Goal: Task Accomplishment & Management: Use online tool/utility

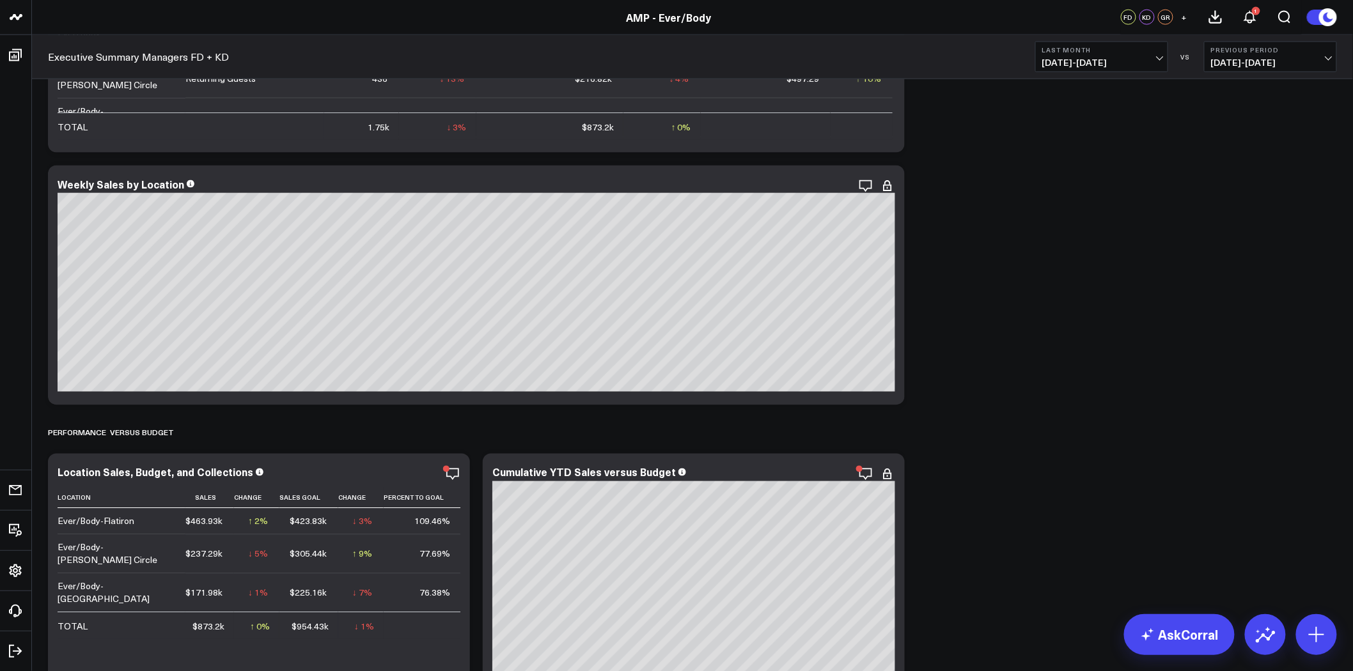
scroll to position [1065, 0]
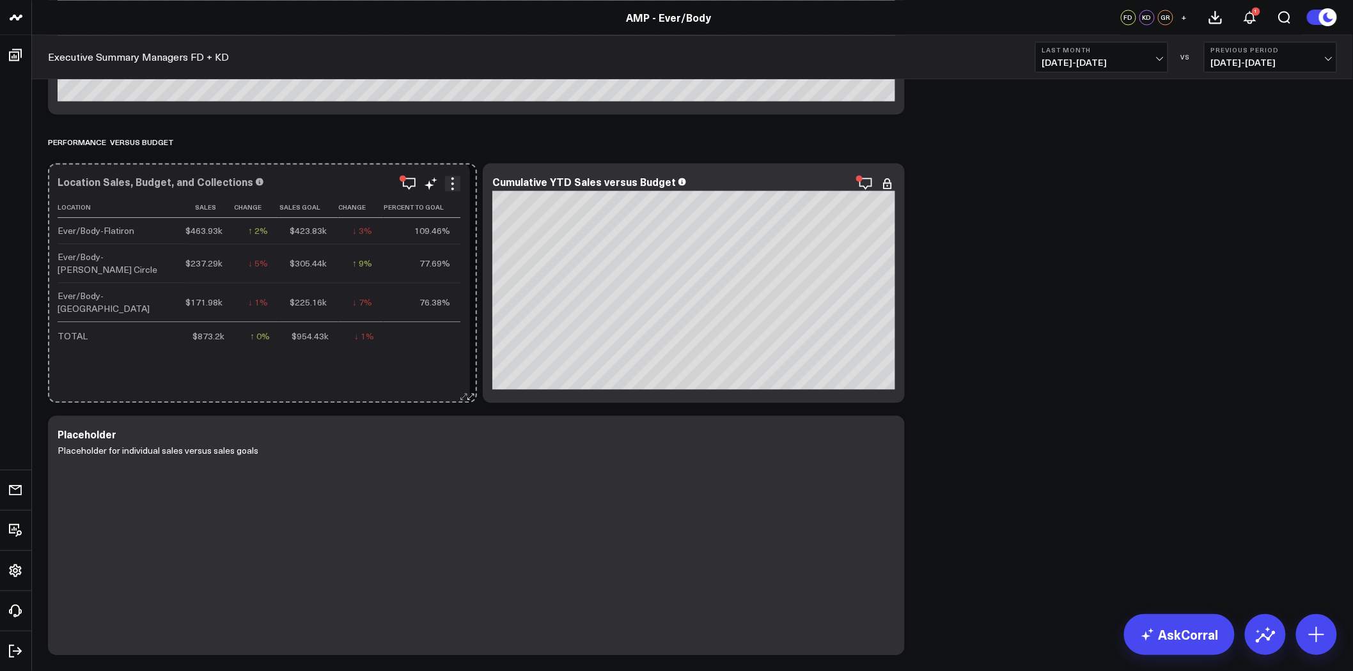
click at [465, 395] on icon at bounding box center [464, 397] width 10 height 10
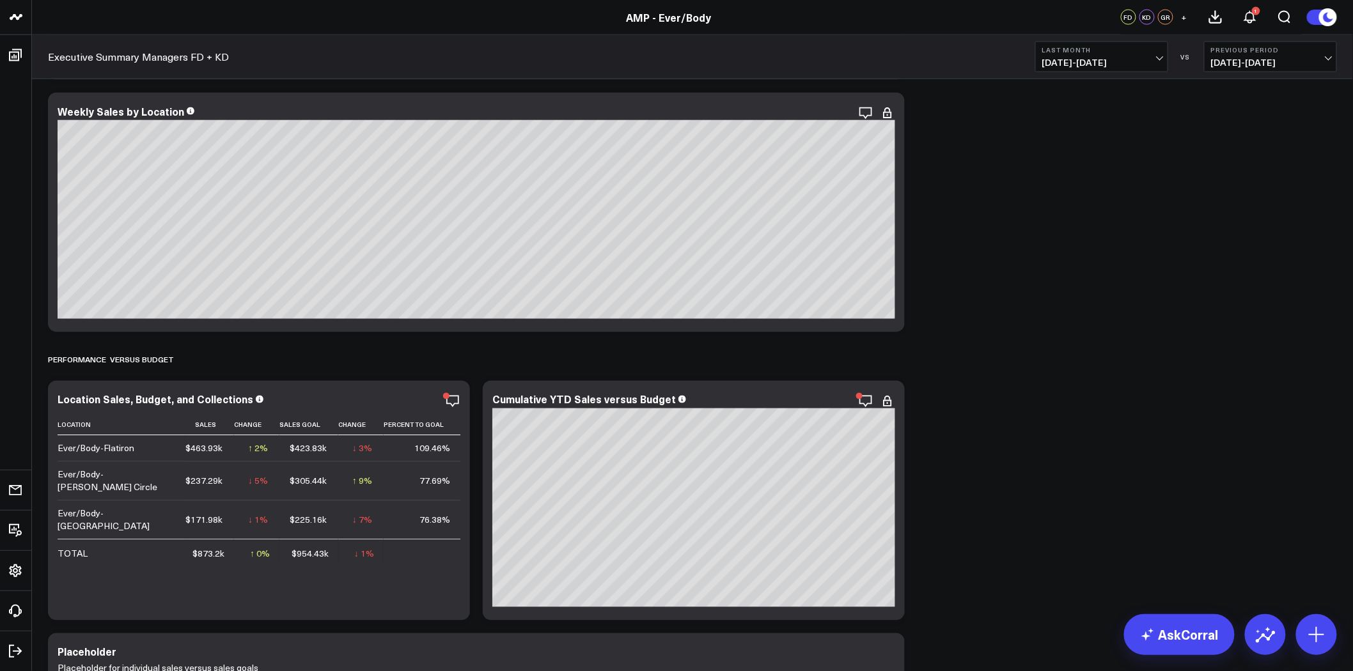
scroll to position [639, 0]
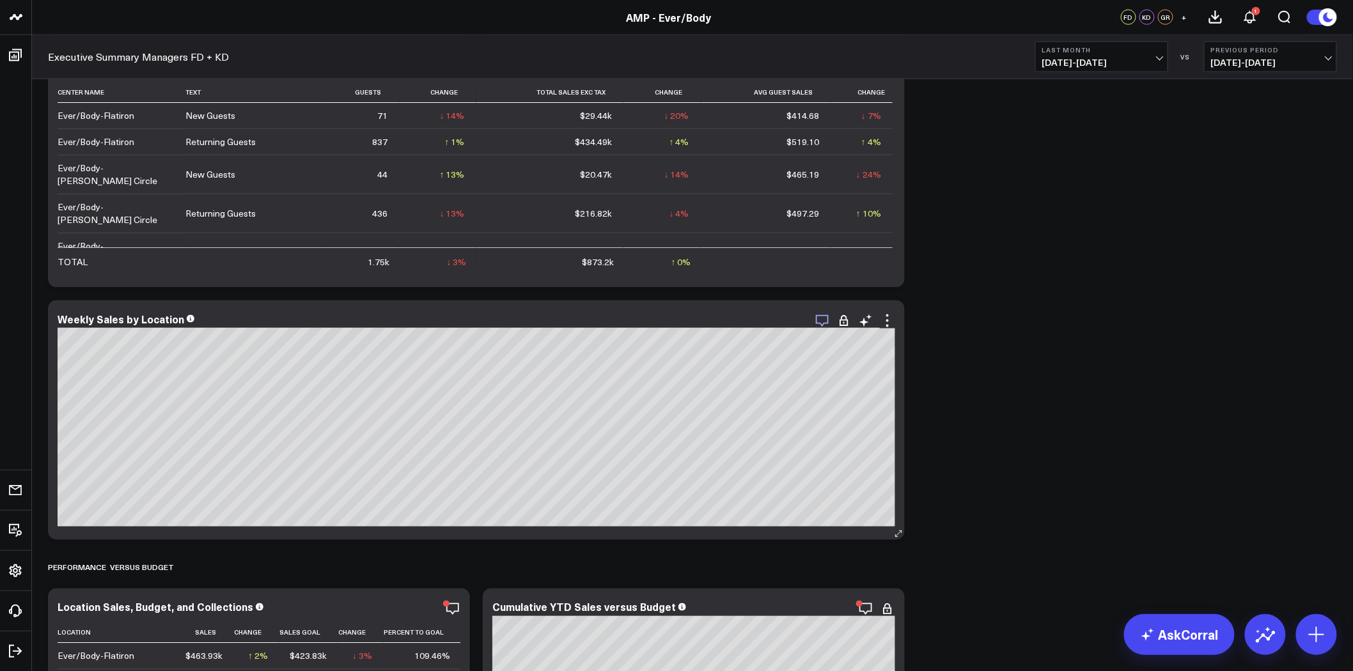
click at [827, 321] on icon "button" at bounding box center [822, 320] width 15 height 15
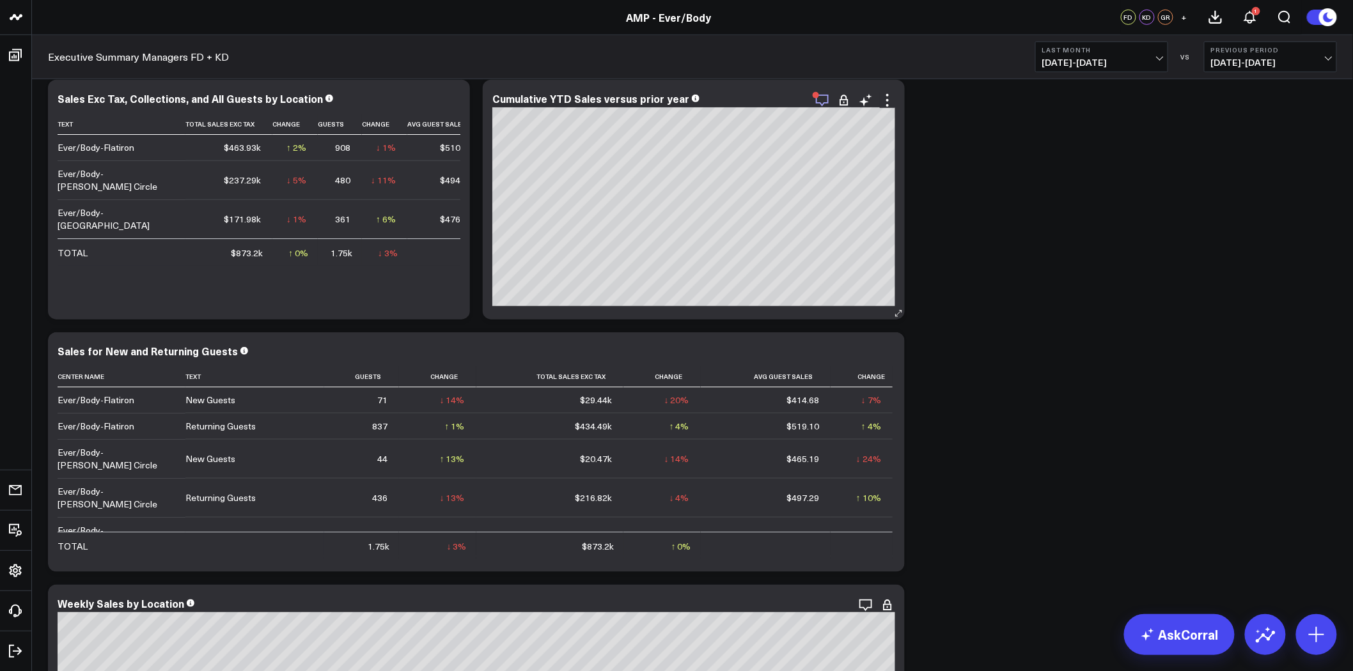
click at [825, 102] on icon "button" at bounding box center [822, 101] width 13 height 12
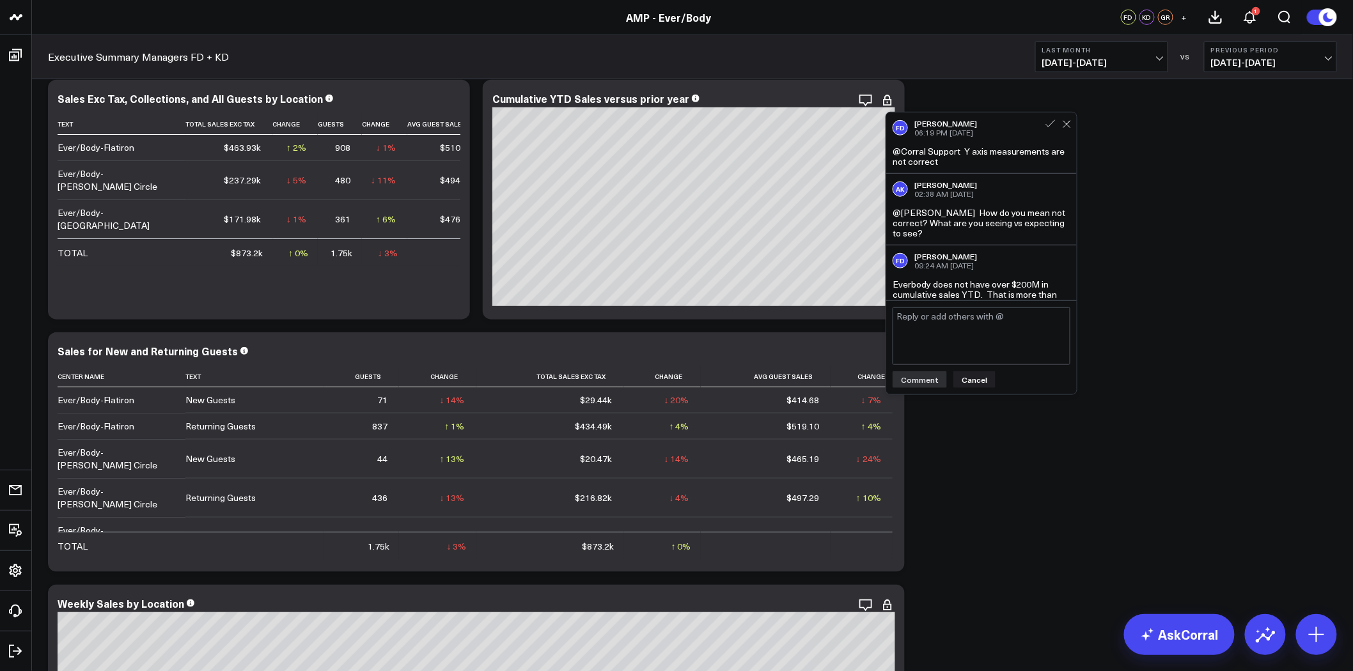
scroll to position [15, 0]
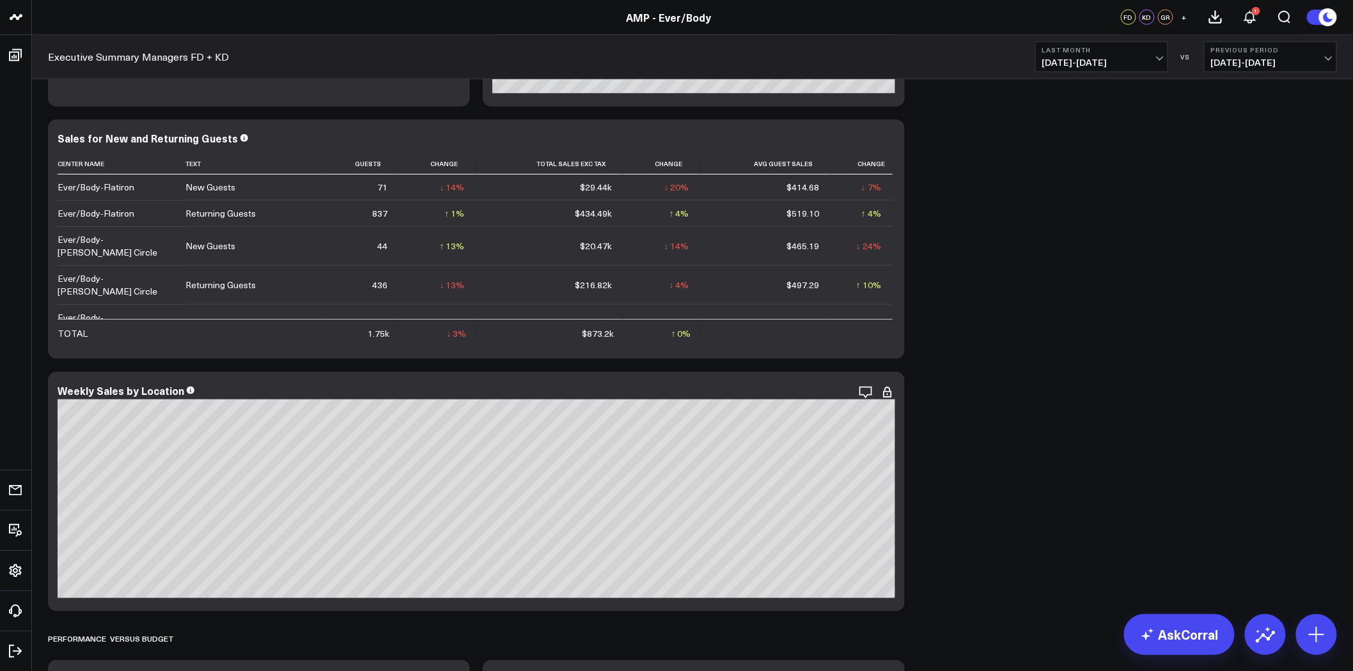
scroll to position [710, 0]
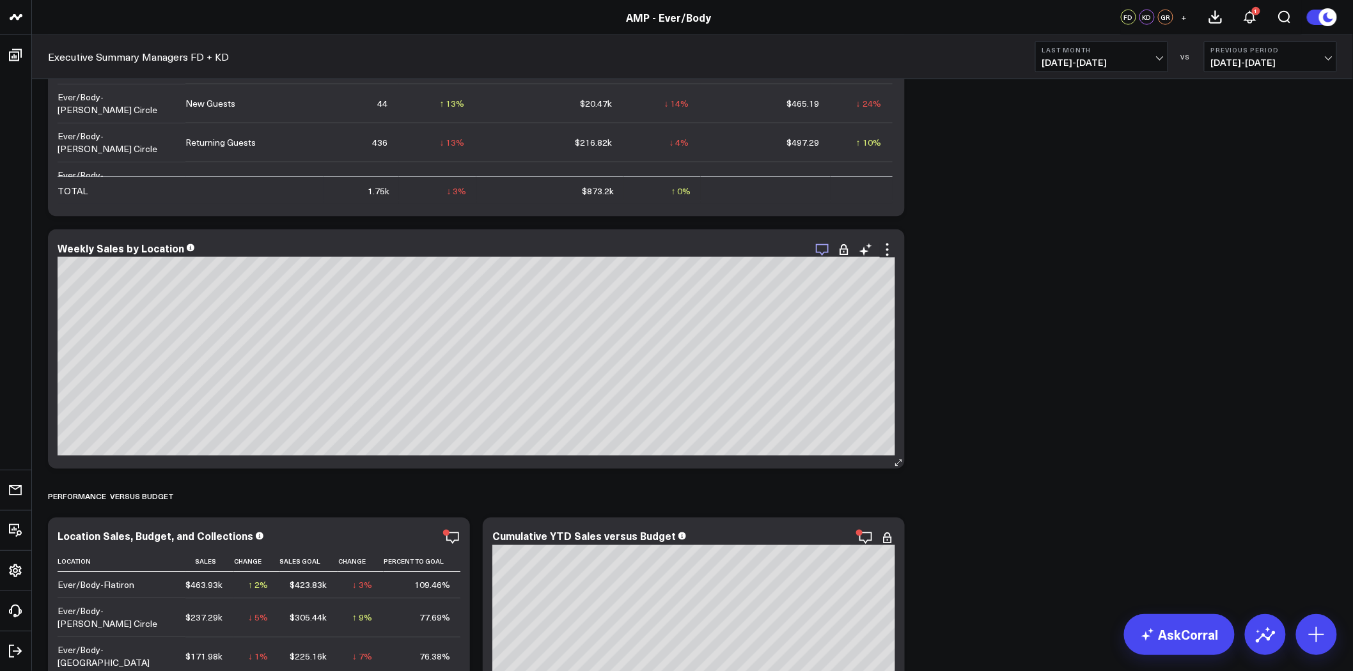
click at [820, 253] on icon "button" at bounding box center [822, 250] width 13 height 12
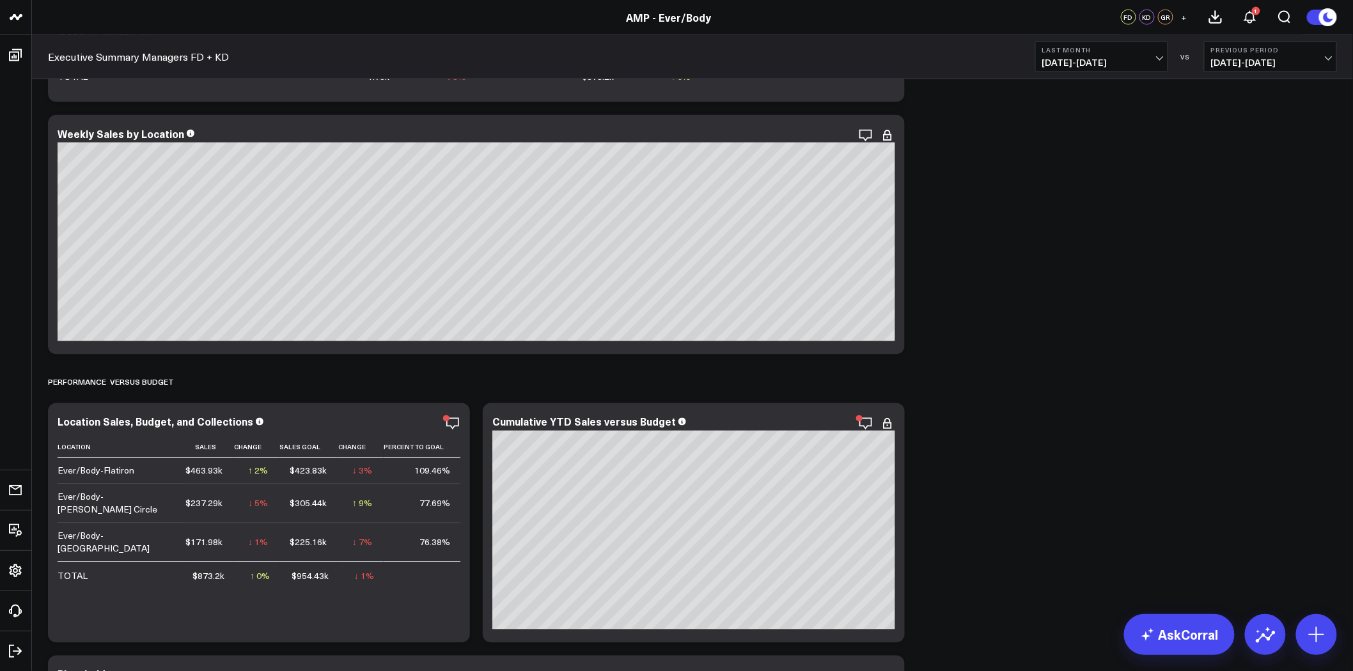
scroll to position [994, 0]
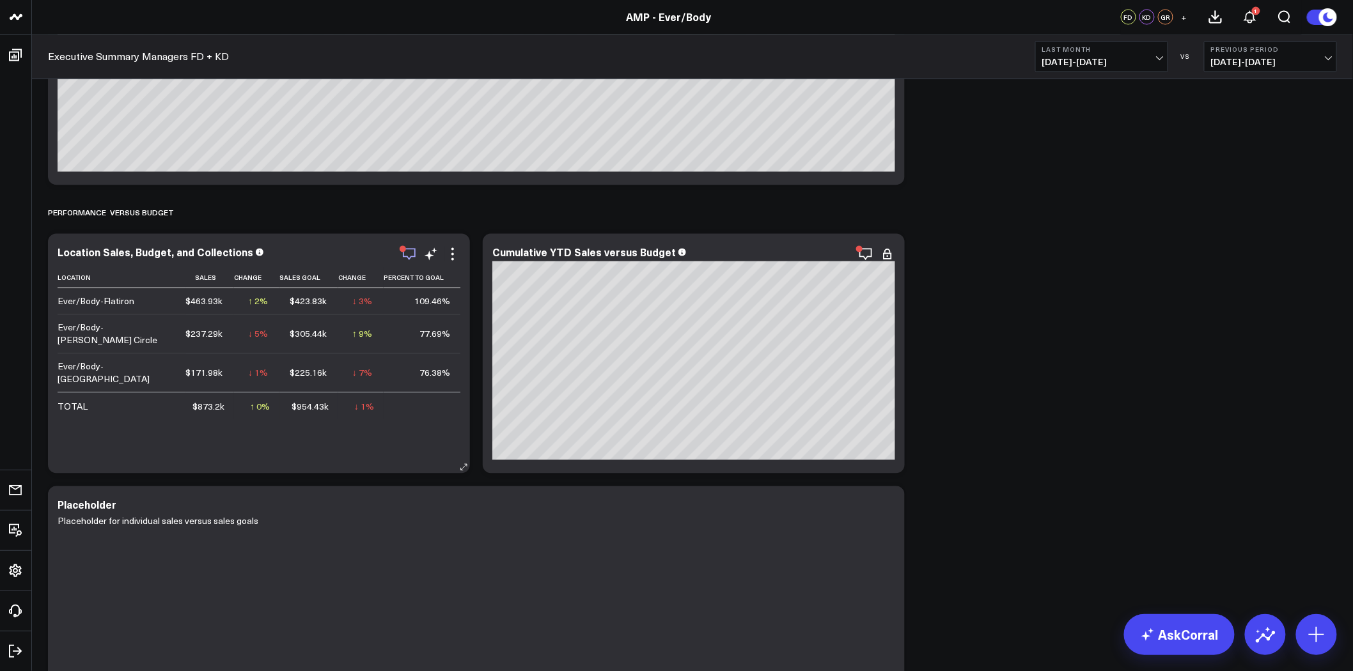
click at [405, 251] on div "button" at bounding box center [403, 249] width 6 height 6
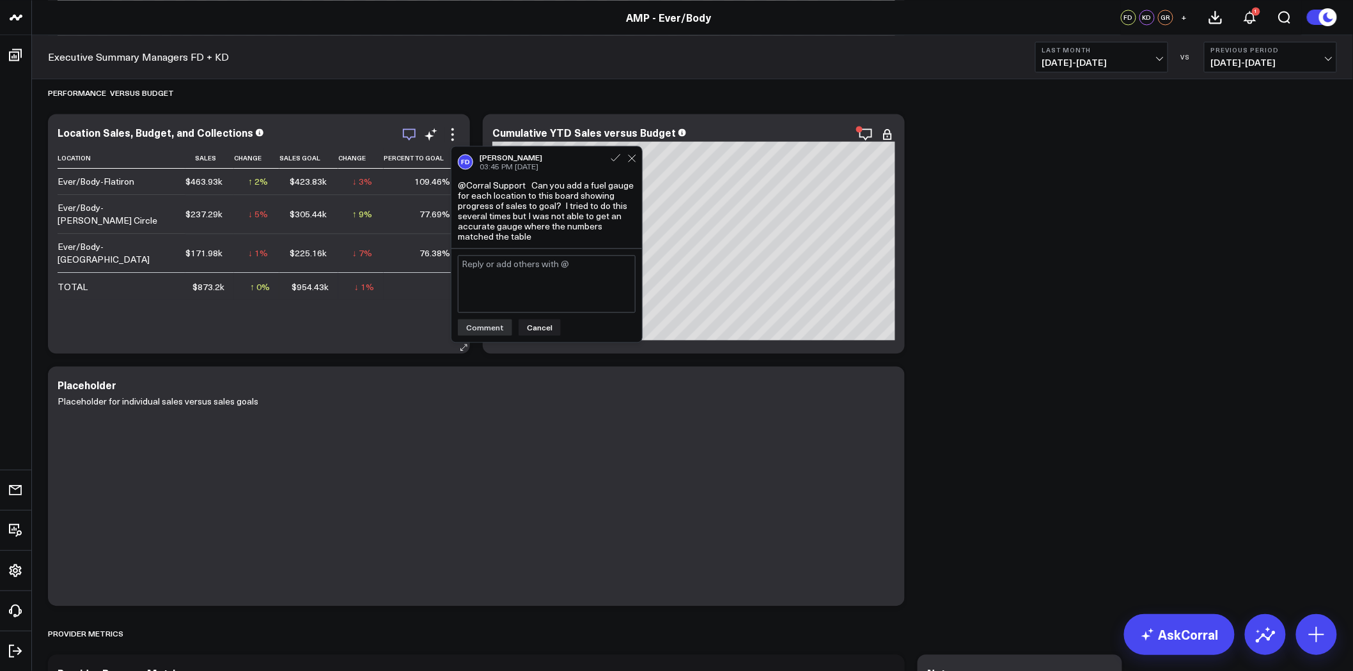
scroll to position [1136, 0]
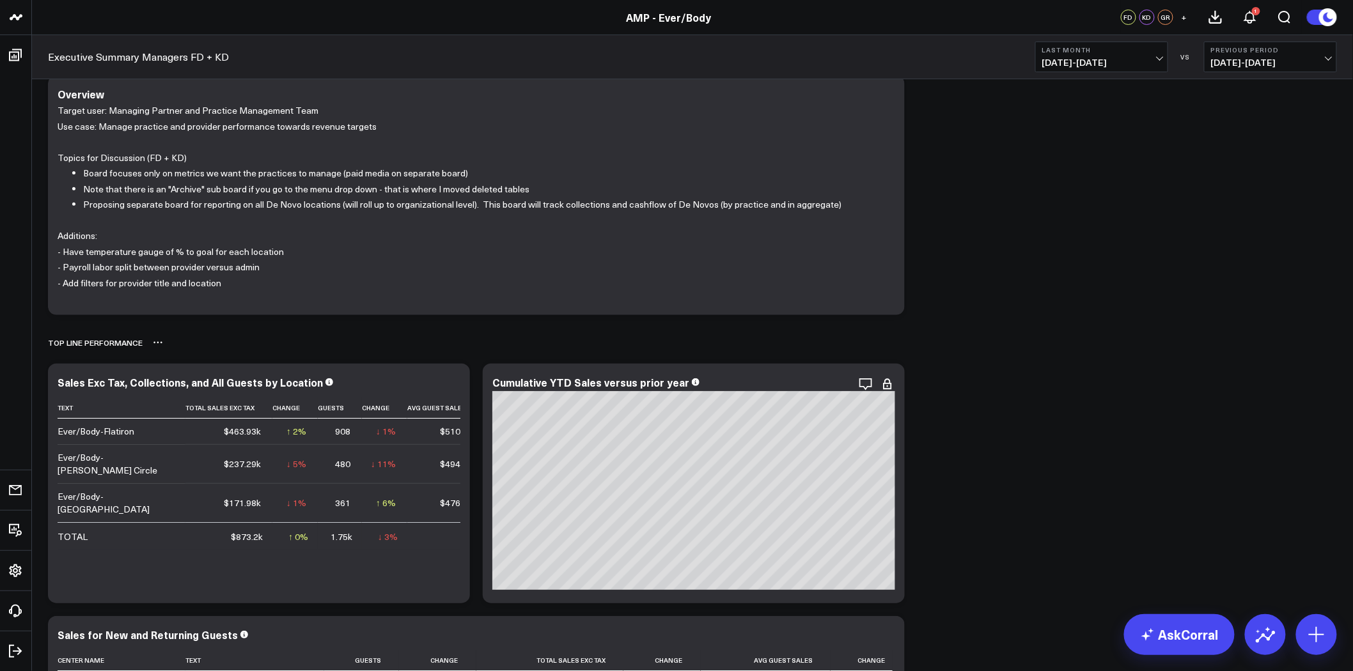
scroll to position [0, 0]
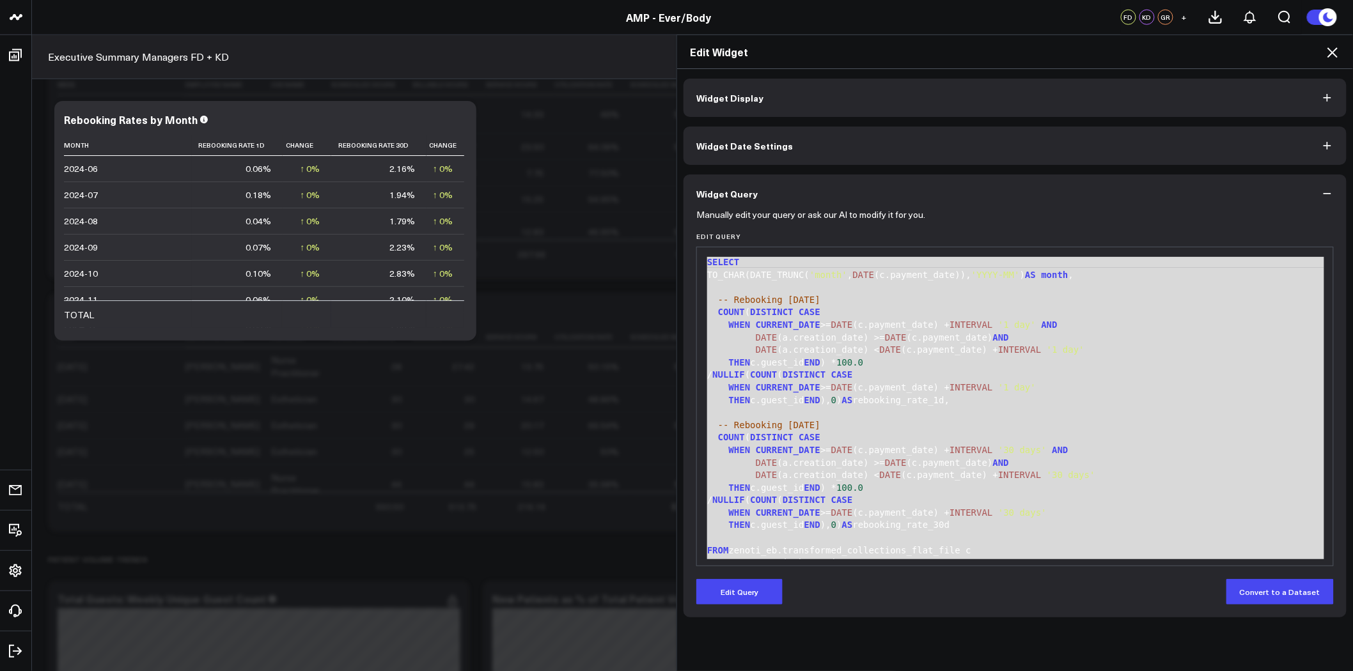
click at [1337, 50] on icon at bounding box center [1332, 52] width 15 height 15
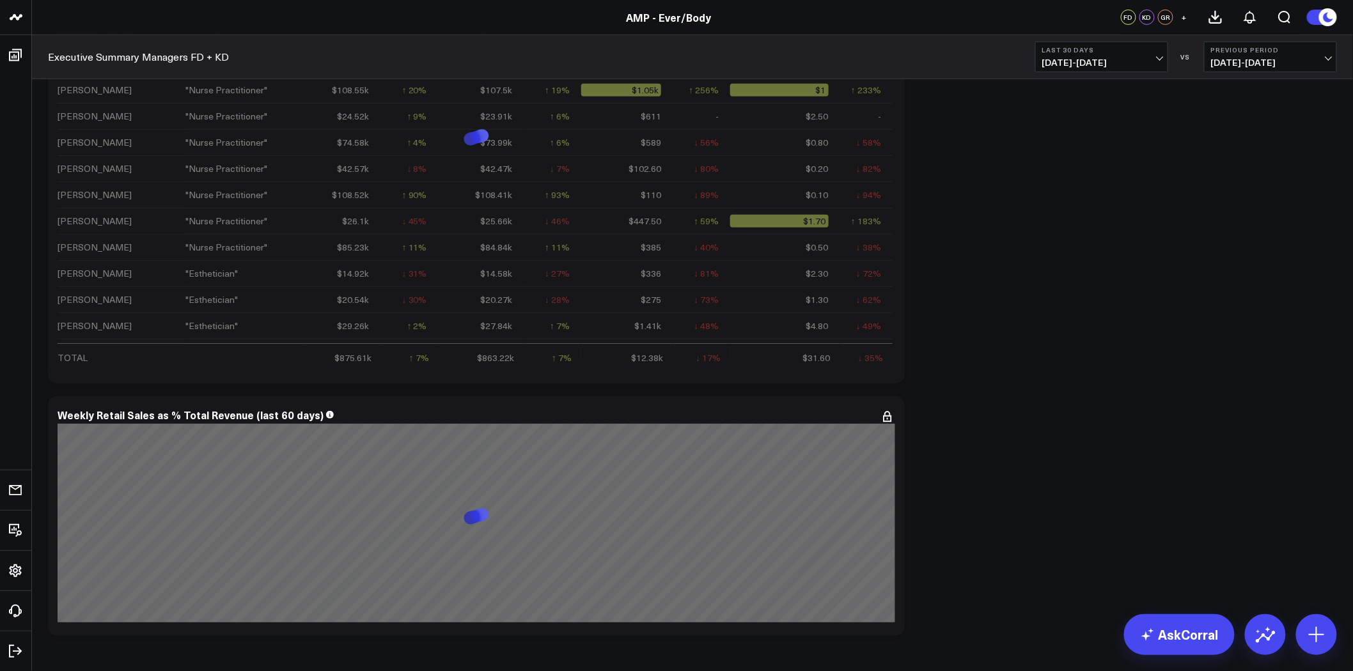
scroll to position [6328, 0]
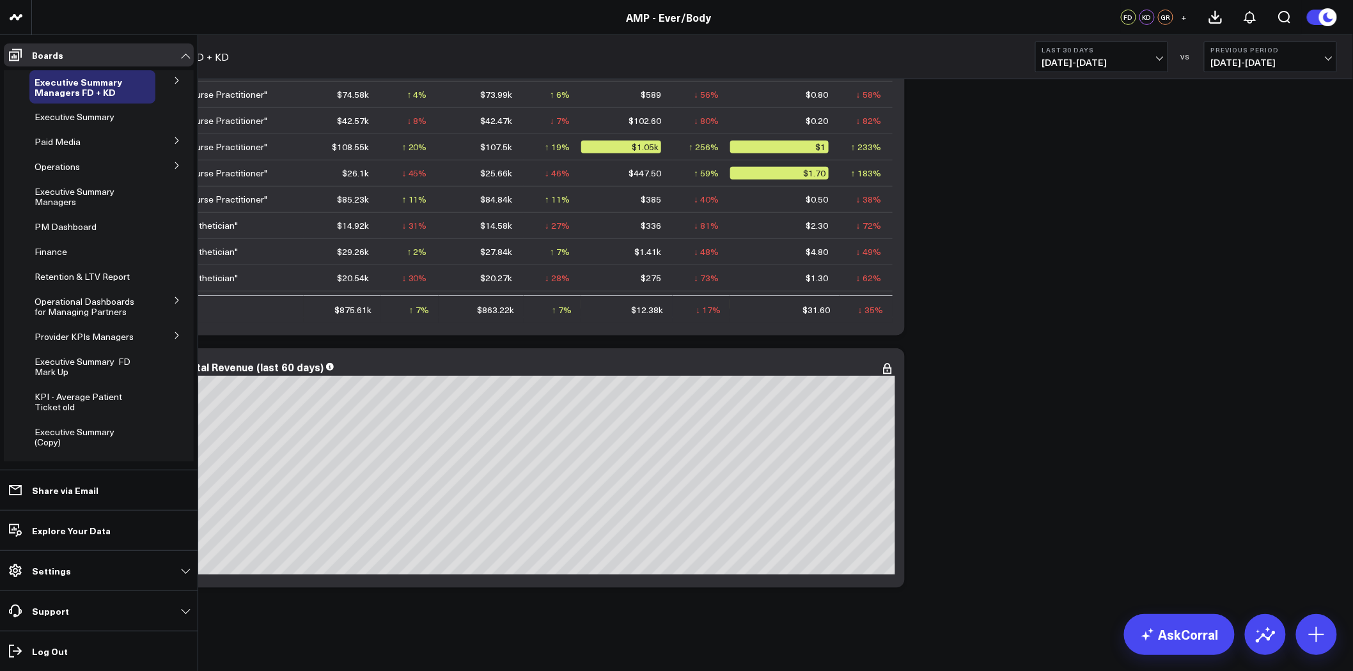
click at [173, 335] on icon at bounding box center [177, 336] width 8 height 8
click at [73, 337] on span "Provider KPIs Managers" at bounding box center [84, 337] width 99 height 12
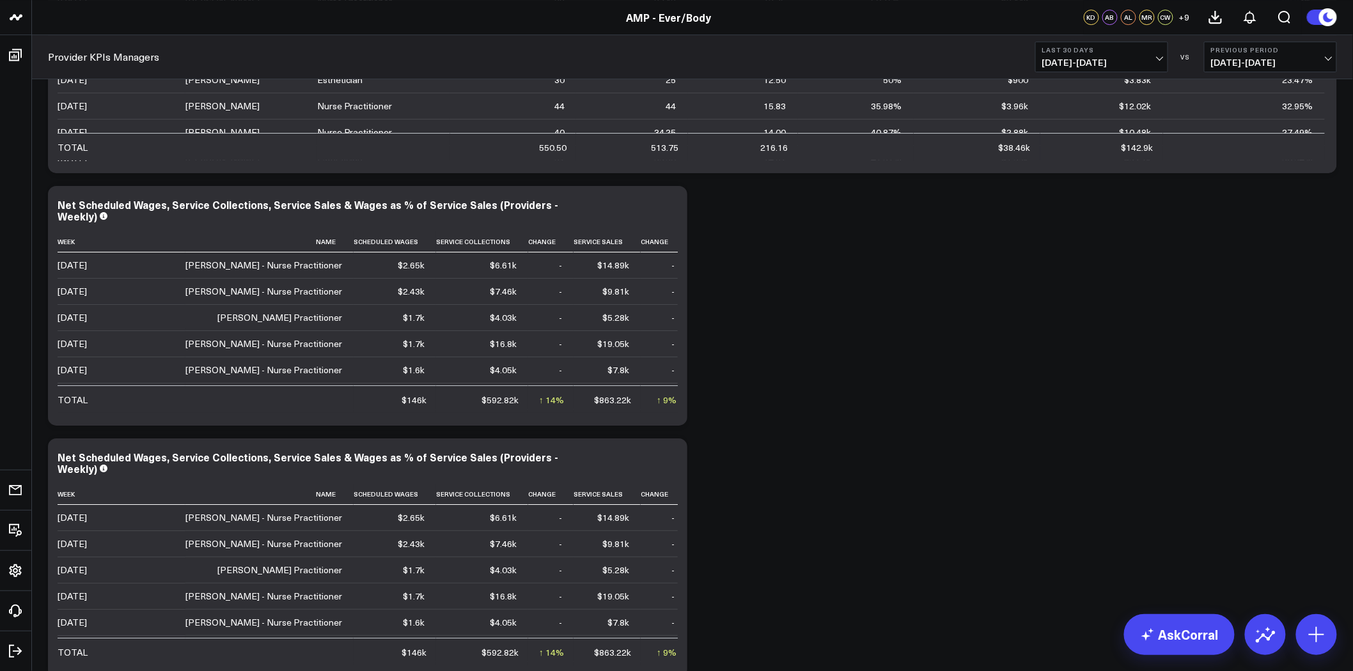
scroll to position [6110, 0]
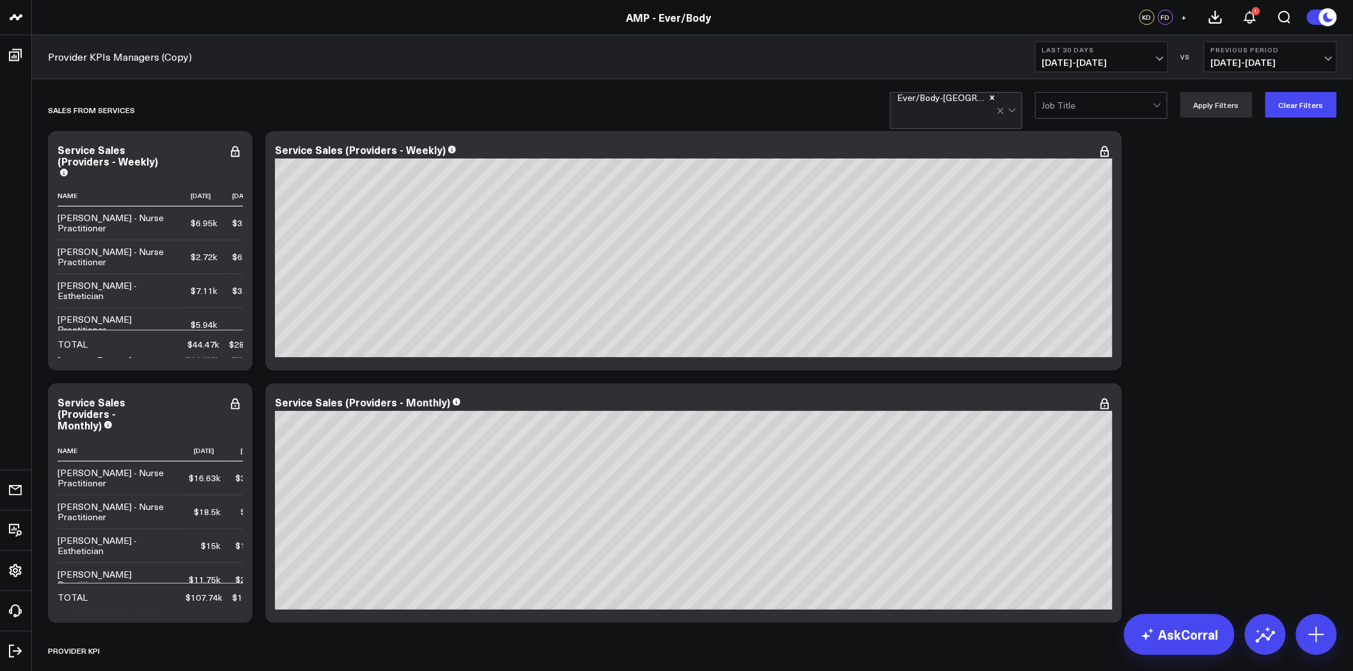
click at [1002, 103] on div at bounding box center [1008, 111] width 22 height 36
click at [1299, 97] on button "Clear Filters" at bounding box center [1302, 105] width 72 height 26
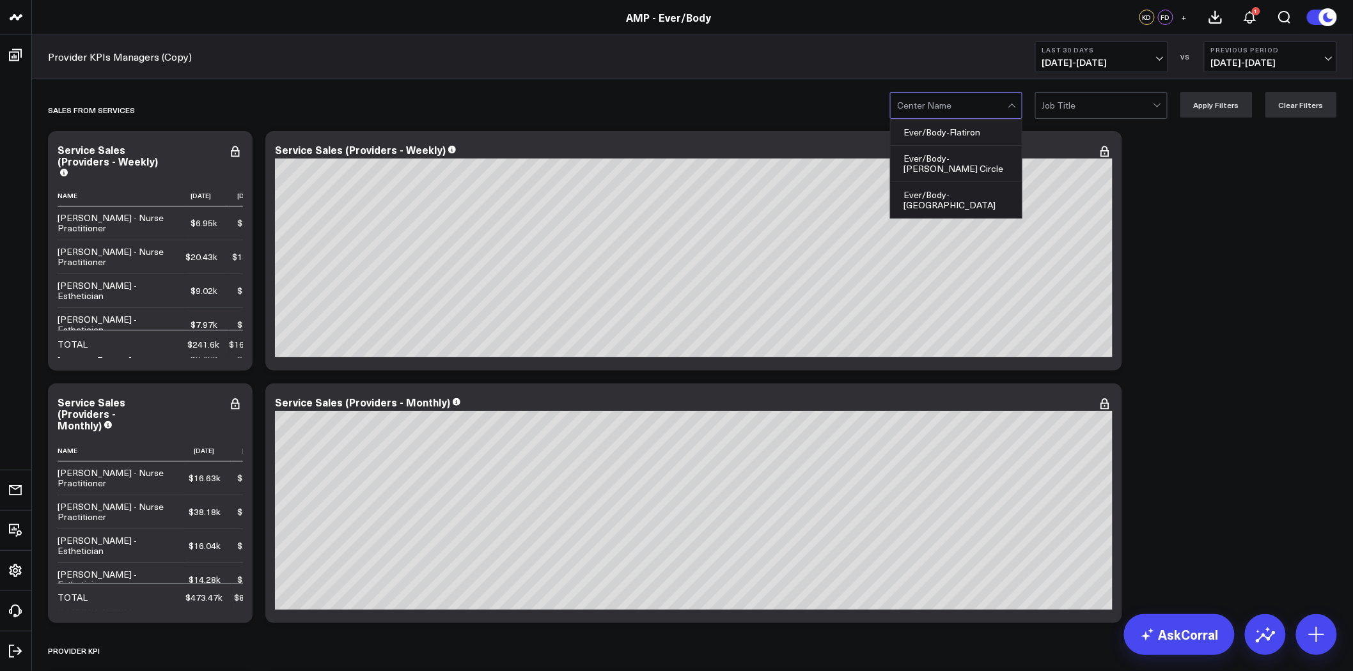
click at [969, 99] on div at bounding box center [952, 106] width 111 height 26
click at [963, 182] on div "Ever/Body-[GEOGRAPHIC_DATA]" at bounding box center [956, 200] width 131 height 36
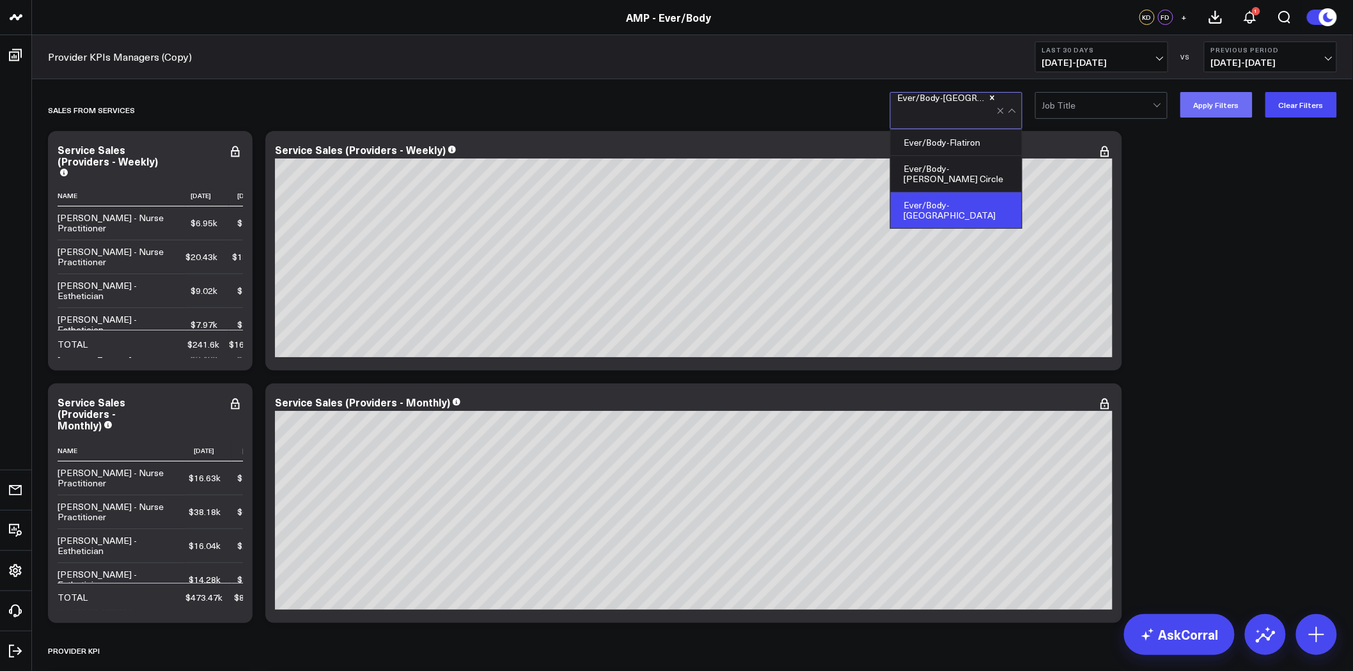
click at [1242, 111] on button "Apply Filters" at bounding box center [1216, 105] width 72 height 26
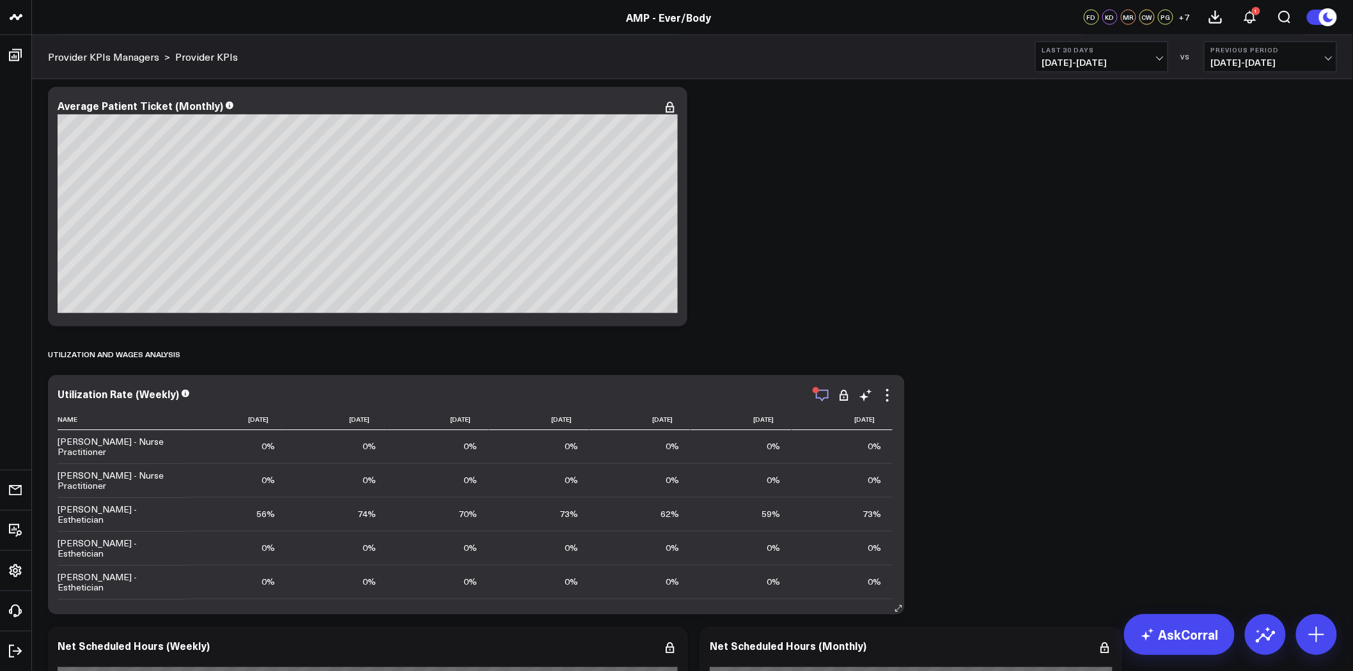
scroll to position [710, 0]
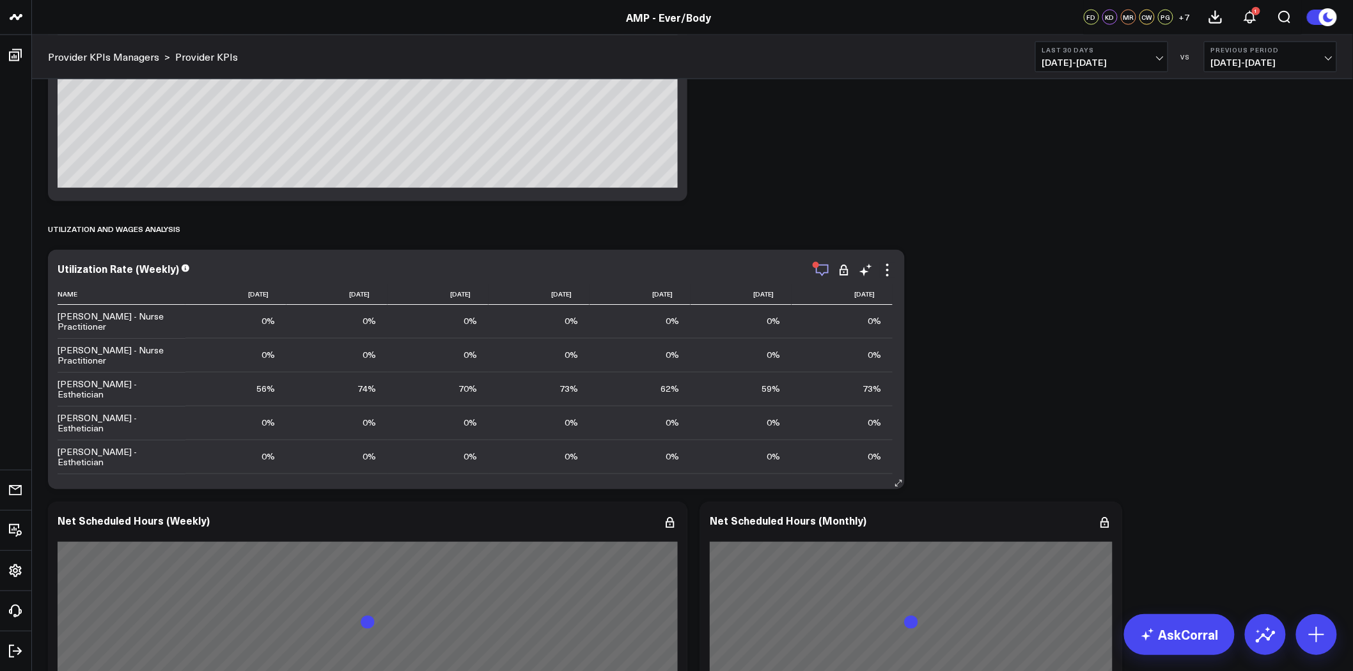
click at [823, 274] on icon "button" at bounding box center [822, 271] width 13 height 12
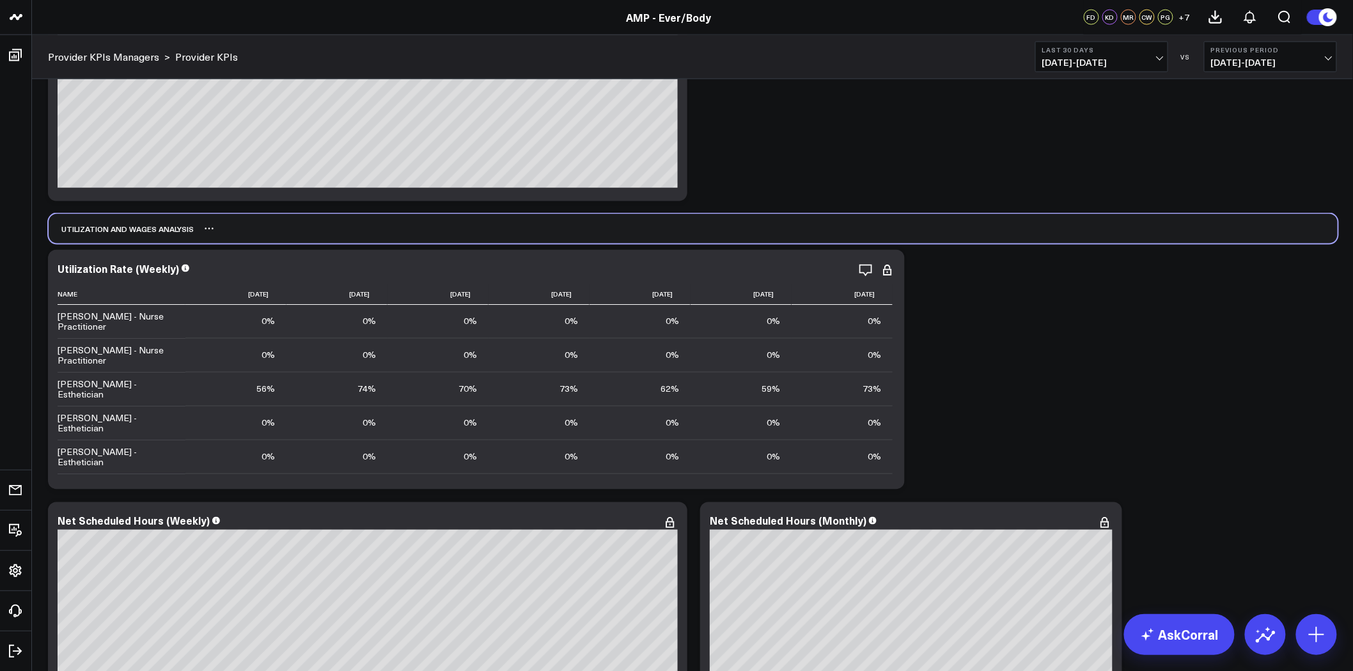
click at [1019, 228] on div "Utilization and Wages Analysis" at bounding box center [693, 228] width 1289 height 29
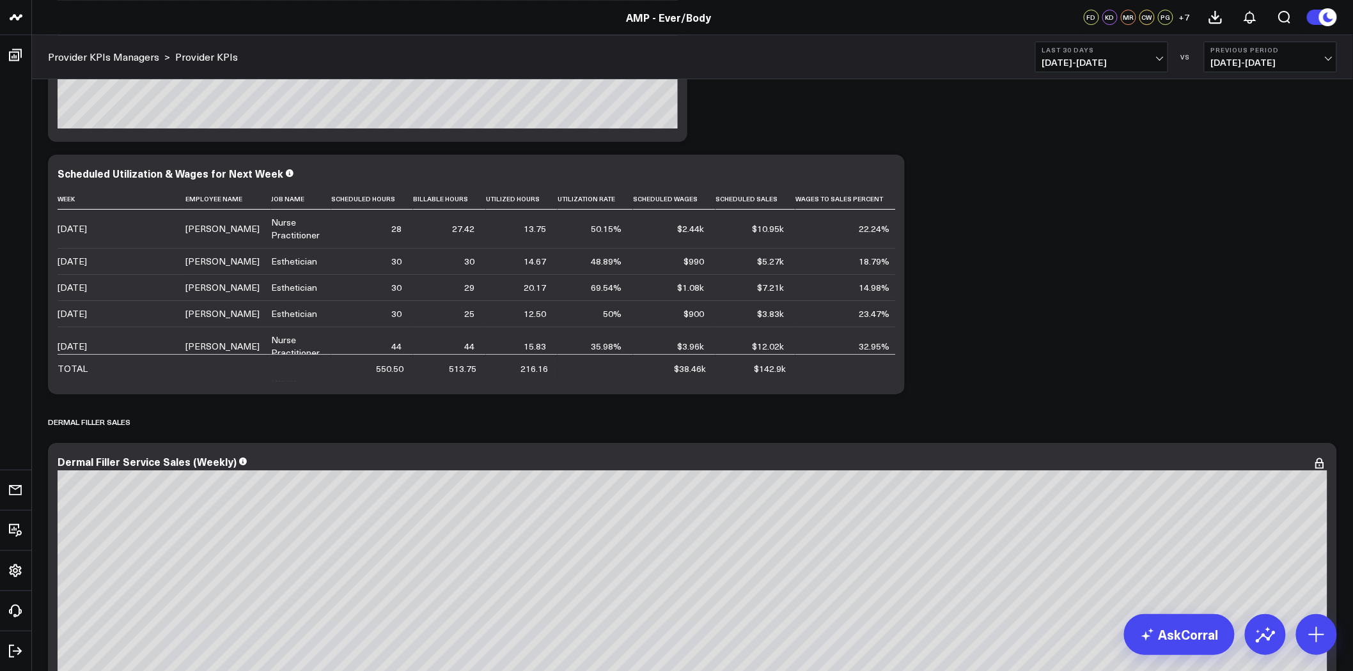
scroll to position [2100, 0]
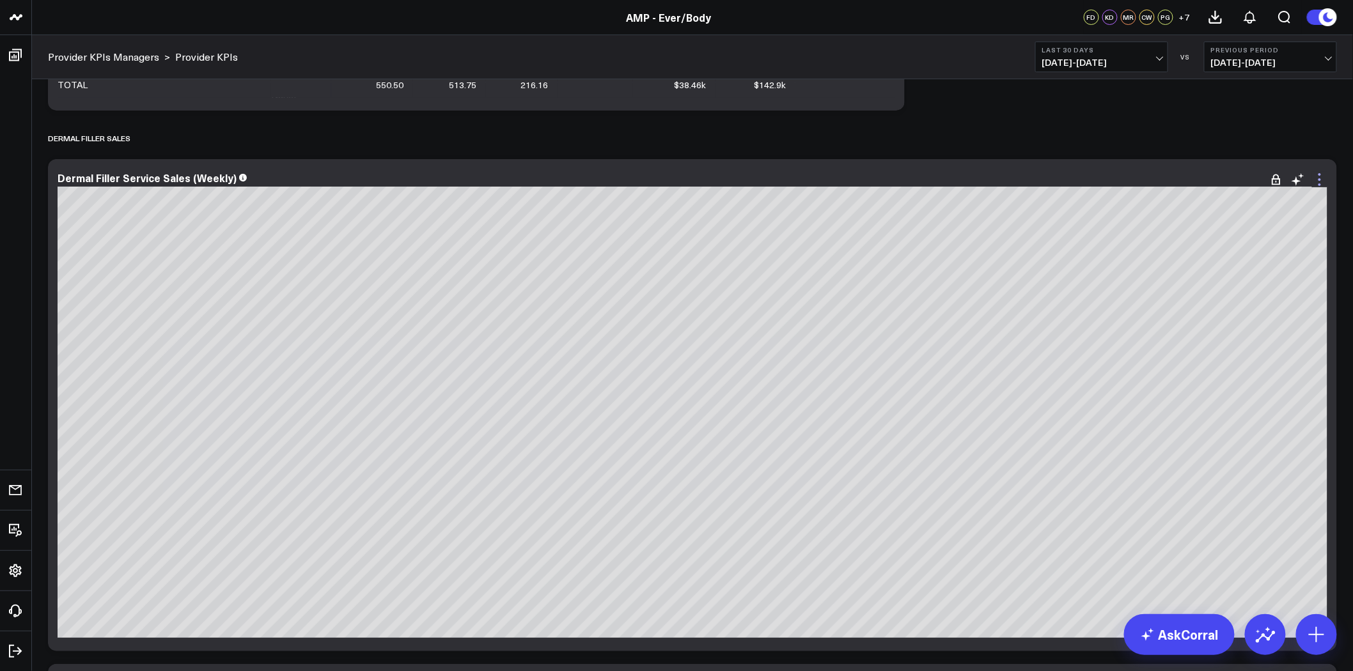
click at [1319, 179] on icon at bounding box center [1319, 179] width 15 height 15
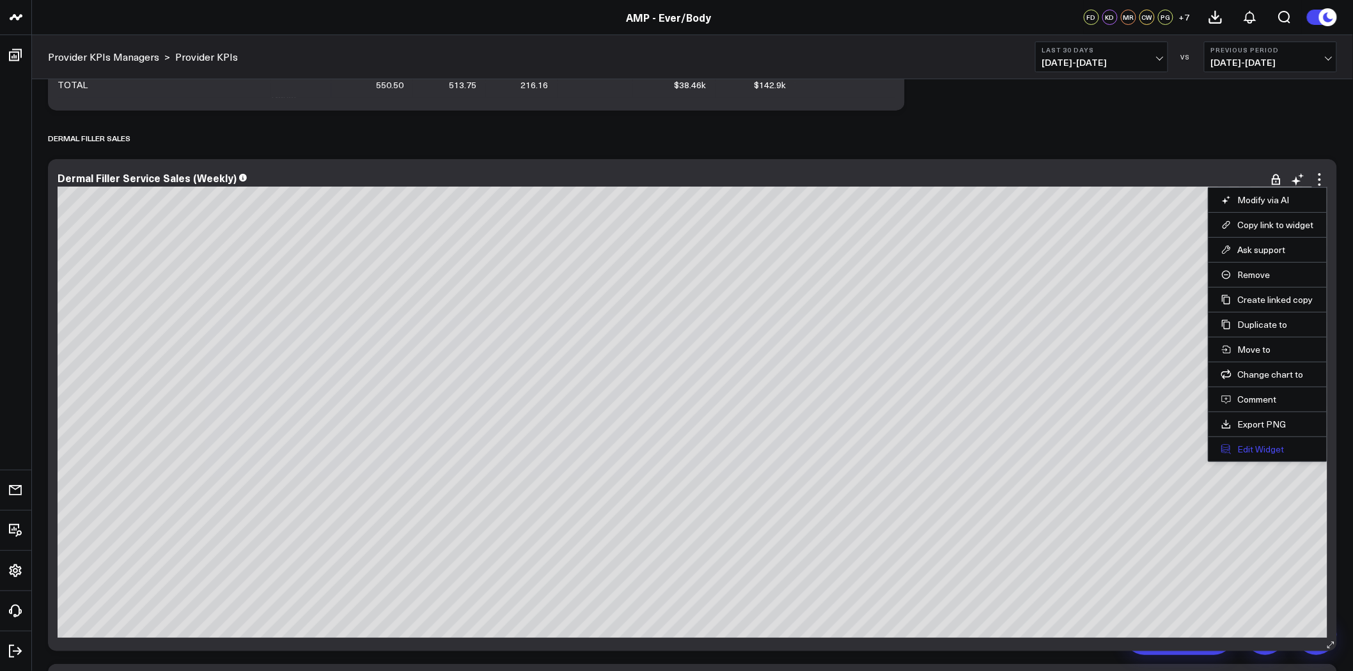
click at [1264, 452] on button "Edit Widget" at bounding box center [1267, 450] width 93 height 12
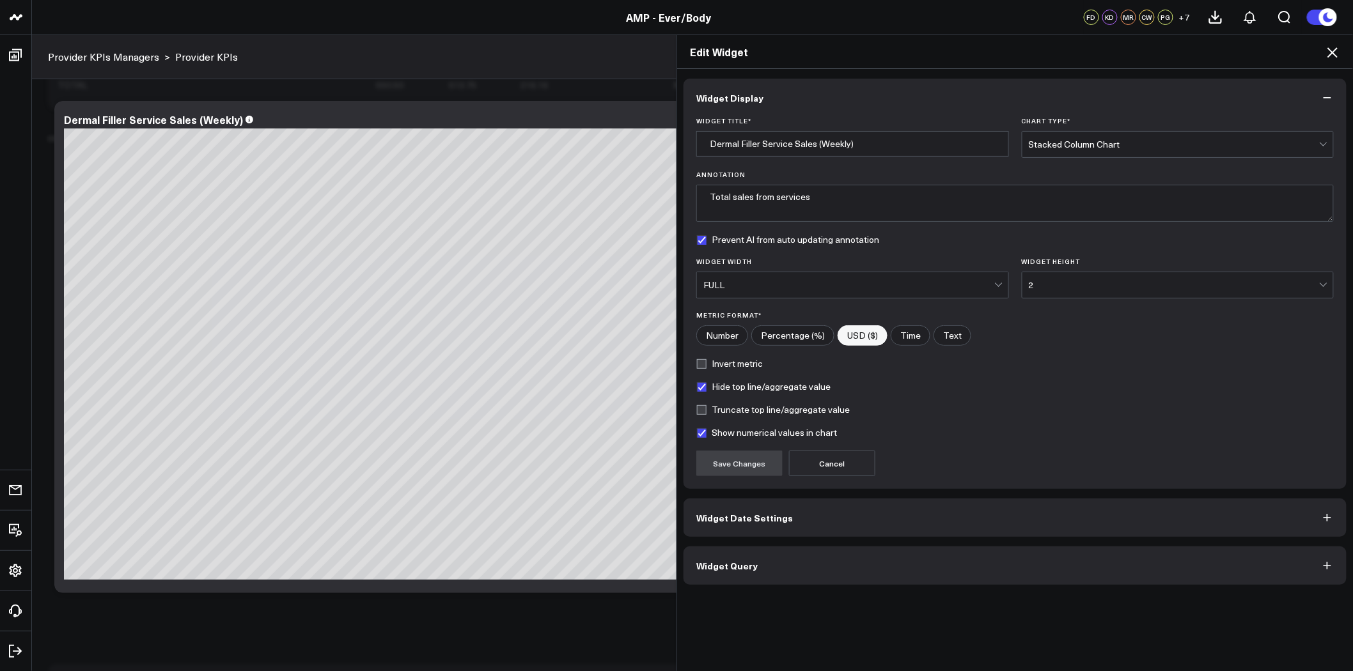
click at [861, 568] on button "Widget Query" at bounding box center [1015, 566] width 663 height 38
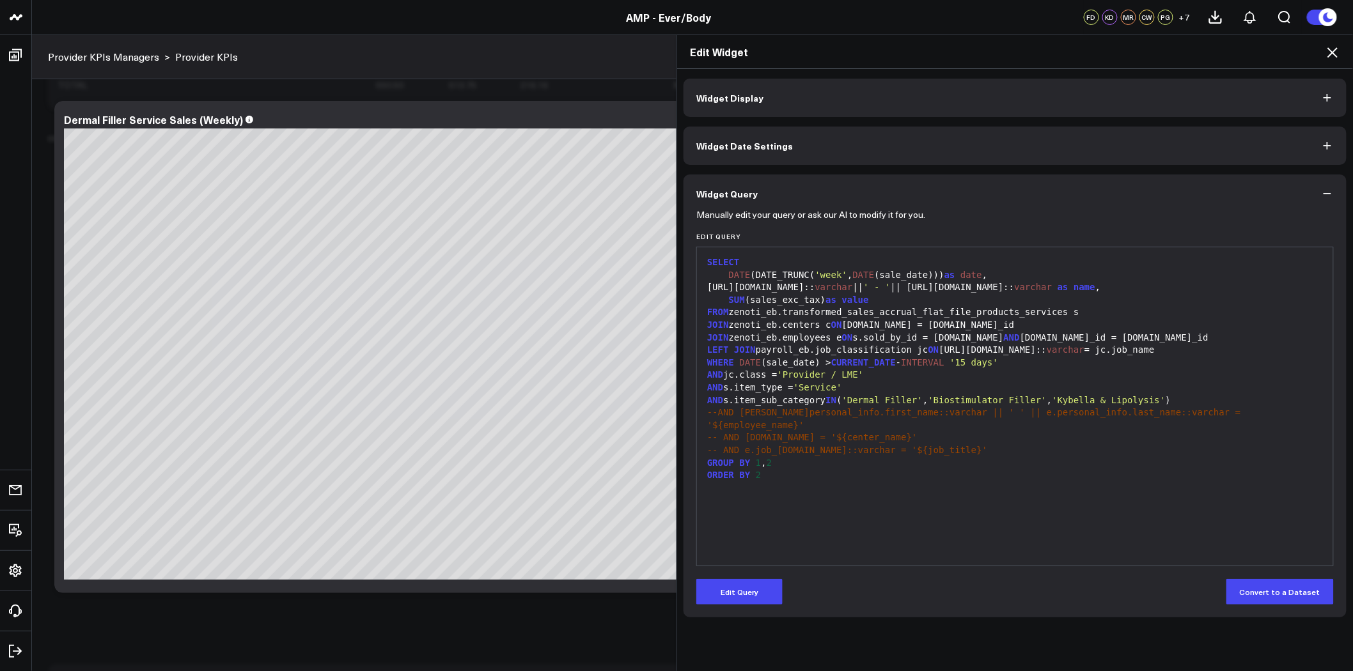
click at [814, 90] on button "Widget Display" at bounding box center [1015, 98] width 663 height 38
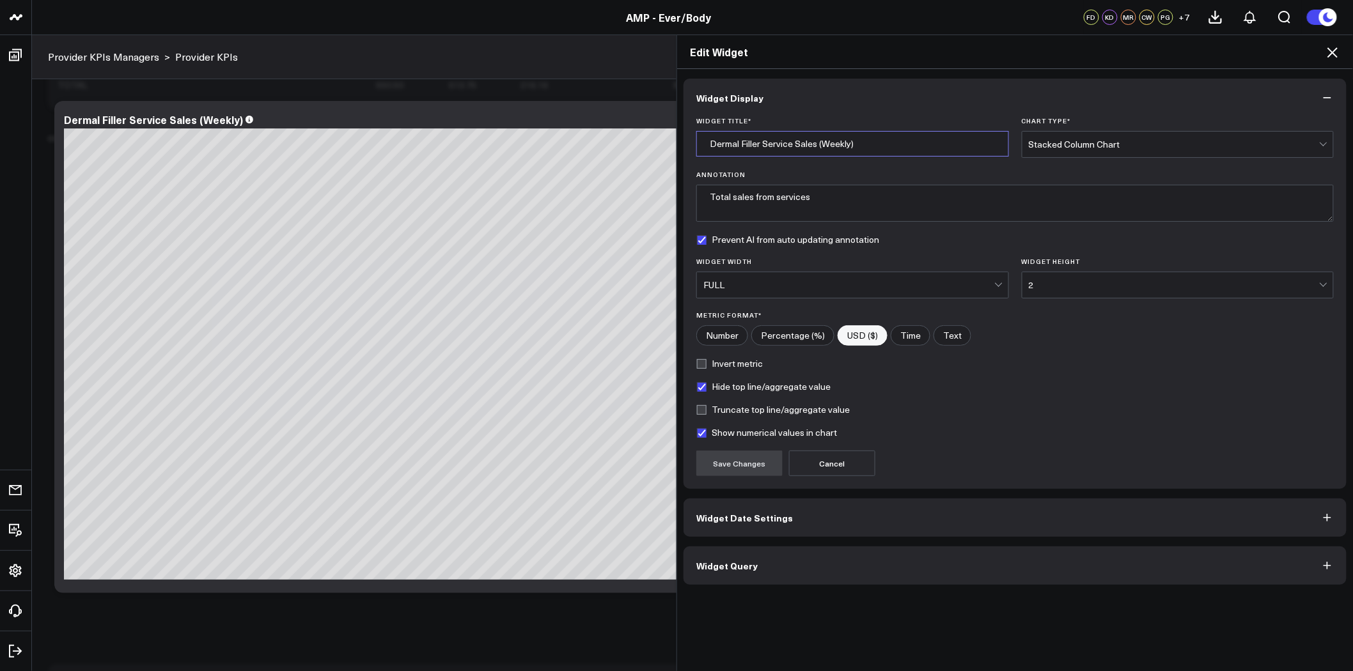
drag, startPoint x: 736, startPoint y: 143, endPoint x: 604, endPoint y: 148, distance: 131.8
click at [604, 148] on div "Edit Widget Widget Display Widget Title * Dermal Filler Service Sales (Weekly) …" at bounding box center [676, 353] width 1353 height 637
type input "Filler Service Sales (Weekly)"
click at [878, 208] on textarea "Total sales from services" at bounding box center [1015, 203] width 638 height 37
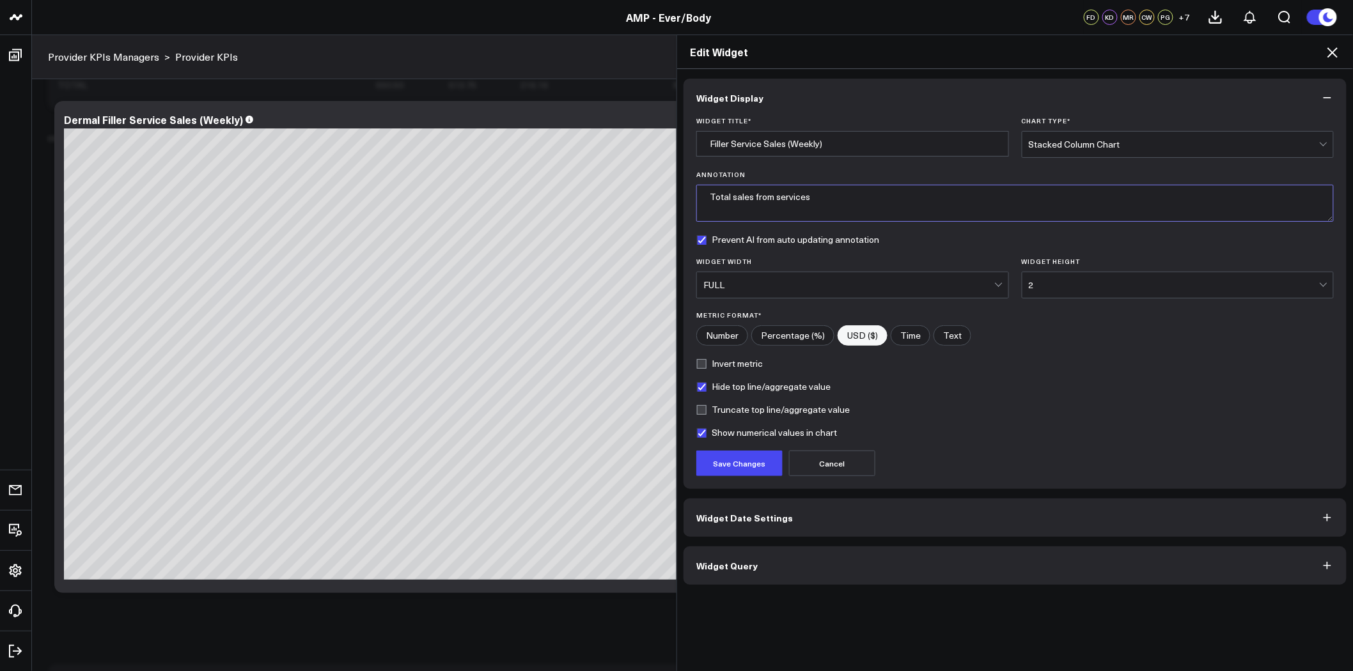
click at [878, 208] on textarea "Total sales from services" at bounding box center [1015, 203] width 638 height 37
drag, startPoint x: 878, startPoint y: 208, endPoint x: 696, endPoint y: 211, distance: 182.3
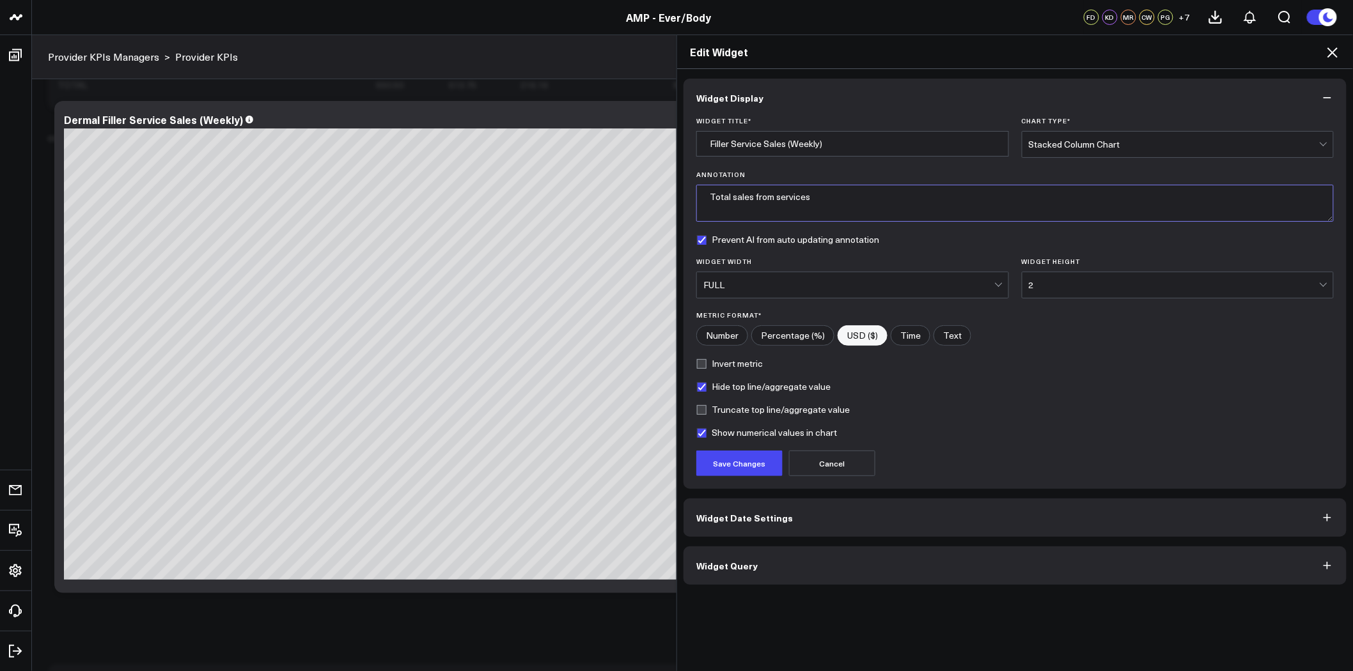
click at [686, 211] on div "Widget Title * Filler Service Sales (Weekly) Chart Type * Stacked Column Chart …" at bounding box center [1015, 303] width 663 height 372
type textarea "T"
type textarea "Total filler sales includes dermal fillers, biostimulators, and kybella"
click at [746, 468] on button "Save Changes" at bounding box center [739, 464] width 86 height 26
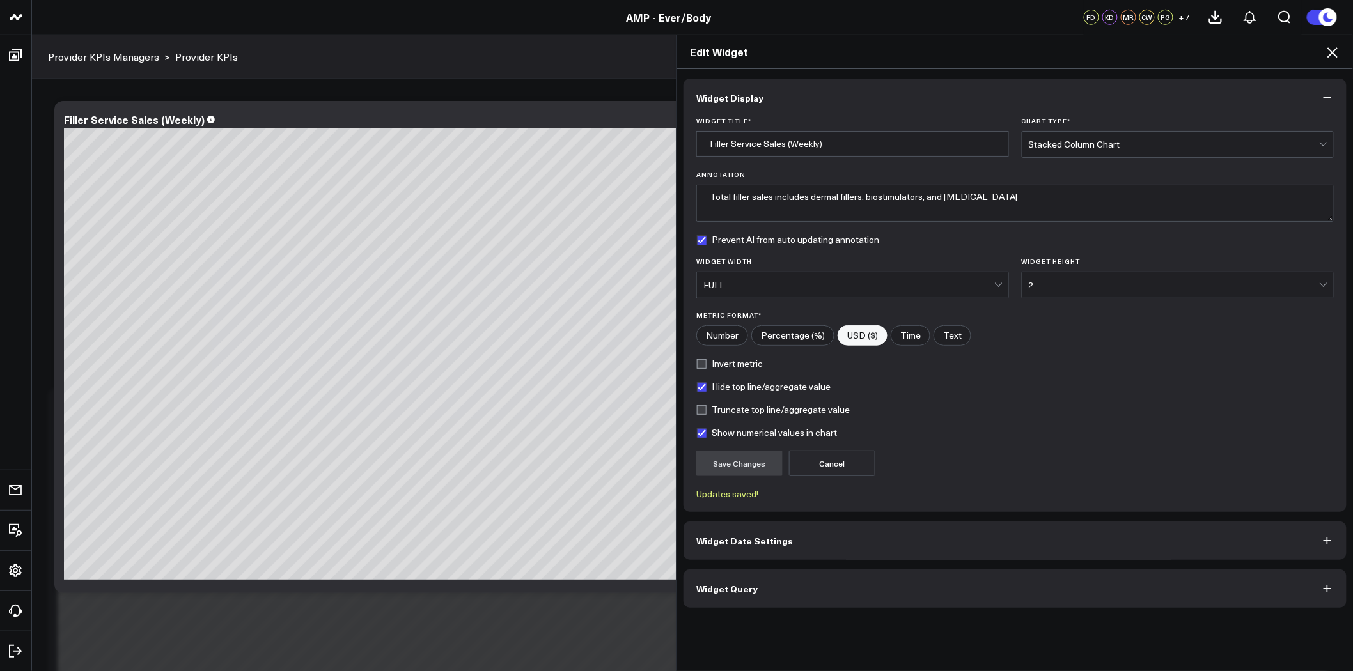
scroll to position [2384, 0]
click at [1335, 53] on icon at bounding box center [1332, 52] width 15 height 15
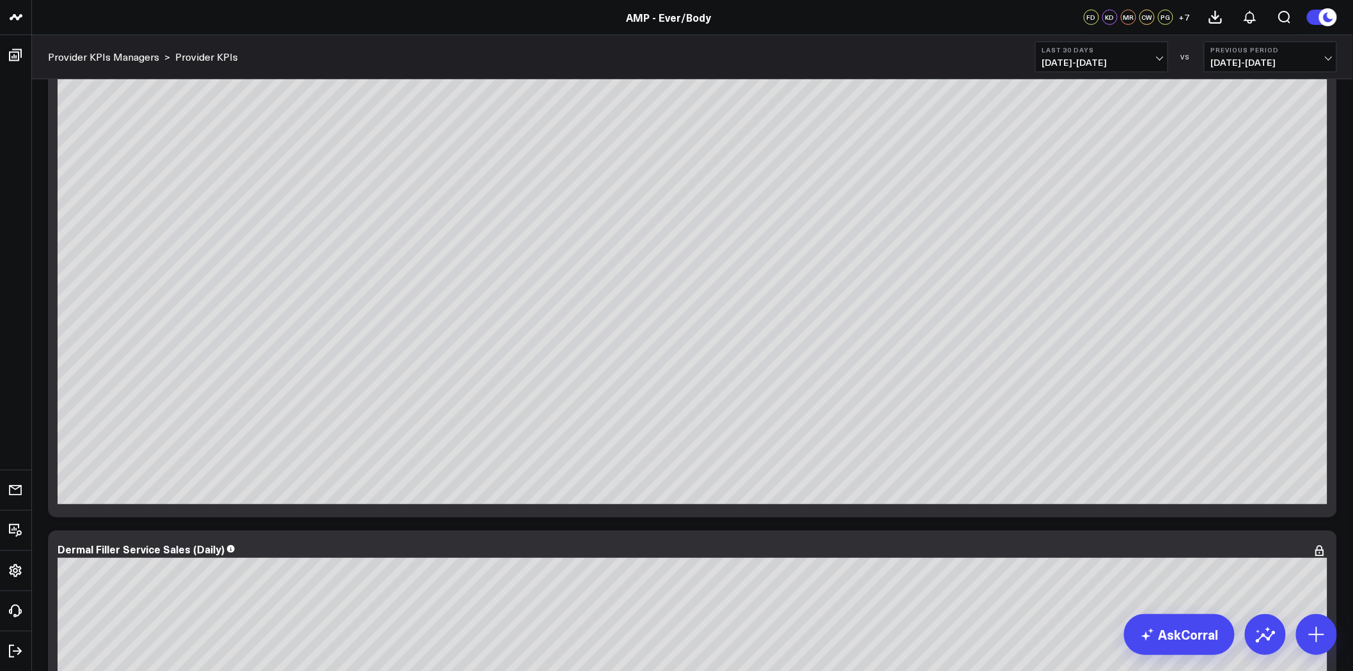
scroll to position [2171, 0]
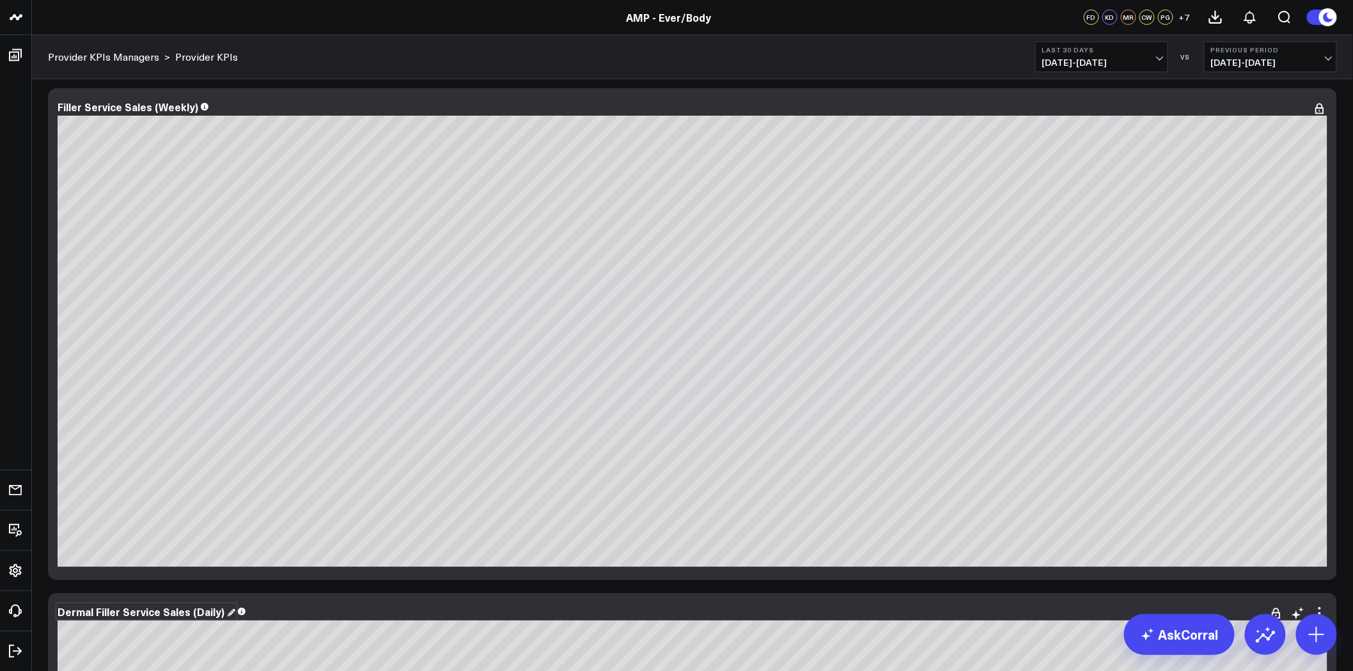
click at [104, 611] on div "Dermal Filler Service Sales (Daily)" at bounding box center [147, 612] width 178 height 14
drag, startPoint x: 96, startPoint y: 609, endPoint x: 38, endPoint y: 606, distance: 57.6
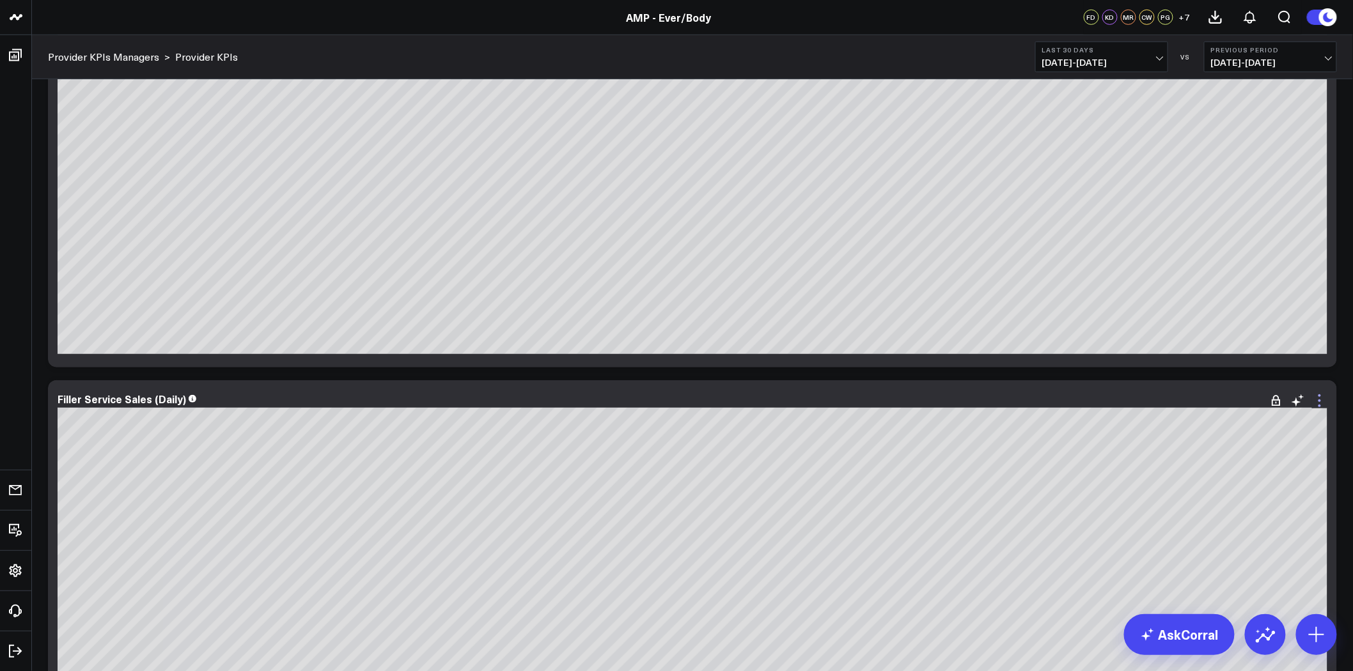
click at [1319, 399] on icon at bounding box center [1319, 400] width 15 height 15
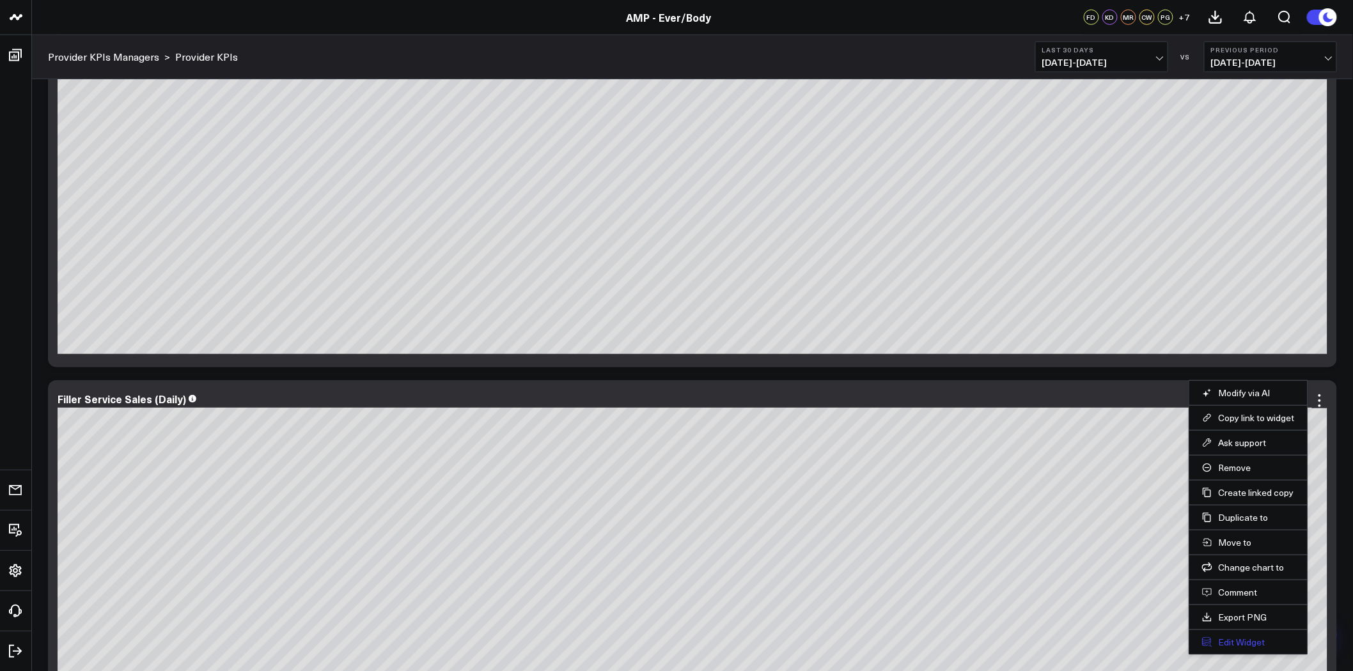
click at [1248, 644] on button "Edit Widget" at bounding box center [1248, 643] width 93 height 12
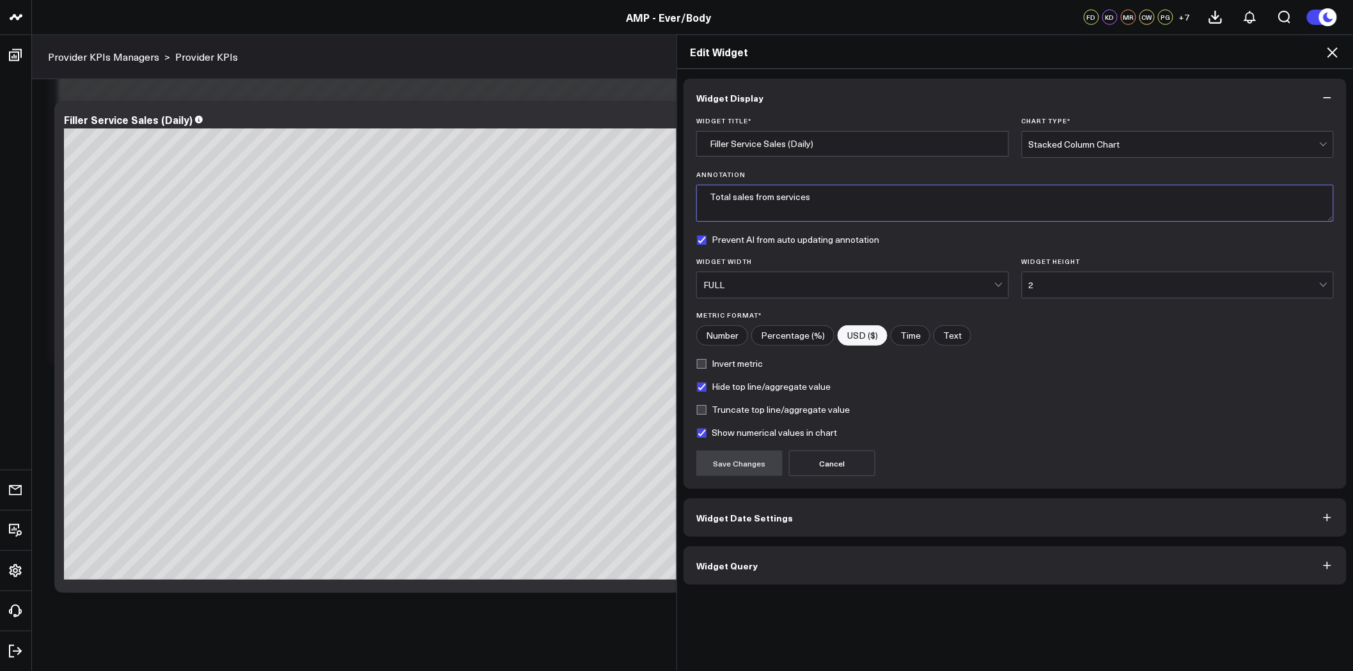
drag, startPoint x: 835, startPoint y: 208, endPoint x: 650, endPoint y: 196, distance: 185.2
click at [650, 196] on div "Edit Widget Widget Display Widget Title * Filler Service Sales (Daily) Chart Ty…" at bounding box center [676, 353] width 1353 height 637
type textarea "Total filler sales includes dermal fillers, biostimulators, and kybella"
click at [744, 464] on button "Save Changes" at bounding box center [739, 464] width 86 height 26
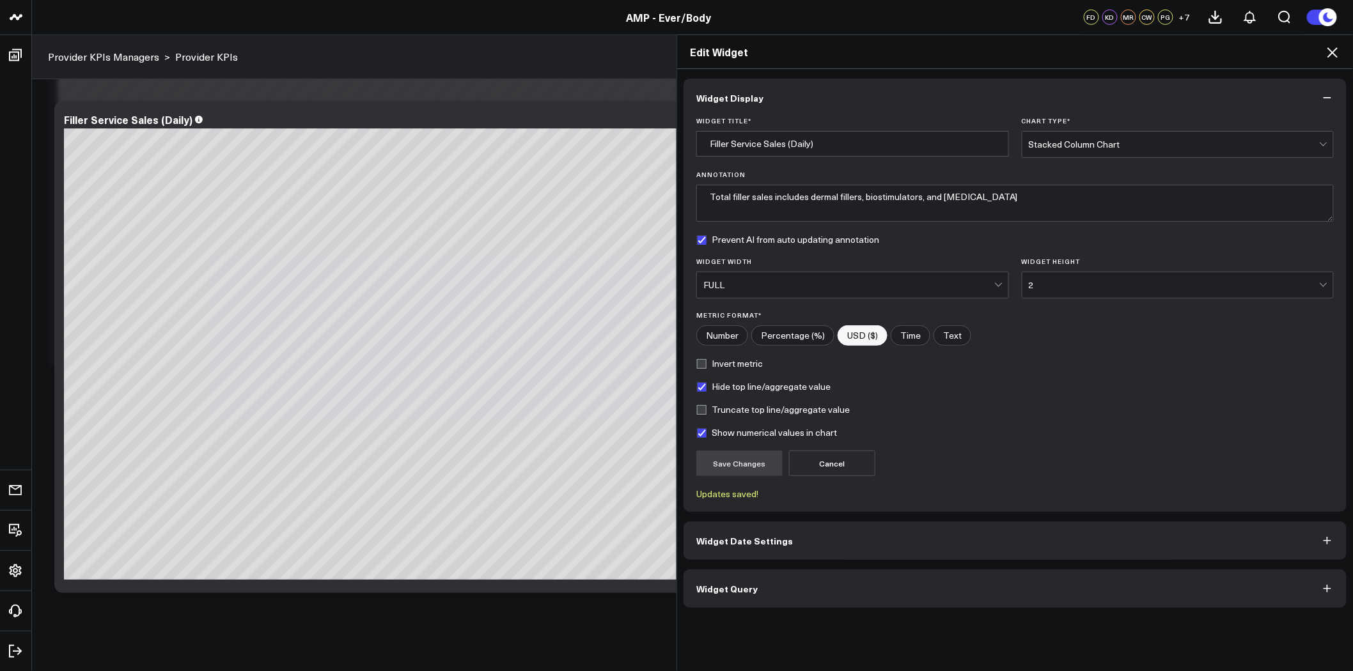
click at [844, 584] on button "Widget Query" at bounding box center [1015, 589] width 663 height 38
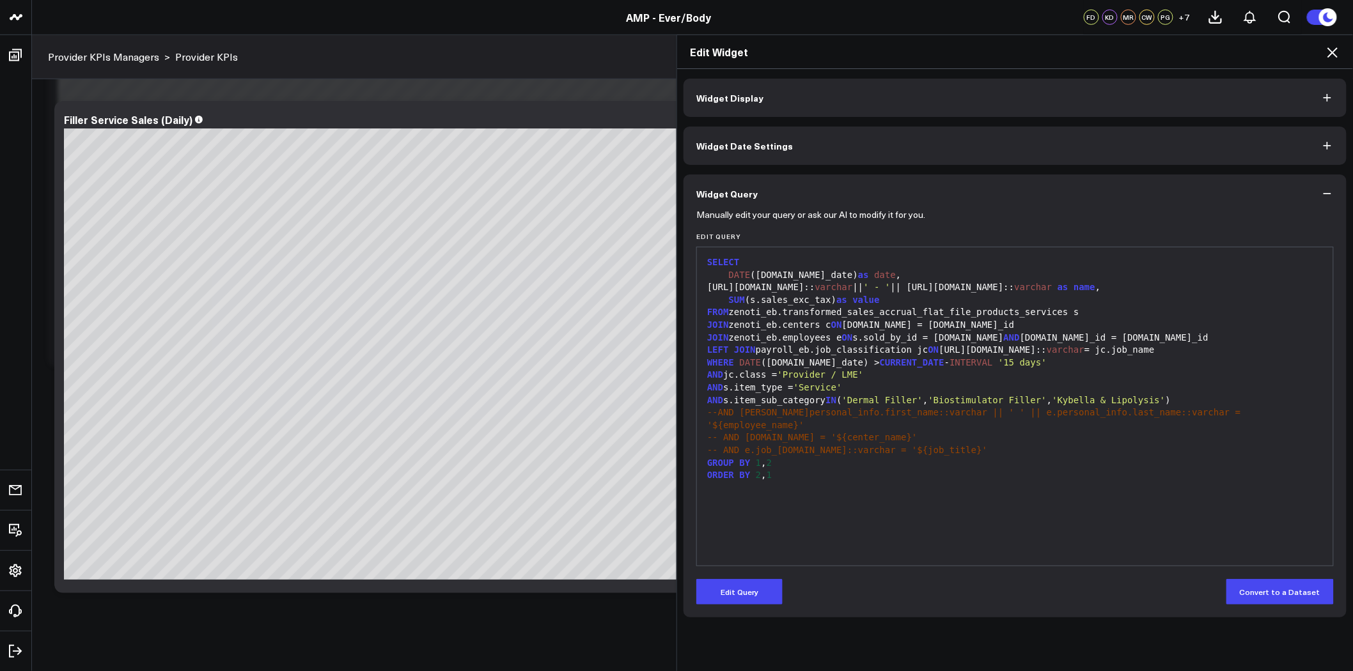
click at [1334, 49] on icon at bounding box center [1332, 52] width 15 height 15
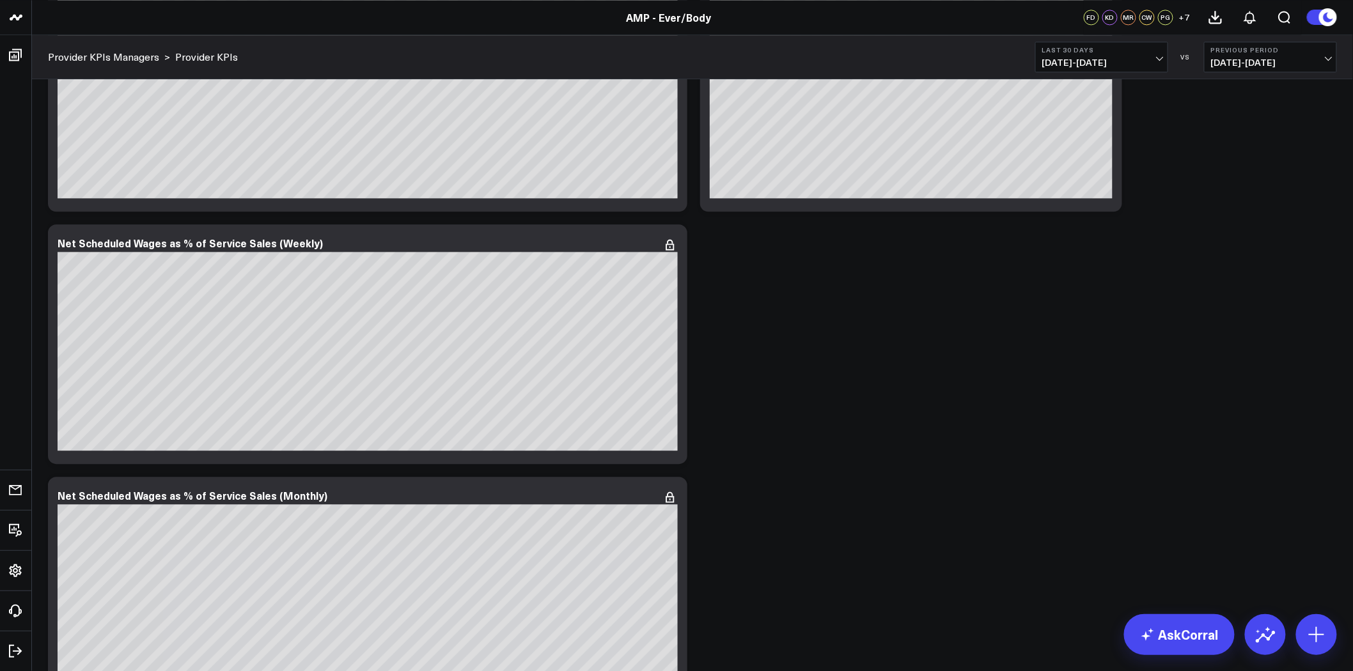
scroll to position [1248, 0]
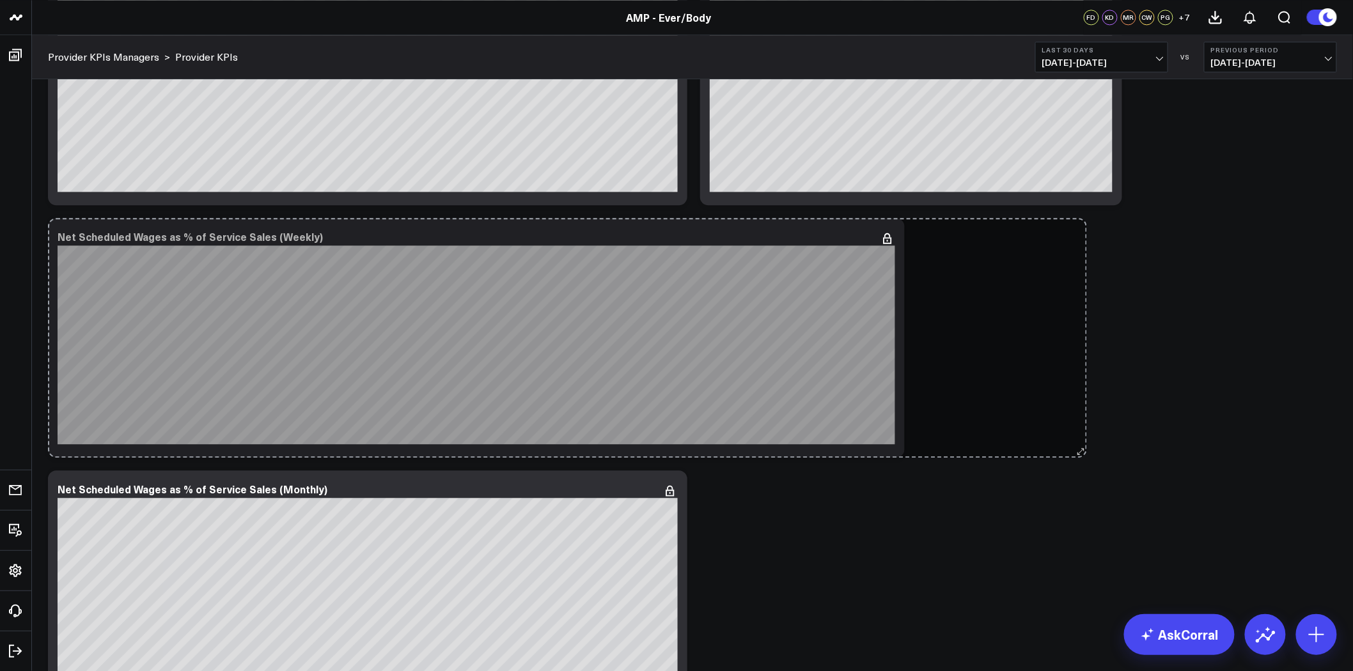
drag, startPoint x: 685, startPoint y: 451, endPoint x: 1085, endPoint y: 448, distance: 399.7
click at [1085, 448] on div "Service Sales Modify via AI Copy link to widget Ask support Remove Create linke…" at bounding box center [693, 428] width 1302 height 3174
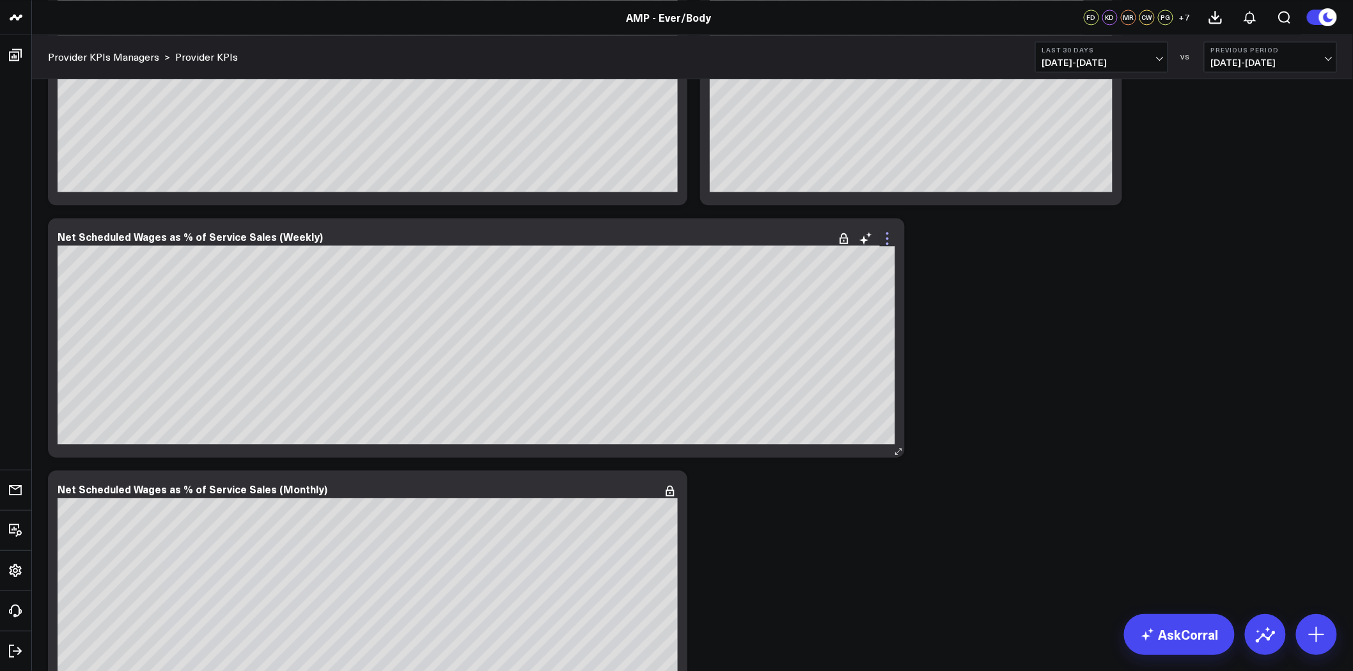
click at [890, 234] on icon at bounding box center [887, 238] width 15 height 15
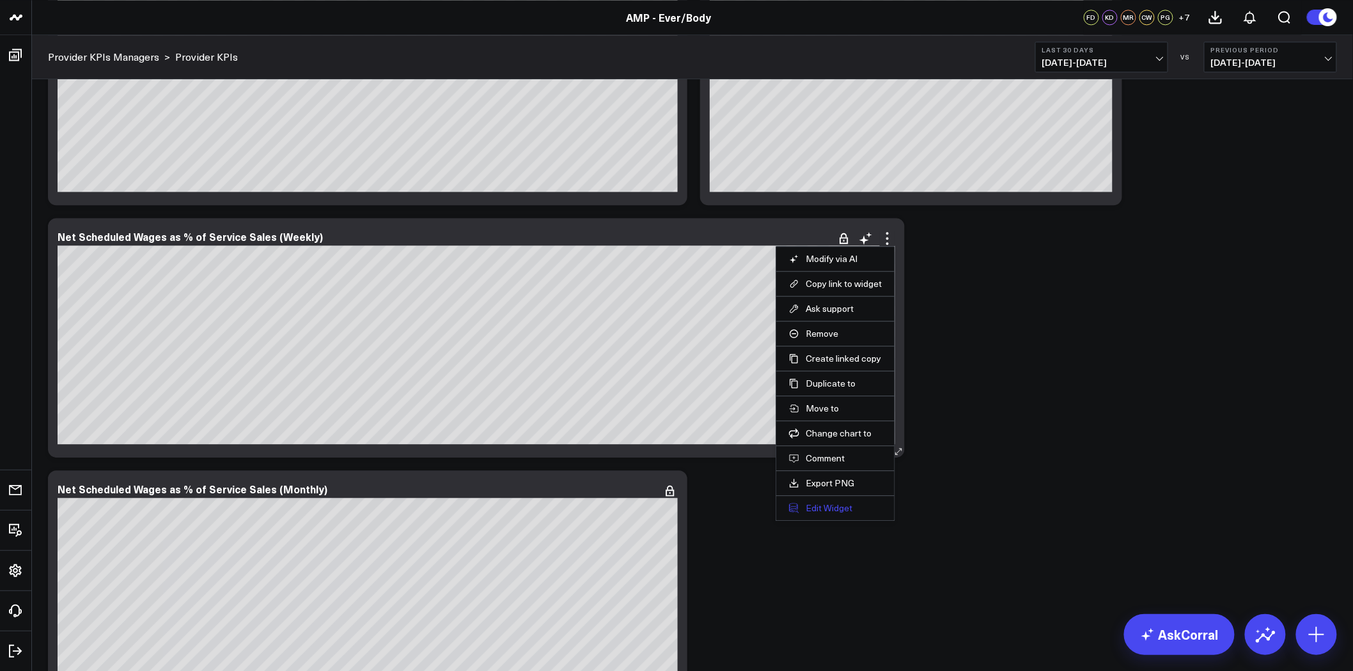
click at [838, 512] on button "Edit Widget" at bounding box center [835, 509] width 93 height 12
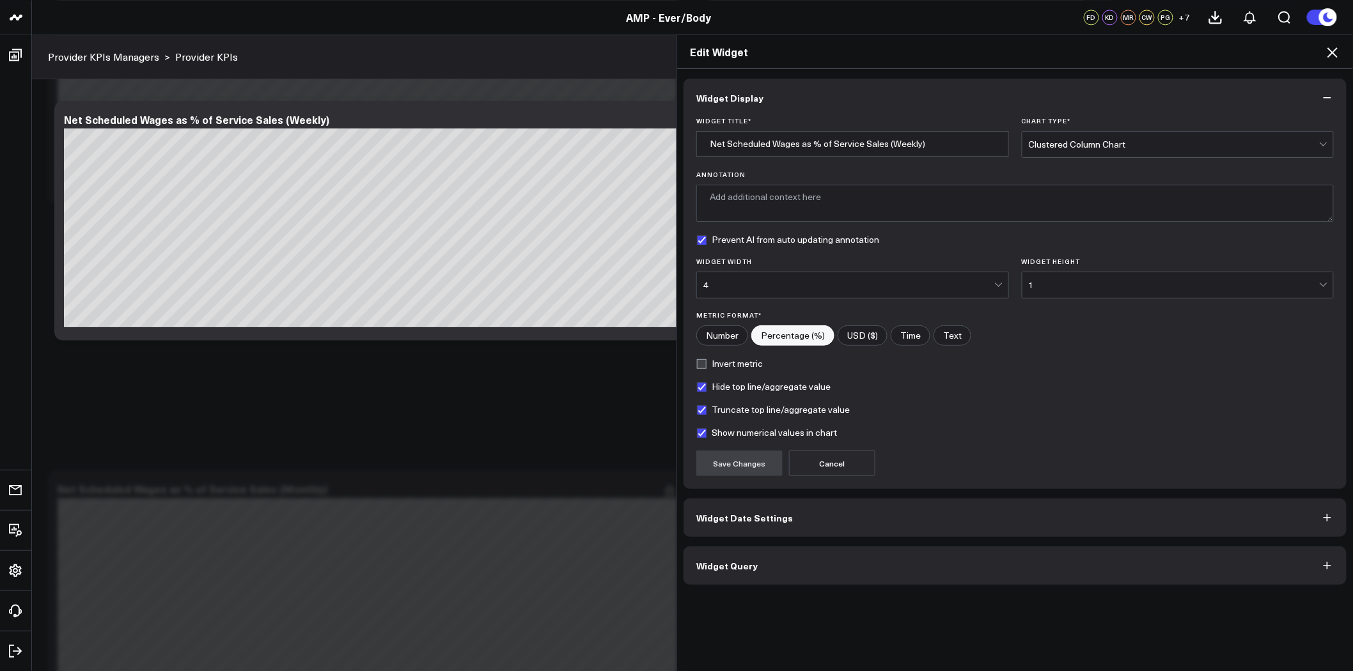
click at [846, 269] on div "Widget Width 4" at bounding box center [852, 278] width 313 height 41
click at [847, 283] on div "4" at bounding box center [848, 285] width 291 height 10
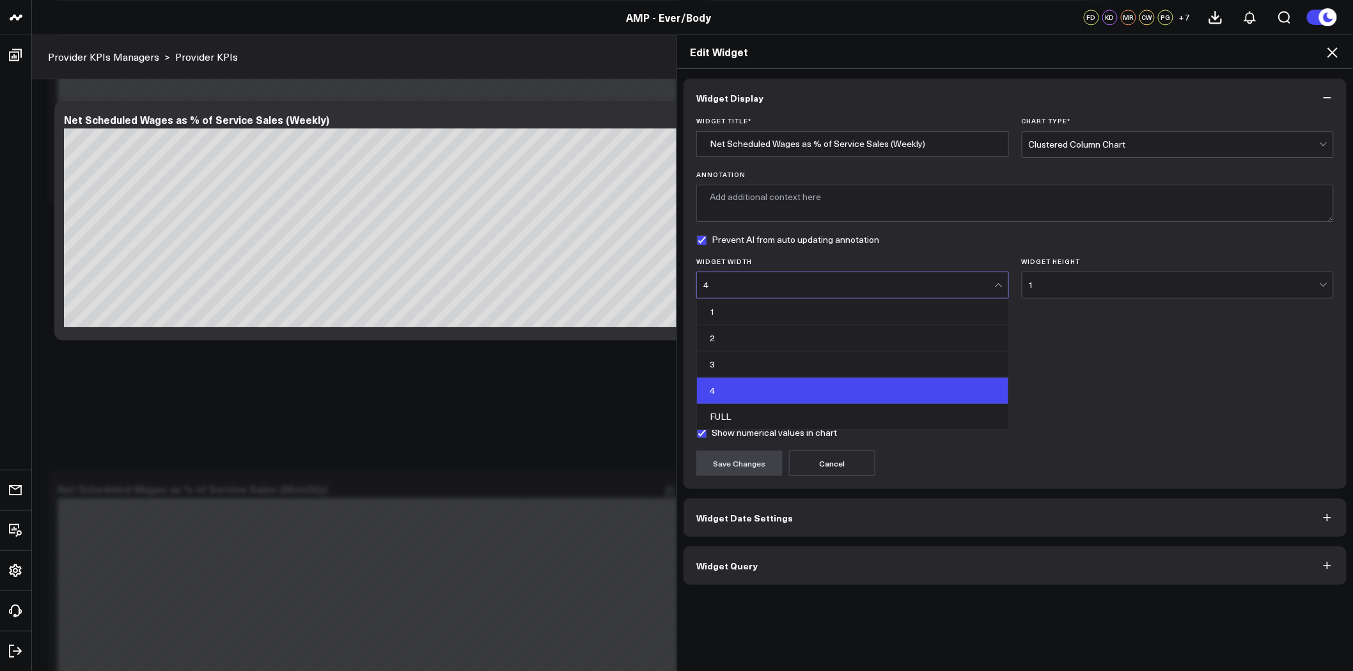
click at [826, 412] on div "FULL" at bounding box center [852, 417] width 311 height 26
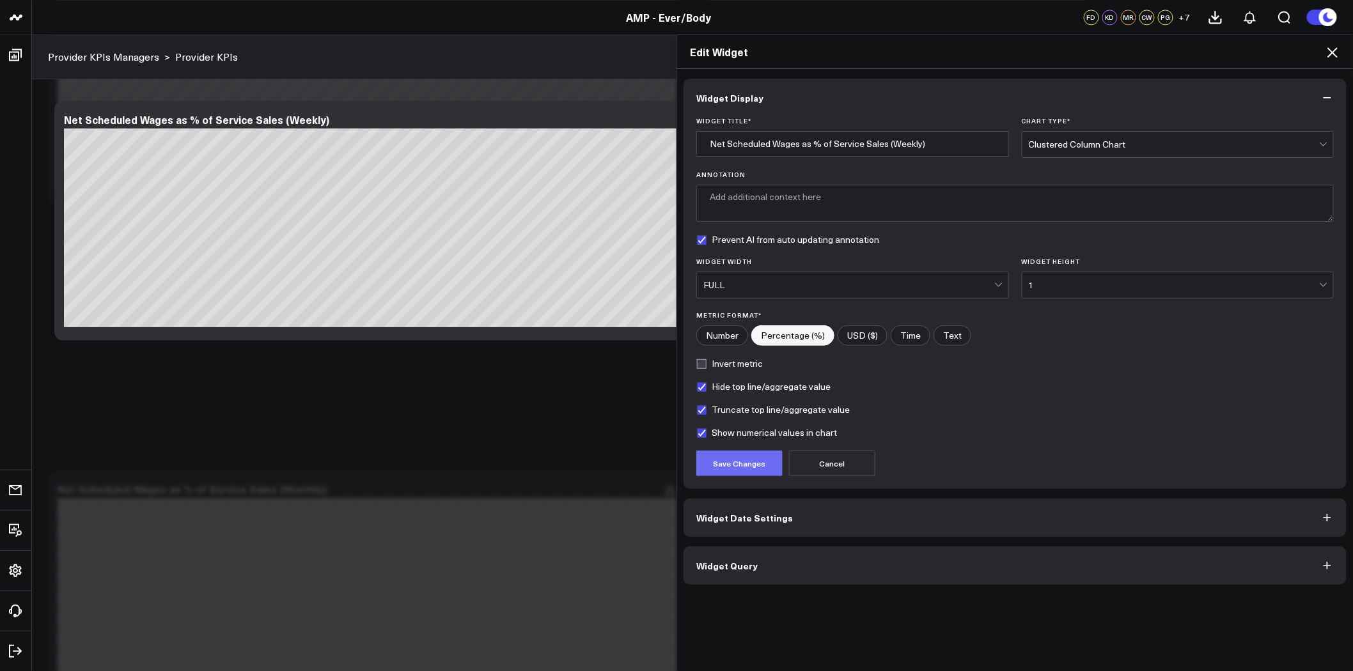
click at [743, 464] on button "Save Changes" at bounding box center [739, 464] width 86 height 26
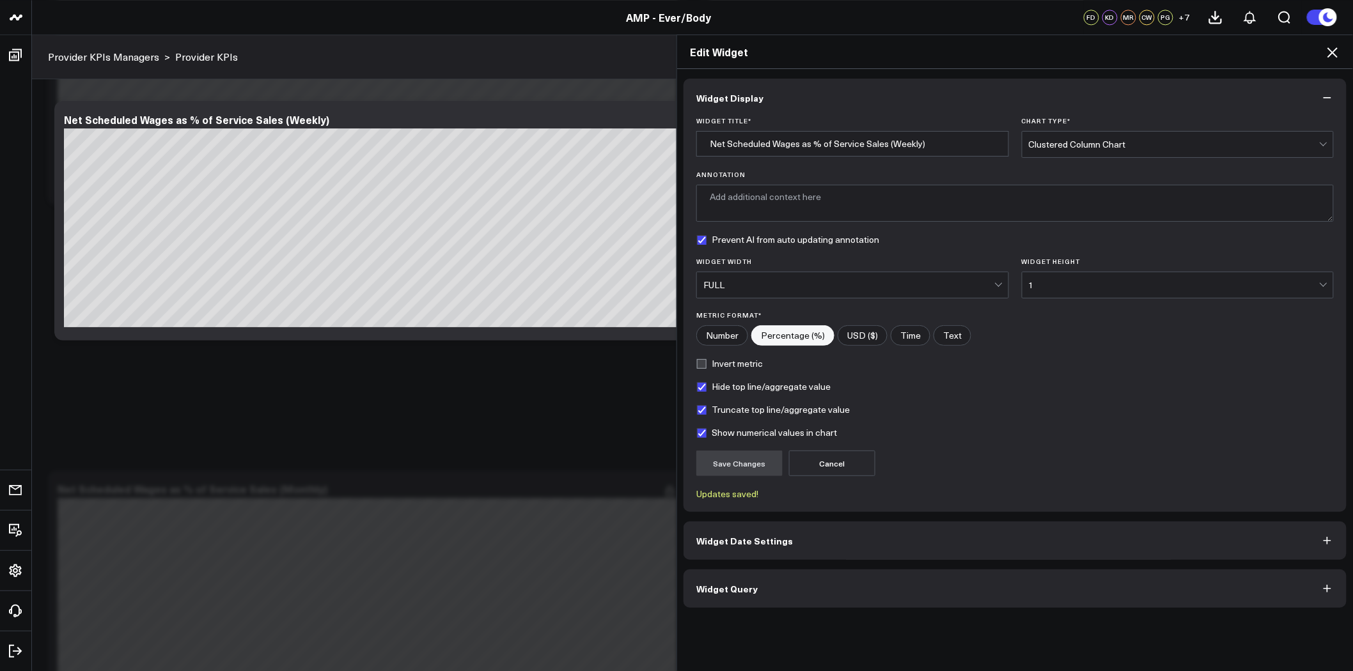
click at [1333, 50] on icon at bounding box center [1332, 52] width 15 height 15
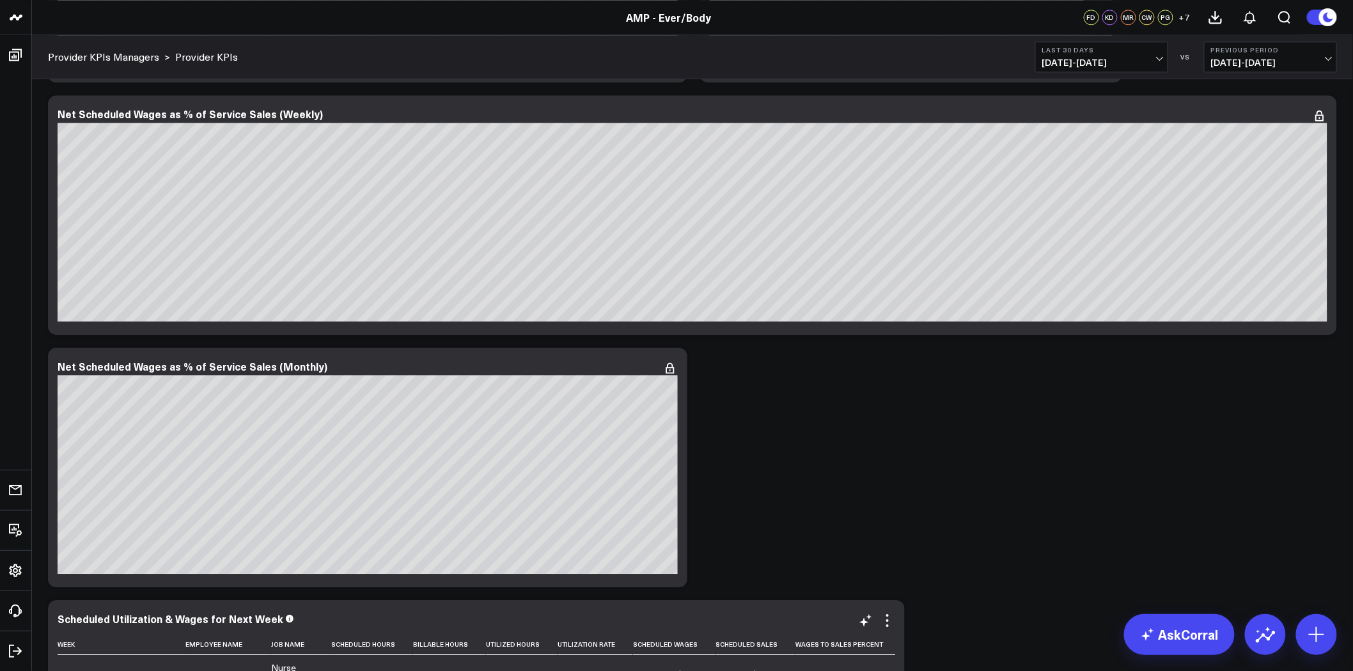
scroll to position [1461, 0]
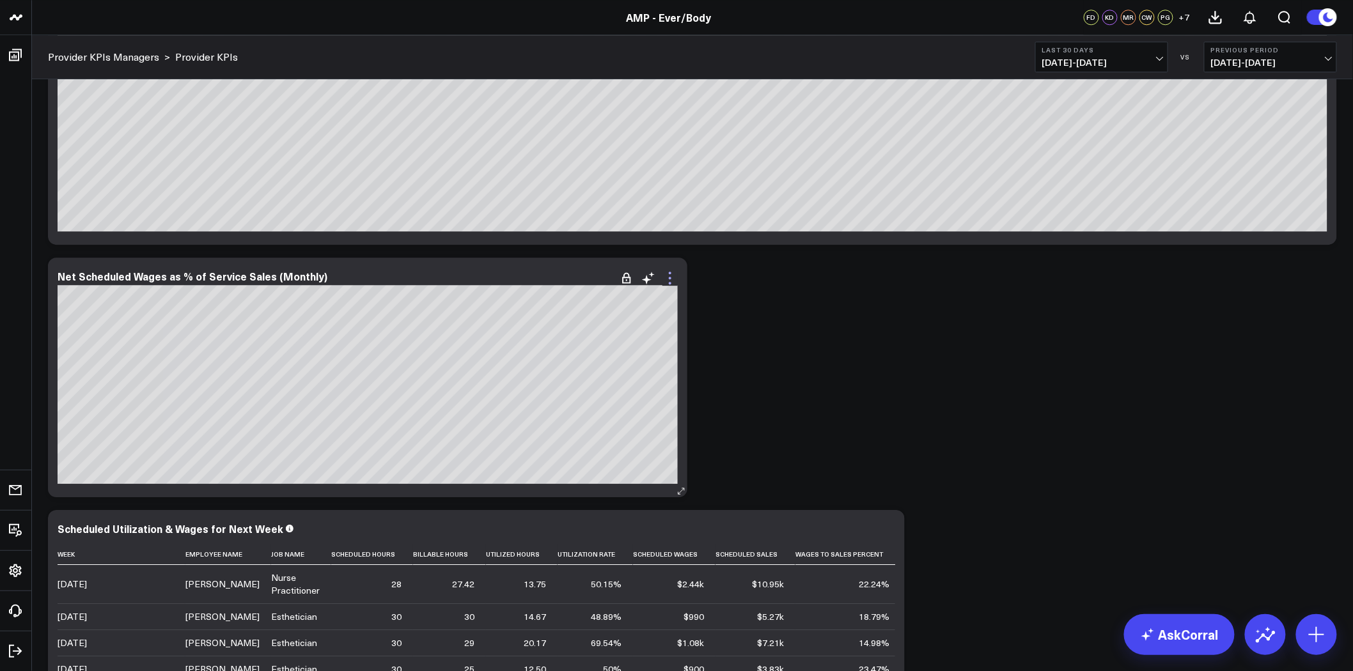
click at [669, 279] on icon at bounding box center [670, 278] width 15 height 15
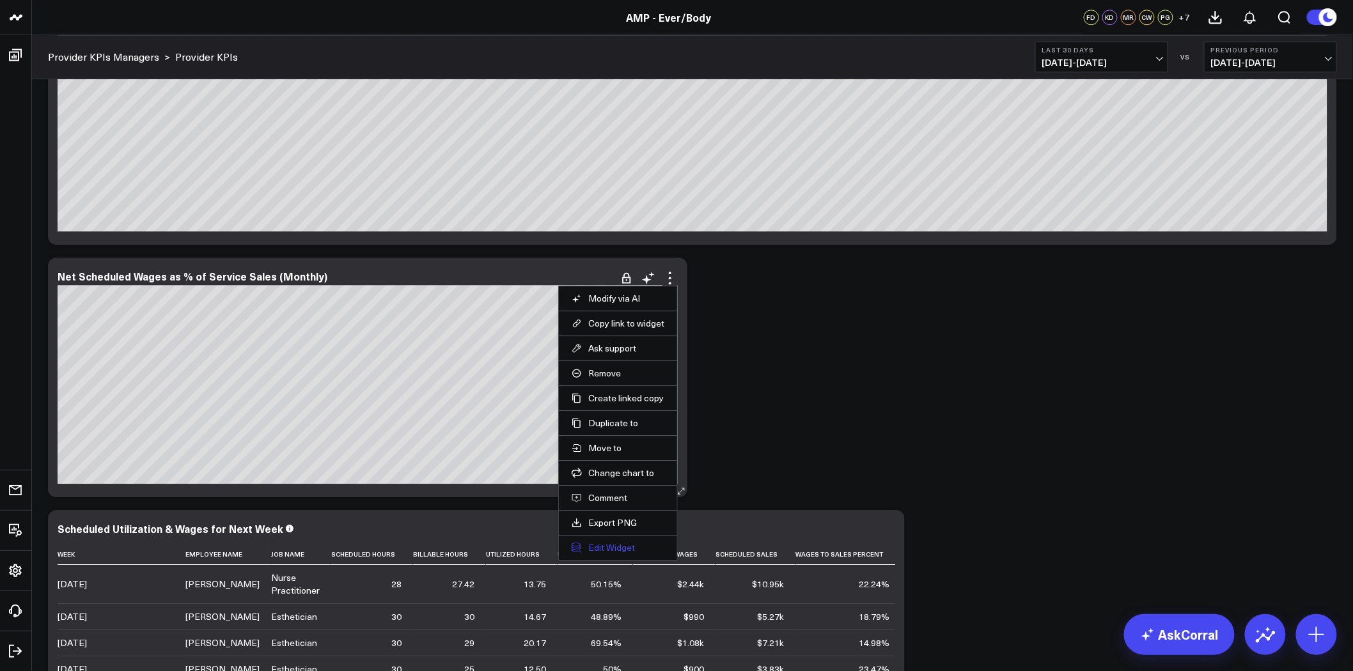
click at [629, 553] on button "Edit Widget" at bounding box center [618, 548] width 93 height 12
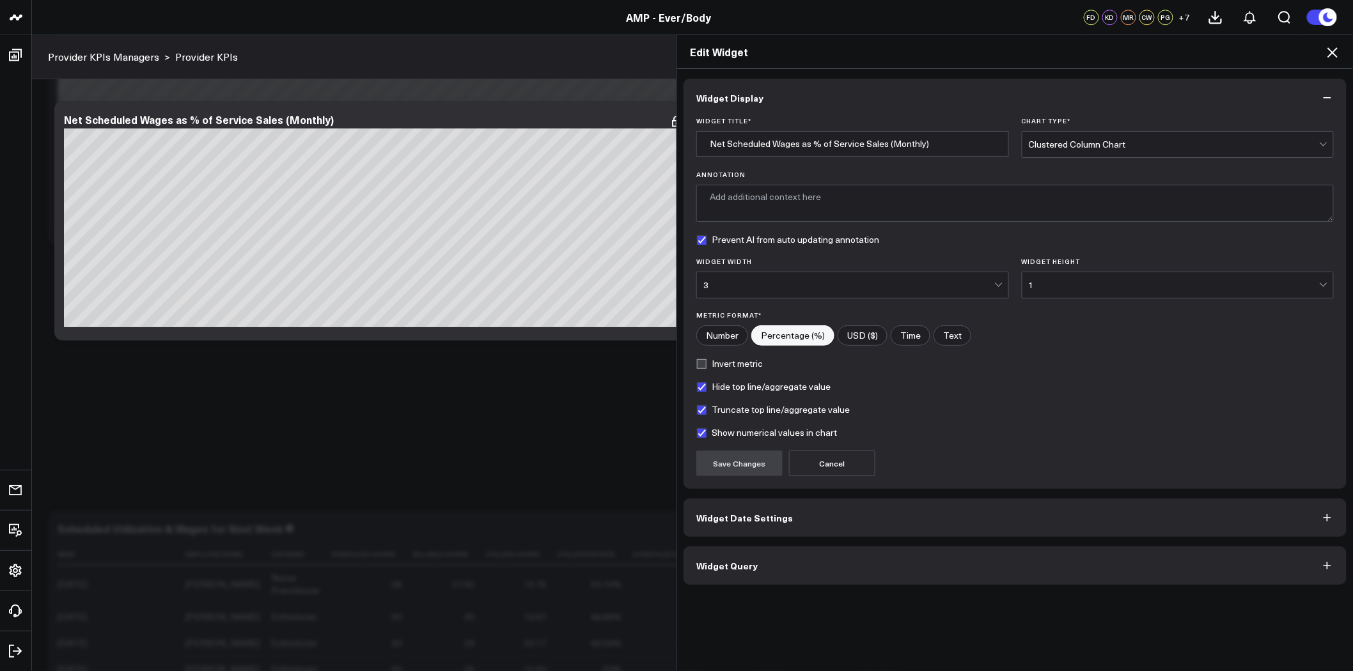
click at [943, 286] on div "3" at bounding box center [848, 285] width 291 height 10
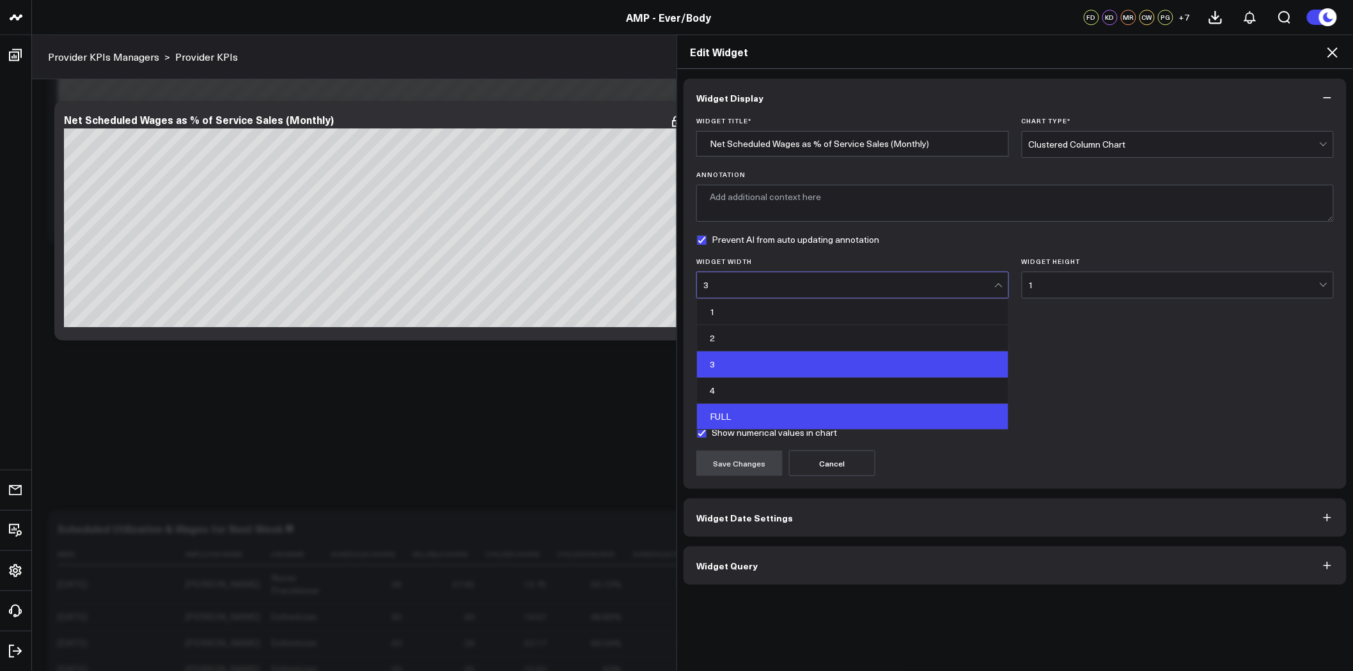
click at [865, 407] on div "FULL" at bounding box center [852, 417] width 311 height 26
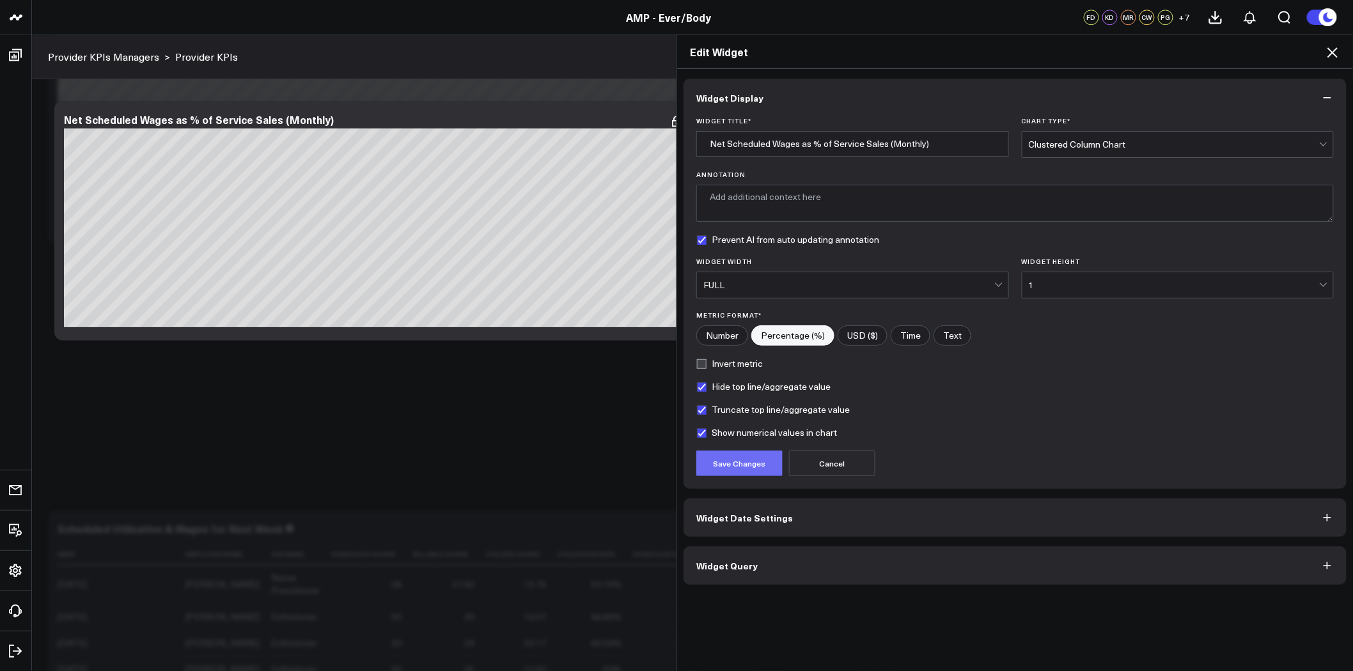
click at [740, 461] on button "Save Changes" at bounding box center [739, 464] width 86 height 26
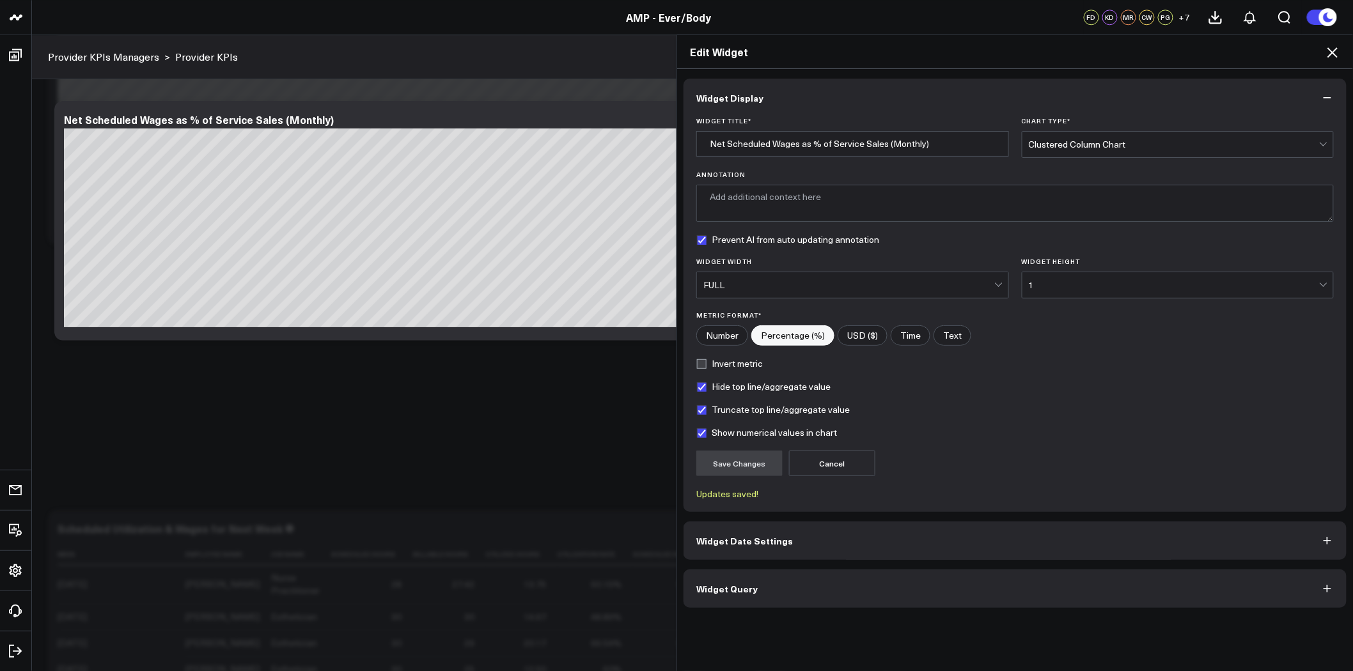
click at [1331, 50] on icon at bounding box center [1333, 52] width 10 height 10
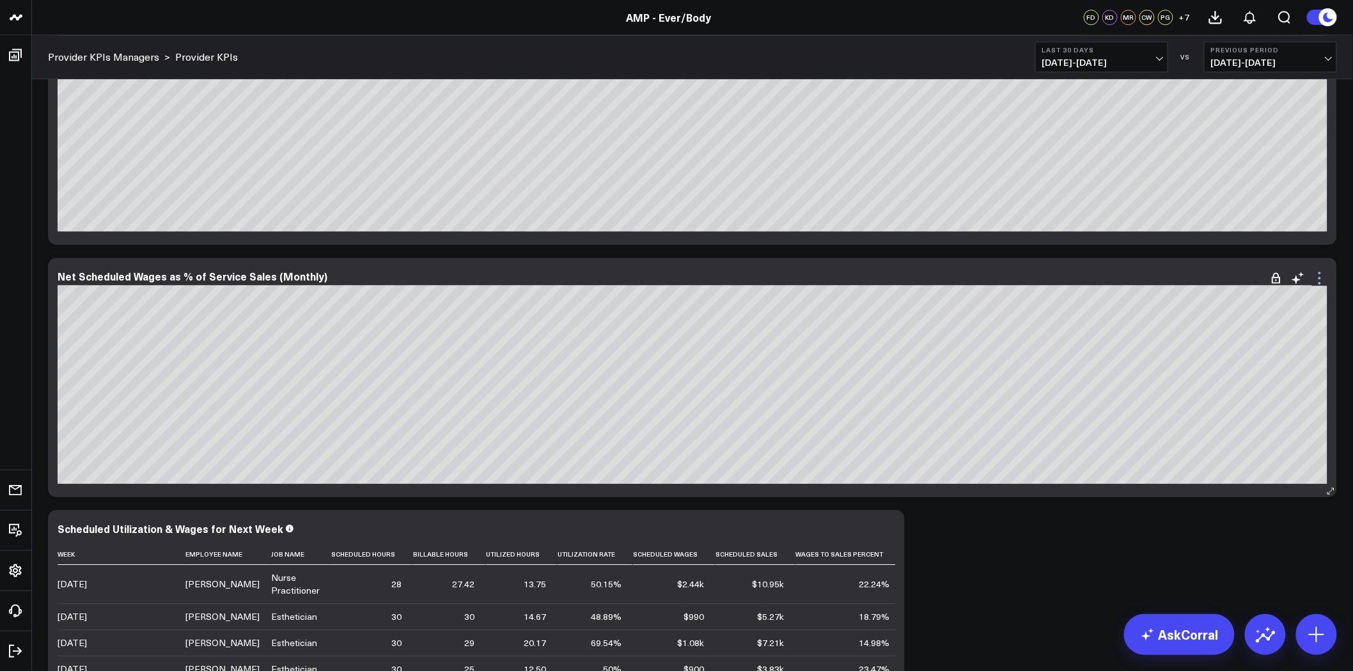
click at [1319, 272] on icon at bounding box center [1320, 273] width 3 height 3
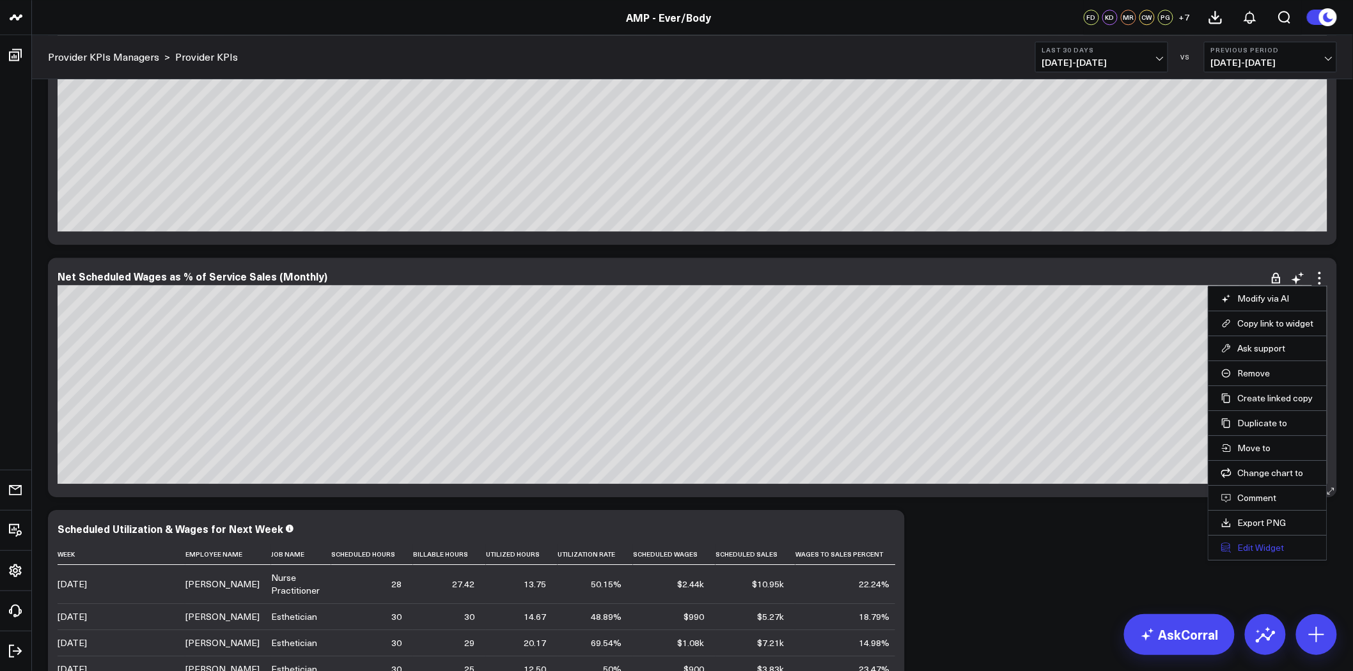
click at [1261, 544] on button "Edit Widget" at bounding box center [1267, 548] width 93 height 12
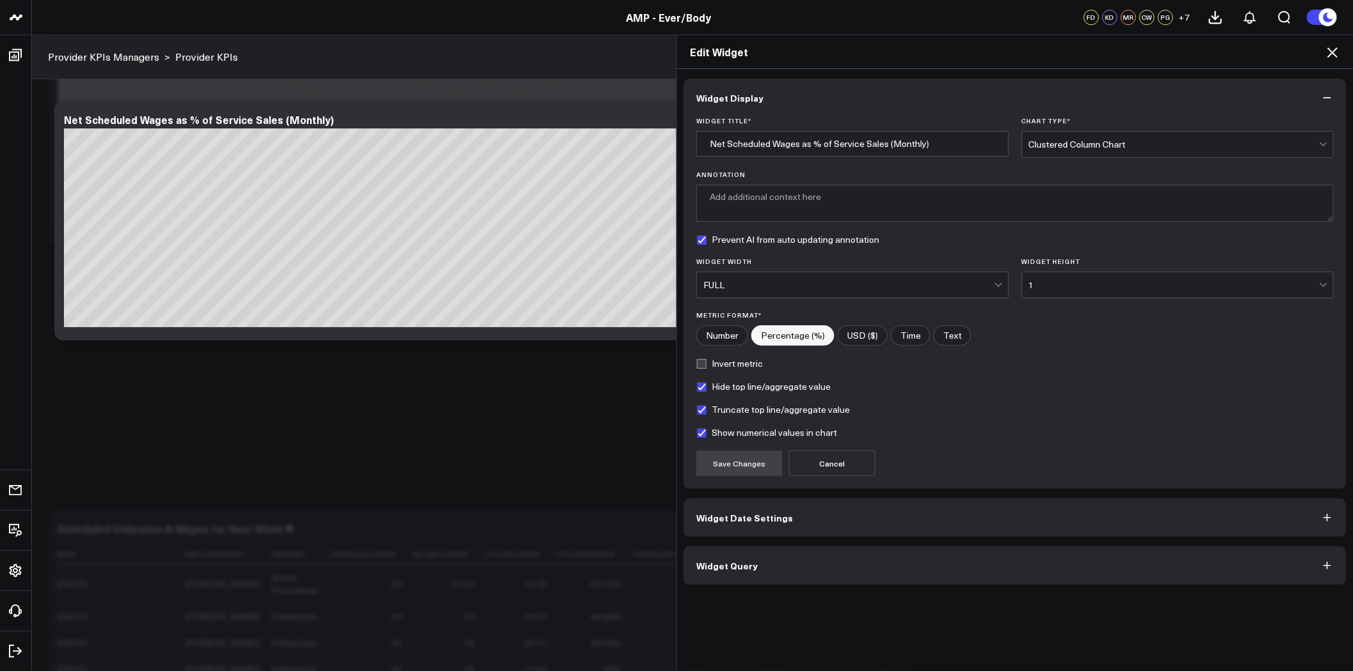
click at [810, 577] on button "Widget Query" at bounding box center [1015, 566] width 663 height 38
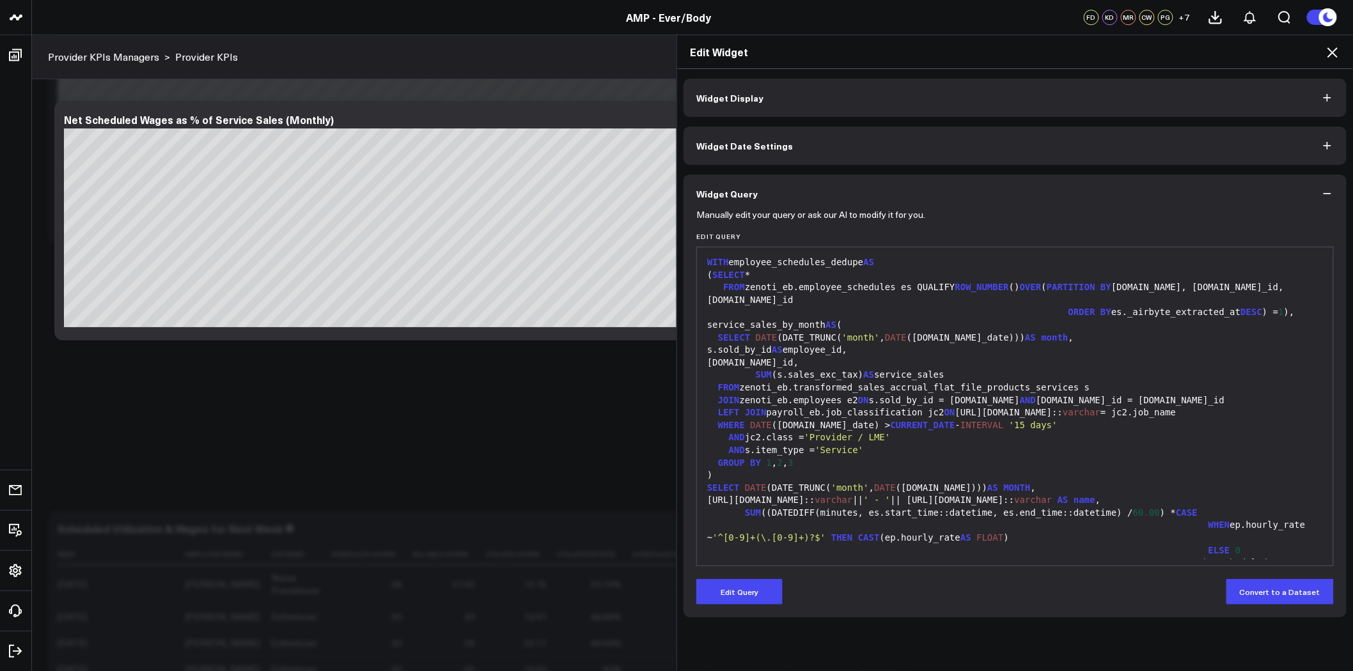
click at [829, 147] on button "Widget Date Settings" at bounding box center [1015, 146] width 663 height 38
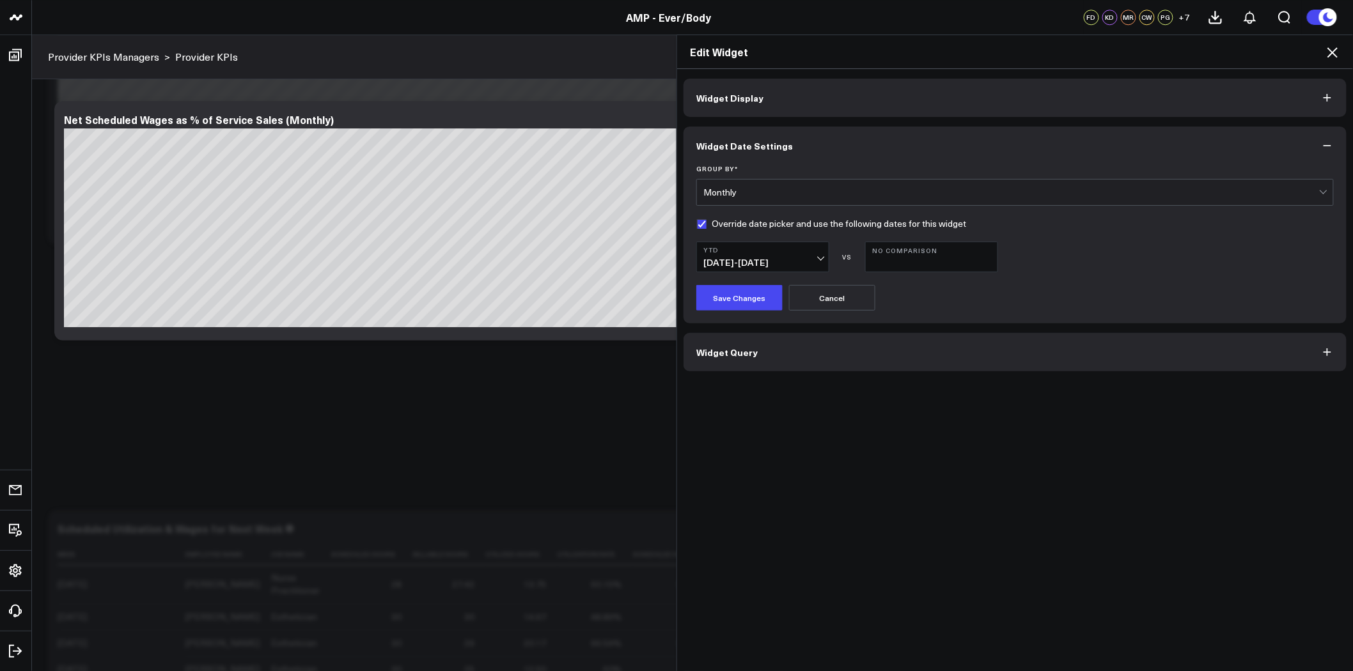
click at [1327, 95] on icon "button" at bounding box center [1327, 97] width 13 height 13
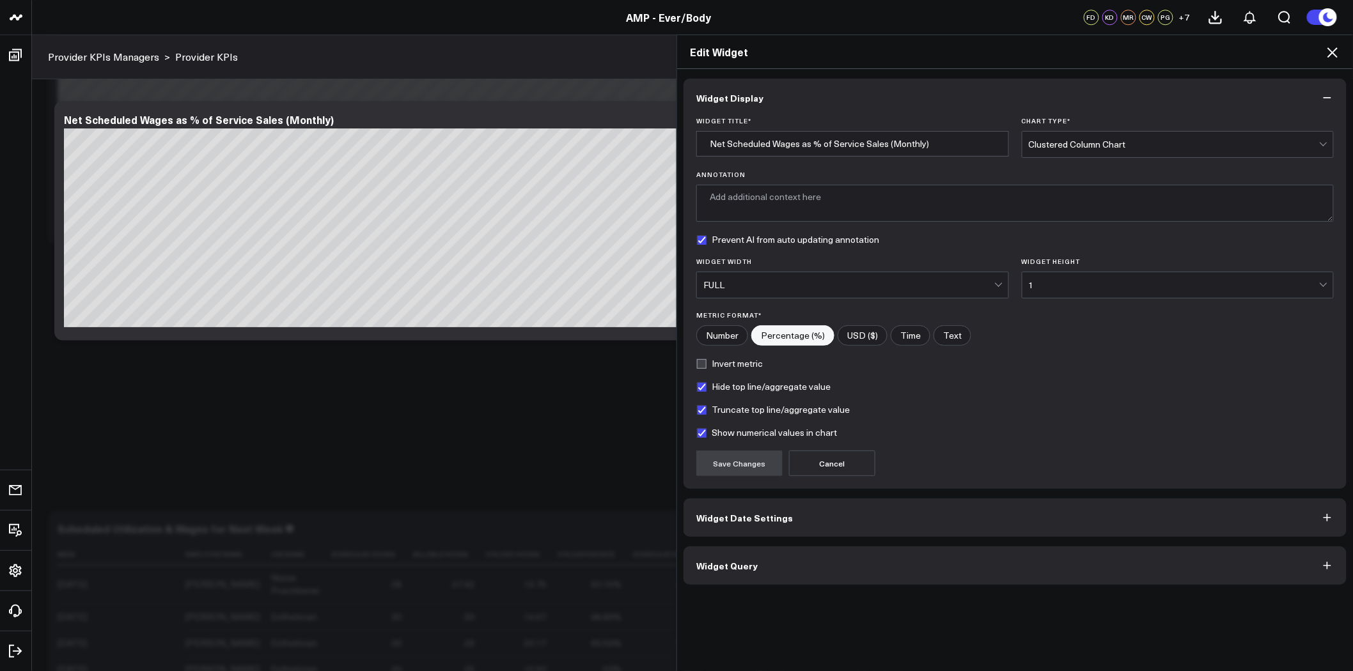
click at [1338, 48] on icon at bounding box center [1333, 52] width 10 height 10
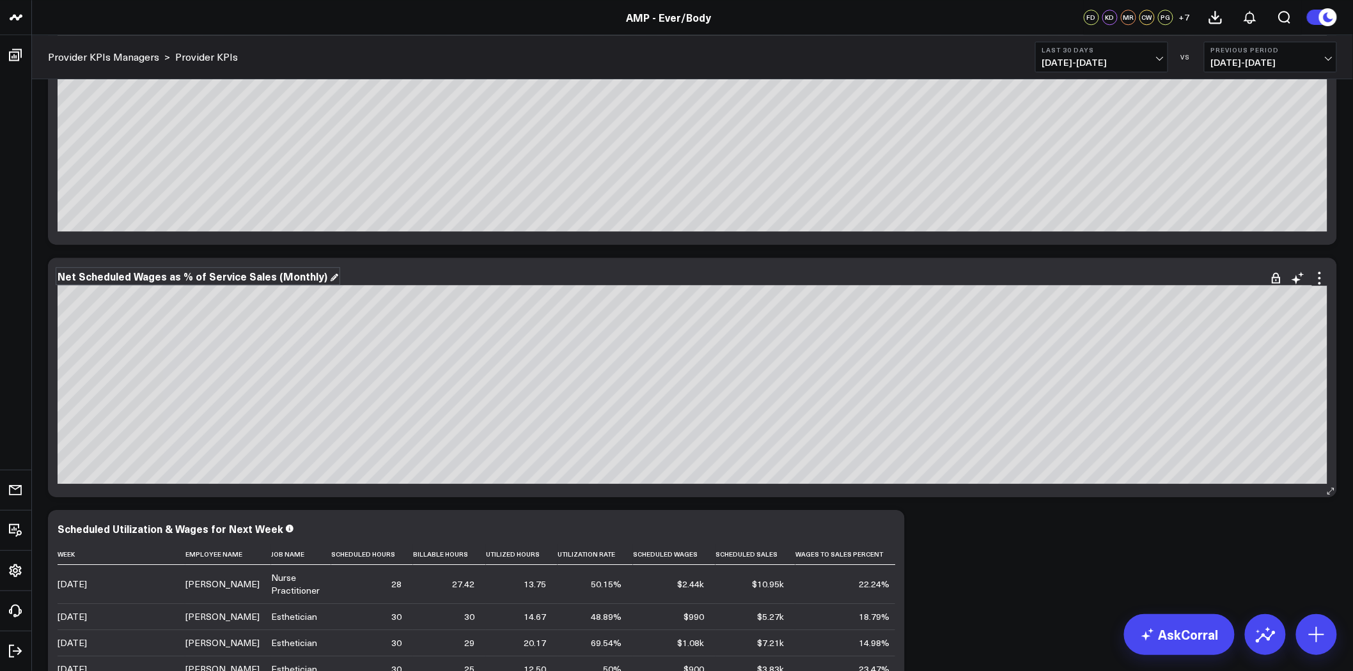
click at [139, 277] on div "Net Scheduled Wages as % of Service Sales (Monthly)" at bounding box center [198, 276] width 281 height 14
click at [80, 277] on div "Net Scheduled Wages as % of Service Sales (Monthly)" at bounding box center [194, 276] width 272 height 14
click at [59, 276] on div "Net Scheduled Wages as % of Service Sales (Monthly)" at bounding box center [194, 276] width 272 height 14
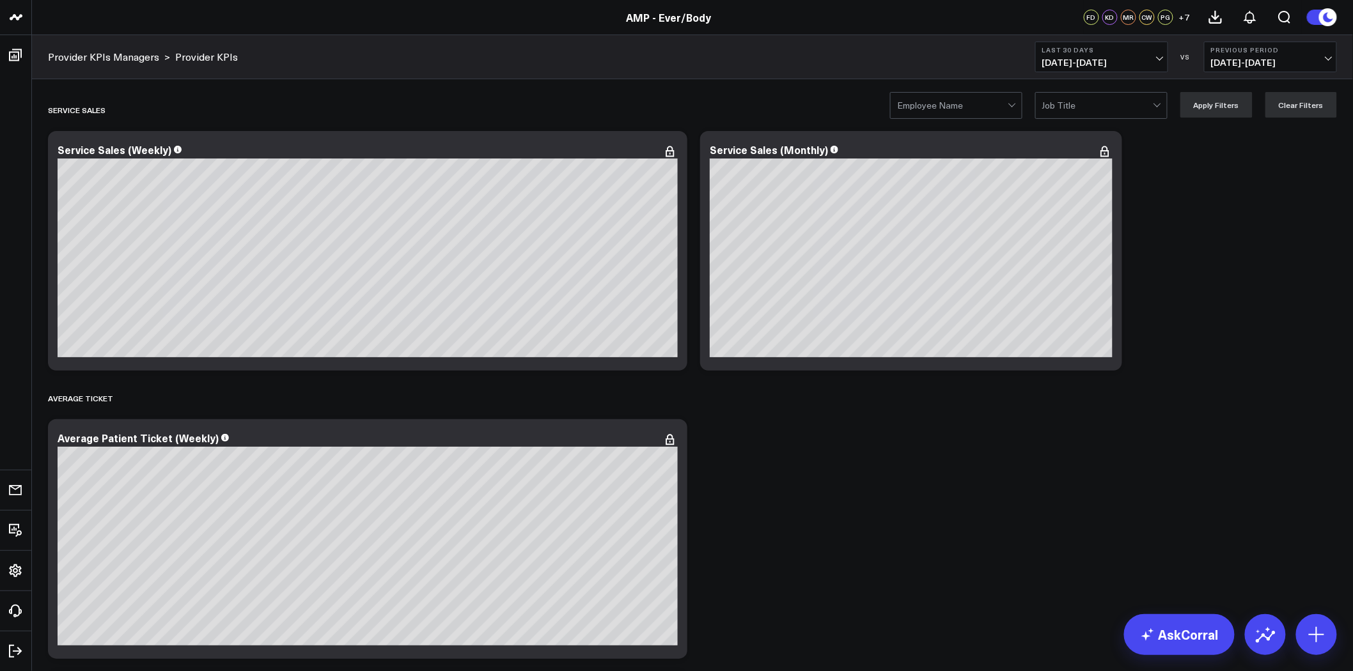
click at [981, 112] on div at bounding box center [952, 106] width 111 height 26
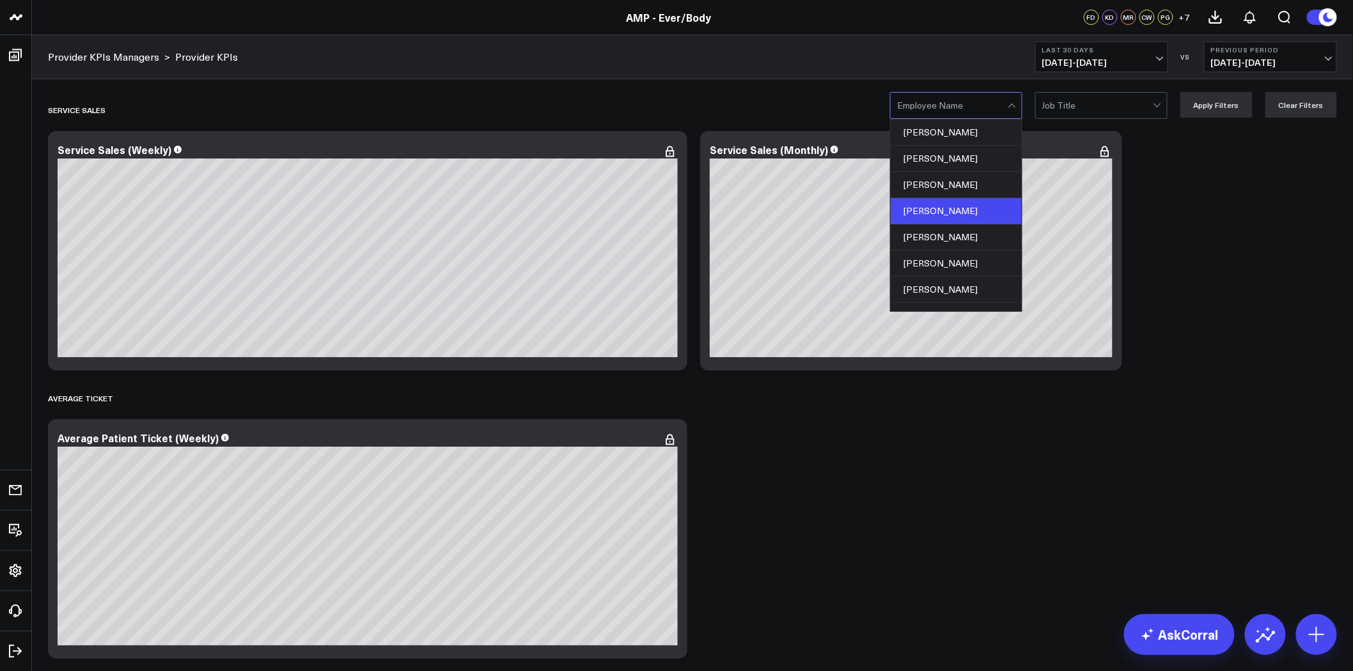
click at [969, 212] on div "[PERSON_NAME]" at bounding box center [956, 211] width 131 height 26
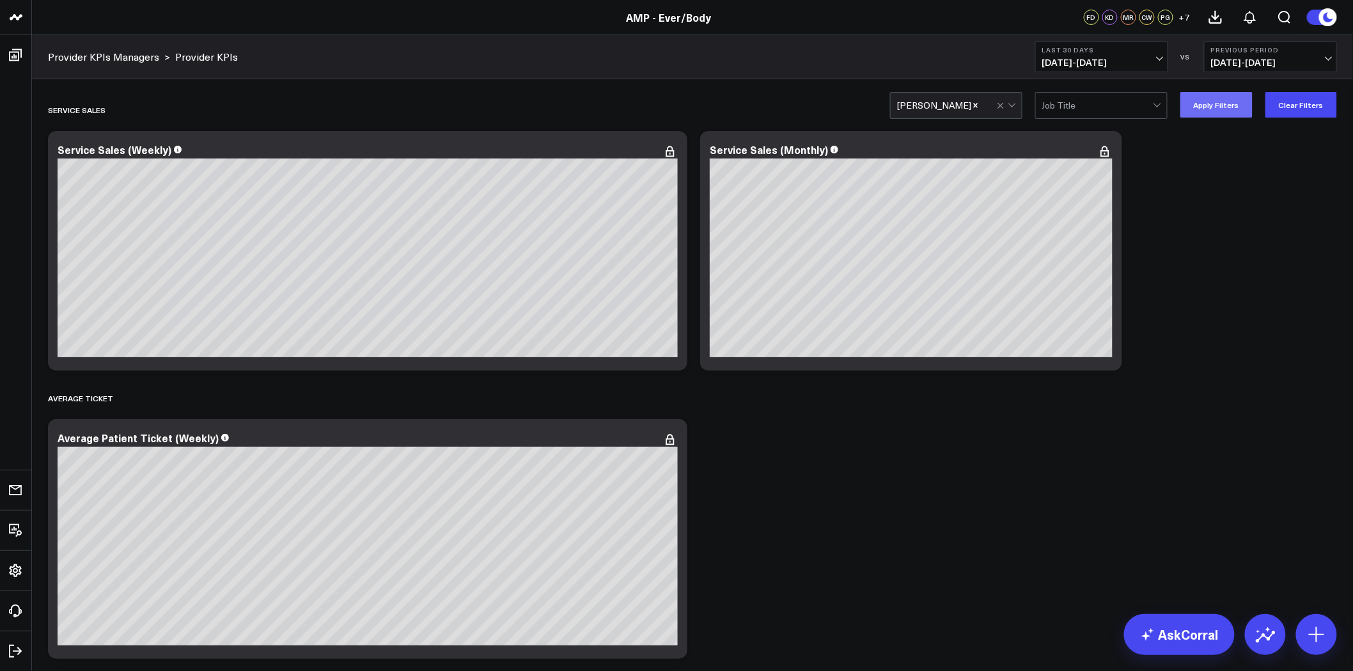
click at [1223, 105] on button "Apply Filters" at bounding box center [1216, 105] width 72 height 26
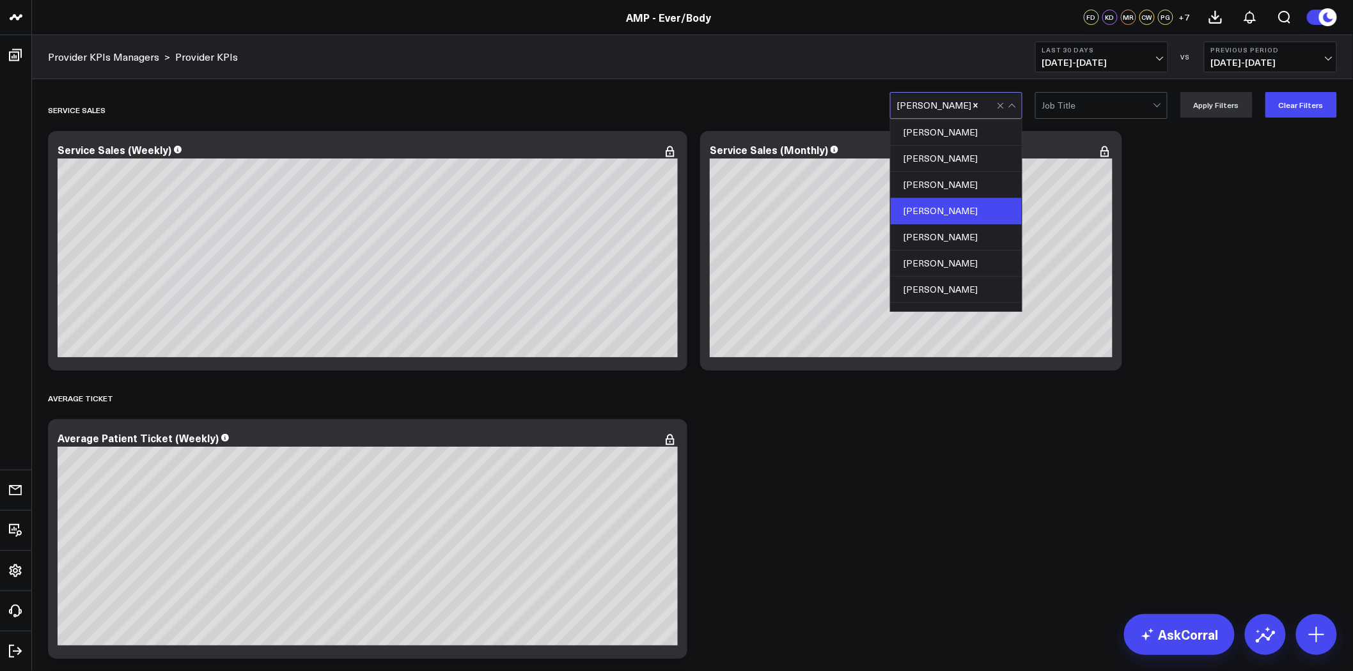
click at [950, 92] on div "[PERSON_NAME]" at bounding box center [956, 105] width 132 height 27
click at [975, 102] on icon "Remove Bianca Thelisma" at bounding box center [975, 105] width 9 height 9
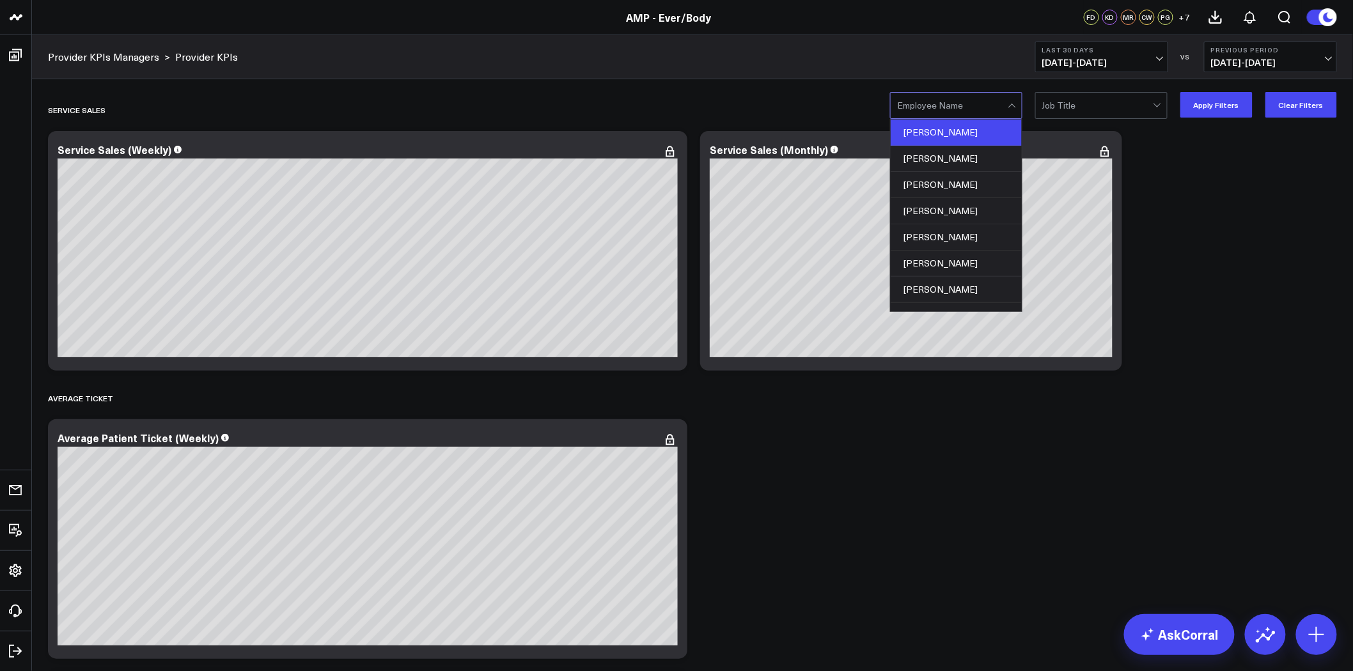
click at [970, 132] on div "Agnes Wong" at bounding box center [956, 133] width 131 height 26
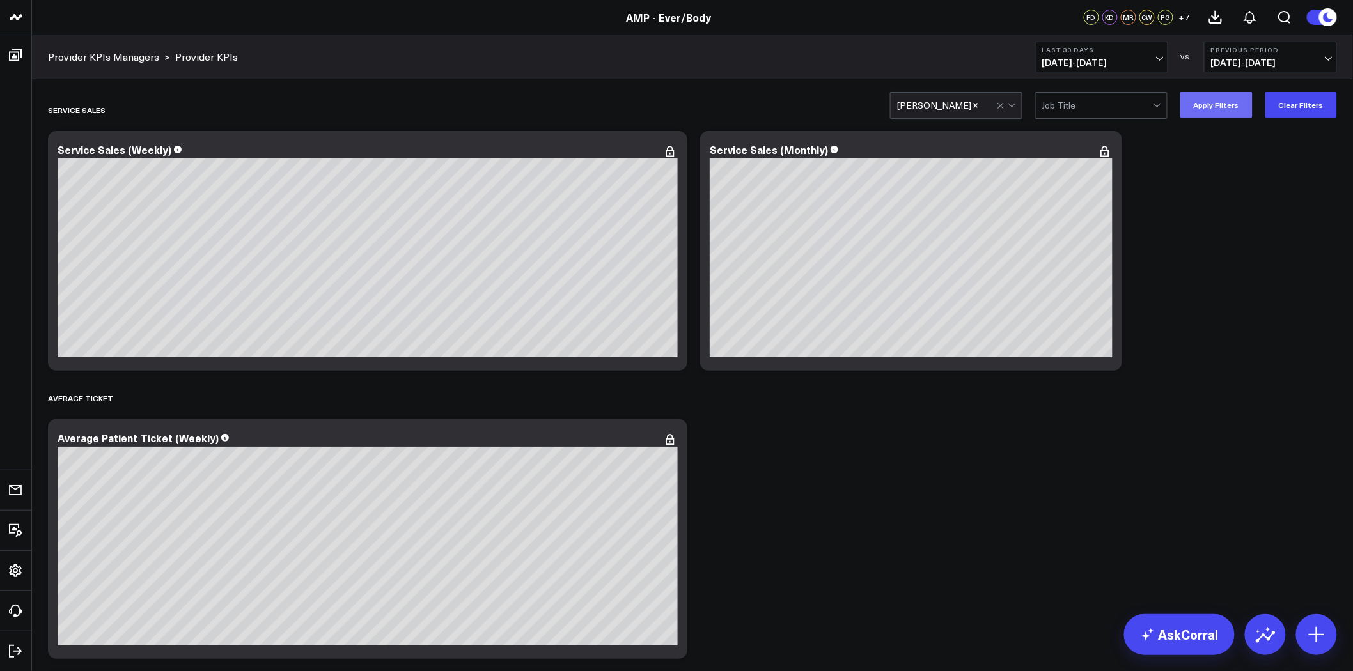
click at [1224, 93] on button "Apply Filters" at bounding box center [1216, 105] width 72 height 26
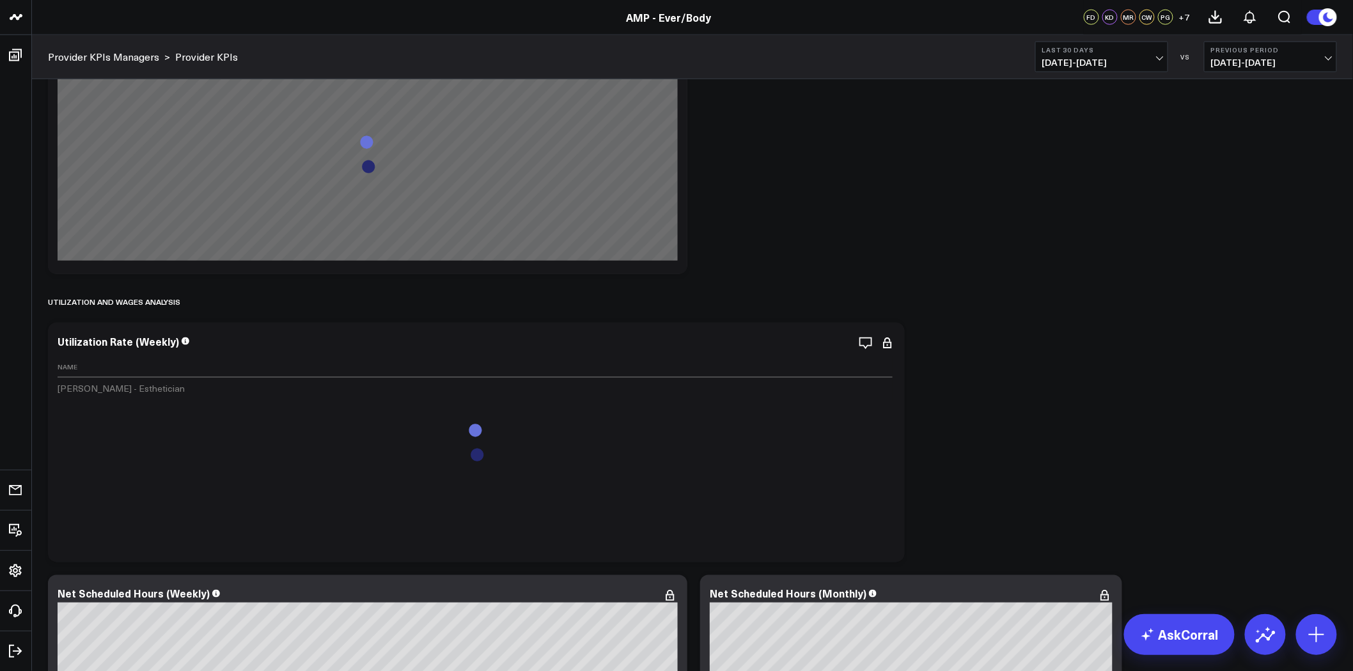
scroll to position [639, 0]
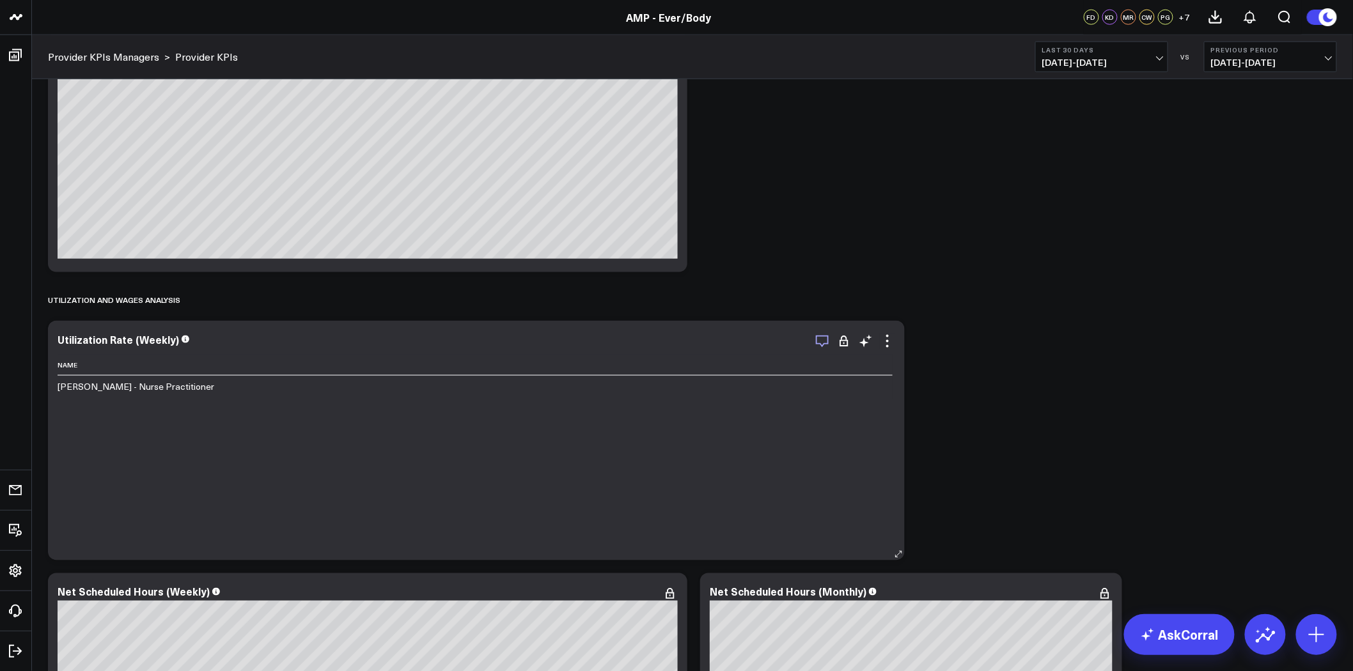
click at [826, 341] on icon "button" at bounding box center [822, 341] width 15 height 15
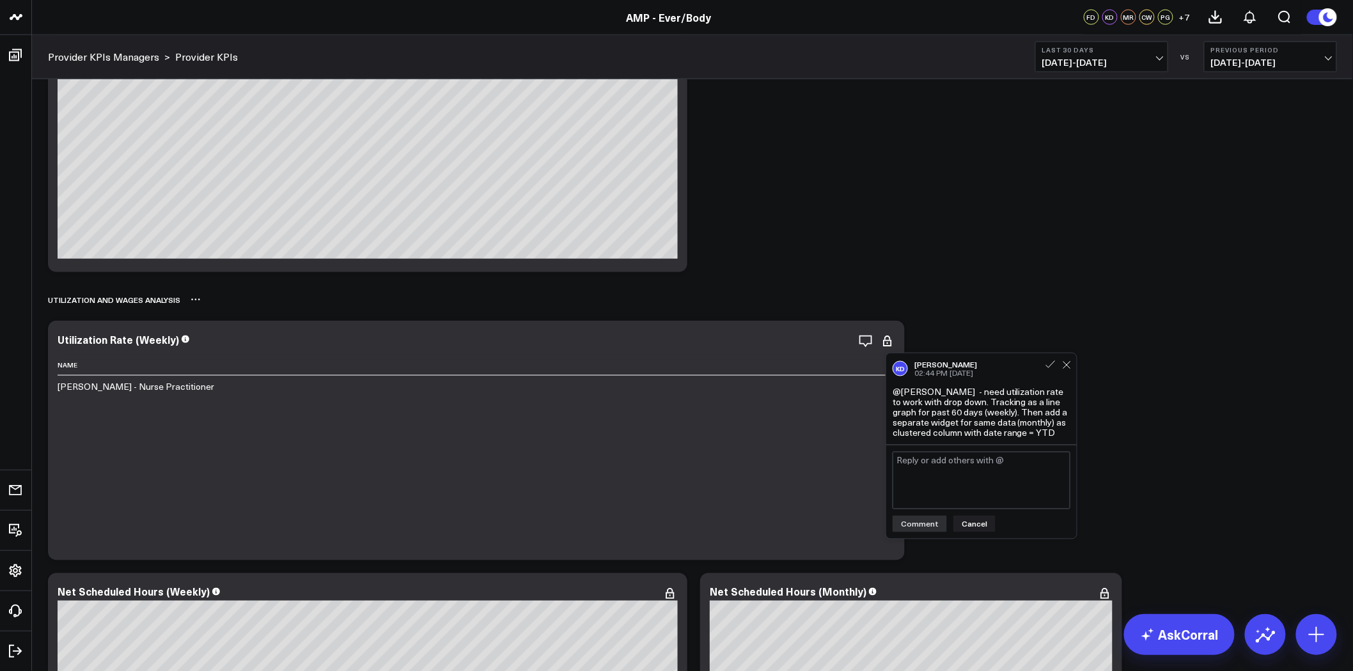
click at [986, 297] on div "Utilization and Wages Analysis" at bounding box center [692, 299] width 1289 height 29
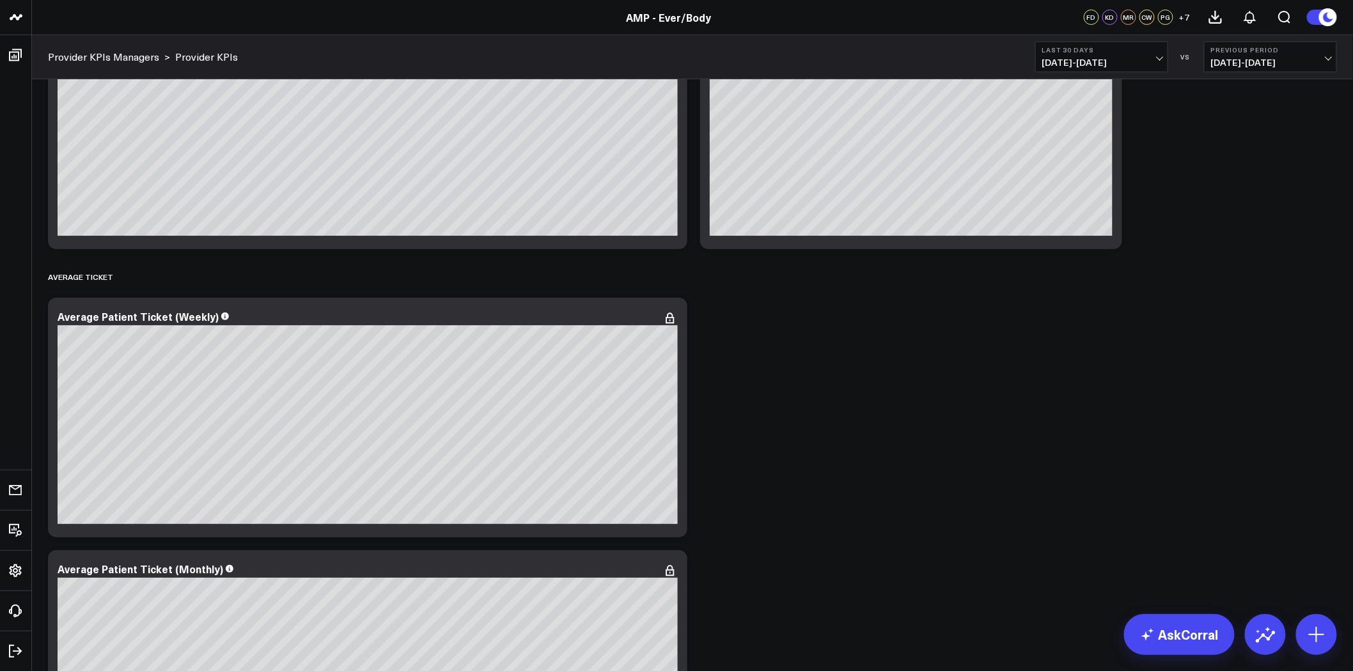
scroll to position [0, 0]
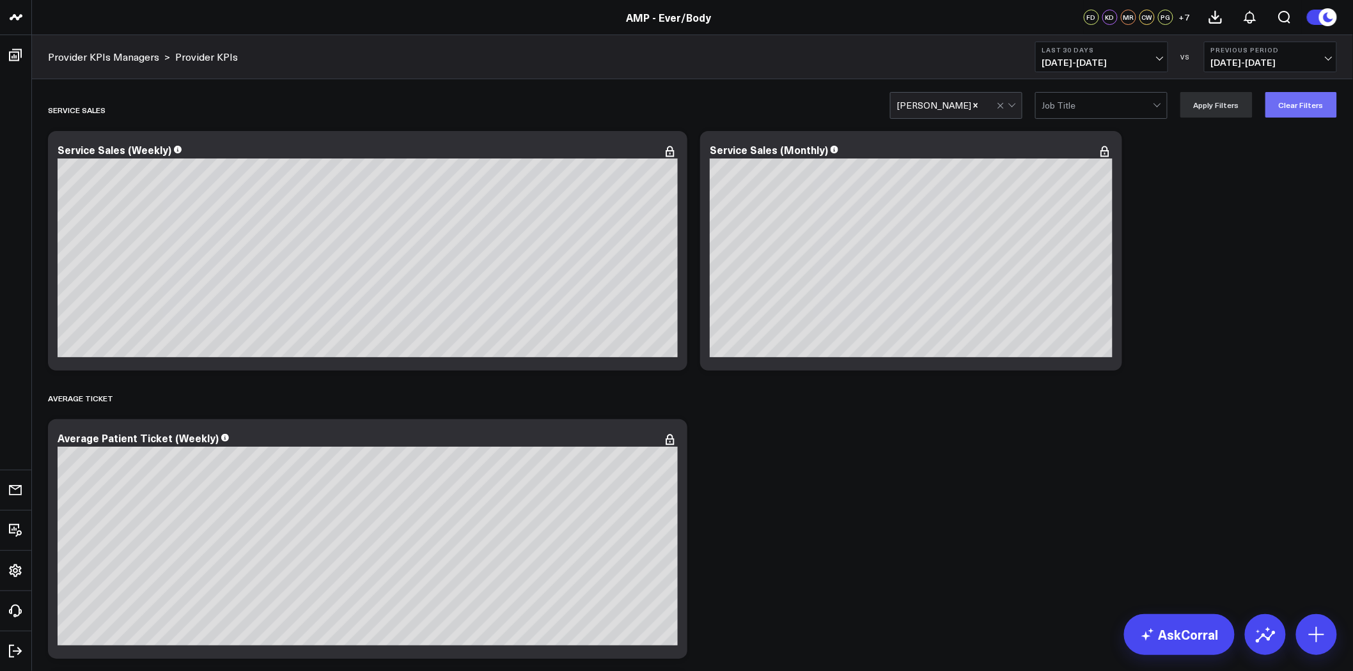
click at [1303, 102] on button "Clear Filters" at bounding box center [1302, 105] width 72 height 26
click at [1313, 636] on icon at bounding box center [1316, 635] width 20 height 20
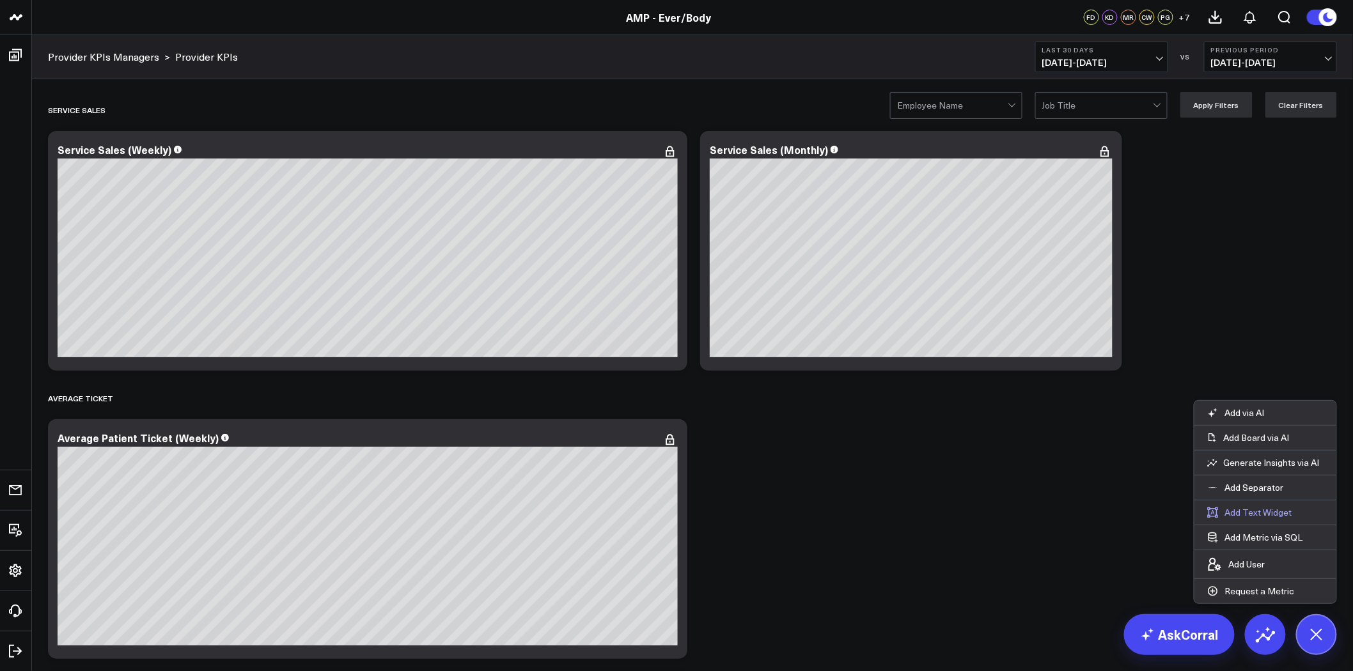
click at [1267, 512] on button "Add Text Widget" at bounding box center [1250, 513] width 111 height 24
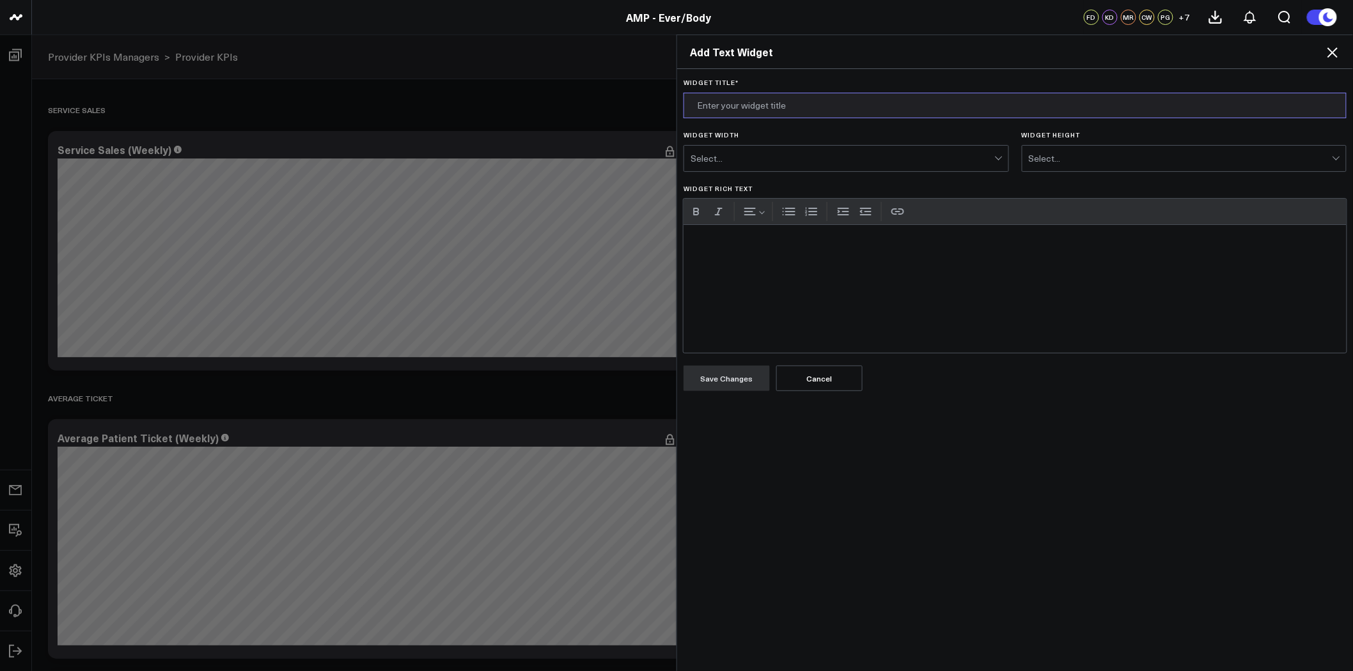
click at [766, 100] on input "Widget Title *" at bounding box center [1015, 106] width 663 height 26
type input "Please Read"
click at [734, 157] on div "Select..." at bounding box center [843, 158] width 304 height 10
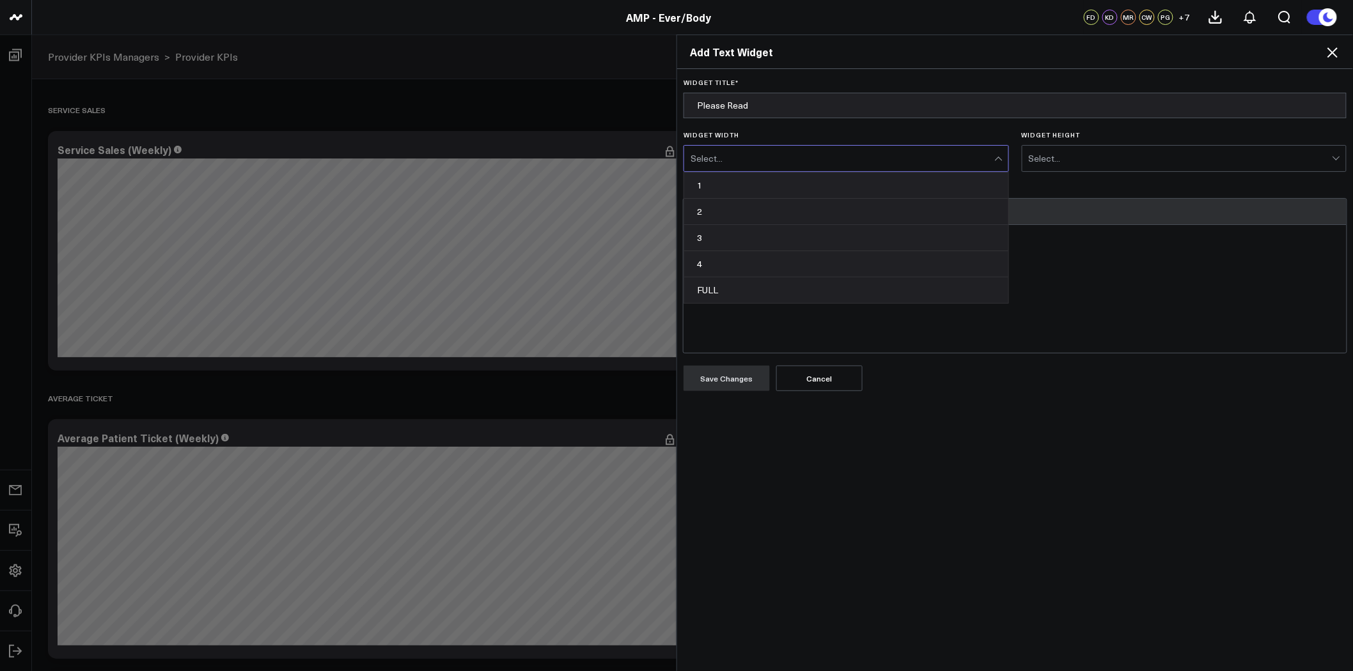
click at [780, 289] on div "FULL" at bounding box center [846, 291] width 324 height 26
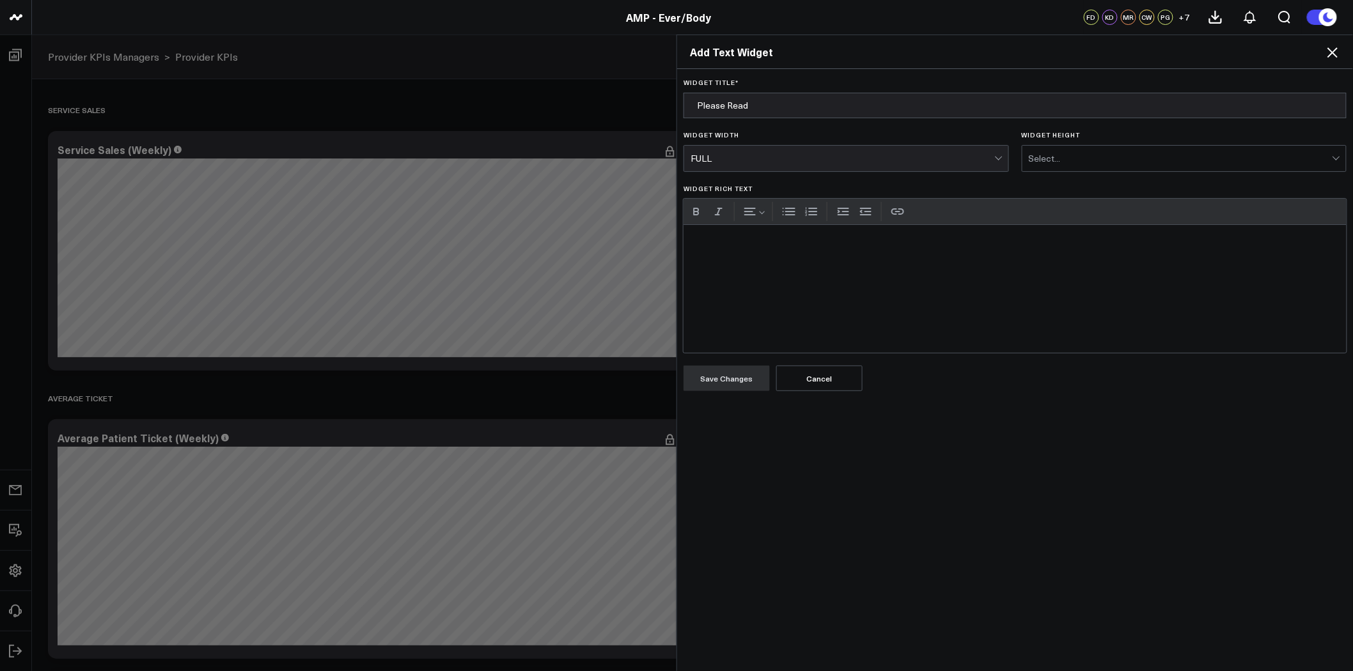
click at [1086, 153] on div "Select..." at bounding box center [1181, 158] width 304 height 10
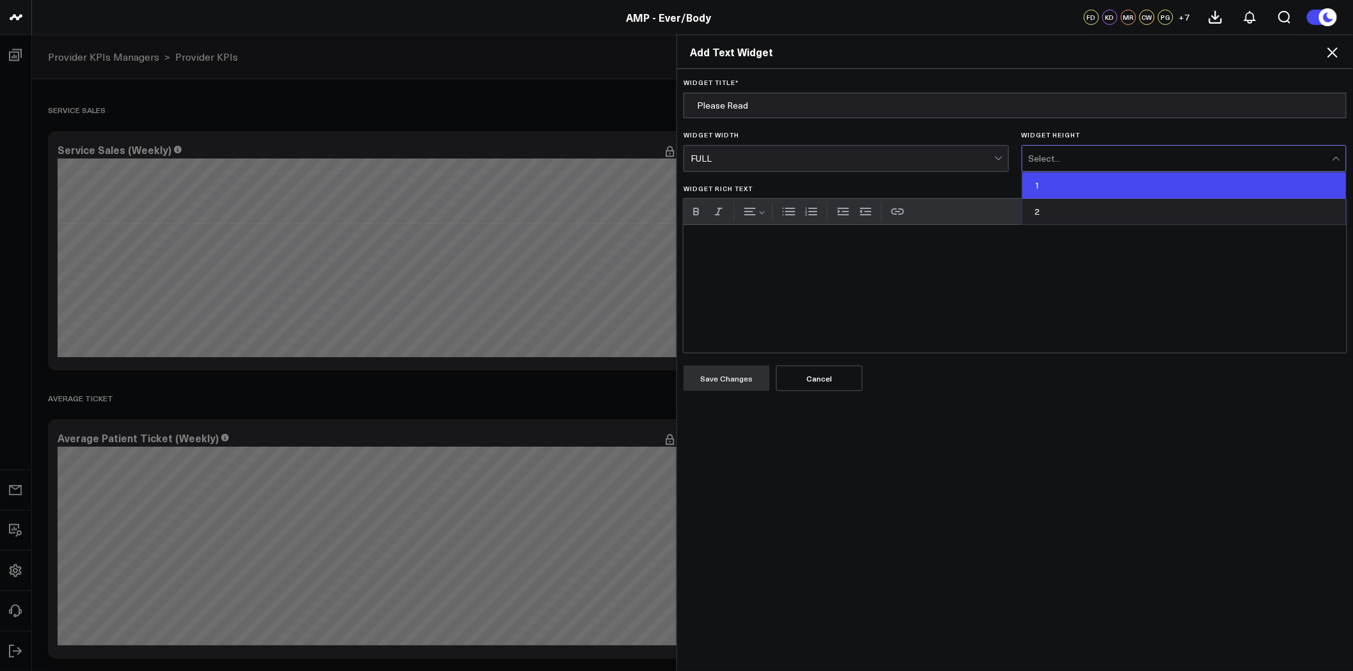
click at [1081, 177] on div "1" at bounding box center [1185, 186] width 324 height 26
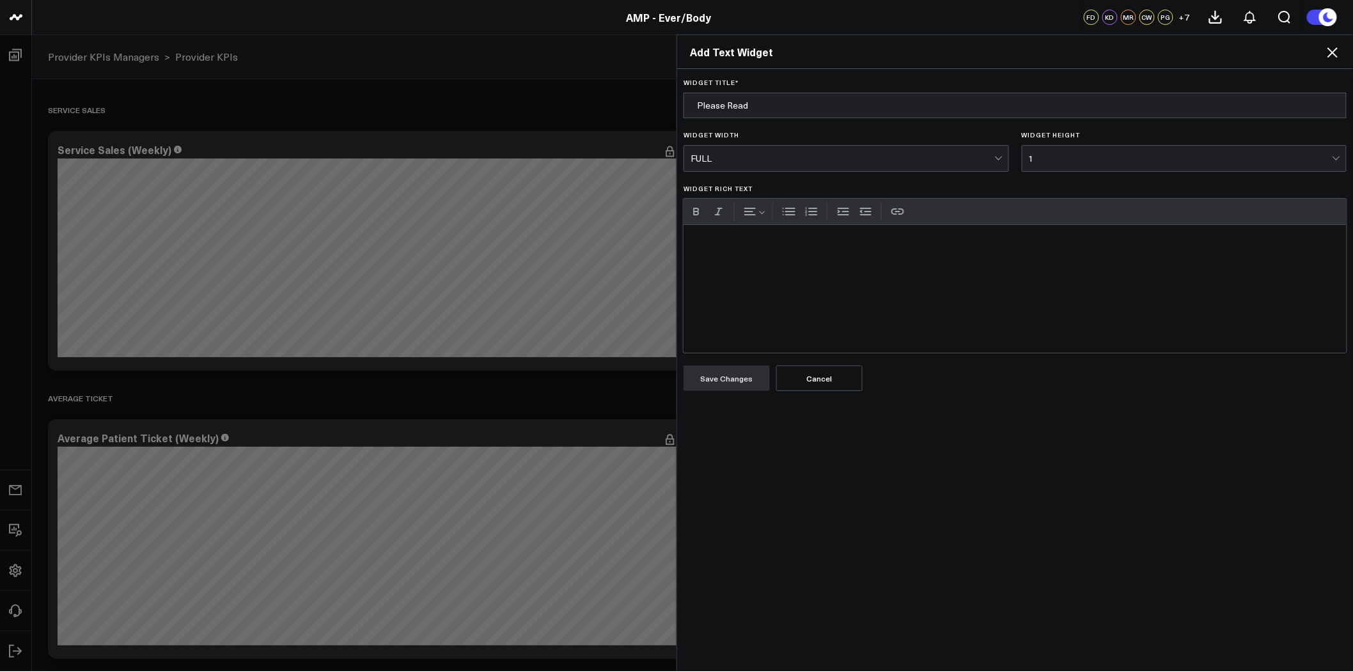
click at [890, 290] on div "Widget Rich Text" at bounding box center [1015, 289] width 663 height 128
click at [893, 244] on div "This board is intended to be utilized by filtering on" at bounding box center [1015, 289] width 663 height 128
click at [689, 244] on div "This board is intended to be utilized by filtering on a single provider (dropdo…" at bounding box center [1015, 289] width 663 height 128
click at [736, 382] on button "Save Changes" at bounding box center [727, 379] width 86 height 26
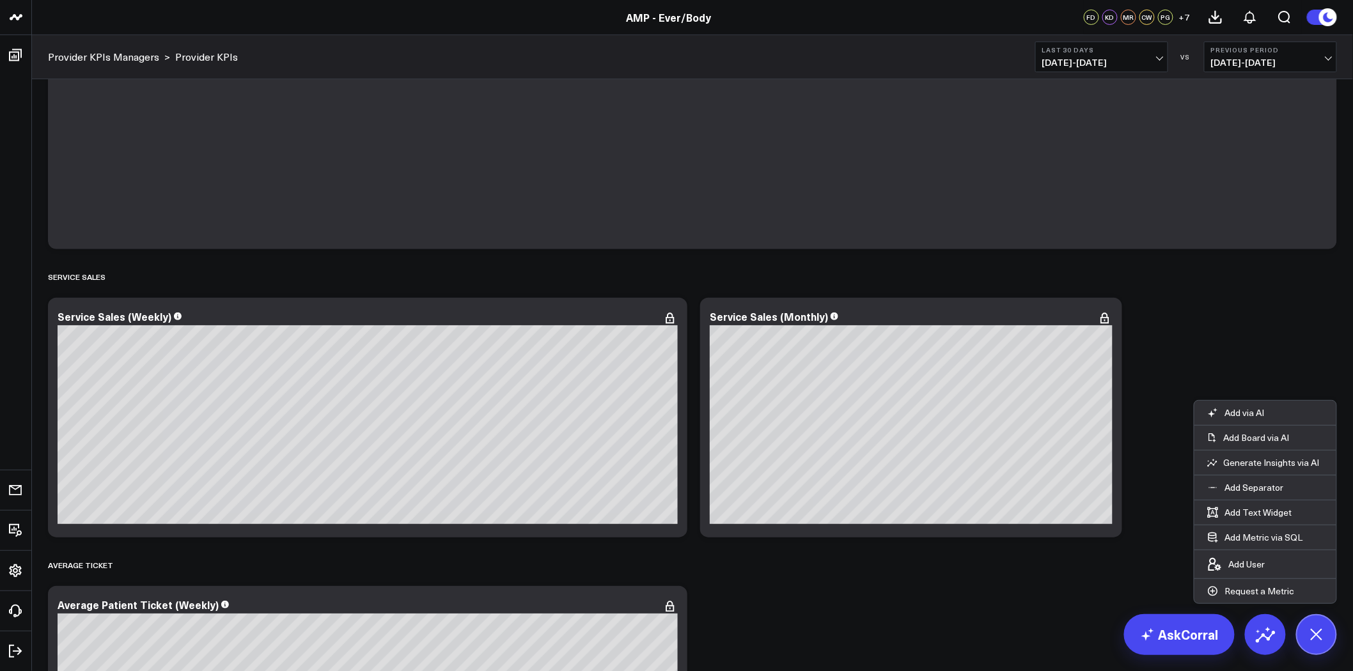
scroll to position [142, 0]
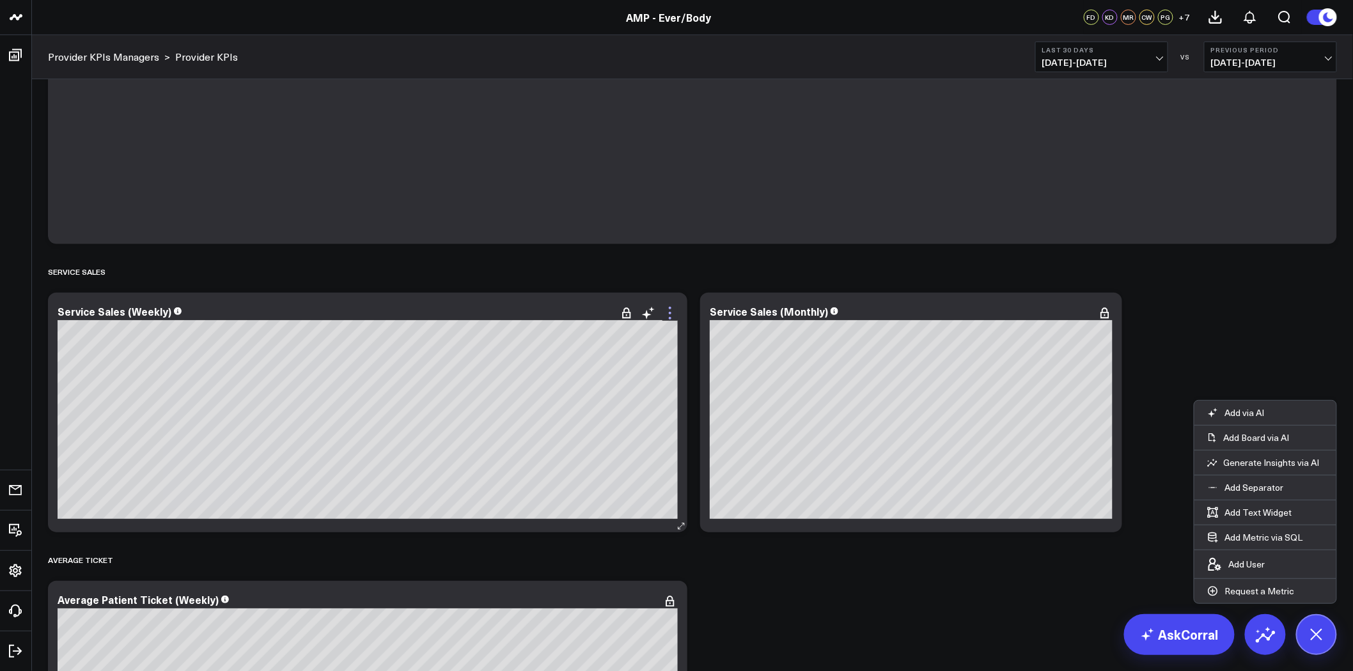
click at [666, 313] on icon at bounding box center [670, 313] width 15 height 15
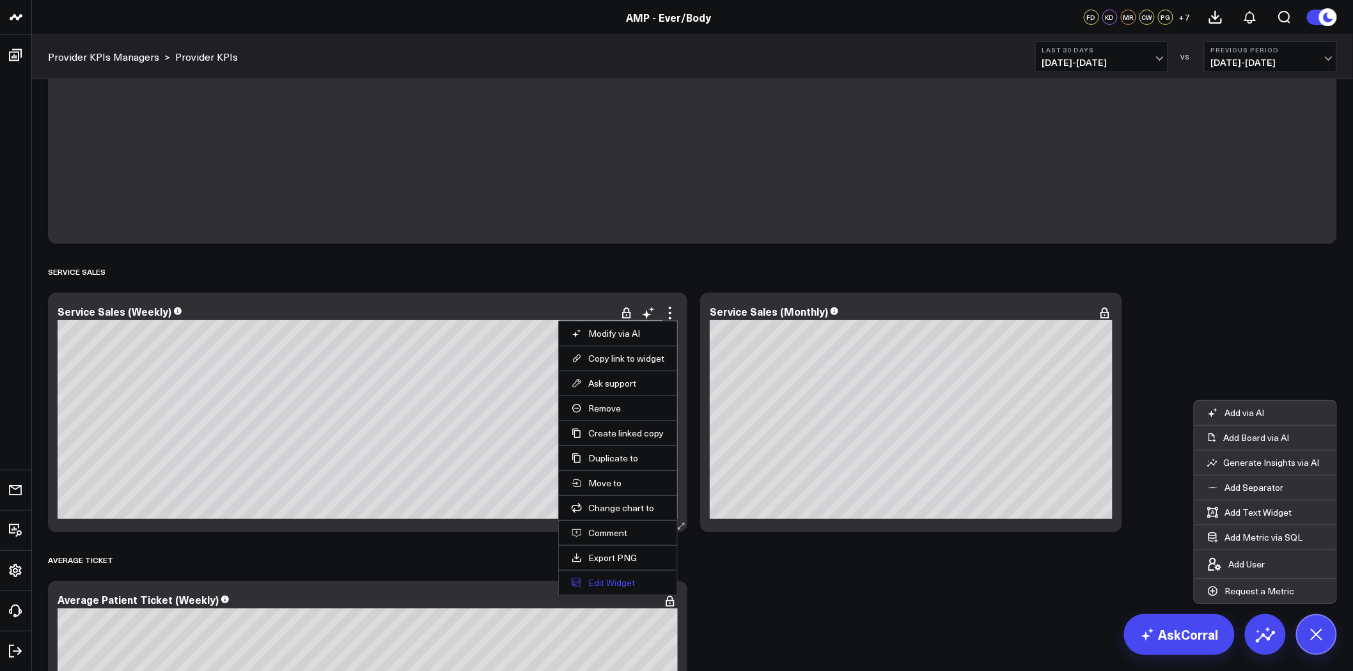
click at [617, 586] on button "Edit Widget" at bounding box center [618, 583] width 93 height 12
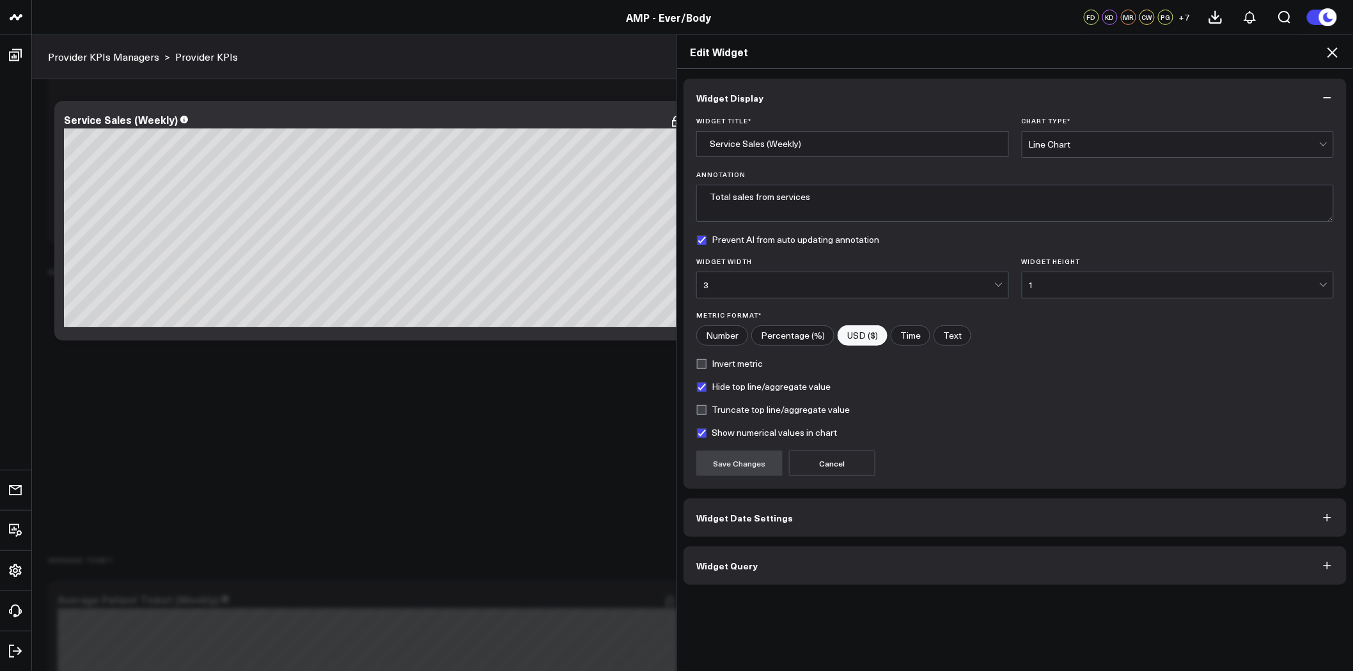
click at [813, 569] on button "Widget Query" at bounding box center [1015, 566] width 663 height 38
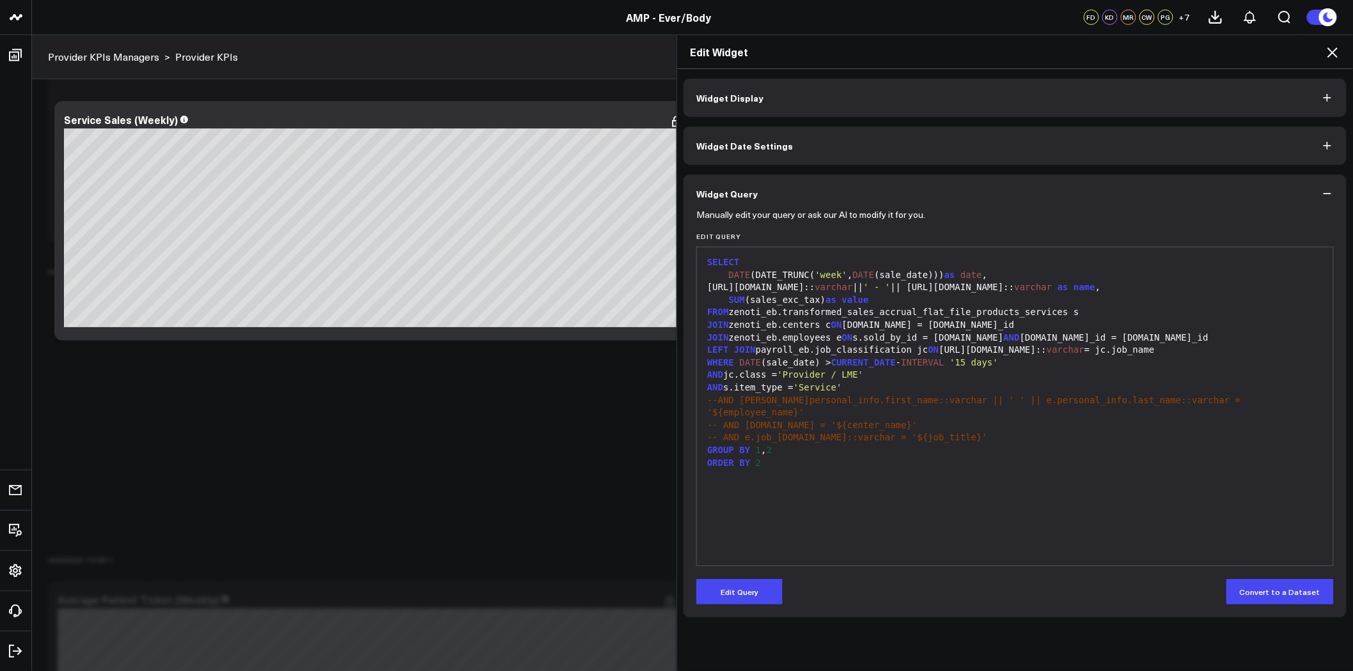
click at [1335, 47] on icon at bounding box center [1332, 52] width 15 height 15
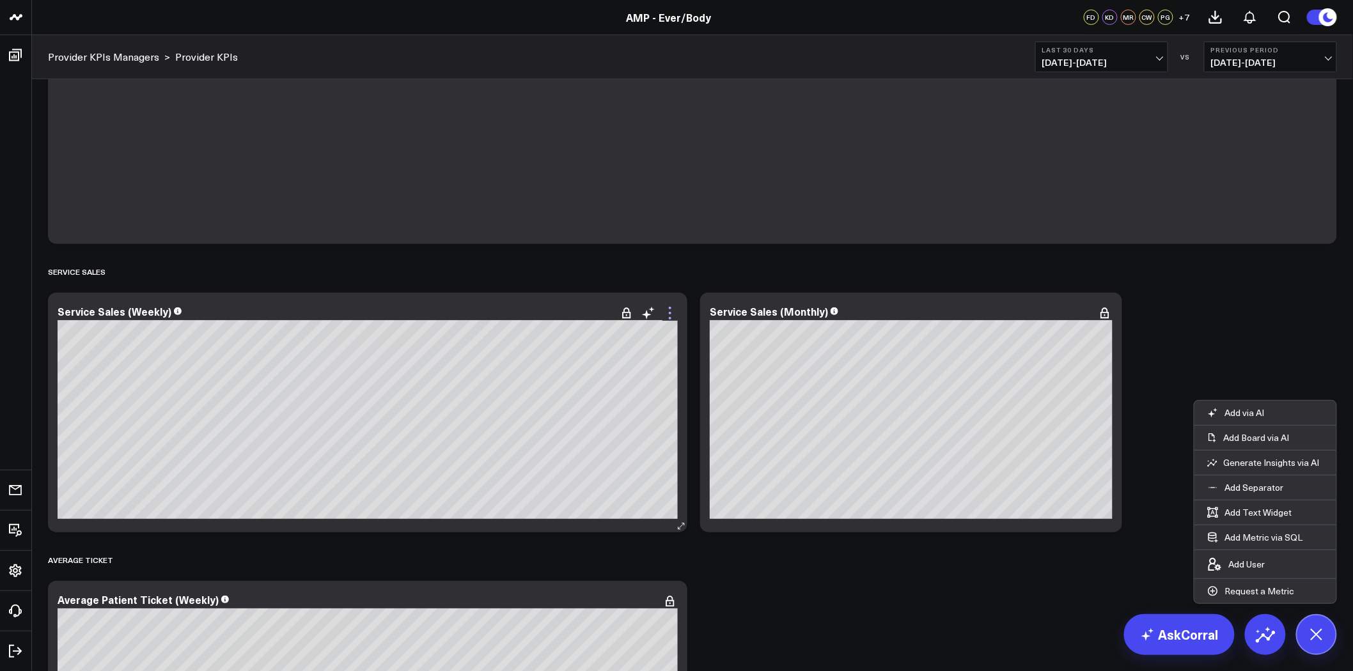
click at [668, 314] on icon at bounding box center [670, 313] width 15 height 15
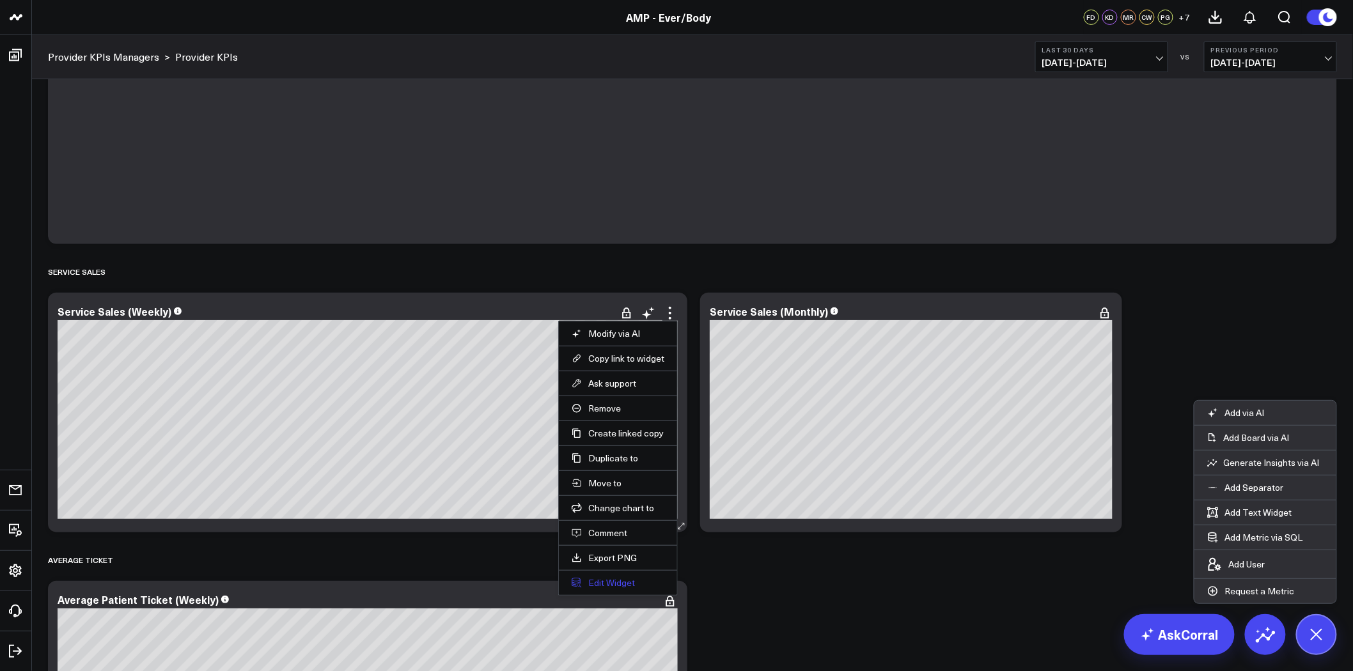
click at [618, 579] on button "Edit Widget" at bounding box center [618, 583] width 93 height 12
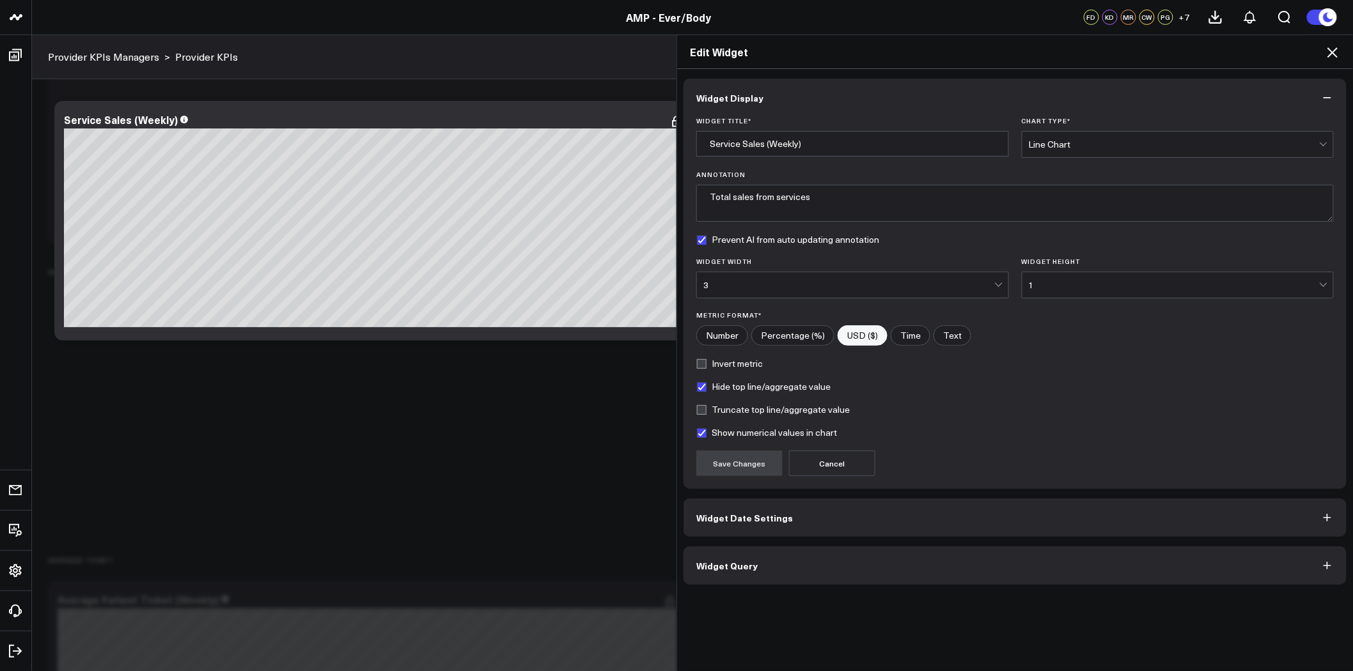
click at [767, 527] on button "Widget Date Settings" at bounding box center [1015, 518] width 663 height 38
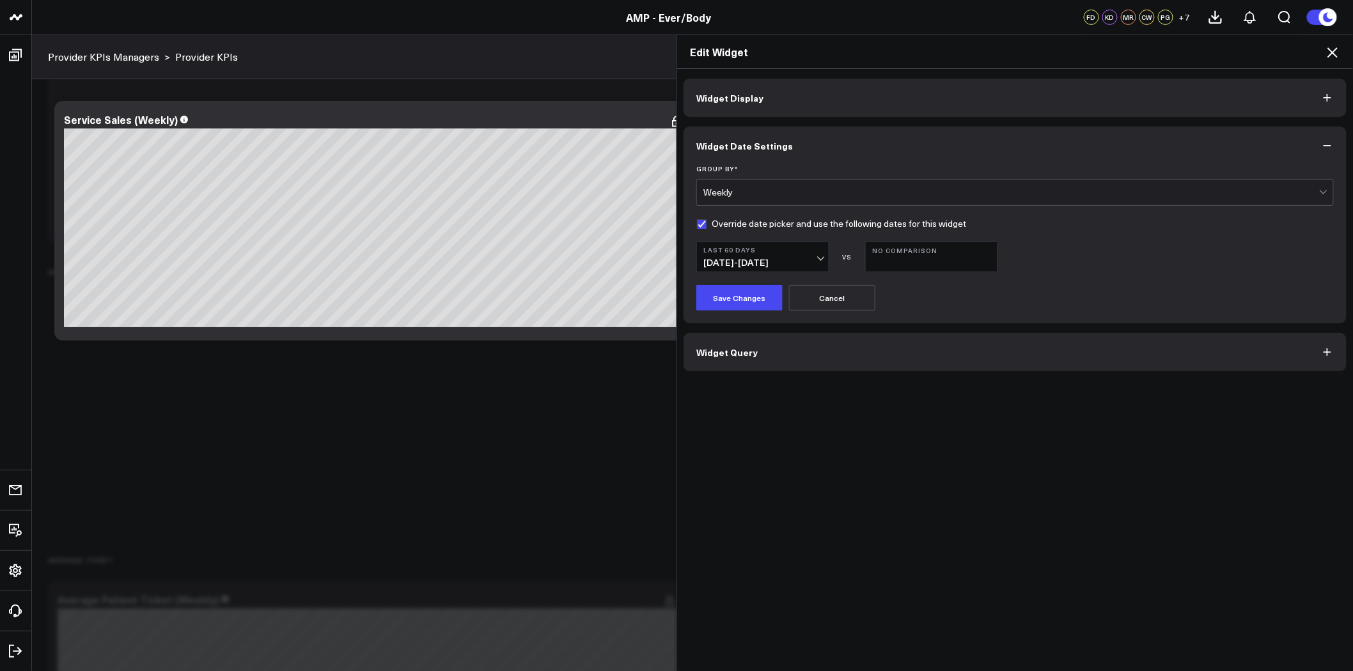
click at [810, 105] on button "Widget Display" at bounding box center [1015, 98] width 663 height 38
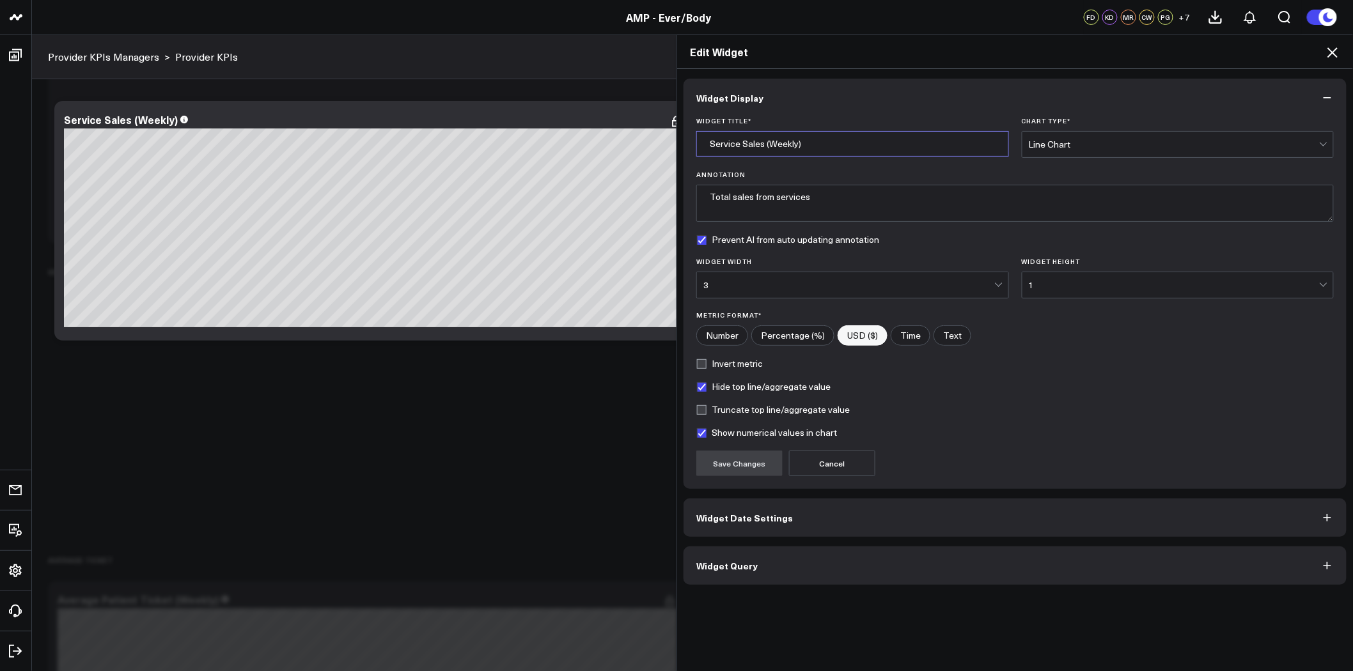
click at [809, 143] on input "Service Sales (Weekly)" at bounding box center [852, 144] width 313 height 26
type input "S"
click at [796, 142] on input "Weekly Service Sales (Last 60 days)" at bounding box center [852, 144] width 313 height 26
type input "Weekly Service Sales (last 60 days)"
click at [738, 455] on button "Save Changes" at bounding box center [739, 464] width 86 height 26
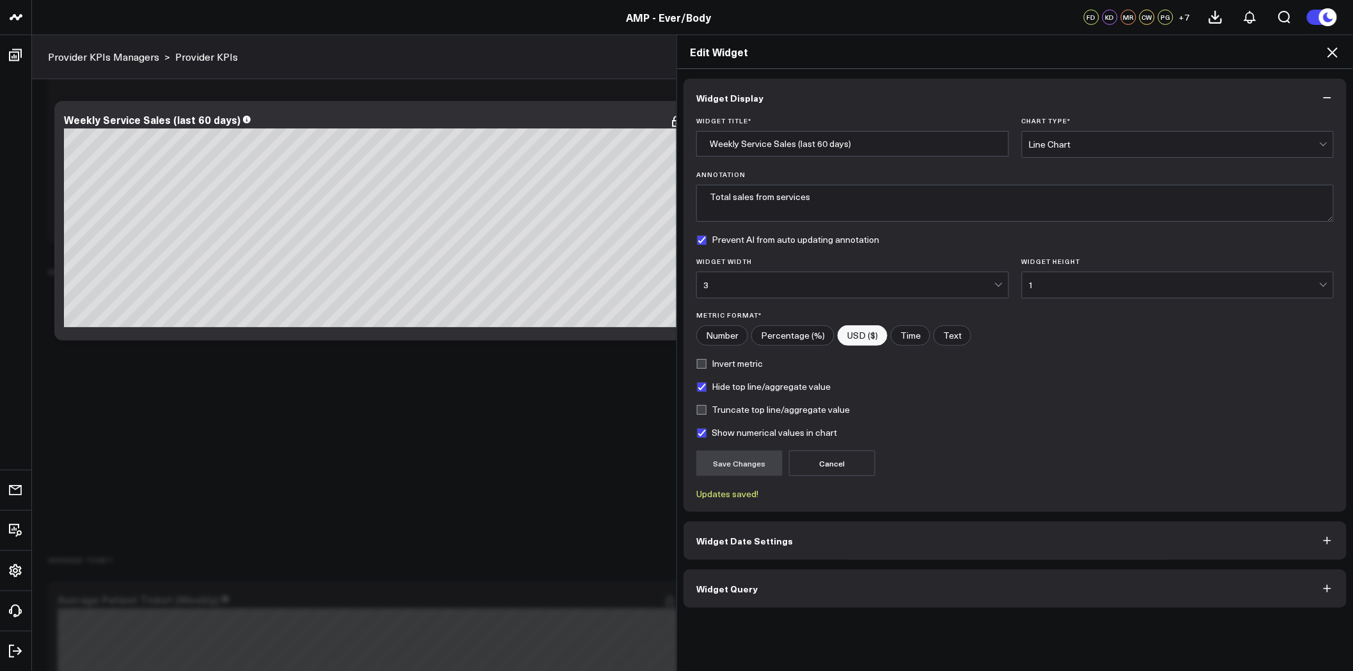
click at [1333, 47] on icon at bounding box center [1332, 52] width 15 height 15
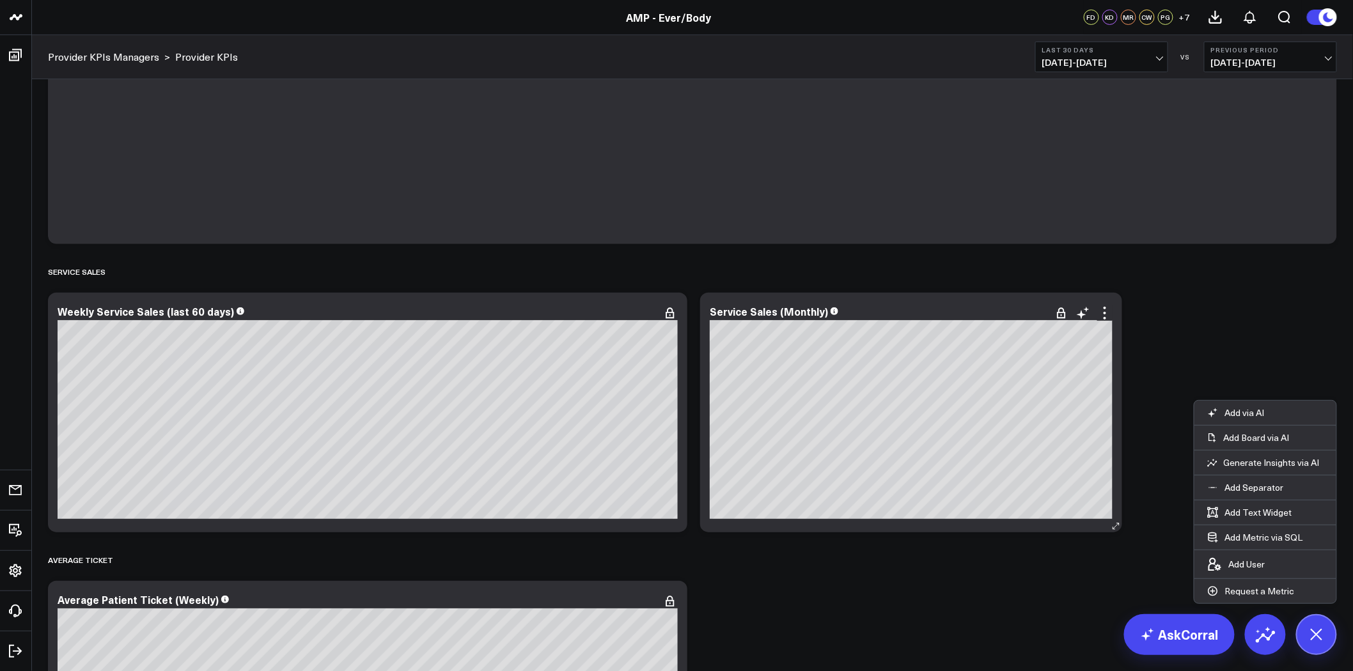
click at [1063, 312] on icon at bounding box center [1061, 315] width 8 height 6
click at [1109, 315] on icon at bounding box center [1104, 313] width 15 height 15
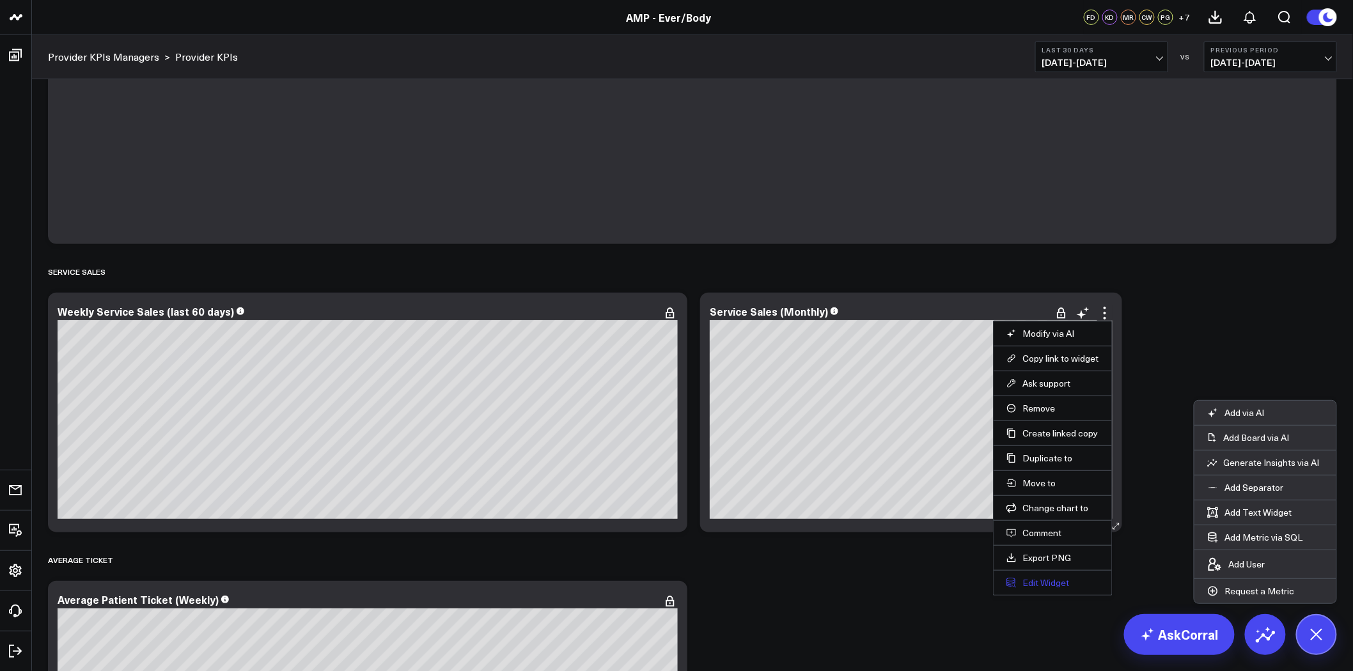
click at [1051, 584] on button "Edit Widget" at bounding box center [1053, 583] width 93 height 12
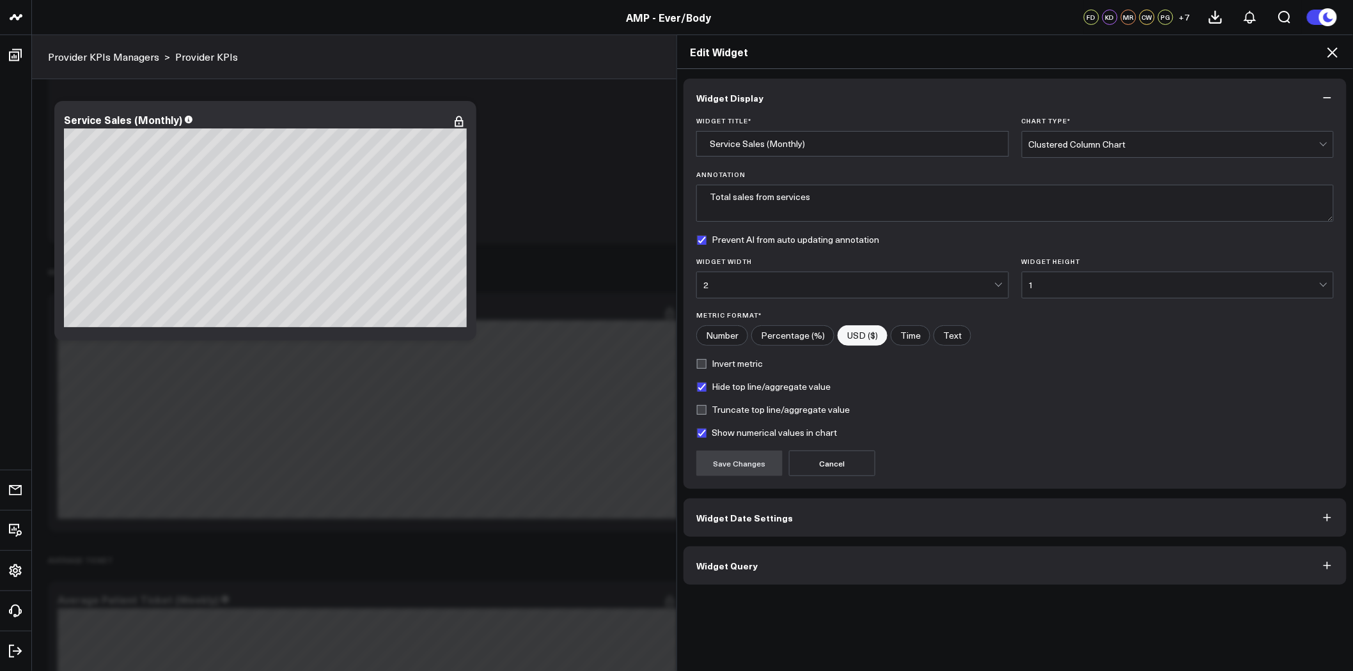
click at [802, 522] on button "Widget Date Settings" at bounding box center [1015, 518] width 663 height 38
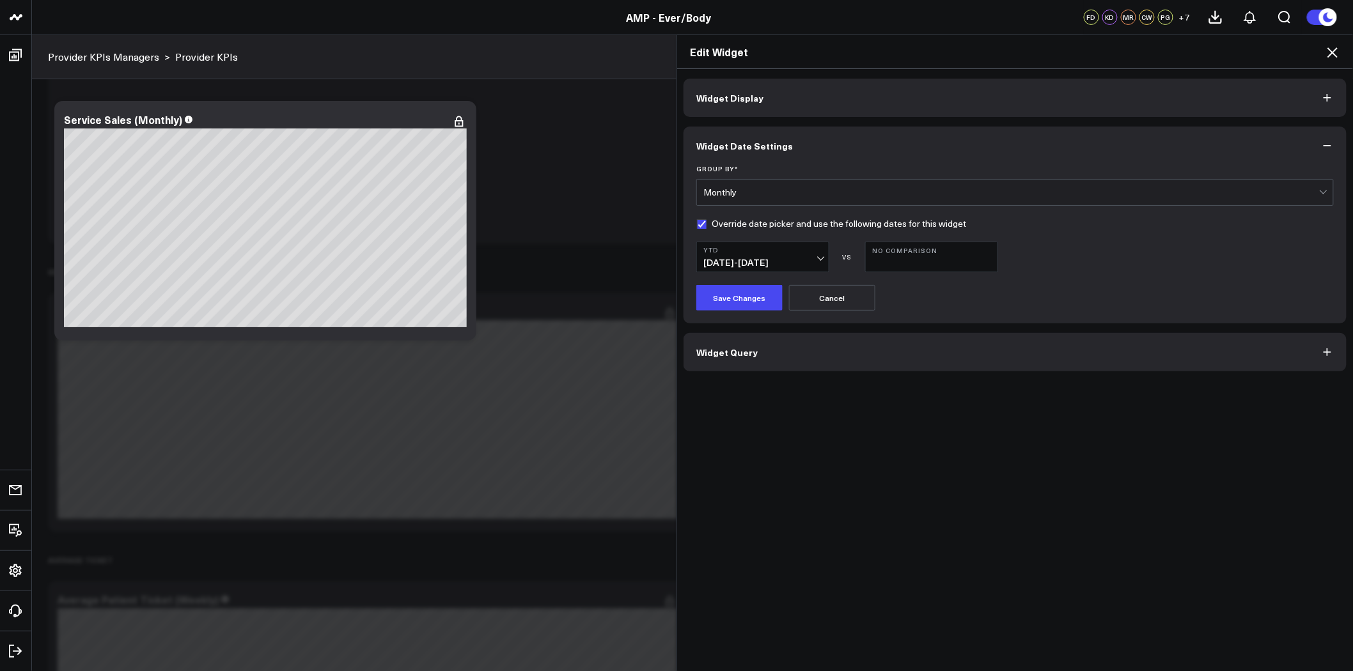
click at [746, 98] on span "Widget Display" at bounding box center [729, 98] width 67 height 10
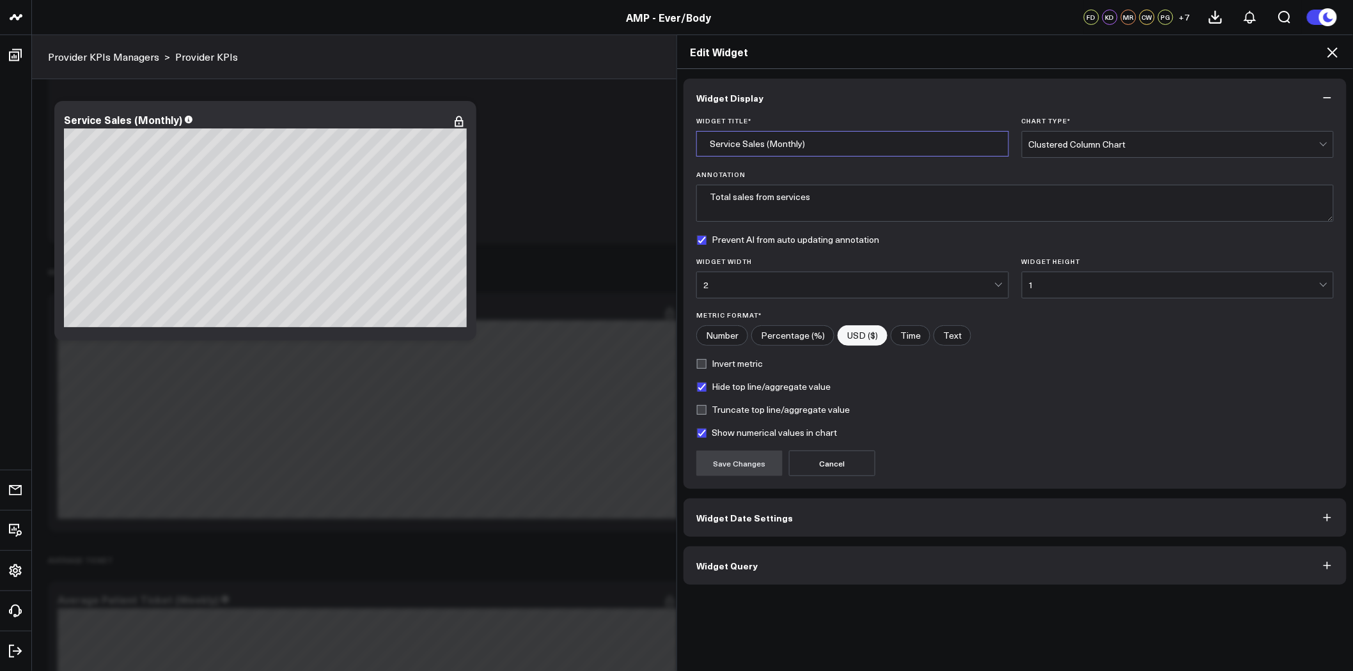
click at [723, 143] on input "Service Sales (Monthly)" at bounding box center [852, 144] width 313 height 26
click at [698, 145] on input "Service Sales (Monthly)" at bounding box center [852, 144] width 313 height 26
type input "Monthly Service Sales (YTD)"
click at [742, 462] on button "Save Changes" at bounding box center [739, 464] width 86 height 26
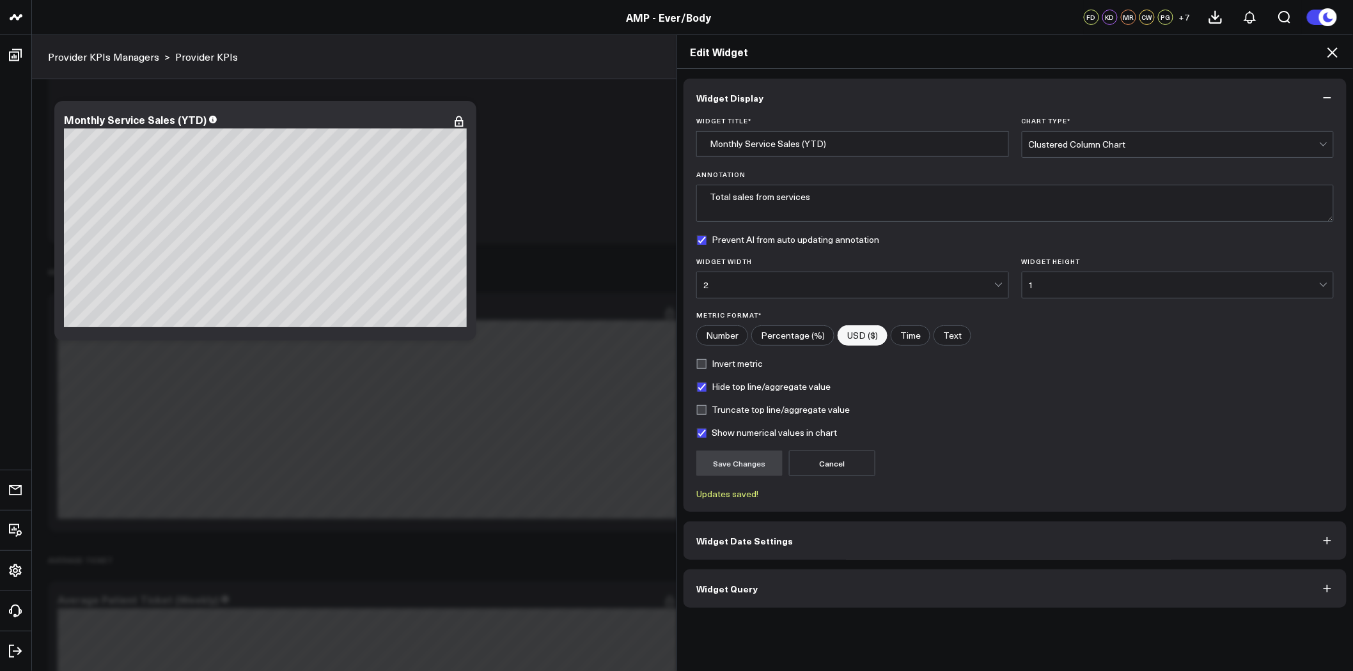
click at [1331, 49] on icon at bounding box center [1332, 52] width 15 height 15
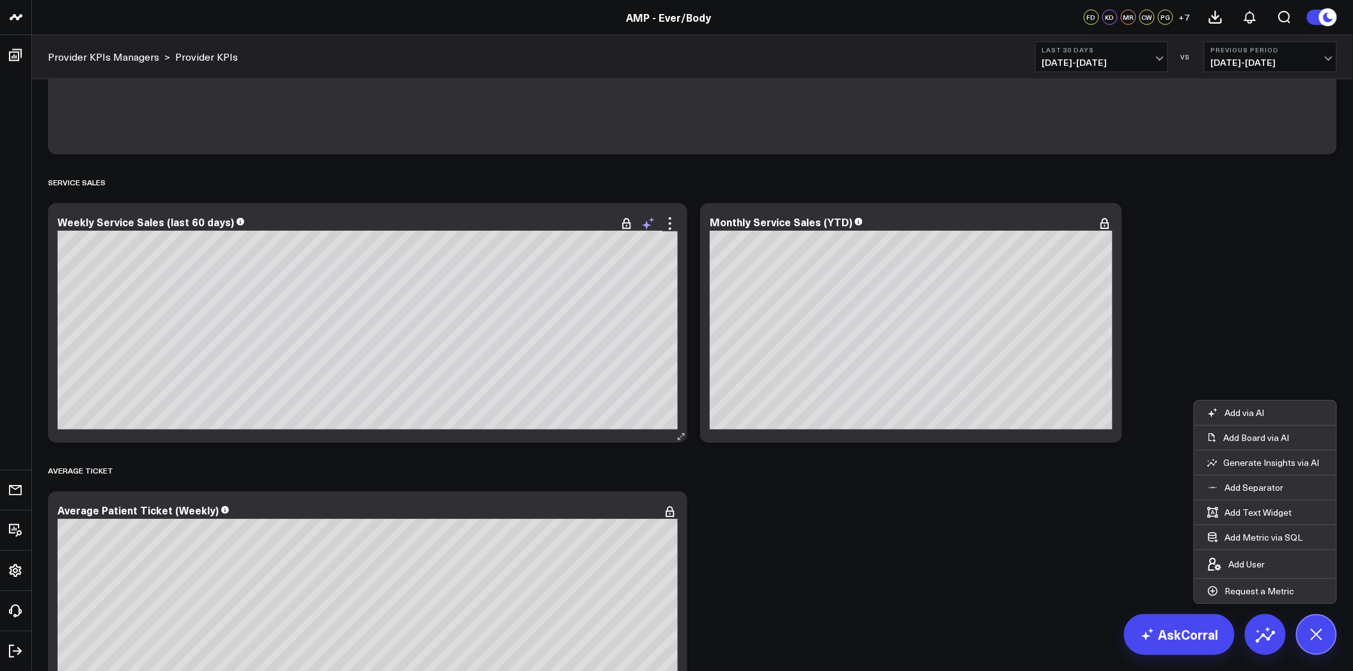
scroll to position [355, 0]
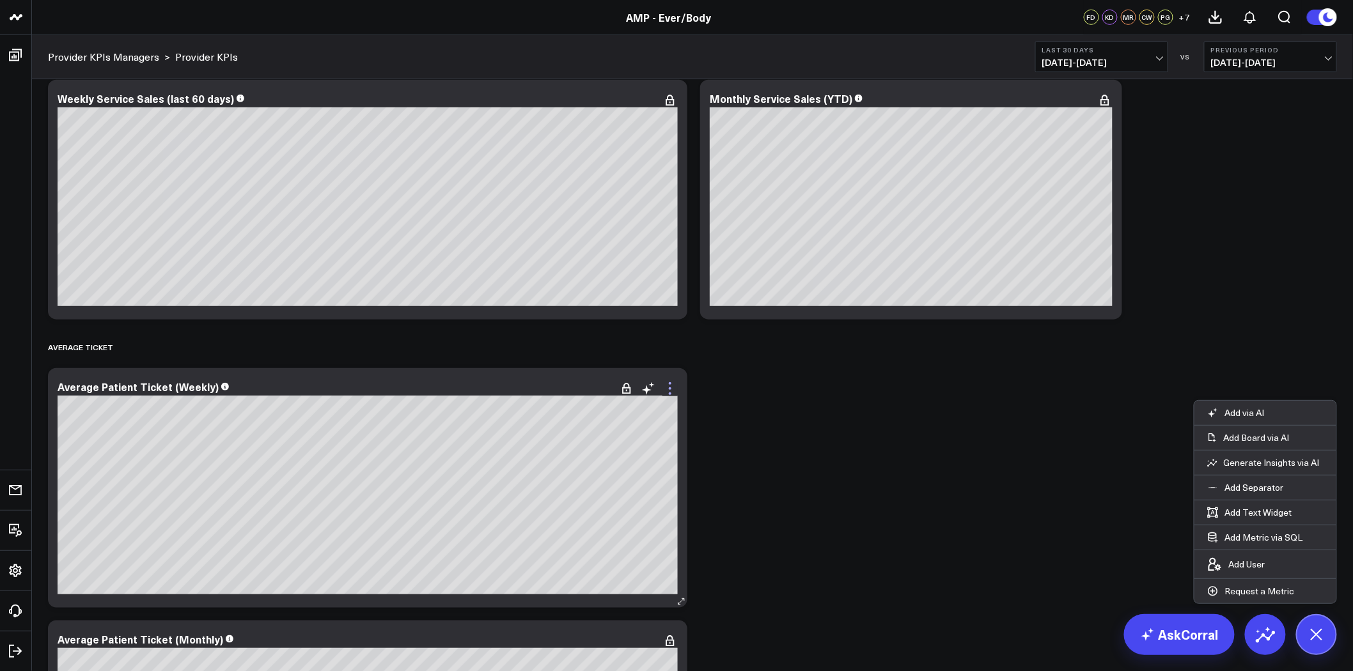
click at [669, 389] on icon at bounding box center [670, 389] width 3 height 3
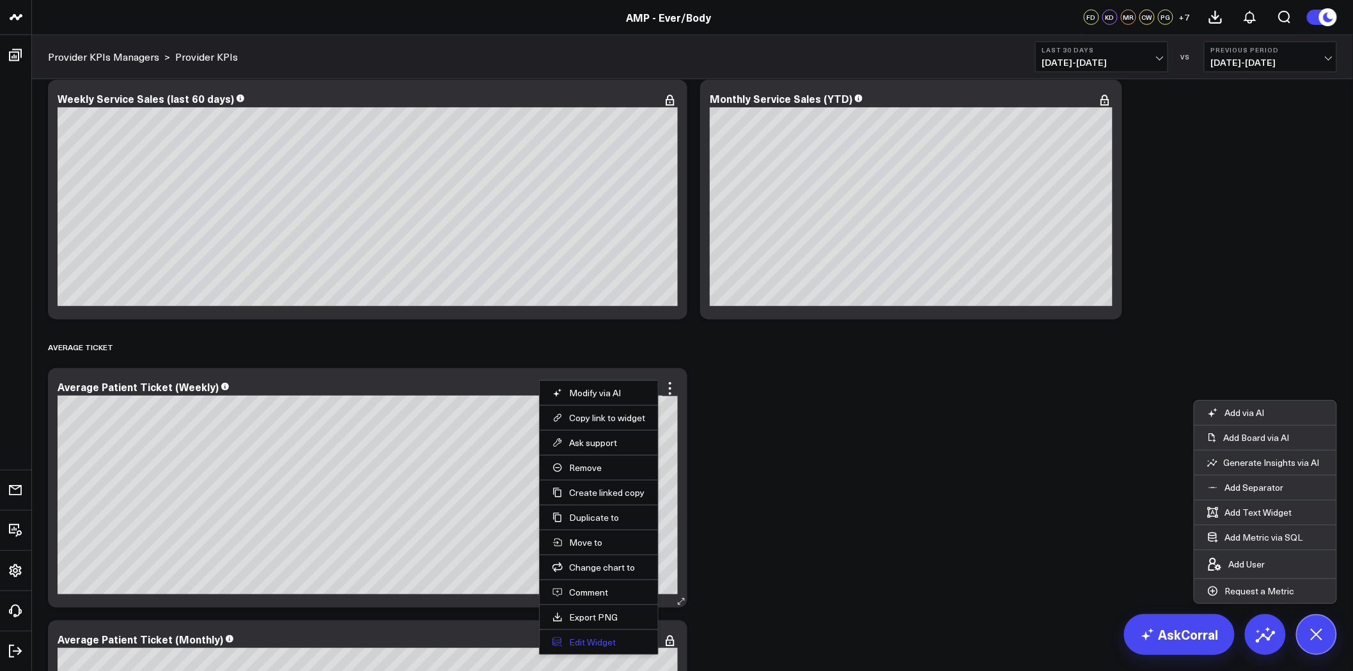
click at [609, 643] on button "Edit Widget" at bounding box center [599, 643] width 93 height 12
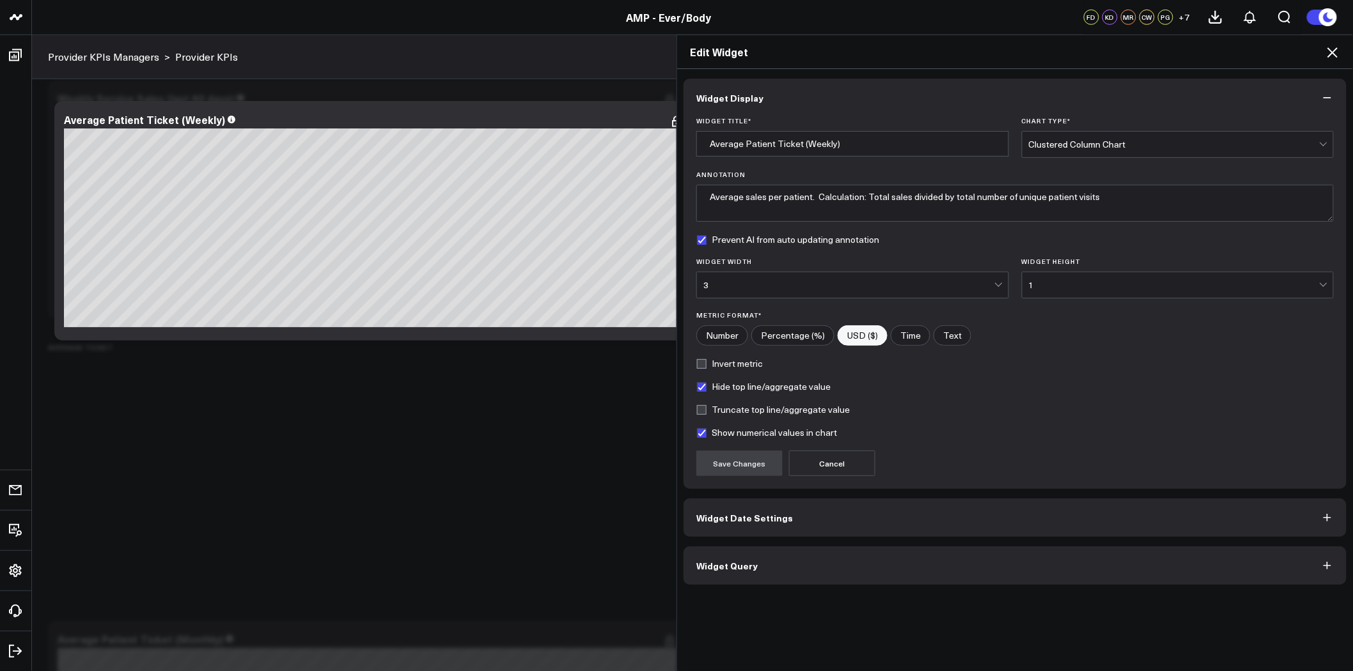
click at [788, 510] on button "Widget Date Settings" at bounding box center [1015, 518] width 663 height 38
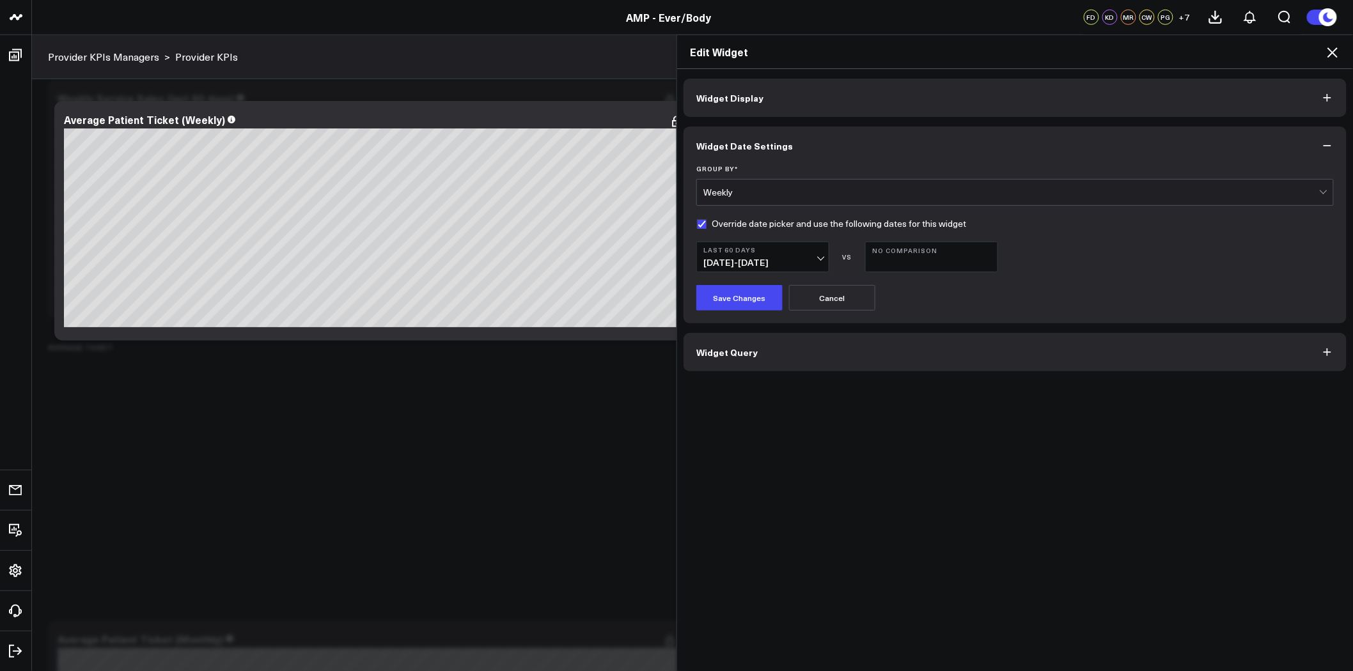
click at [749, 87] on button "Widget Display" at bounding box center [1015, 98] width 663 height 38
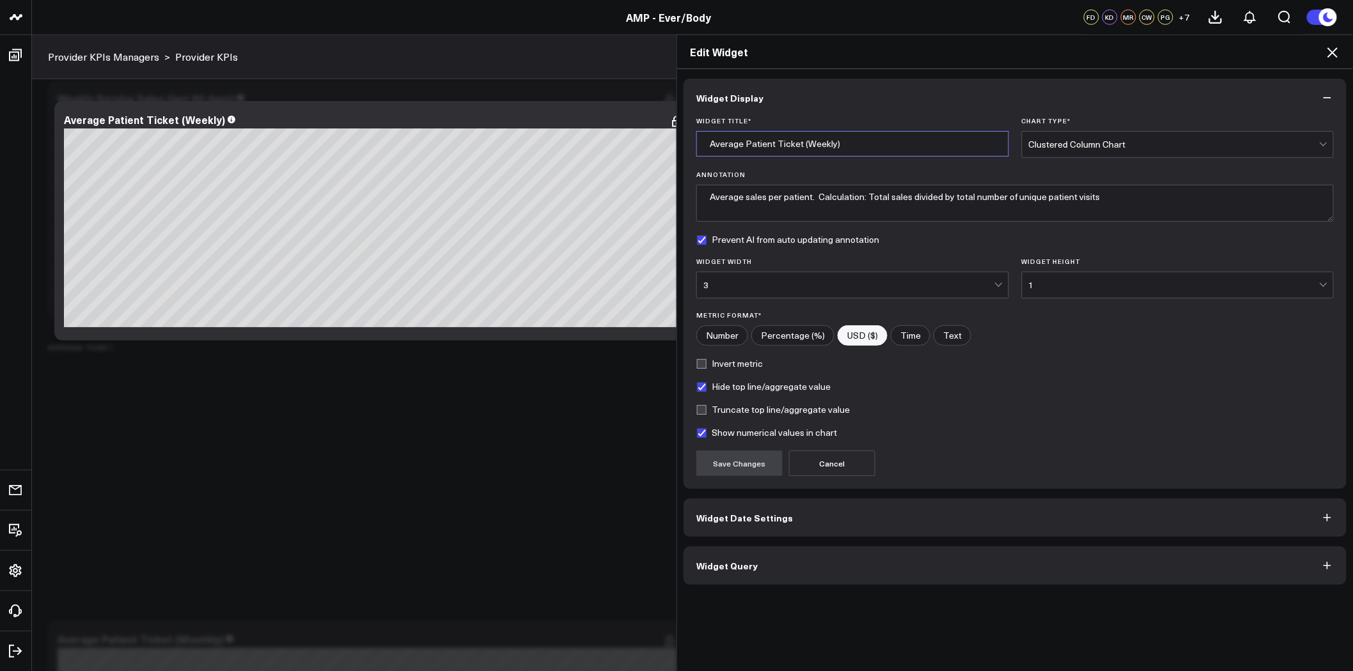
click at [845, 143] on input "Average Patient Ticket (Weekly)" at bounding box center [852, 144] width 313 height 26
drag, startPoint x: 844, startPoint y: 144, endPoint x: 796, endPoint y: 142, distance: 48.6
click at [796, 142] on input "Average Patient Ticket (Weekly)" at bounding box center [852, 144] width 313 height 26
click at [866, 145] on input "Weekly Average Patient Ticket" at bounding box center [852, 144] width 313 height 26
type input "Weekly Average Patient Ticket (Last 60 days)"
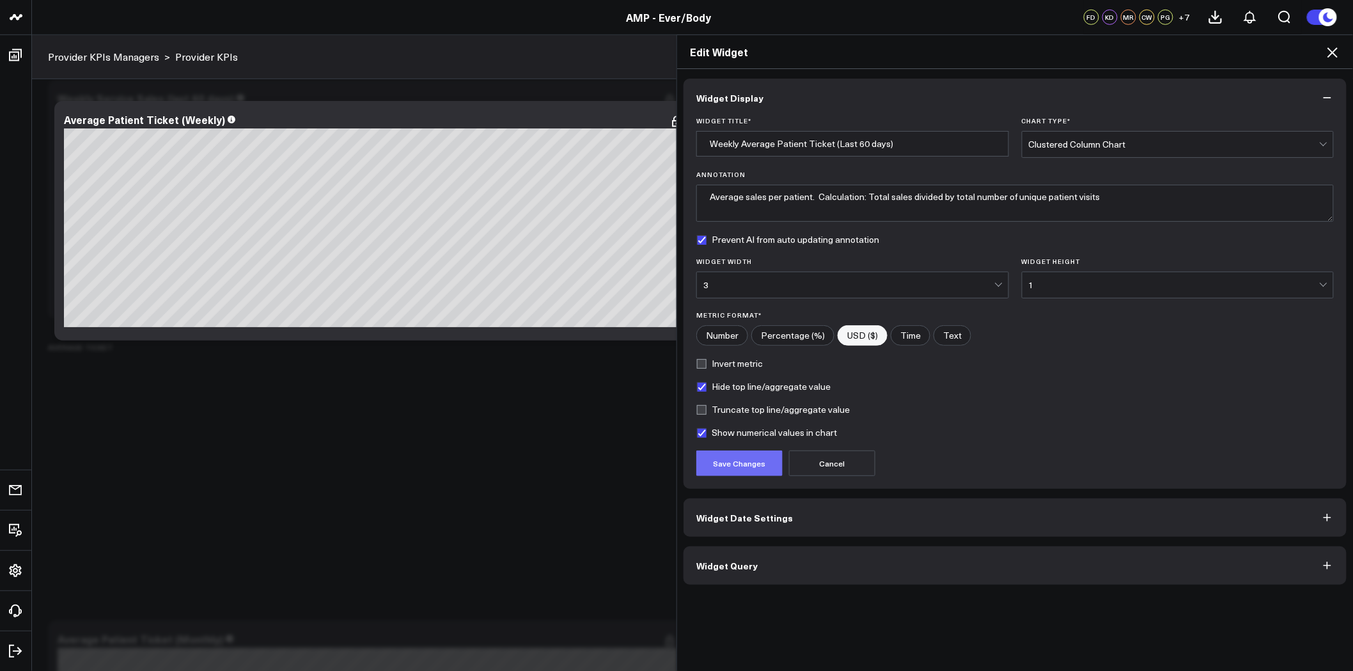
click at [746, 467] on button "Save Changes" at bounding box center [739, 464] width 86 height 26
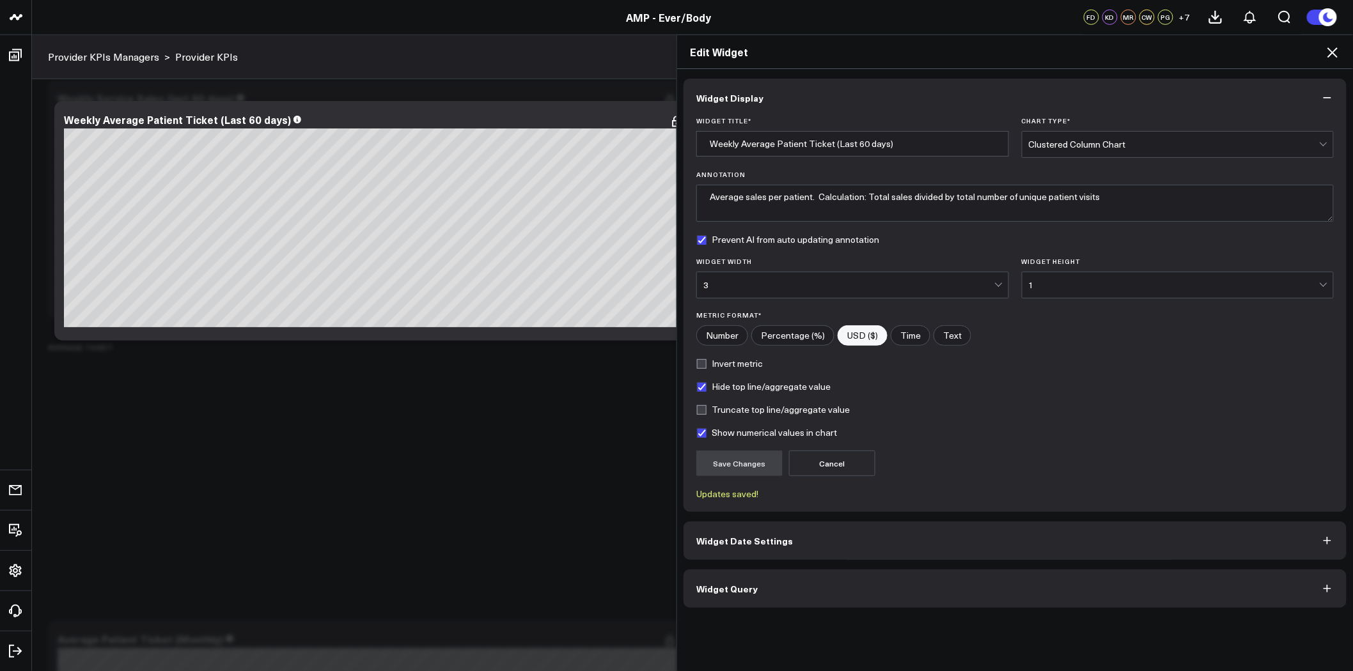
click at [1332, 52] on icon at bounding box center [1333, 52] width 10 height 10
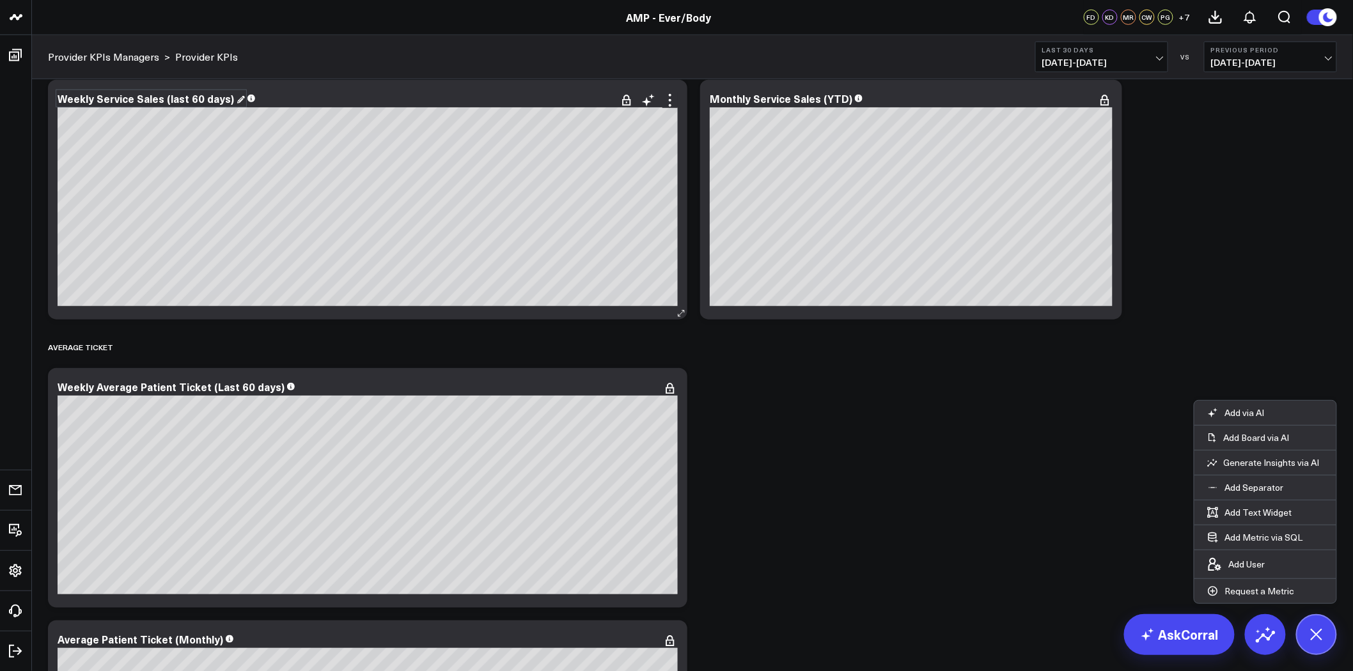
click at [165, 96] on div "Weekly Service Sales (last 60 days)" at bounding box center [151, 98] width 187 height 14
click at [169, 97] on div "Weekly Service Sales (last 60 days)" at bounding box center [147, 98] width 179 height 14
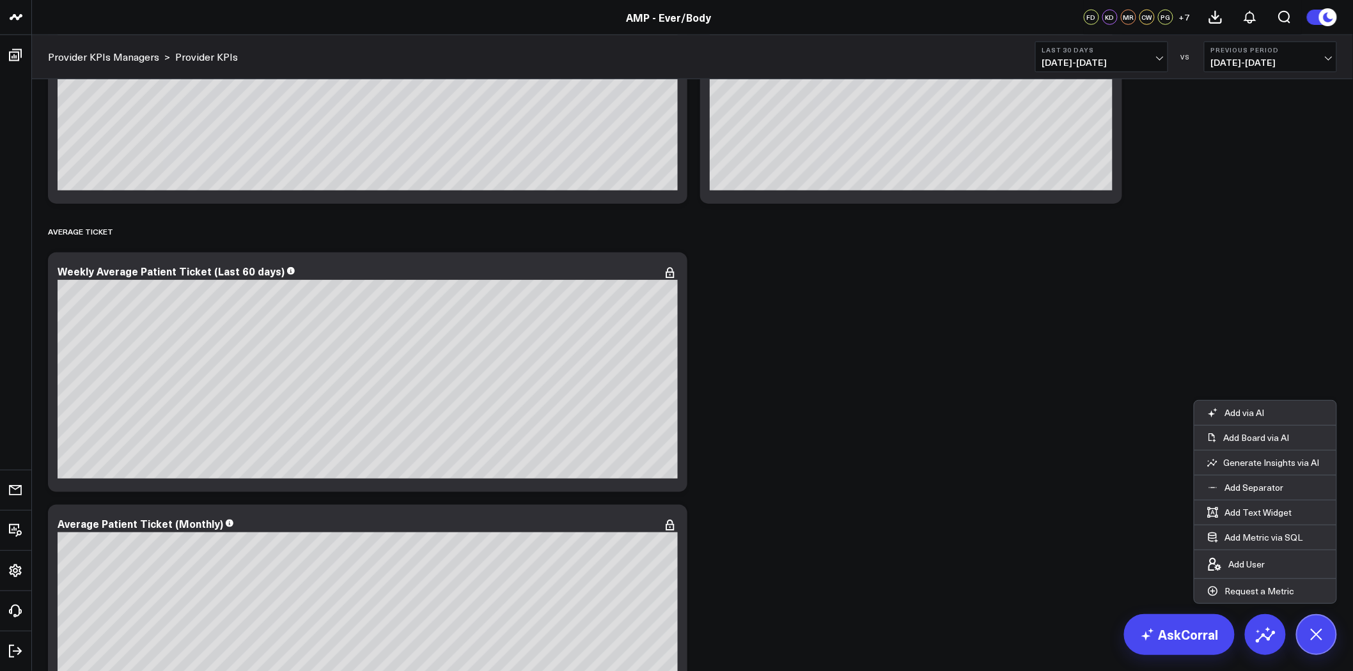
scroll to position [497, 0]
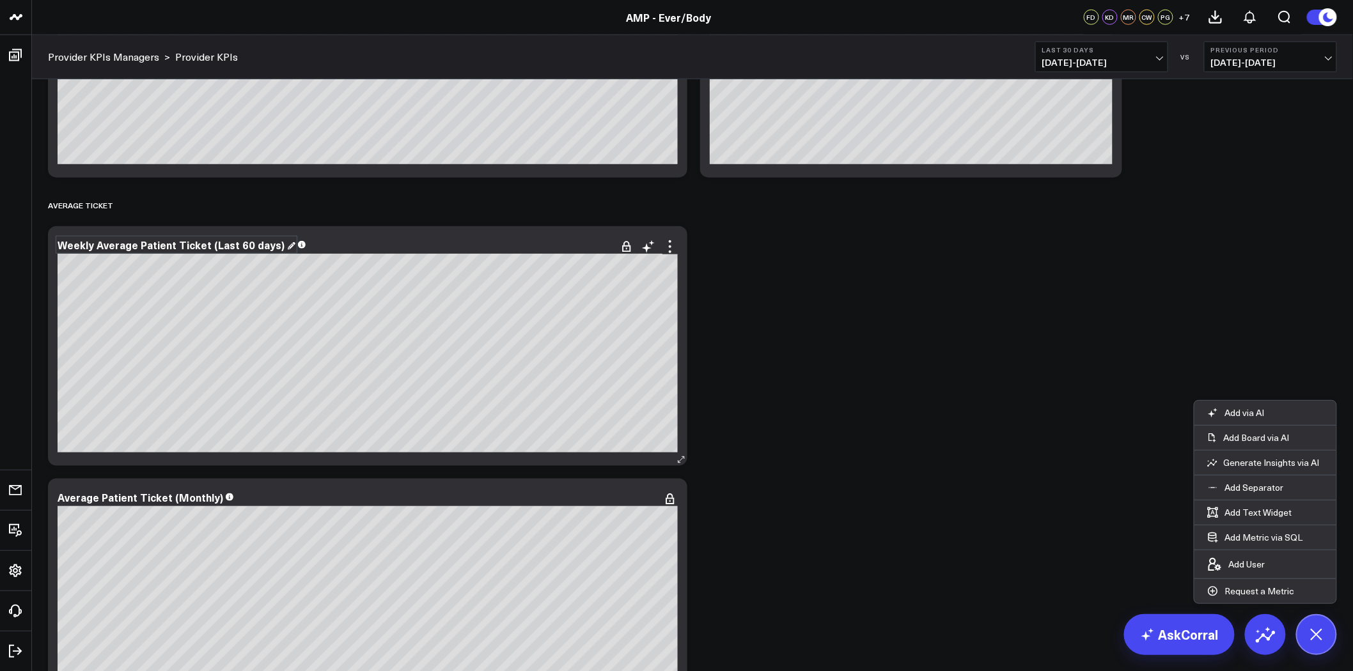
click at [92, 242] on div "Weekly Average Patient Ticket (Last 60 days)" at bounding box center [177, 245] width 238 height 14
drag, startPoint x: 92, startPoint y: 242, endPoint x: 50, endPoint y: 240, distance: 42.2
click at [50, 240] on div "Weekly Average Patient Ticket (Last 60 days)" at bounding box center [367, 346] width 639 height 240
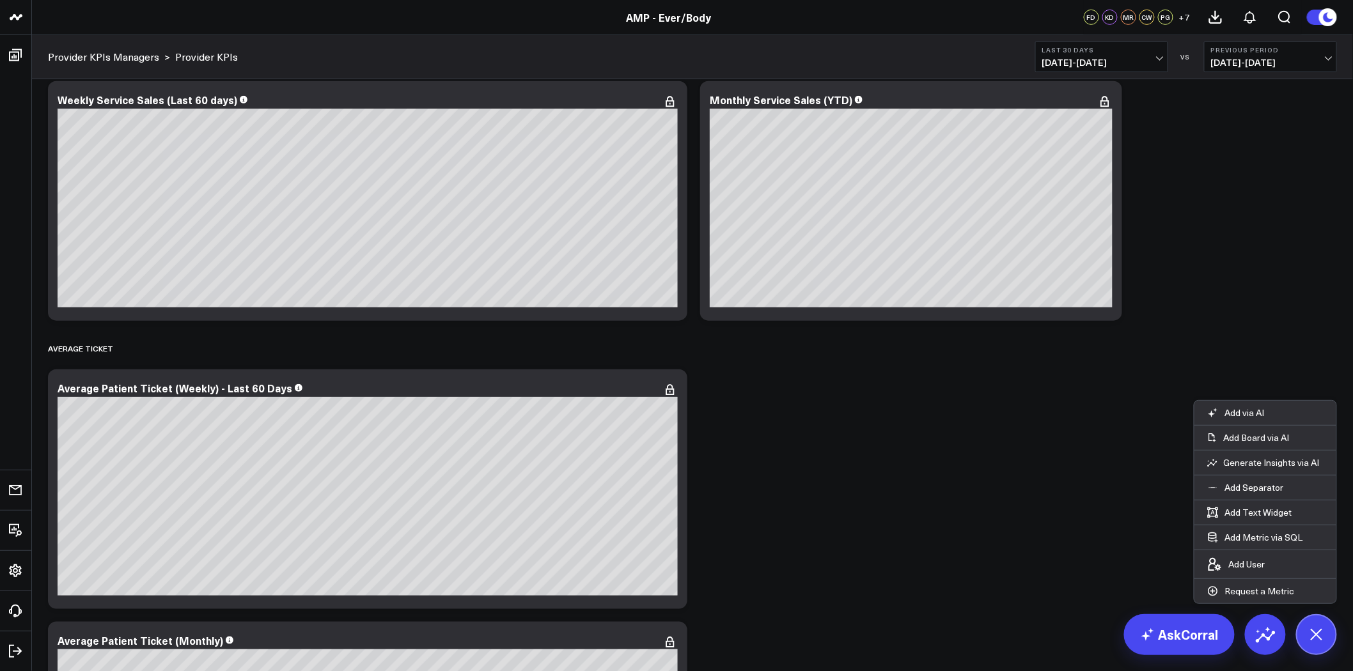
scroll to position [284, 0]
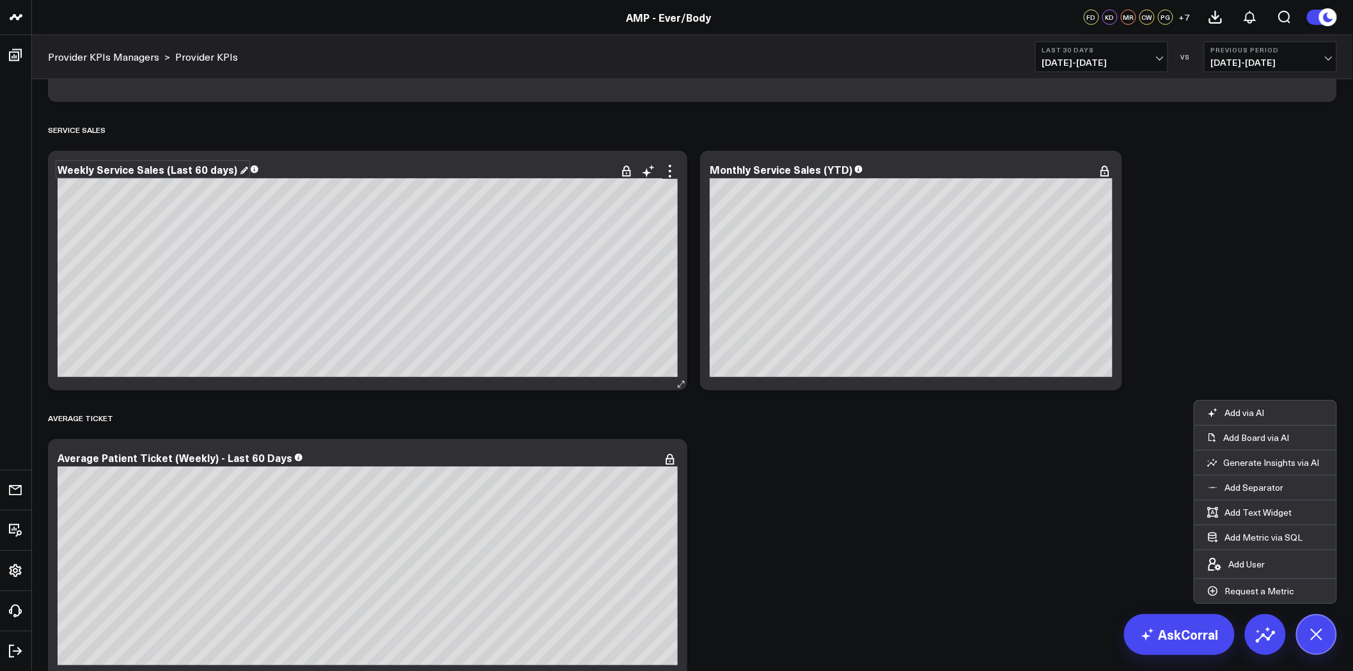
click at [161, 168] on div "Weekly Service Sales (Last 60 days)" at bounding box center [153, 169] width 191 height 14
drag, startPoint x: 93, startPoint y: 170, endPoint x: 48, endPoint y: 163, distance: 45.9
click at [48, 163] on div "Weekly Service Sales (Last 60 days) [#c8c8fa fontSize:9px][/] [#fff fontSize:16…" at bounding box center [367, 271] width 639 height 240
click at [653, 142] on div "Service Sales" at bounding box center [692, 129] width 1289 height 29
click at [732, 168] on div "Monthly Service Sales (YTD)" at bounding box center [786, 169] width 153 height 14
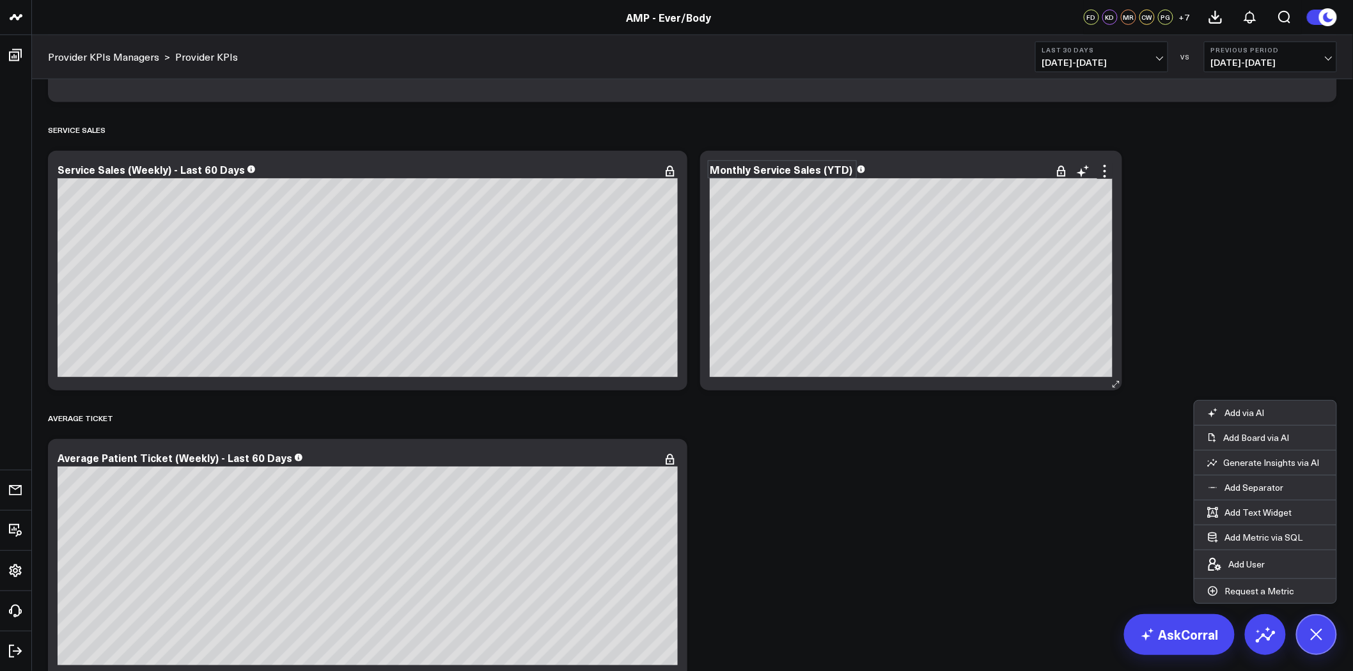
click at [732, 168] on div "Monthly Service Sales (YTD)" at bounding box center [782, 169] width 145 height 14
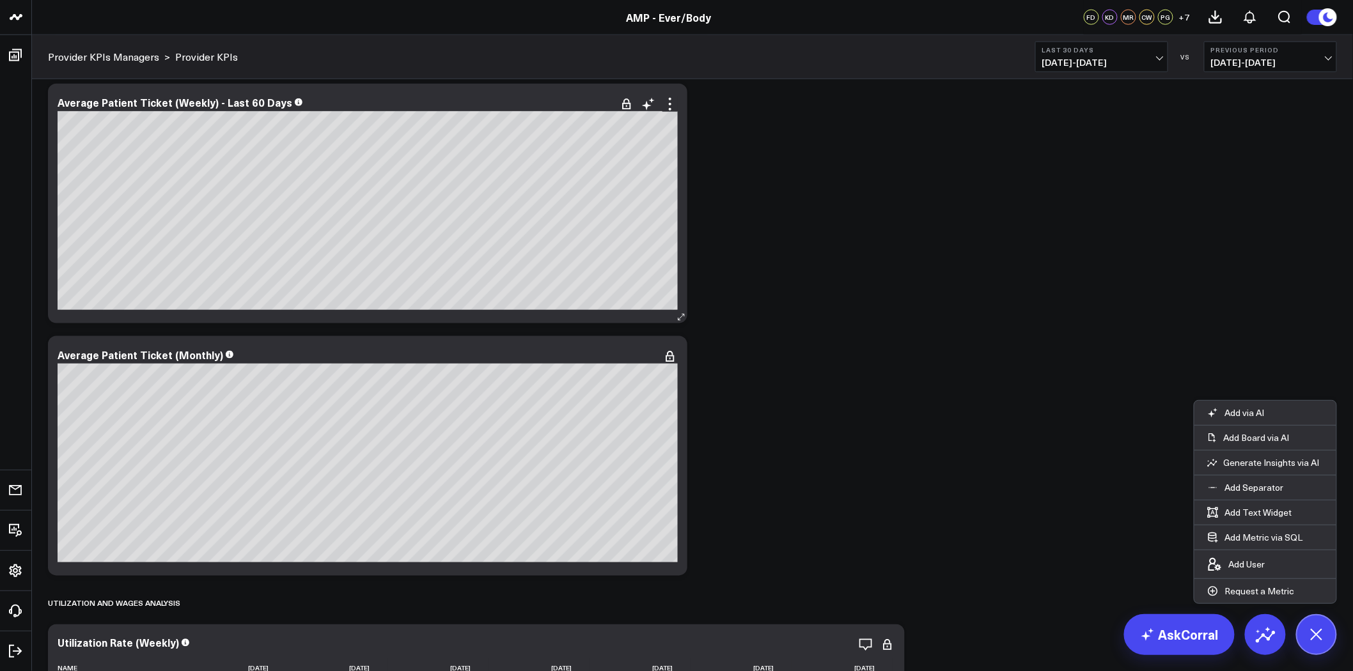
scroll to position [355, 0]
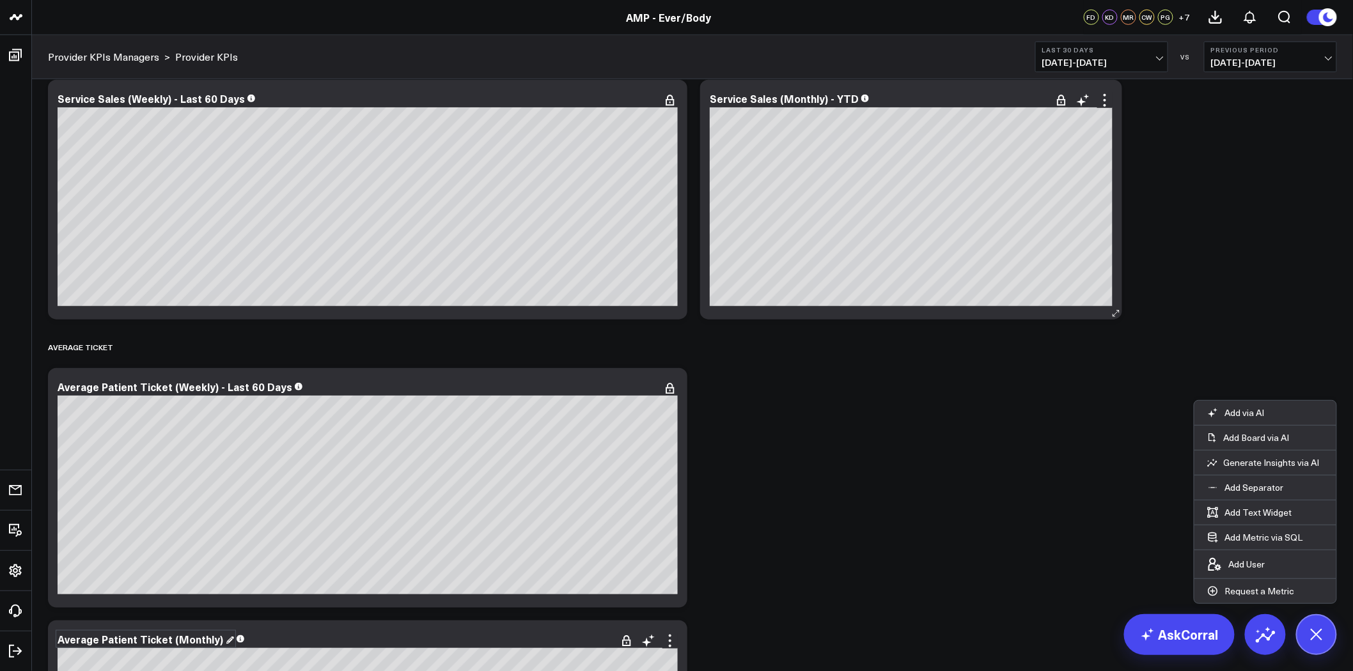
click at [205, 636] on div "Average Patient Ticket (Monthly)" at bounding box center [146, 639] width 176 height 14
click at [205, 636] on div "Average Patient Ticket (Monthly)" at bounding box center [142, 639] width 168 height 14
click at [212, 637] on div "Average Patient Ticket (Monthly)" at bounding box center [142, 639] width 168 height 14
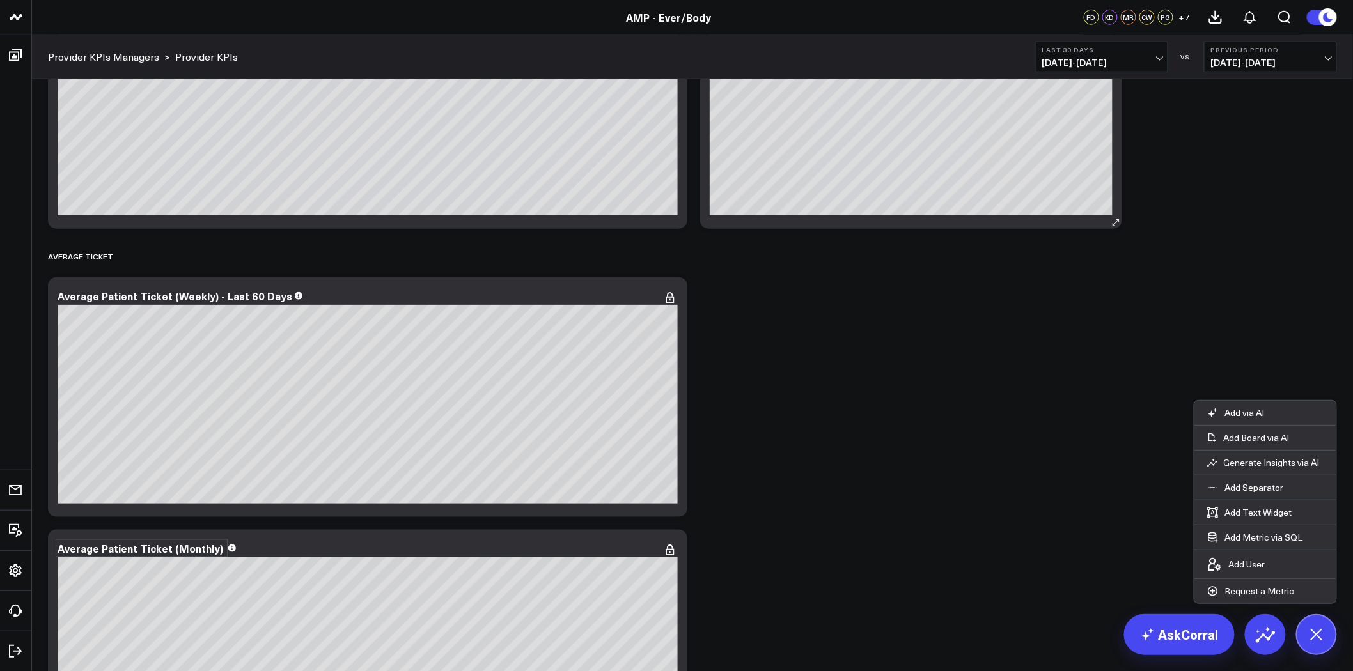
scroll to position [639, 0]
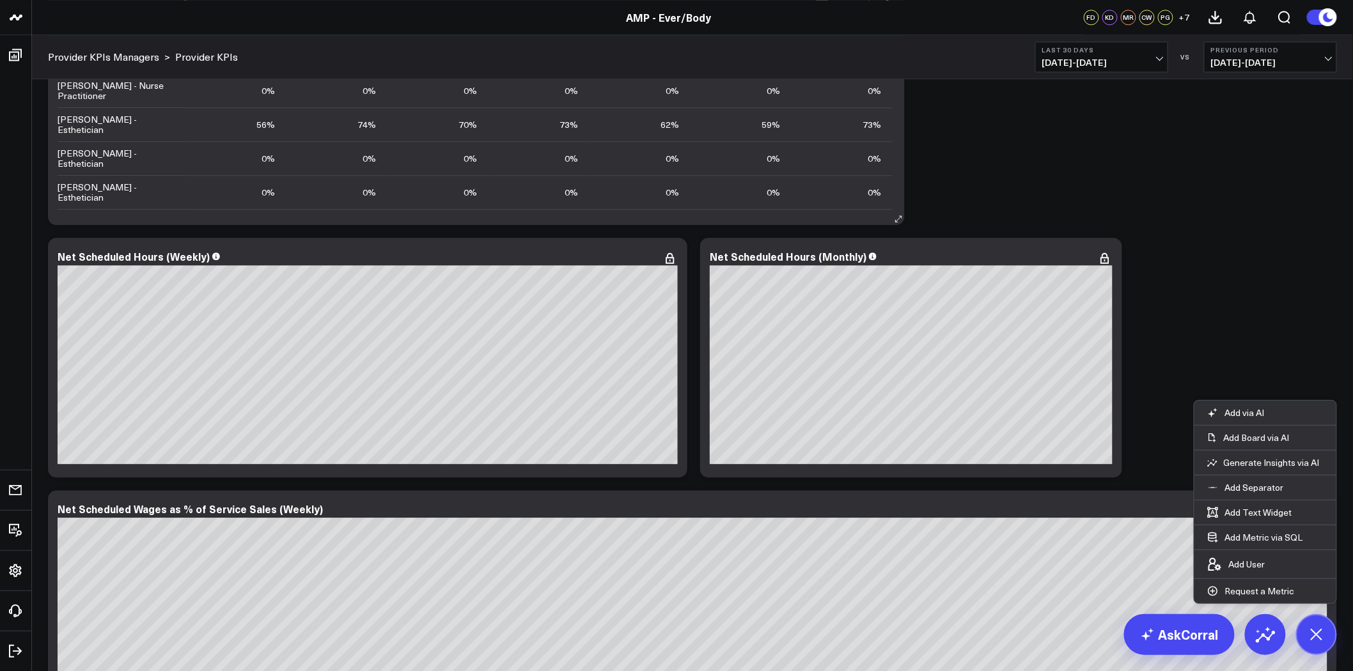
scroll to position [1207, 0]
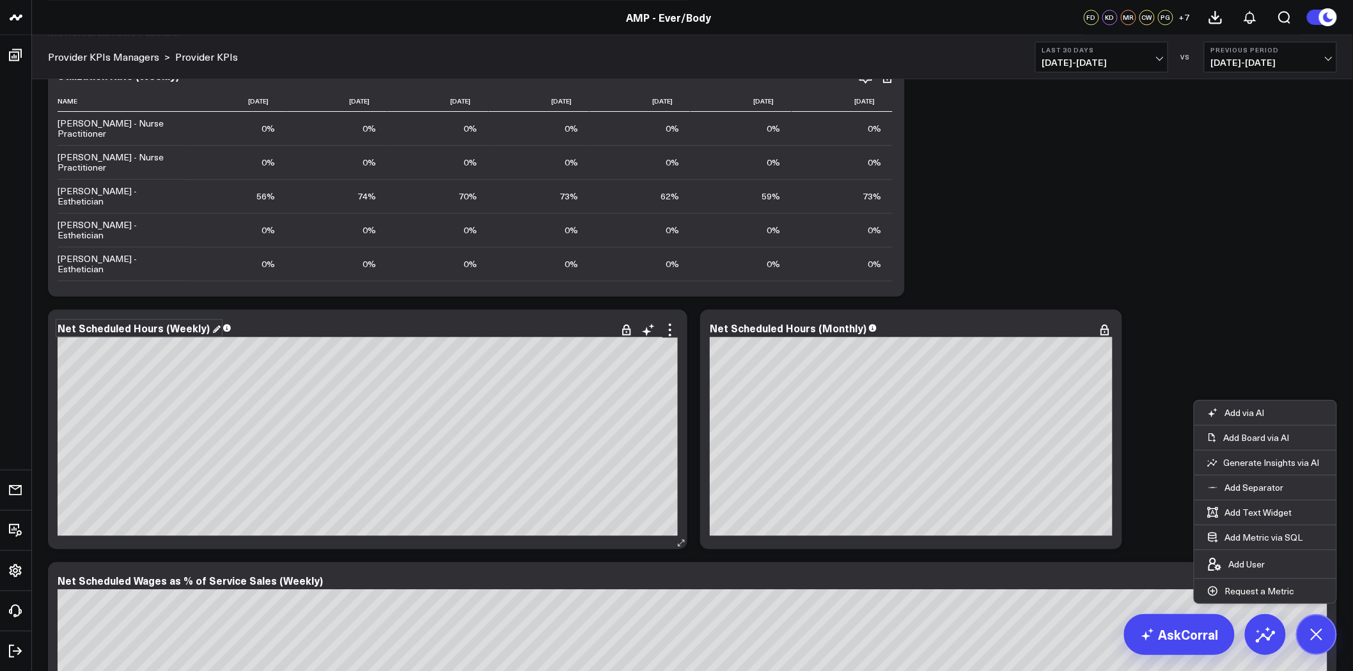
click at [203, 326] on div "Net Scheduled Hours (Weekly)" at bounding box center [139, 328] width 163 height 14
click at [1000, 255] on div "Modify via AI Copy link to widget Ask support Remove Create linked copy Executi…" at bounding box center [693, 646] width 1302 height 3427
click at [669, 329] on icon at bounding box center [670, 330] width 3 height 3
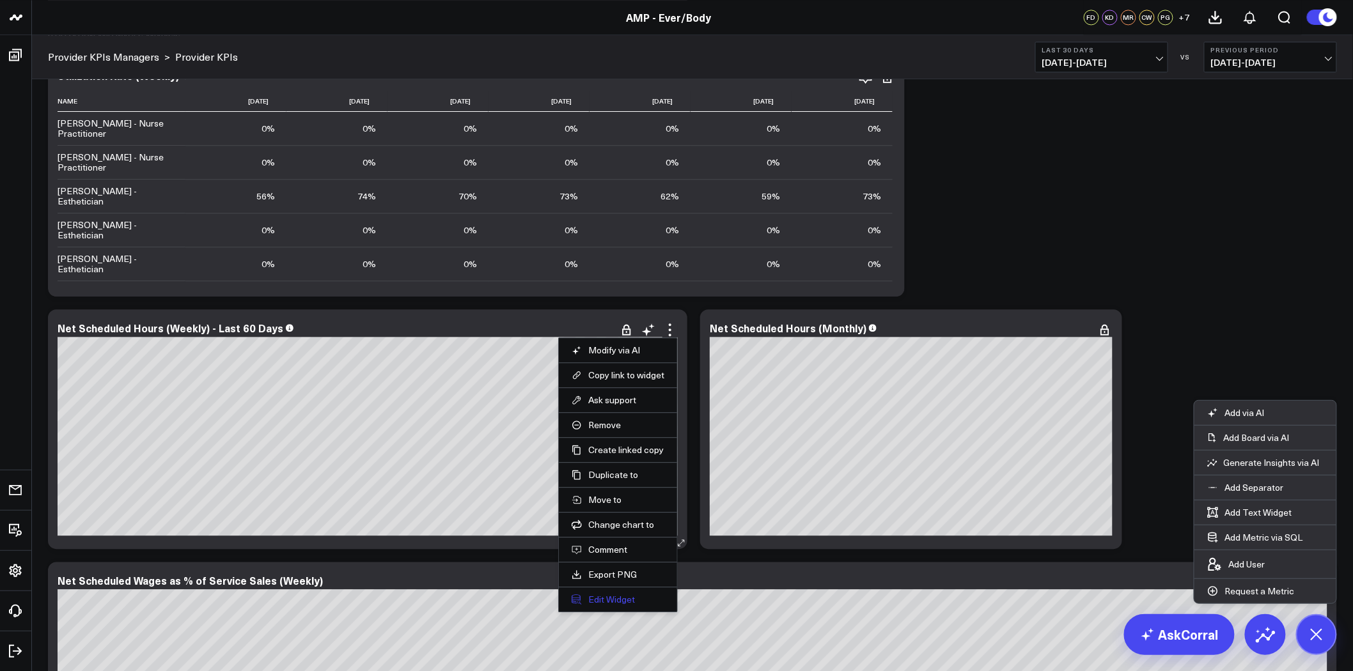
click at [622, 602] on button "Edit Widget" at bounding box center [618, 600] width 93 height 12
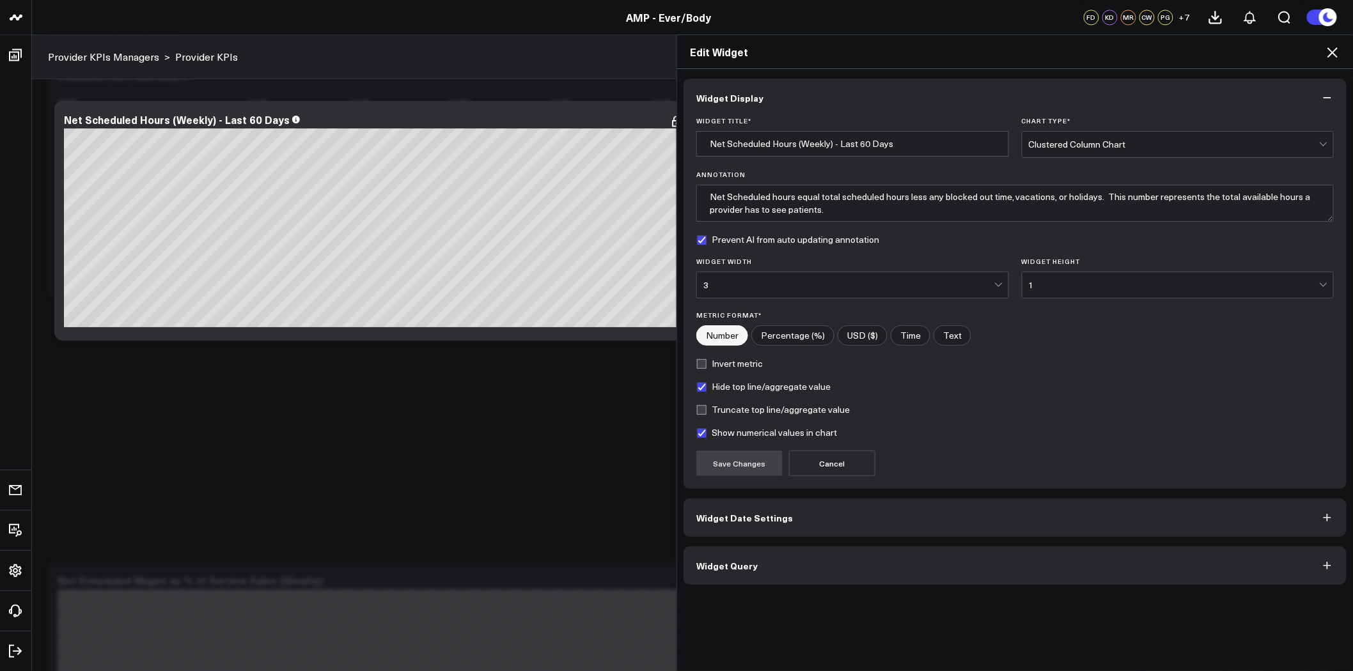
click at [737, 526] on button "Widget Date Settings" at bounding box center [1015, 518] width 663 height 38
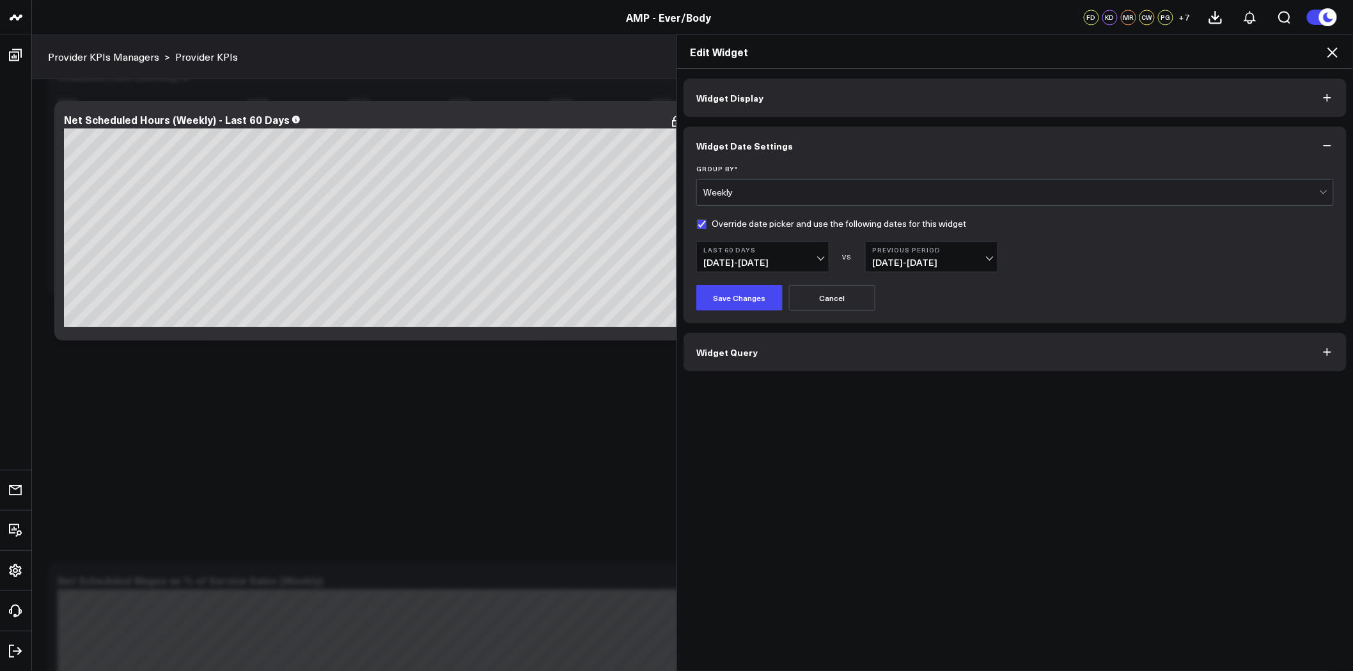
click at [948, 258] on span "05/14/25 - 07/12/25" at bounding box center [931, 263] width 119 height 10
click at [925, 359] on link "No Comparison" at bounding box center [932, 359] width 132 height 24
click at [725, 291] on button "Save Changes" at bounding box center [739, 298] width 86 height 26
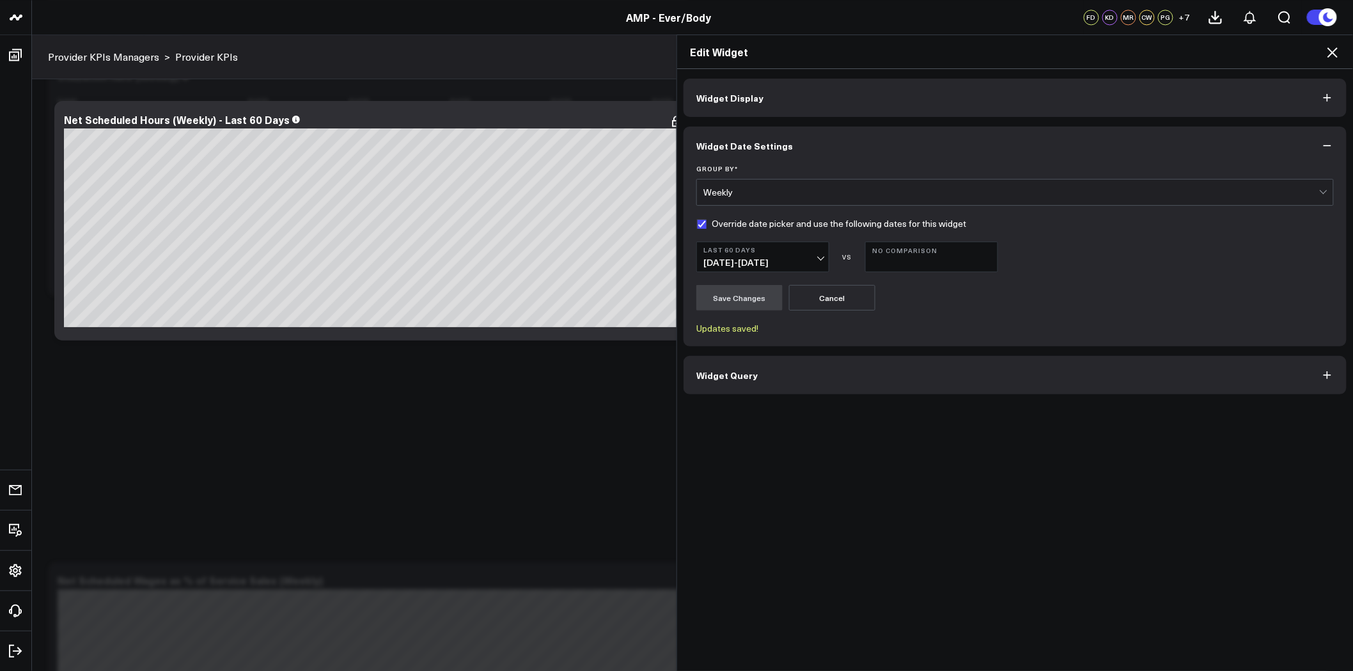
click at [1335, 49] on icon at bounding box center [1333, 52] width 10 height 10
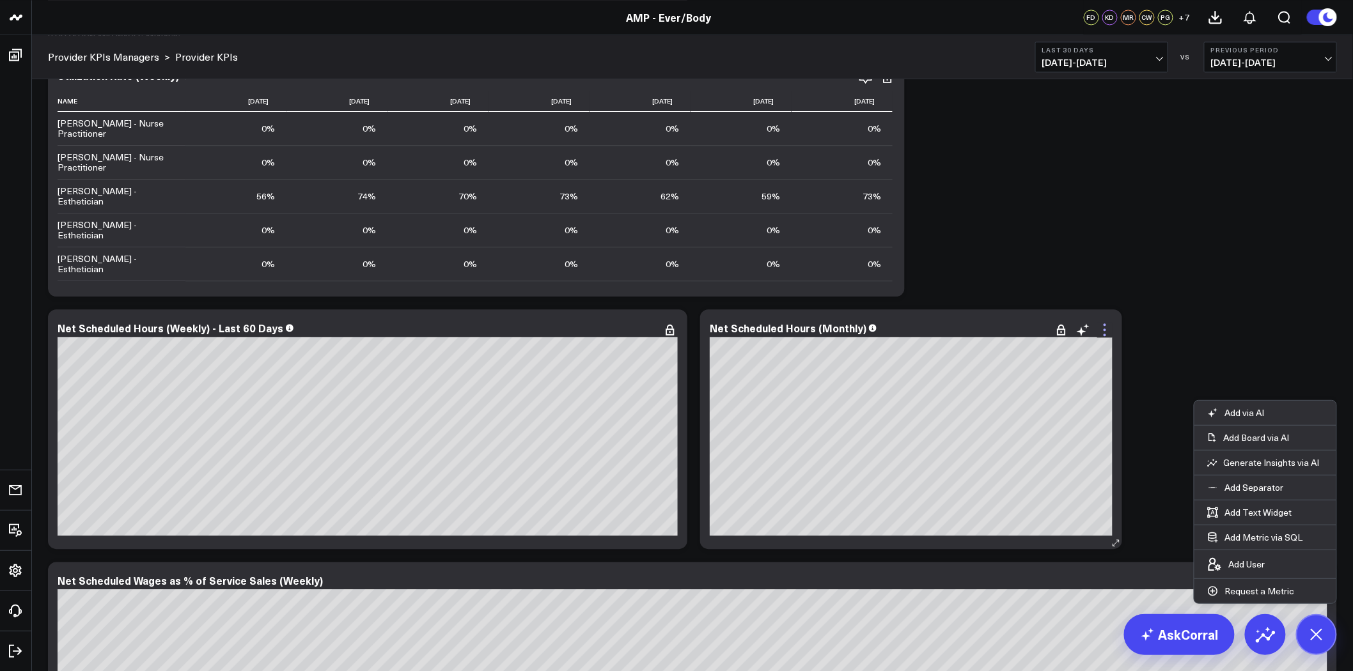
click at [1102, 324] on icon at bounding box center [1104, 329] width 15 height 15
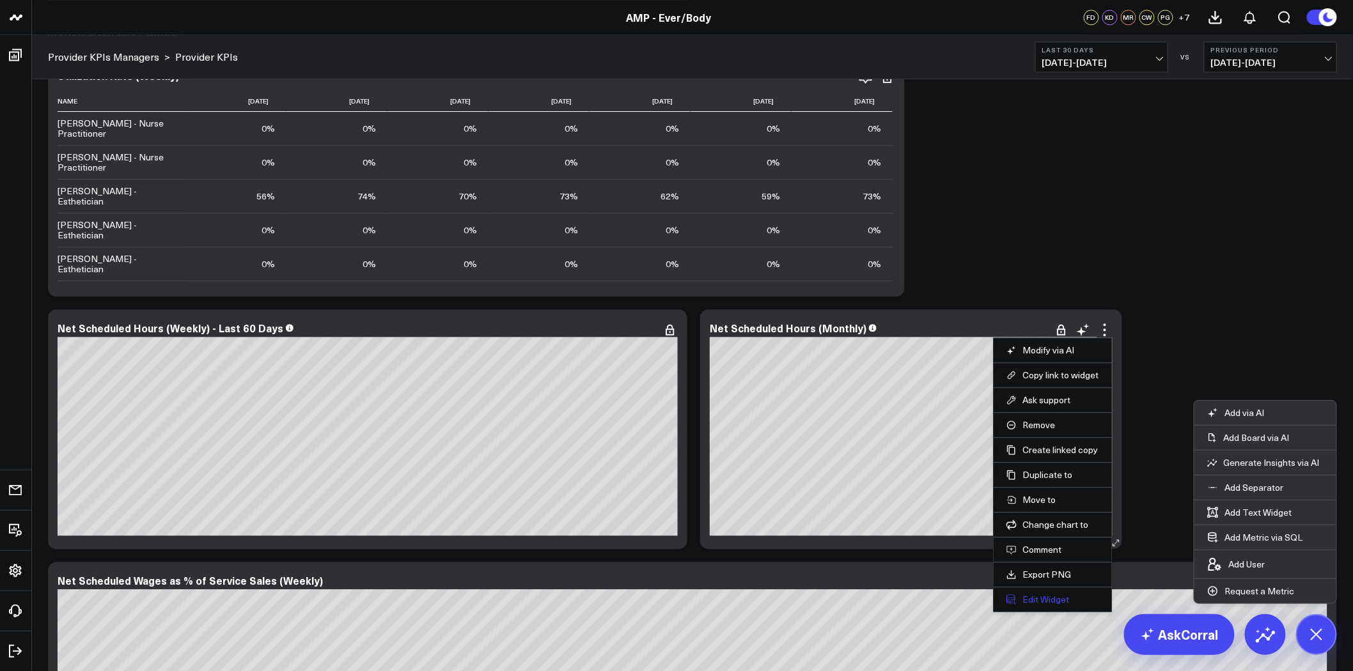
click at [1031, 597] on button "Edit Widget" at bounding box center [1053, 600] width 93 height 12
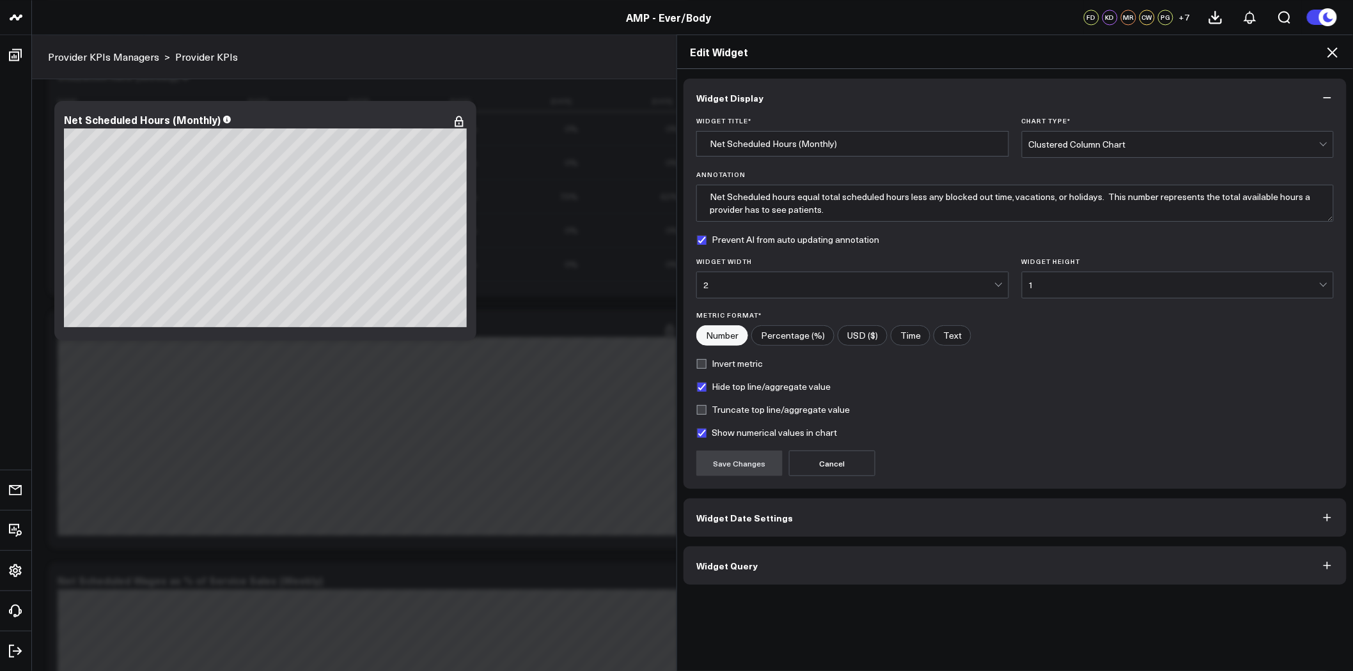
click at [761, 528] on button "Widget Date Settings" at bounding box center [1015, 518] width 663 height 38
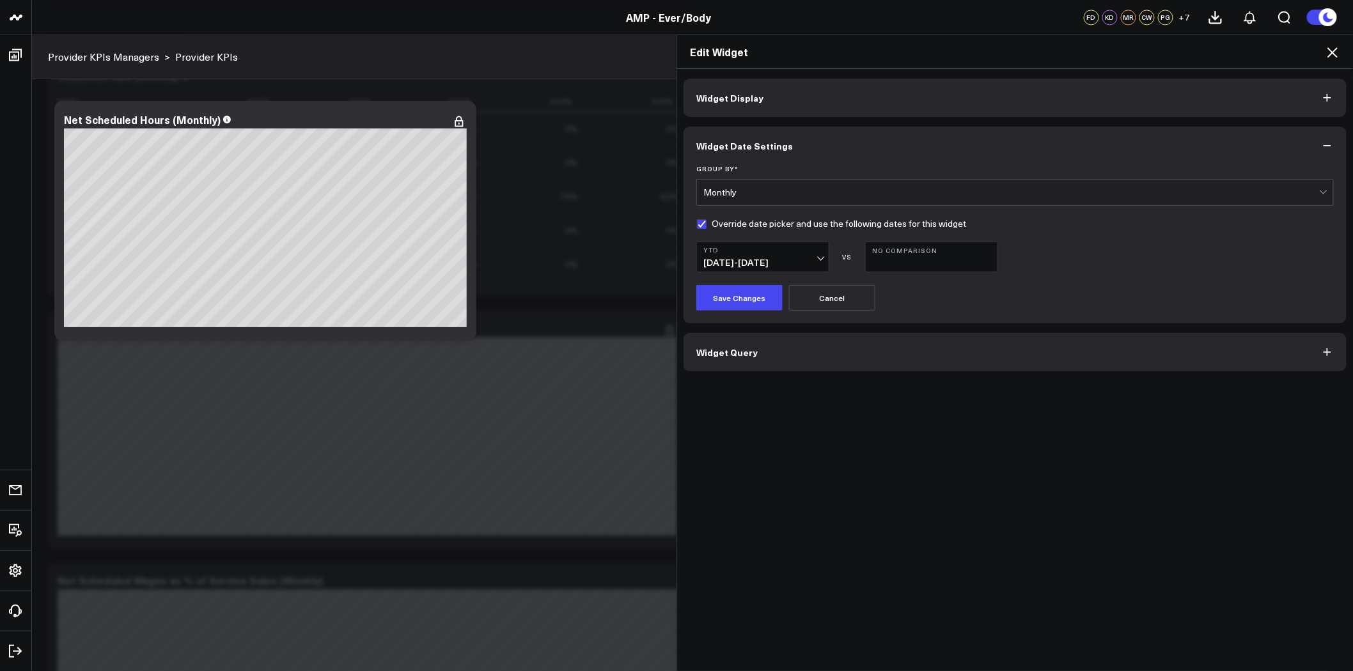
click at [753, 94] on span "Widget Display" at bounding box center [729, 98] width 67 height 10
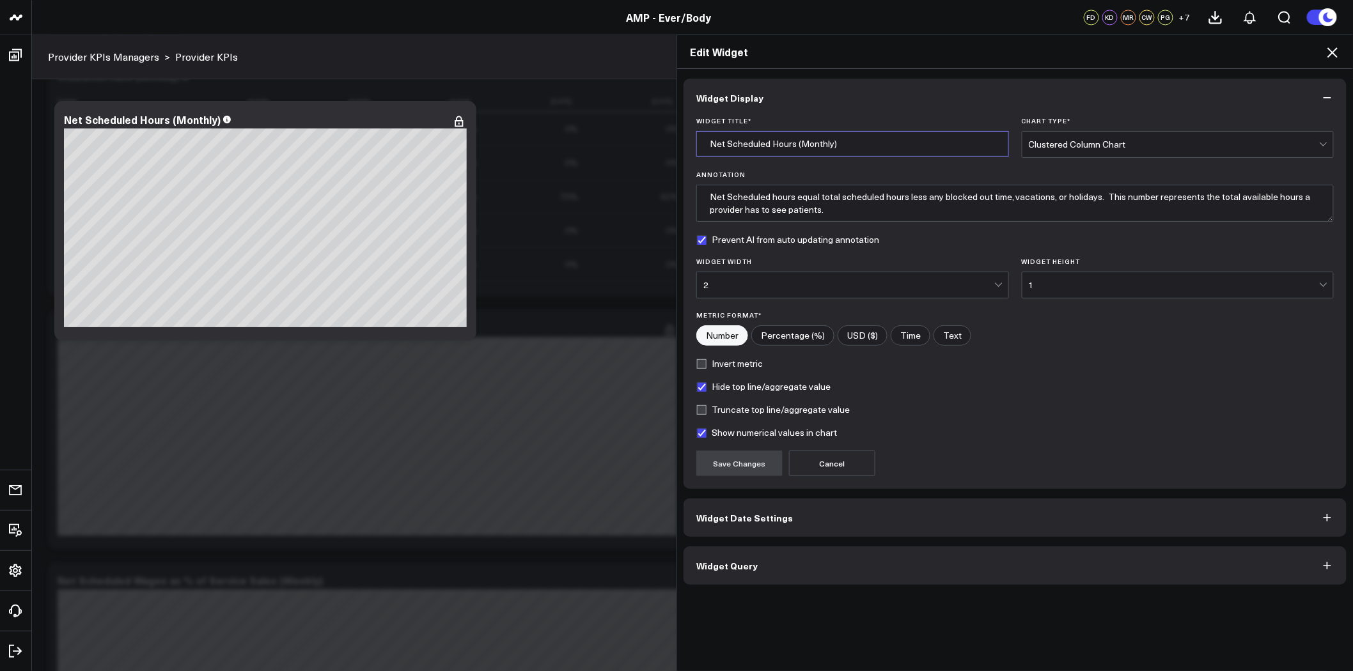
click at [862, 145] on input "Net Scheduled Hours (Monthly)" at bounding box center [852, 144] width 313 height 26
type input "Net Scheduled Hours (Monthly - YTD"
click at [1108, 391] on div "Hide top line/aggregate value" at bounding box center [1015, 387] width 638 height 10
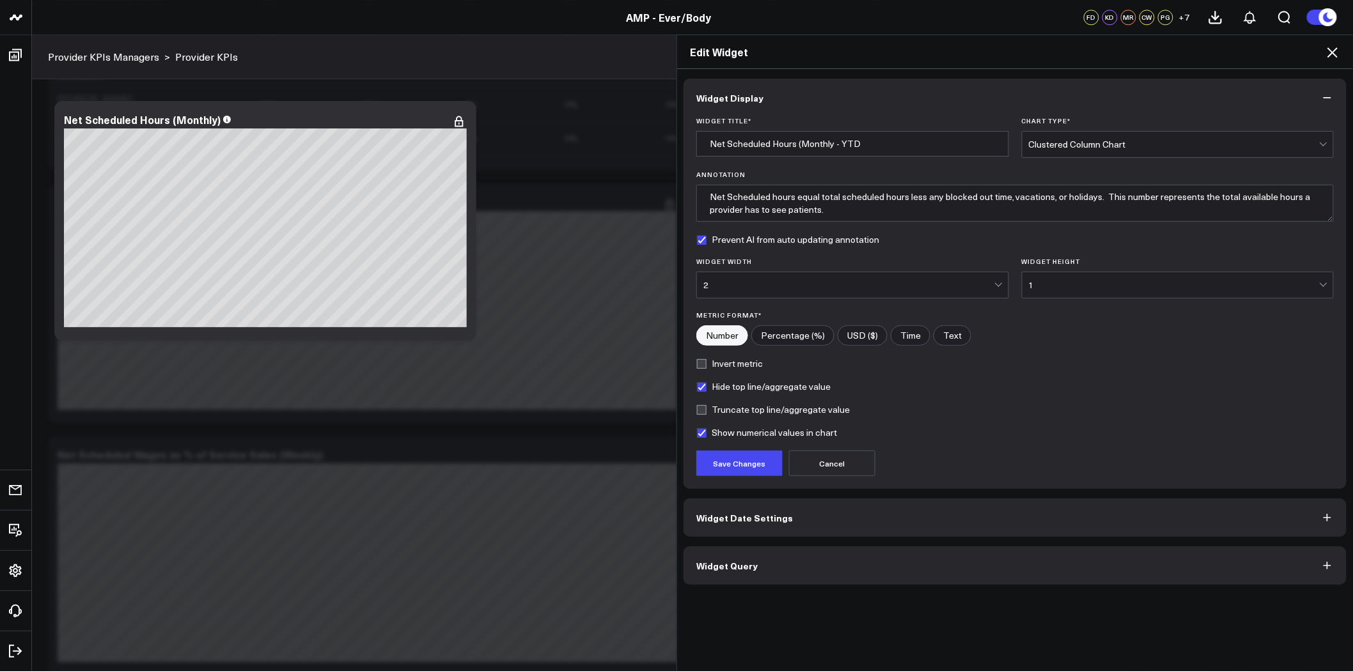
scroll to position [1492, 0]
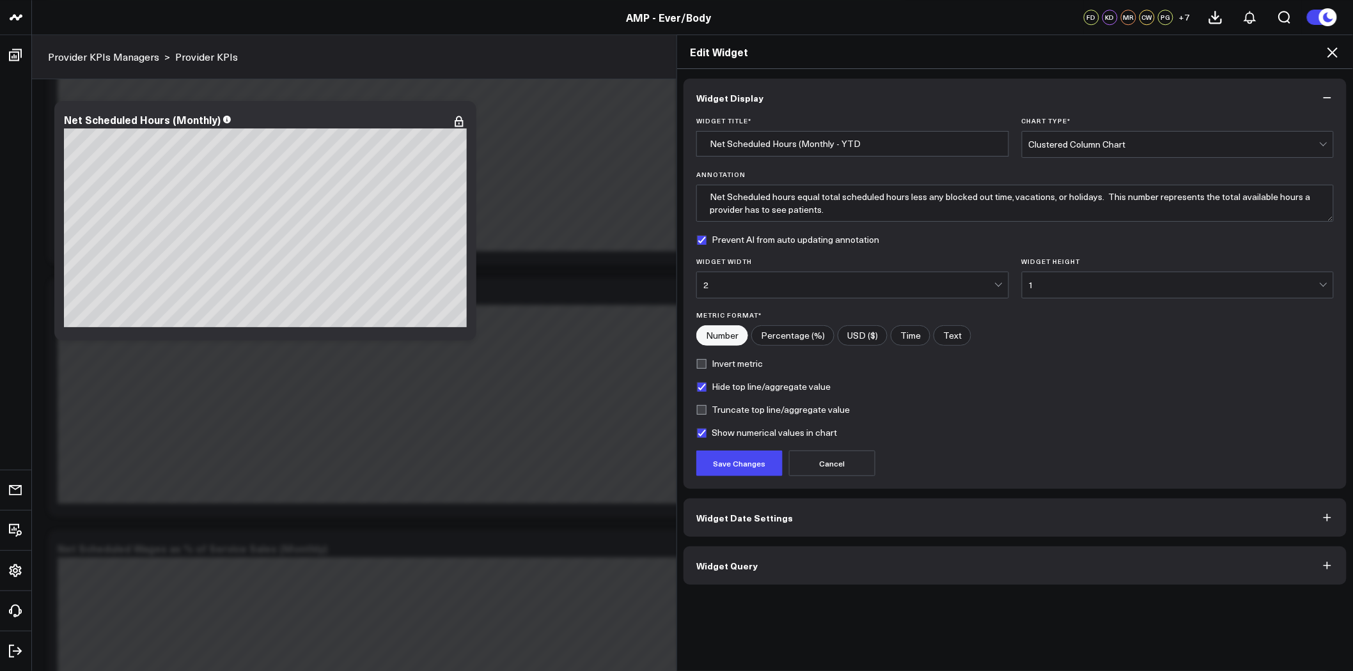
click at [989, 556] on button "Widget Query" at bounding box center [1015, 566] width 663 height 38
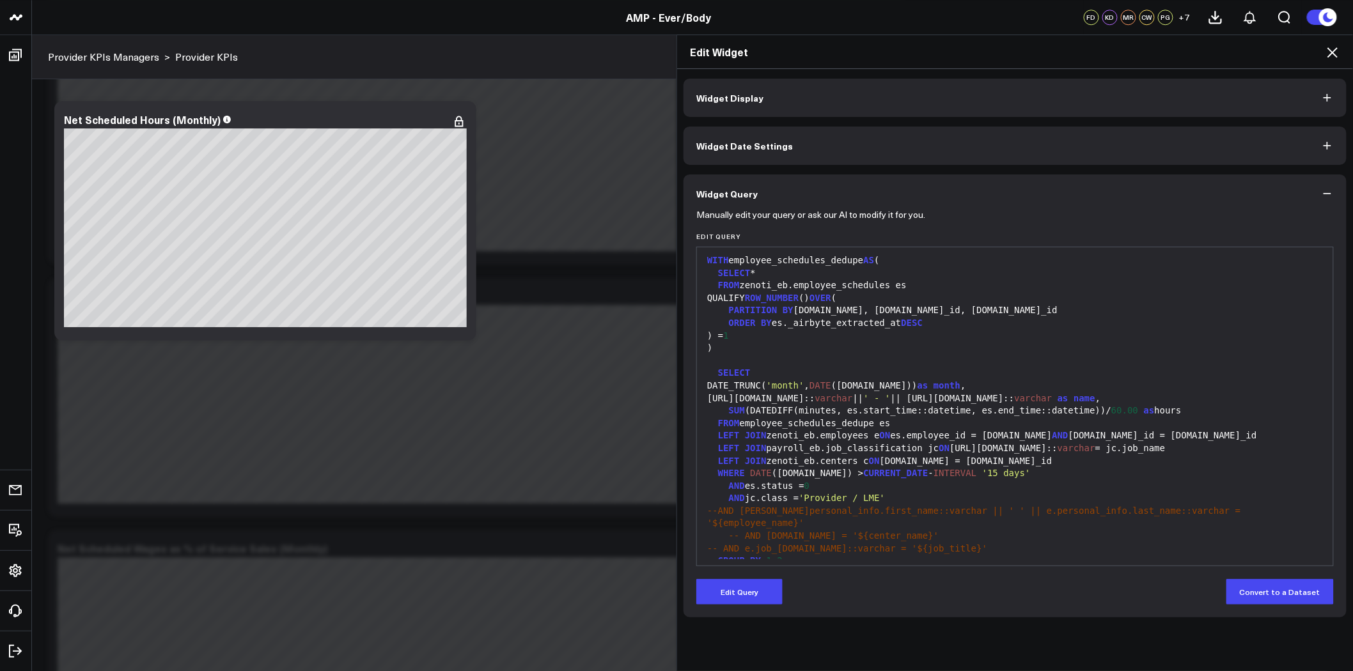
scroll to position [0, 0]
click at [1335, 52] on icon at bounding box center [1332, 52] width 15 height 15
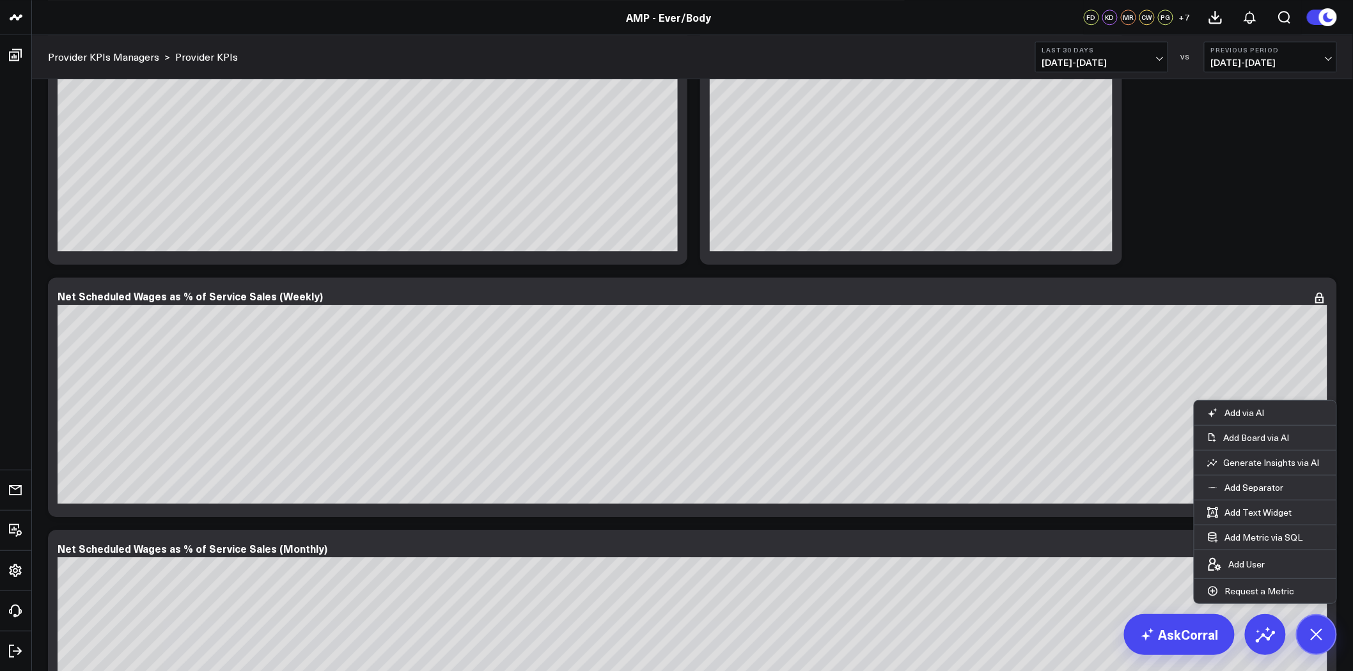
click at [1260, 216] on div "Modify via AI Copy link to widget Ask support Remove Create linked copy Executi…" at bounding box center [693, 361] width 1302 height 3427
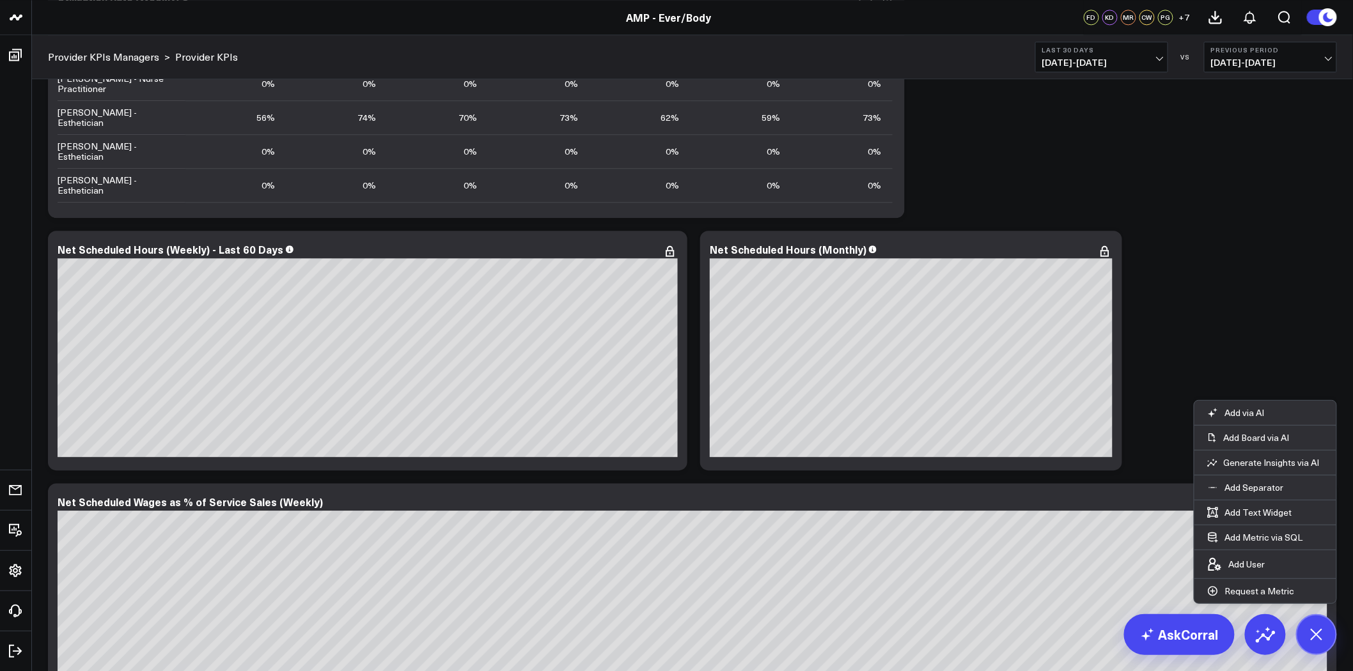
scroll to position [1279, 0]
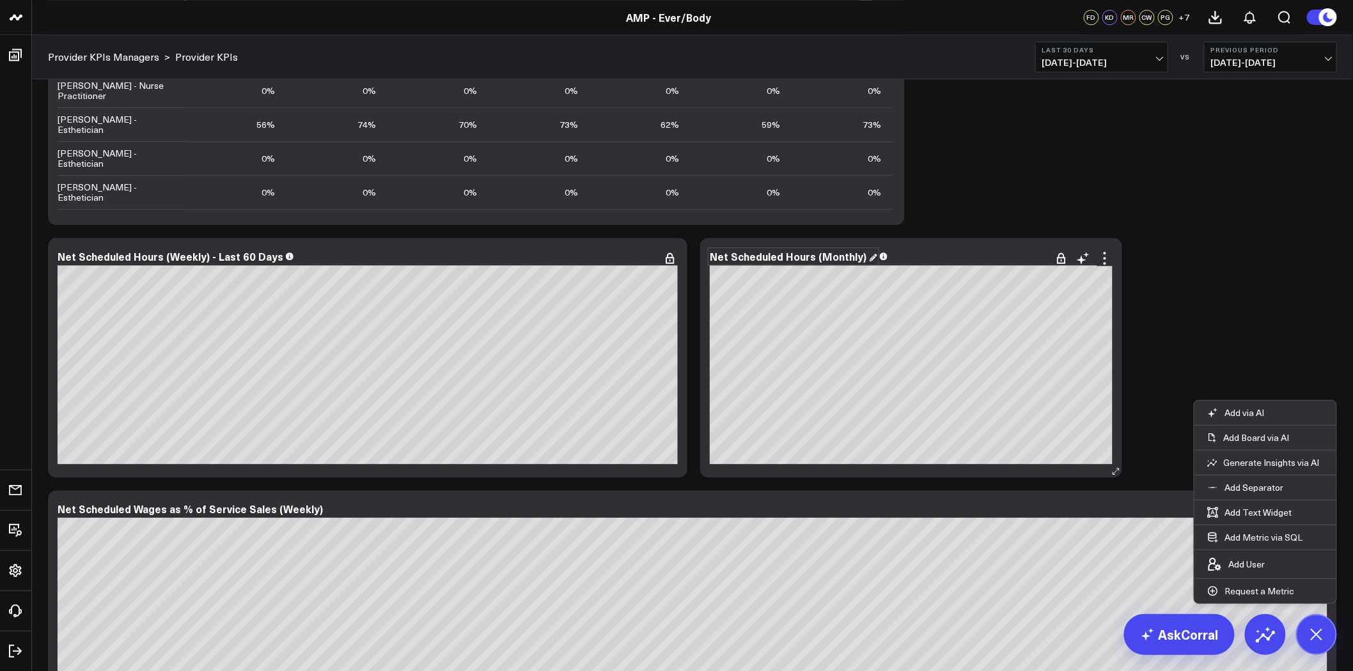
click at [857, 258] on div "Net Scheduled Hours (Monthly)" at bounding box center [794, 256] width 168 height 14
click at [1218, 194] on div "Modify via AI Copy link to widget Ask support Remove Create linked copy Executi…" at bounding box center [693, 574] width 1302 height 3427
click at [989, 258] on div "Net Scheduled Hours (Monthly) - YTD" at bounding box center [911, 257] width 403 height 12
click at [1031, 200] on div "Modify via AI Copy link to widget Ask support Remove Create linked copy Executi…" at bounding box center [693, 574] width 1302 height 3427
click at [1104, 253] on icon at bounding box center [1105, 253] width 3 height 3
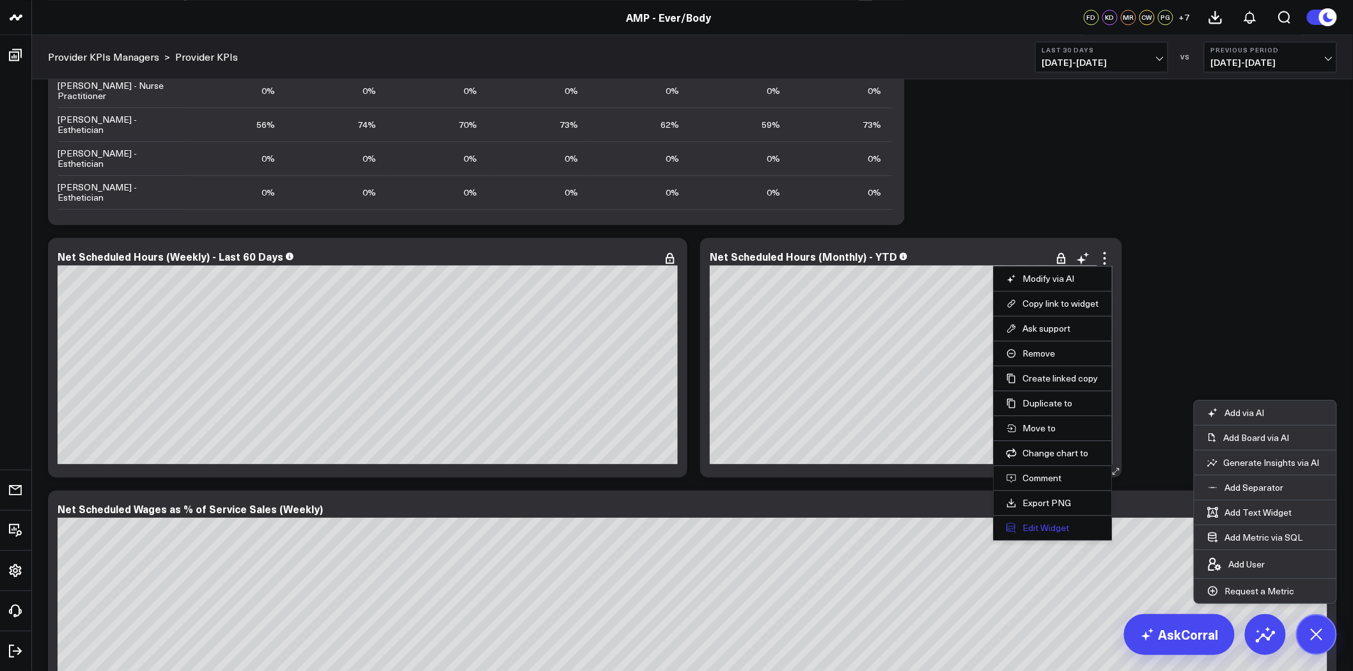
click at [1056, 526] on button "Edit Widget" at bounding box center [1053, 528] width 93 height 12
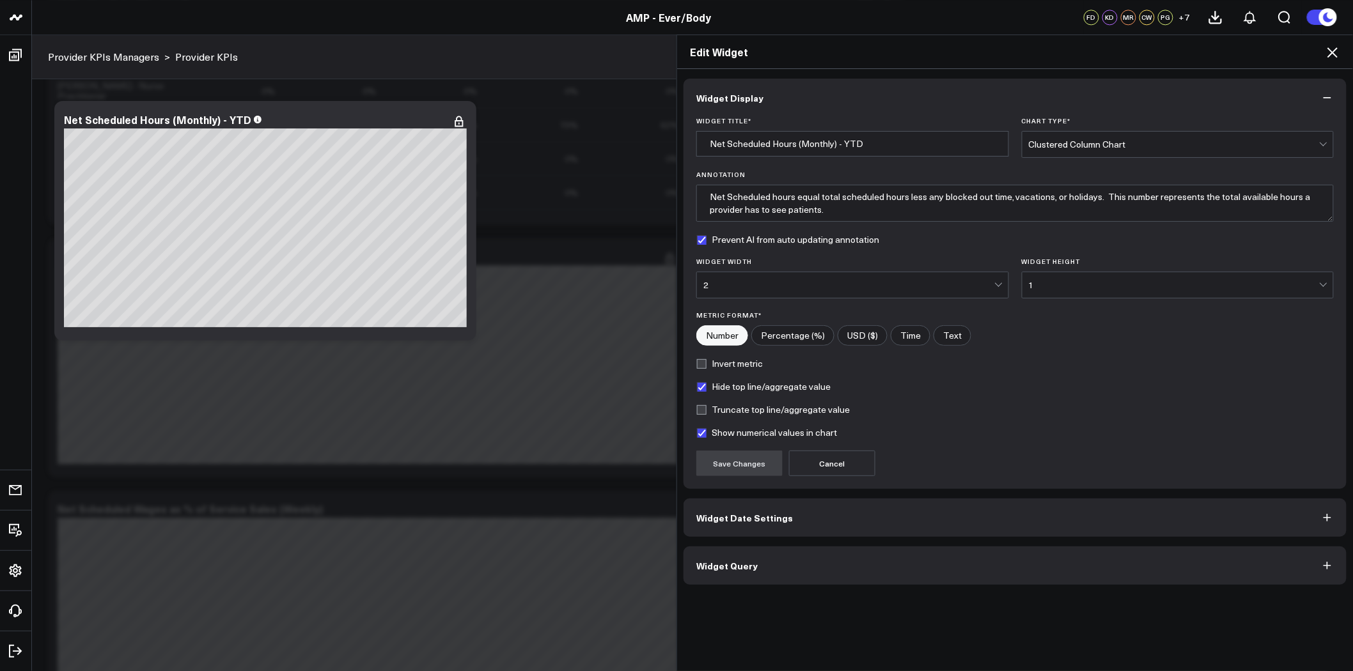
click at [932, 521] on button "Widget Date Settings" at bounding box center [1015, 518] width 663 height 38
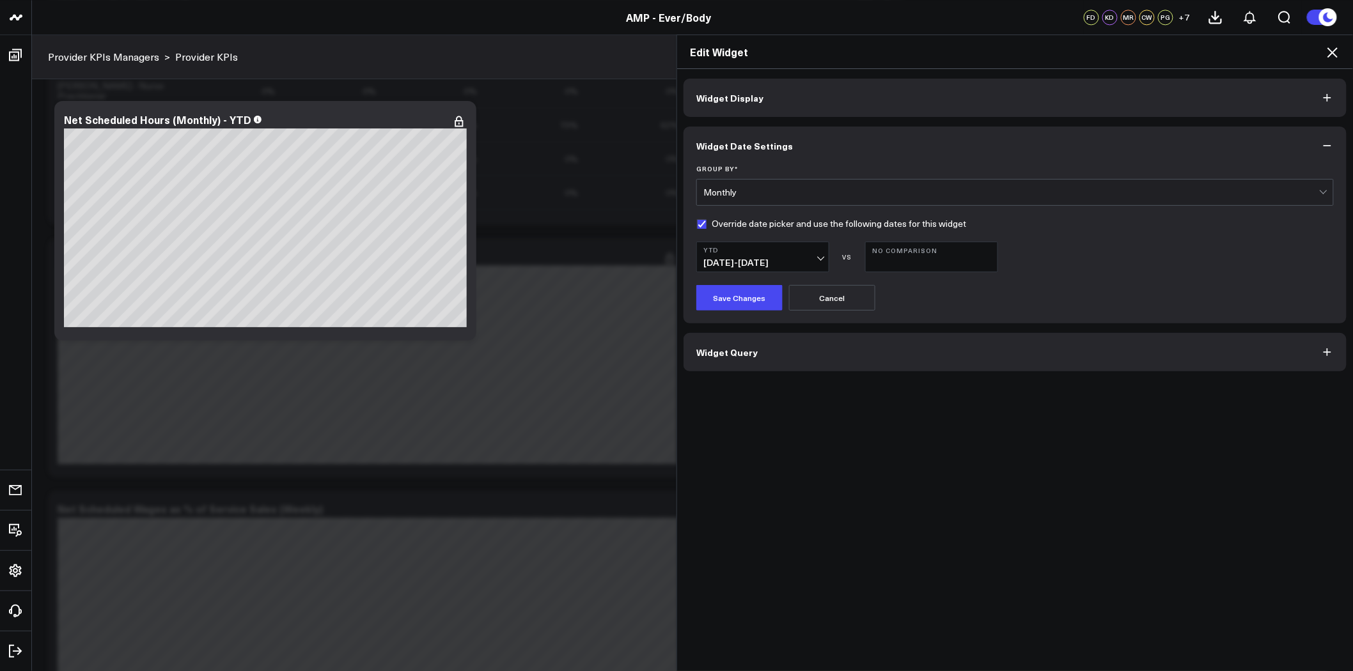
click at [880, 350] on button "Widget Query" at bounding box center [1015, 352] width 663 height 38
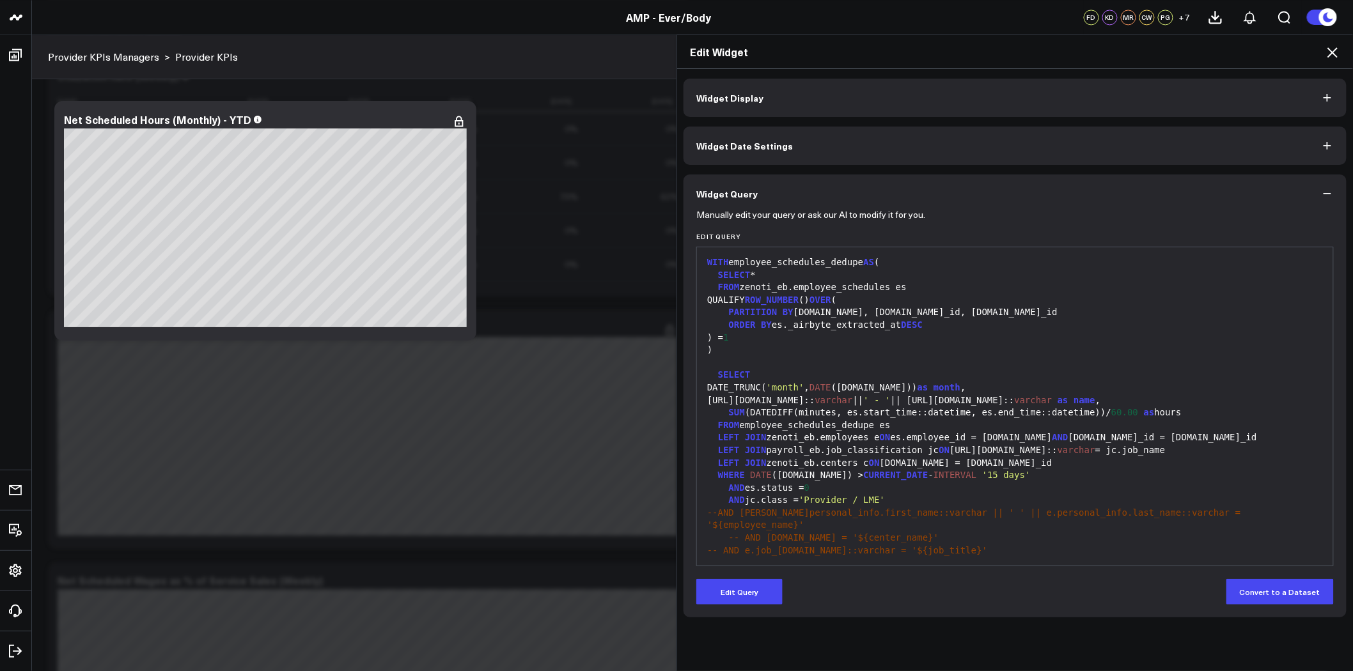
click at [1335, 50] on icon at bounding box center [1333, 52] width 10 height 10
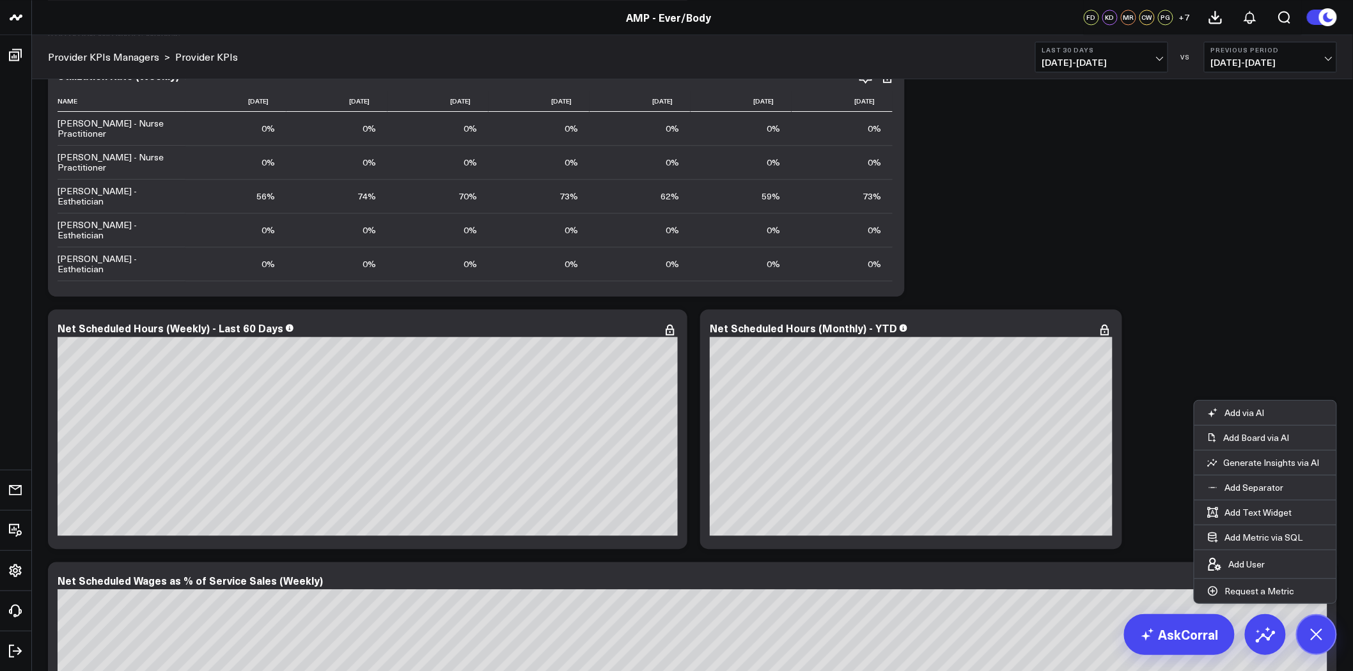
click at [1170, 251] on div "Modify via AI Copy link to widget Ask support Remove Create linked copy Executi…" at bounding box center [693, 646] width 1302 height 3427
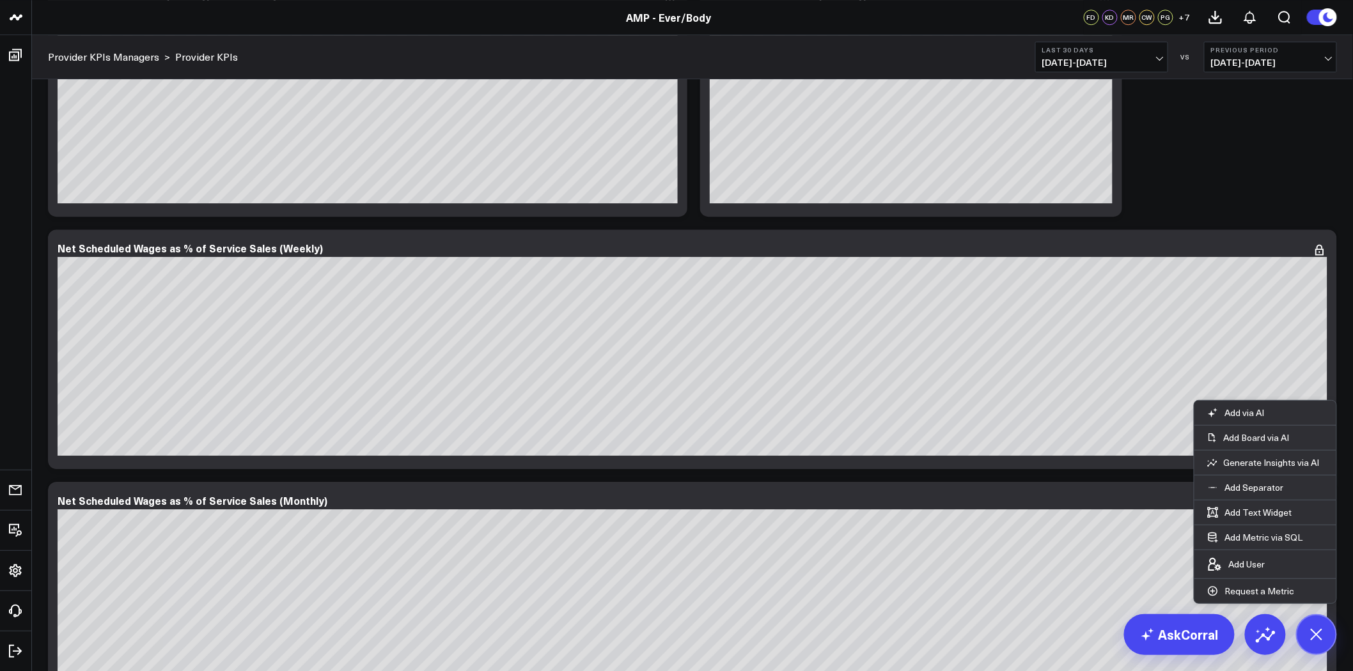
scroll to position [1563, 0]
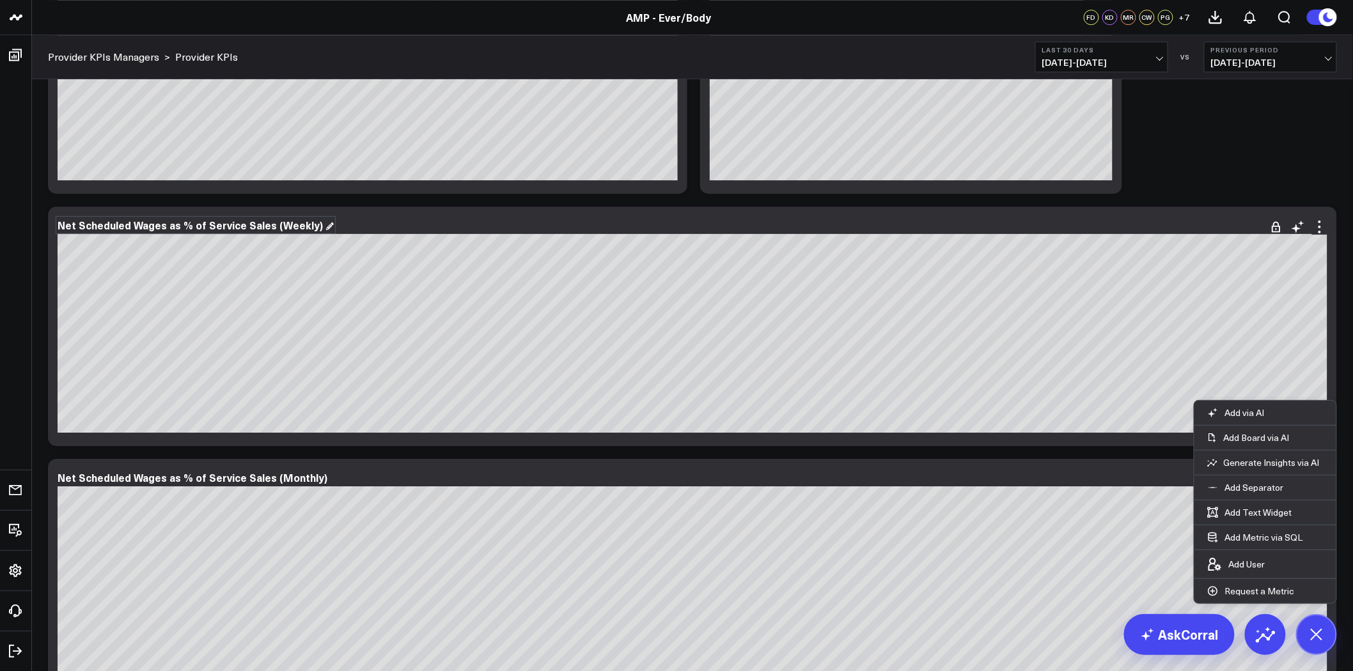
click at [308, 227] on div "Net Scheduled Wages as % of Service Sales (Weekly)" at bounding box center [196, 225] width 276 height 14
click at [1219, 174] on div "Modify via AI Copy link to widget Ask support Remove Create linked copy Executi…" at bounding box center [693, 290] width 1302 height 3427
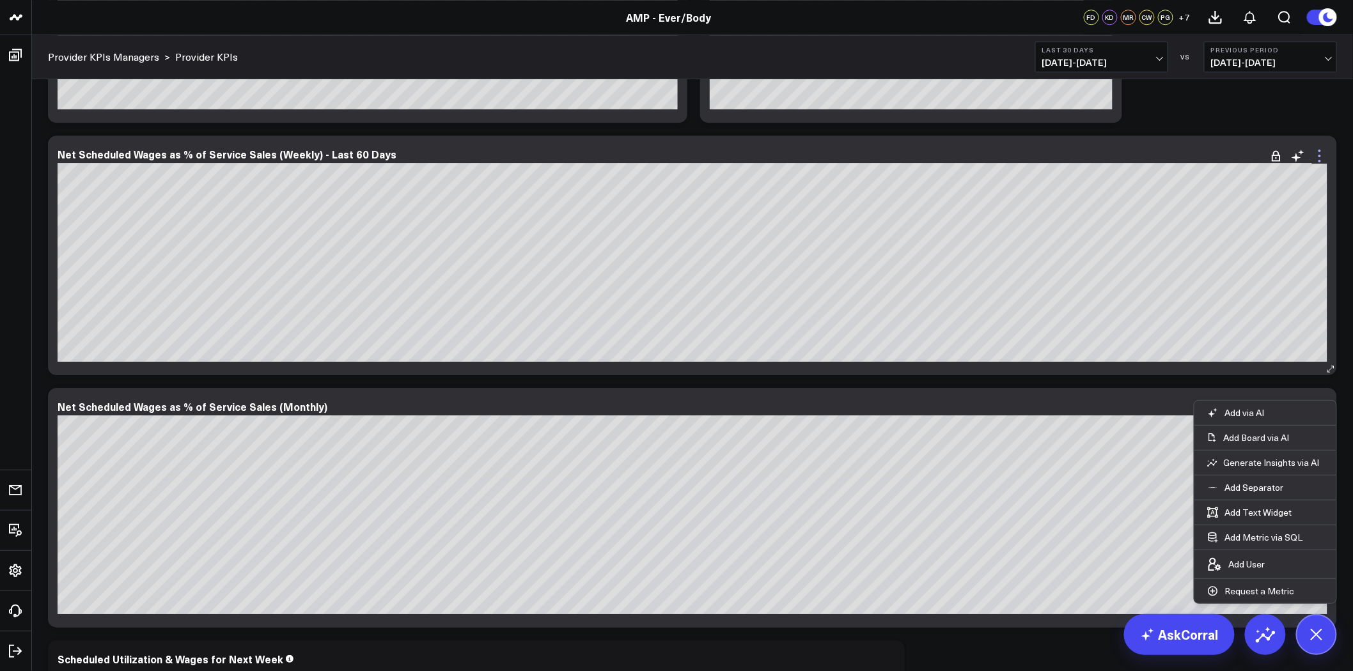
click at [1317, 155] on icon at bounding box center [1319, 155] width 15 height 15
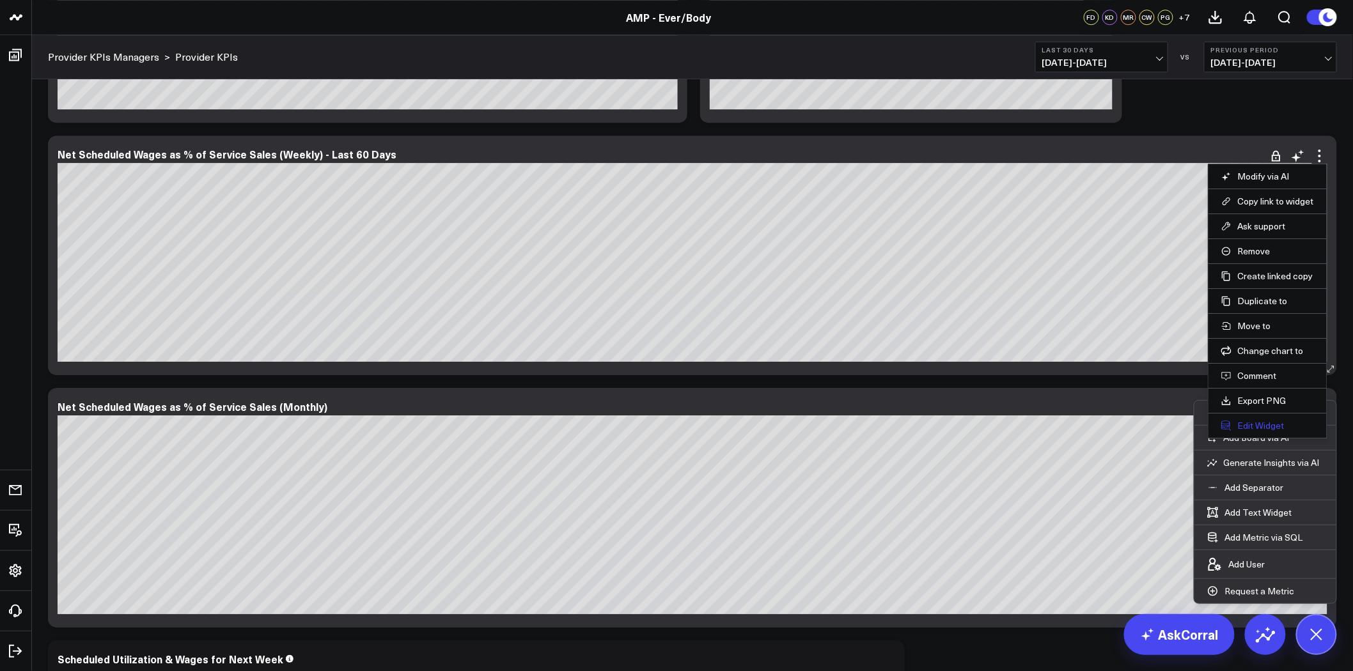
click at [1257, 420] on button "Edit Widget" at bounding box center [1267, 426] width 93 height 12
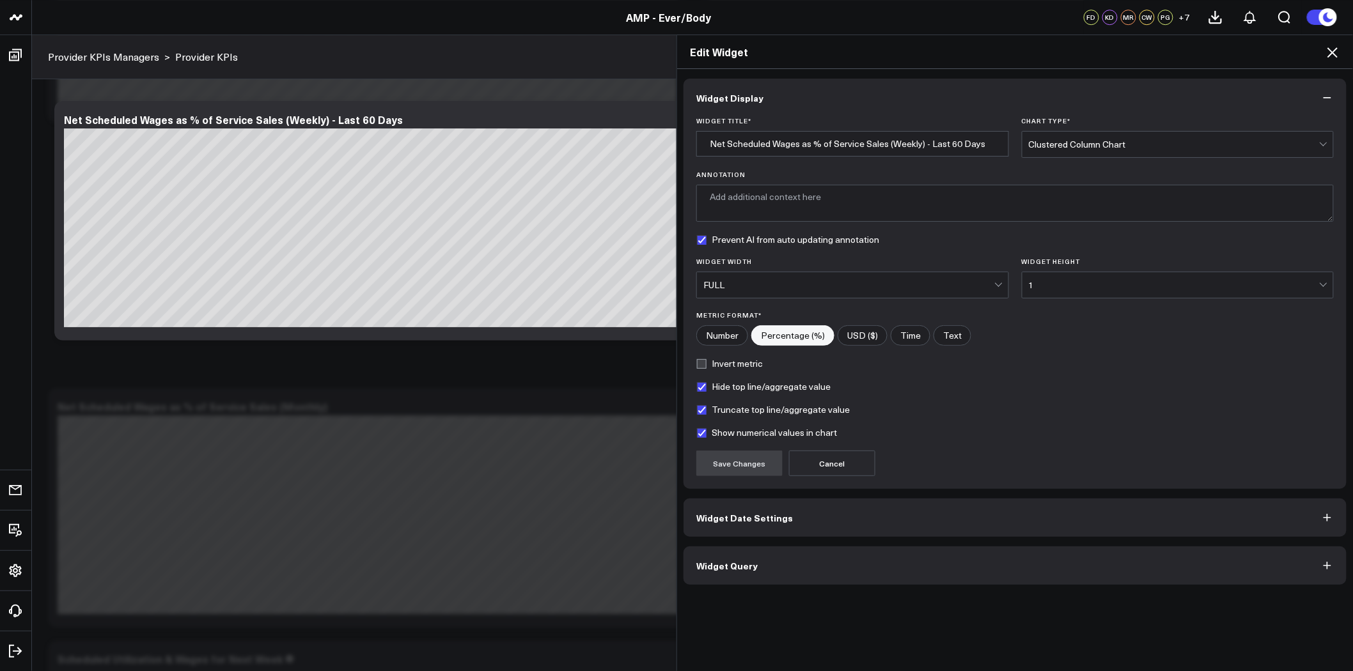
click at [826, 561] on button "Widget Query" at bounding box center [1015, 566] width 663 height 38
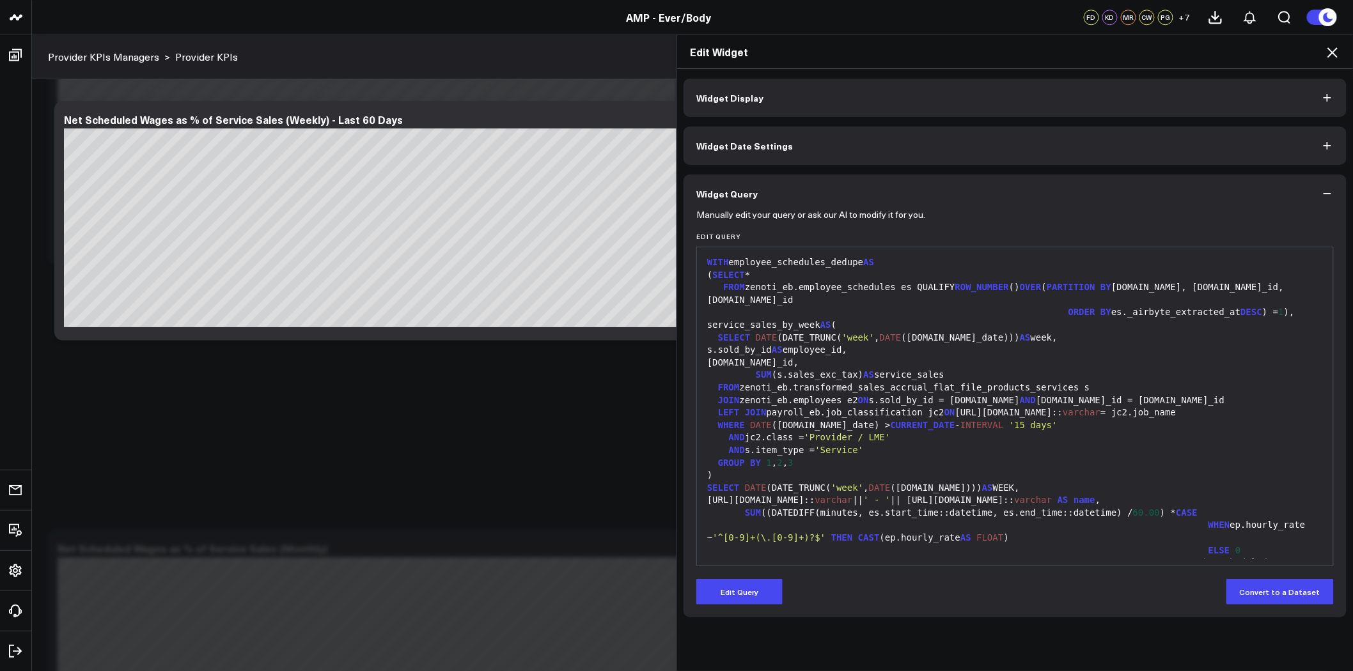
scroll to position [71, 0]
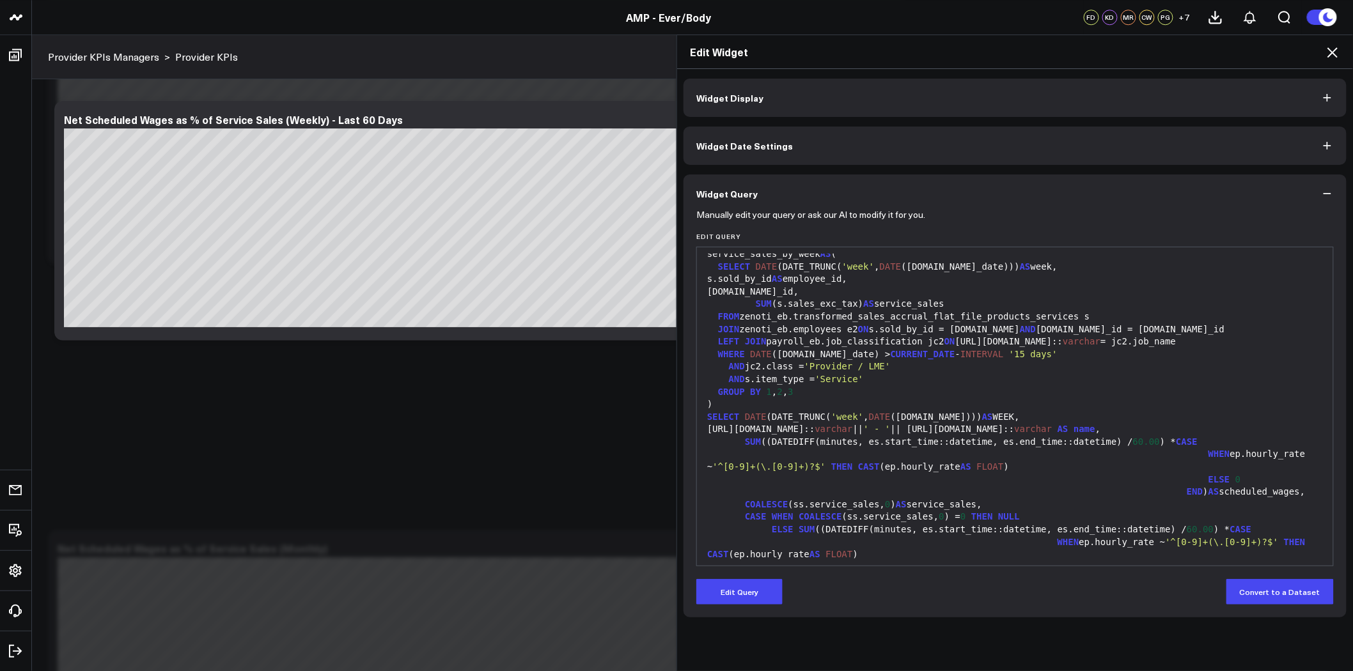
click at [1335, 48] on icon at bounding box center [1332, 52] width 15 height 15
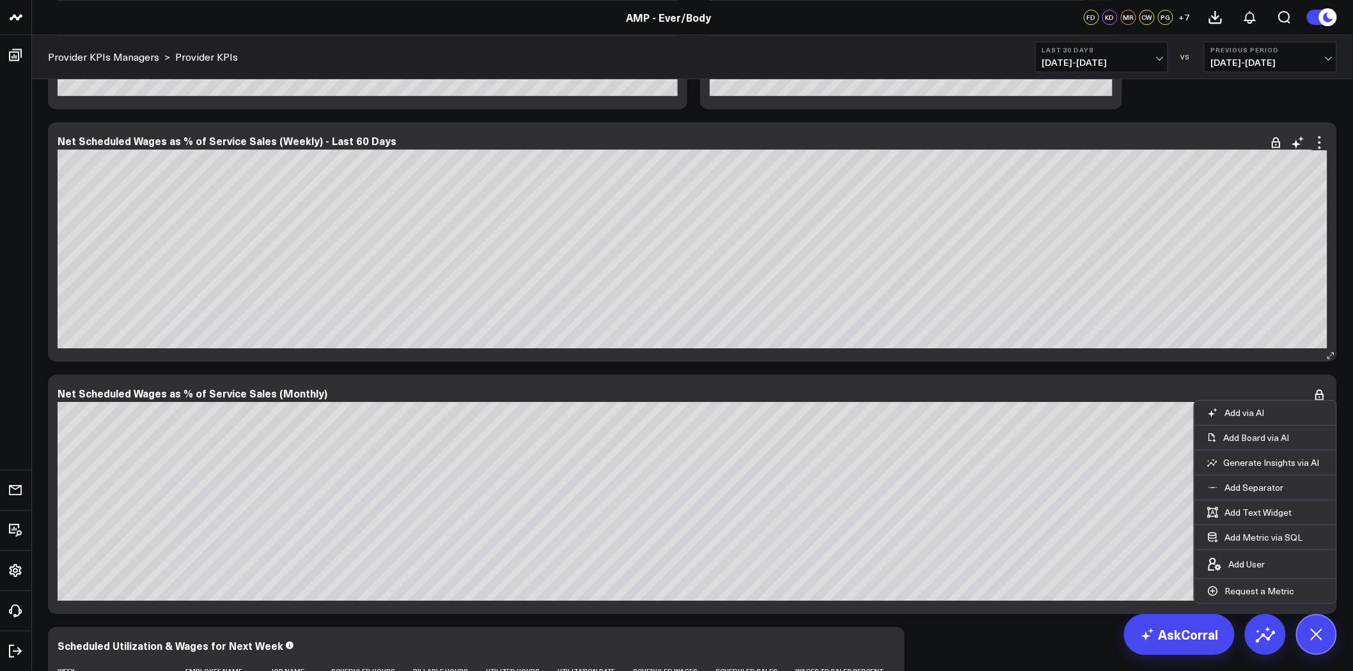
scroll to position [1705, 0]
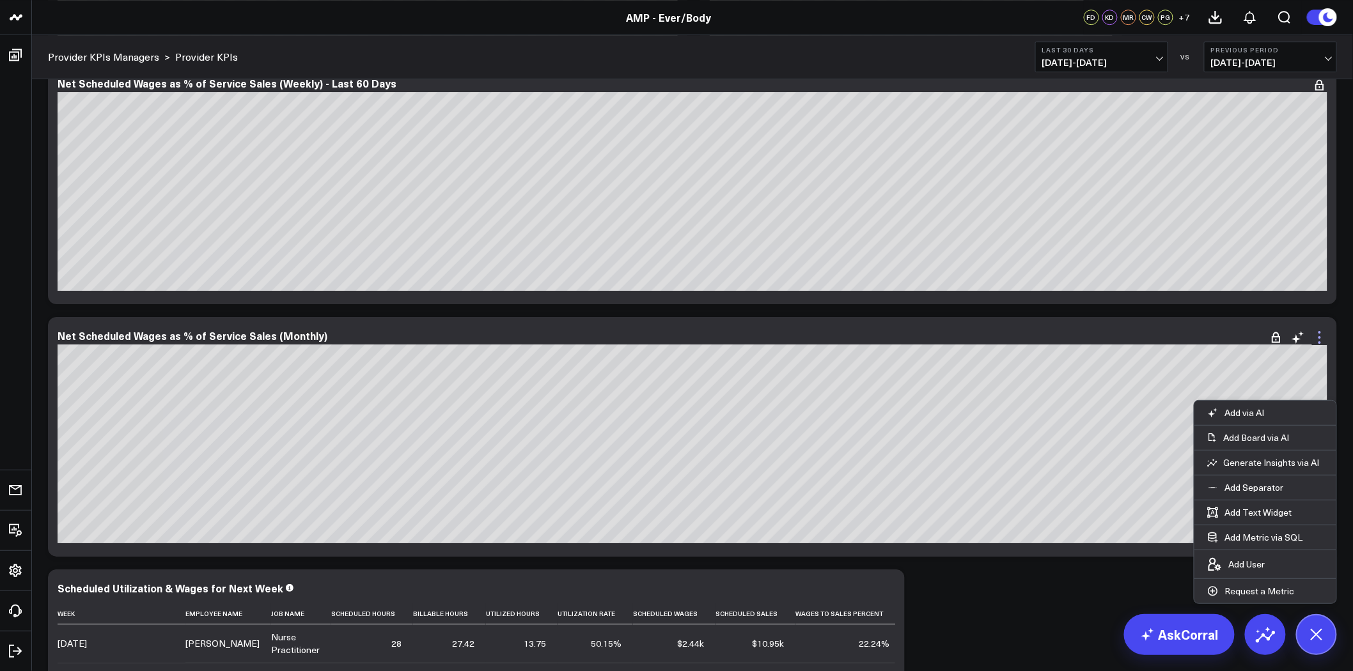
click at [1321, 339] on icon at bounding box center [1319, 337] width 15 height 15
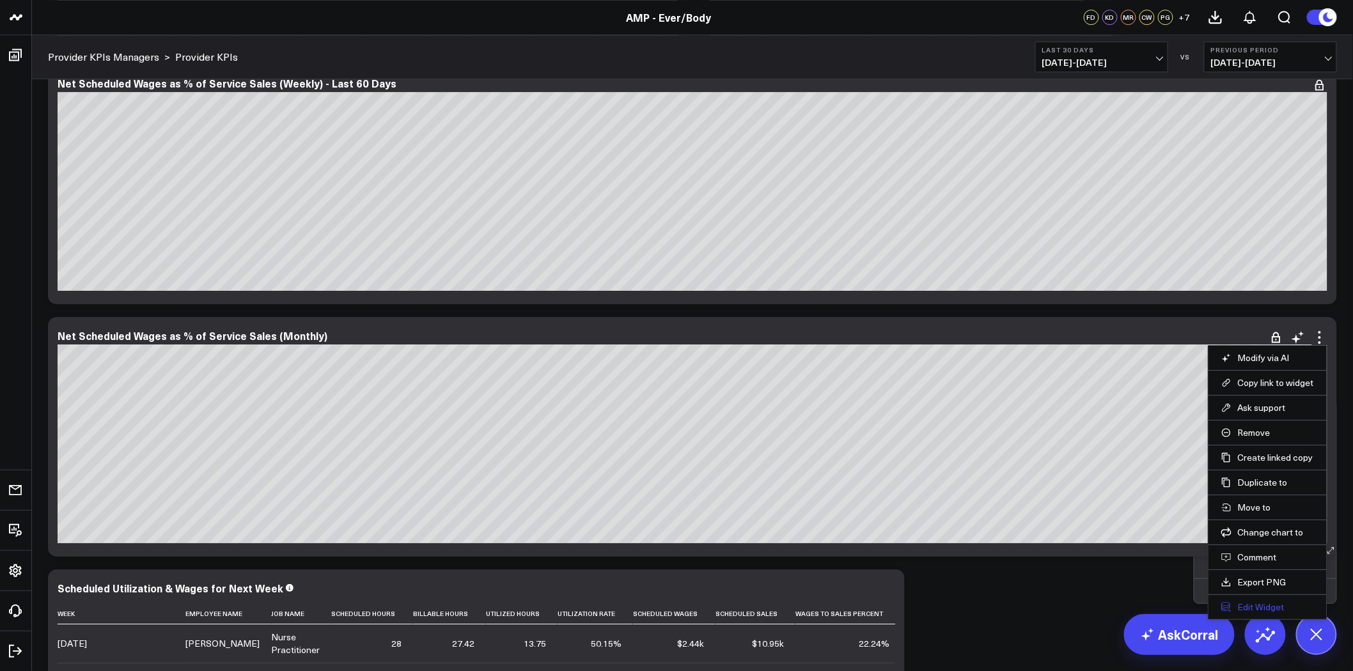
click at [1267, 611] on button "Edit Widget" at bounding box center [1267, 608] width 93 height 12
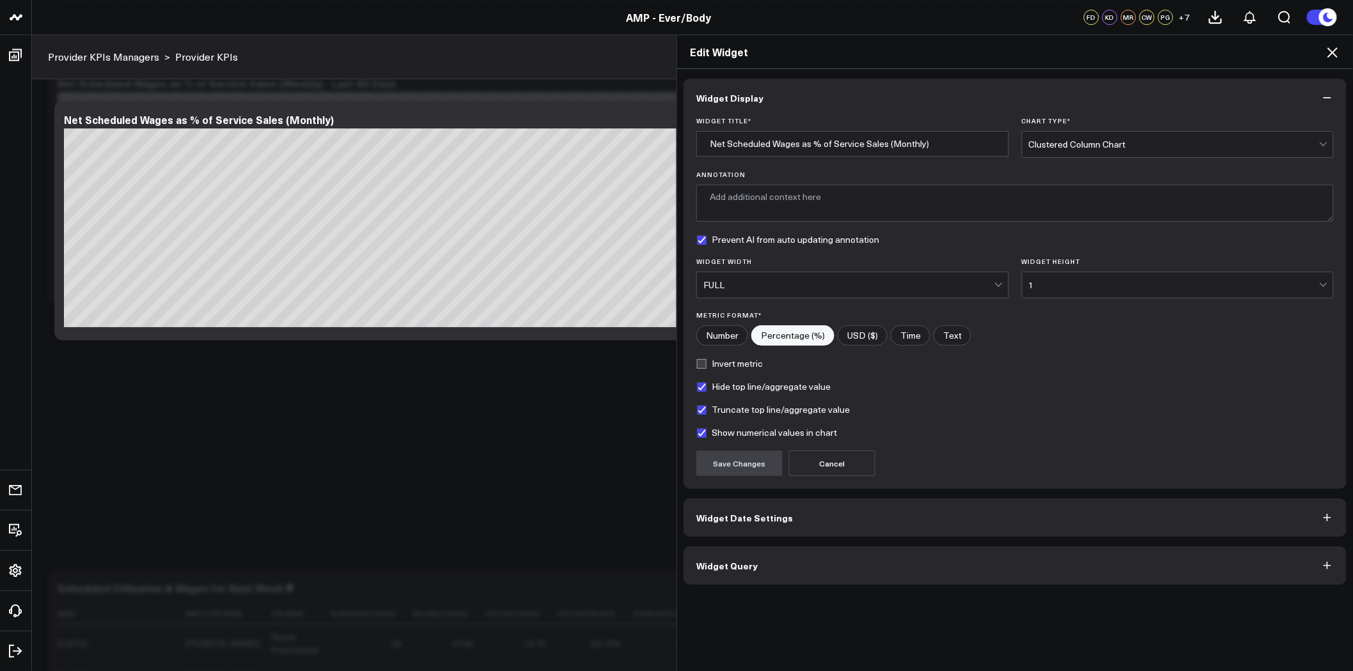
click at [844, 565] on button "Widget Query" at bounding box center [1015, 566] width 663 height 38
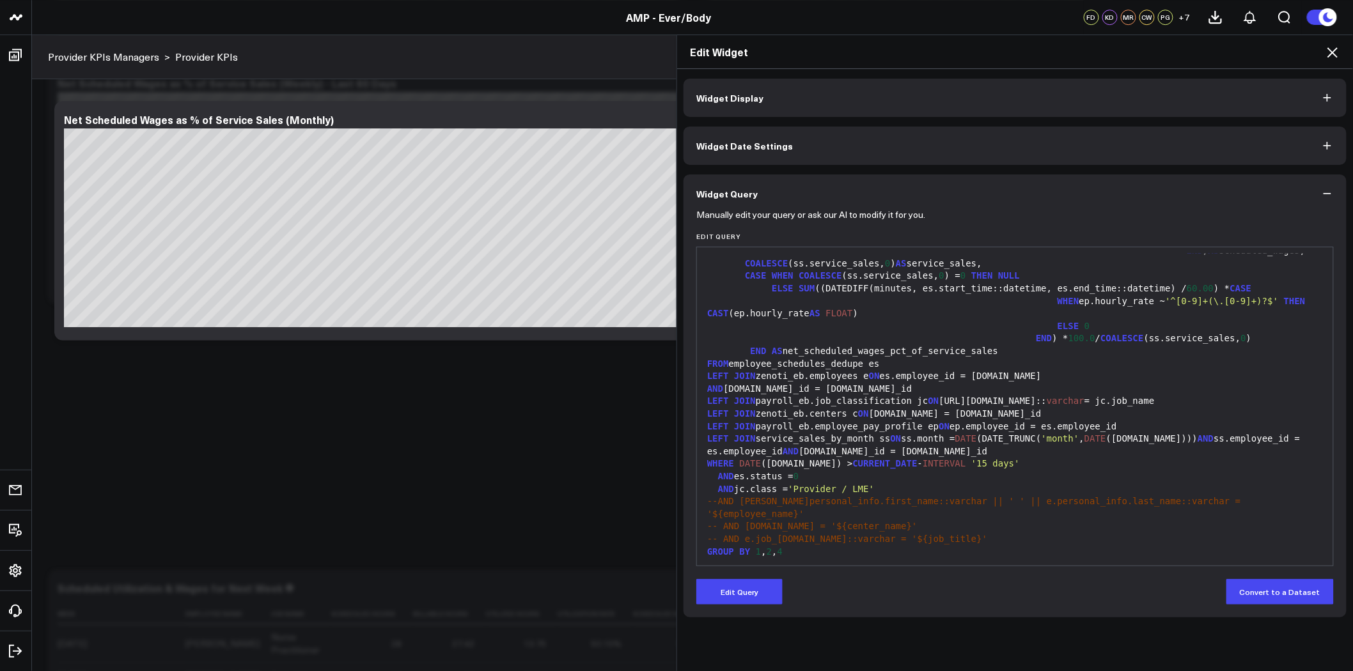
scroll to position [1776, 0]
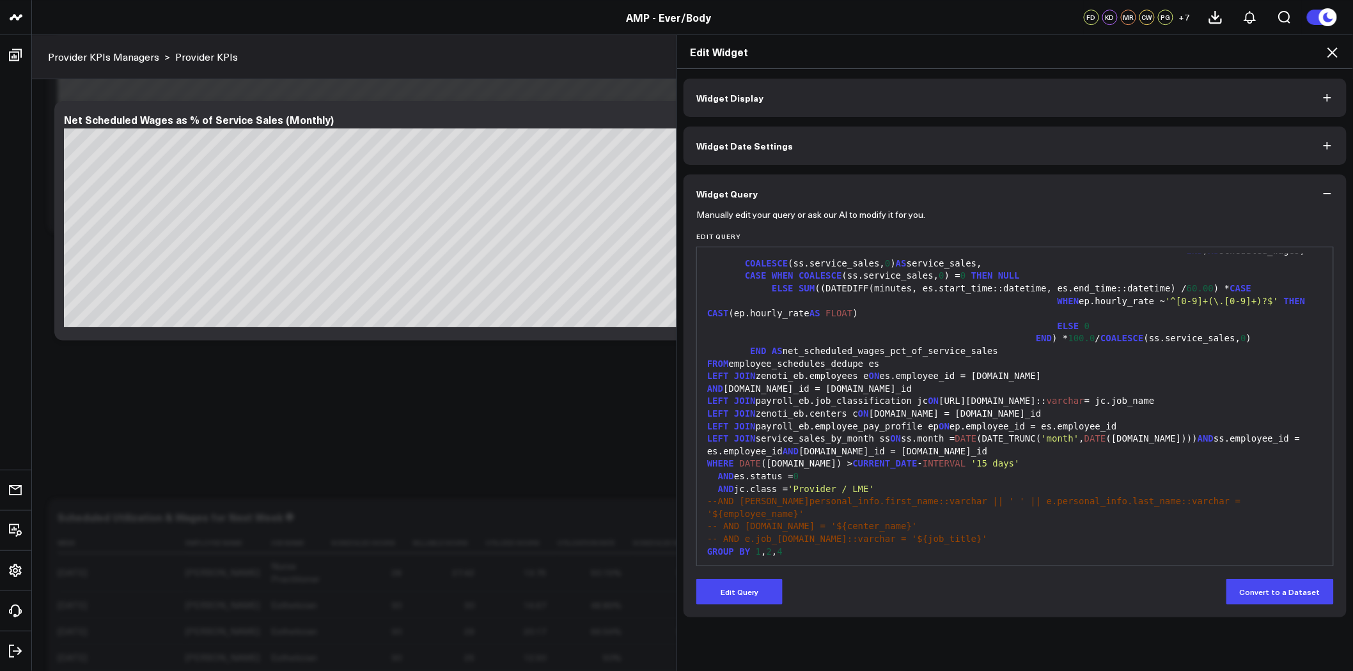
click at [1339, 52] on icon at bounding box center [1332, 52] width 15 height 15
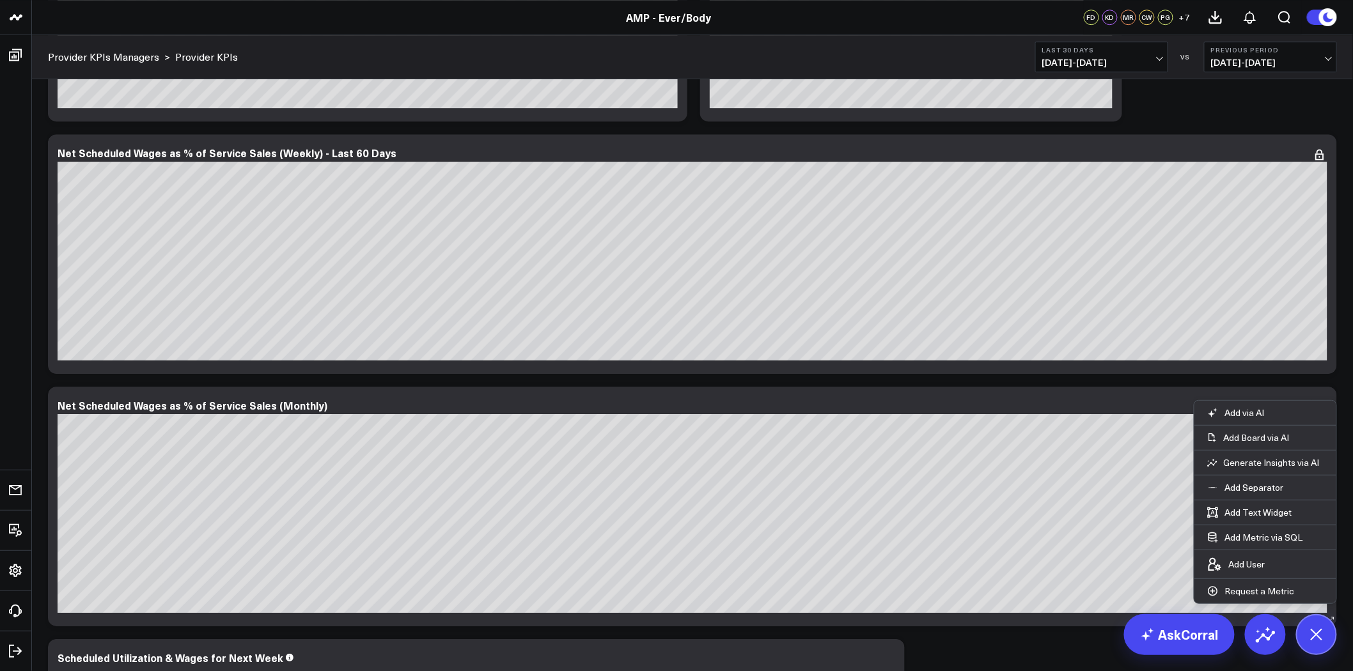
scroll to position [1634, 0]
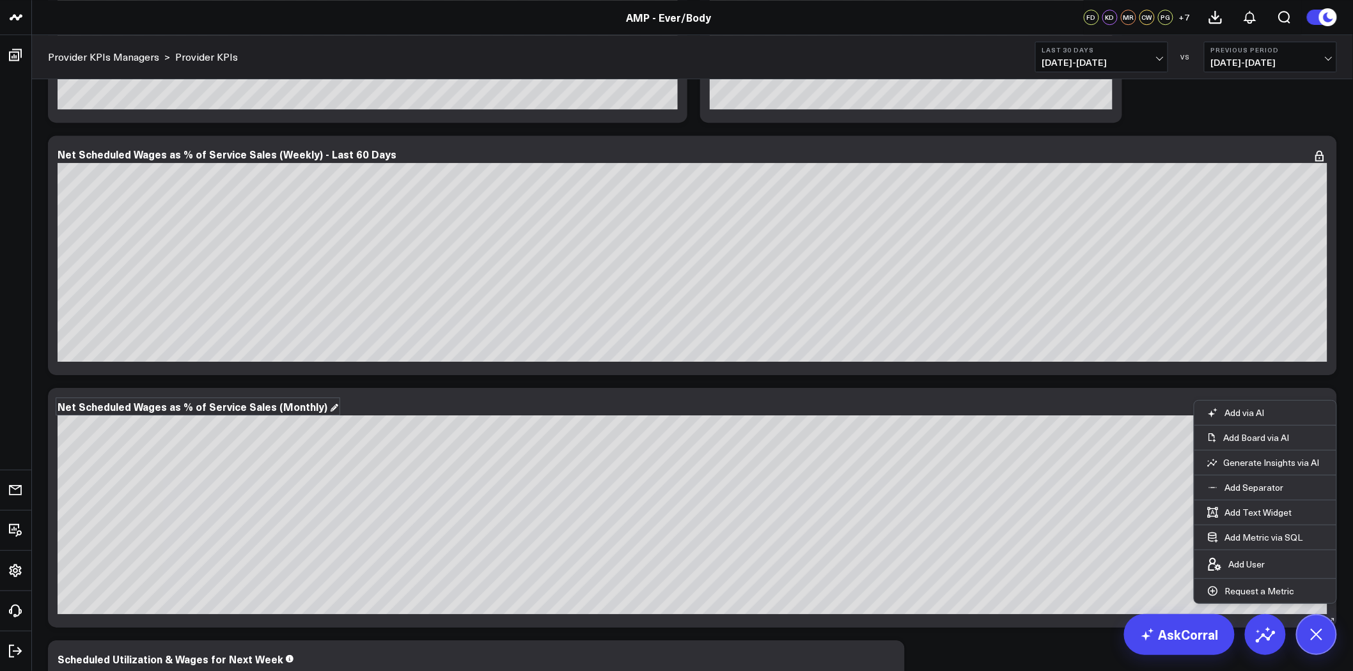
click at [311, 407] on div "Net Scheduled Wages as % of Service Sales (Monthly)" at bounding box center [198, 407] width 281 height 14
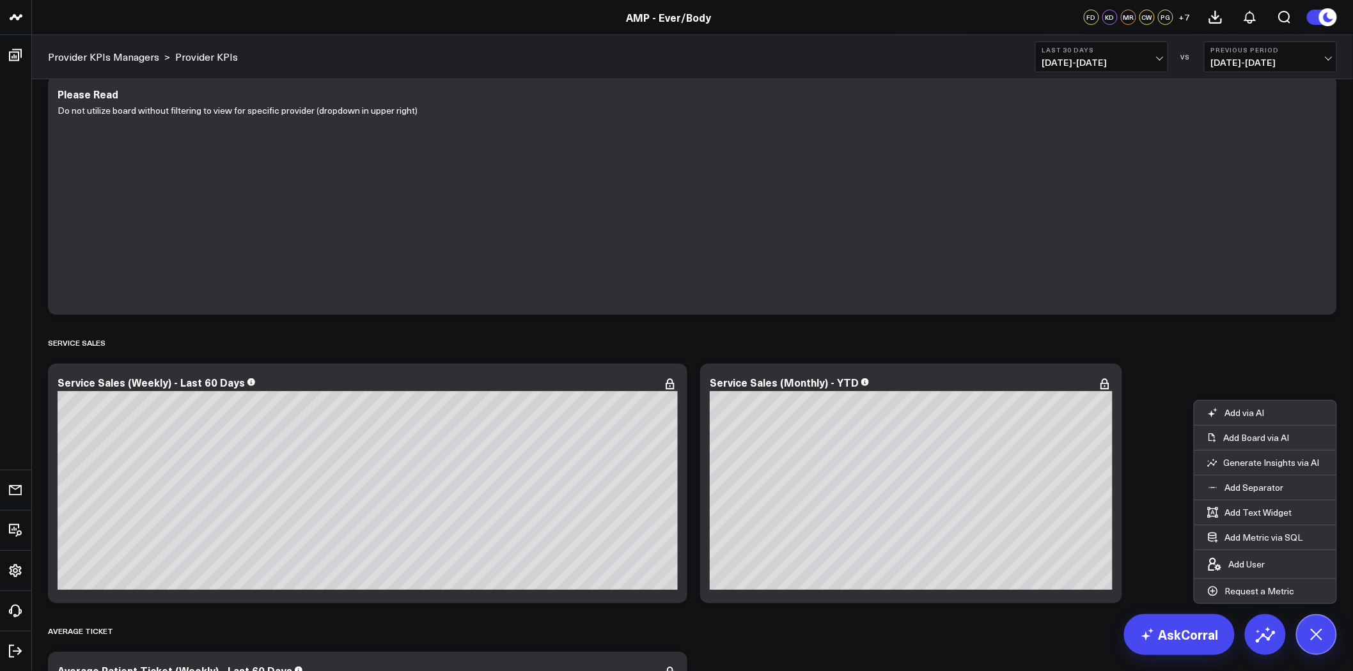
scroll to position [0, 0]
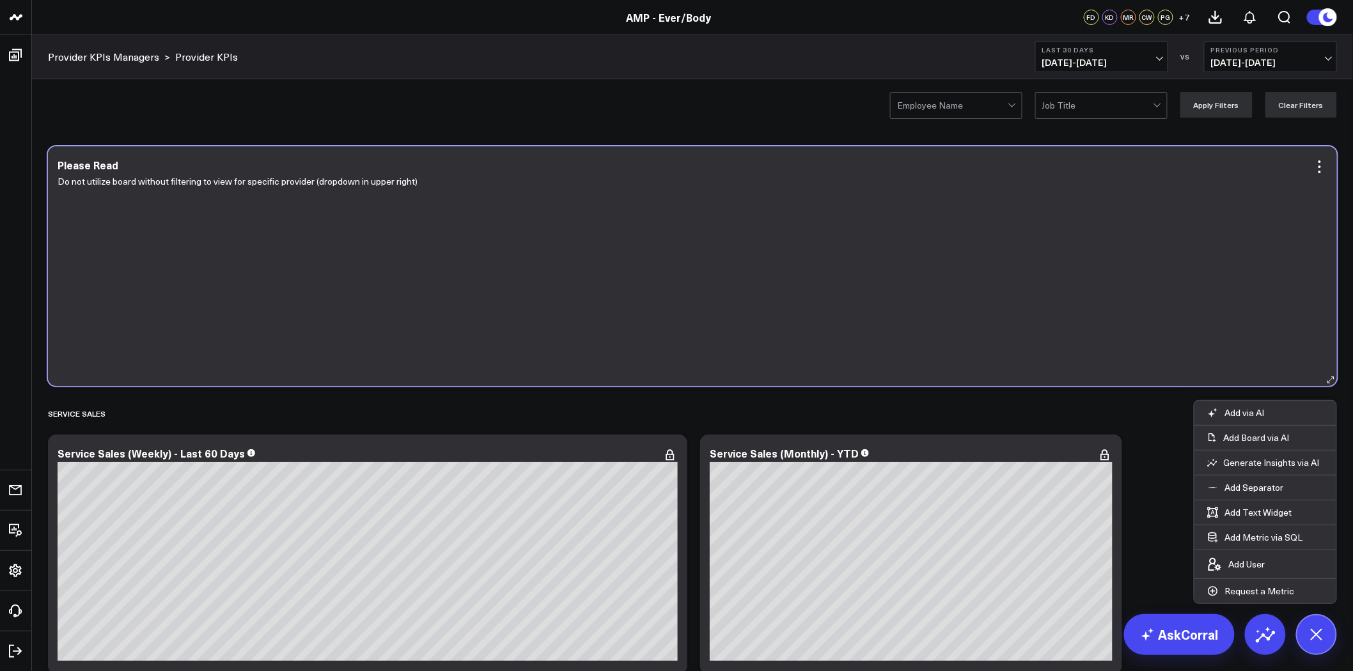
click at [1171, 349] on div "Do not utilize board without filtering to view for specific provider (dropdown …" at bounding box center [693, 274] width 1270 height 200
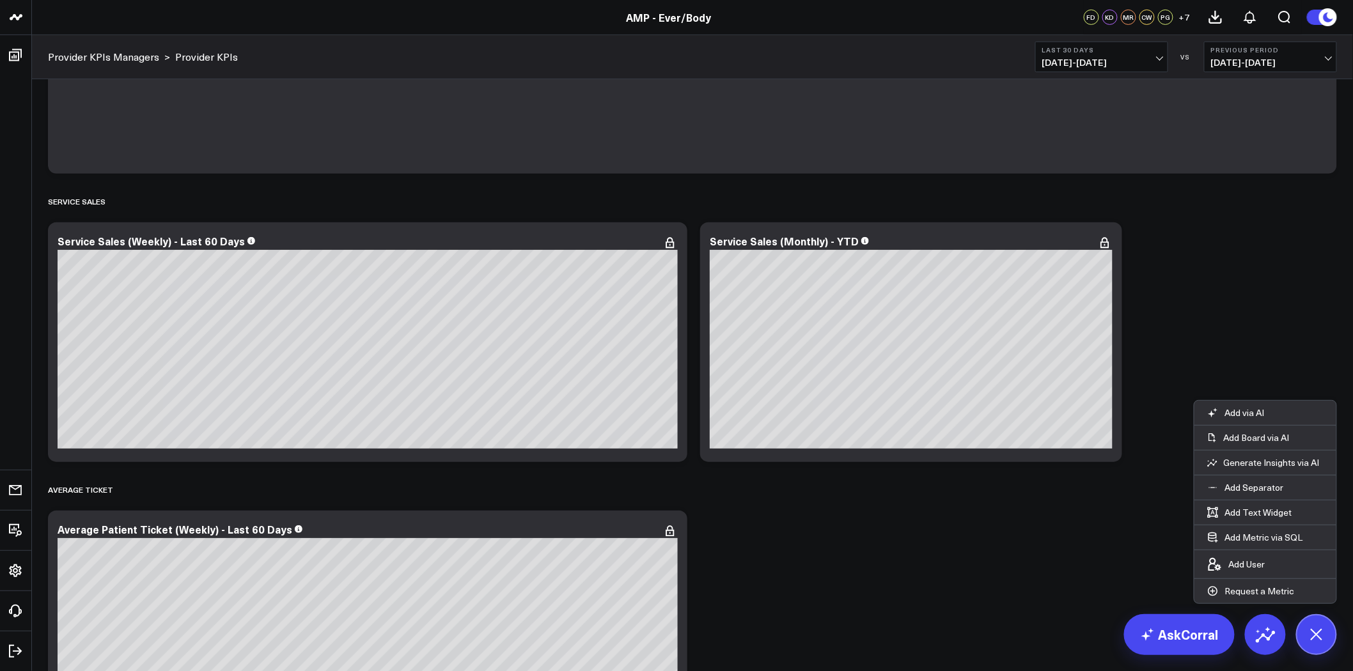
scroll to position [213, 0]
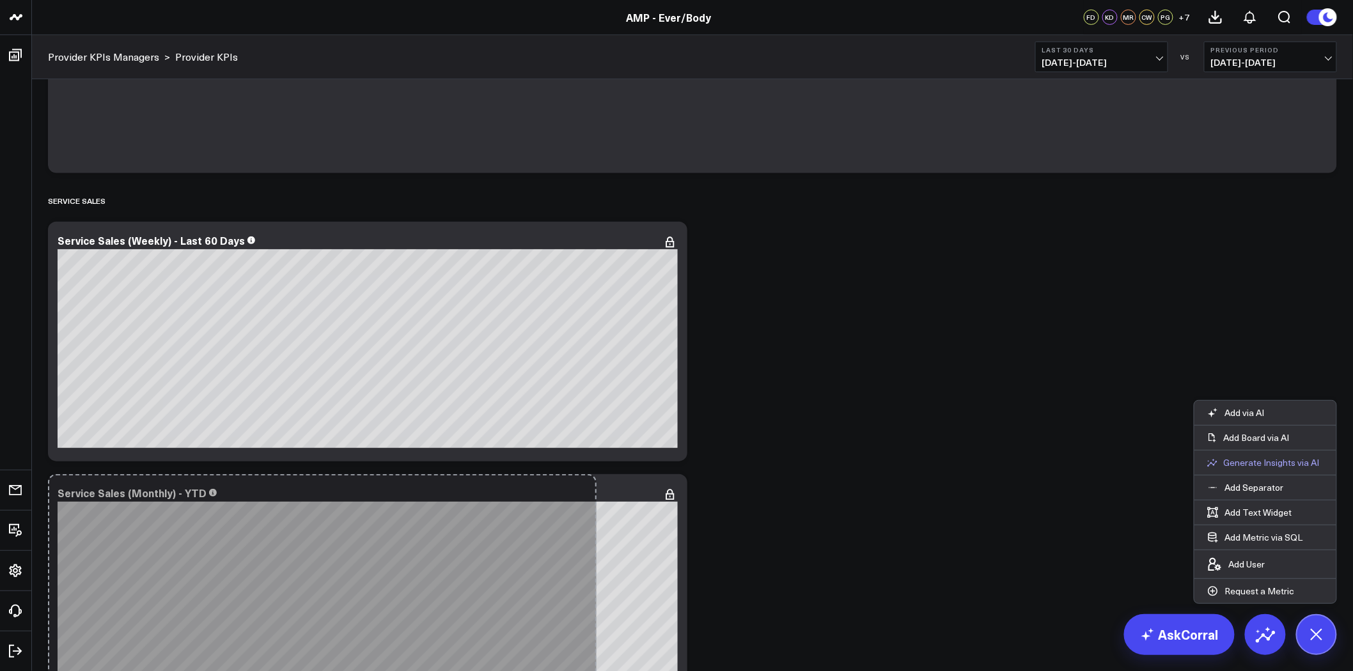
drag, startPoint x: 1117, startPoint y: 455, endPoint x: 1251, endPoint y: 464, distance: 135.3
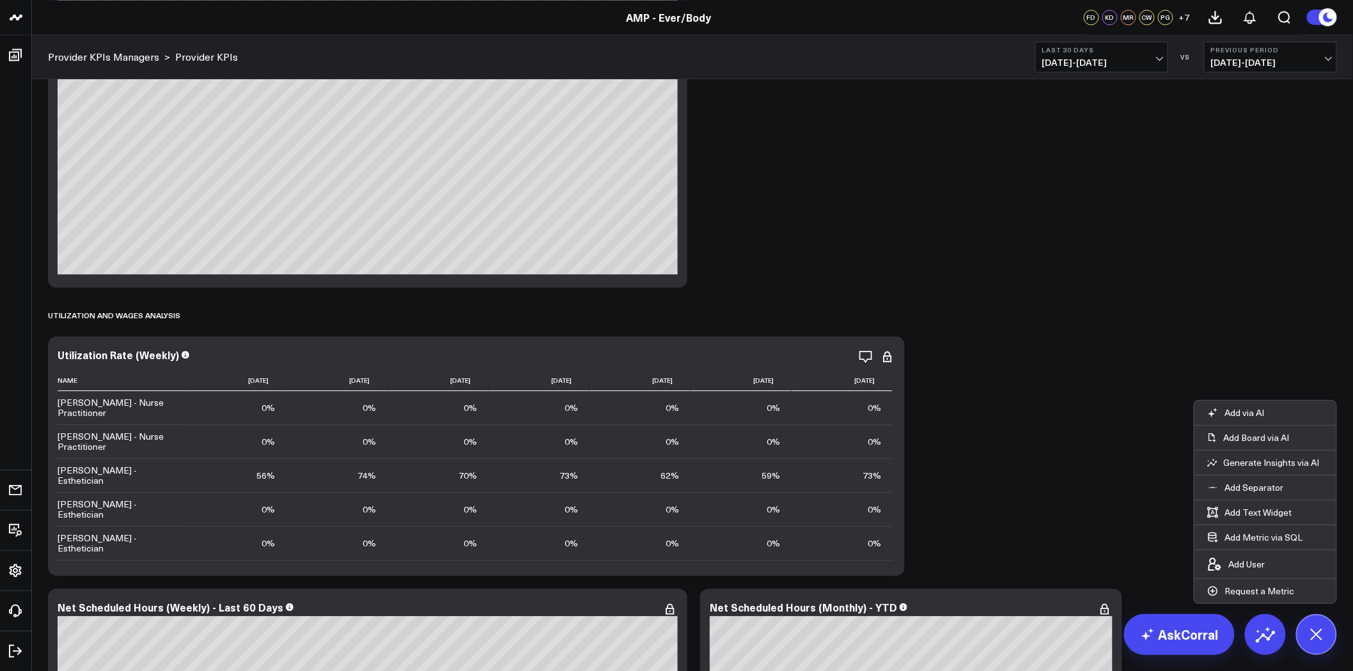
scroll to position [1350, 0]
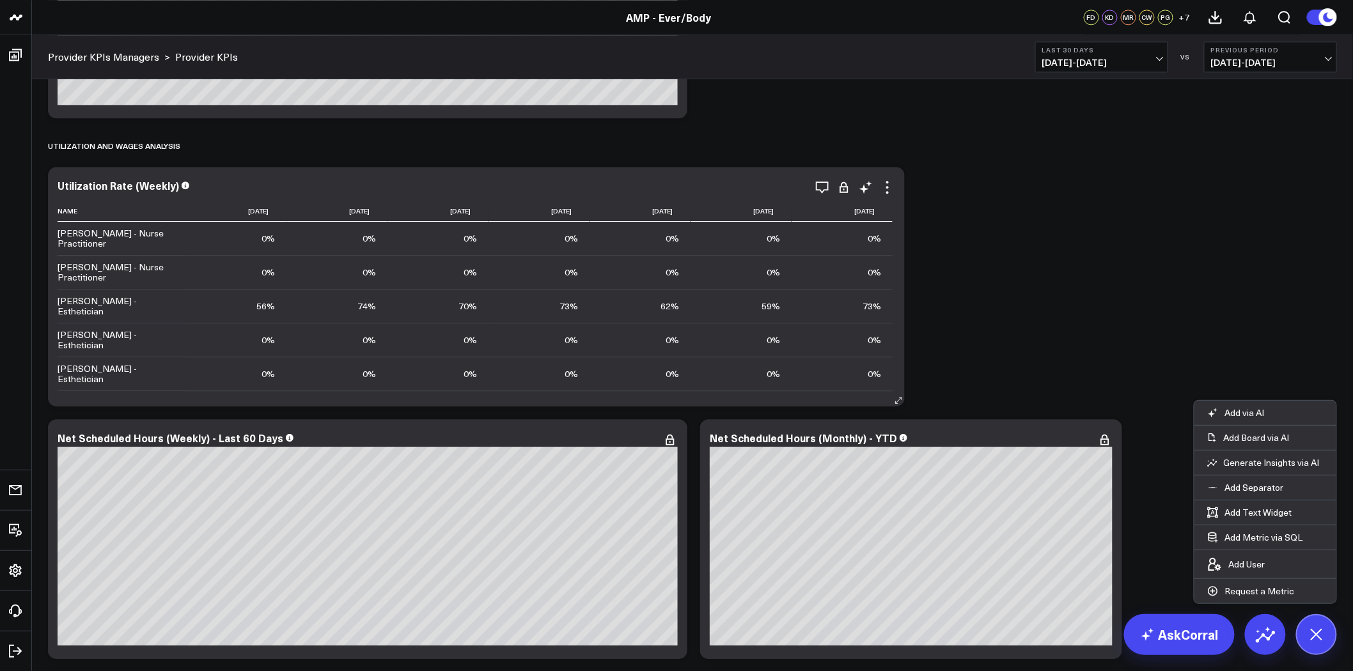
click at [878, 186] on div "Modify via AI Copy link to widget Ask support Remove Create linked copy Executi…" at bounding box center [876, 187] width 37 height 15
click at [889, 187] on icon at bounding box center [887, 187] width 15 height 15
click at [984, 186] on div "Modify via AI Copy link to widget Ask support Remove Create linked copy Executi…" at bounding box center [693, 630] width 1302 height 3680
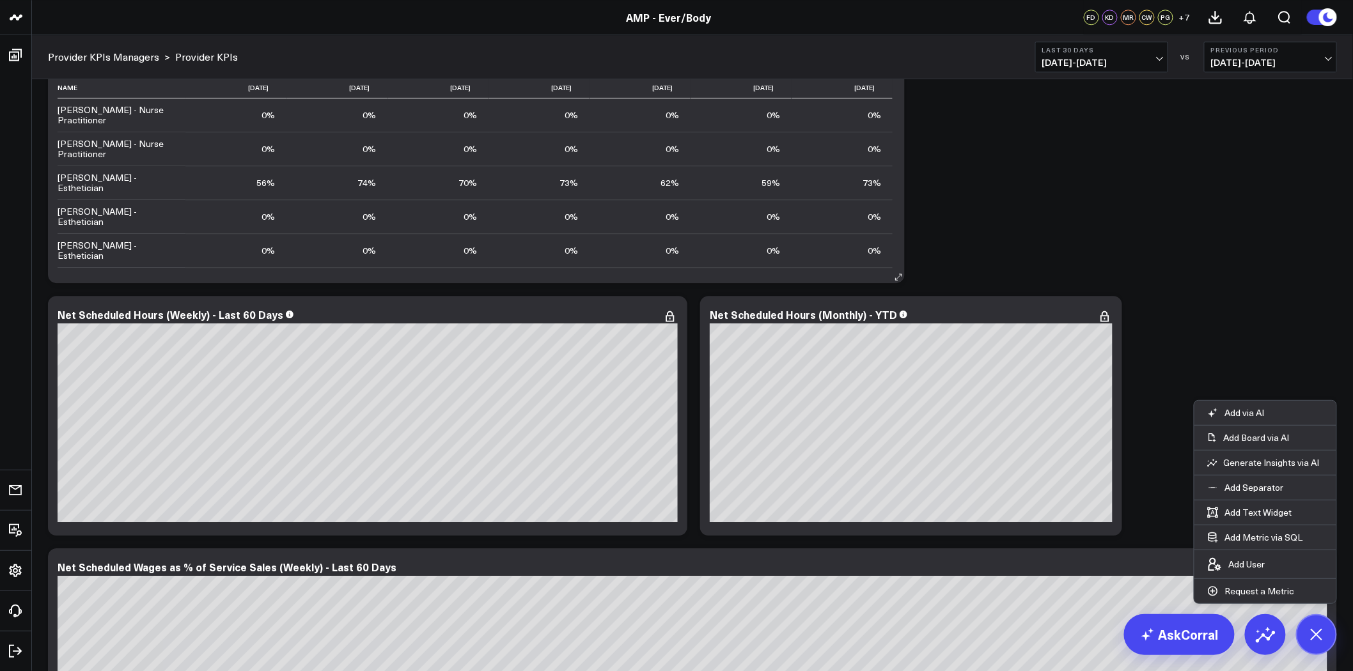
scroll to position [1421, 0]
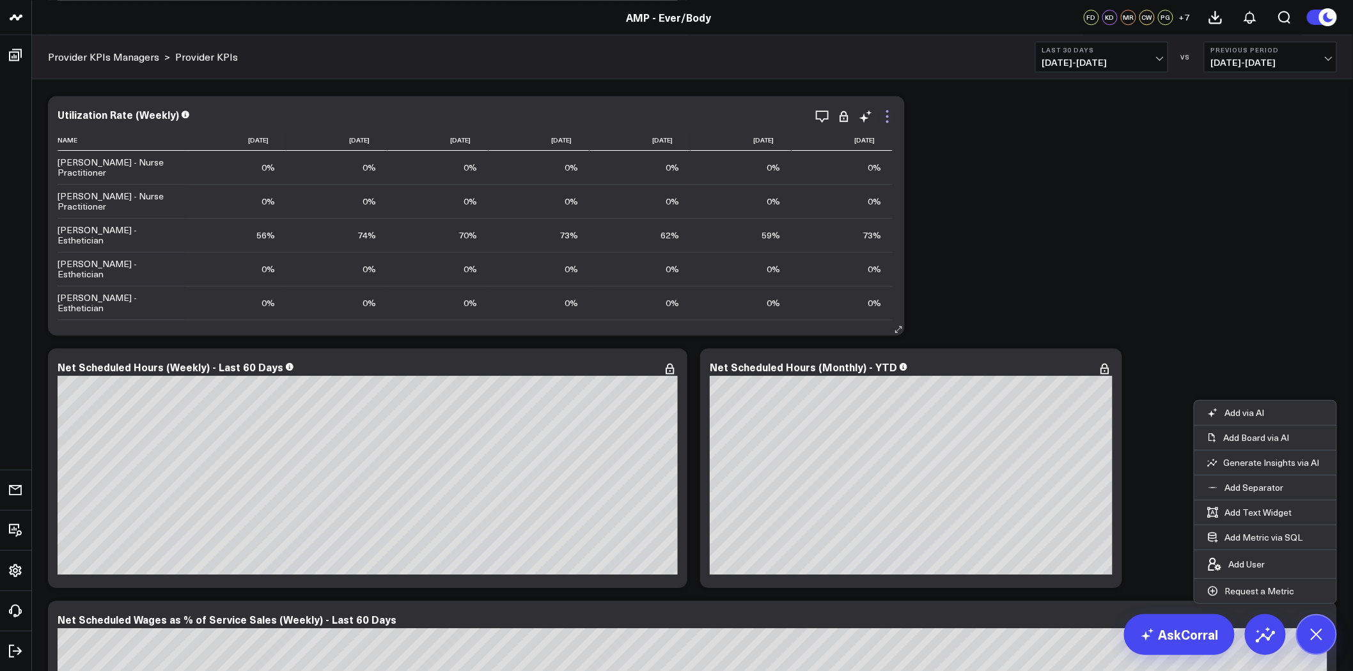
click at [883, 114] on icon at bounding box center [887, 116] width 15 height 15
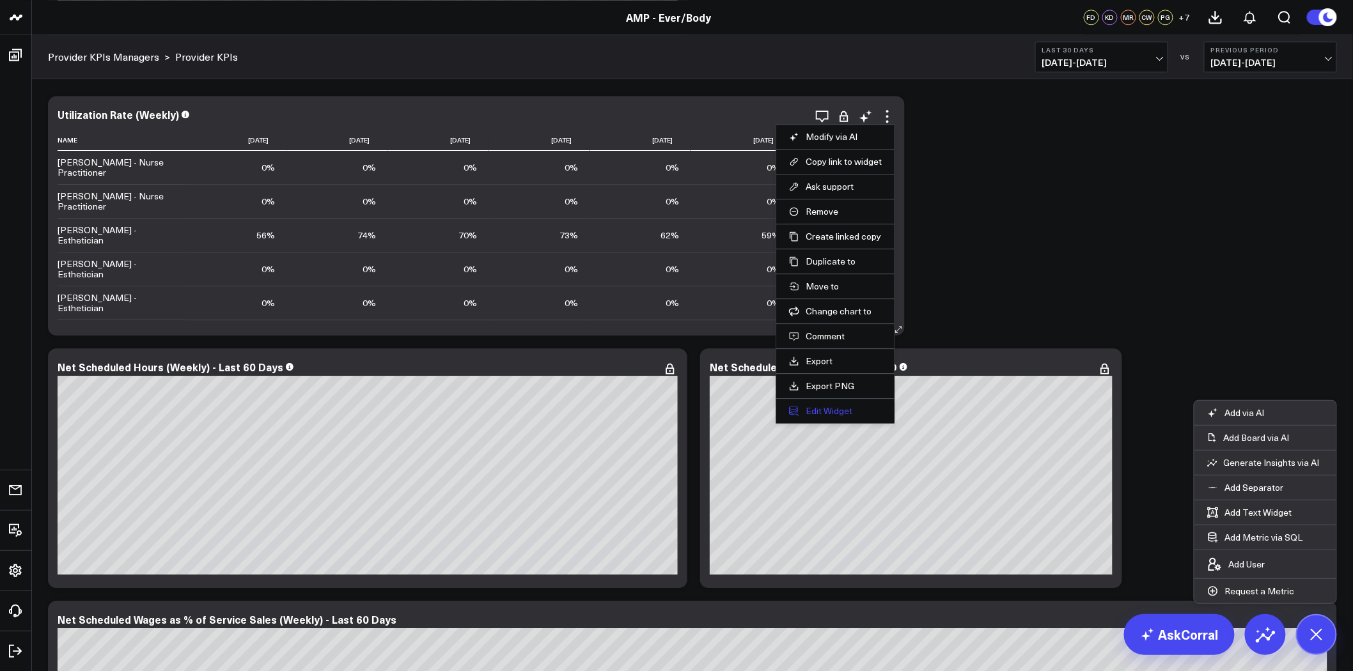
click at [840, 413] on button "Edit Widget" at bounding box center [835, 411] width 93 height 12
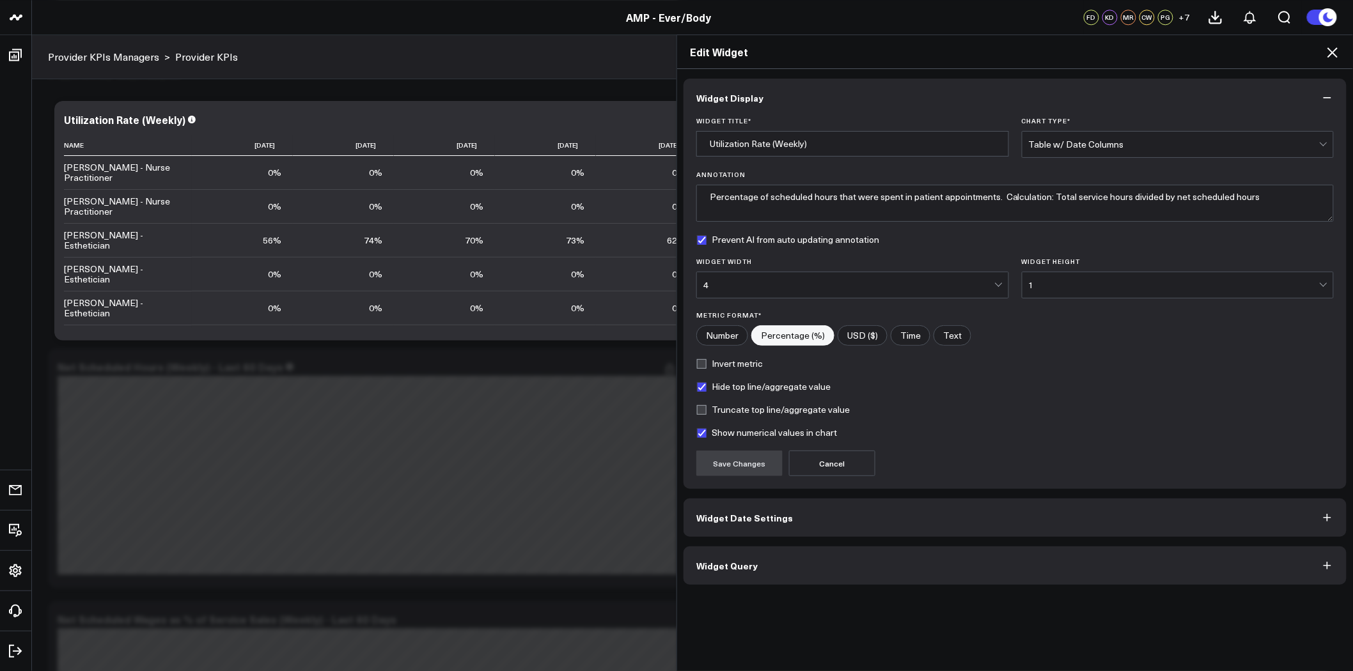
click at [835, 567] on button "Widget Query" at bounding box center [1015, 566] width 663 height 38
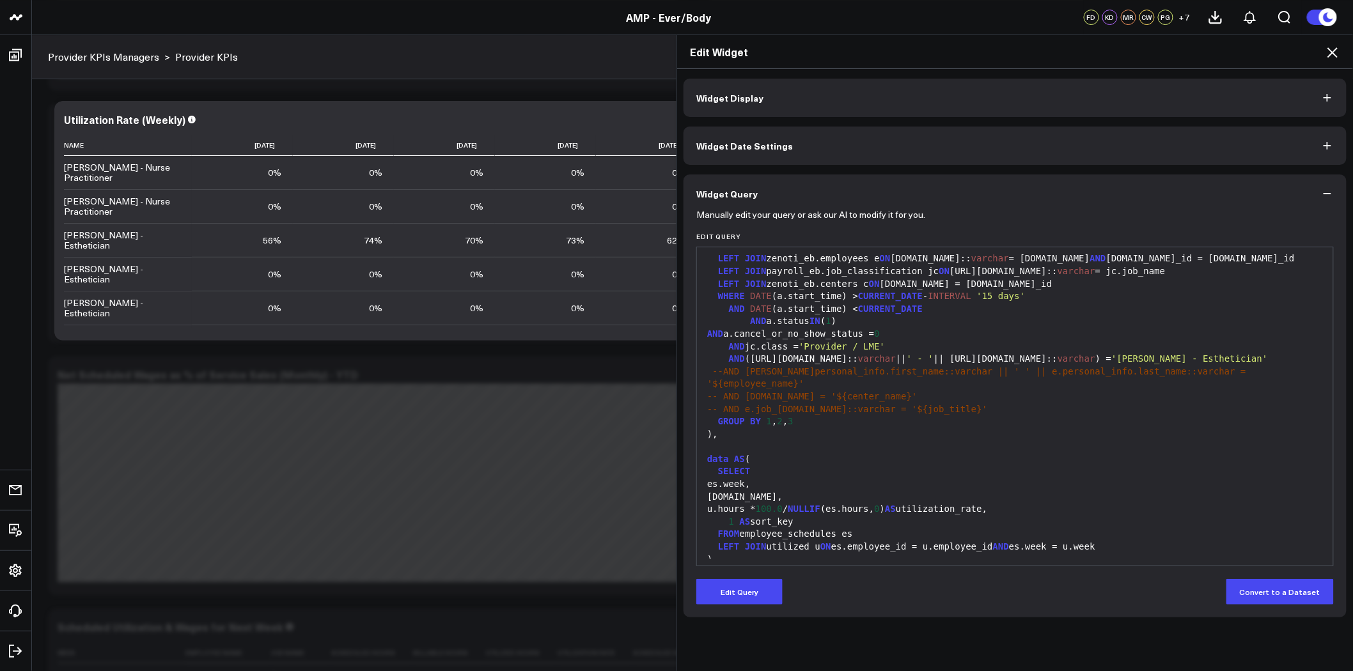
scroll to position [430, 0]
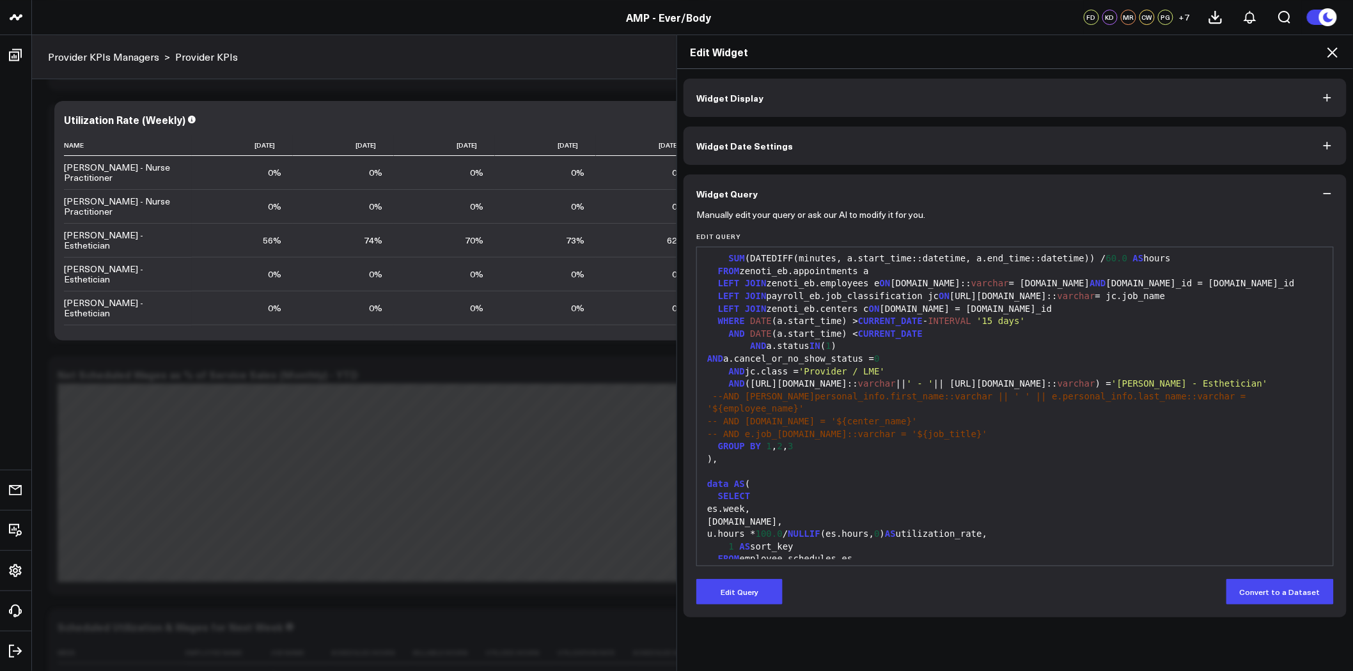
click at [1191, 366] on div "AND jc.class = 'Provider / LME'" at bounding box center [1014, 372] width 623 height 13
click at [1244, 378] on div "AND (e.personal_info.name:: varchar || ' - ' || e.job_info.name:: varchar ) = '…" at bounding box center [1014, 384] width 623 height 13
click at [749, 591] on button "Edit Query" at bounding box center [739, 592] width 86 height 26
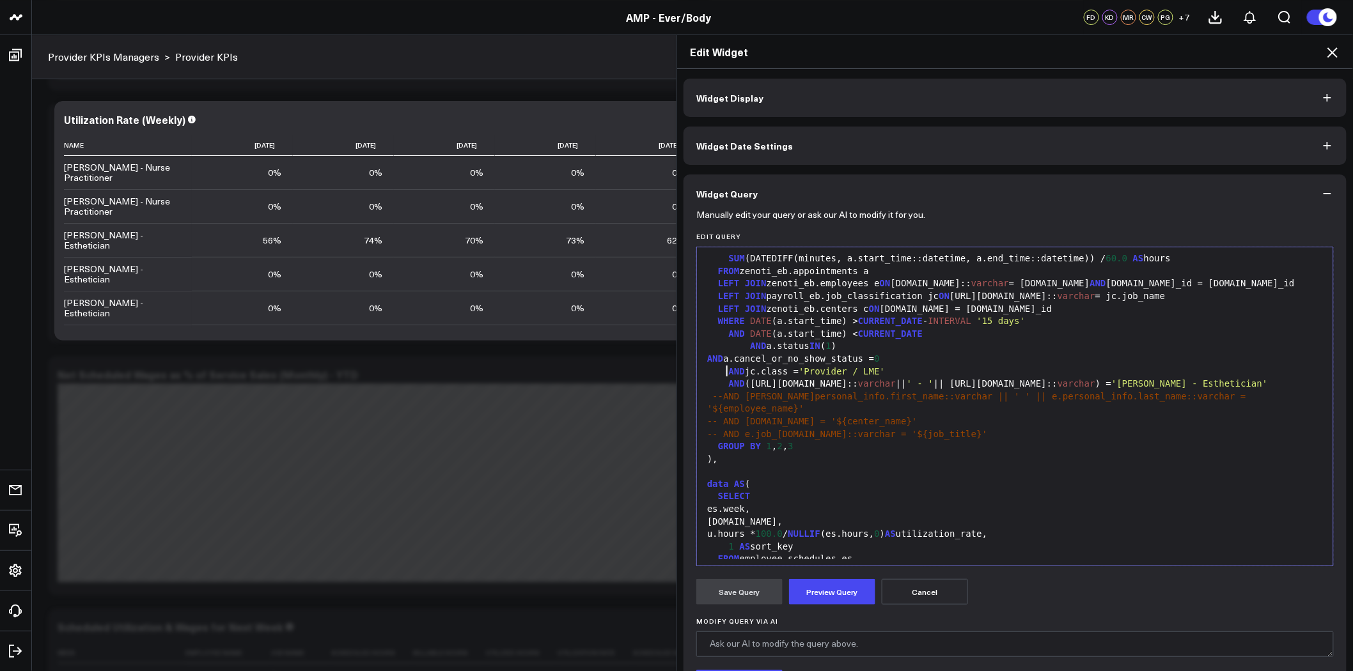
click at [721, 378] on div "AND (e.personal_info.name:: varchar || ' - ' || e.job_info.name:: varchar ) = '…" at bounding box center [1014, 384] width 623 height 13
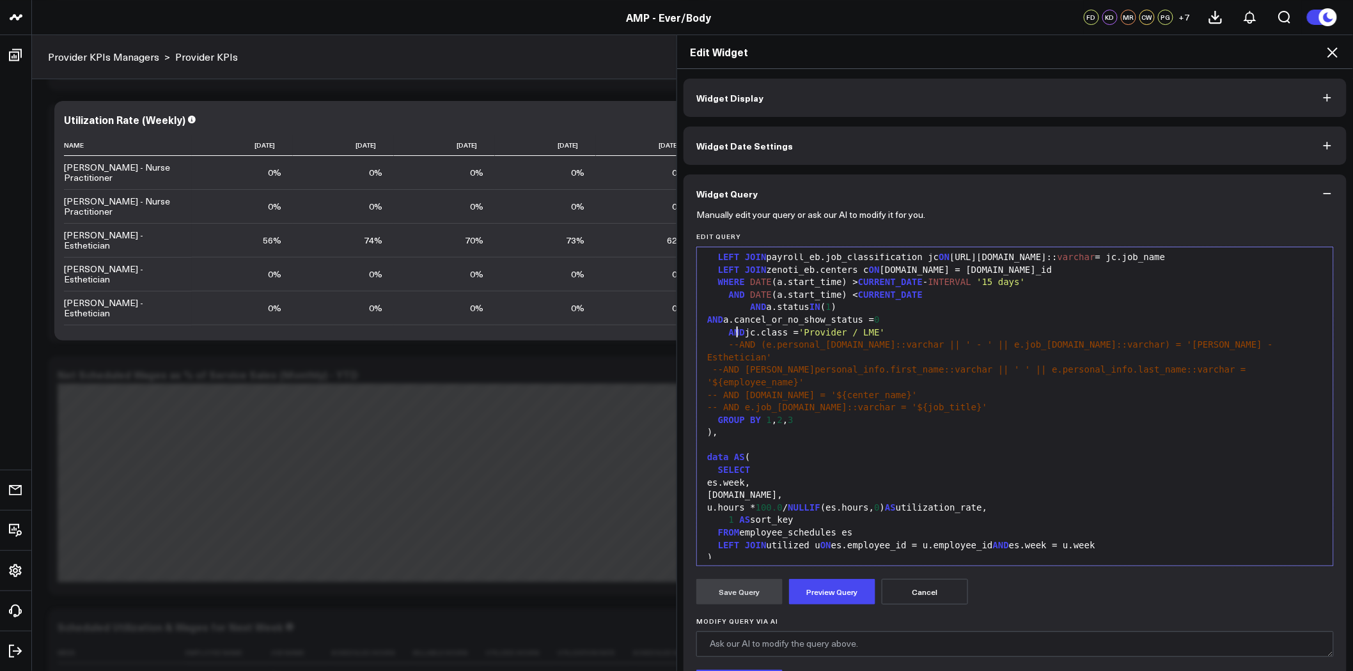
scroll to position [501, 0]
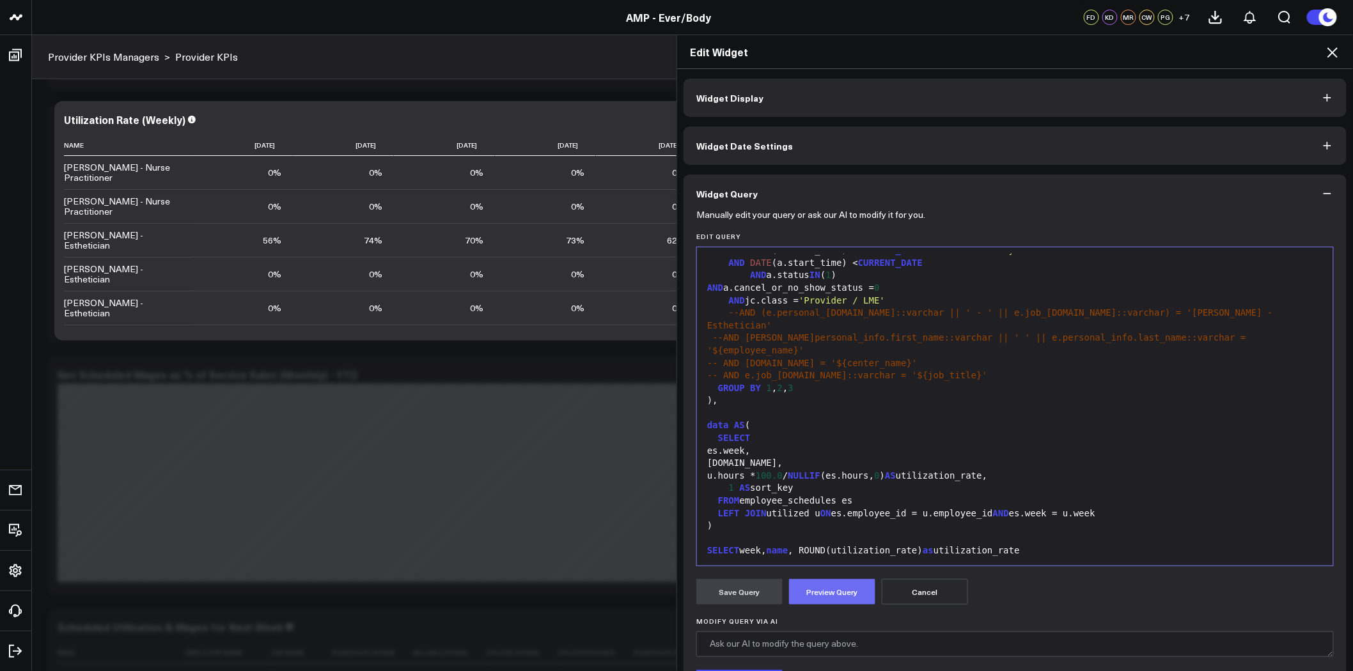
click at [838, 590] on button "Preview Query" at bounding box center [832, 592] width 86 height 26
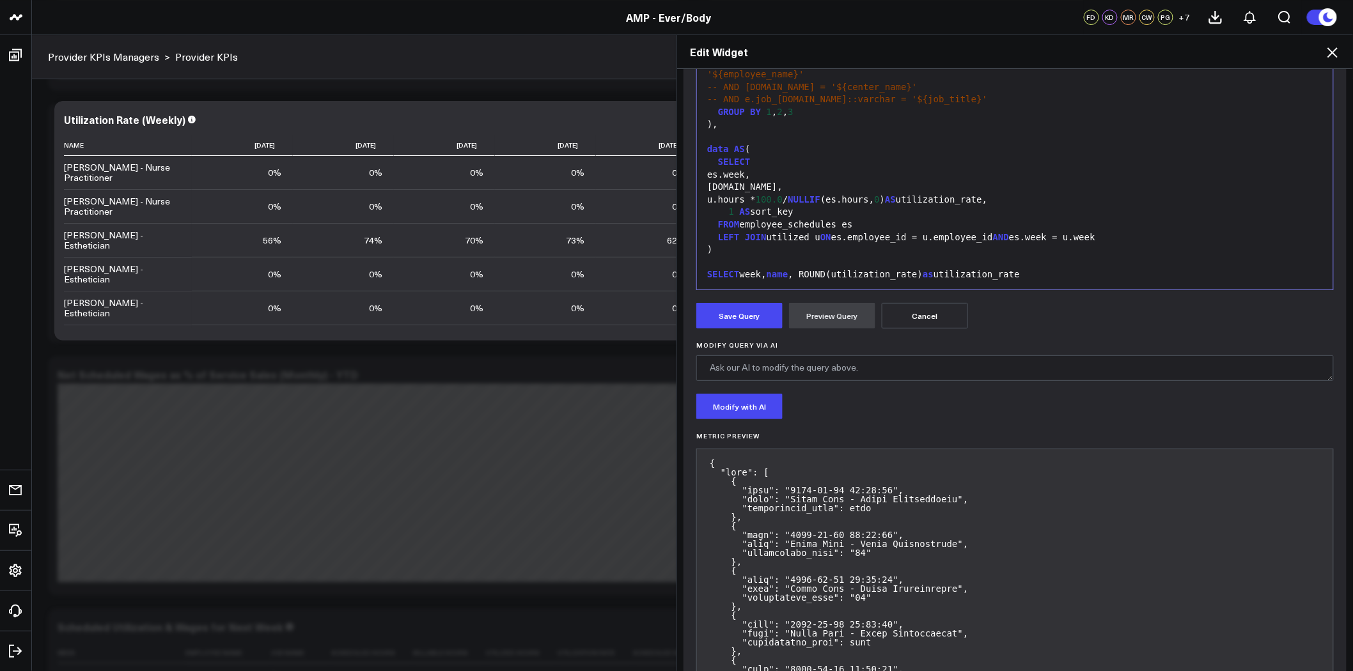
scroll to position [284, 0]
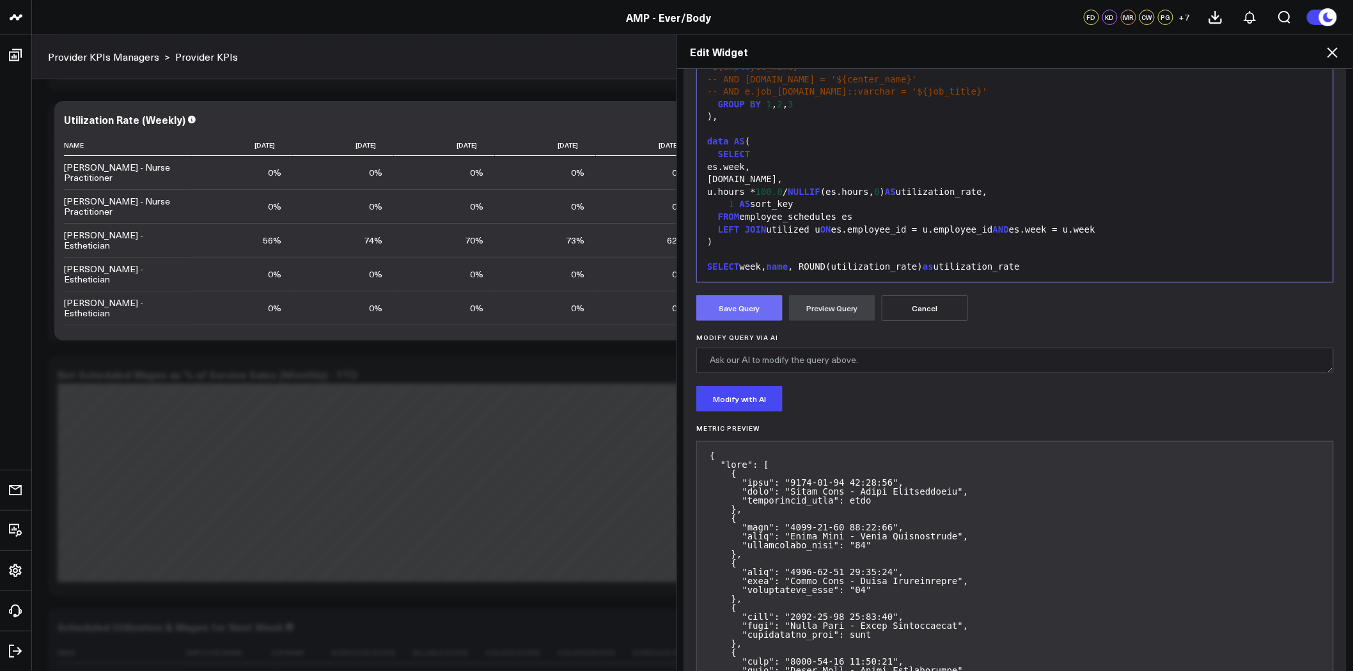
click at [724, 308] on button "Save Query" at bounding box center [739, 308] width 86 height 26
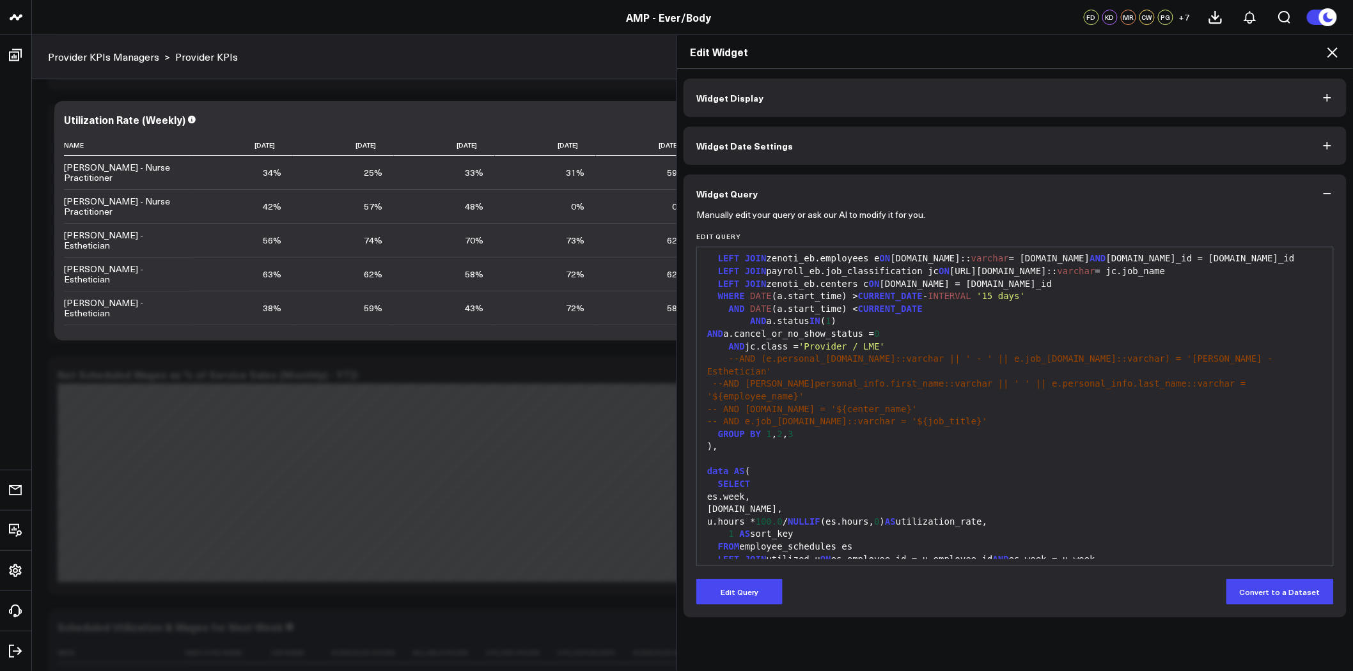
scroll to position [430, 0]
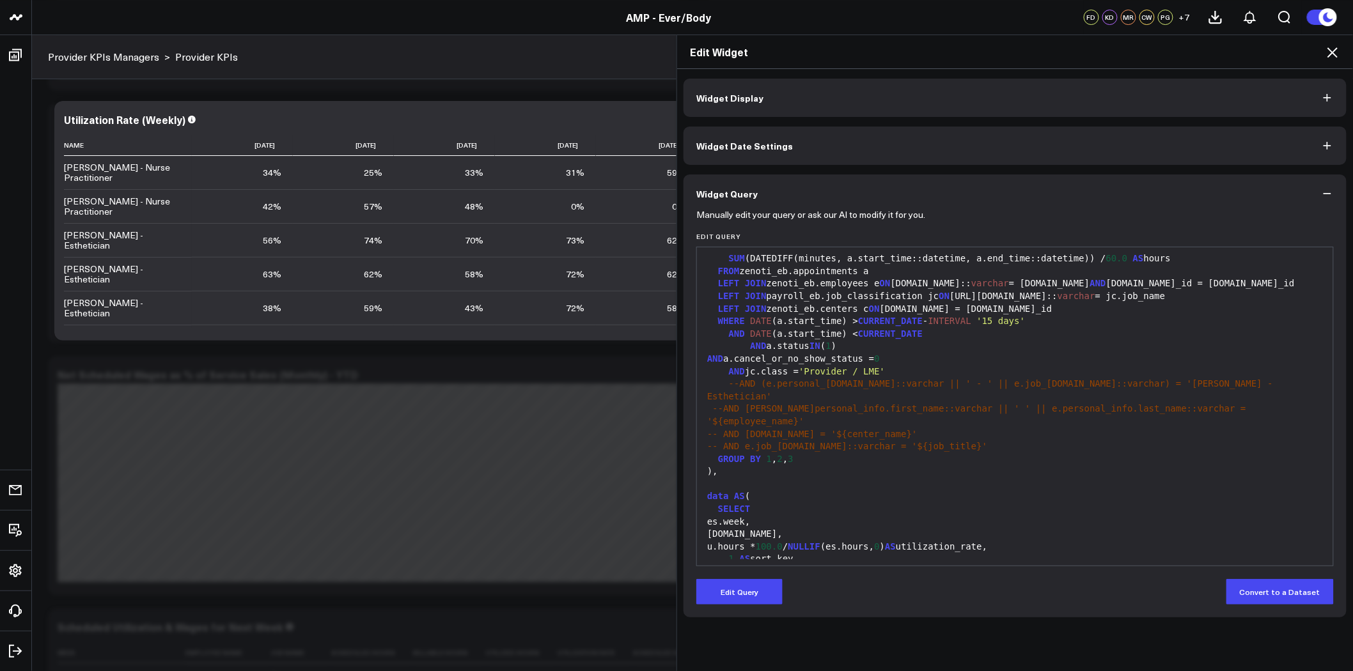
click at [802, 144] on button "Widget Date Settings" at bounding box center [1015, 146] width 663 height 38
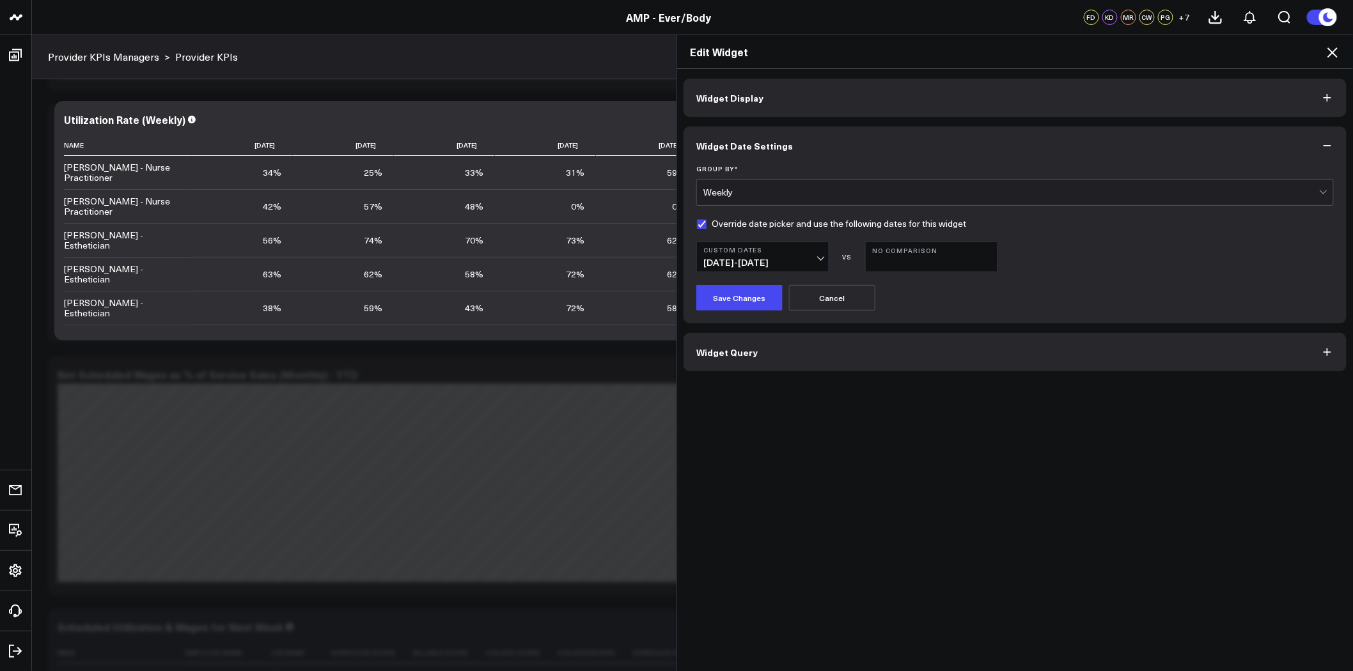
click at [780, 265] on span "06/23/25 - 08/31/25" at bounding box center [762, 263] width 119 height 10
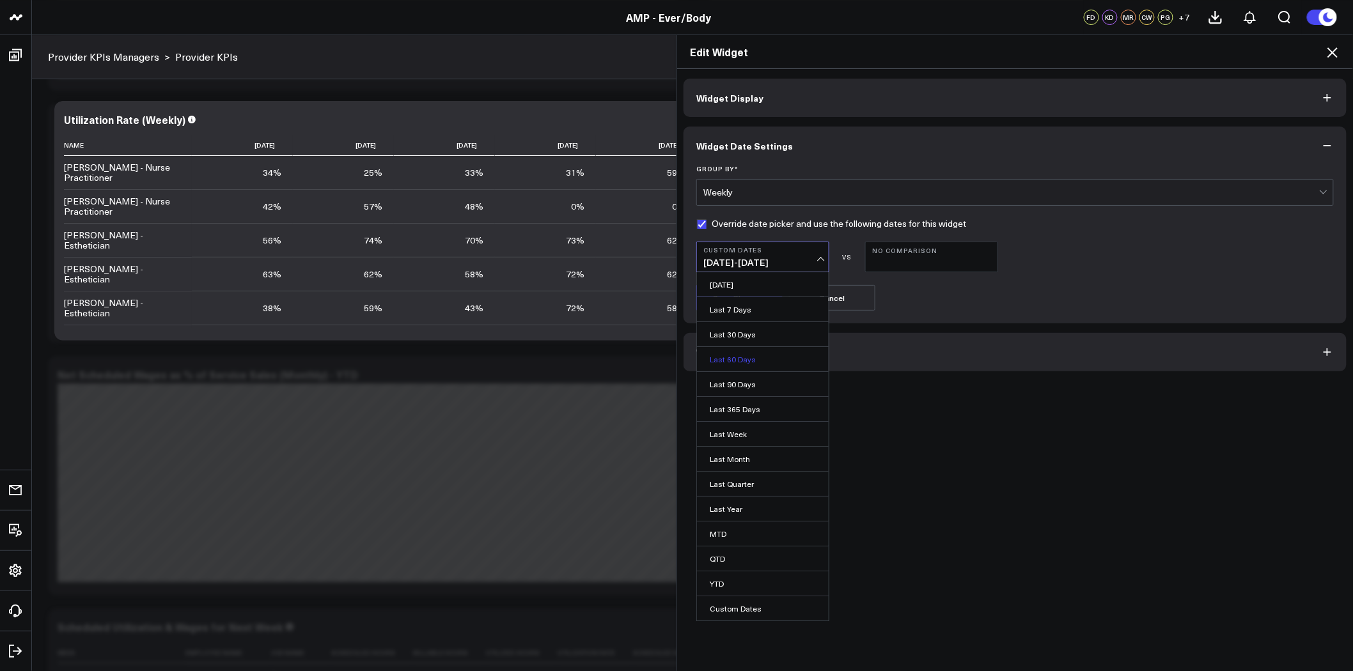
click at [740, 356] on link "Last 60 Days" at bounding box center [763, 359] width 132 height 24
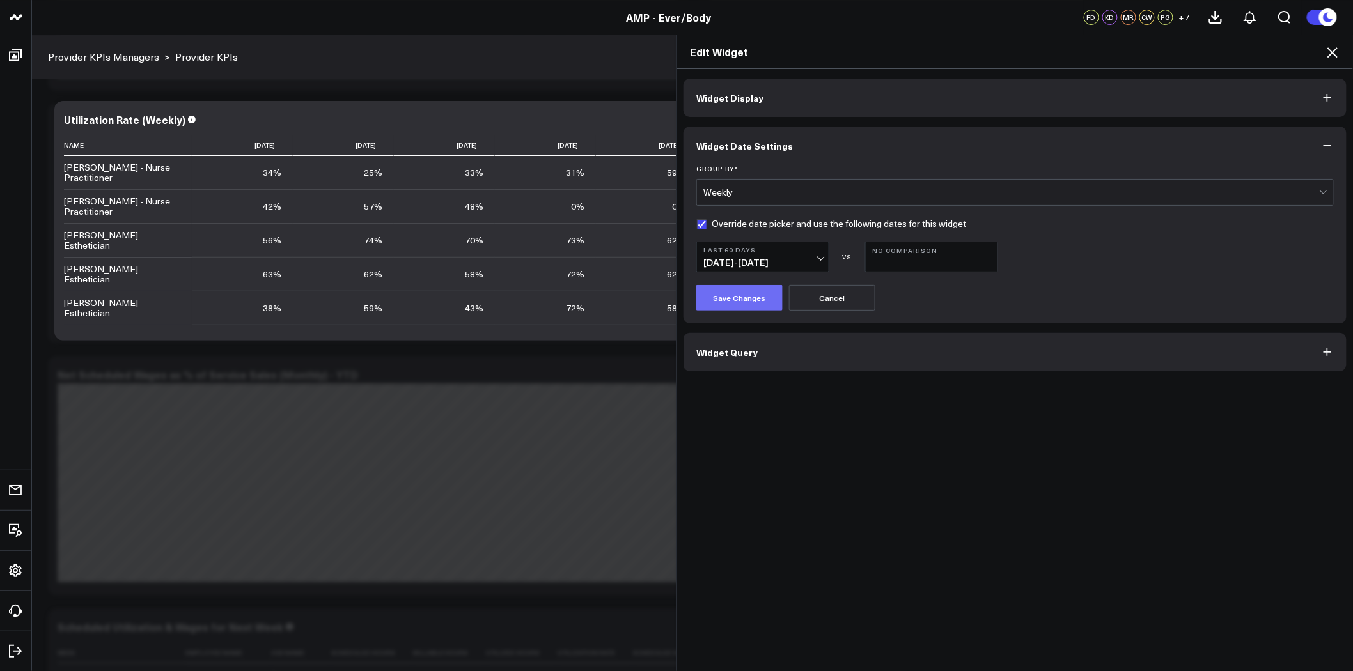
click at [739, 296] on button "Save Changes" at bounding box center [739, 298] width 86 height 26
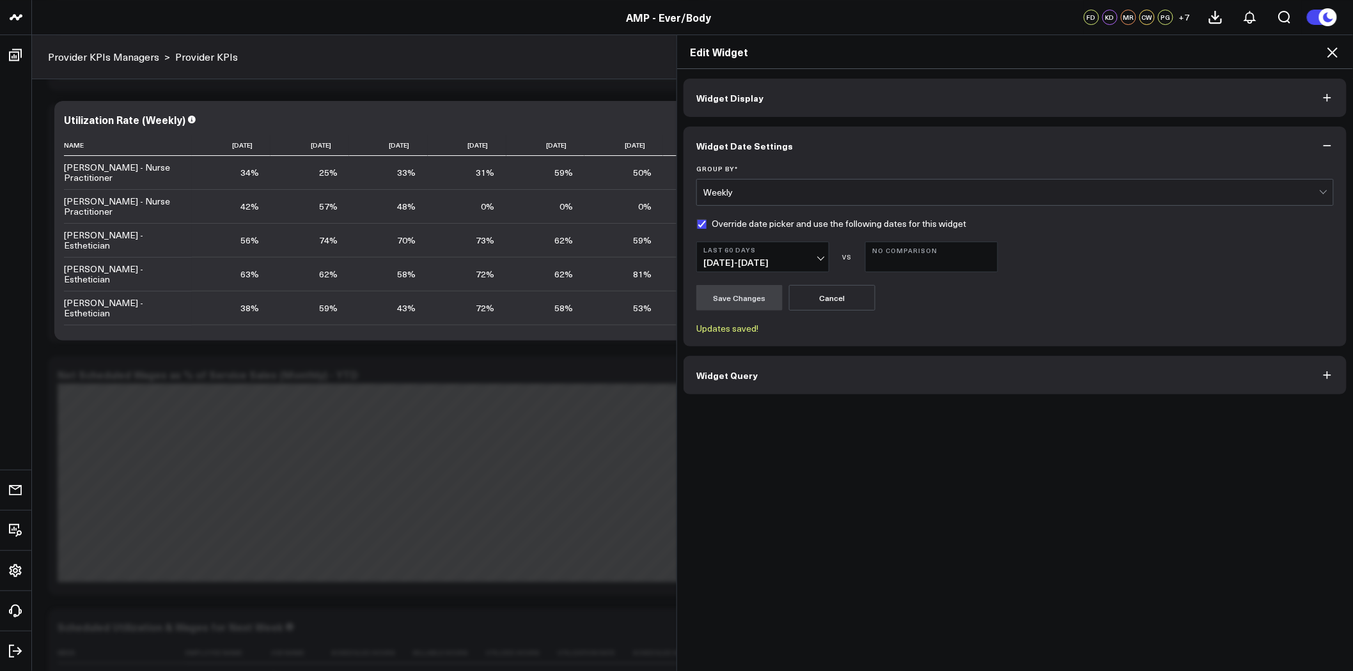
click at [738, 99] on span "Widget Display" at bounding box center [729, 98] width 67 height 10
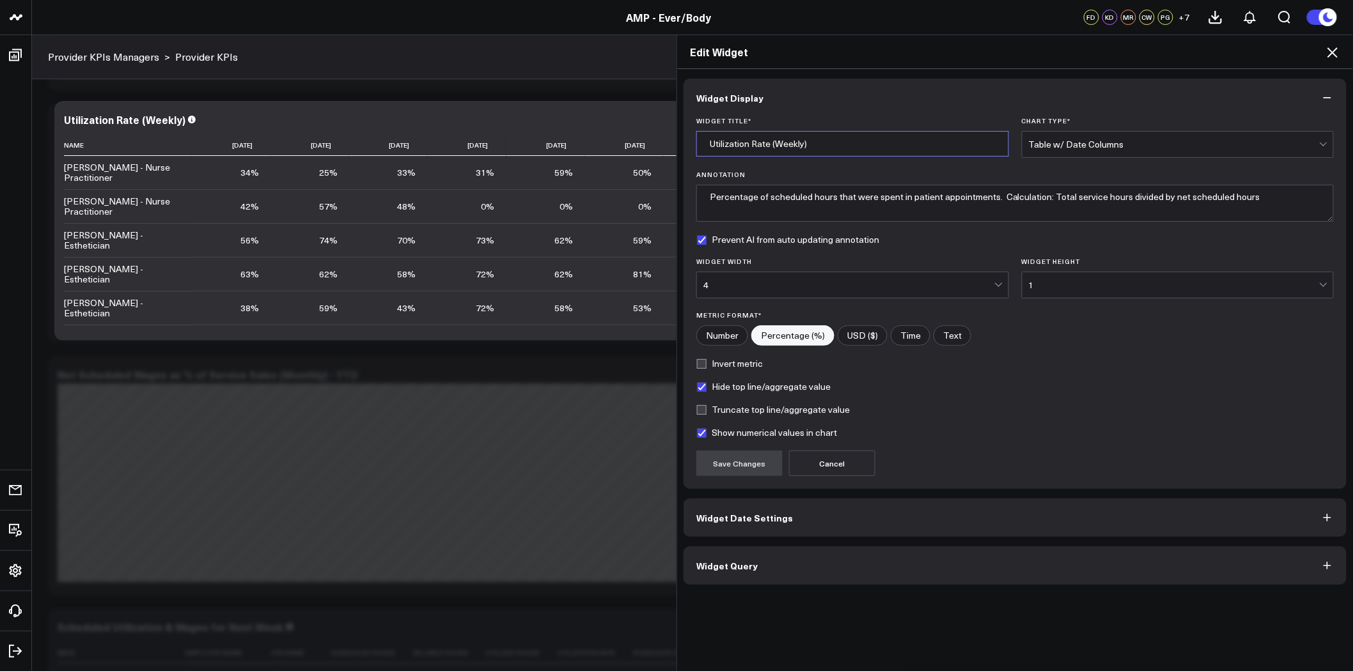
click at [819, 139] on input "Utilization Rate (Weekly)" at bounding box center [852, 144] width 313 height 26
type input "Utilization Rate (Weekly) - Last 60 Days"
click at [714, 458] on button "Save Changes" at bounding box center [739, 464] width 86 height 26
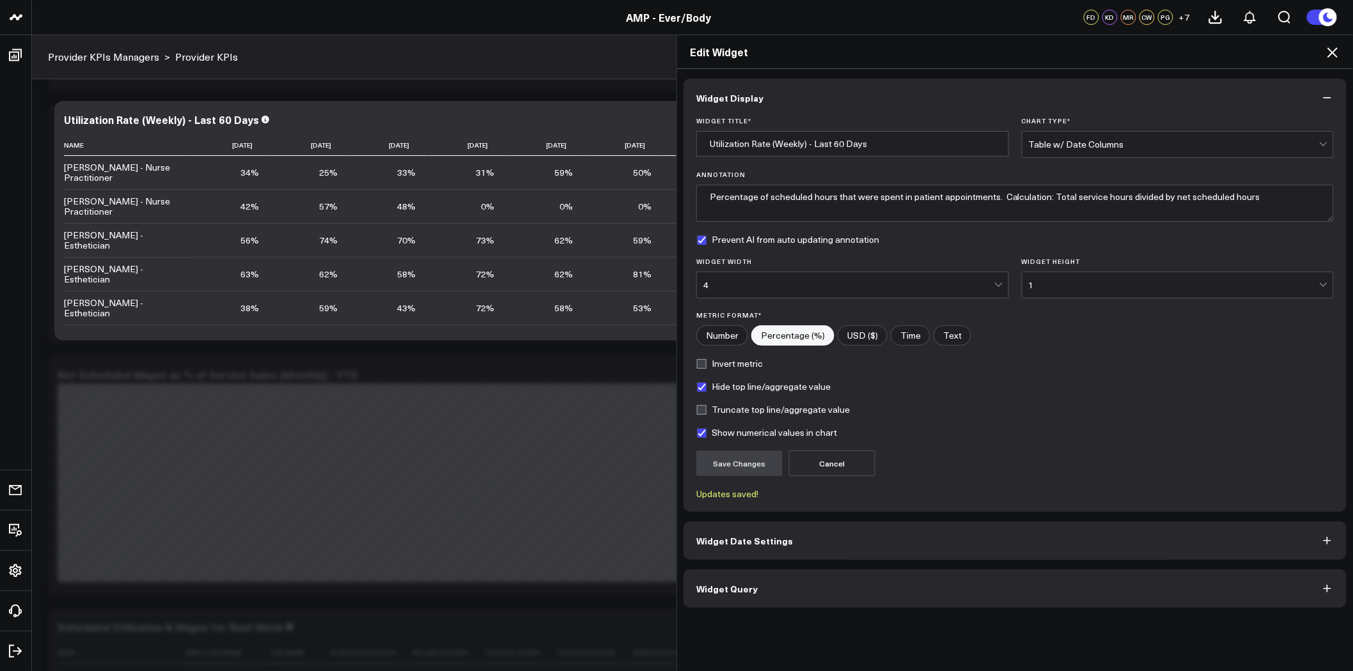
click at [1333, 54] on icon at bounding box center [1332, 52] width 15 height 15
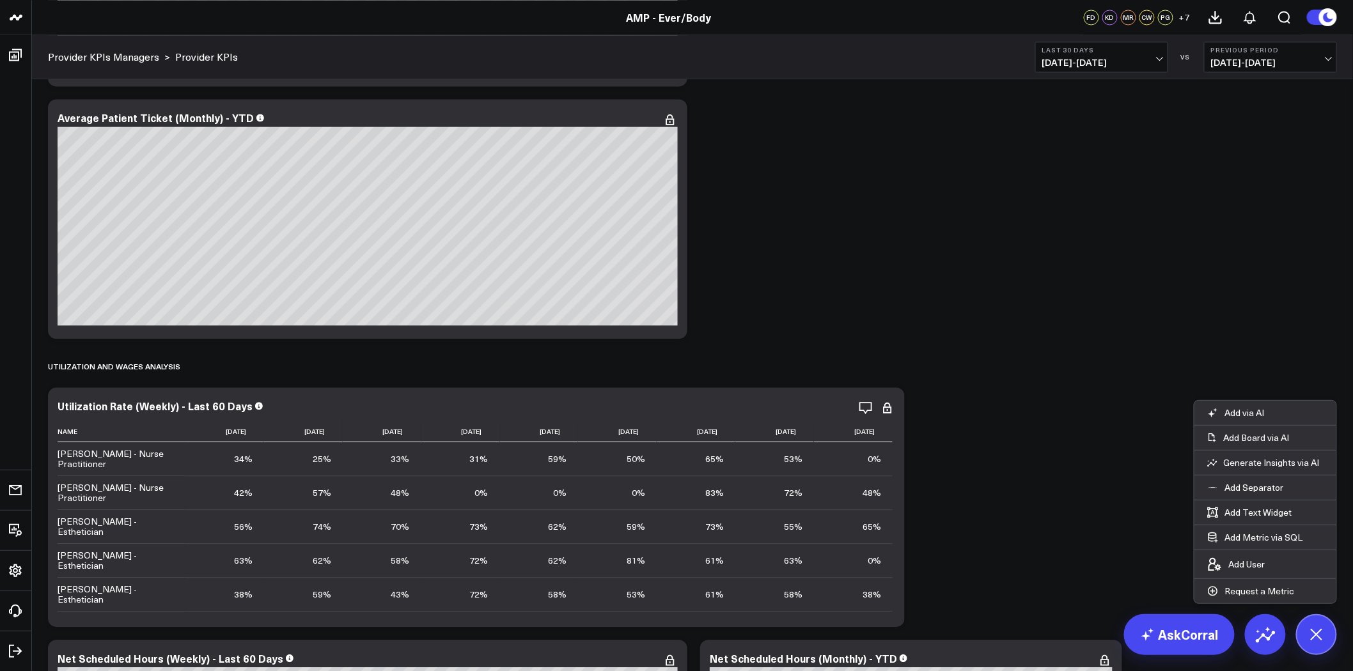
scroll to position [1207, 0]
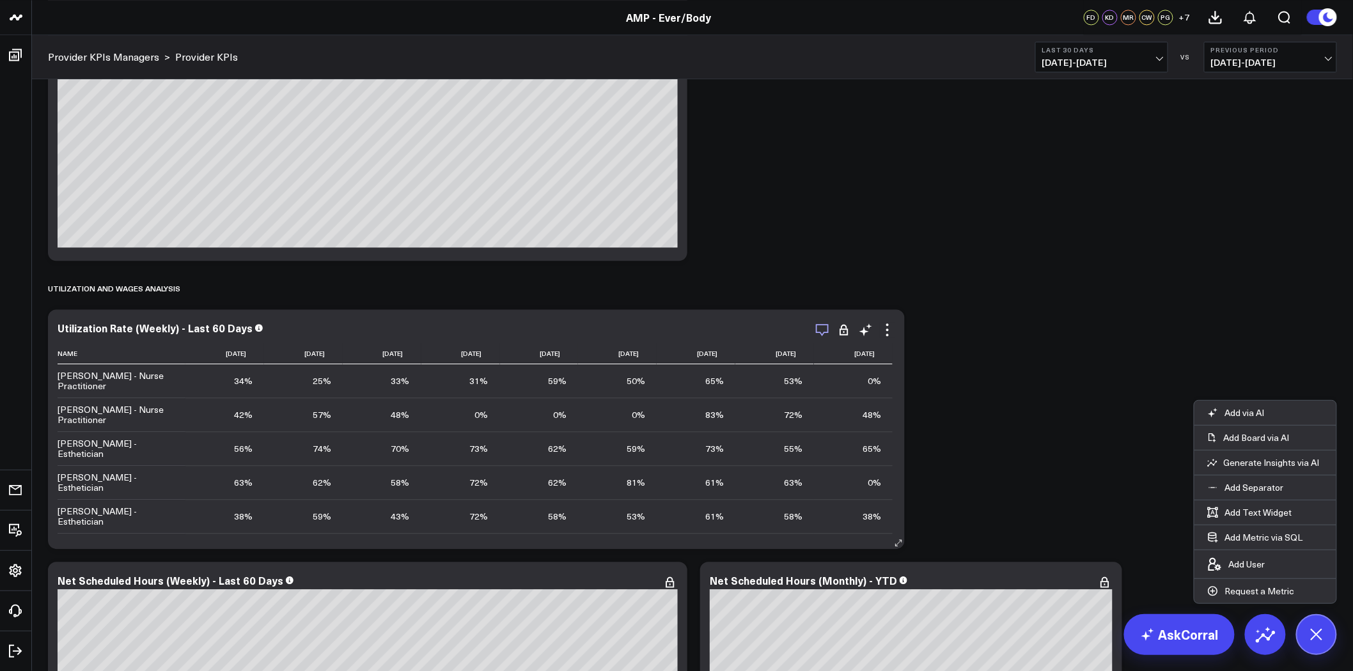
click at [825, 333] on icon "button" at bounding box center [822, 330] width 13 height 12
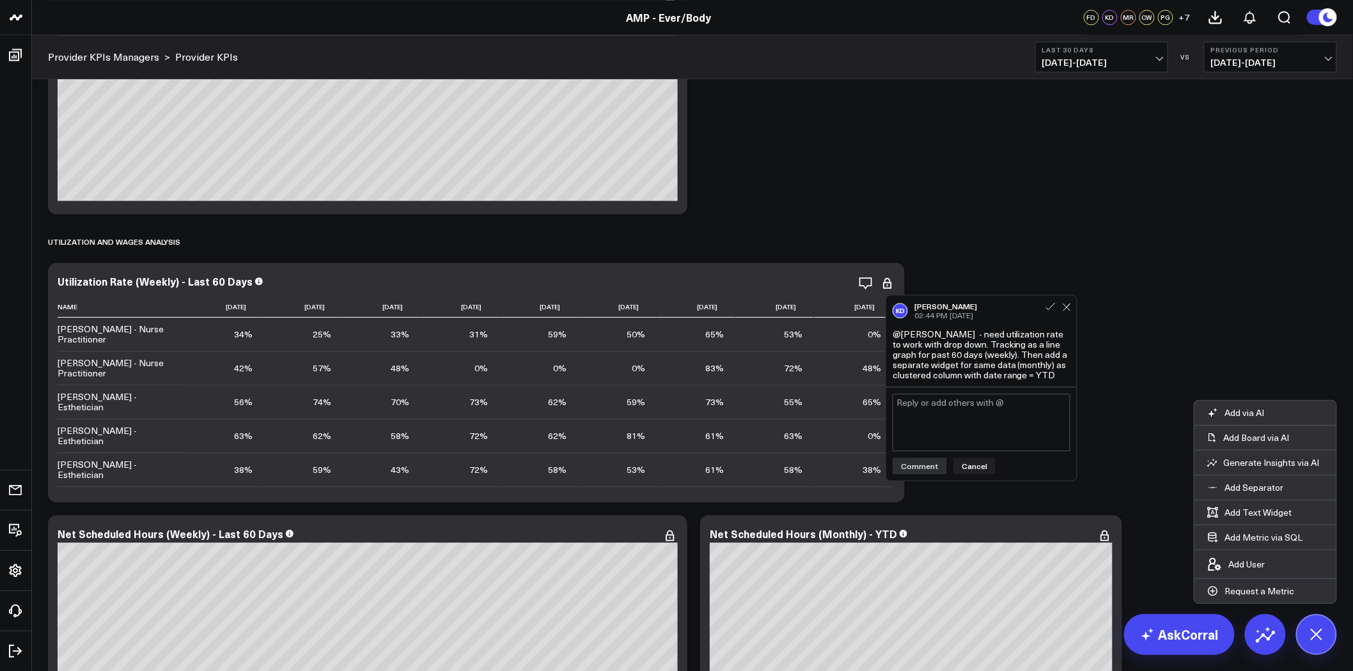
scroll to position [1279, 0]
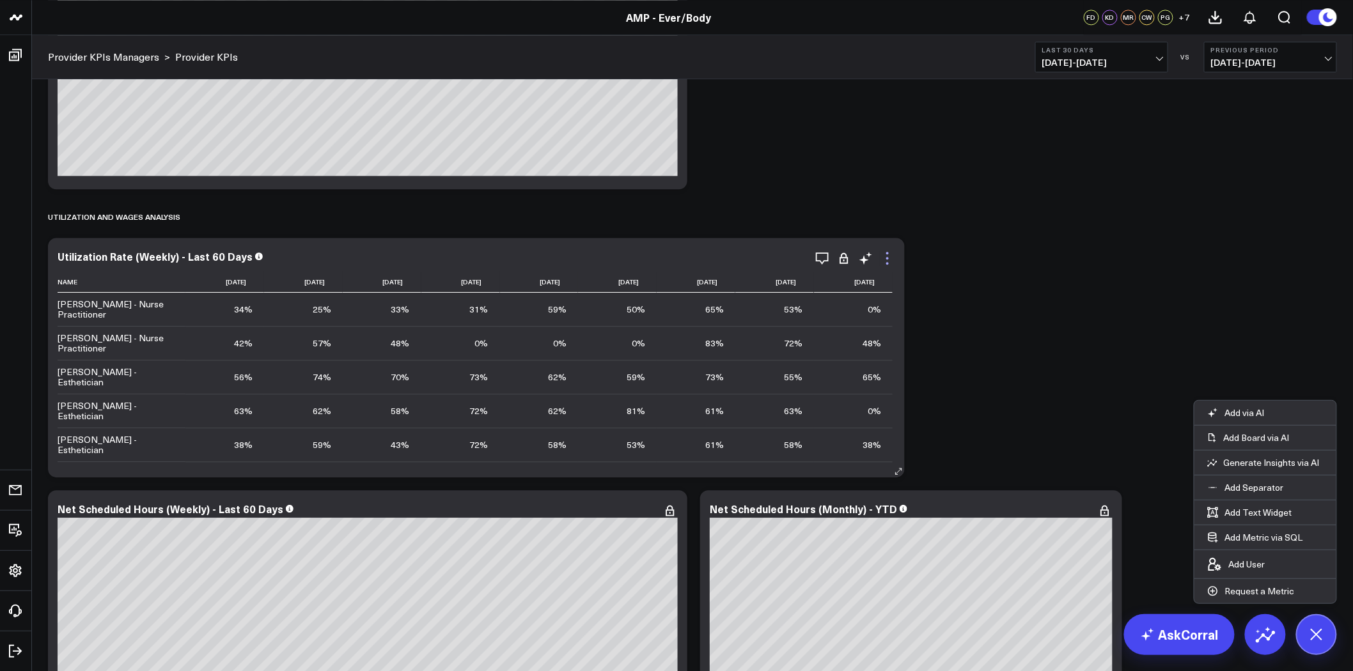
click at [888, 256] on icon at bounding box center [887, 258] width 15 height 15
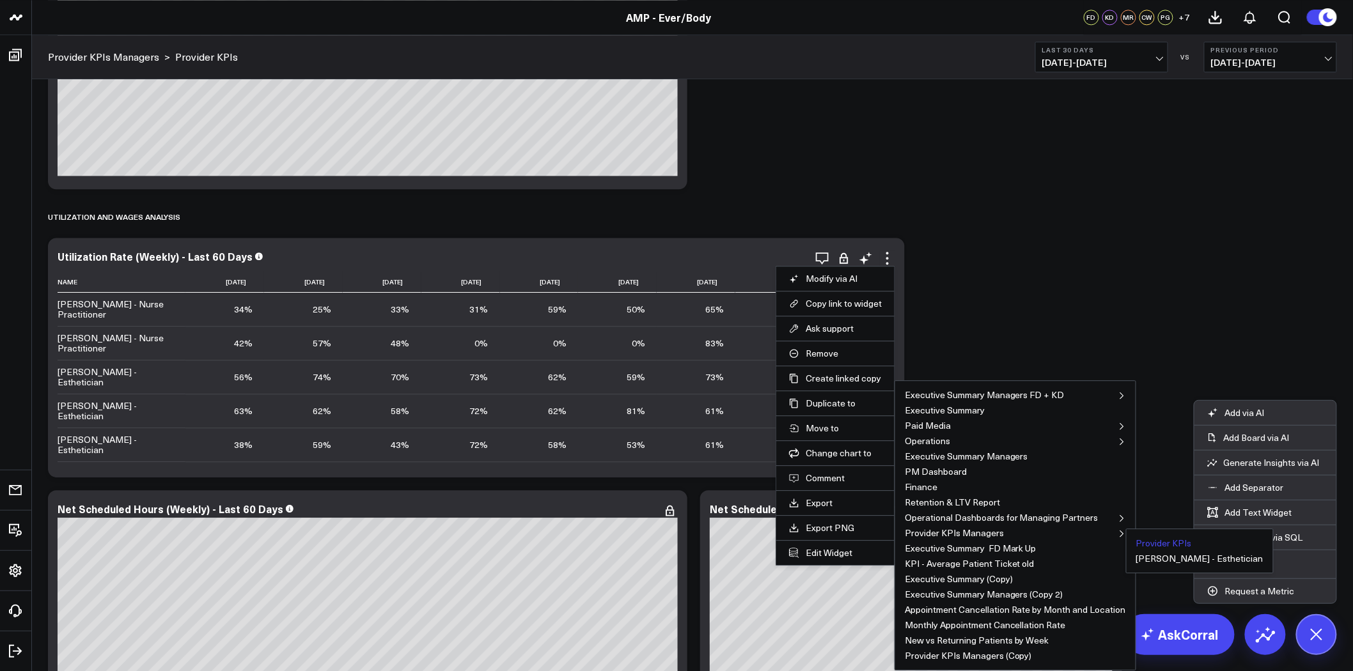
click at [1171, 545] on button "Provider KPIs" at bounding box center [1164, 543] width 56 height 9
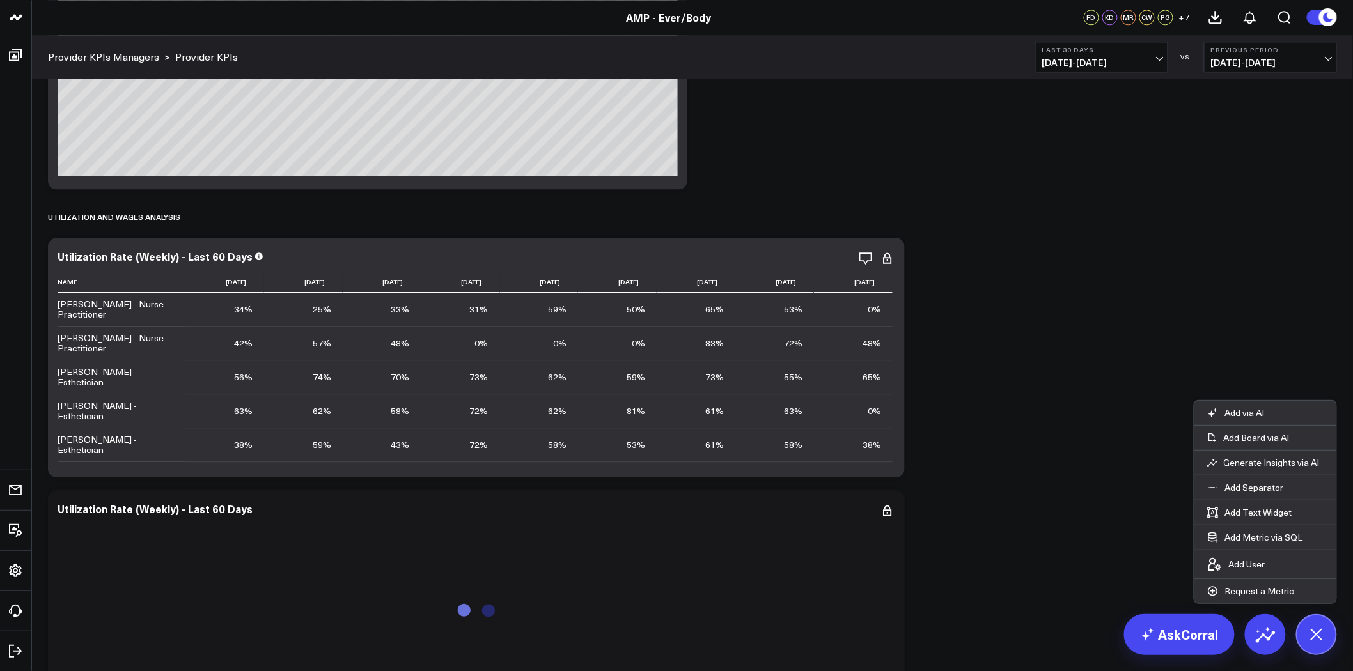
scroll to position [1421, 0]
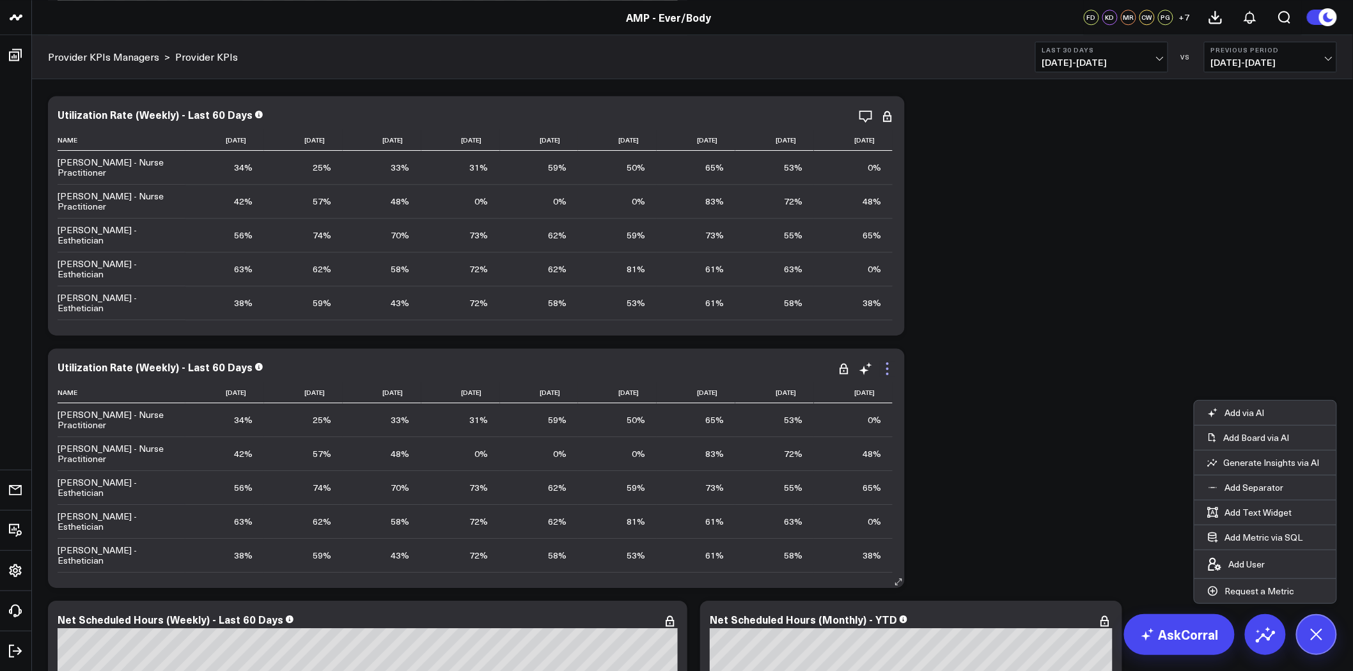
click at [887, 370] on icon at bounding box center [887, 369] width 3 height 3
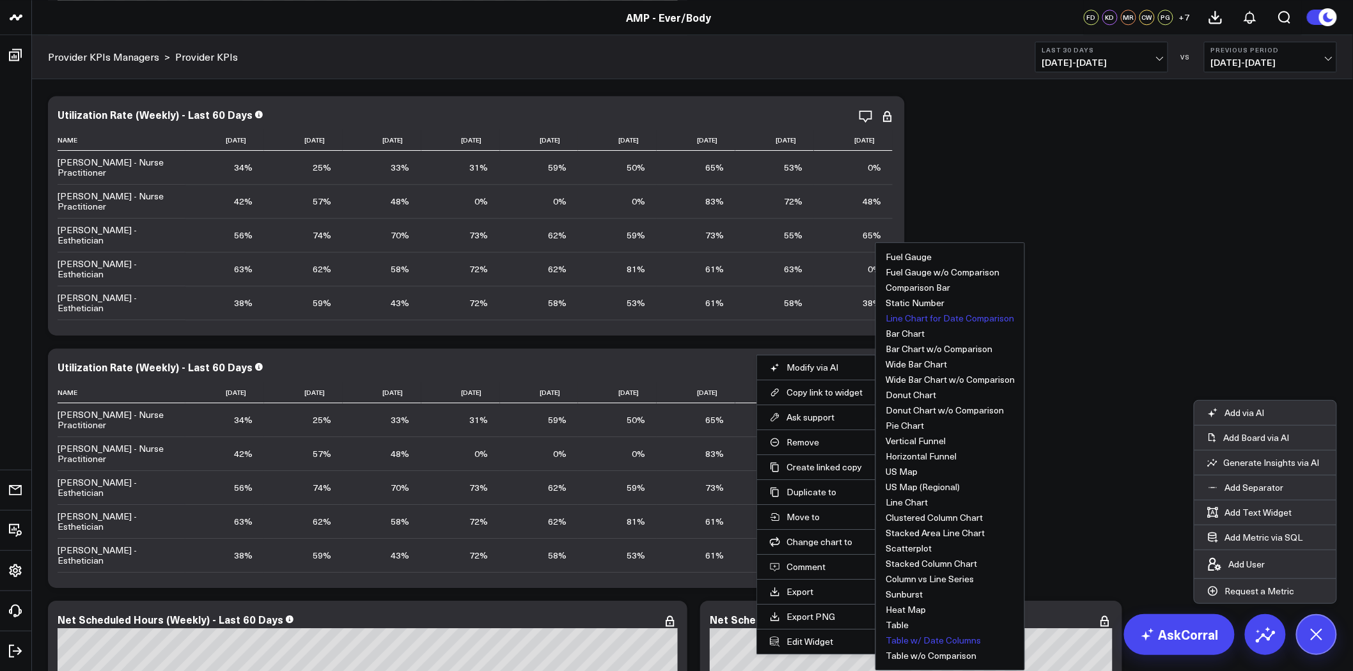
click at [939, 318] on button "Line Chart for Date Comparison" at bounding box center [950, 318] width 129 height 9
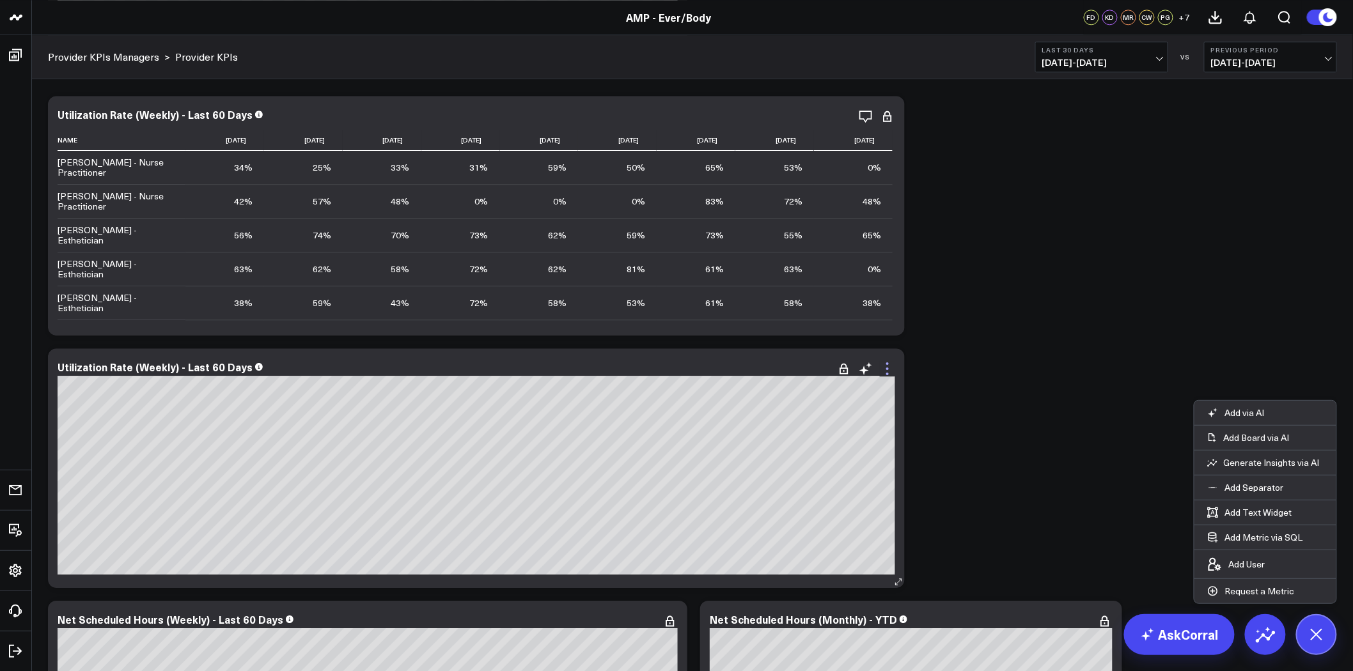
click at [885, 368] on icon at bounding box center [887, 368] width 15 height 15
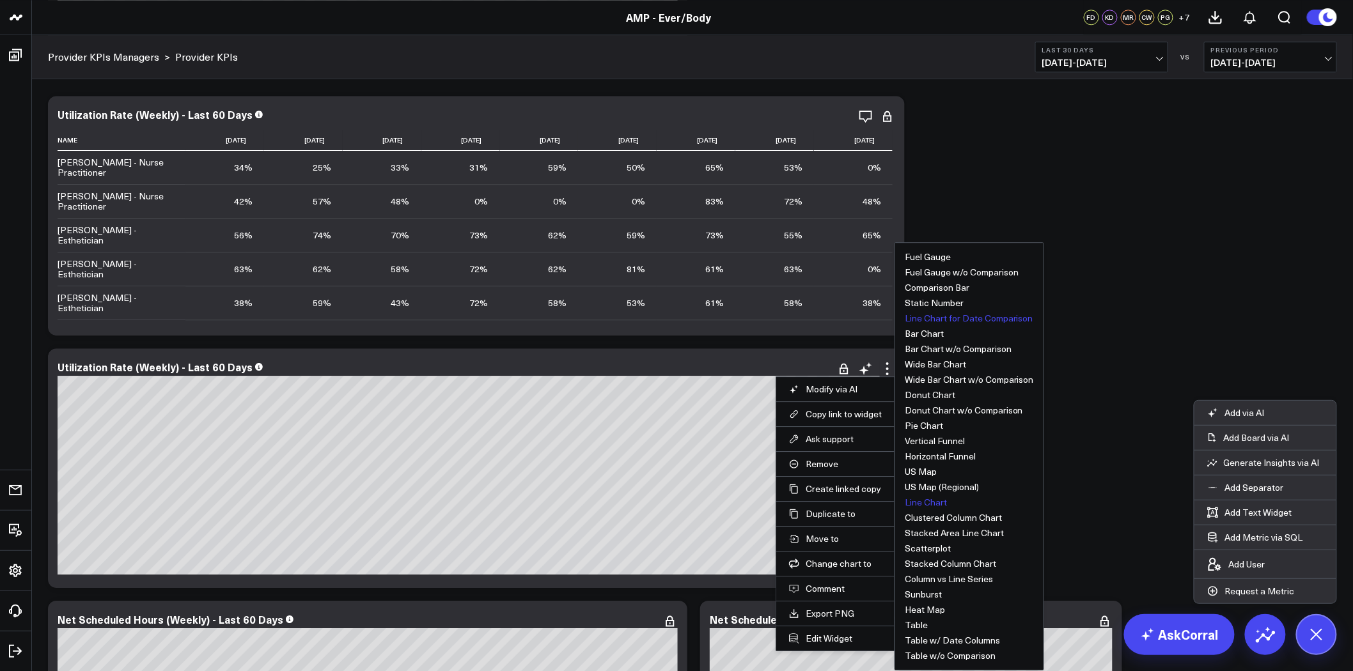
drag, startPoint x: 937, startPoint y: 493, endPoint x: 935, endPoint y: 503, distance: 10.4
click at [935, 503] on ul "Fuel Gauge Fuel Gauge w/o Comparison Comparison Bar Static Number Line Chart fo…" at bounding box center [970, 456] width 150 height 428
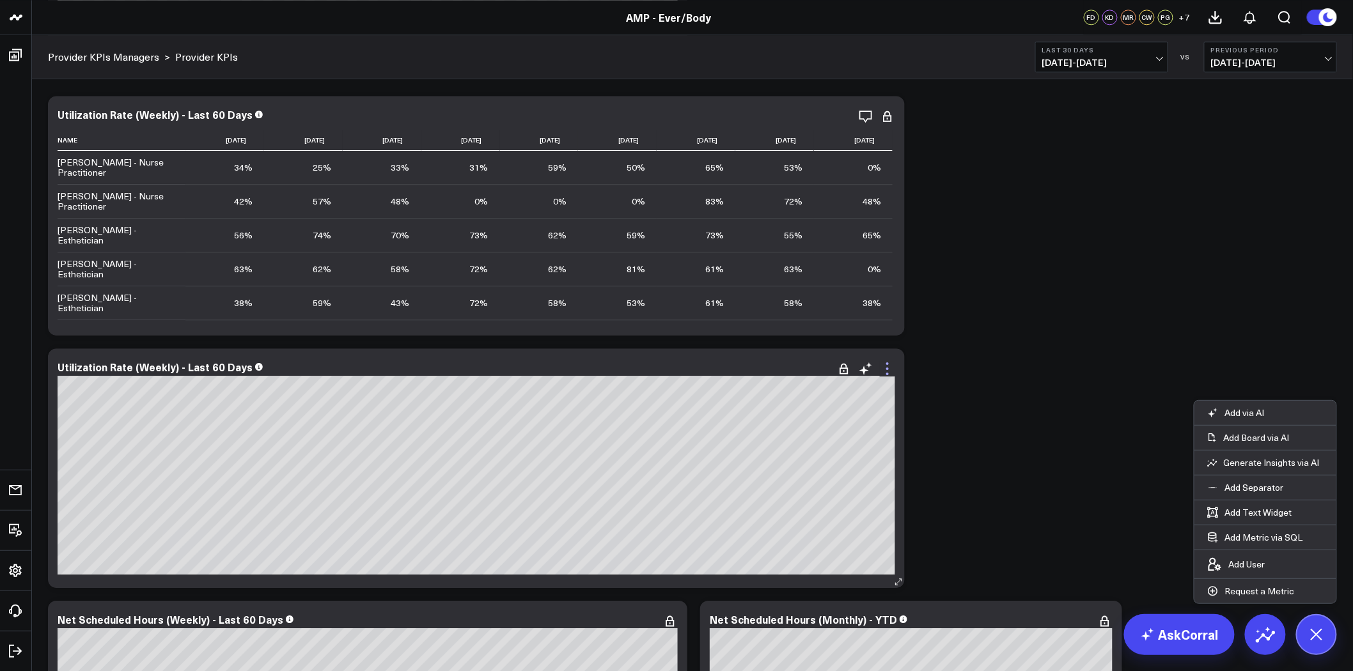
click at [884, 372] on icon at bounding box center [887, 368] width 15 height 15
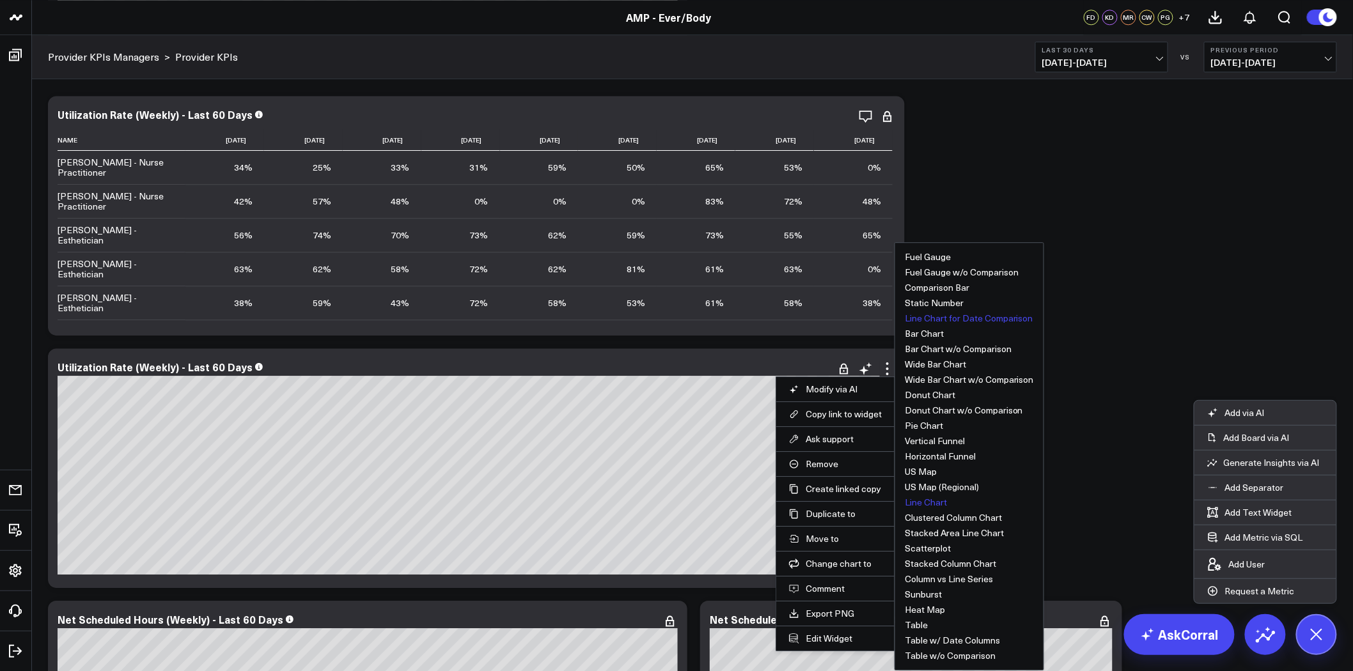
click at [930, 505] on button "Line Chart" at bounding box center [926, 502] width 42 height 9
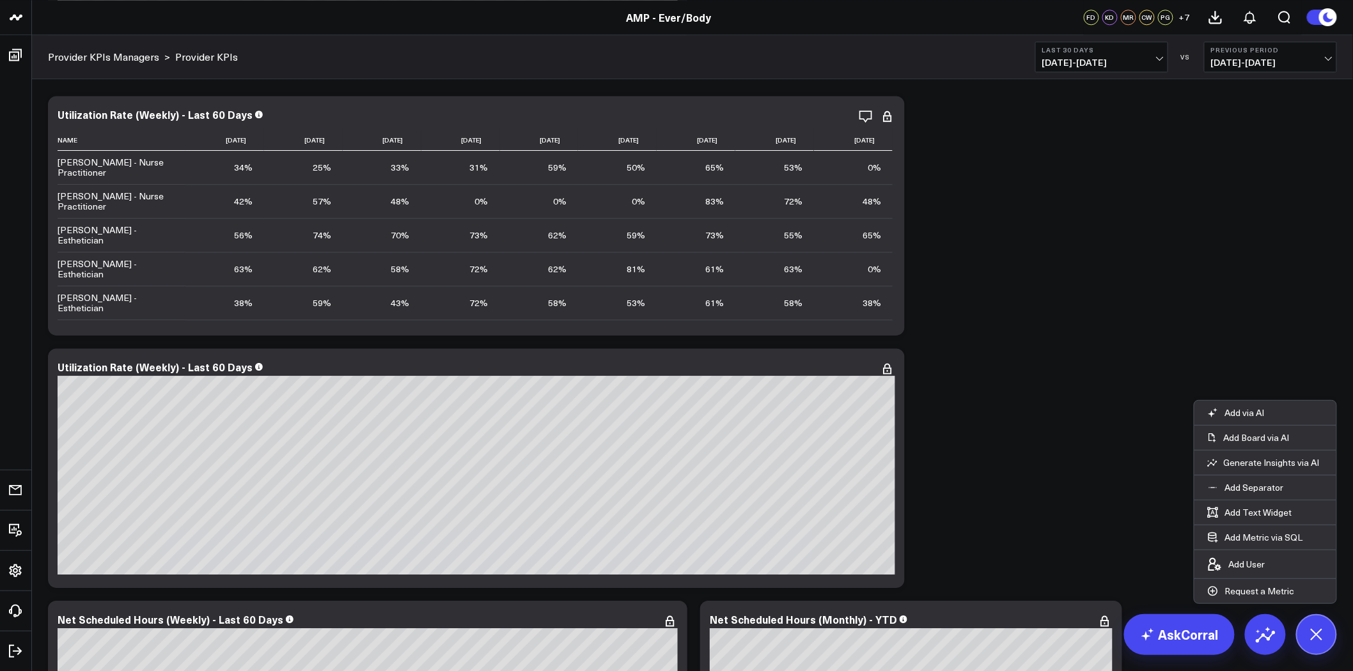
scroll to position [1350, 0]
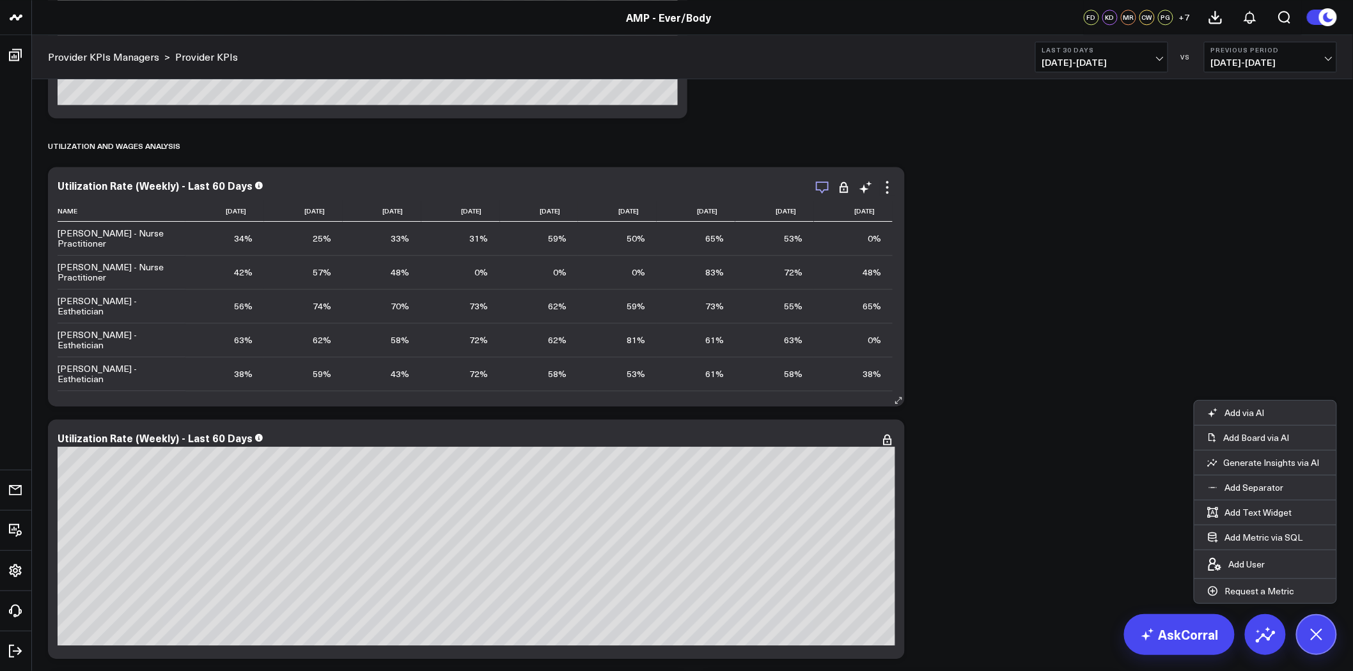
click at [820, 188] on icon "button" at bounding box center [822, 187] width 15 height 15
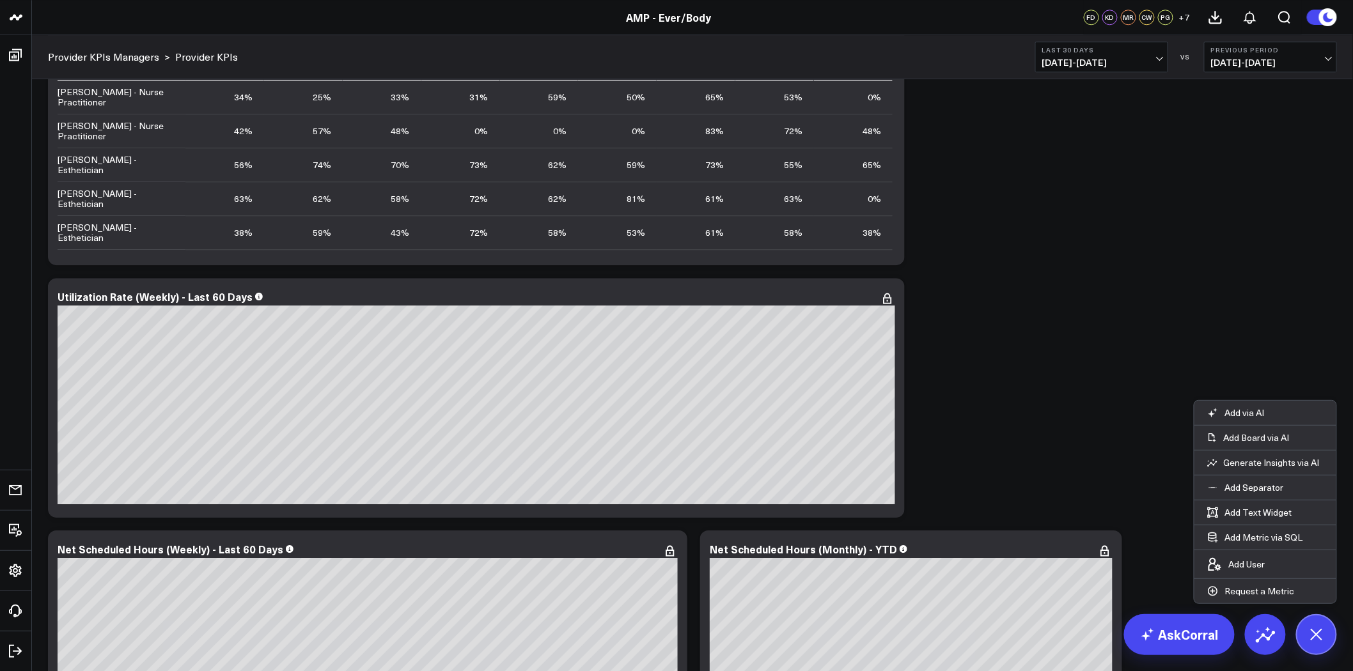
scroll to position [1492, 0]
click at [886, 297] on icon at bounding box center [887, 297] width 15 height 15
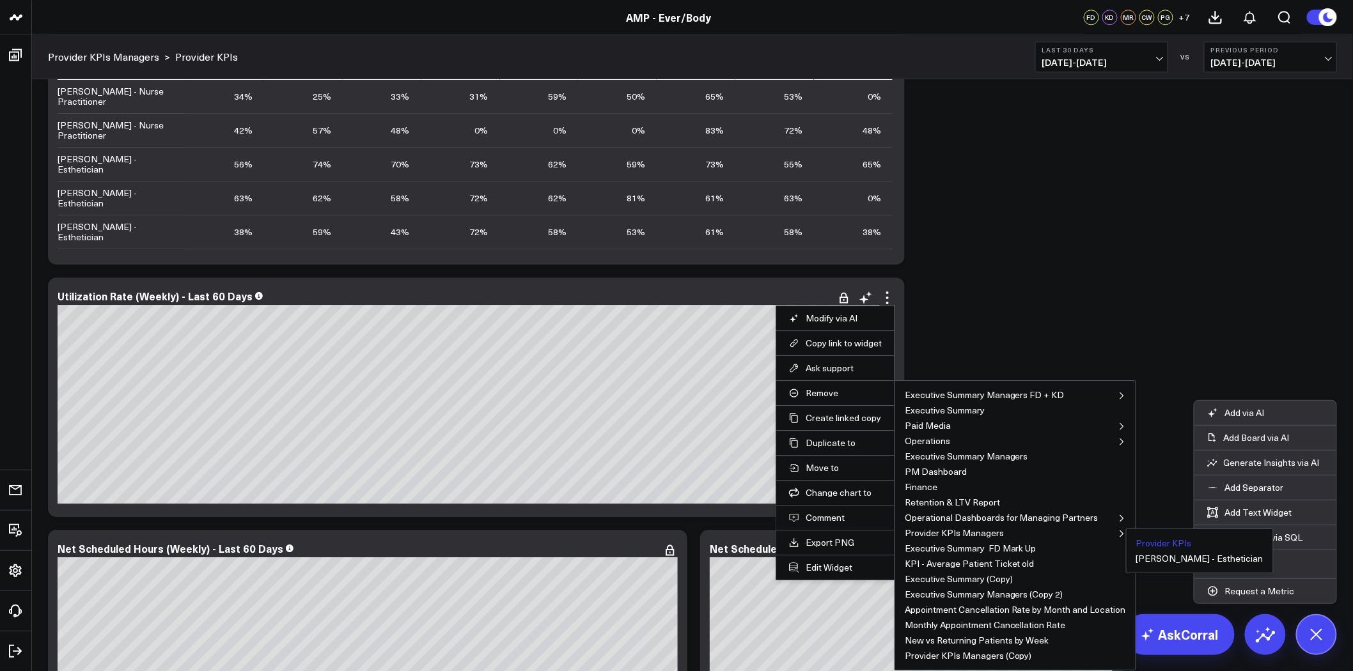
click at [1162, 540] on button "Provider KPIs" at bounding box center [1164, 543] width 56 height 9
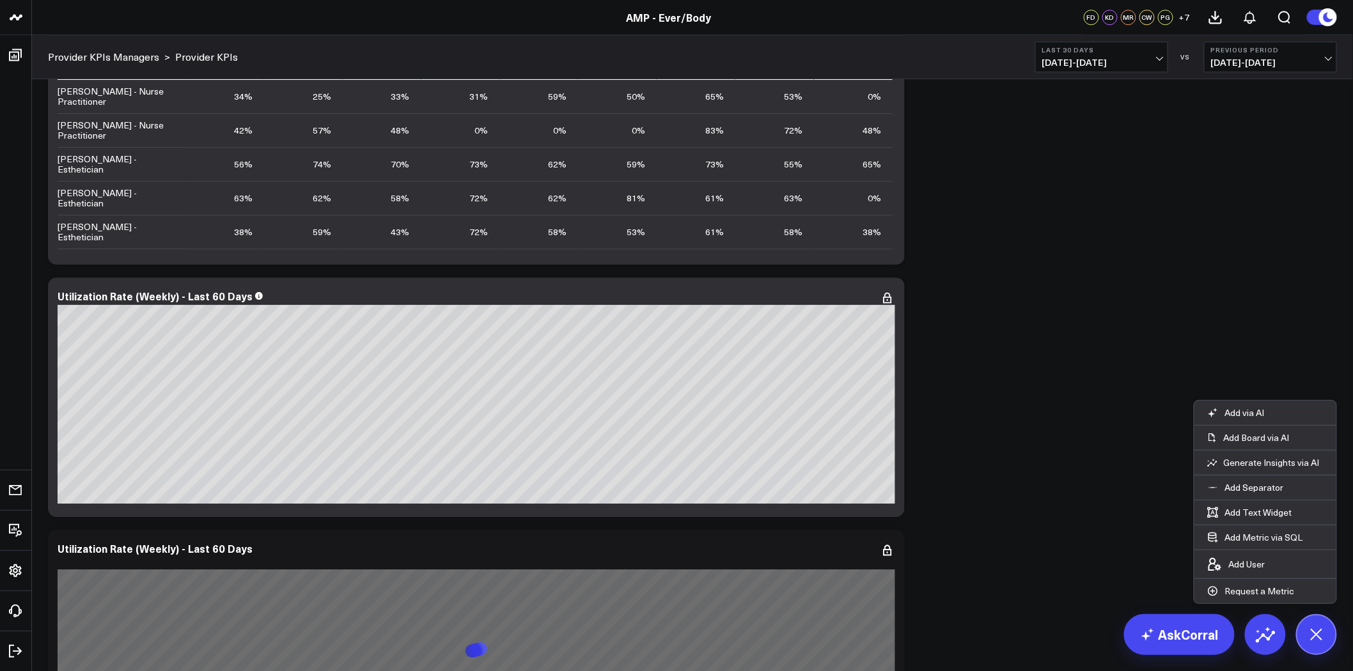
scroll to position [1634, 0]
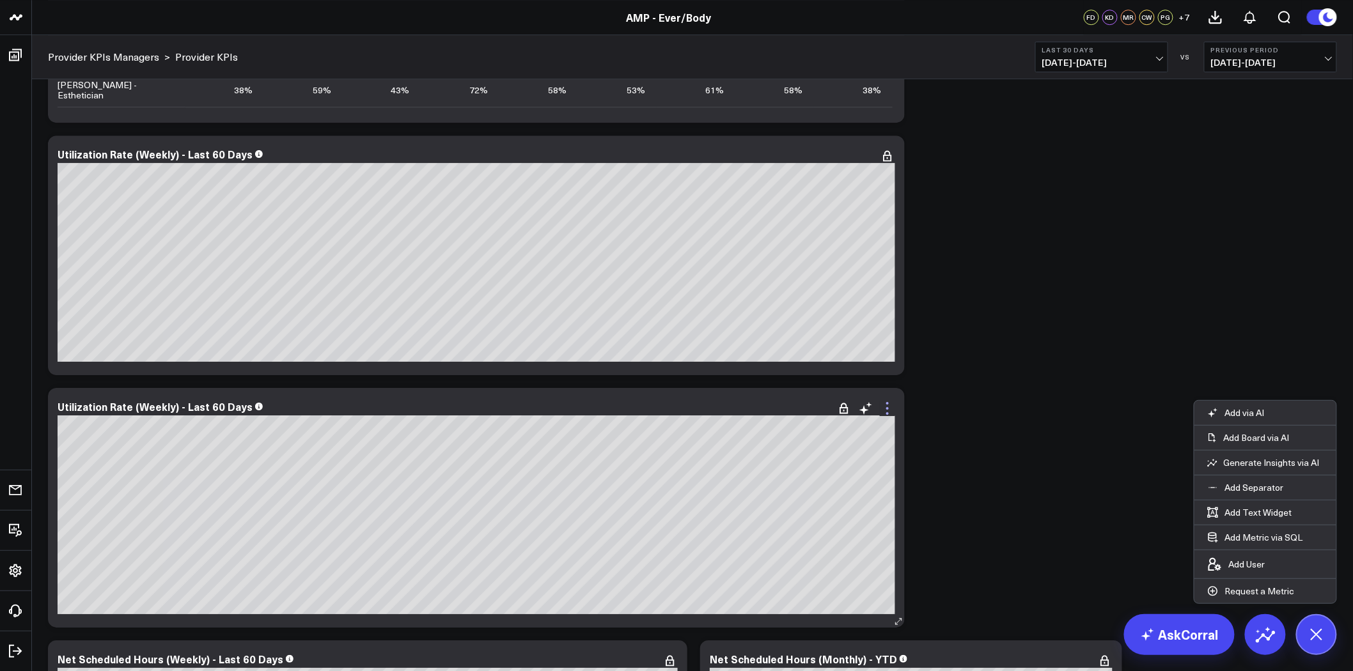
click at [889, 403] on icon at bounding box center [887, 408] width 15 height 15
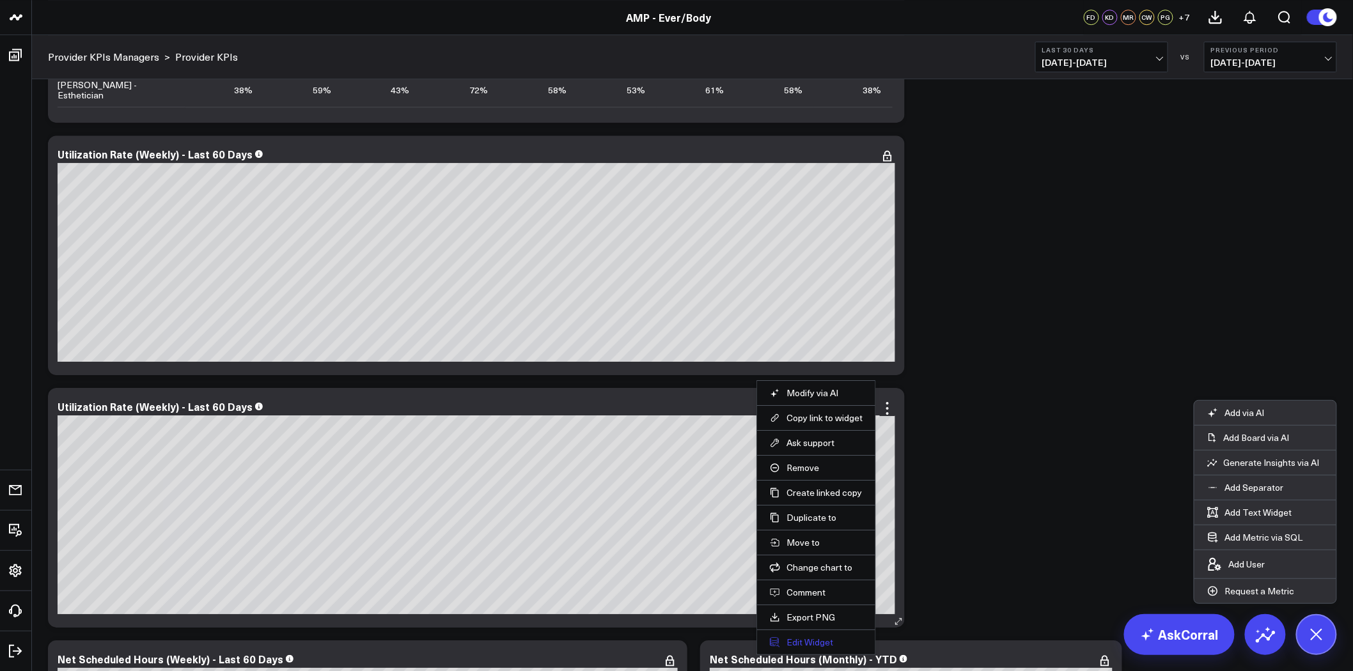
click at [816, 640] on button "Edit Widget" at bounding box center [816, 643] width 93 height 12
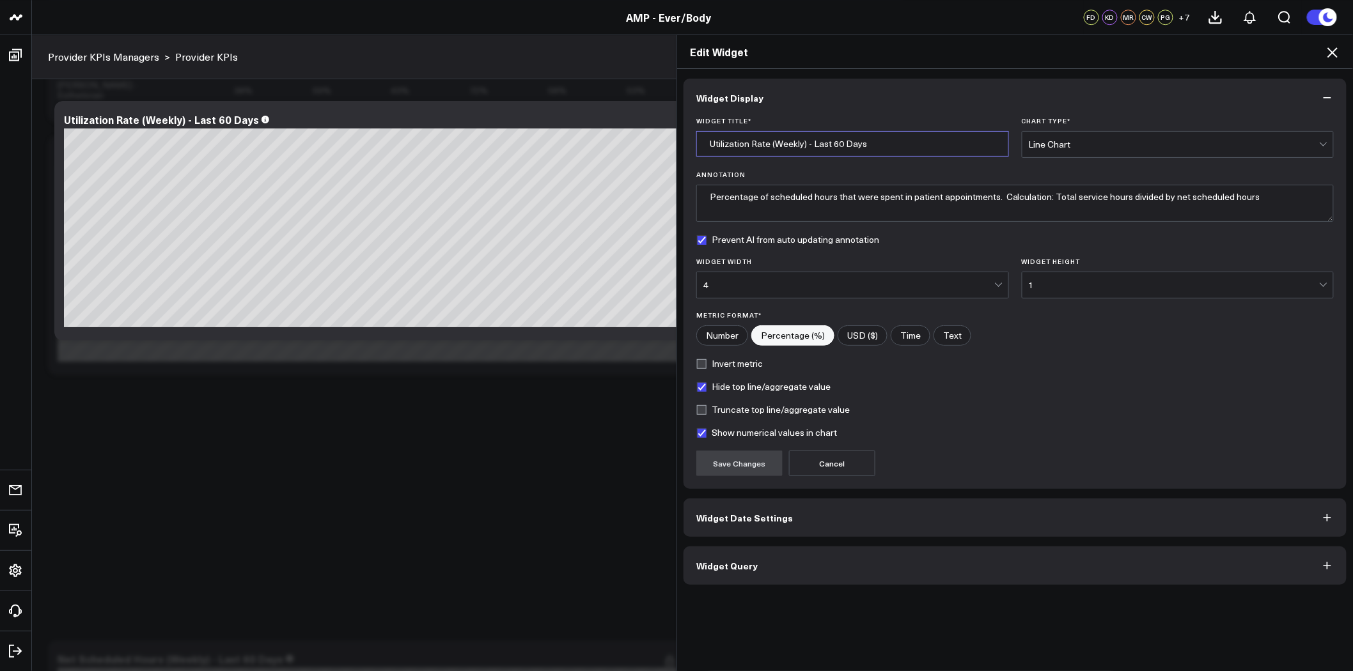
drag, startPoint x: 797, startPoint y: 144, endPoint x: 769, endPoint y: 145, distance: 28.8
click at [769, 145] on input "Utilization Rate (Weekly) - Last 60 Days" at bounding box center [852, 144] width 313 height 26
drag, startPoint x: 911, startPoint y: 142, endPoint x: 813, endPoint y: 148, distance: 98.0
click at [813, 148] on input "Utilization Rate (Monthly) - Last 60 Days" at bounding box center [852, 144] width 313 height 26
type input "Utilization Rate (Monthly) - YTD"
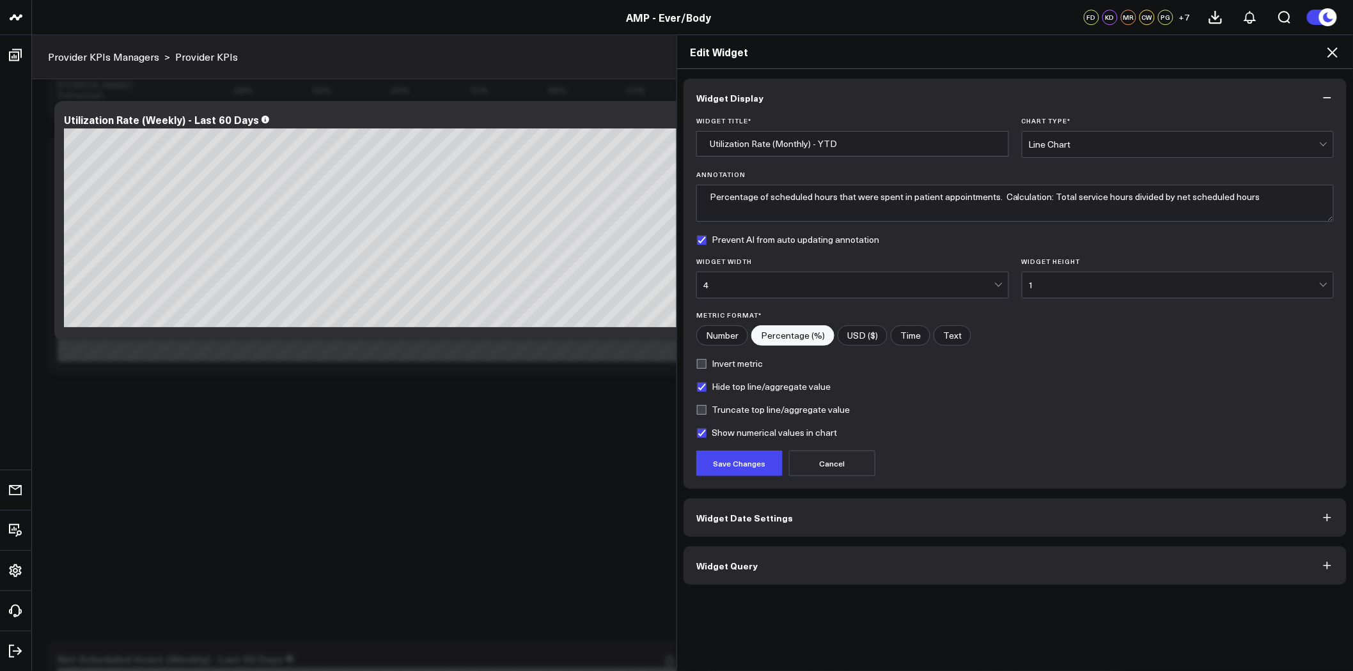
click at [1081, 147] on div "Line Chart" at bounding box center [1174, 144] width 291 height 10
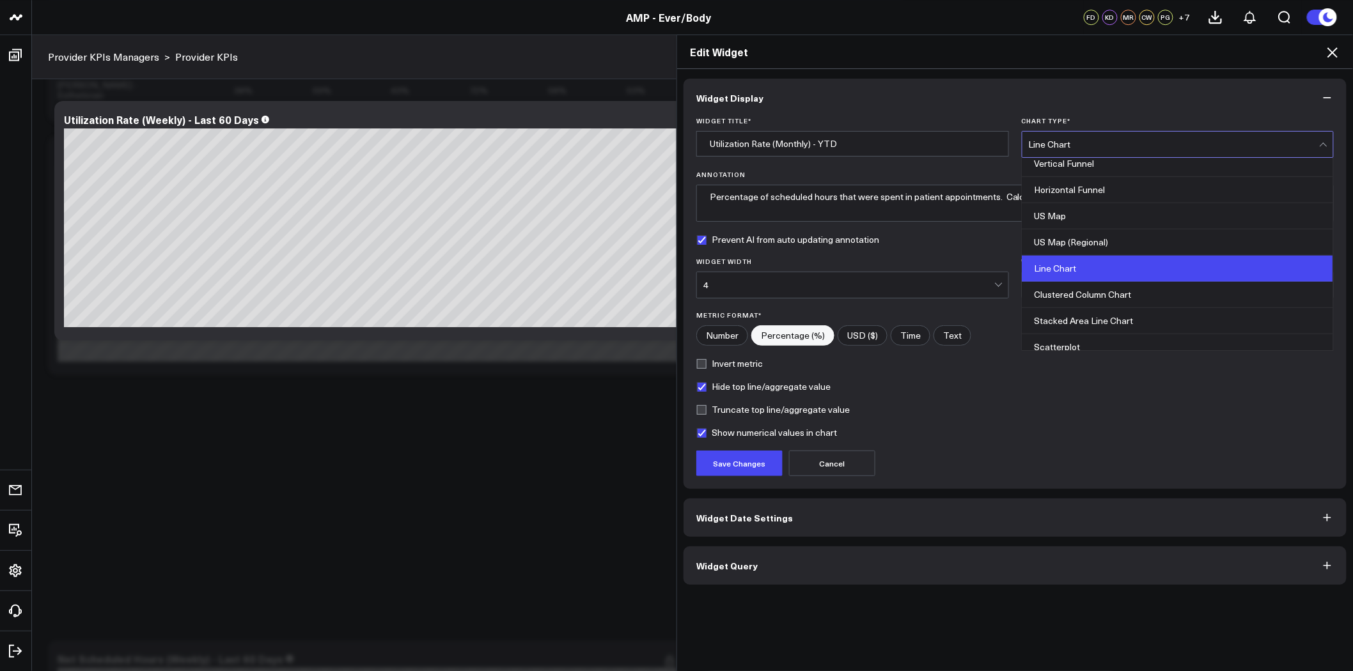
scroll to position [355, 0]
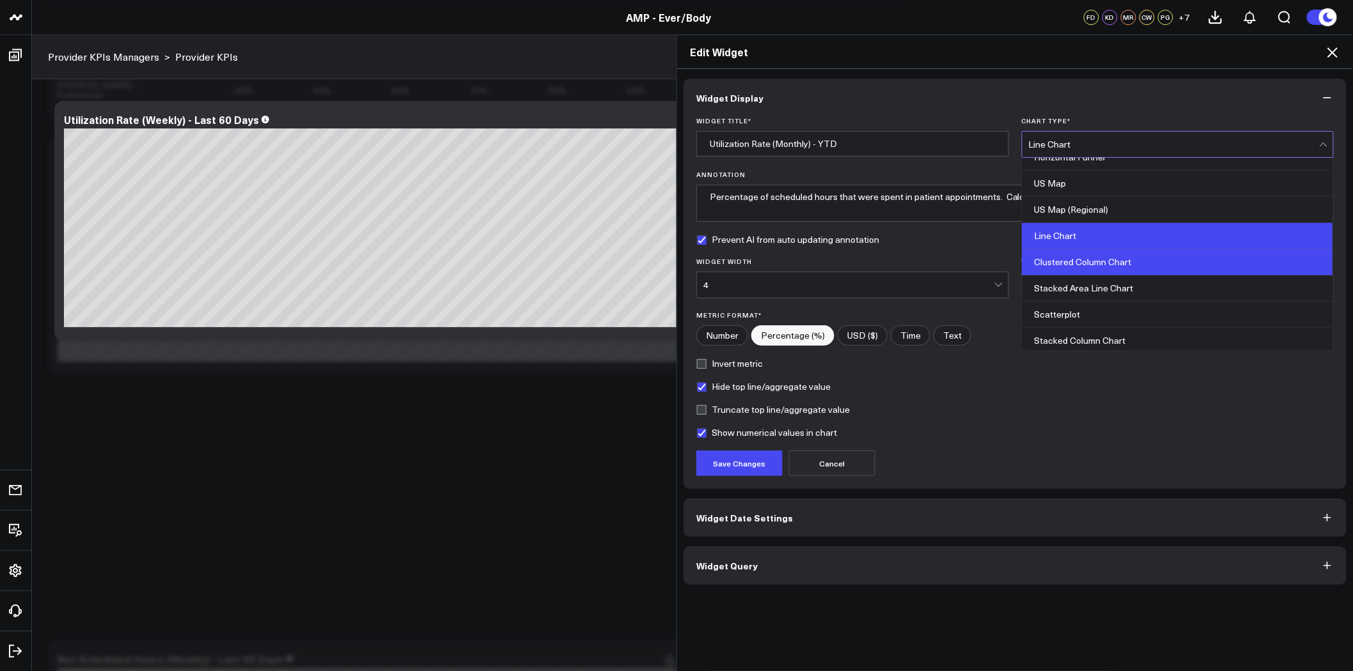
click at [1145, 265] on div "Clustered Column Chart" at bounding box center [1178, 262] width 311 height 26
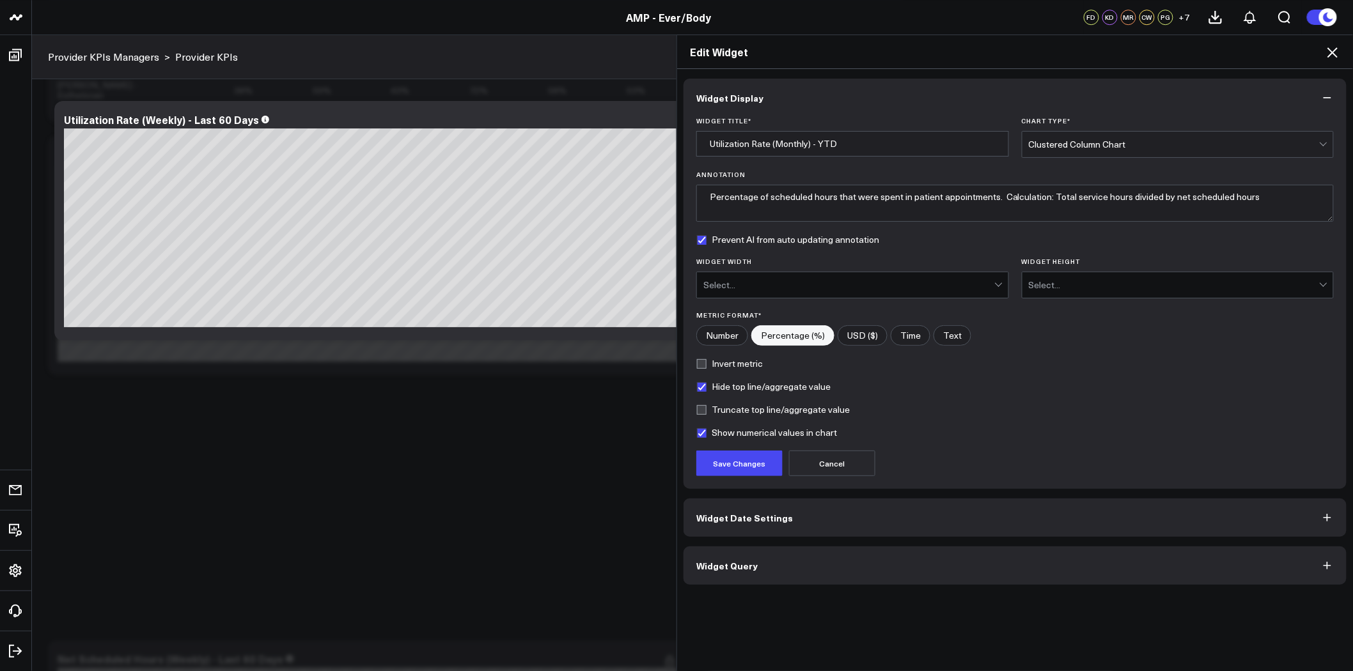
click at [916, 284] on div "Select..." at bounding box center [848, 285] width 291 height 10
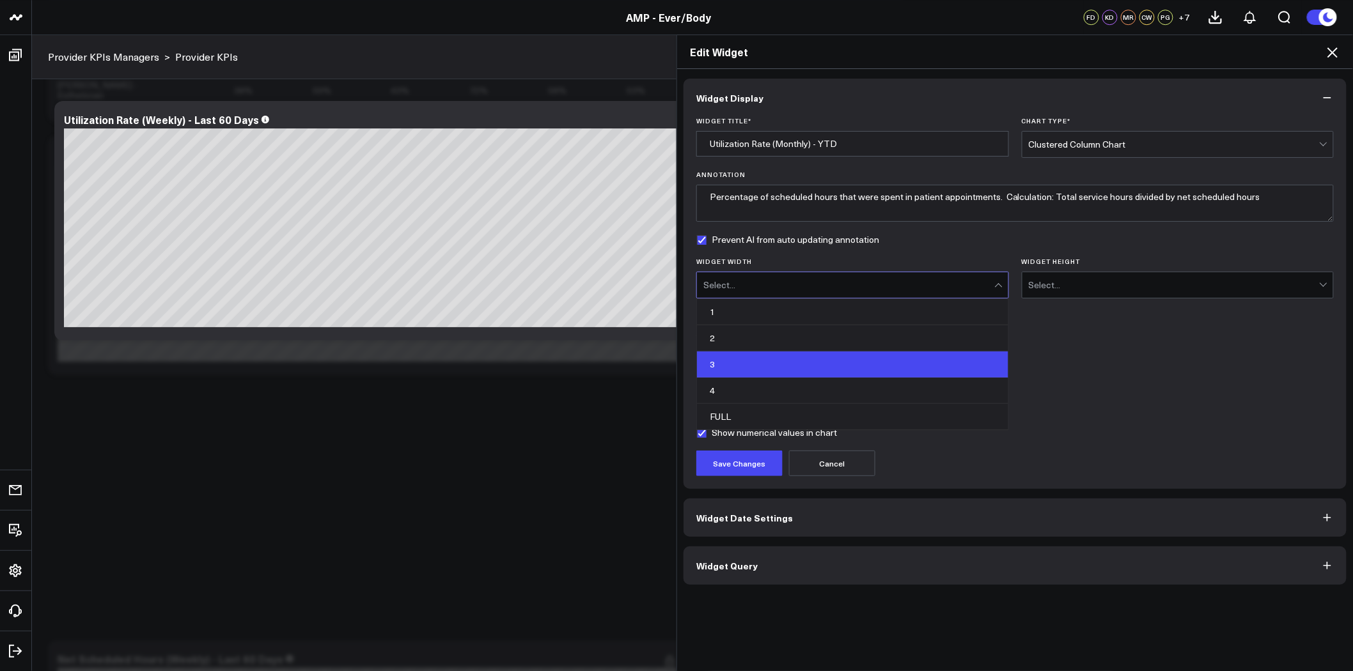
click at [912, 363] on div "3" at bounding box center [852, 365] width 311 height 26
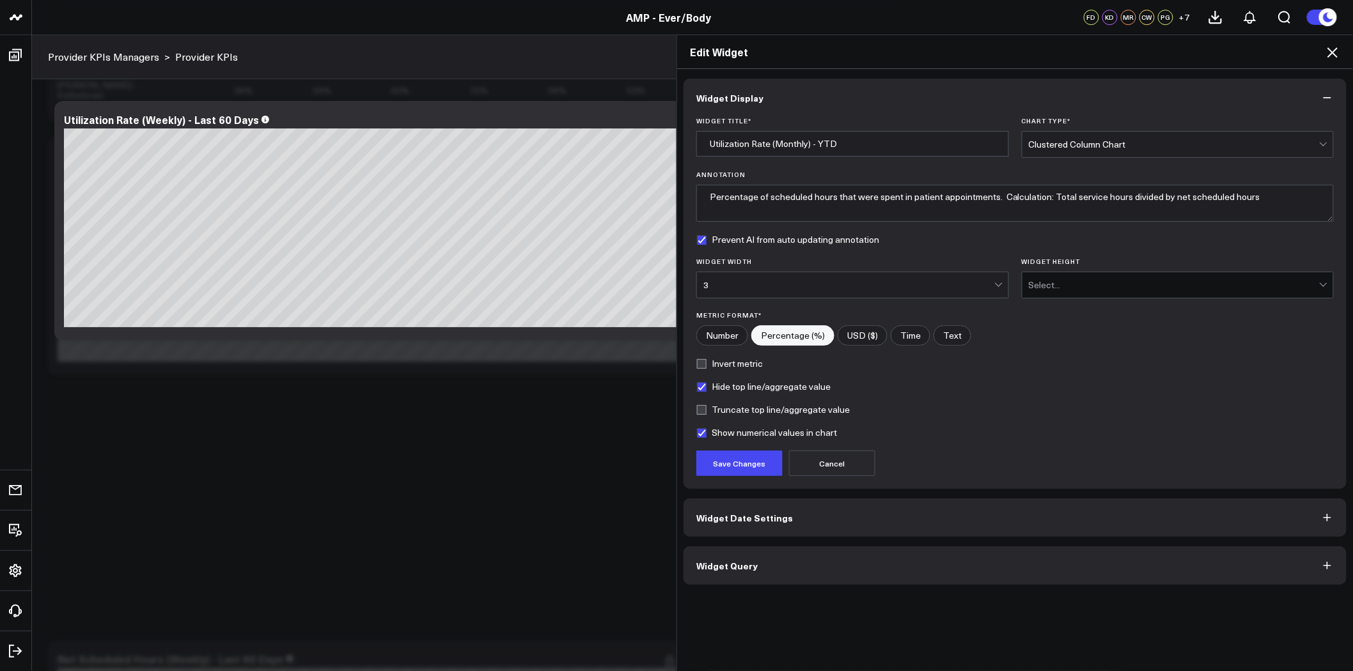
drag, startPoint x: 1111, startPoint y: 248, endPoint x: 1107, endPoint y: 276, distance: 28.5
click at [1111, 249] on form "Widget Title * Utilization Rate (Monthly) - YTD Chart Type * Clustered Column C…" at bounding box center [1015, 296] width 638 height 359
click at [1105, 281] on div "Select..." at bounding box center [1174, 285] width 291 height 10
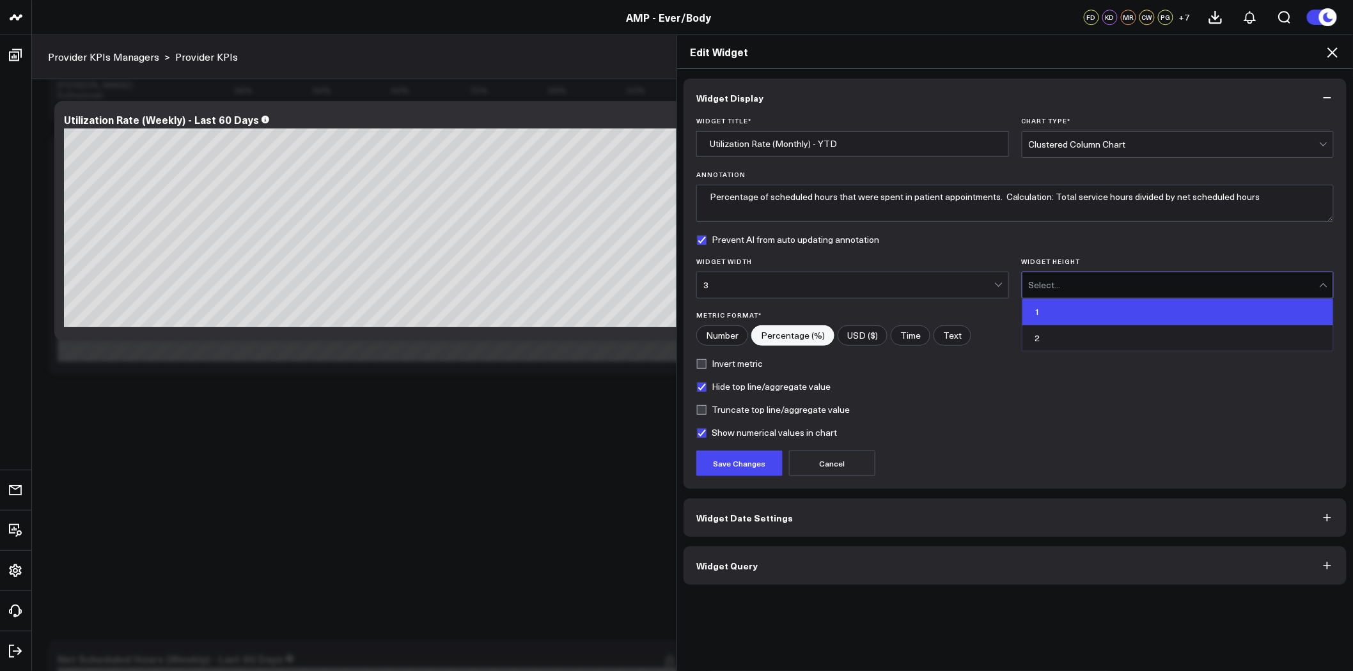
click at [1070, 310] on div "1" at bounding box center [1178, 312] width 311 height 26
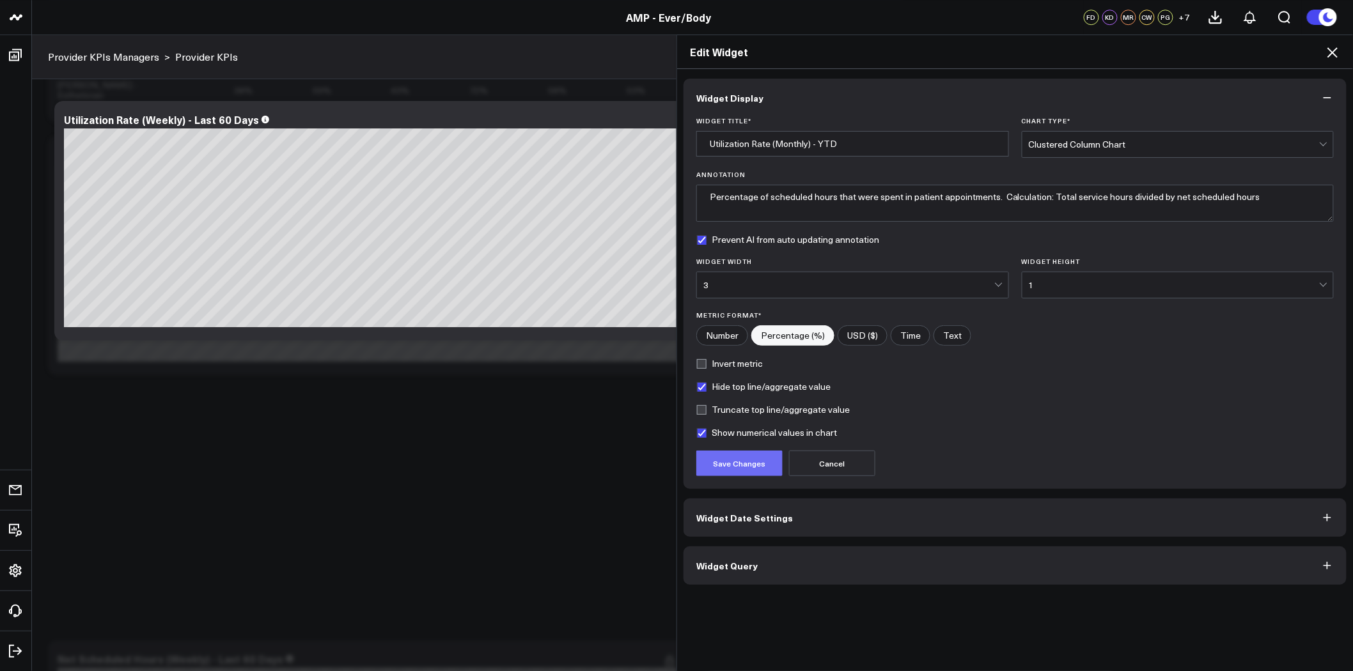
click at [756, 471] on button "Save Changes" at bounding box center [739, 464] width 86 height 26
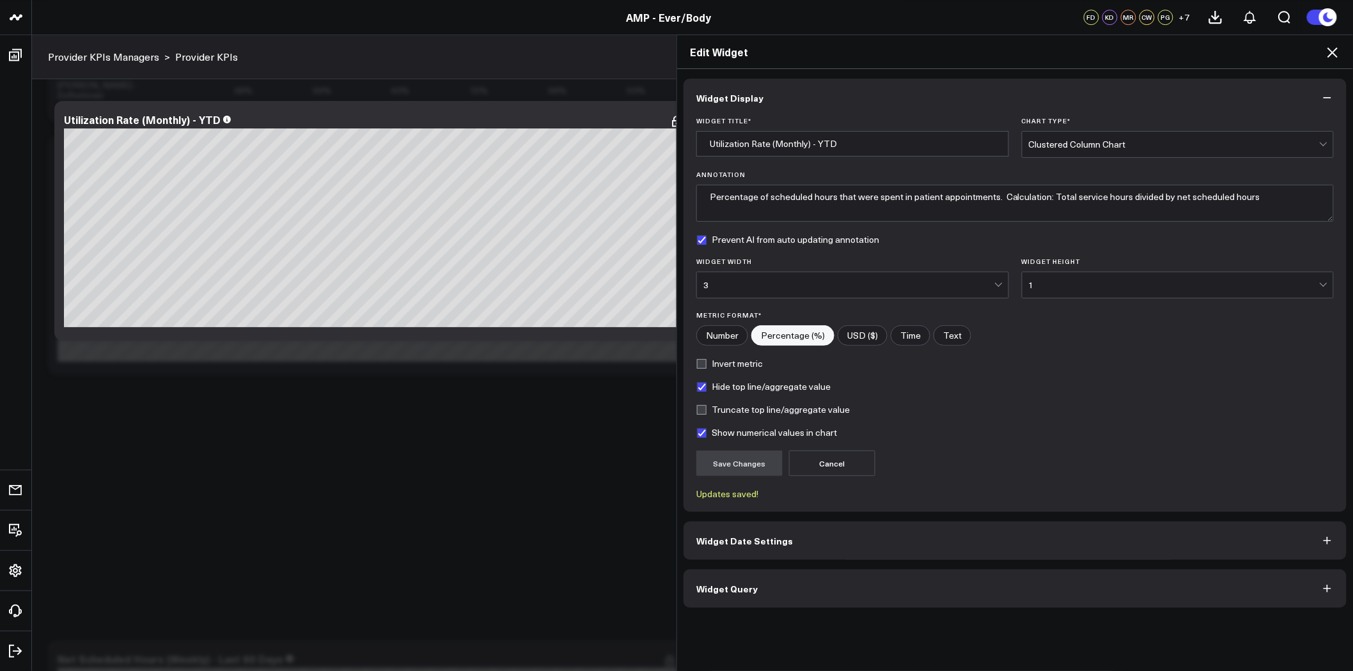
click at [804, 540] on button "Widget Date Settings" at bounding box center [1015, 541] width 663 height 38
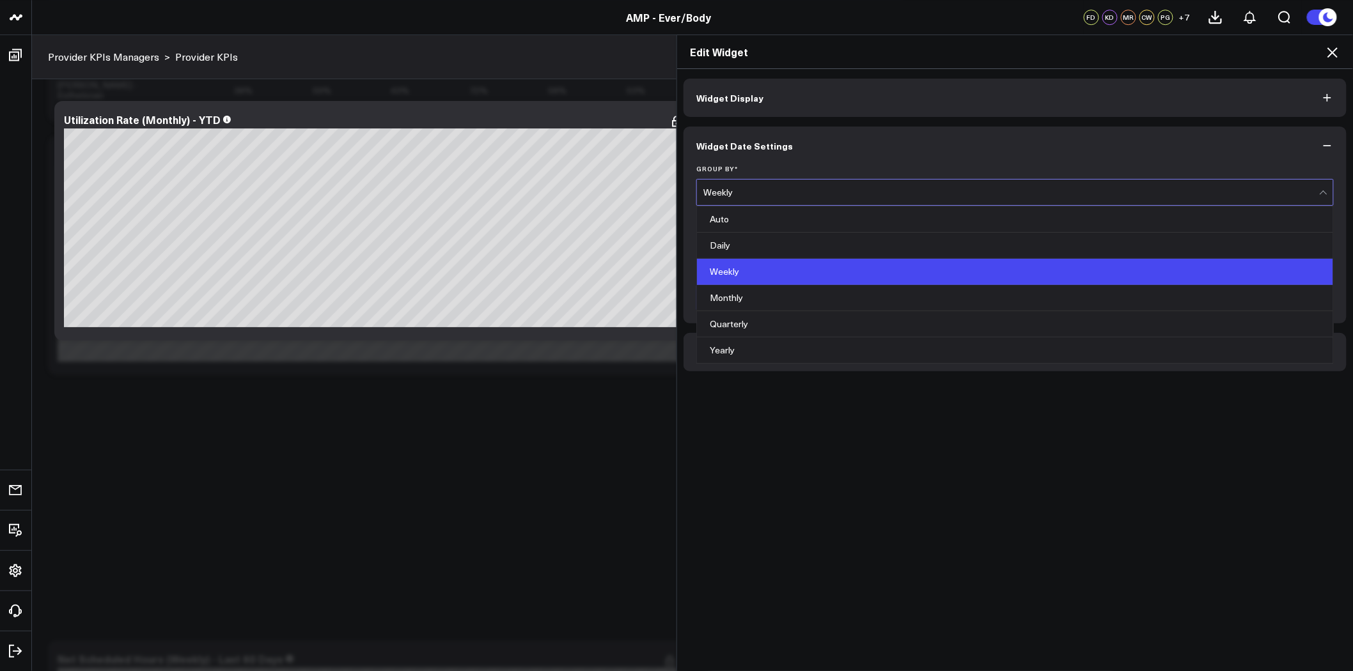
click at [745, 200] on div "Weekly" at bounding box center [1011, 193] width 616 height 26
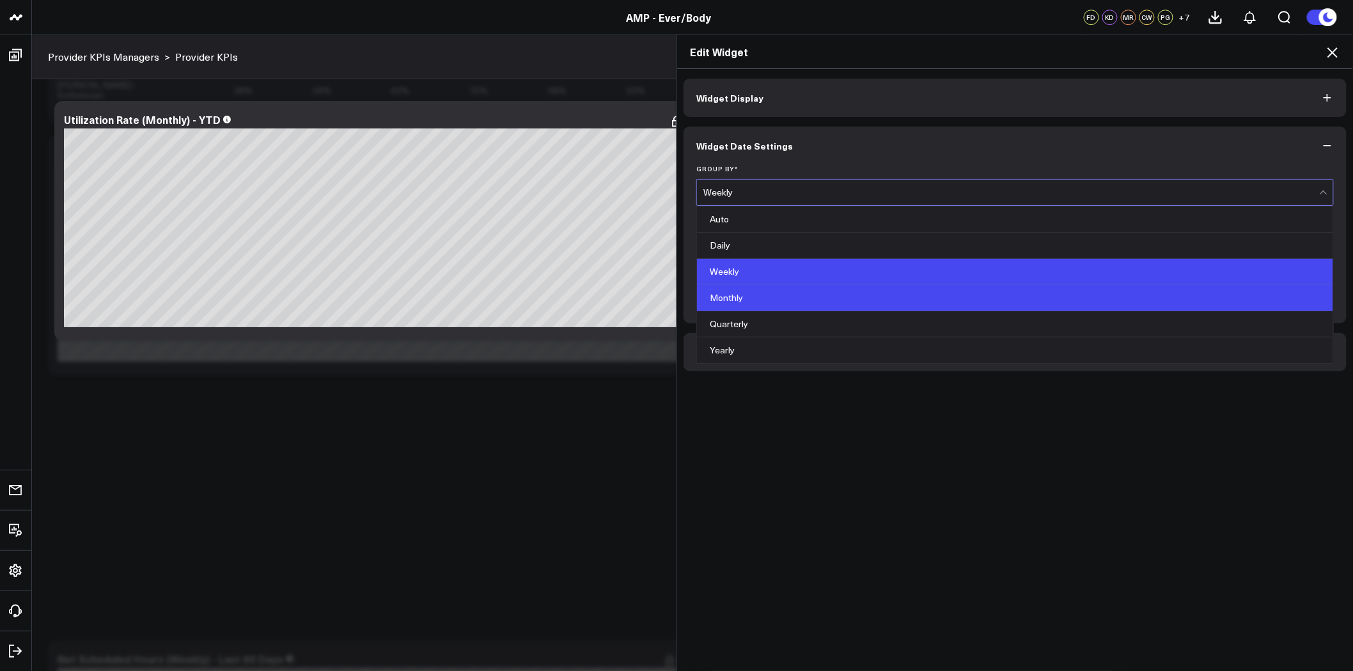
click at [752, 297] on div "Monthly" at bounding box center [1015, 298] width 636 height 26
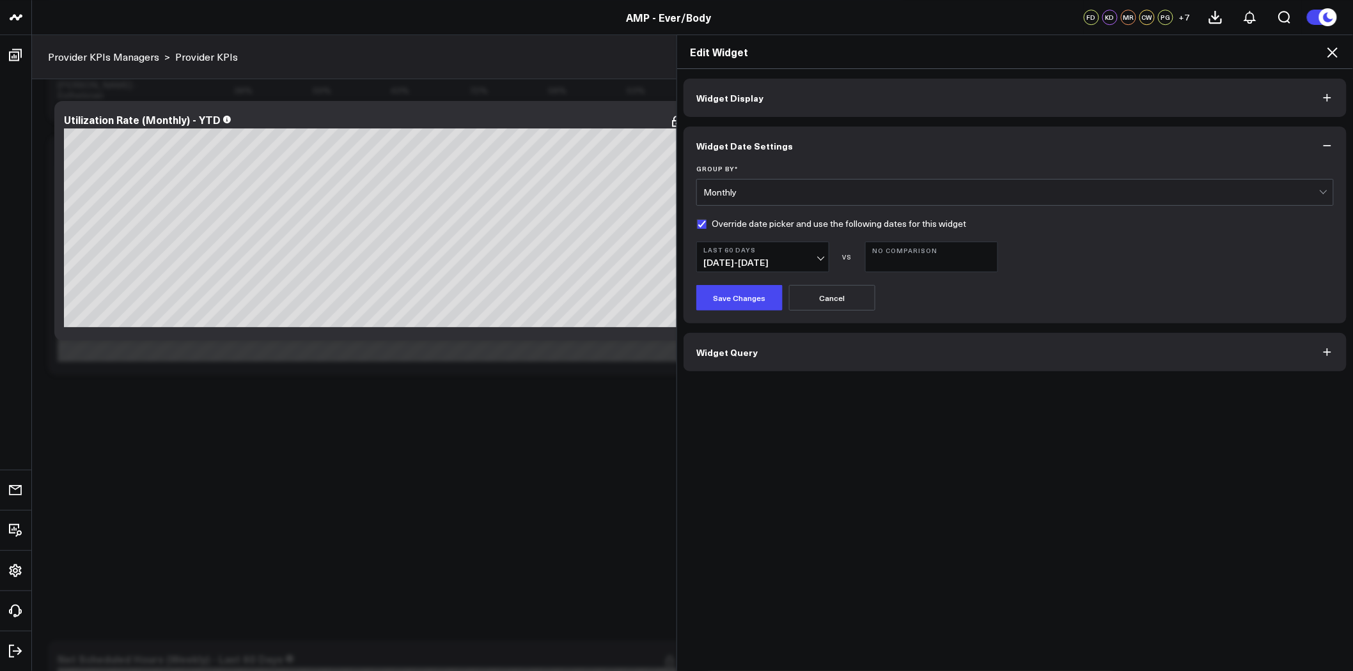
click at [776, 251] on b "Last 60 Days" at bounding box center [762, 250] width 119 height 8
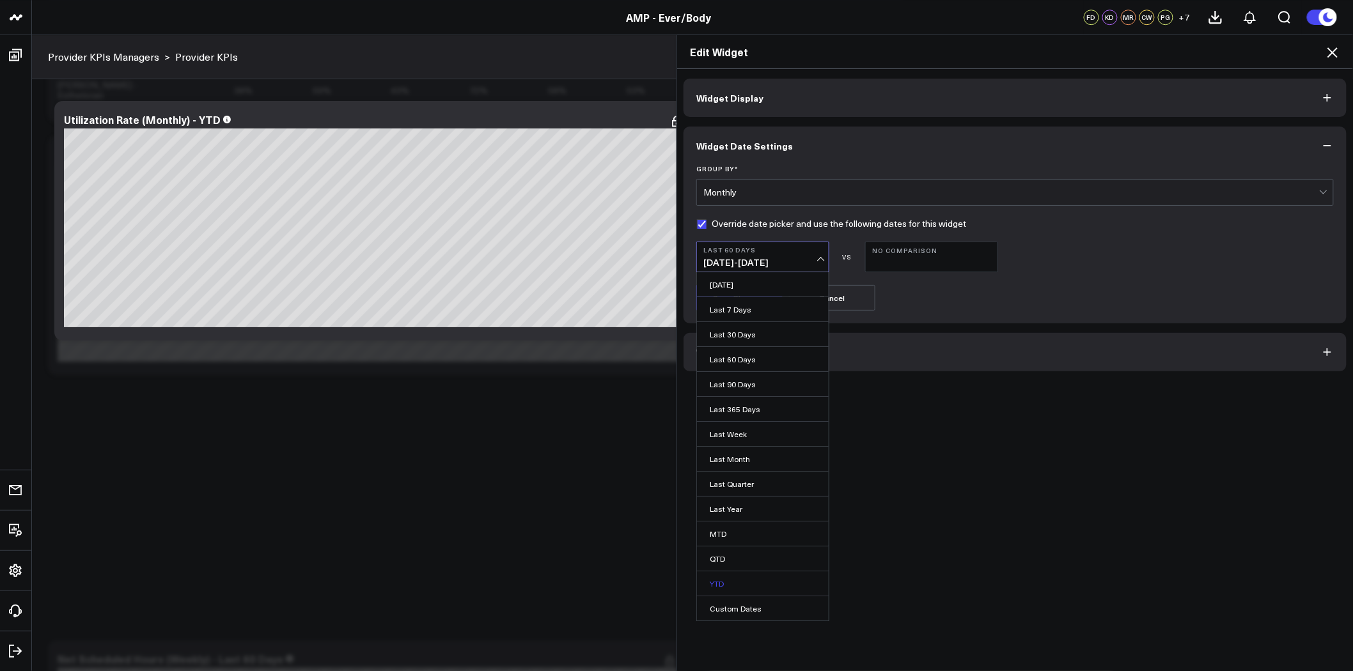
click at [731, 584] on link "YTD" at bounding box center [763, 584] width 132 height 24
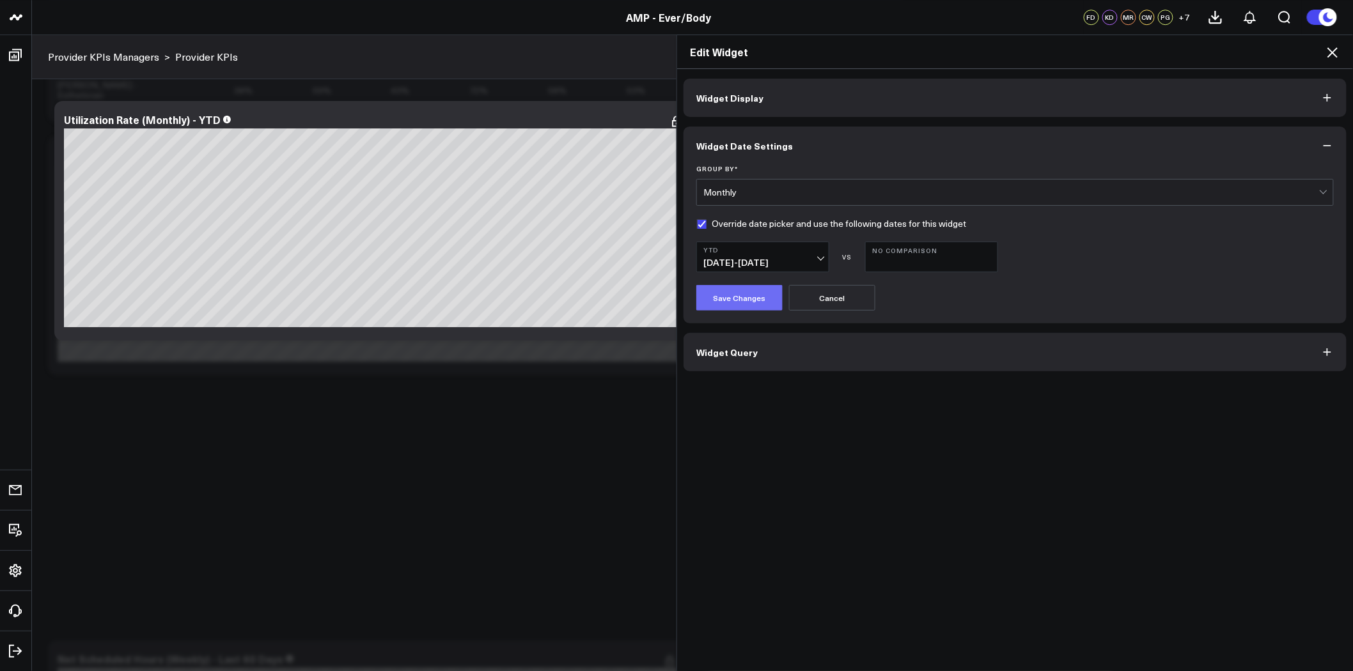
click at [737, 306] on button "Save Changes" at bounding box center [739, 298] width 86 height 26
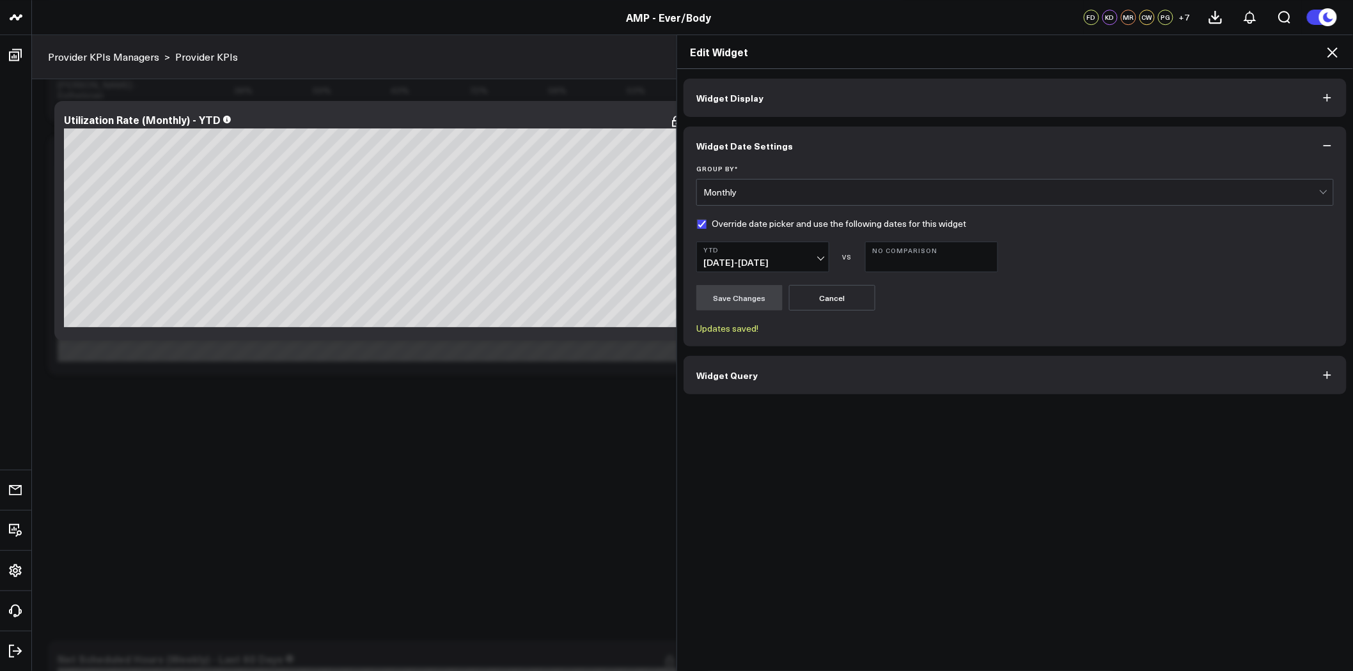
click at [943, 366] on button "Widget Query" at bounding box center [1015, 375] width 663 height 38
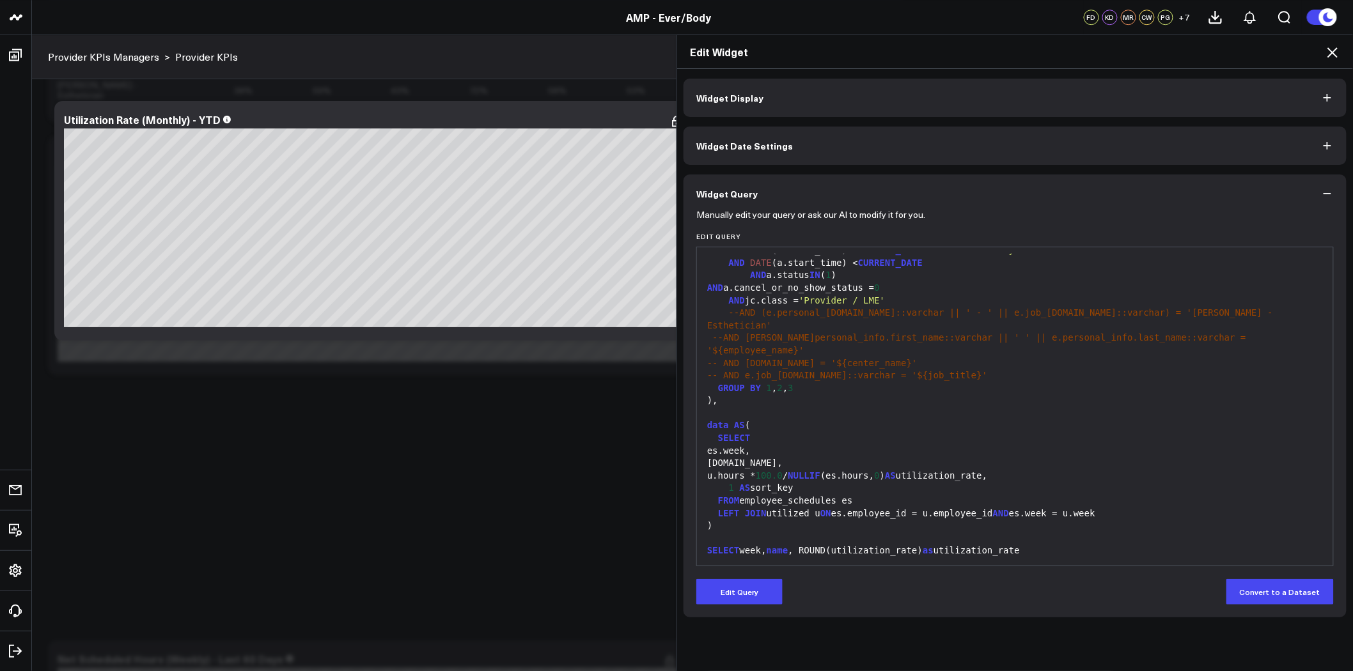
scroll to position [1563, 0]
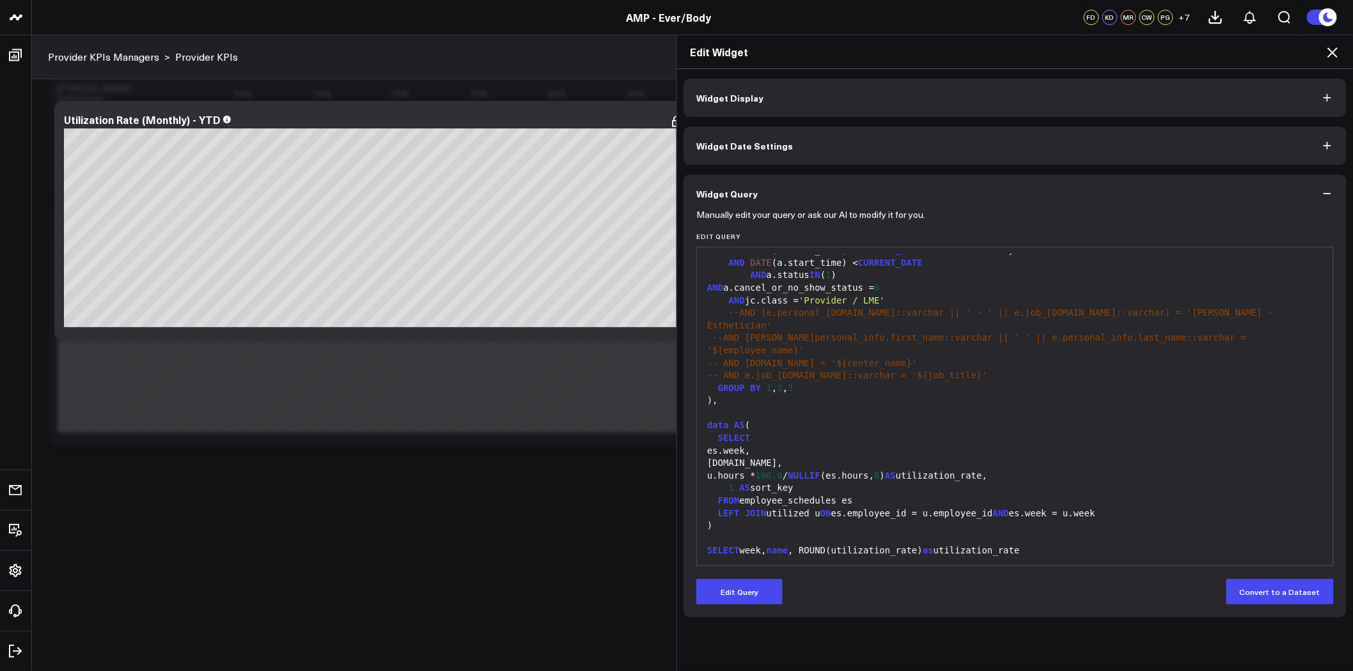
click at [1338, 49] on icon at bounding box center [1332, 52] width 15 height 15
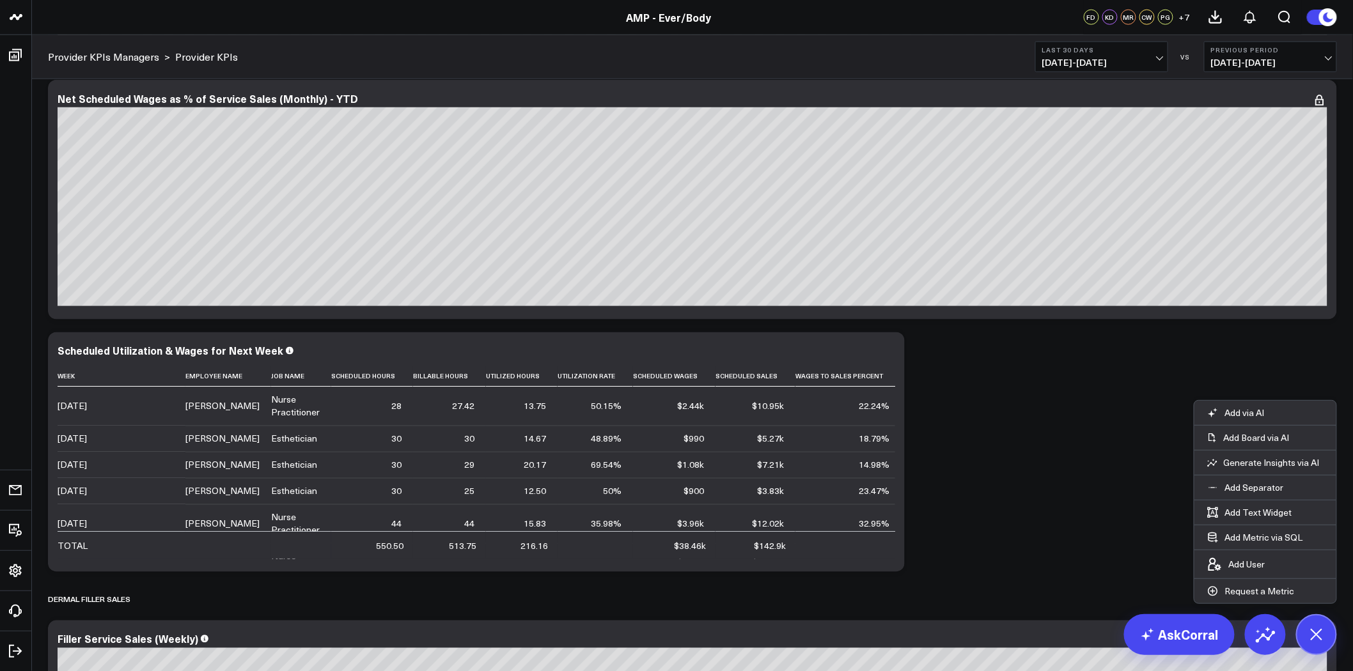
scroll to position [2558, 0]
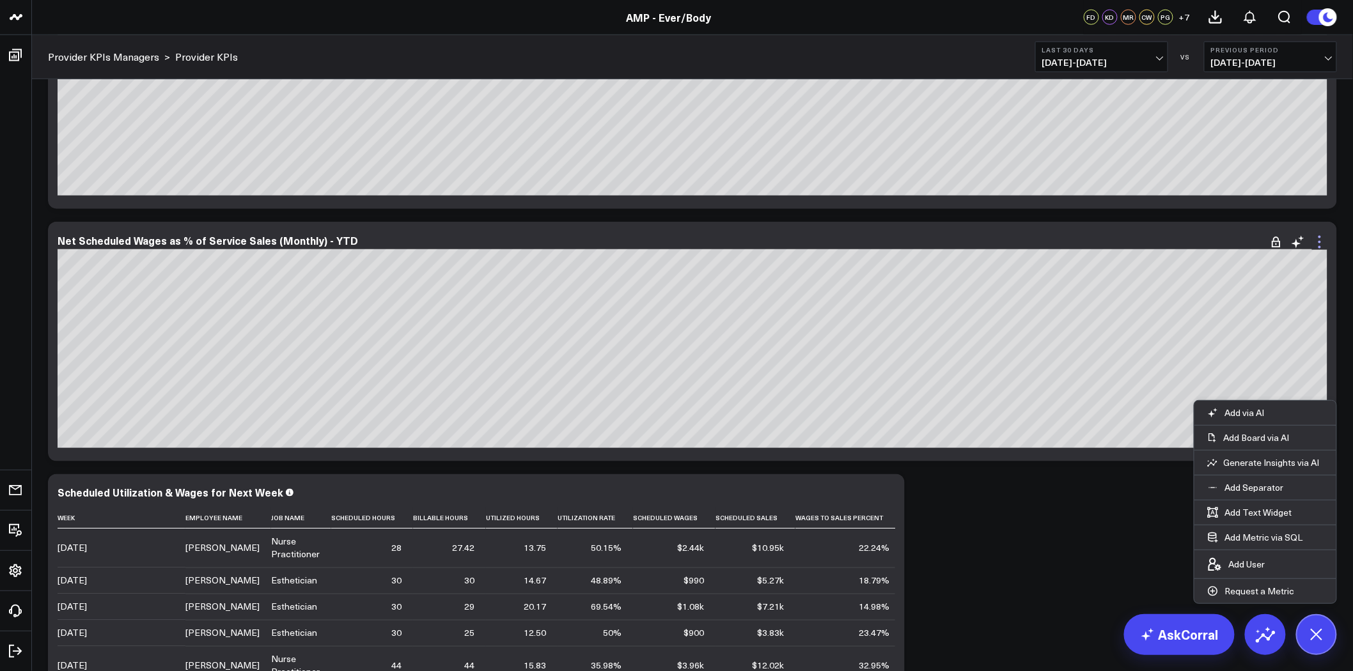
click at [1314, 238] on icon at bounding box center [1319, 242] width 15 height 15
click at [1329, 629] on button at bounding box center [1316, 635] width 41 height 41
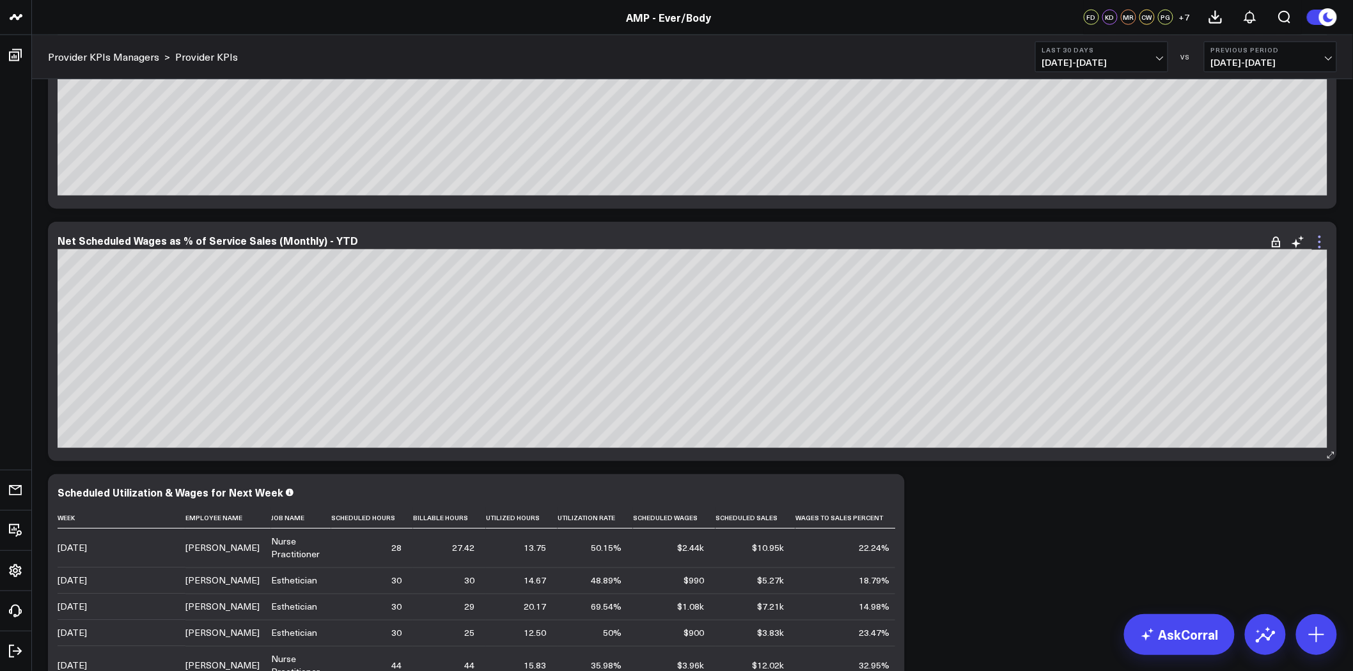
click at [1321, 240] on icon at bounding box center [1319, 242] width 15 height 15
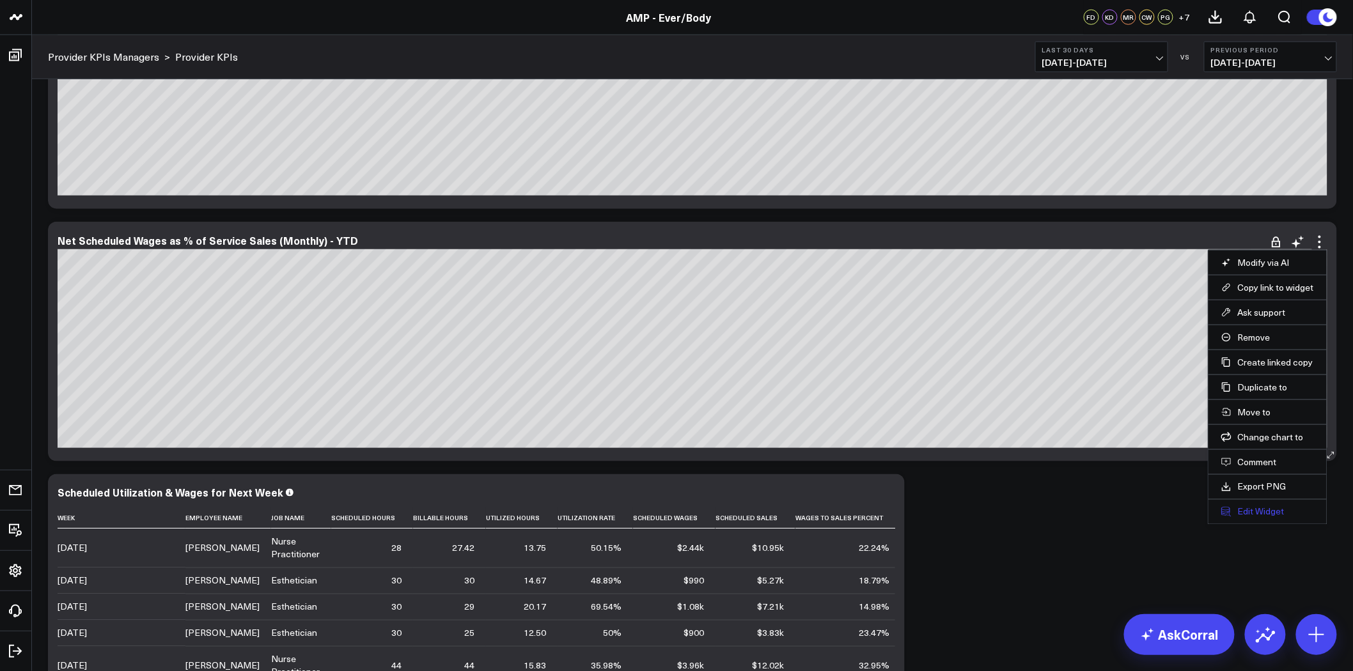
click at [1247, 518] on button "Edit Widget" at bounding box center [1267, 512] width 93 height 12
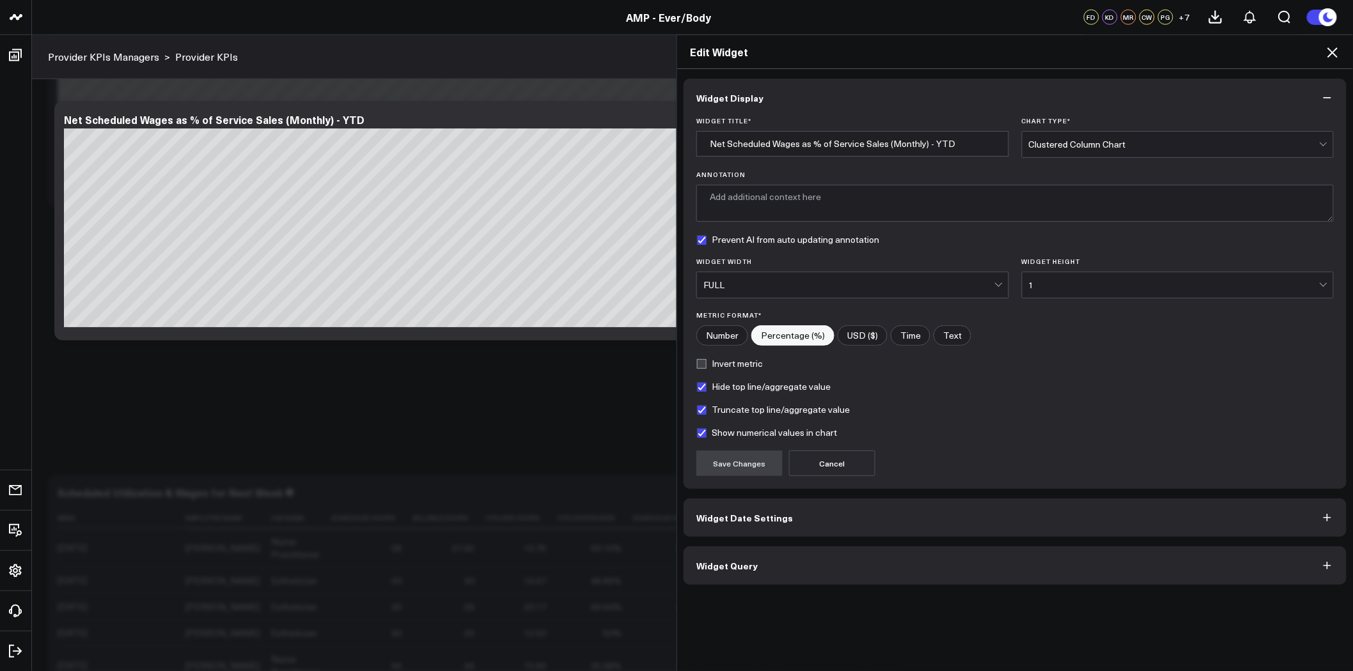
click at [1331, 52] on icon at bounding box center [1332, 52] width 15 height 15
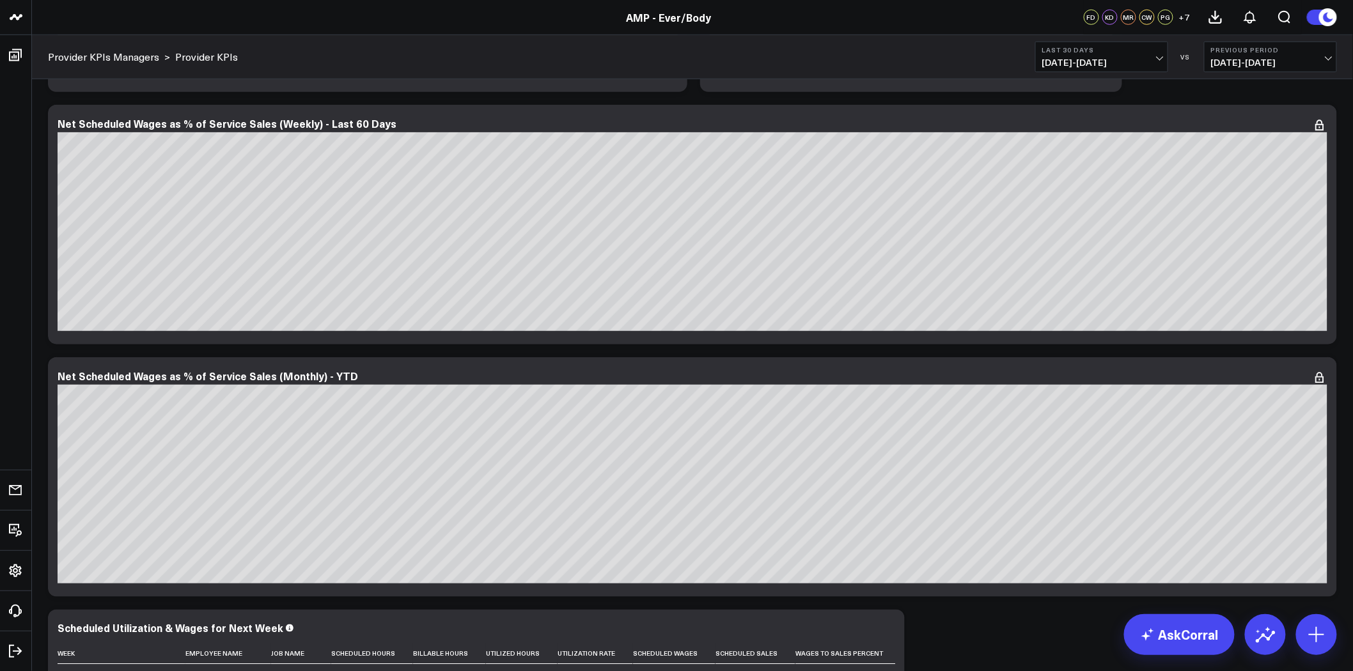
scroll to position [2273, 0]
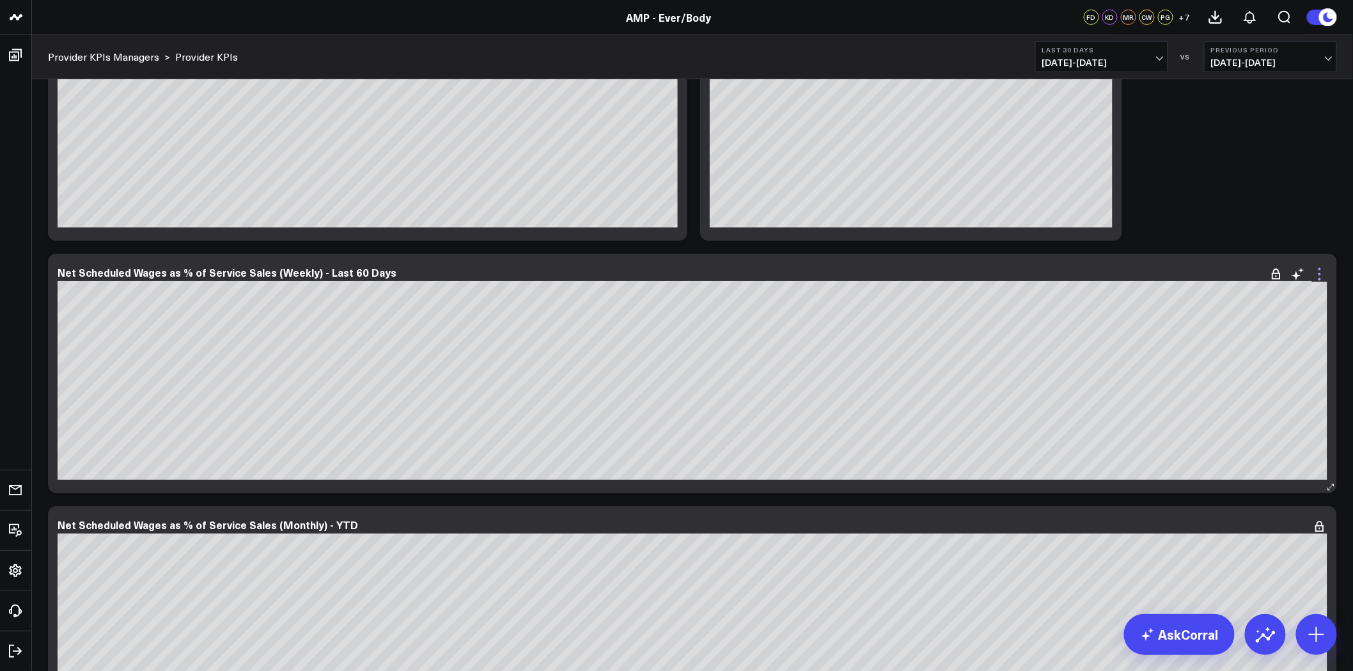
click at [1319, 272] on icon at bounding box center [1319, 274] width 15 height 15
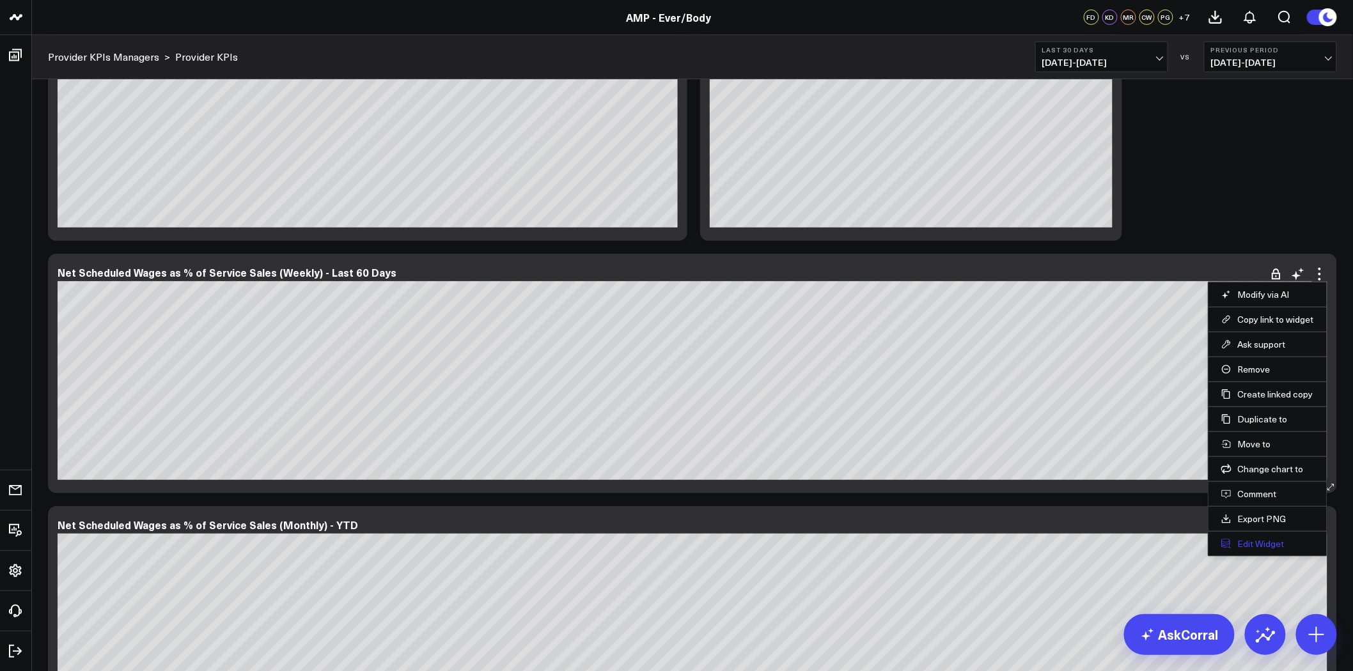
click at [1266, 546] on button "Edit Widget" at bounding box center [1267, 544] width 93 height 12
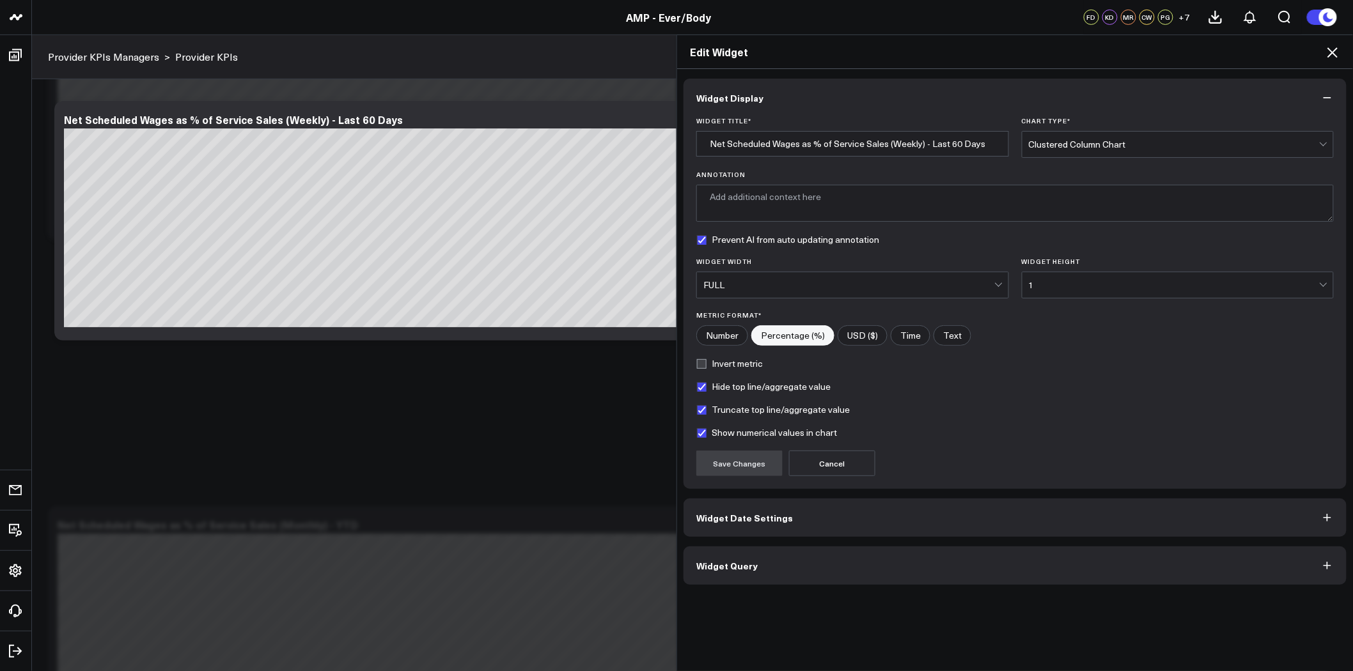
click at [941, 572] on button "Widget Query" at bounding box center [1015, 566] width 663 height 38
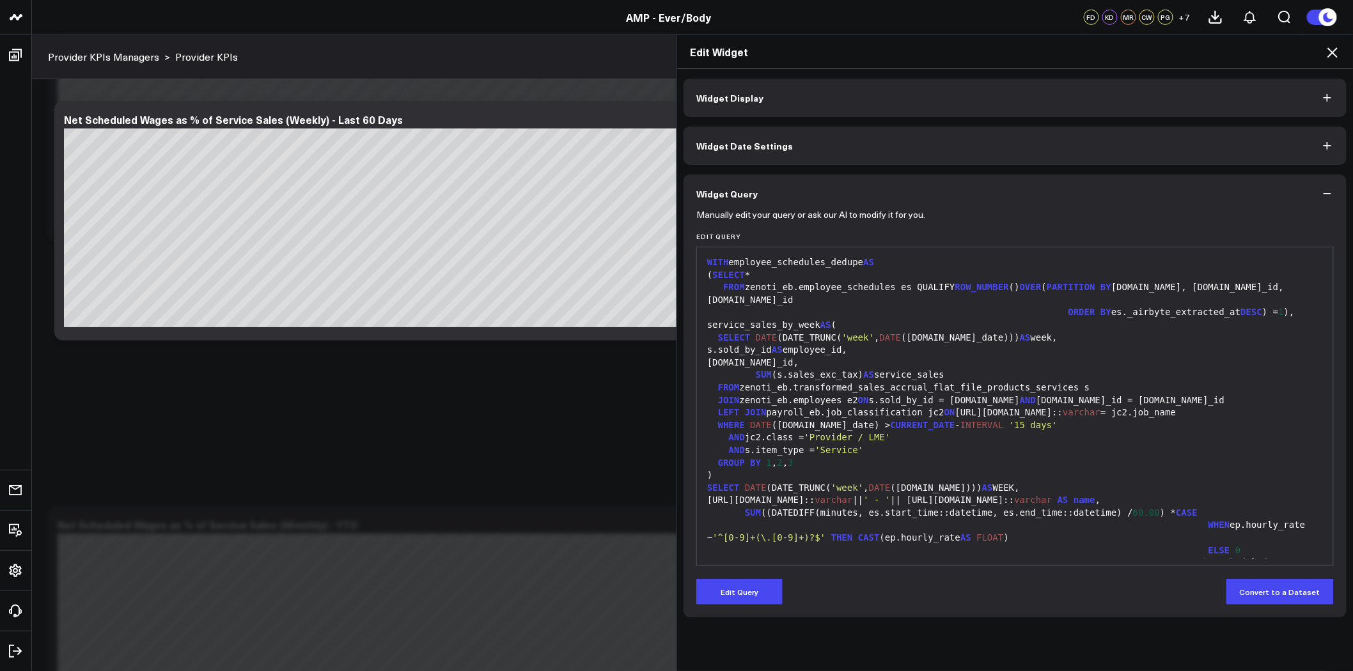
click at [765, 142] on span "Widget Date Settings" at bounding box center [744, 146] width 97 height 10
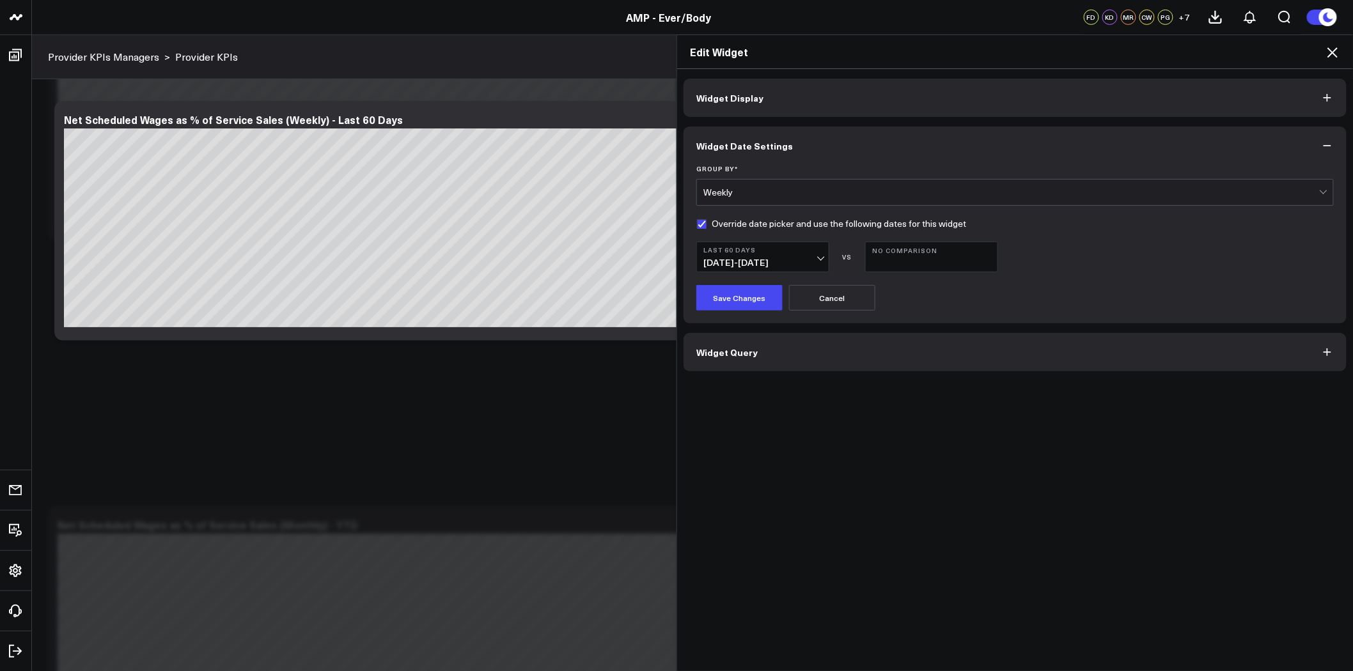
click at [827, 93] on button "Widget Display" at bounding box center [1015, 98] width 663 height 38
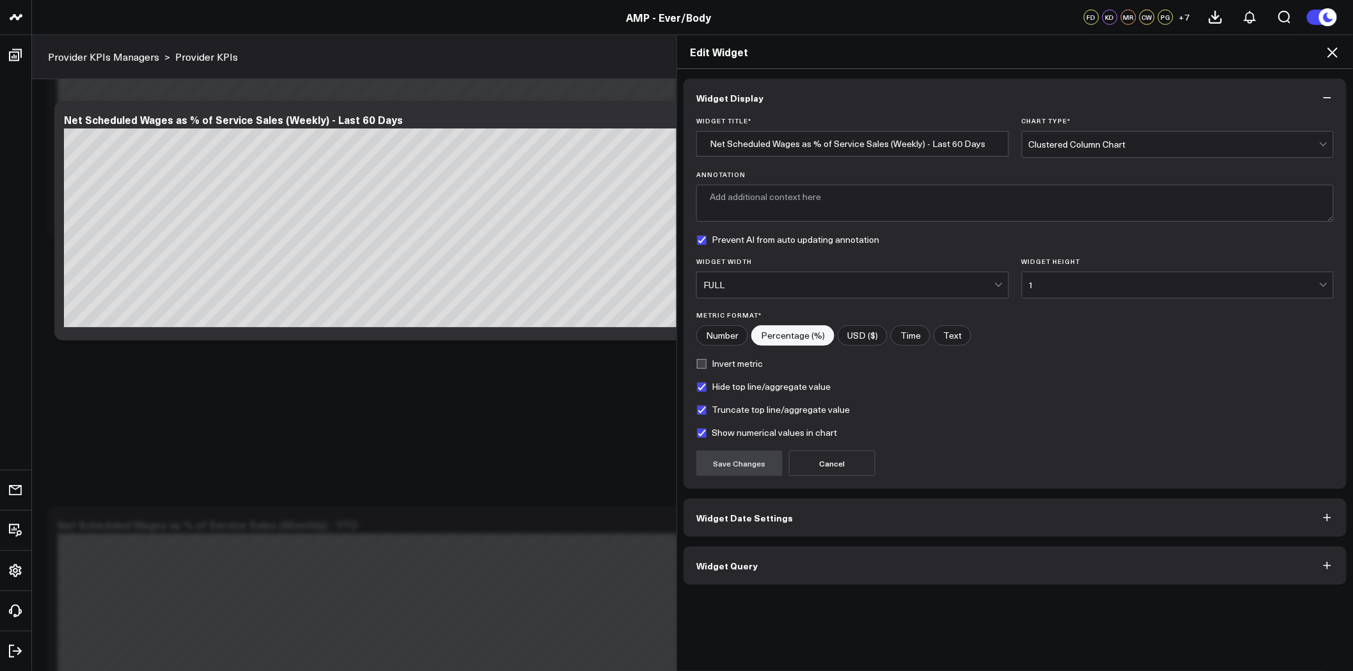
click at [1329, 51] on icon at bounding box center [1332, 52] width 15 height 15
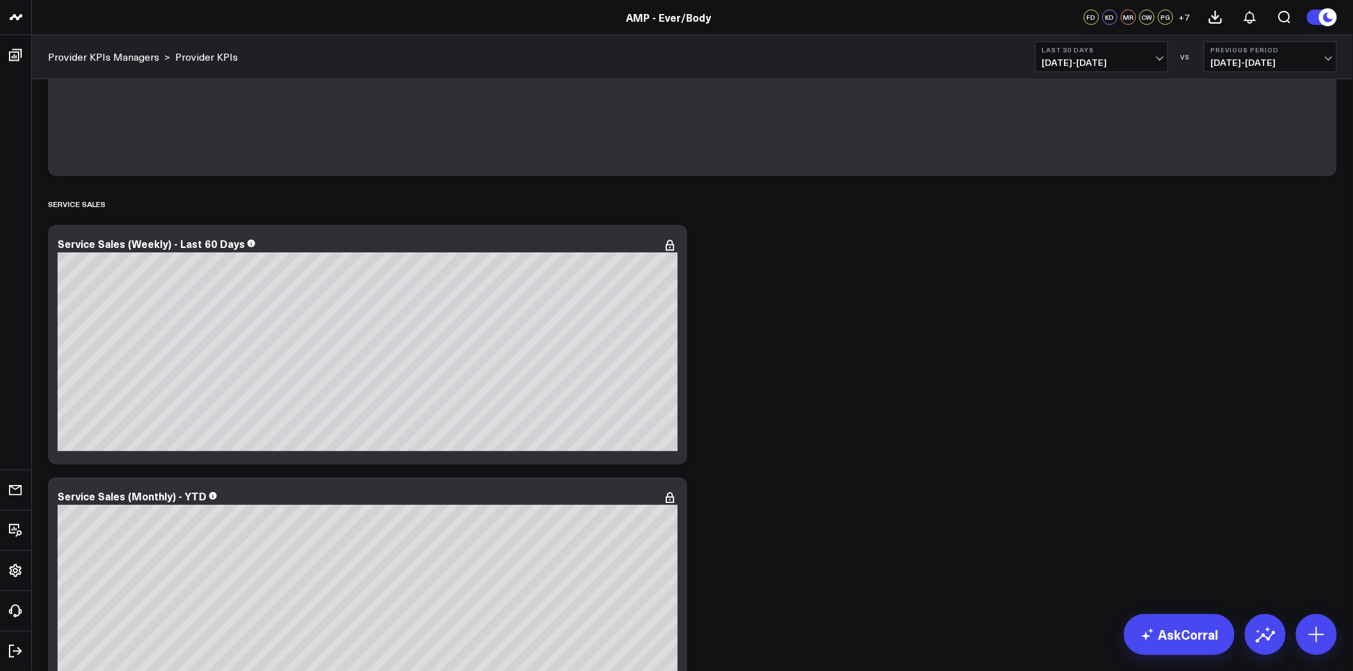
scroll to position [213, 0]
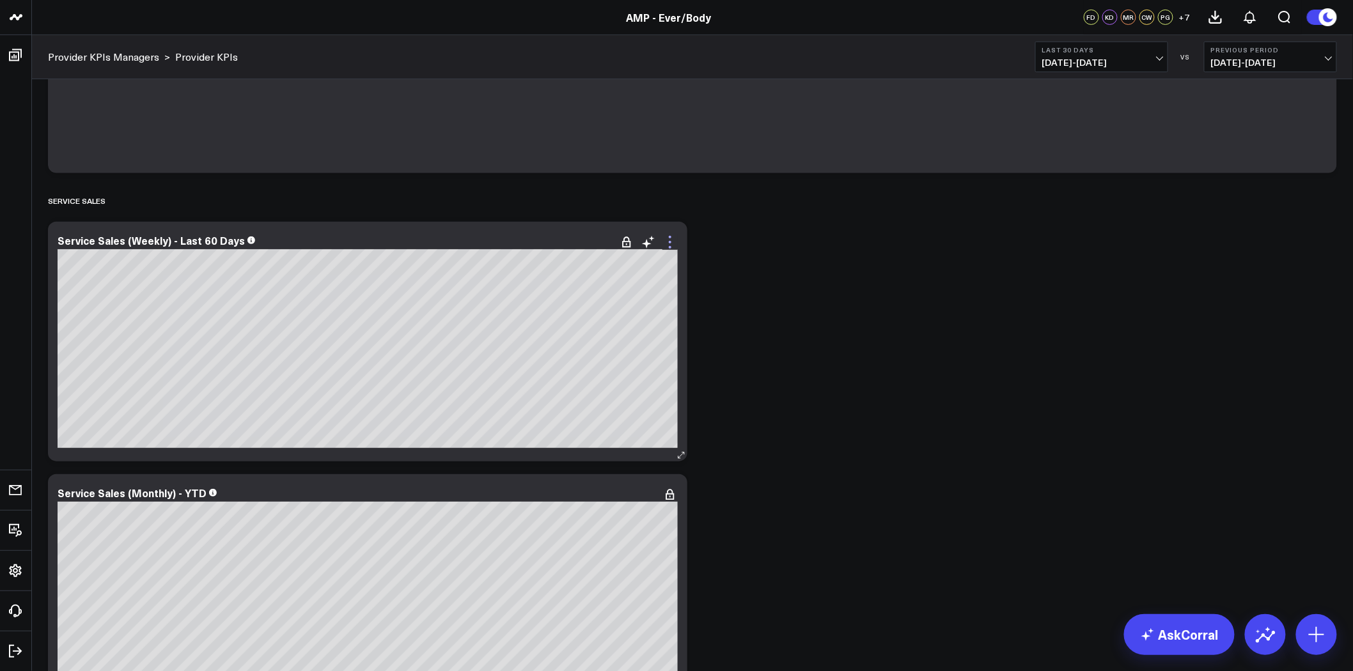
click at [673, 246] on icon at bounding box center [670, 242] width 15 height 15
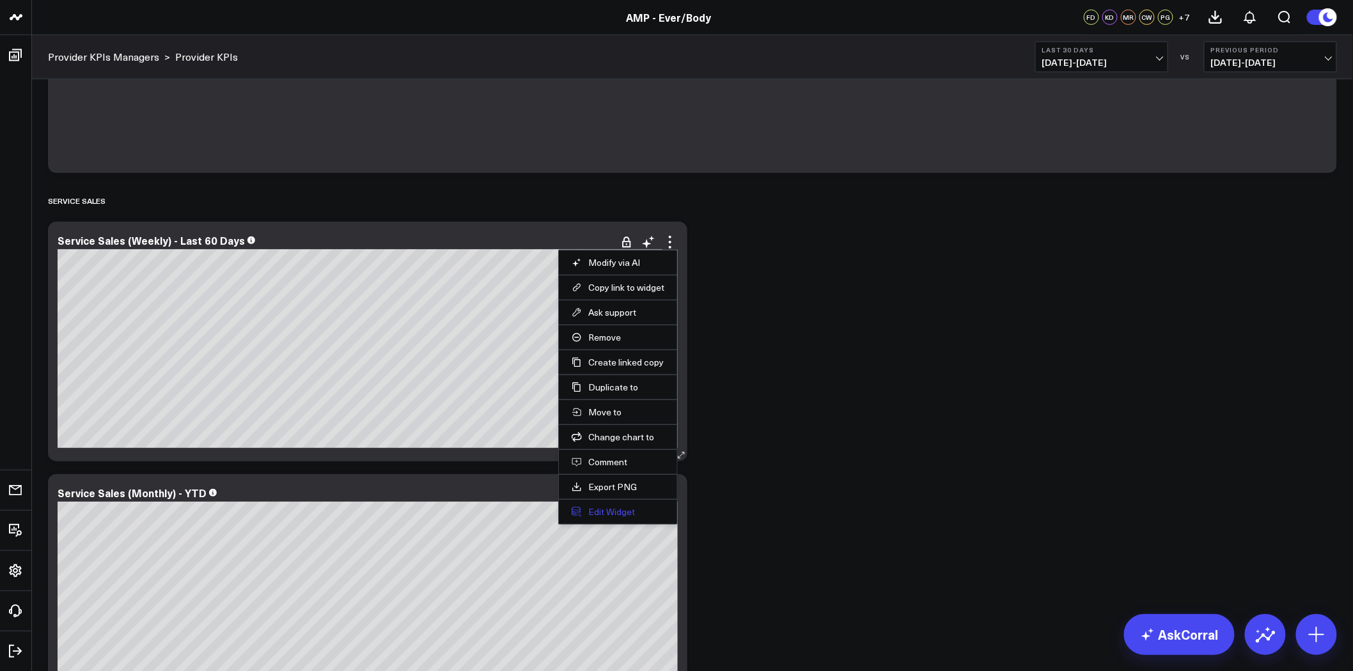
click at [622, 513] on button "Edit Widget" at bounding box center [618, 512] width 93 height 12
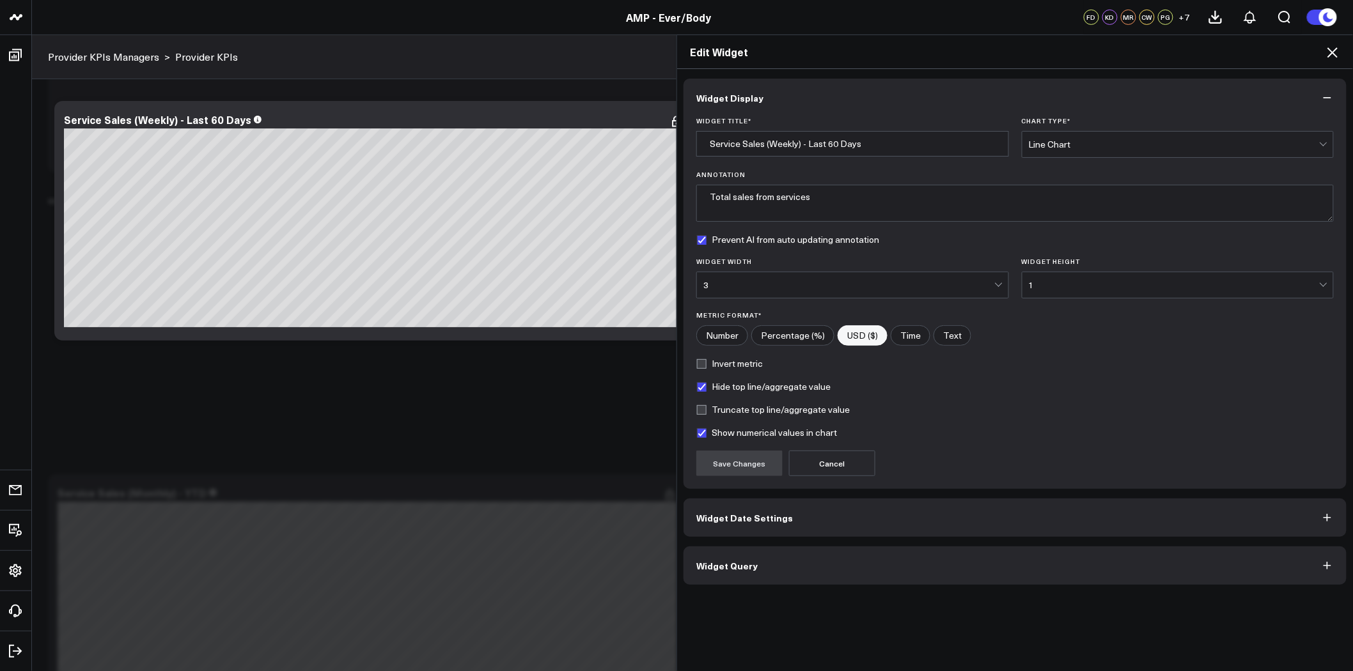
click at [783, 277] on div "3" at bounding box center [848, 285] width 291 height 26
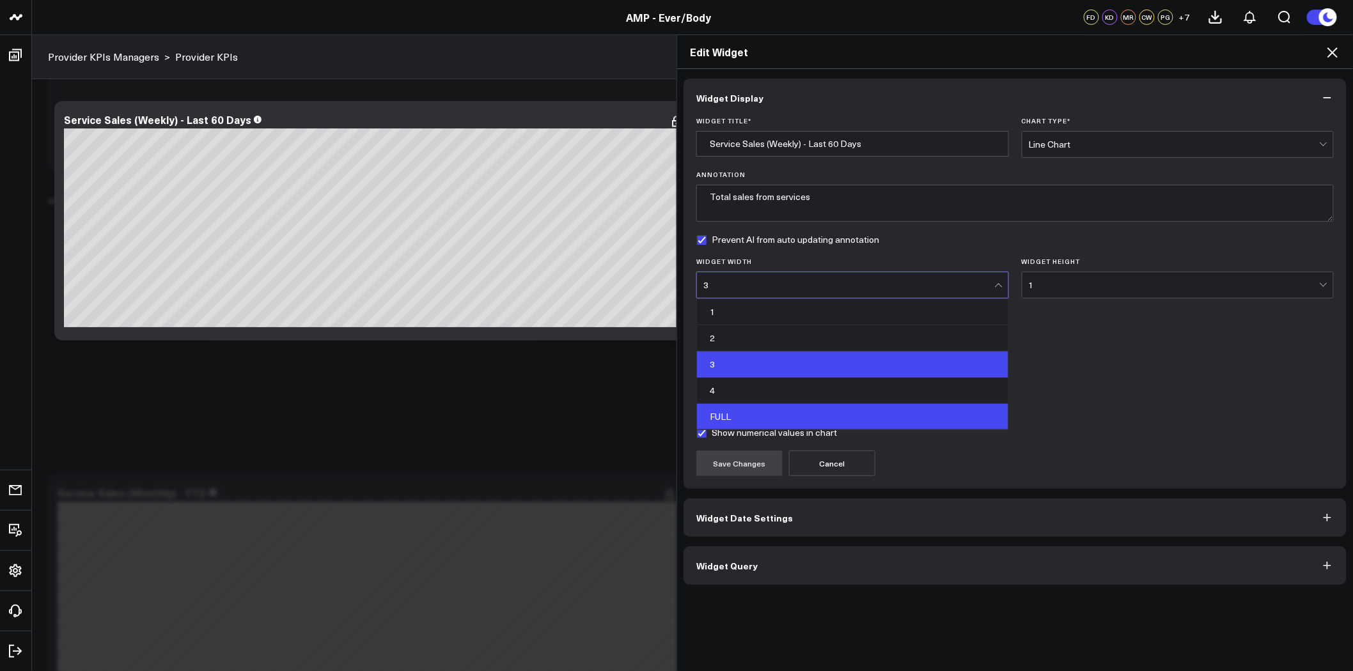
click at [767, 411] on div "FULL" at bounding box center [852, 417] width 311 height 26
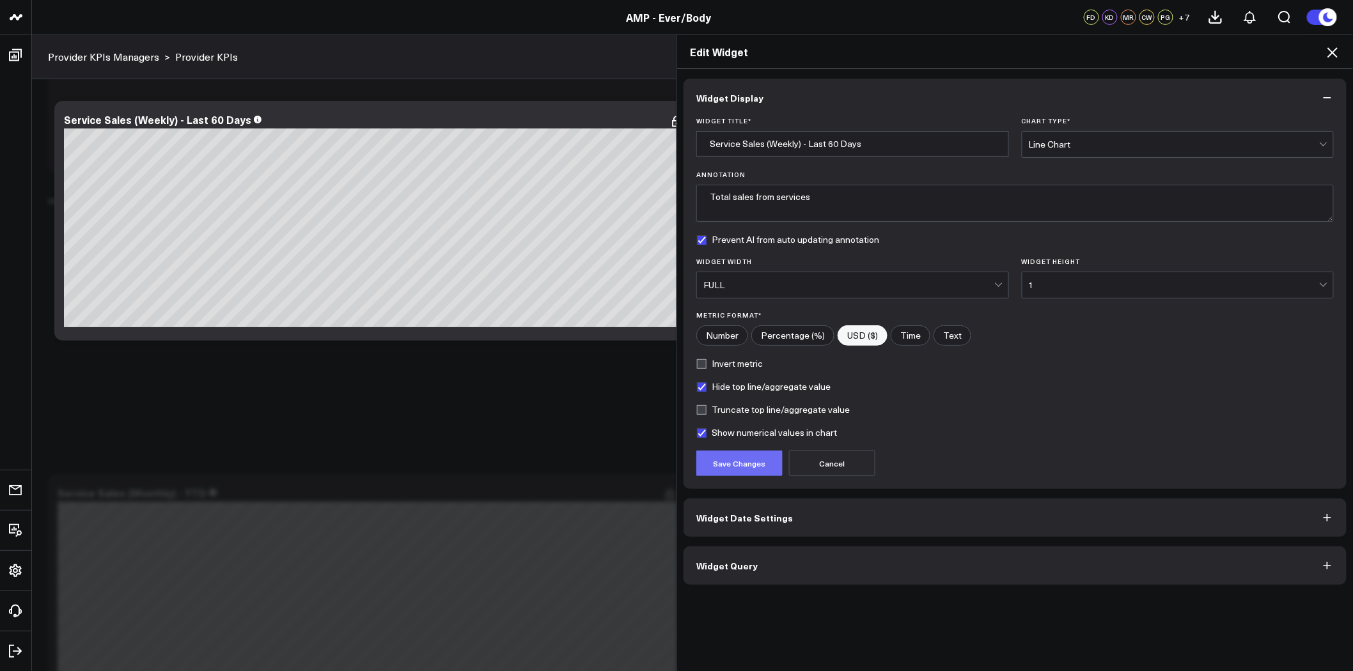
click at [743, 460] on button "Save Changes" at bounding box center [739, 464] width 86 height 26
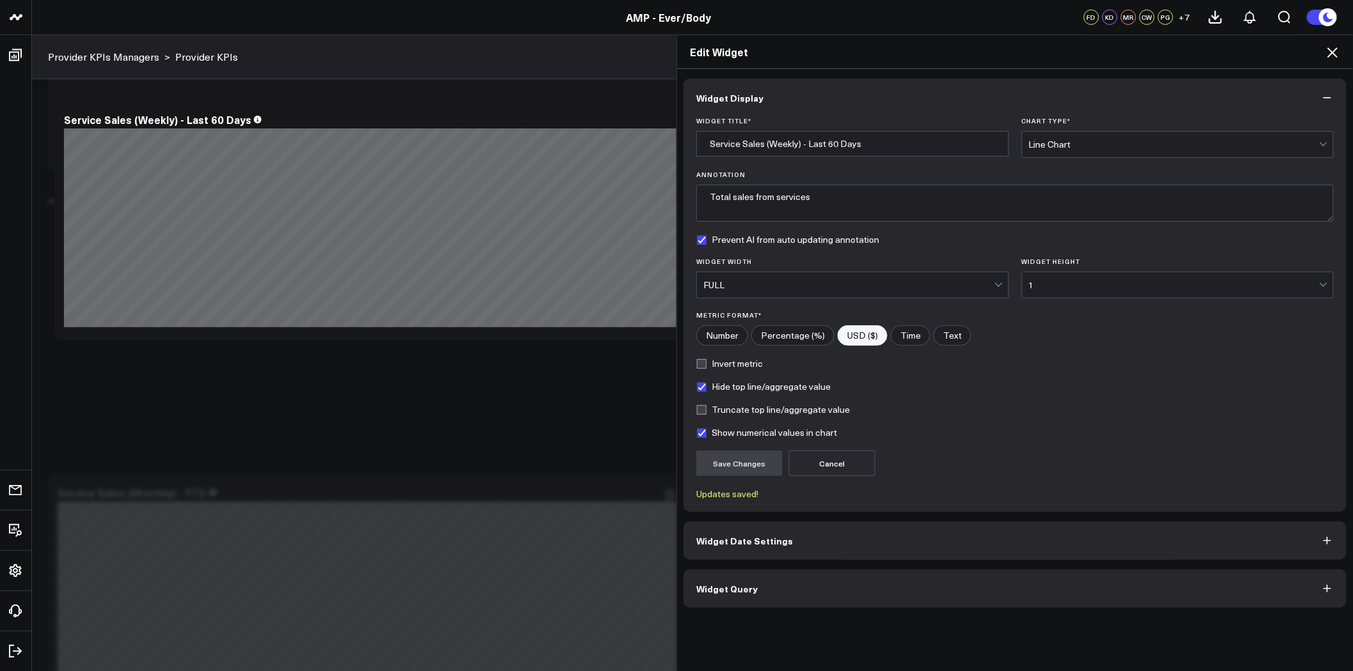
click at [1330, 50] on icon at bounding box center [1332, 52] width 15 height 15
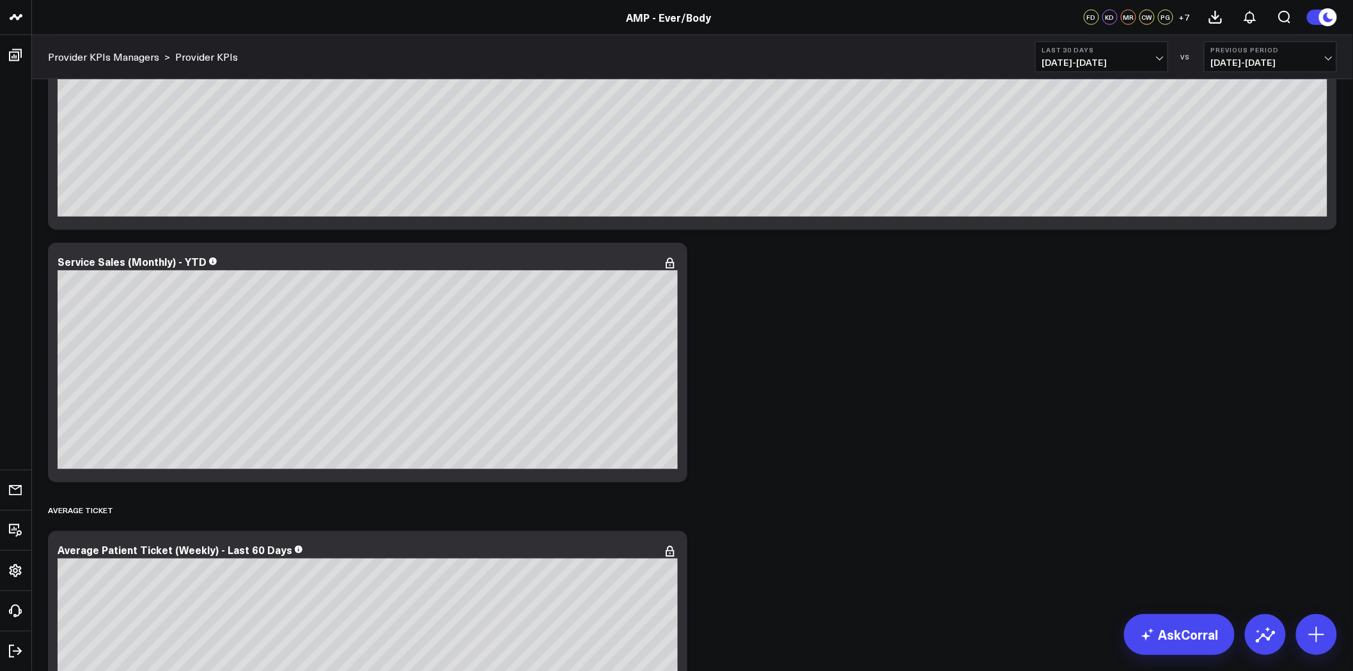
scroll to position [497, 0]
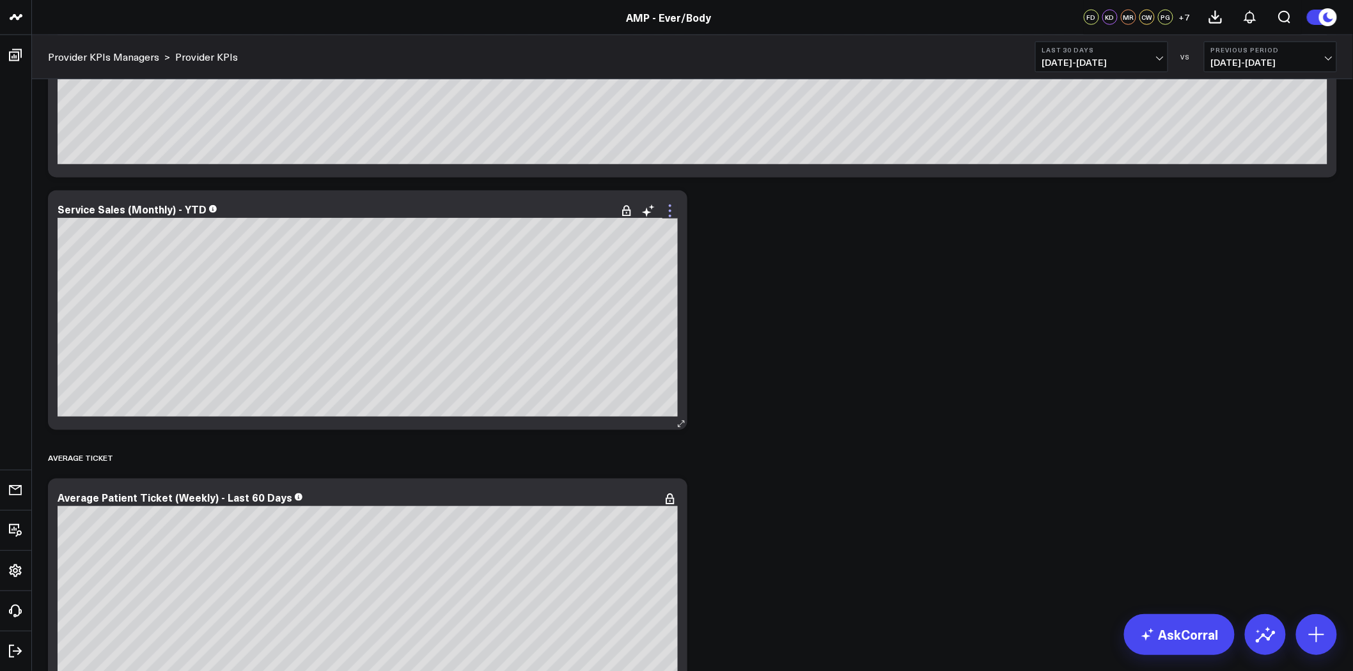
click at [666, 208] on icon at bounding box center [670, 210] width 15 height 15
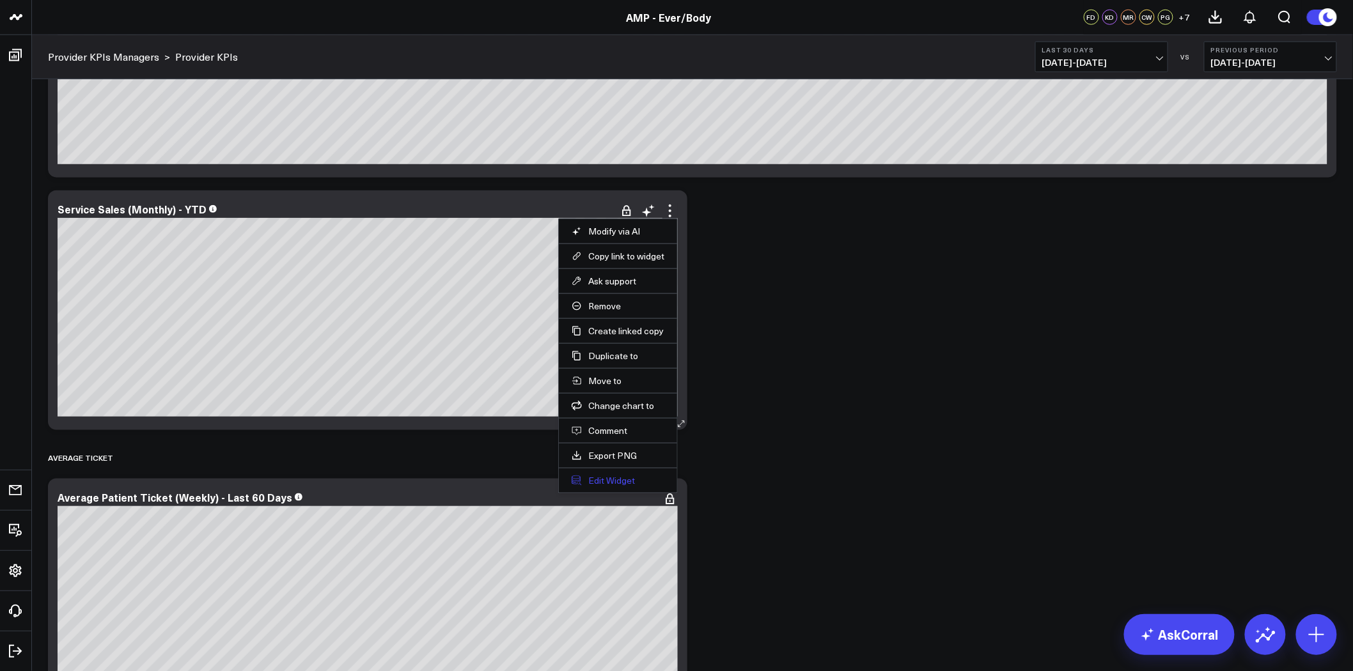
click at [609, 483] on button "Edit Widget" at bounding box center [618, 481] width 93 height 12
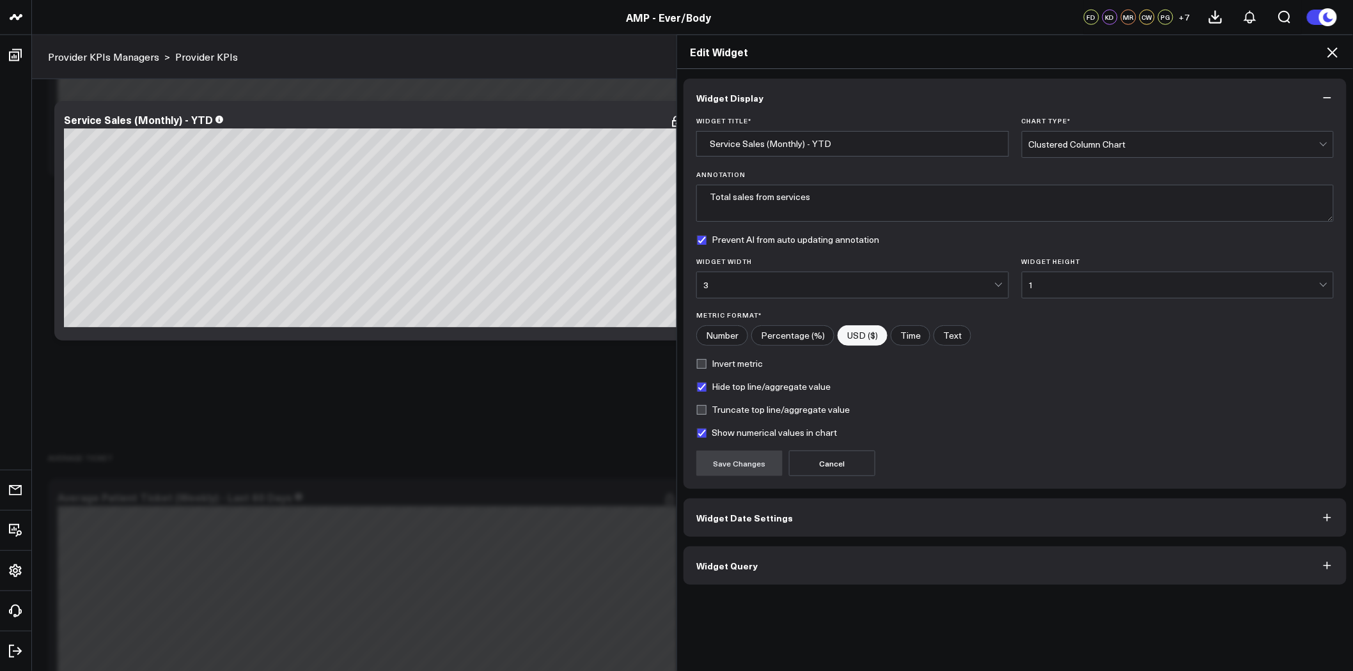
click at [842, 283] on div "3" at bounding box center [848, 285] width 291 height 10
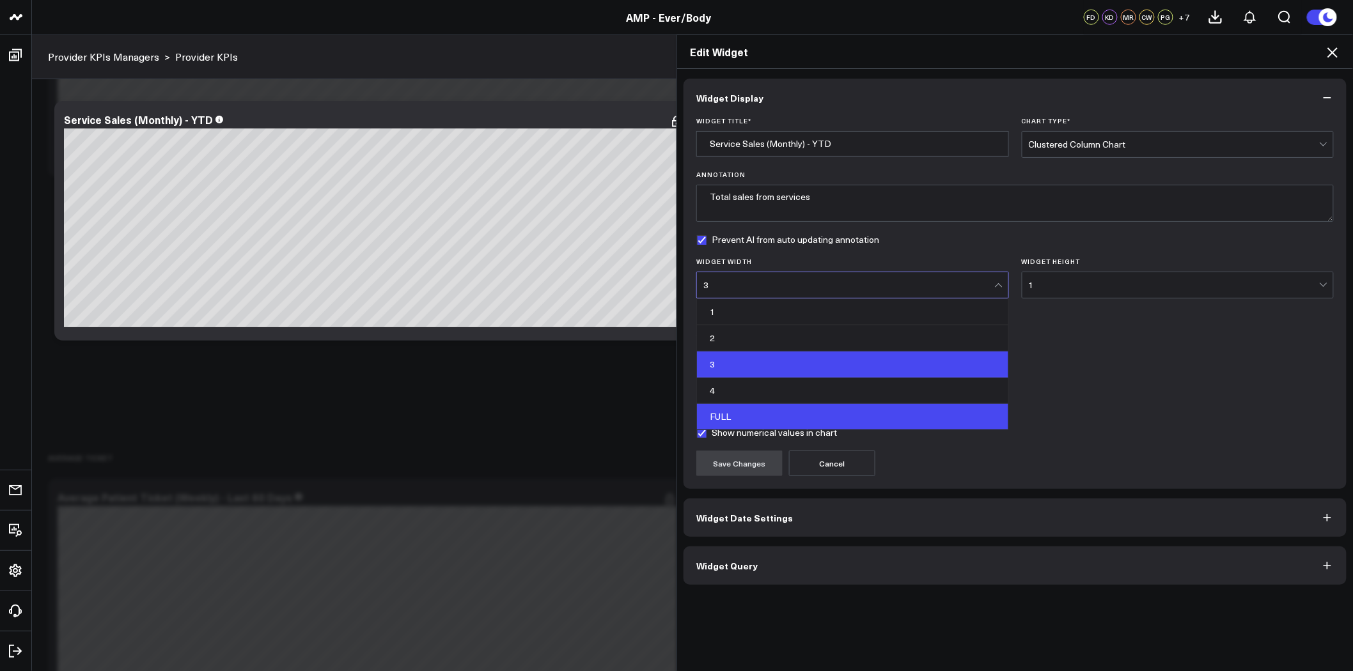
click at [790, 407] on div "FULL" at bounding box center [852, 417] width 311 height 26
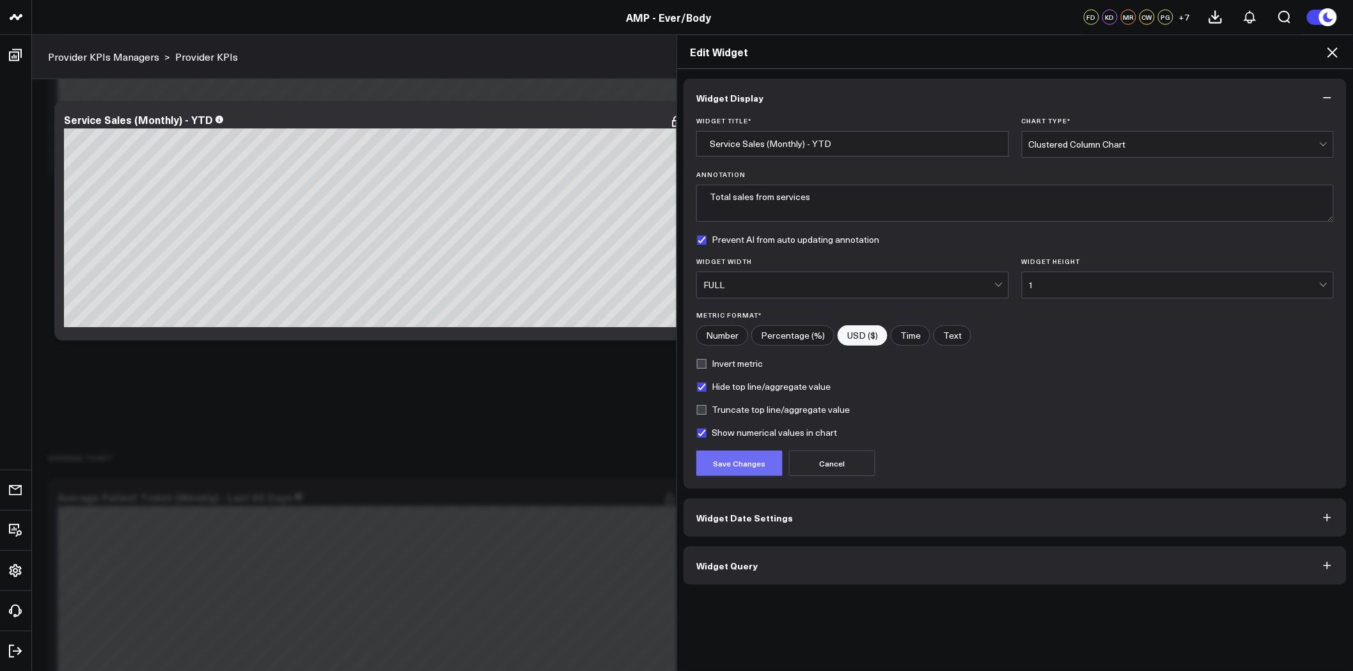
click at [723, 462] on button "Save Changes" at bounding box center [739, 464] width 86 height 26
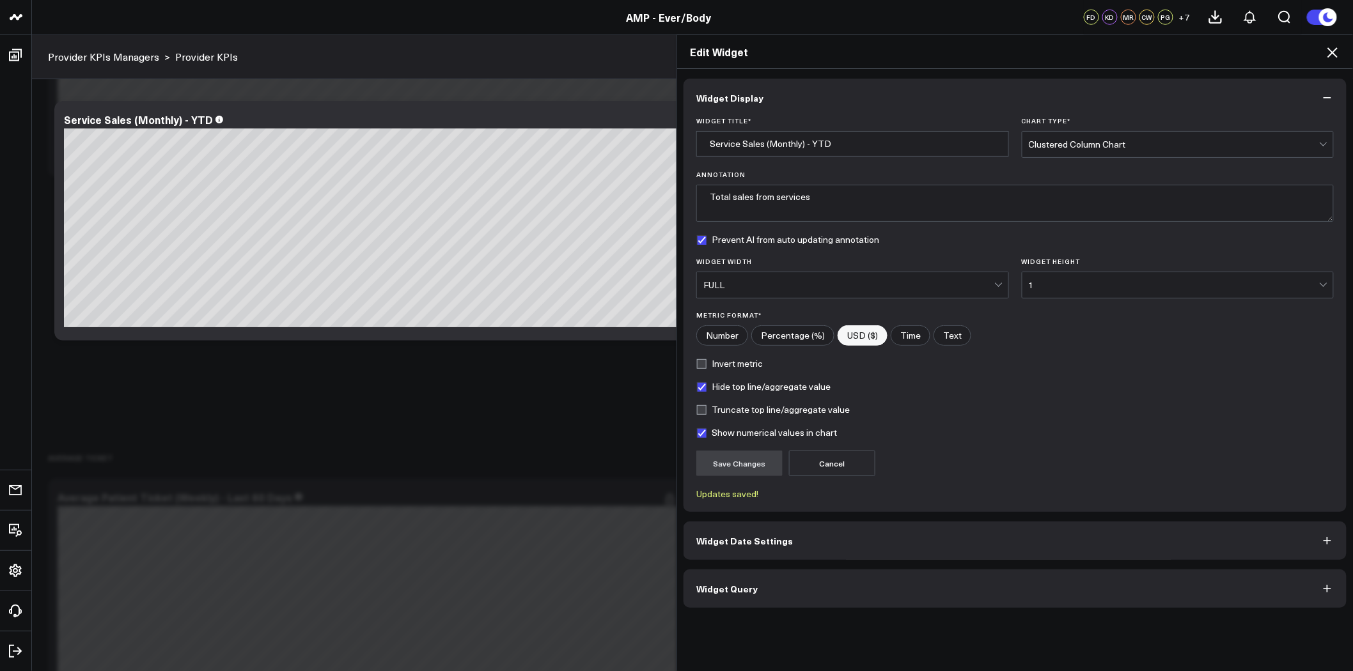
click at [1335, 52] on icon at bounding box center [1332, 52] width 15 height 15
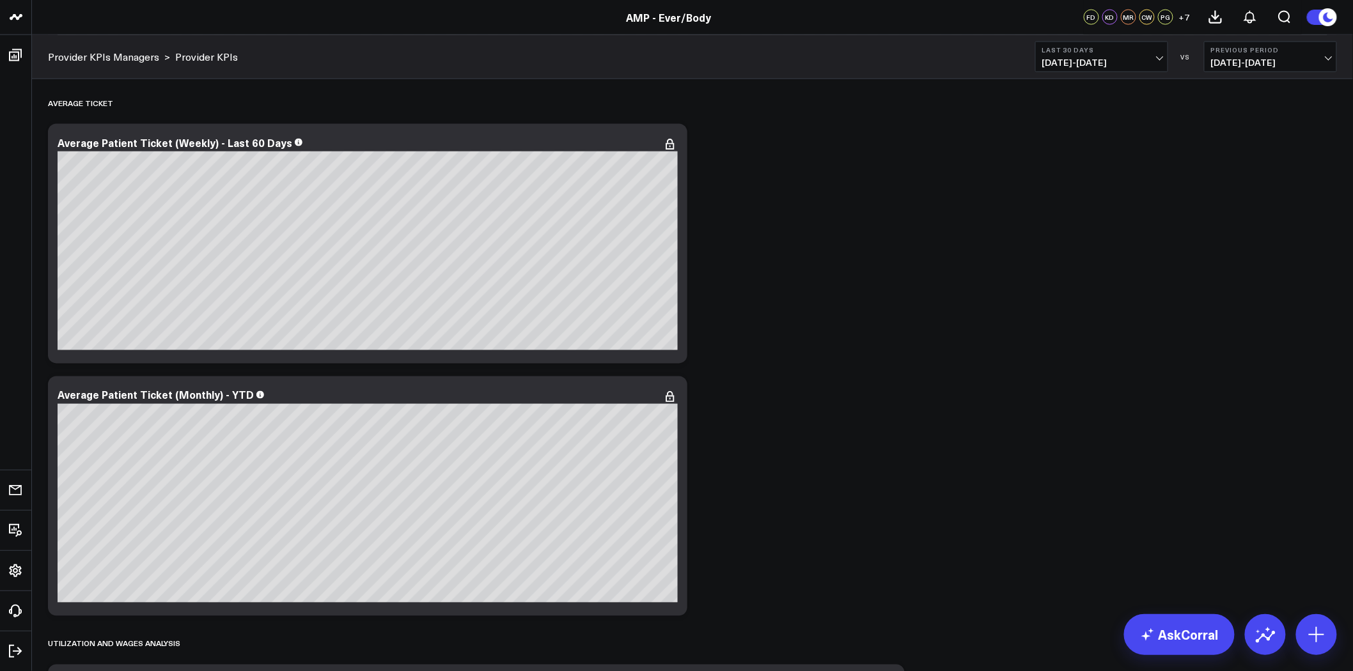
scroll to position [852, 0]
click at [665, 136] on icon at bounding box center [670, 143] width 15 height 15
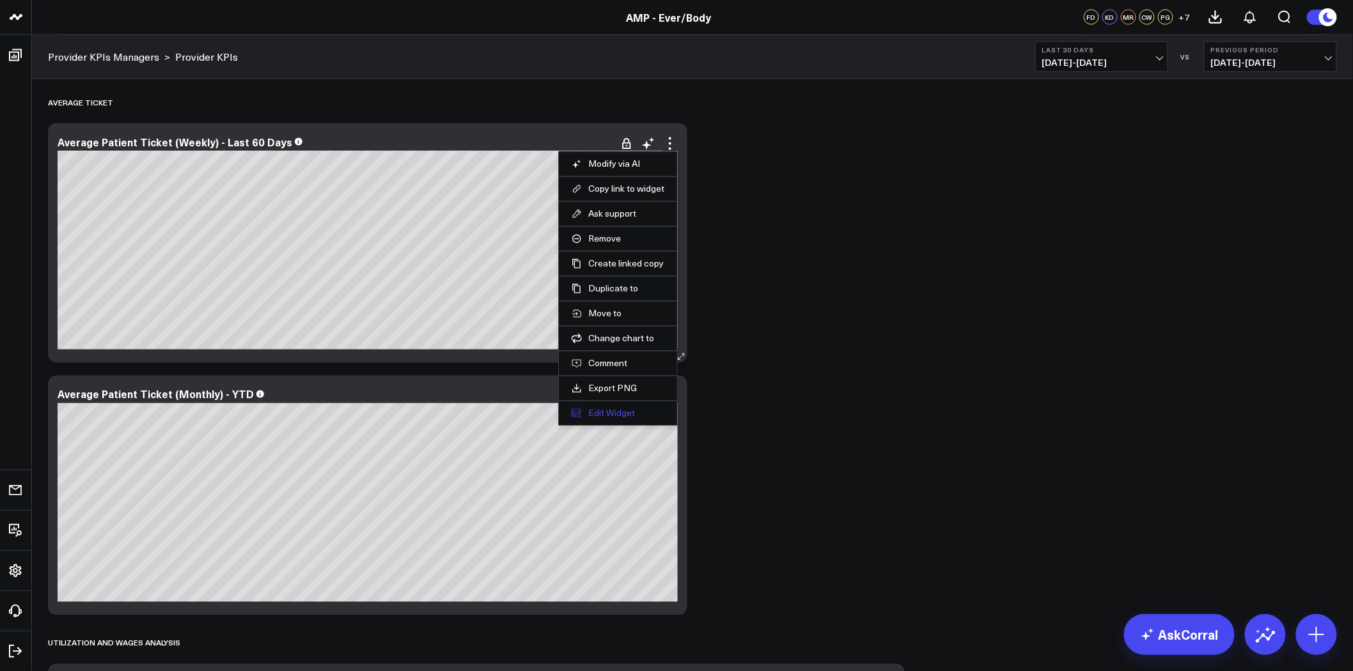
click at [606, 412] on button "Edit Widget" at bounding box center [618, 414] width 93 height 12
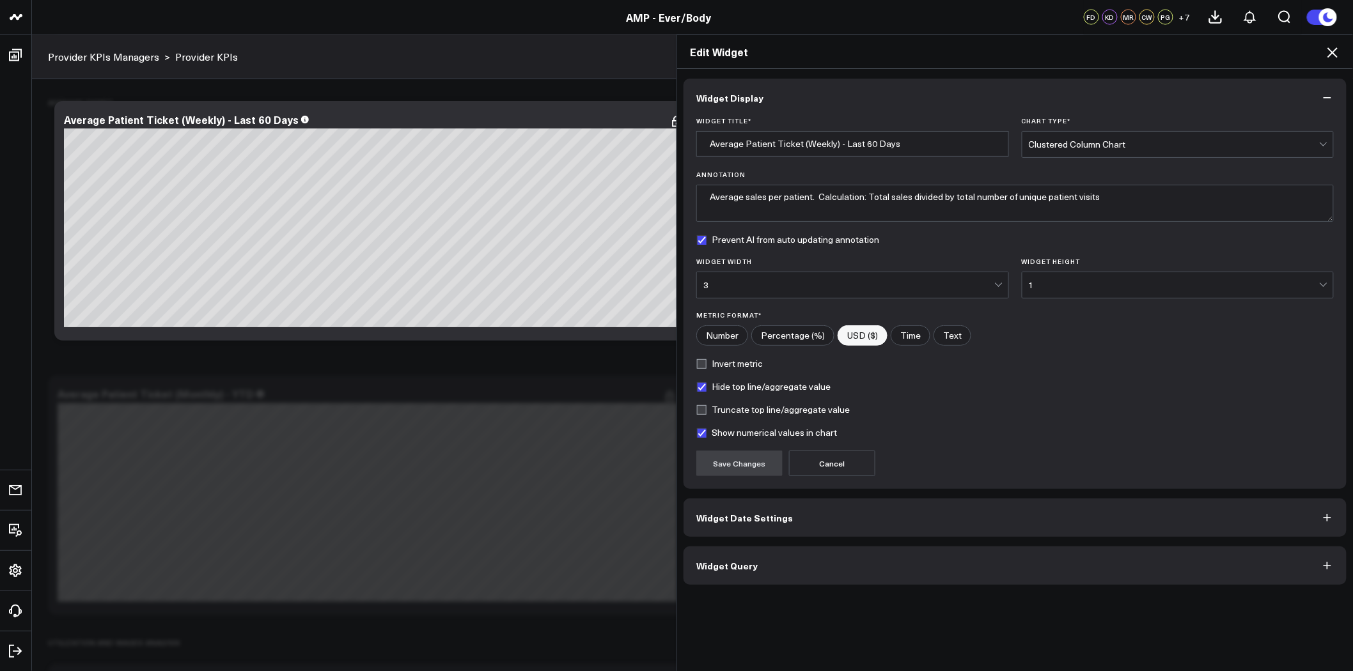
click at [774, 560] on button "Widget Query" at bounding box center [1015, 566] width 663 height 38
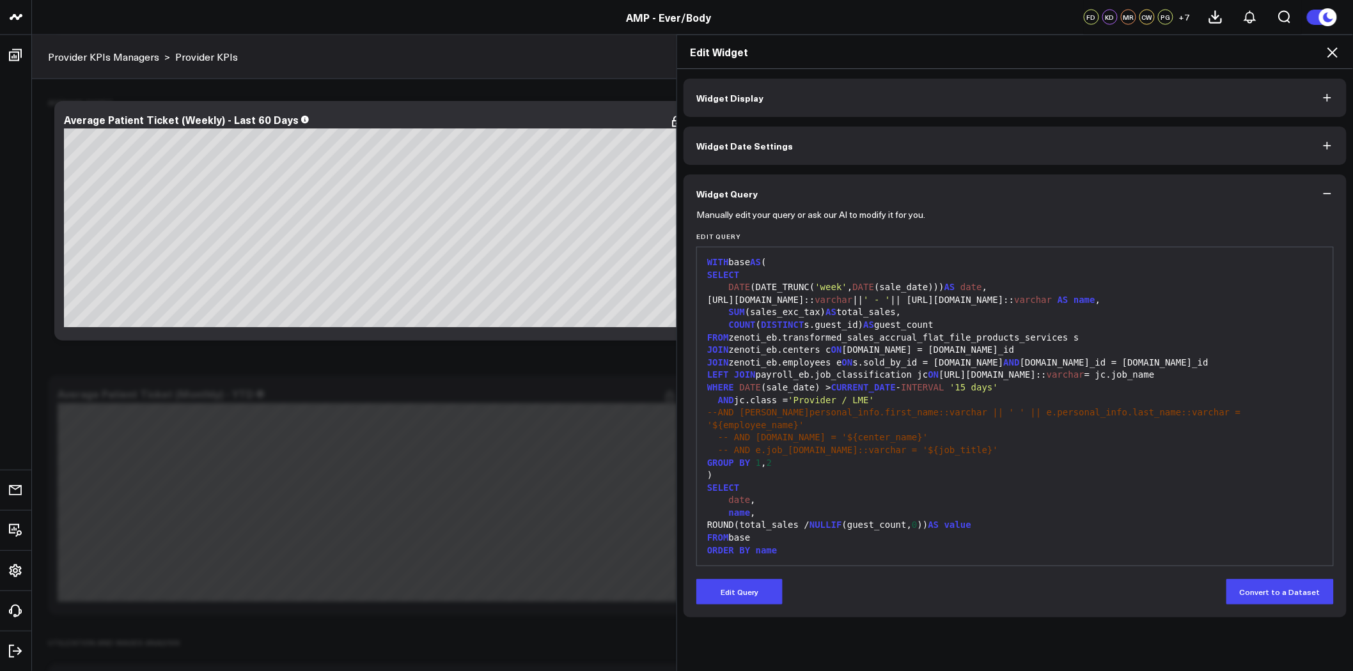
click at [778, 144] on span "Widget Date Settings" at bounding box center [744, 146] width 97 height 10
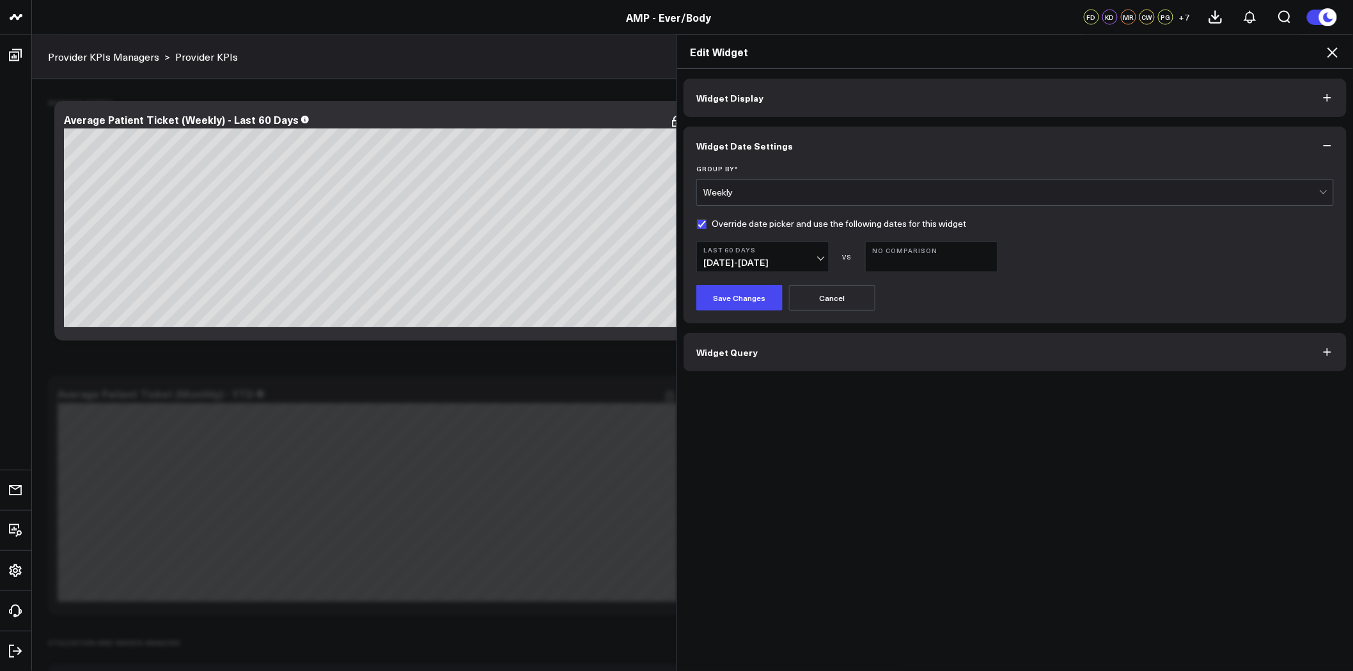
click at [785, 95] on button "Widget Display" at bounding box center [1015, 98] width 663 height 38
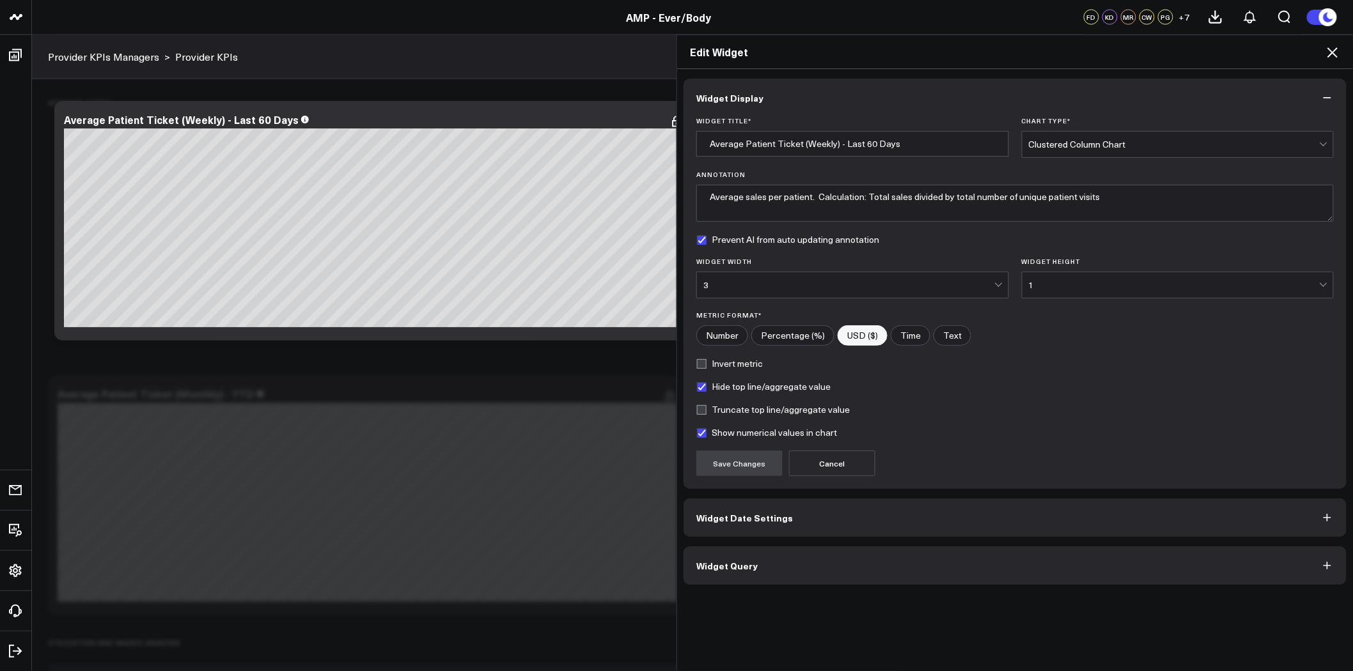
click at [777, 285] on div "3" at bounding box center [848, 285] width 291 height 10
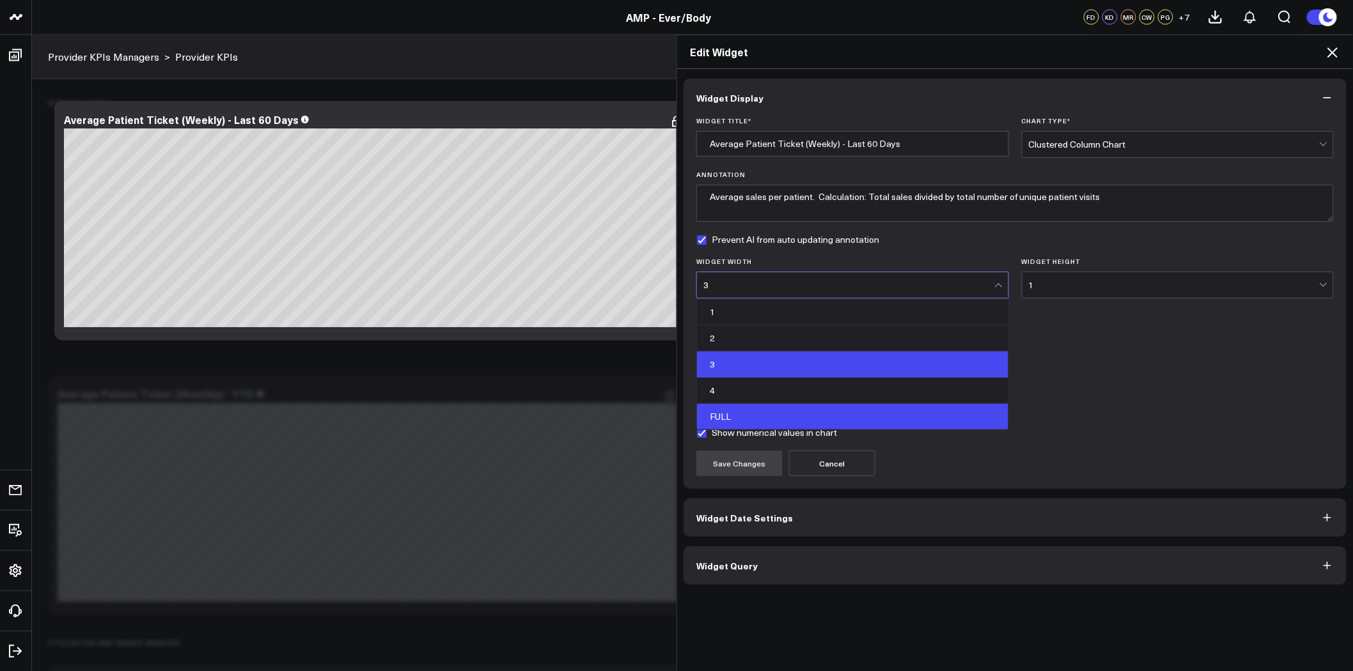
click at [770, 413] on div "FULL" at bounding box center [852, 417] width 311 height 26
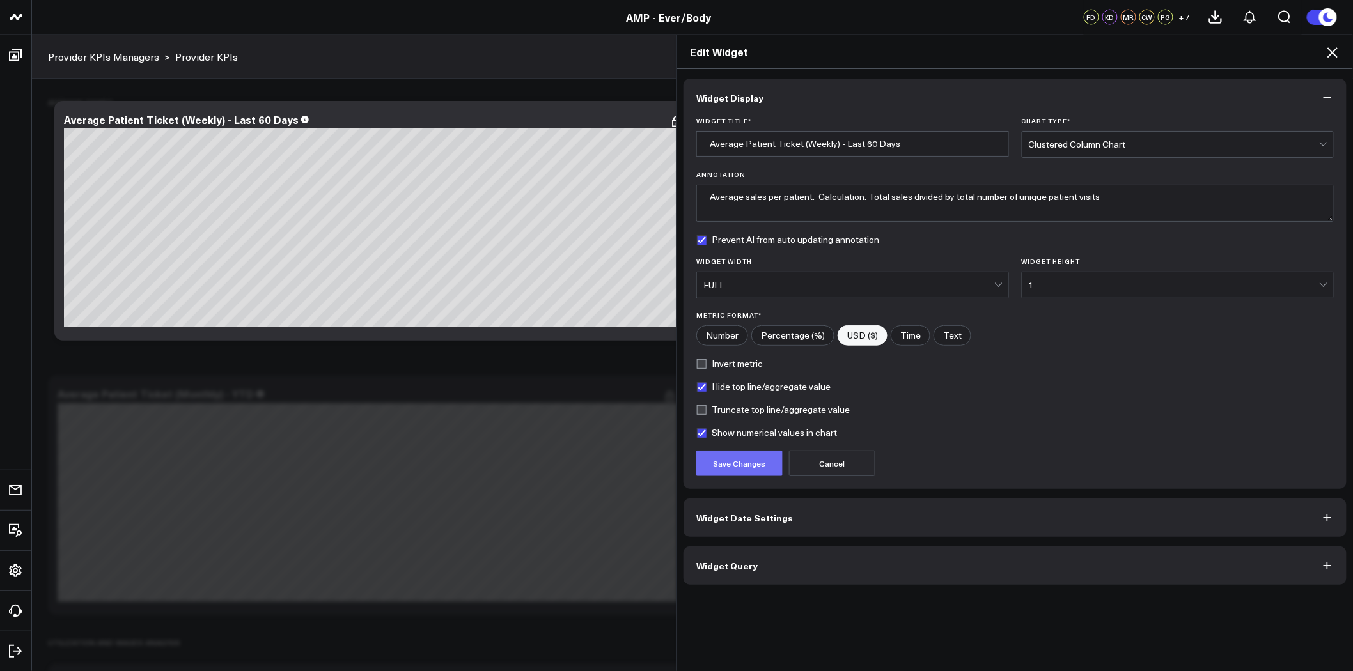
click at [742, 465] on button "Save Changes" at bounding box center [739, 464] width 86 height 26
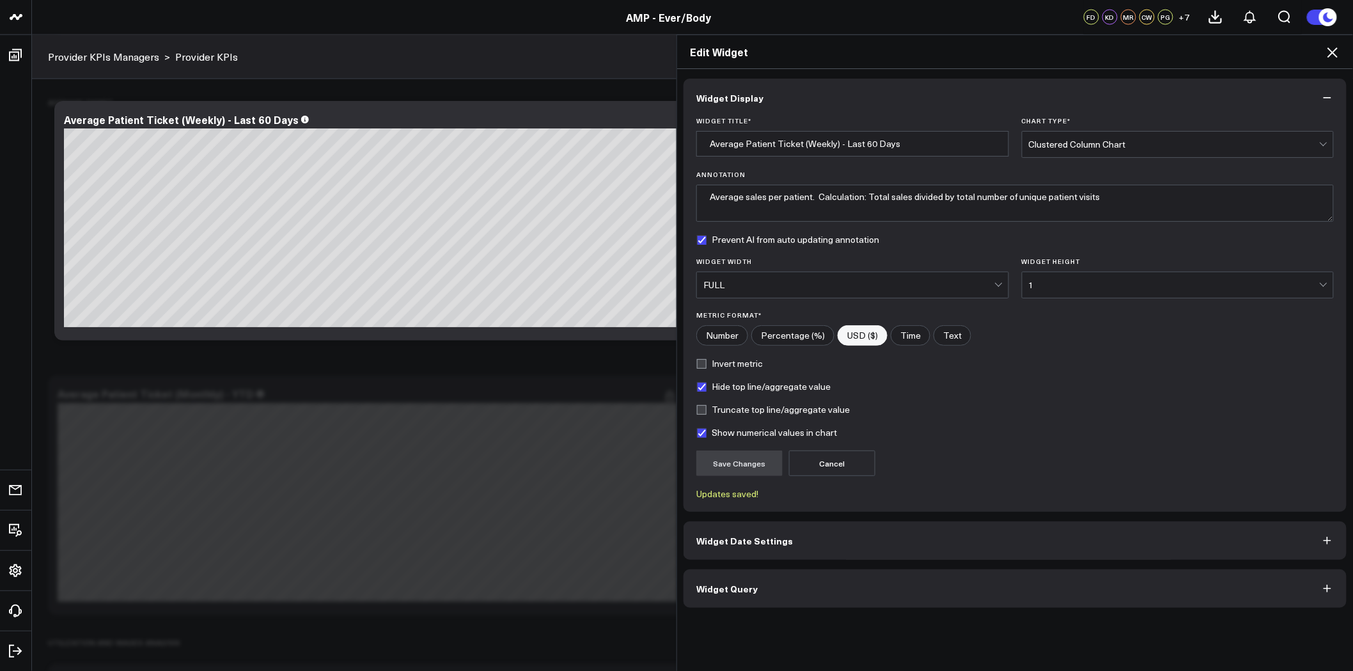
click at [1330, 49] on icon at bounding box center [1333, 52] width 10 height 10
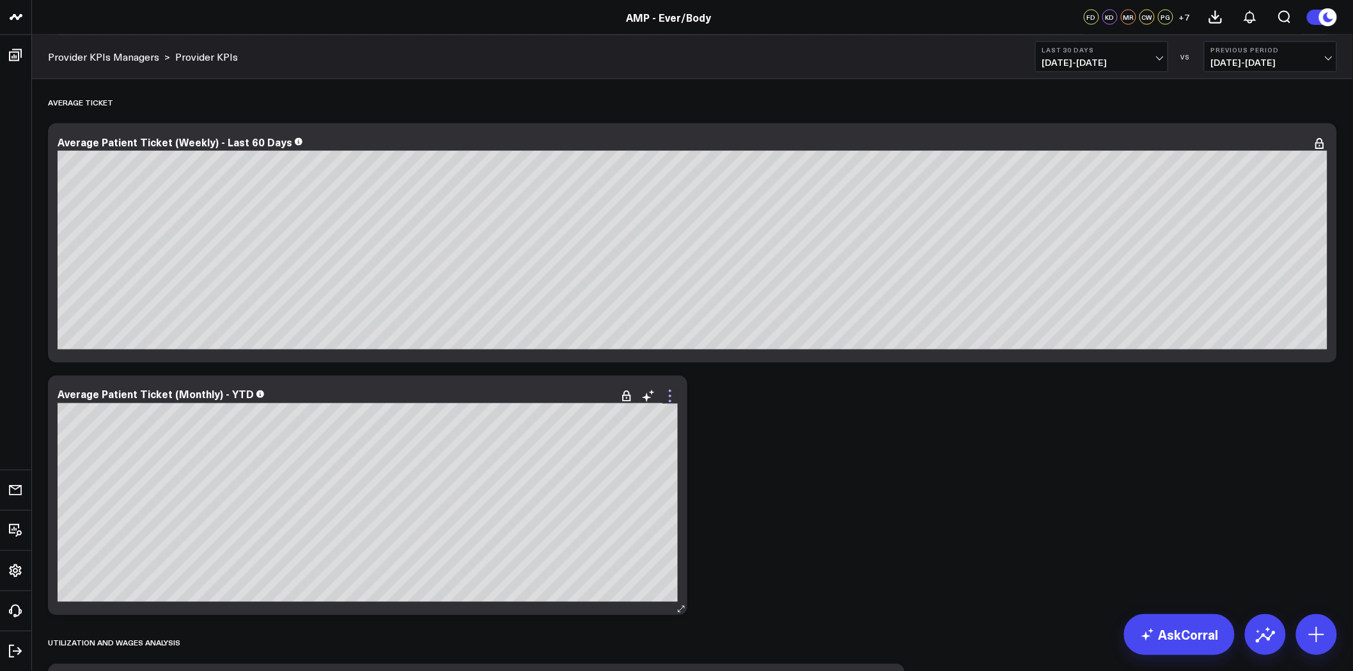
click at [670, 399] on icon at bounding box center [670, 396] width 15 height 15
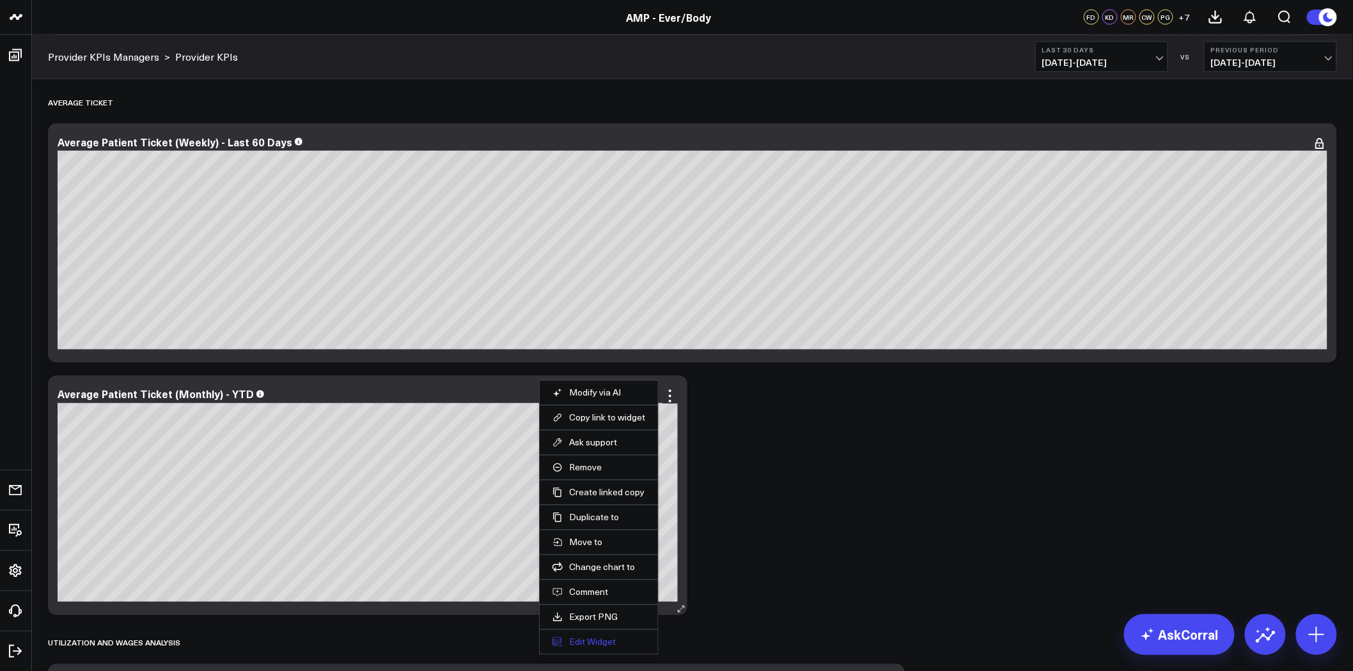
click at [608, 641] on button "Edit Widget" at bounding box center [599, 643] width 93 height 12
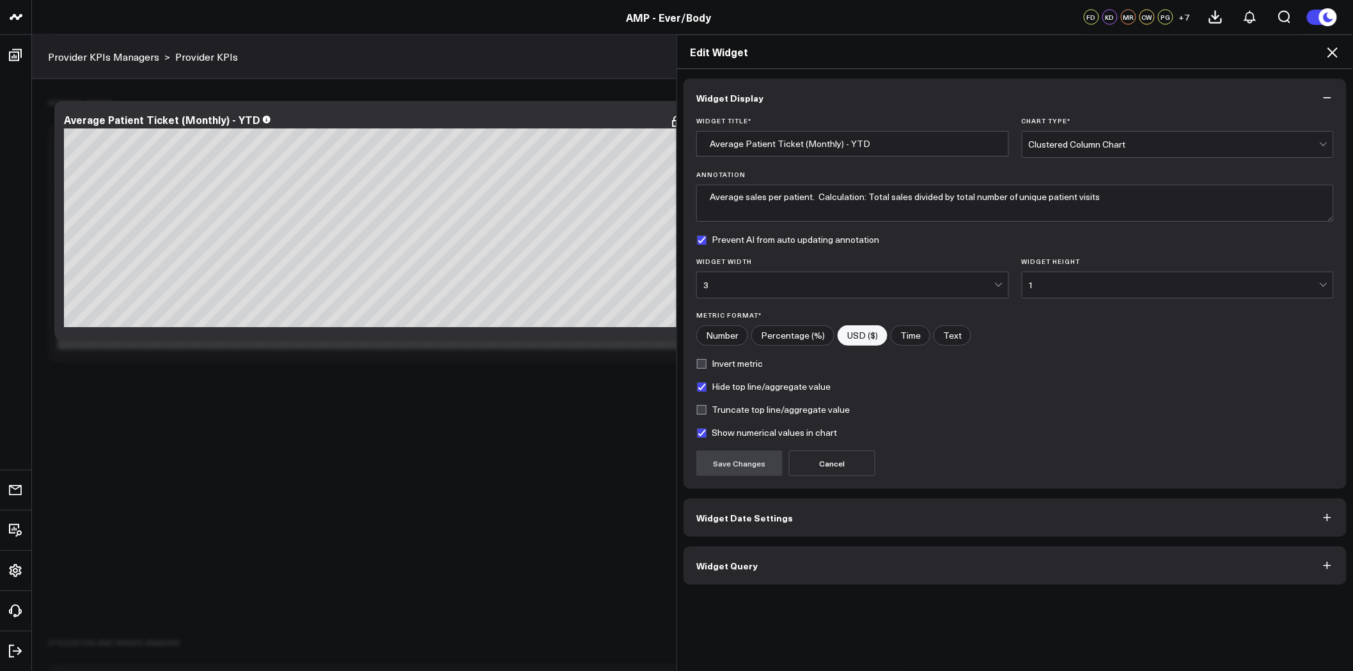
click at [889, 283] on div "3" at bounding box center [848, 285] width 291 height 10
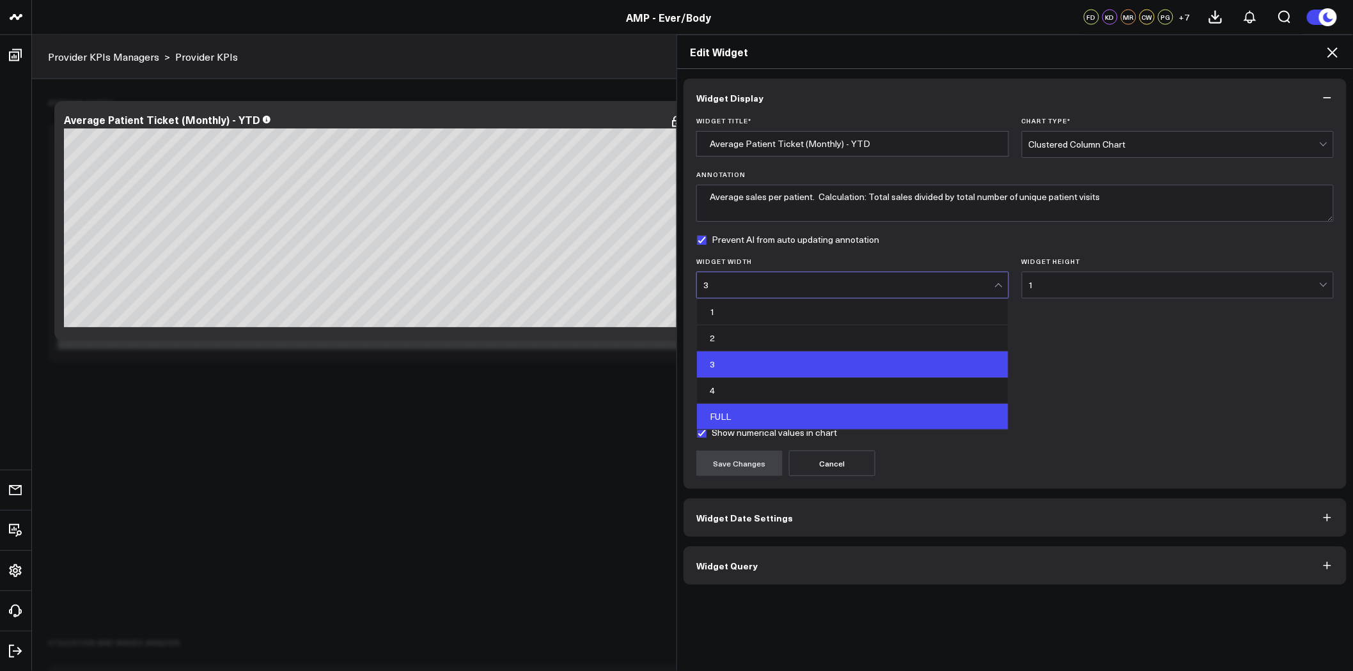
click at [810, 420] on div "FULL" at bounding box center [852, 417] width 311 height 26
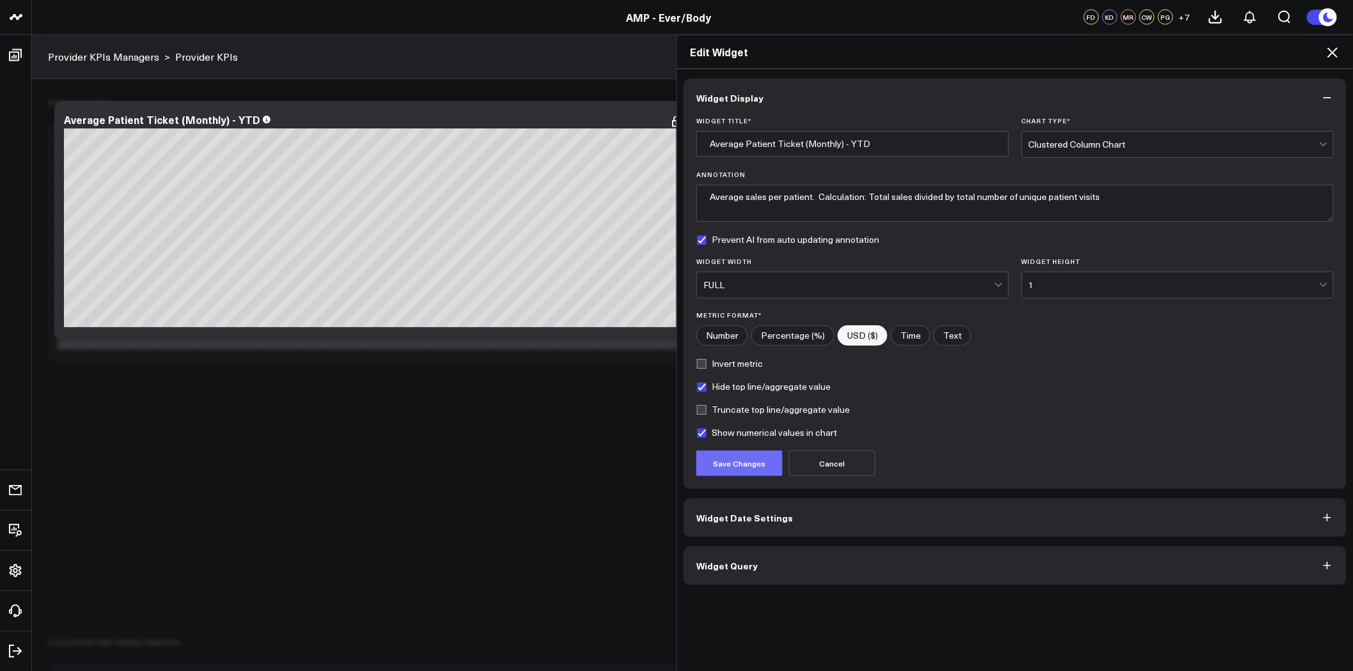
click at [739, 461] on button "Save Changes" at bounding box center [739, 464] width 86 height 26
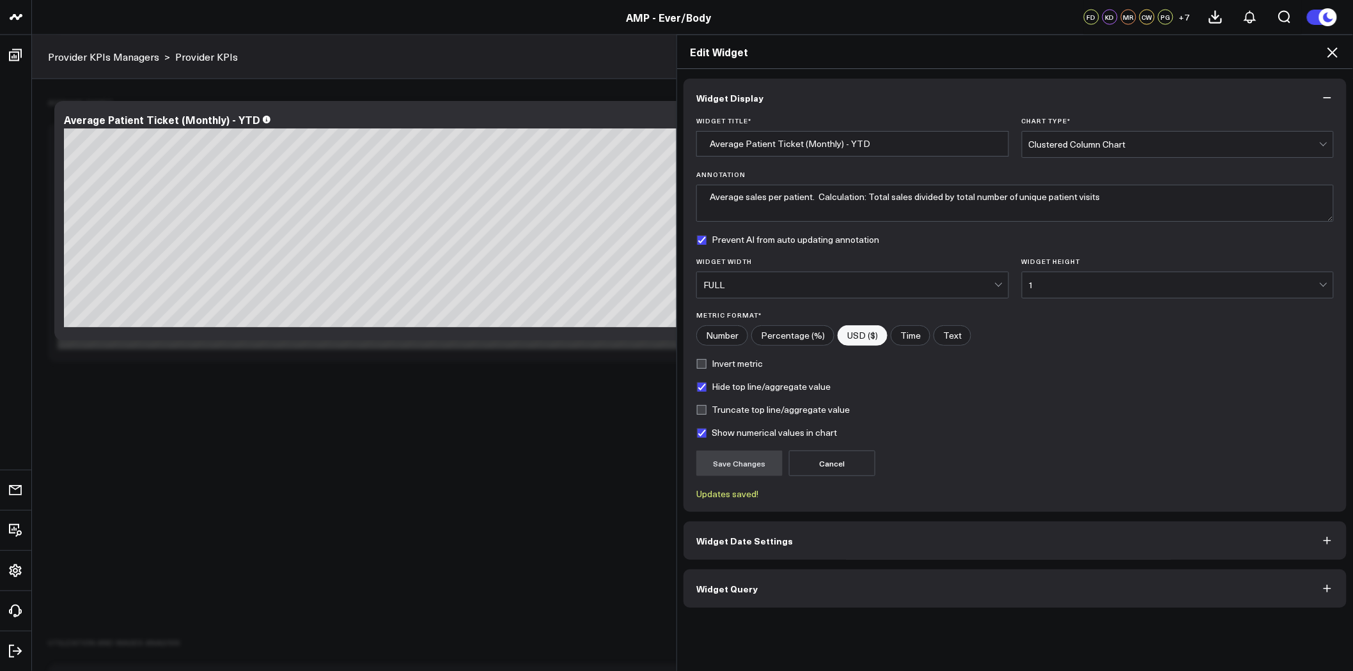
click at [1329, 58] on icon at bounding box center [1332, 52] width 15 height 15
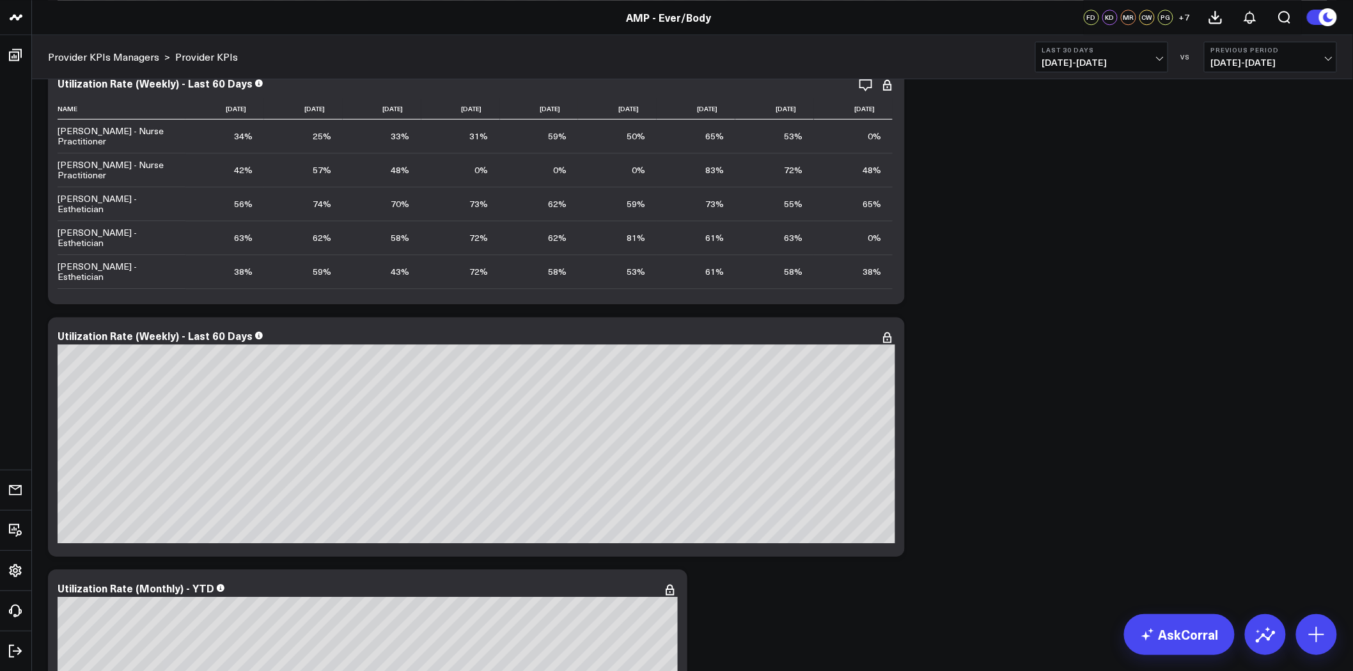
scroll to position [1350, 0]
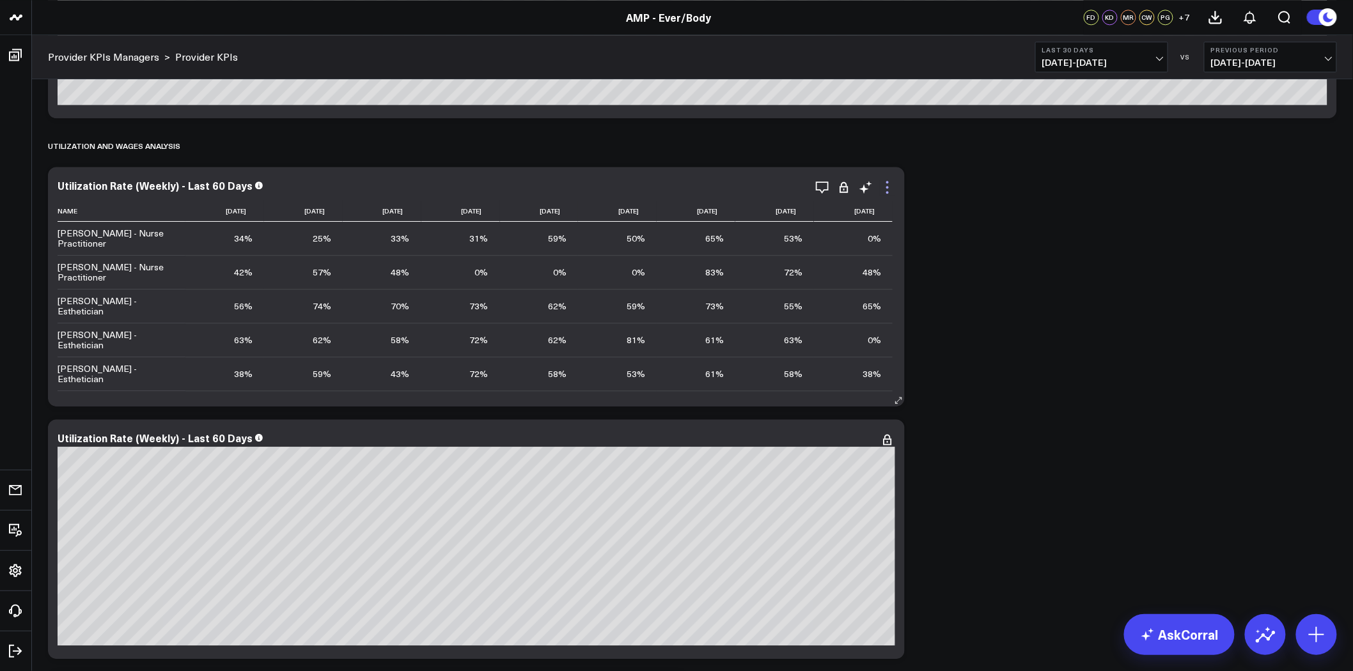
click at [888, 189] on icon at bounding box center [887, 187] width 15 height 15
click at [891, 441] on icon at bounding box center [887, 439] width 15 height 15
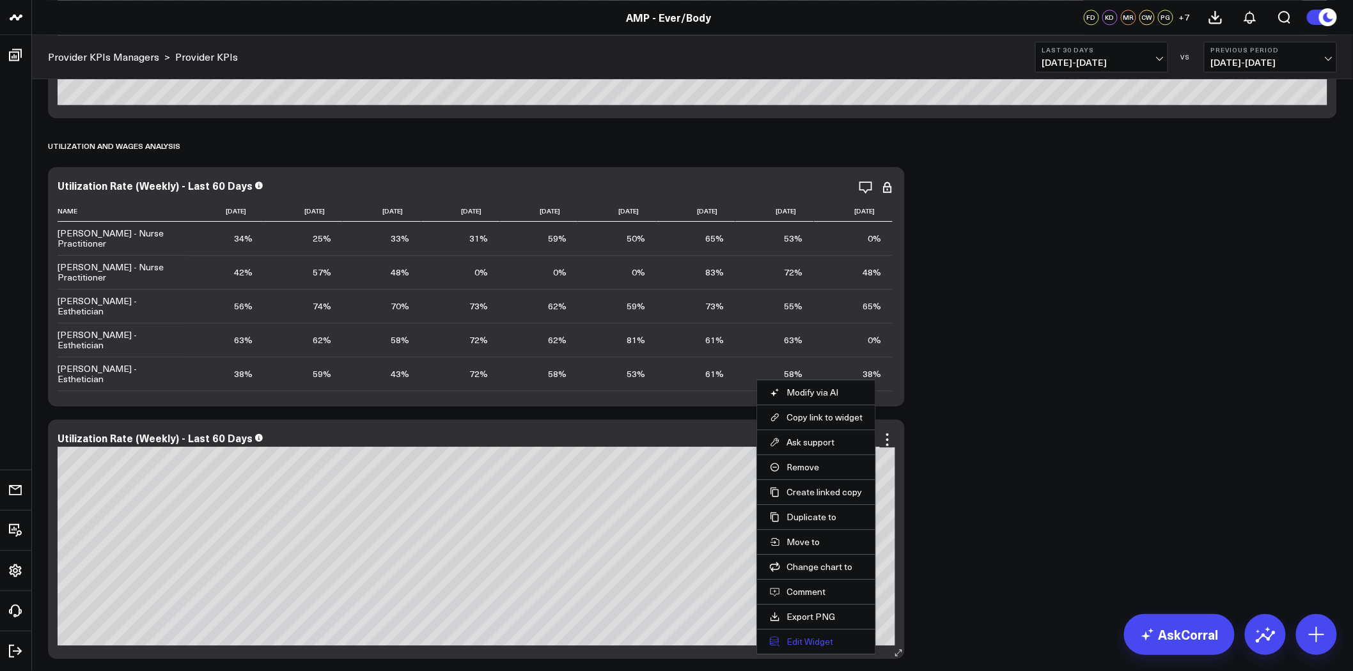
click at [812, 643] on button "Edit Widget" at bounding box center [816, 642] width 93 height 12
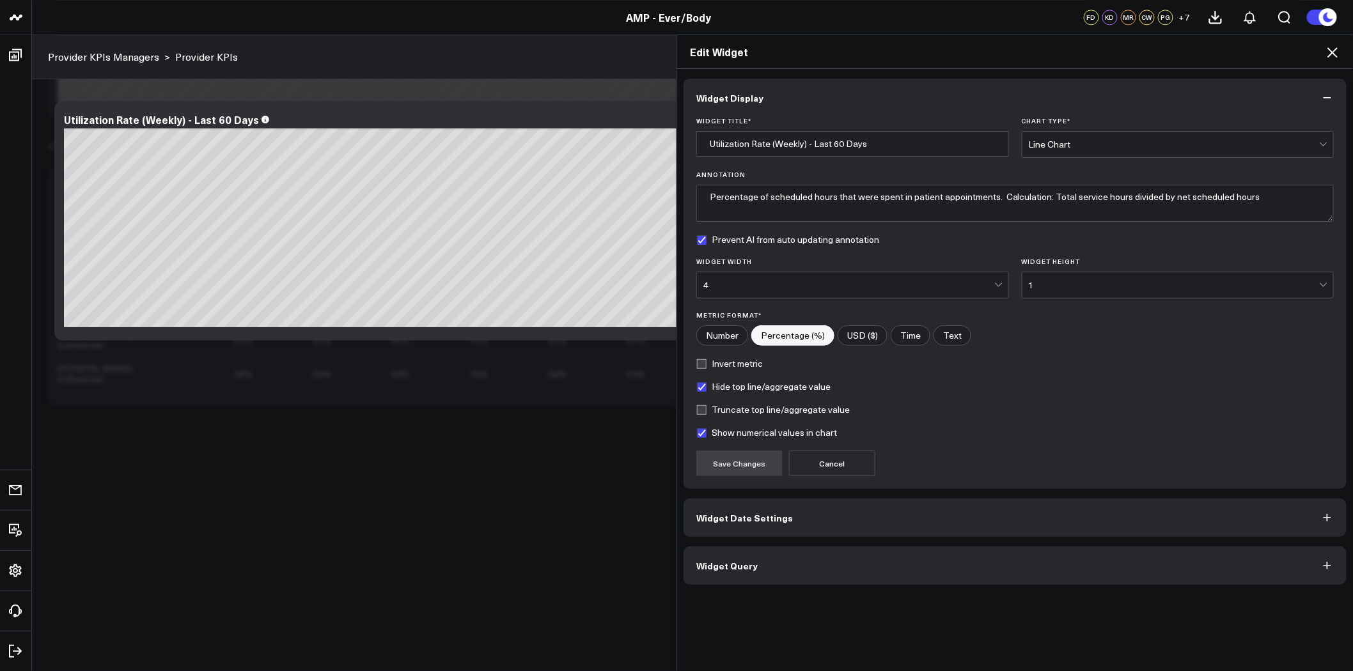
click at [843, 572] on button "Widget Query" at bounding box center [1015, 566] width 663 height 38
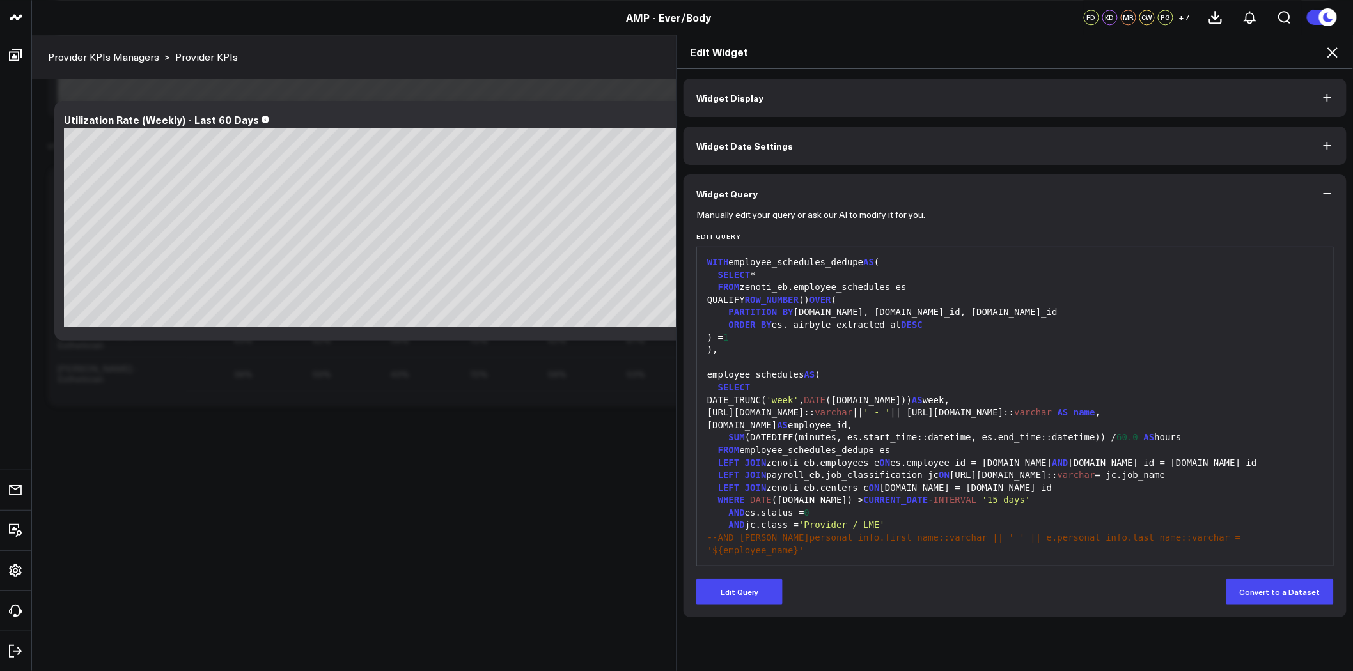
click at [978, 104] on button "Widget Display" at bounding box center [1015, 98] width 663 height 38
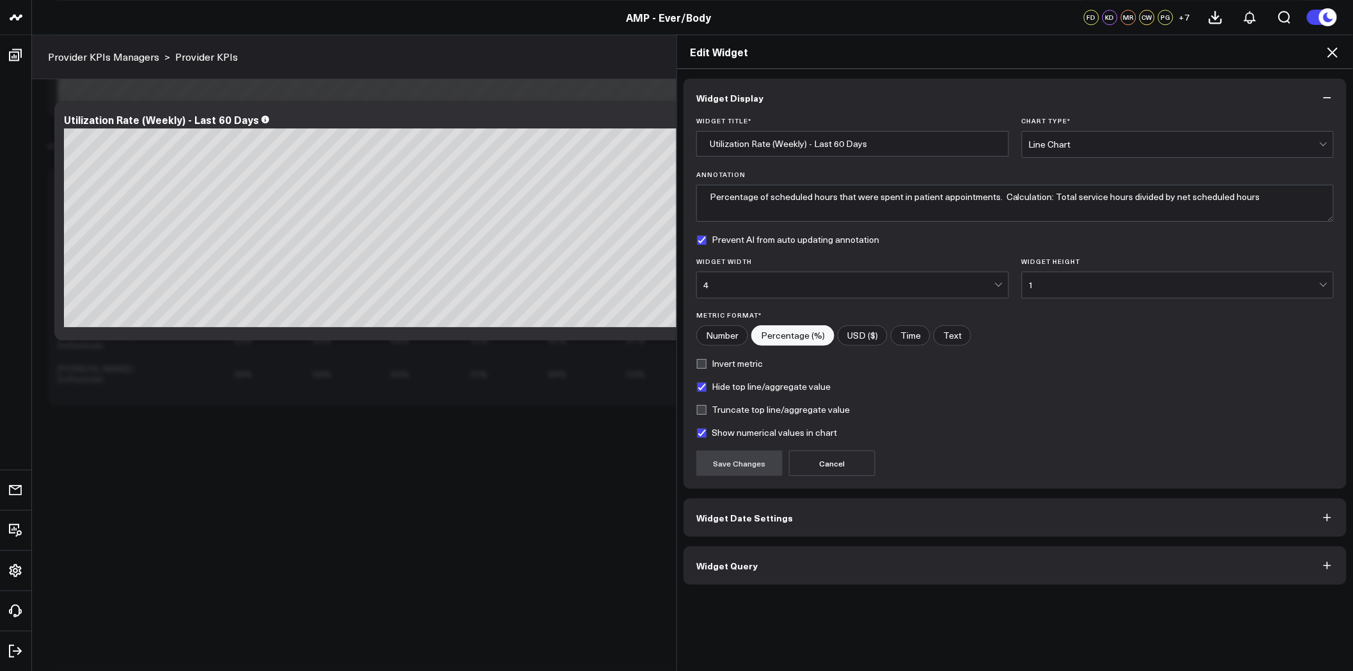
click at [890, 279] on div "4" at bounding box center [848, 285] width 291 height 26
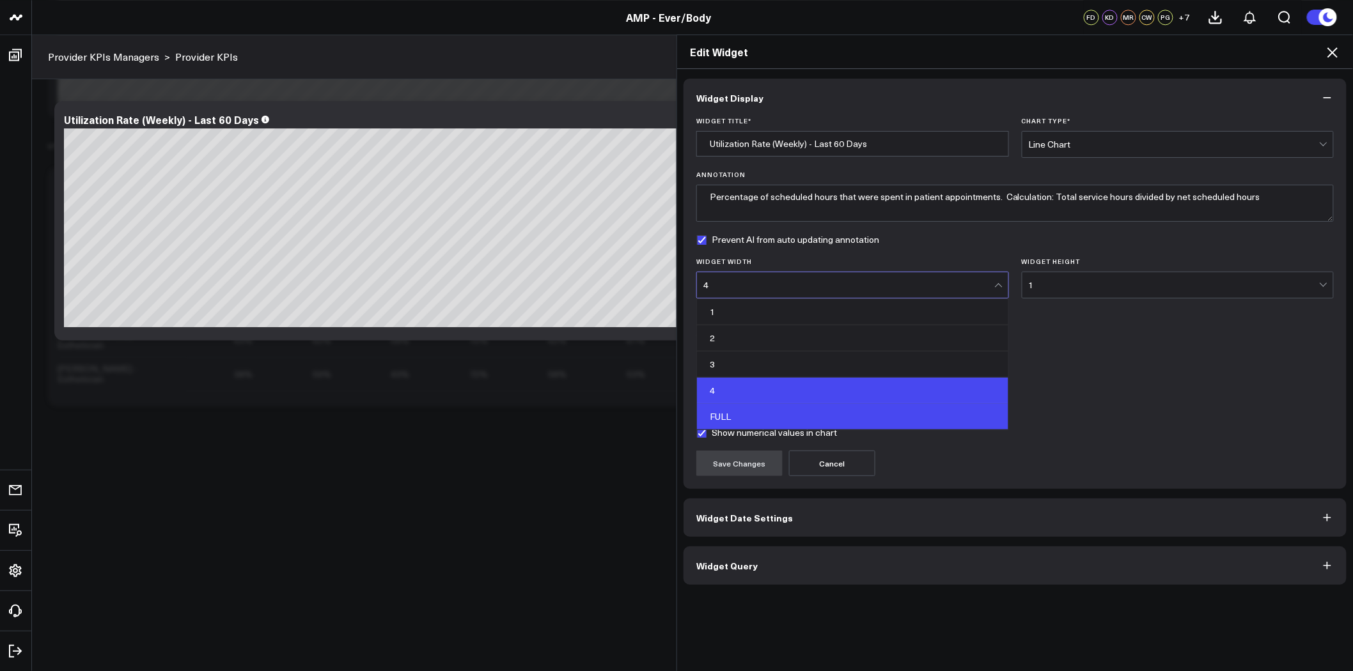
click at [874, 405] on div "FULL" at bounding box center [852, 417] width 311 height 26
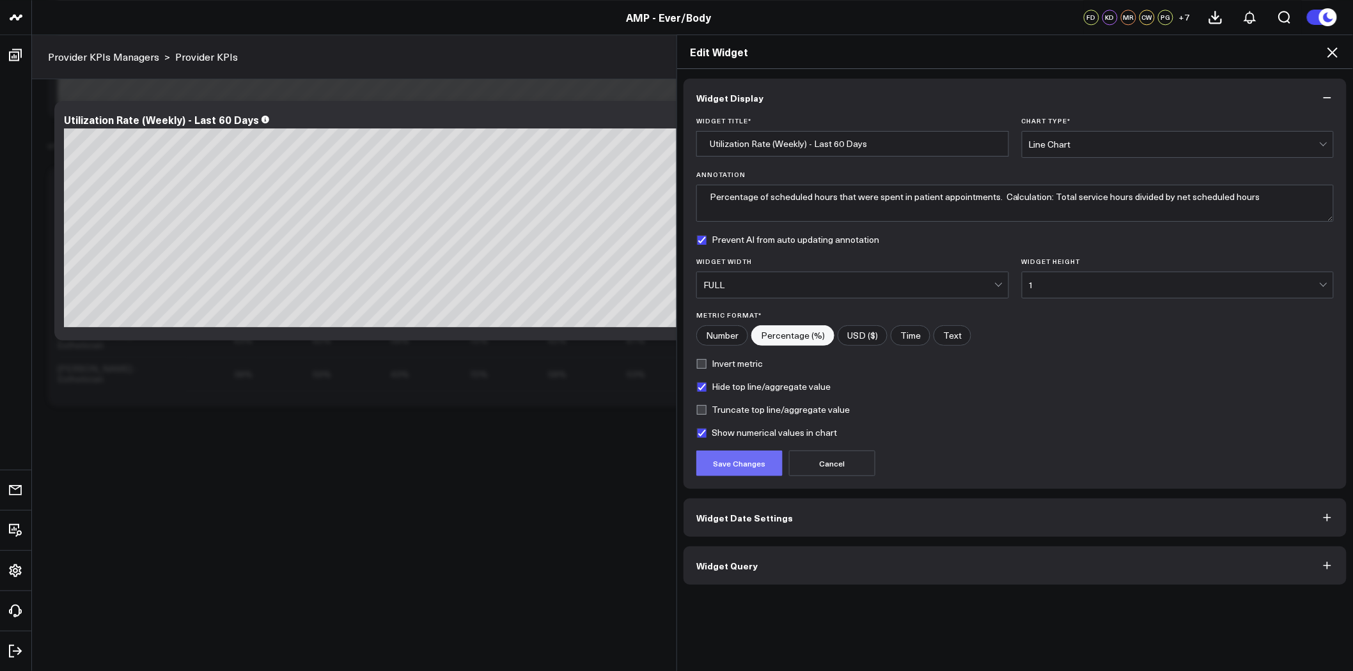
click at [765, 462] on button "Save Changes" at bounding box center [739, 464] width 86 height 26
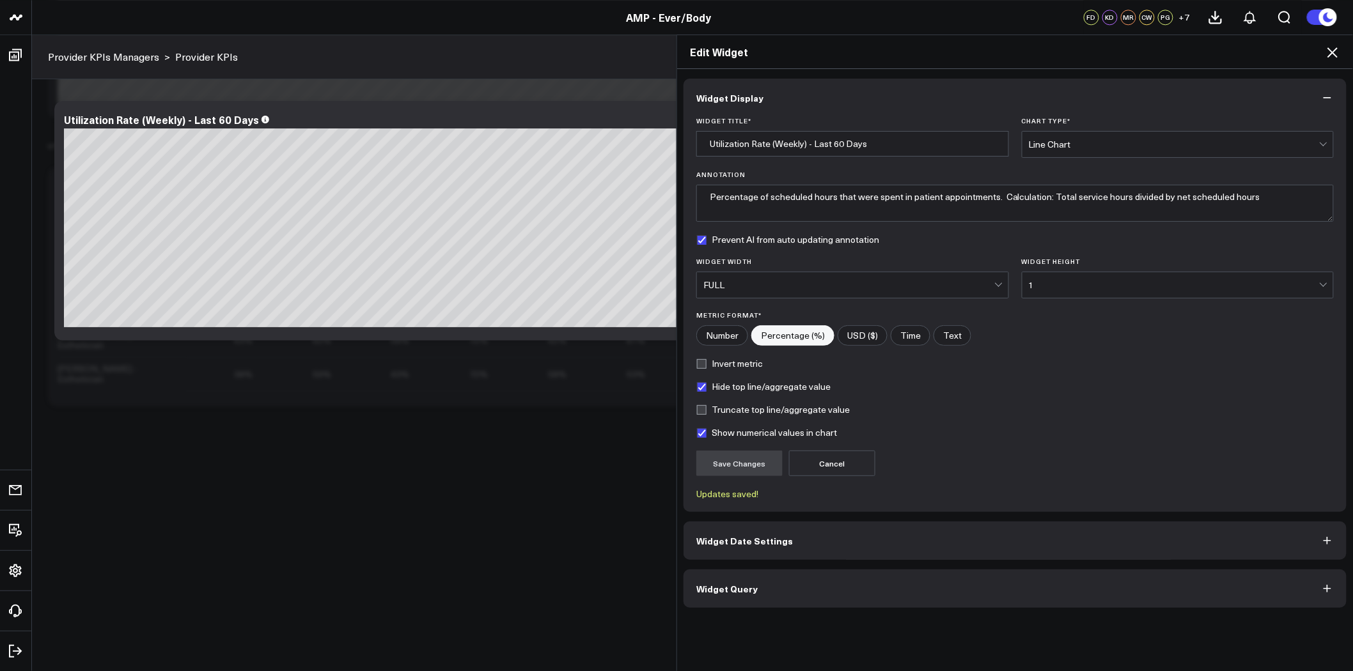
click at [1333, 52] on icon at bounding box center [1333, 52] width 10 height 10
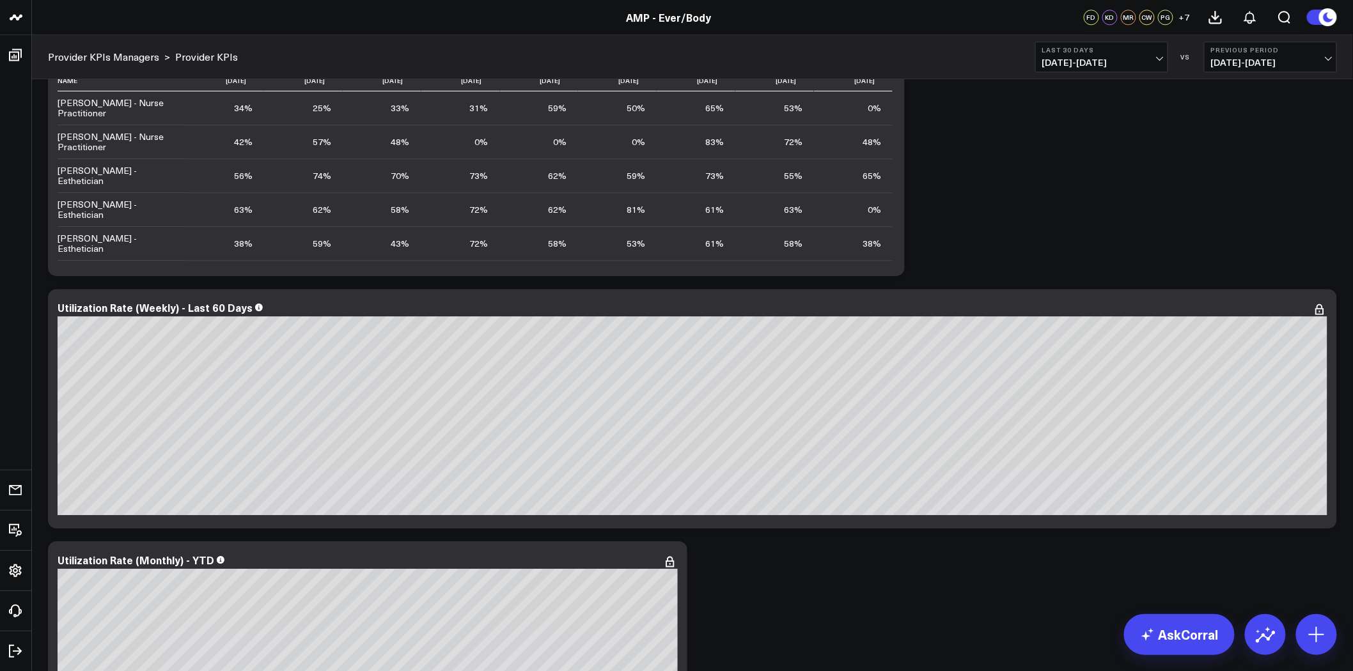
scroll to position [1634, 0]
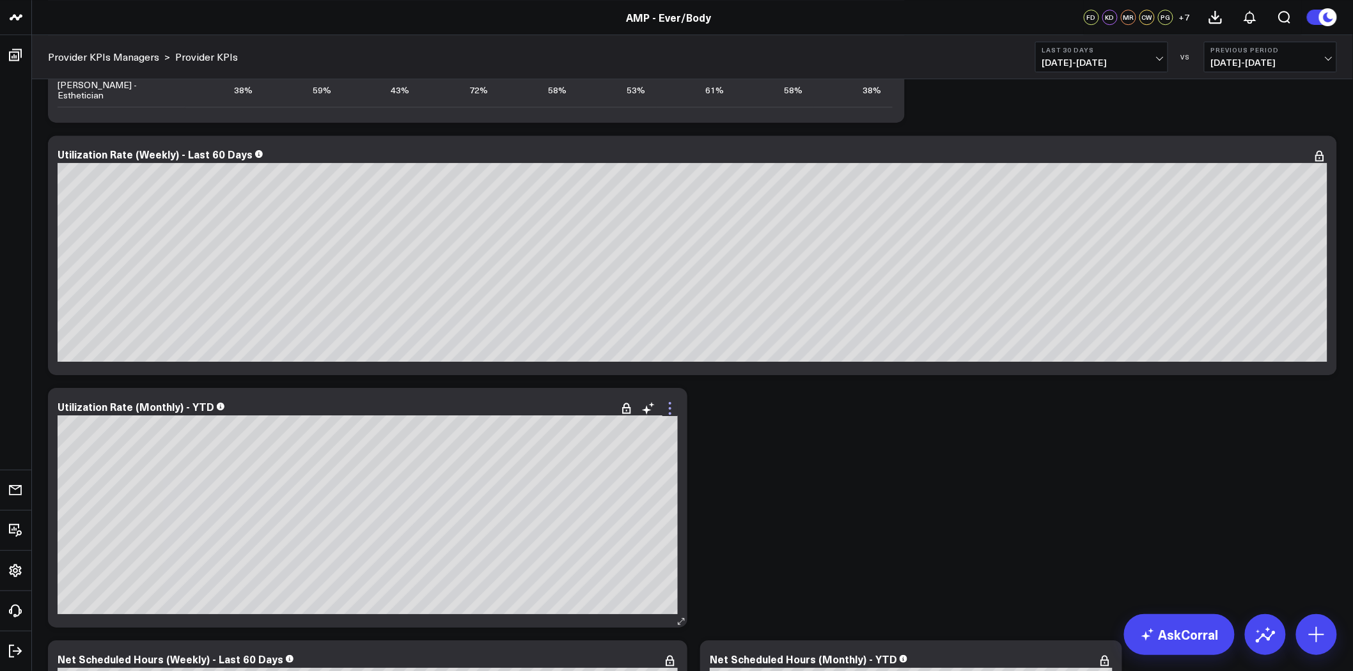
click at [664, 414] on icon at bounding box center [670, 408] width 15 height 15
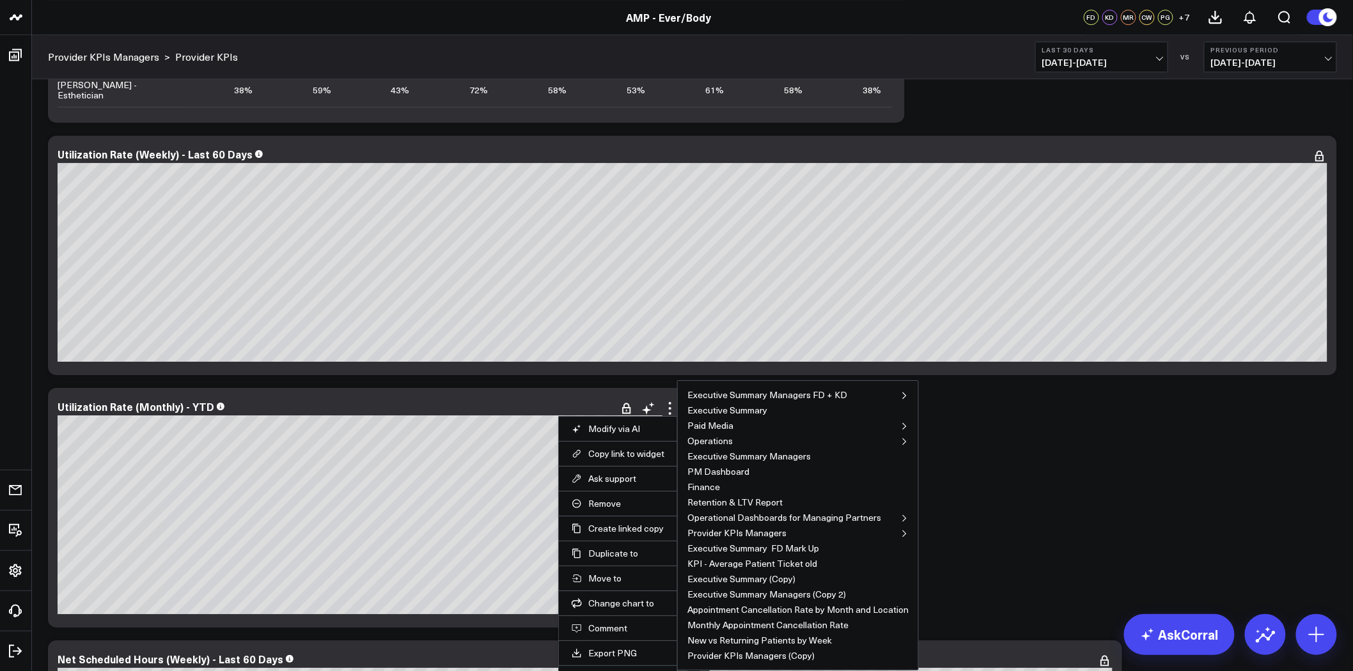
scroll to position [1776, 0]
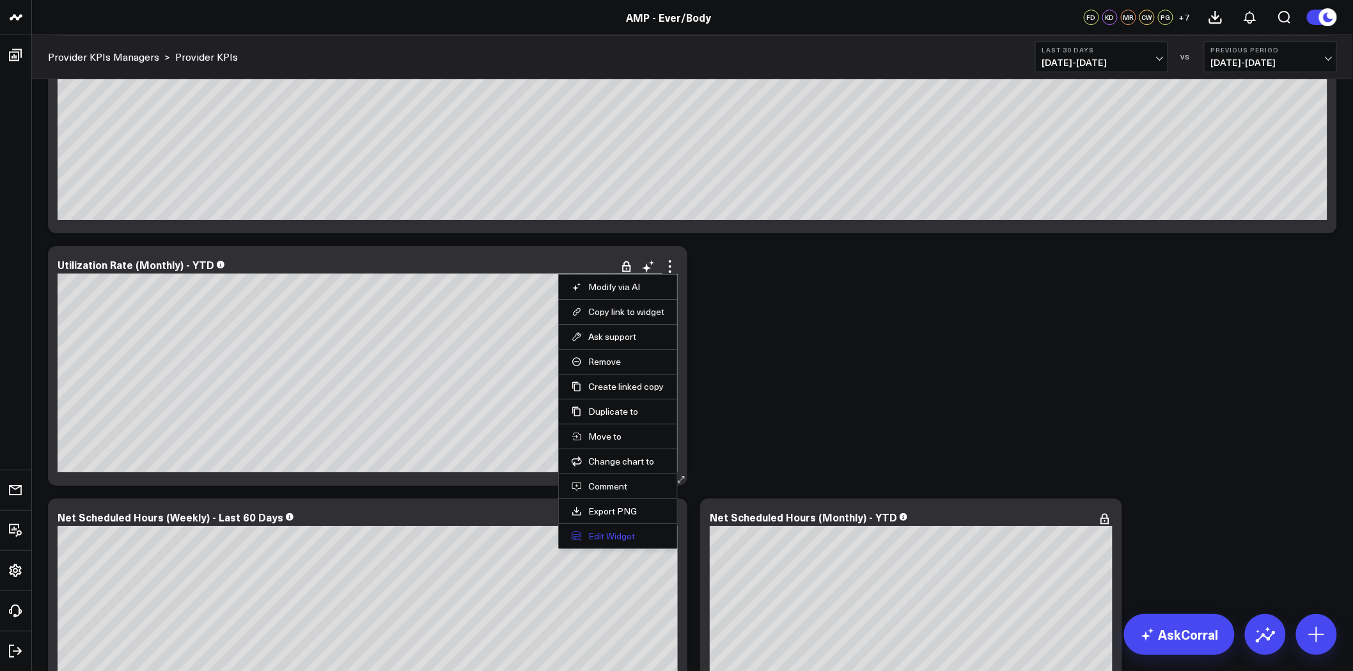
click at [615, 540] on button "Edit Widget" at bounding box center [618, 537] width 93 height 12
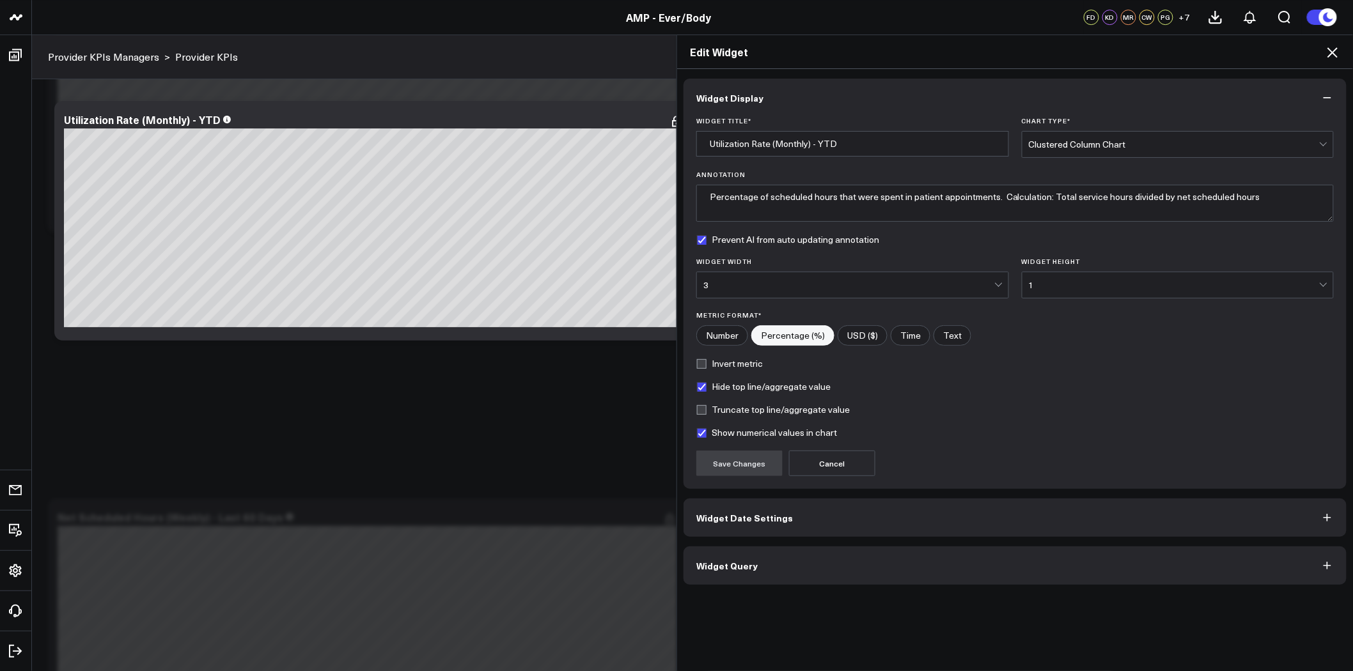
click at [836, 281] on div "3" at bounding box center [848, 285] width 291 height 10
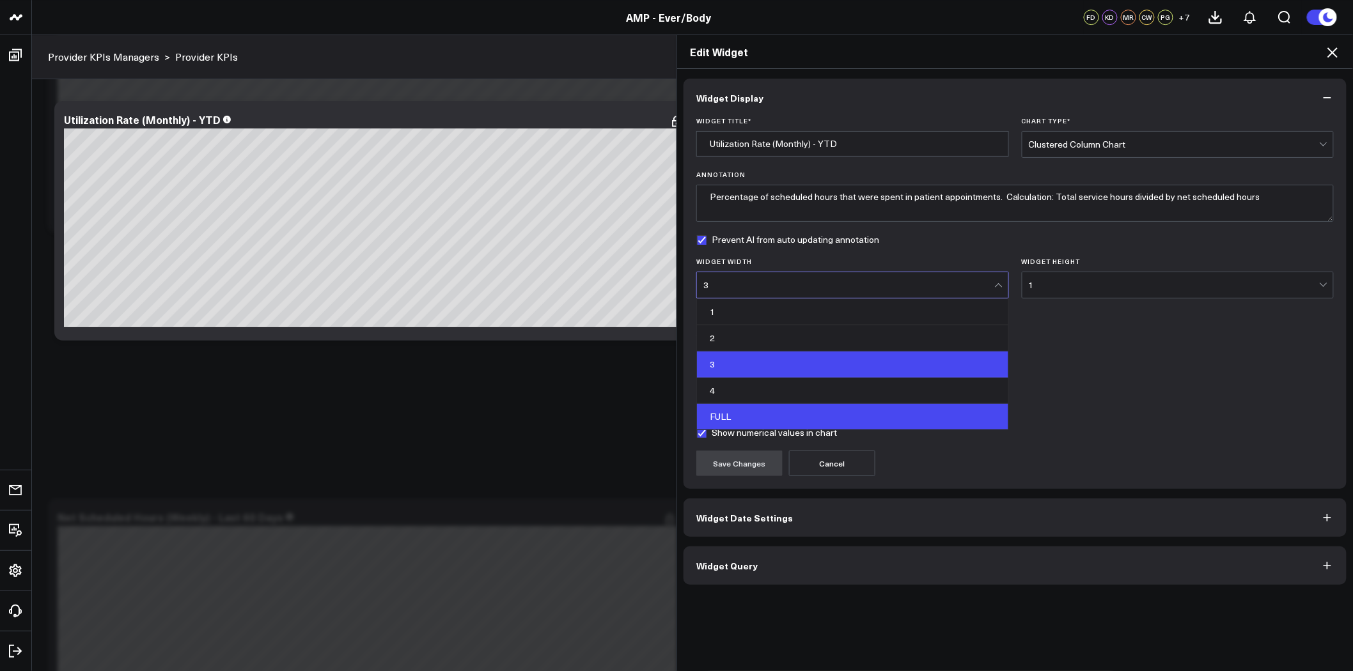
click at [762, 411] on div "FULL" at bounding box center [852, 417] width 311 height 26
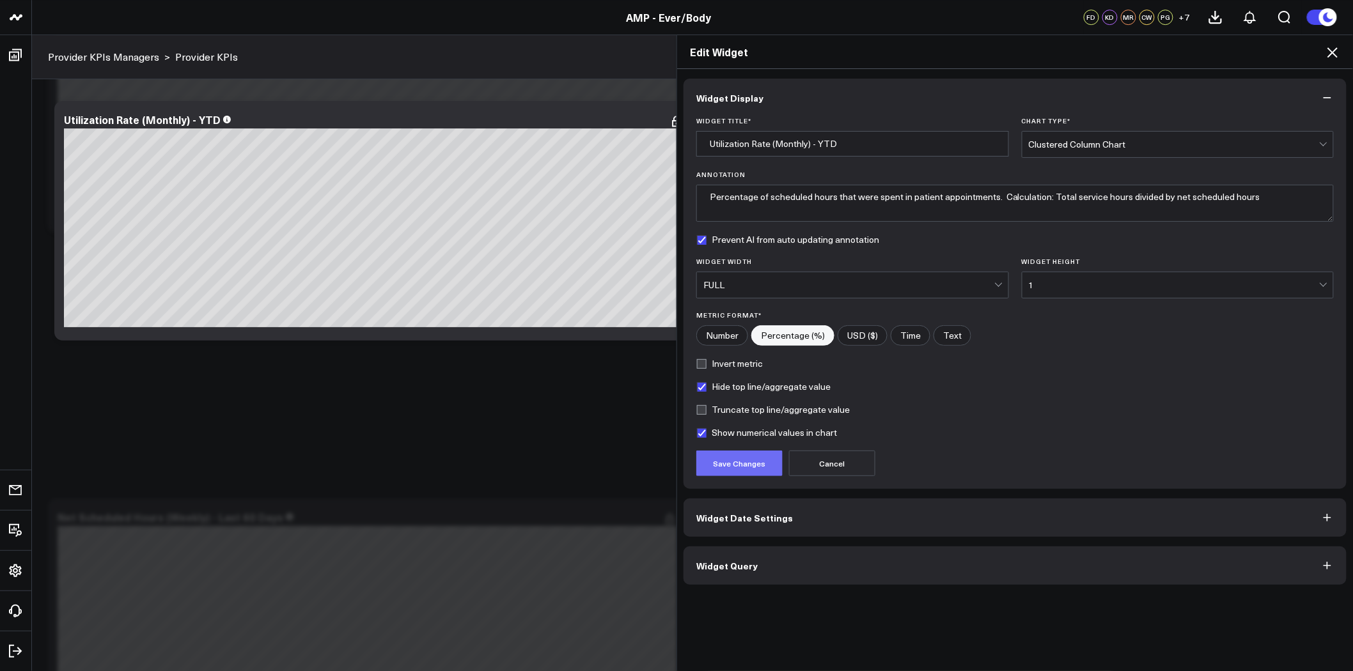
click at [749, 464] on button "Save Changes" at bounding box center [739, 464] width 86 height 26
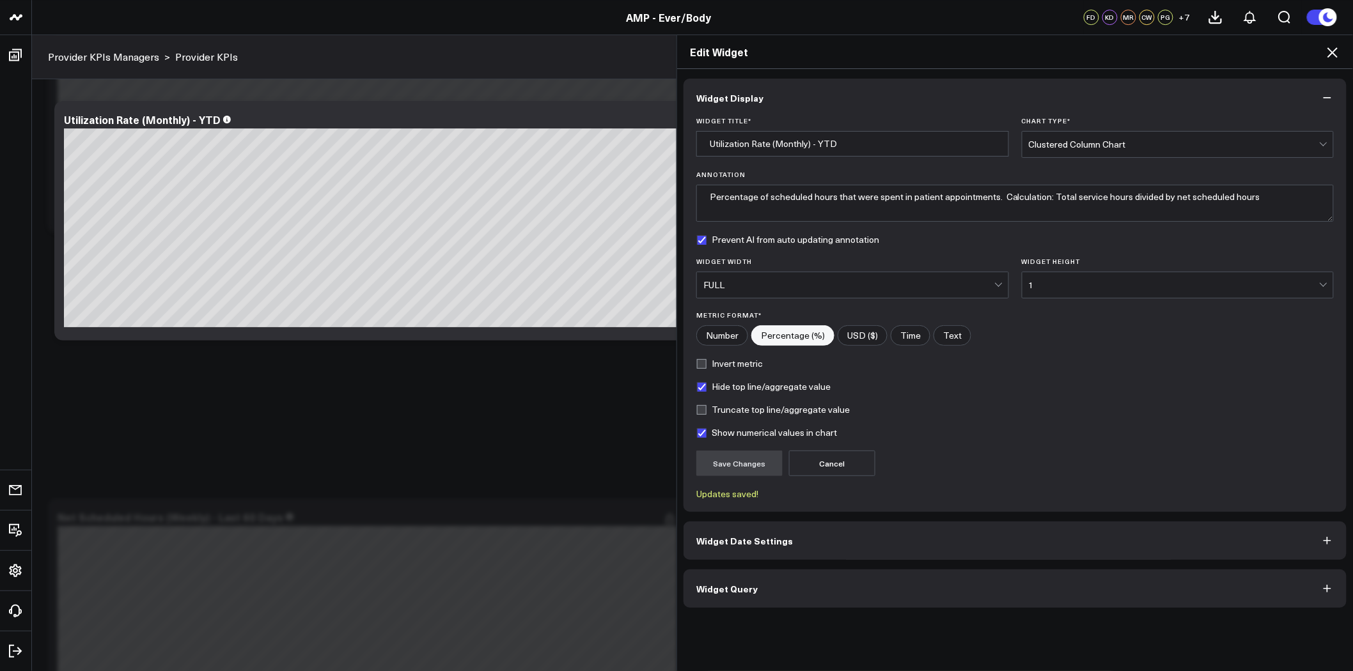
click at [1334, 51] on icon at bounding box center [1333, 52] width 10 height 10
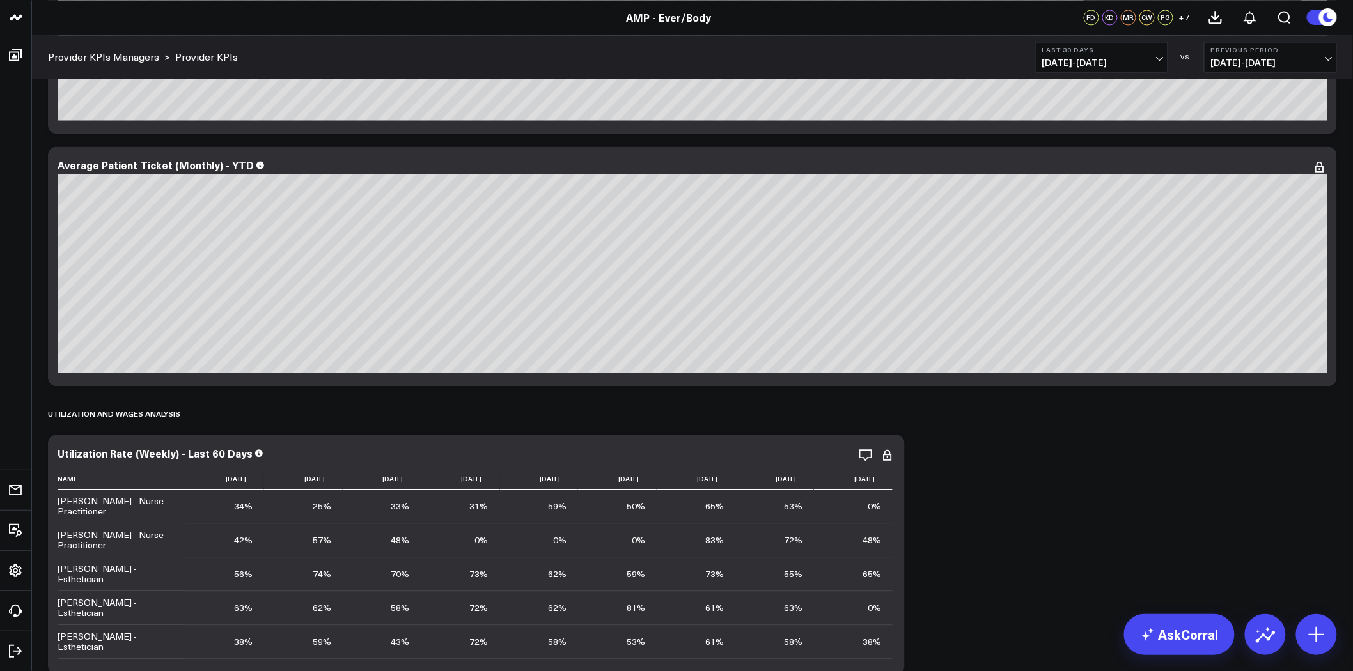
scroll to position [1207, 0]
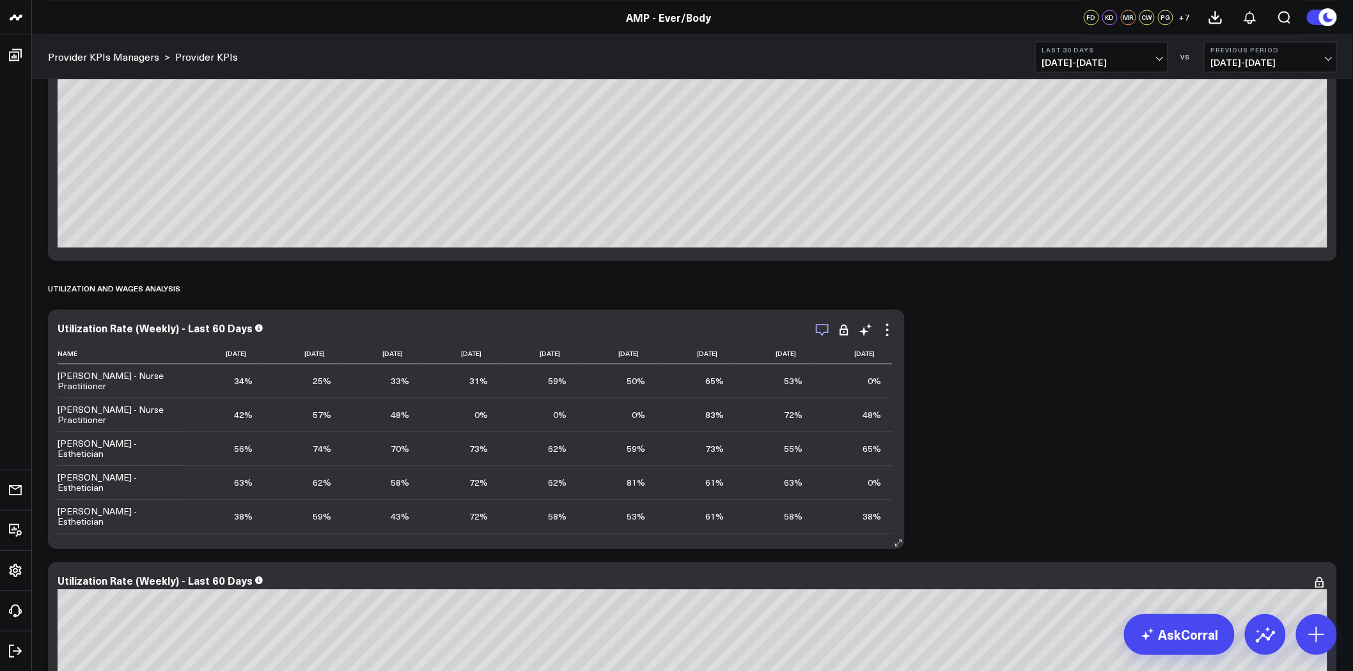
click at [824, 327] on icon "button" at bounding box center [822, 329] width 15 height 15
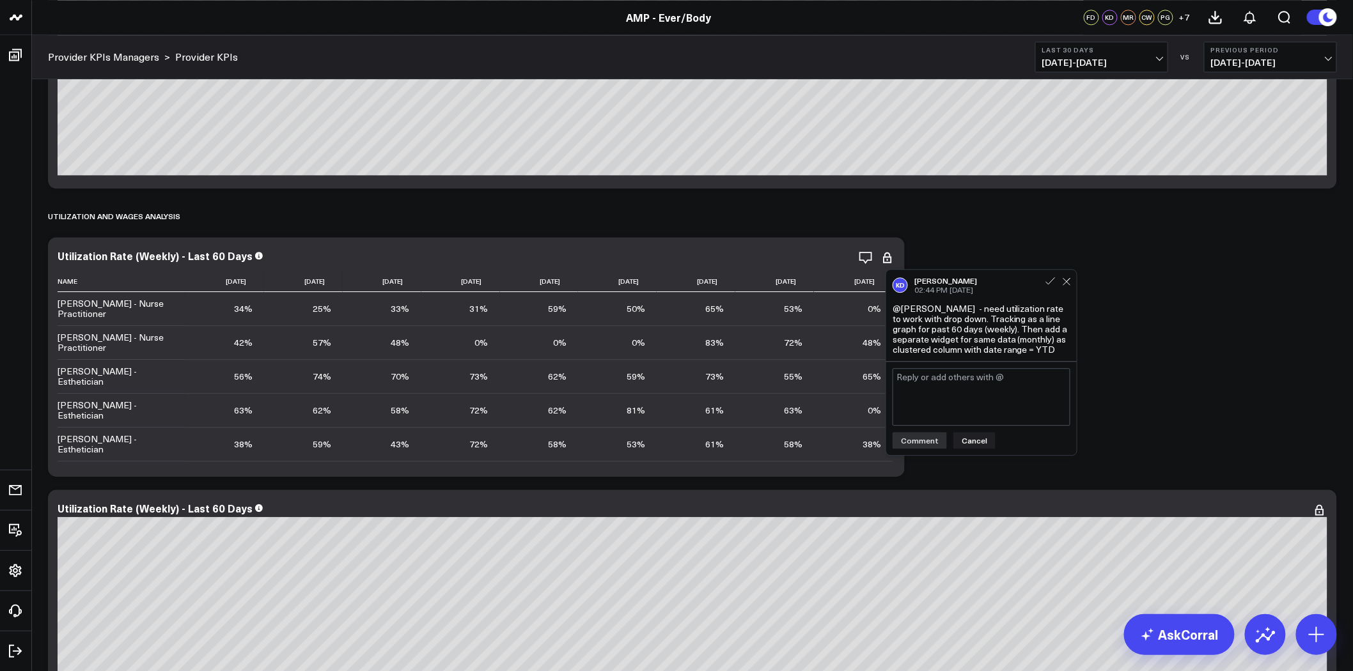
scroll to position [1279, 0]
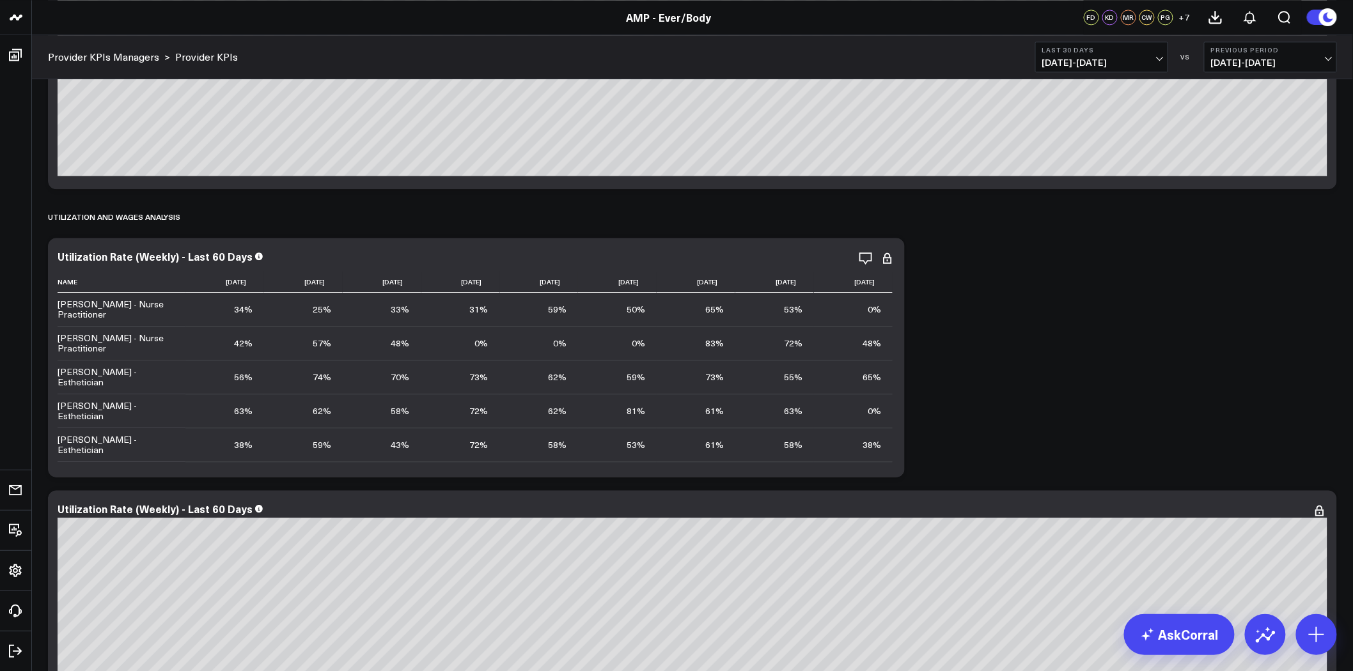
click at [884, 257] on icon at bounding box center [887, 258] width 15 height 15
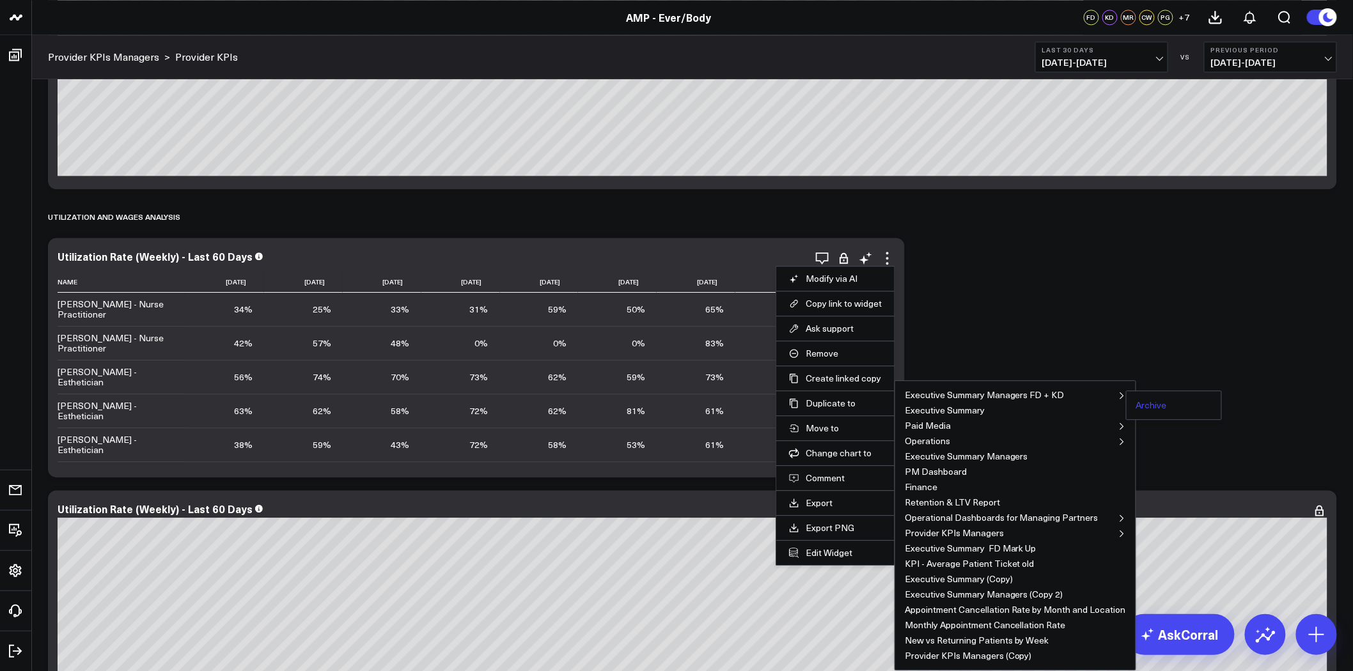
click at [1145, 404] on button "Archive" at bounding box center [1151, 405] width 31 height 9
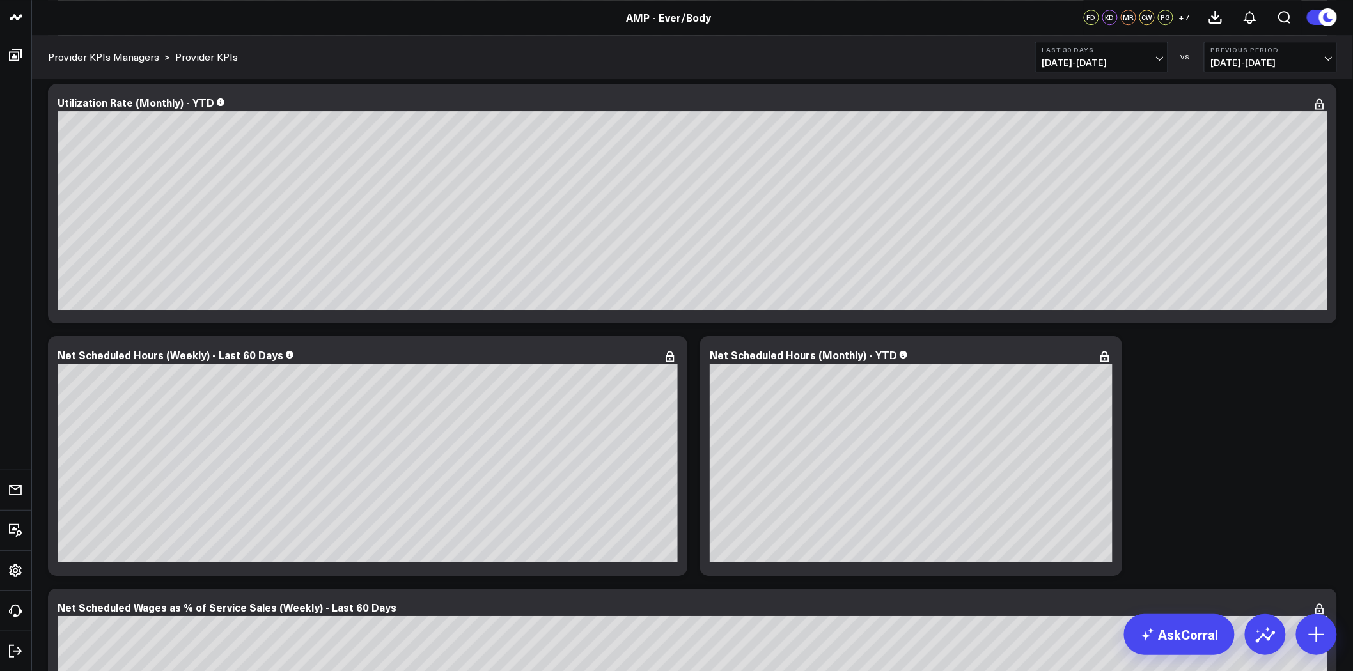
scroll to position [1847, 0]
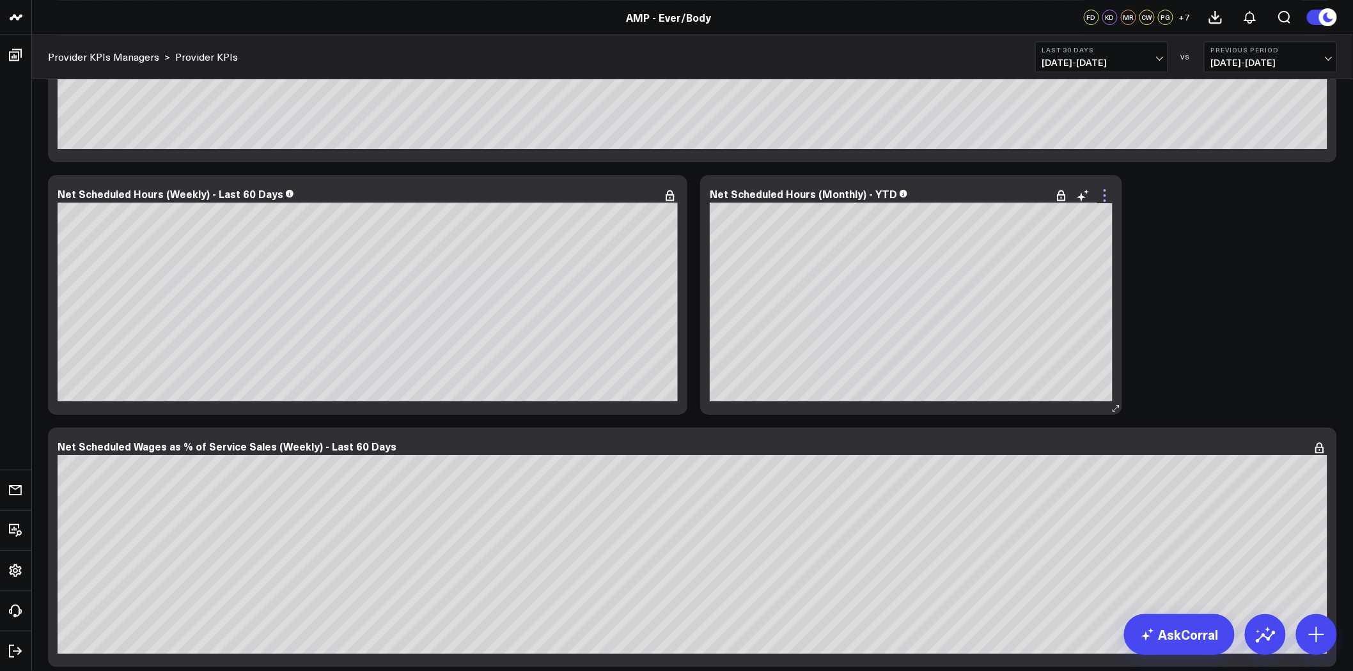
click at [1104, 193] on icon at bounding box center [1104, 195] width 15 height 15
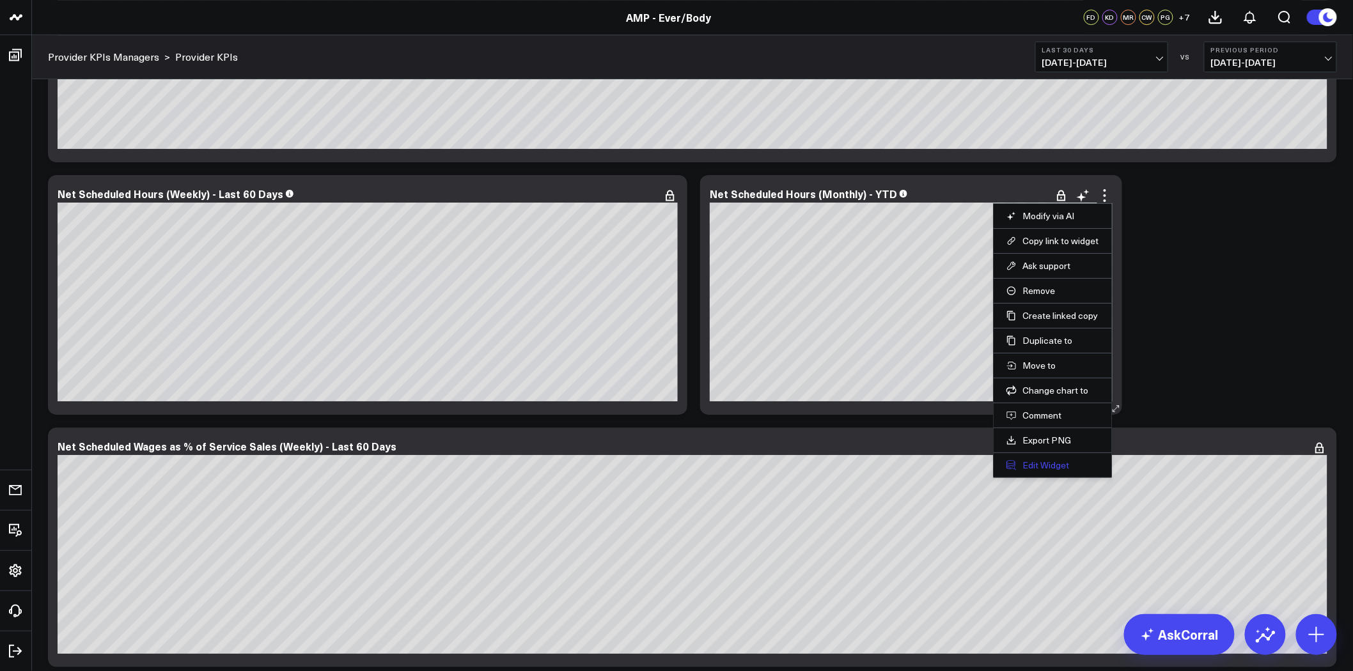
click at [1044, 467] on button "Edit Widget" at bounding box center [1053, 466] width 93 height 12
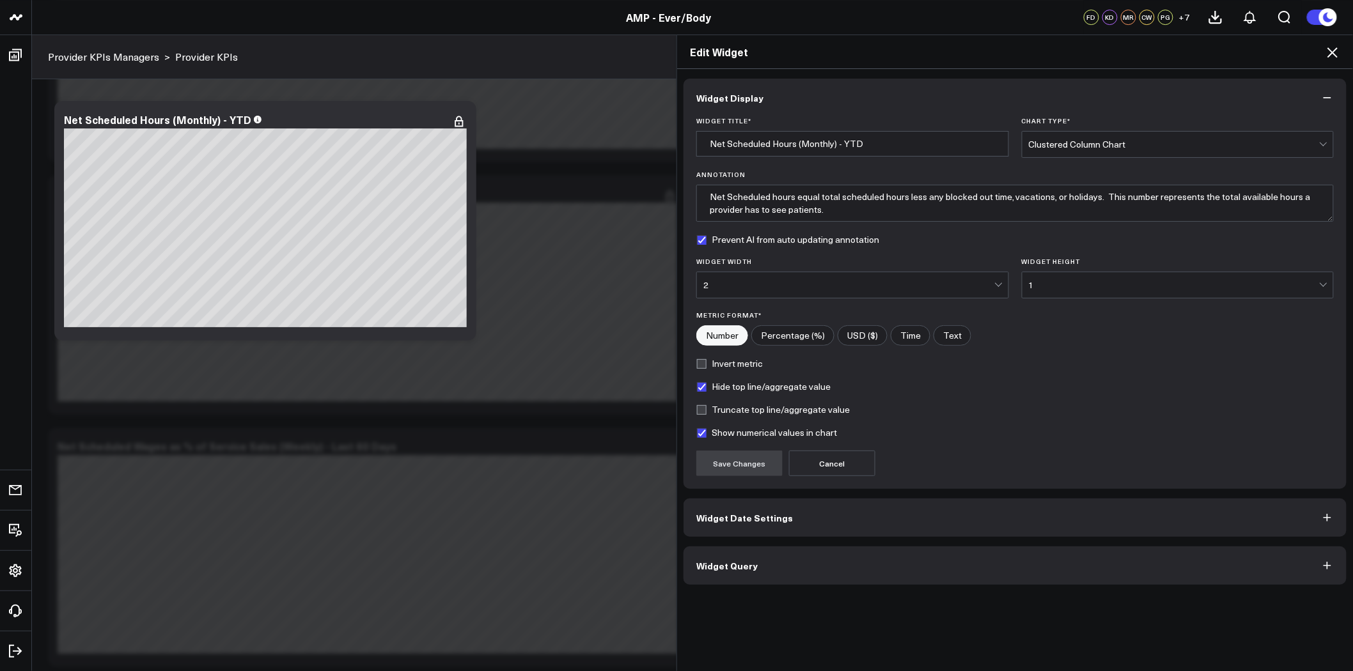
click at [856, 277] on div "2" at bounding box center [848, 285] width 291 height 26
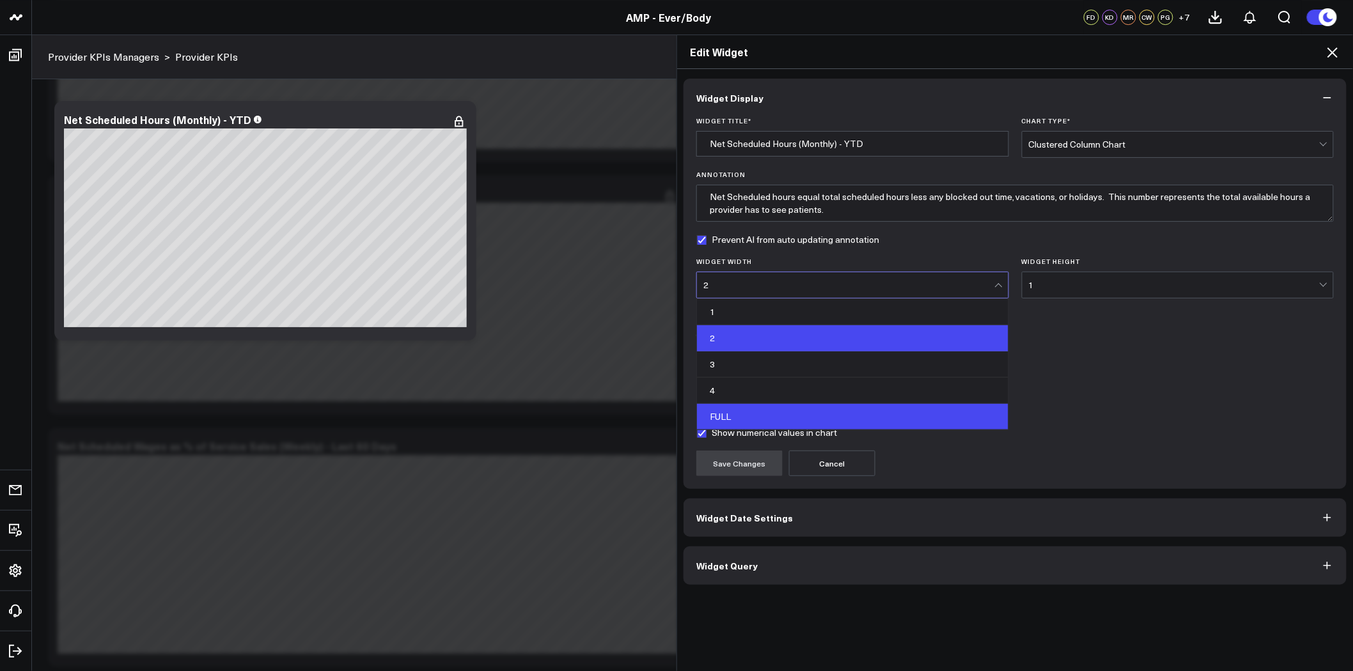
click at [807, 414] on div "FULL" at bounding box center [852, 417] width 311 height 26
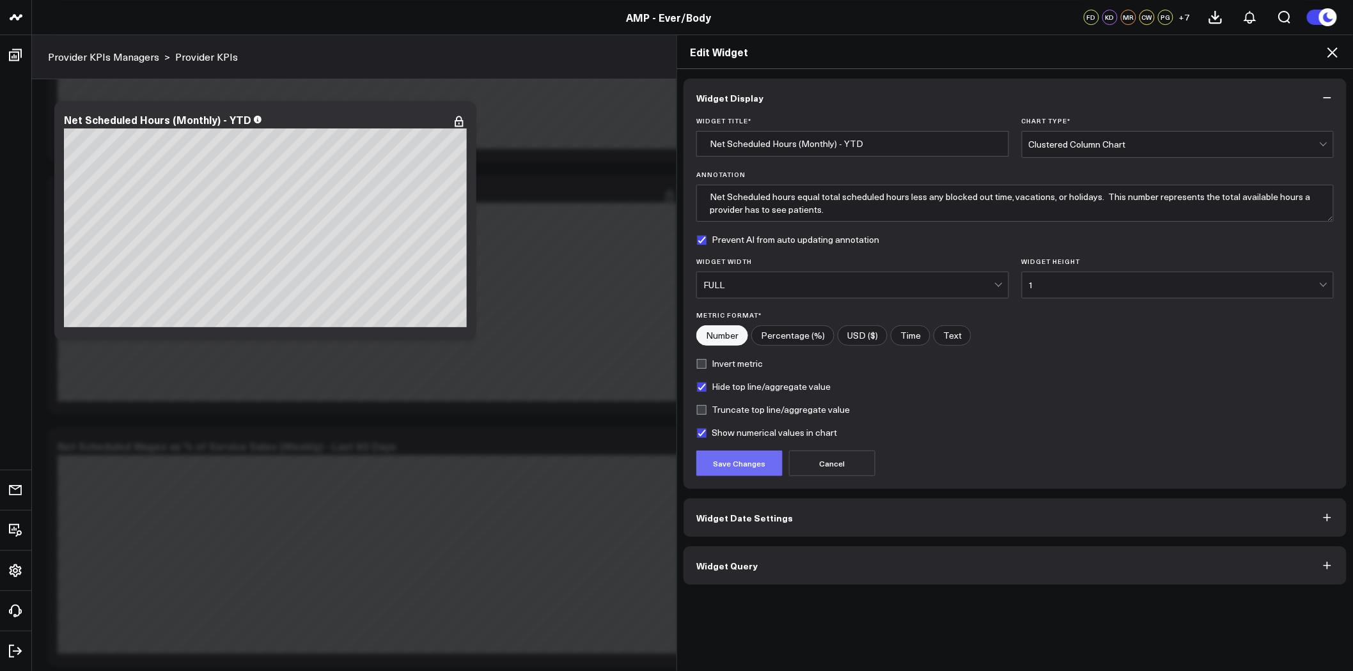
click at [749, 460] on button "Save Changes" at bounding box center [739, 464] width 86 height 26
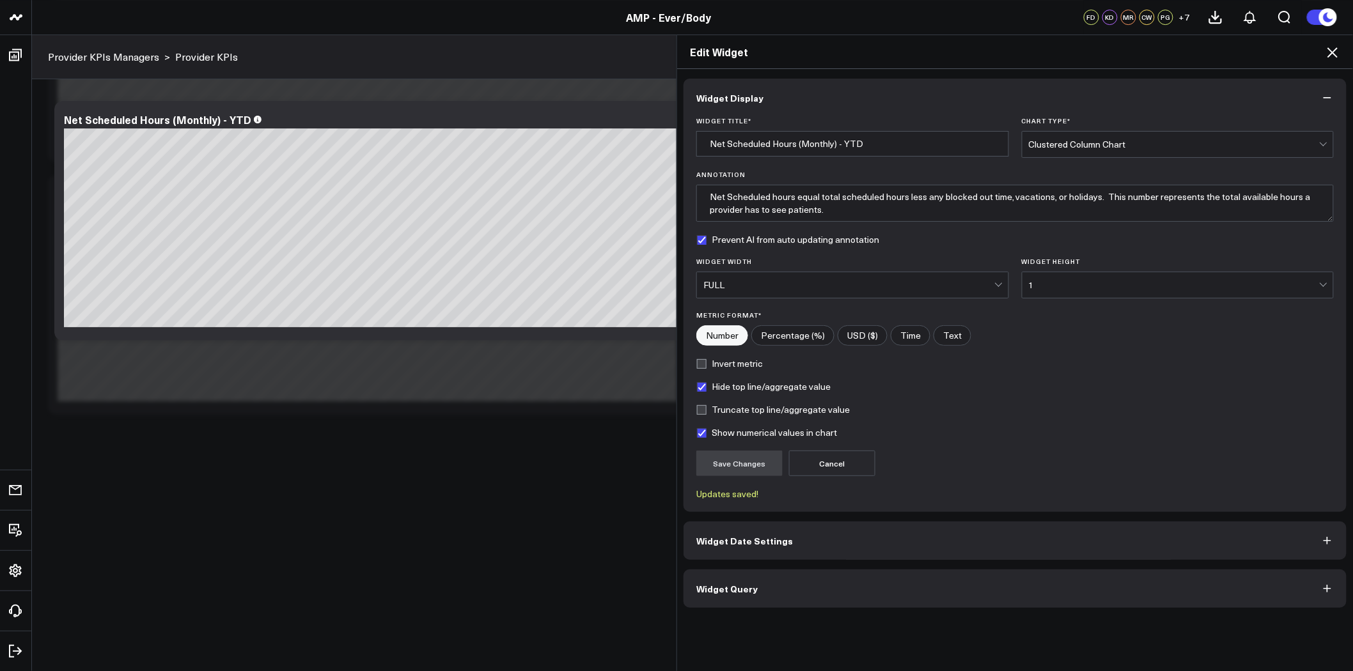
click at [1340, 53] on icon at bounding box center [1332, 52] width 15 height 15
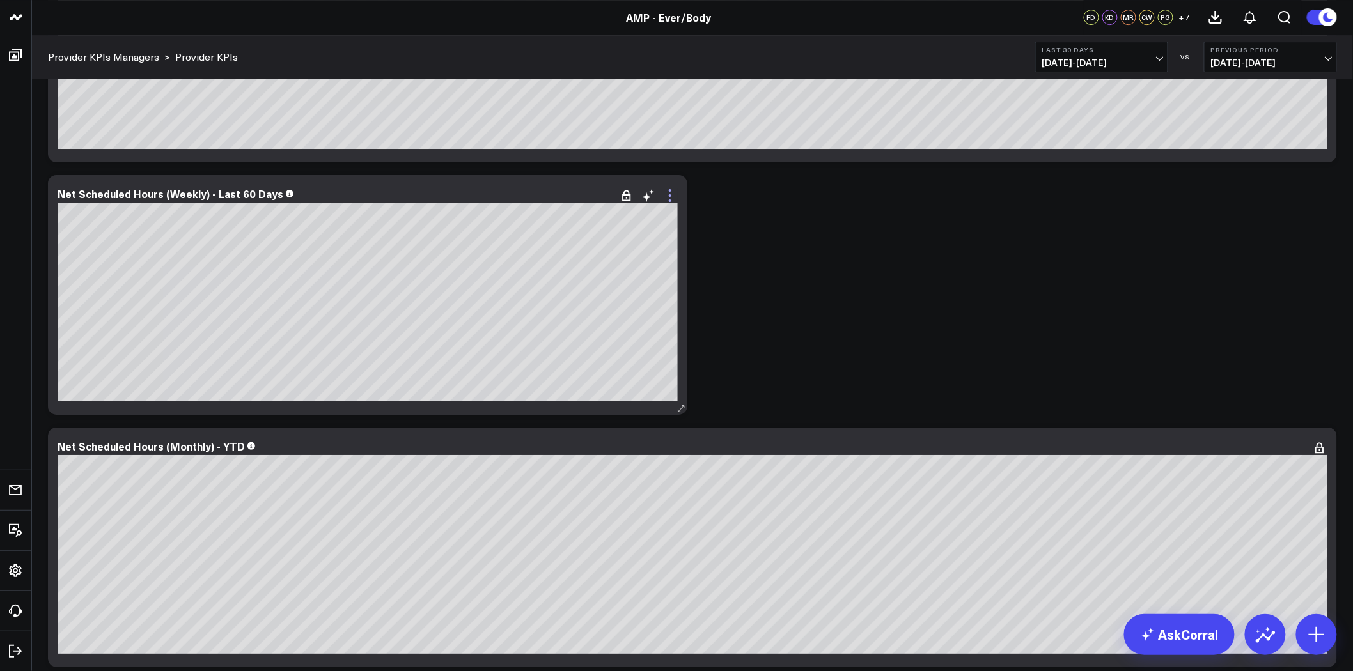
click at [666, 196] on icon at bounding box center [670, 195] width 15 height 15
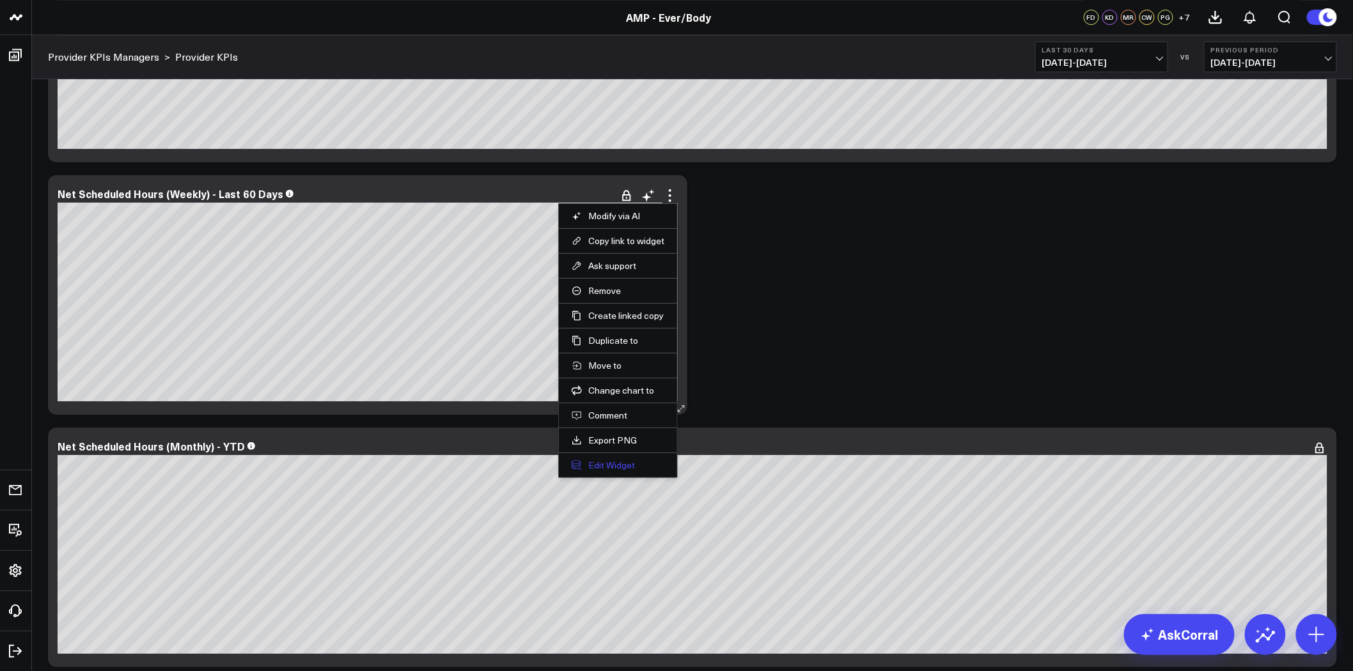
click at [592, 464] on button "Edit Widget" at bounding box center [618, 466] width 93 height 12
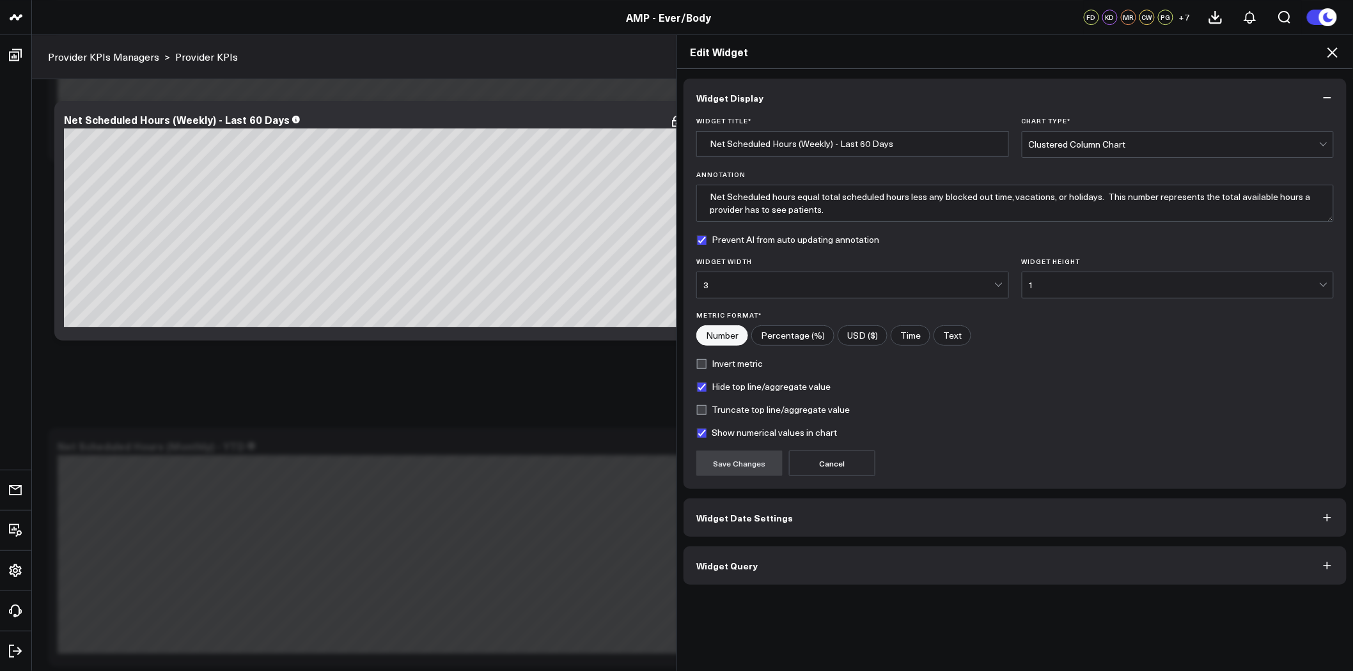
click at [826, 301] on form "Widget Title * Net Scheduled Hours (Weekly) - Last 60 Days Chart Type * Cluster…" at bounding box center [1015, 296] width 638 height 359
click at [821, 278] on div "3" at bounding box center [848, 285] width 291 height 26
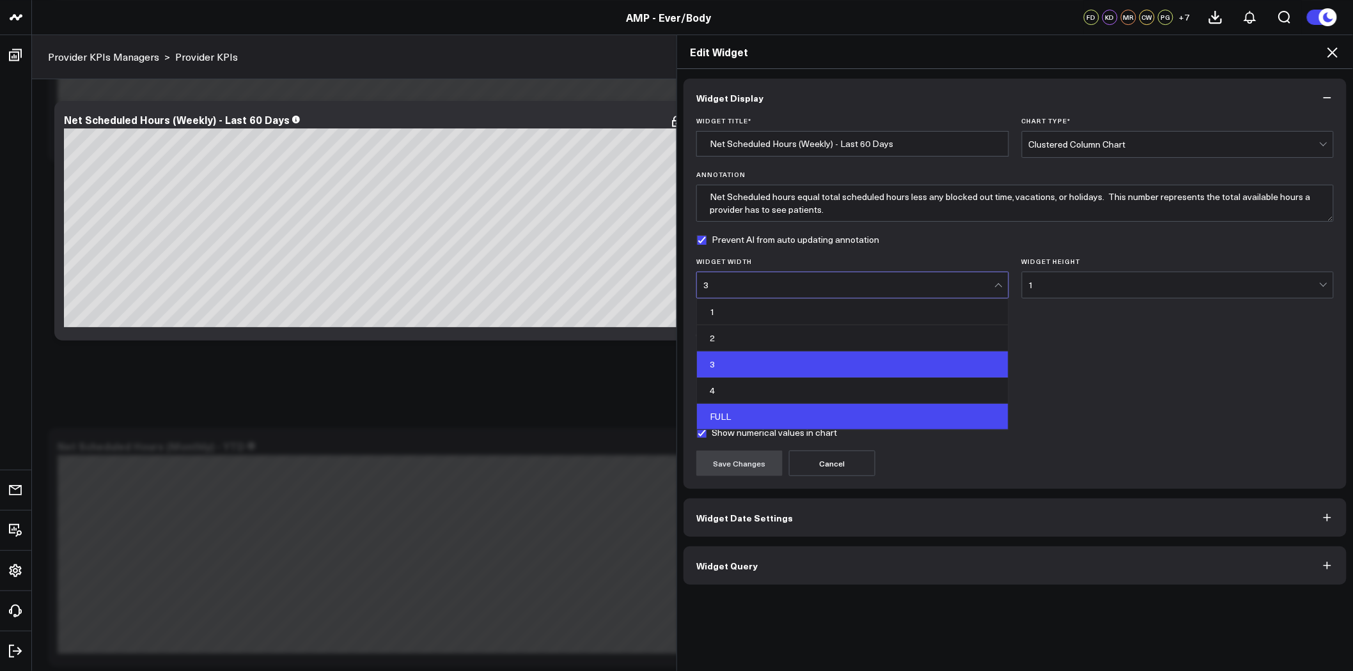
click at [764, 409] on div "FULL" at bounding box center [852, 417] width 311 height 26
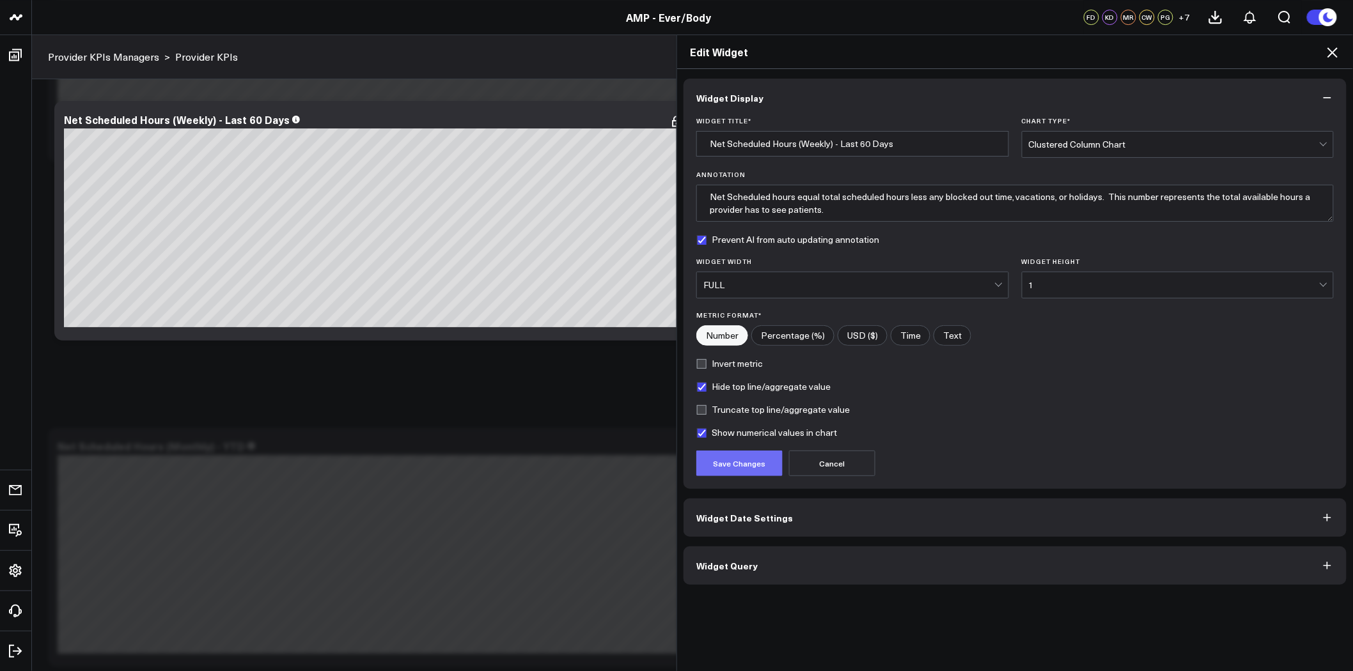
click at [737, 461] on button "Save Changes" at bounding box center [739, 464] width 86 height 26
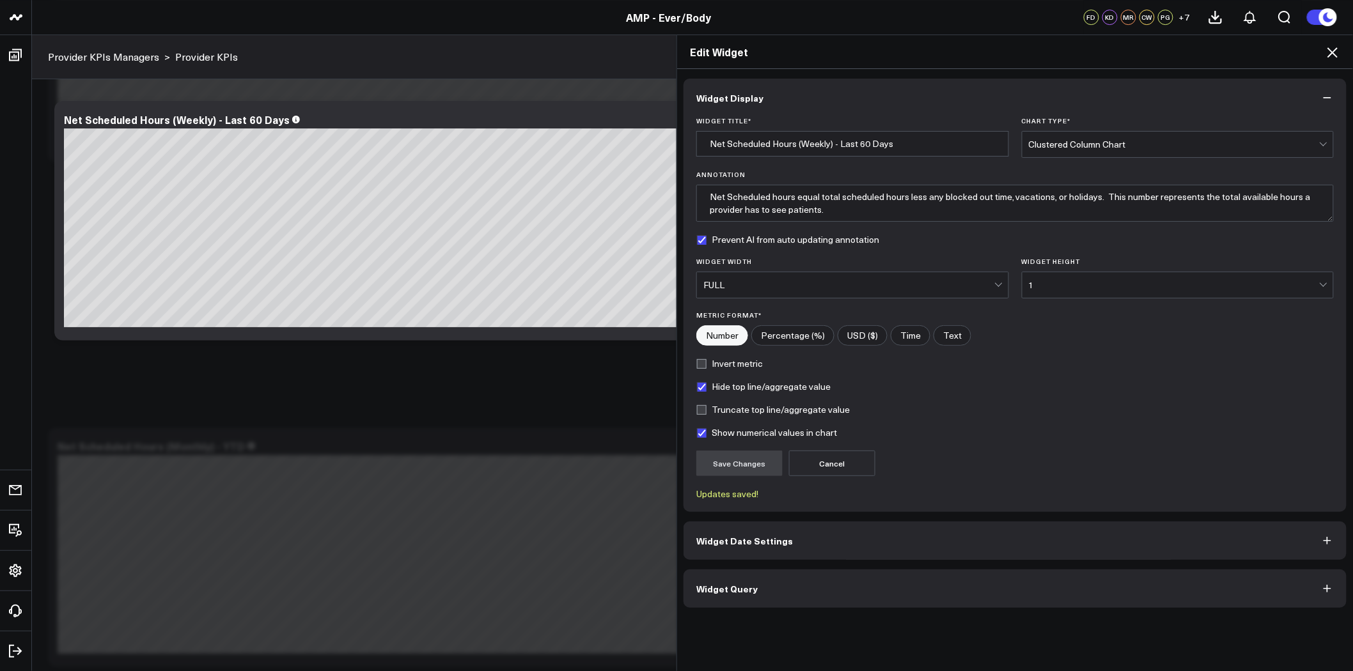
click at [1338, 51] on icon at bounding box center [1332, 52] width 15 height 15
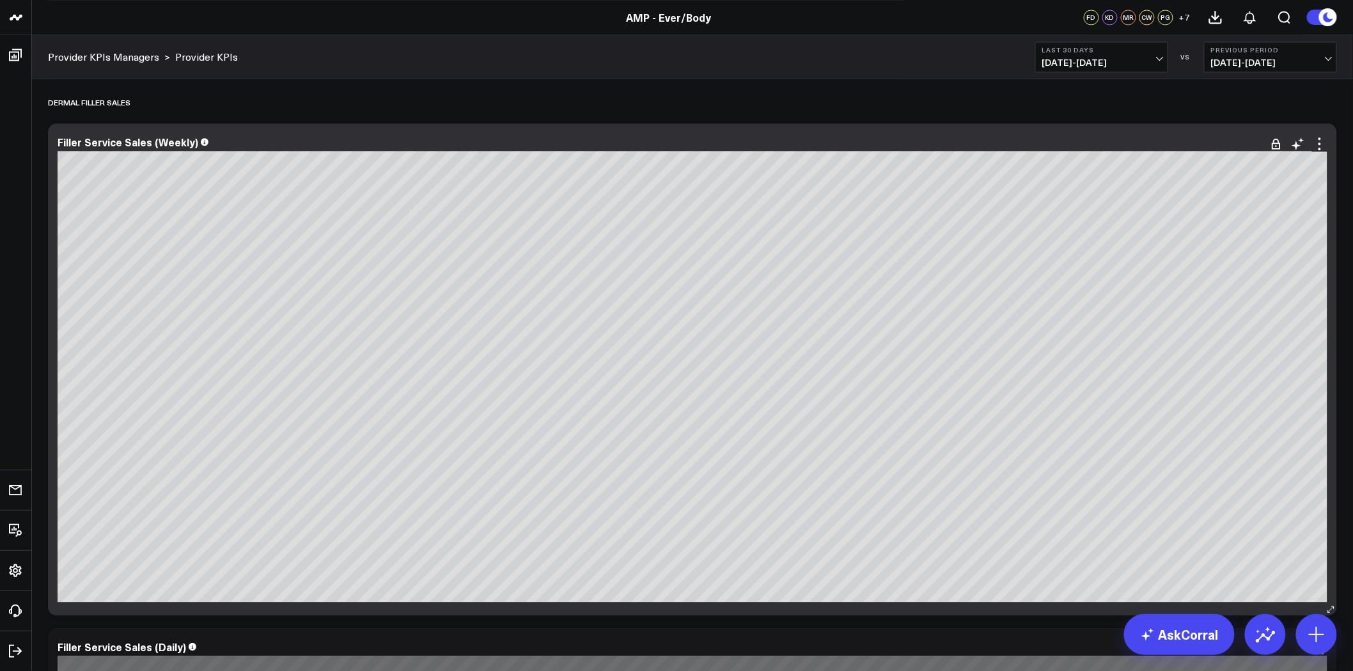
scroll to position [3055, 0]
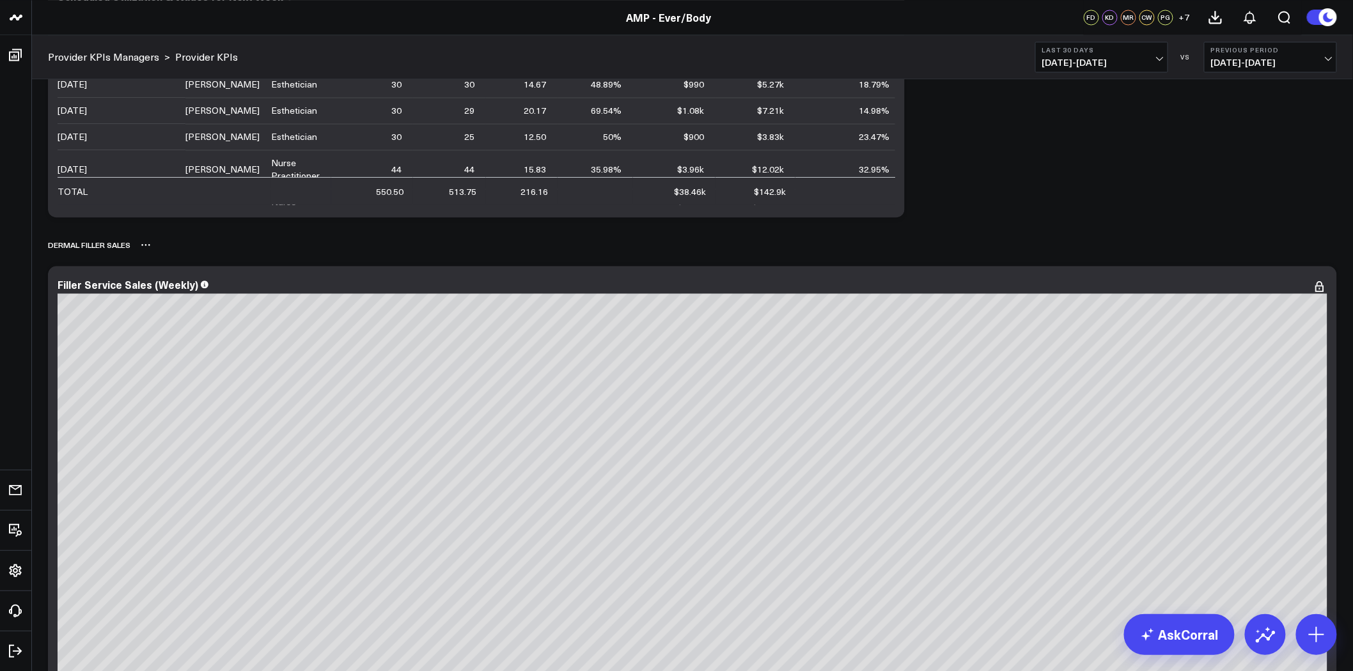
click at [148, 246] on icon at bounding box center [146, 245] width 10 height 10
click at [176, 257] on button "Rename" at bounding box center [180, 259] width 56 height 22
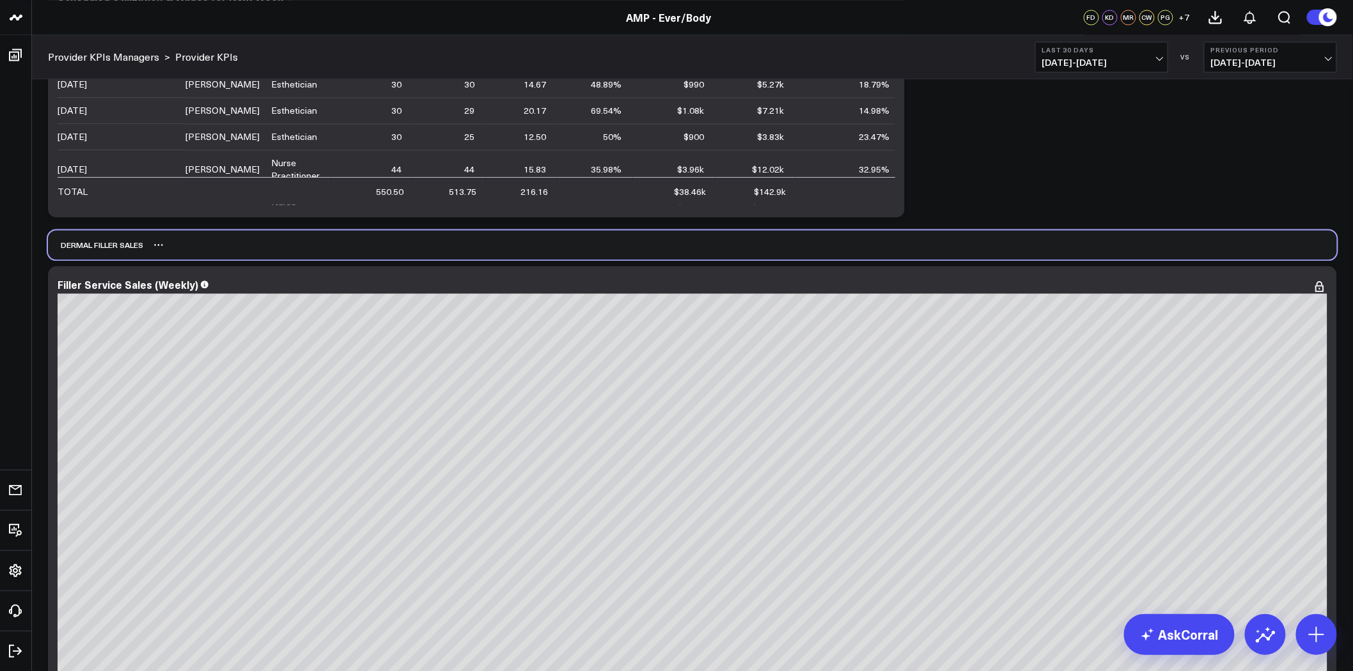
click at [82, 246] on div "Dermal Filler Sales" at bounding box center [95, 244] width 95 height 29
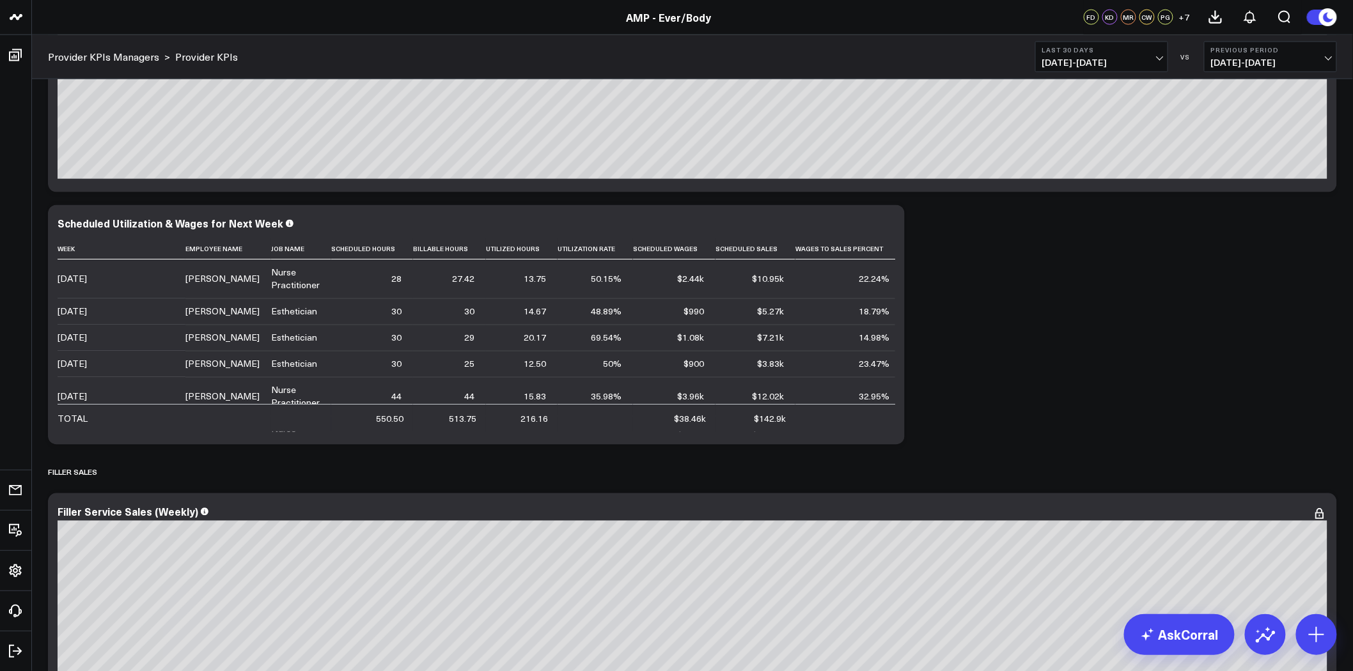
scroll to position [2842, 0]
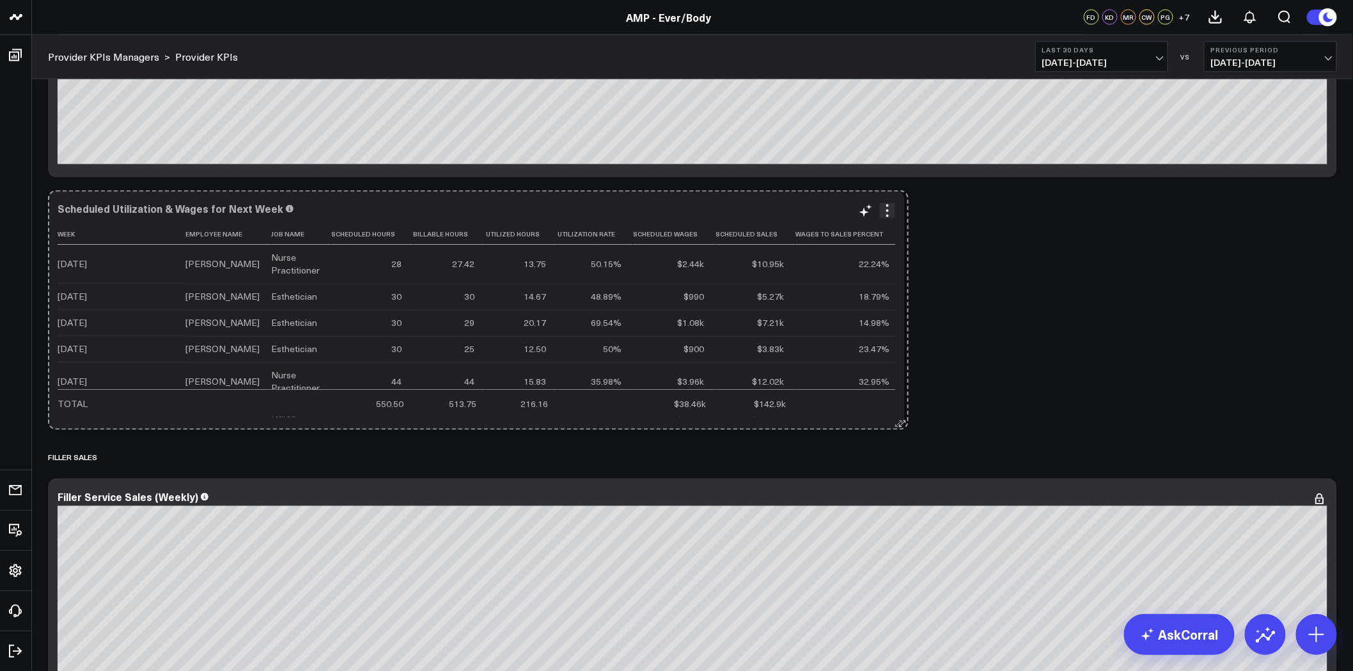
click at [902, 424] on icon at bounding box center [899, 425] width 10 height 10
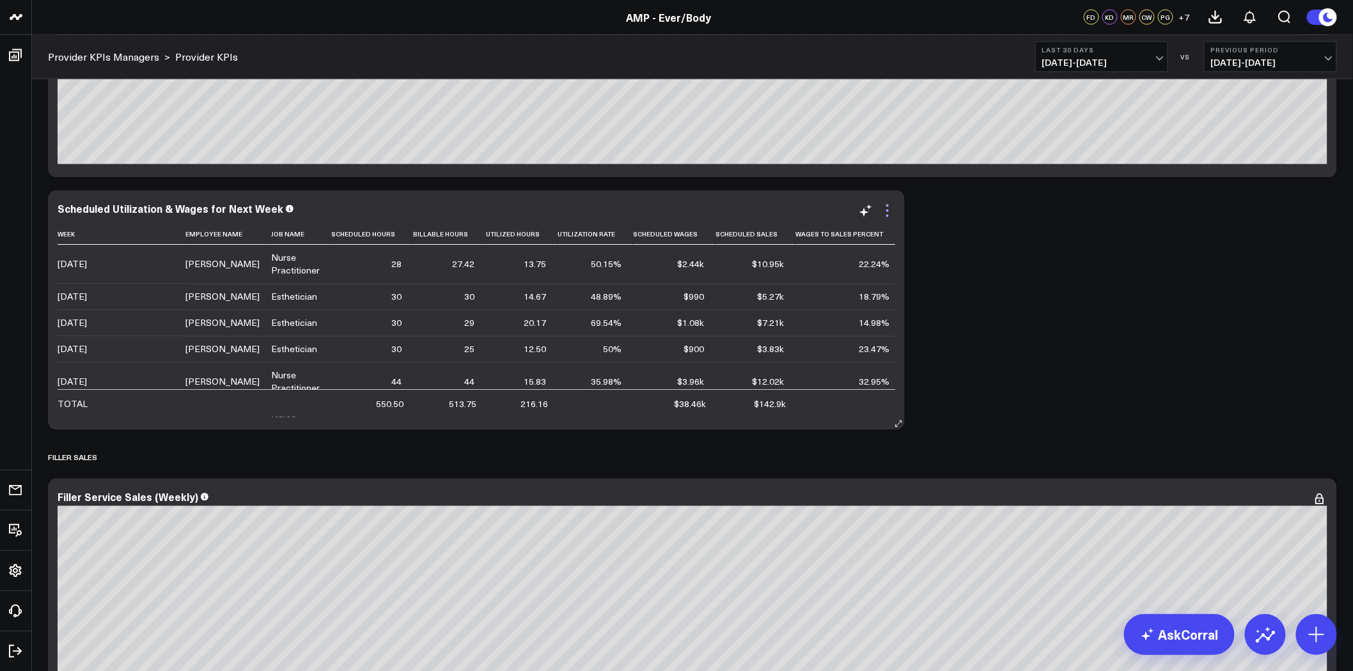
click at [888, 210] on icon at bounding box center [887, 211] width 3 height 3
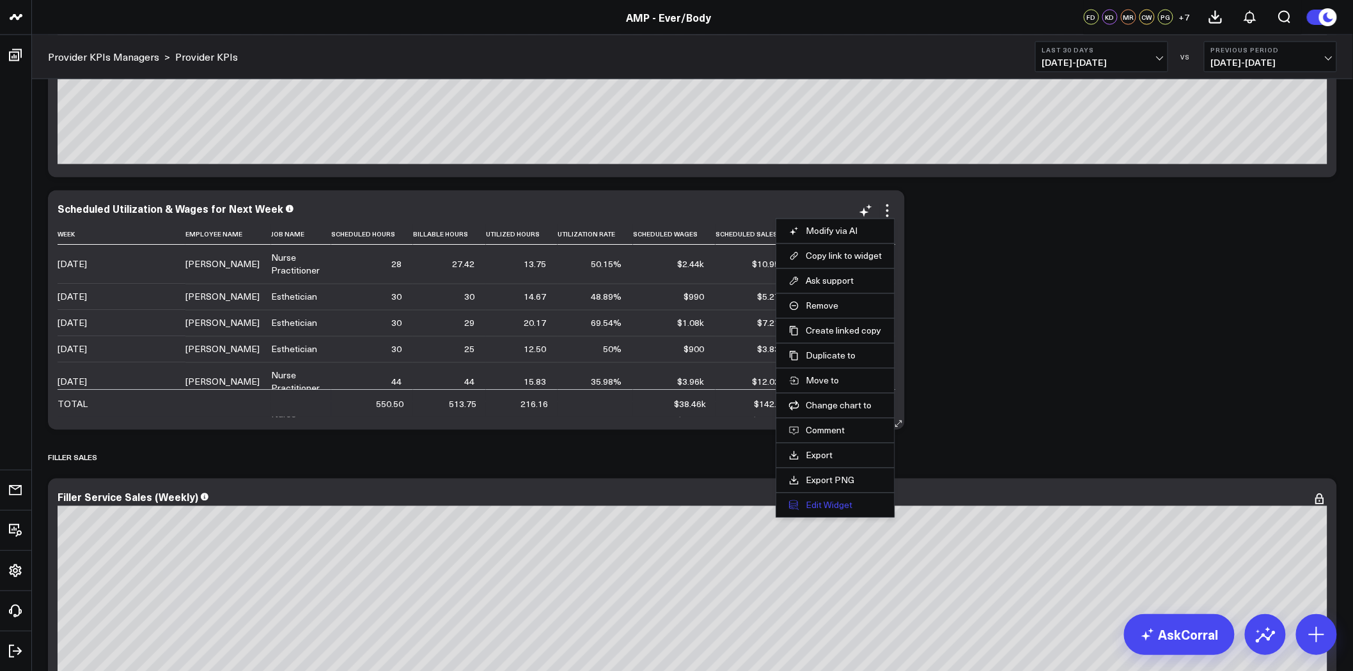
click at [847, 501] on button "Edit Widget" at bounding box center [835, 506] width 93 height 12
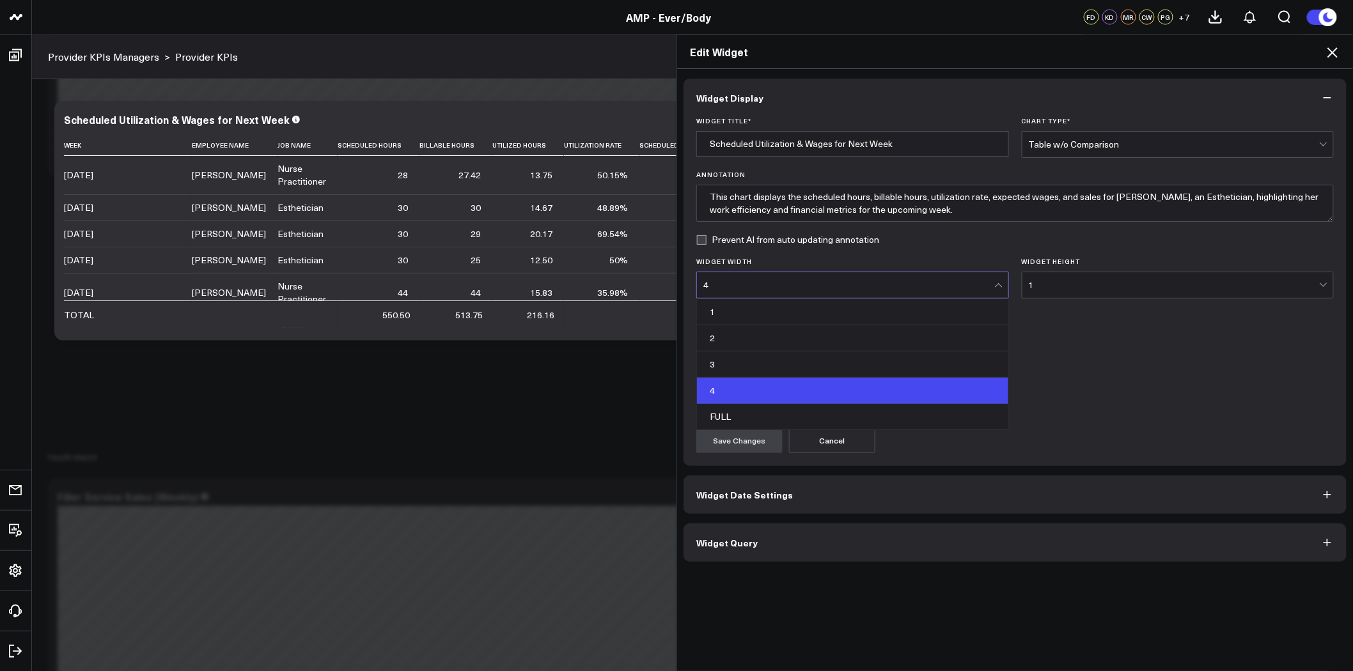
click at [876, 288] on div "4" at bounding box center [848, 285] width 291 height 10
click at [843, 417] on div "FULL" at bounding box center [852, 417] width 311 height 26
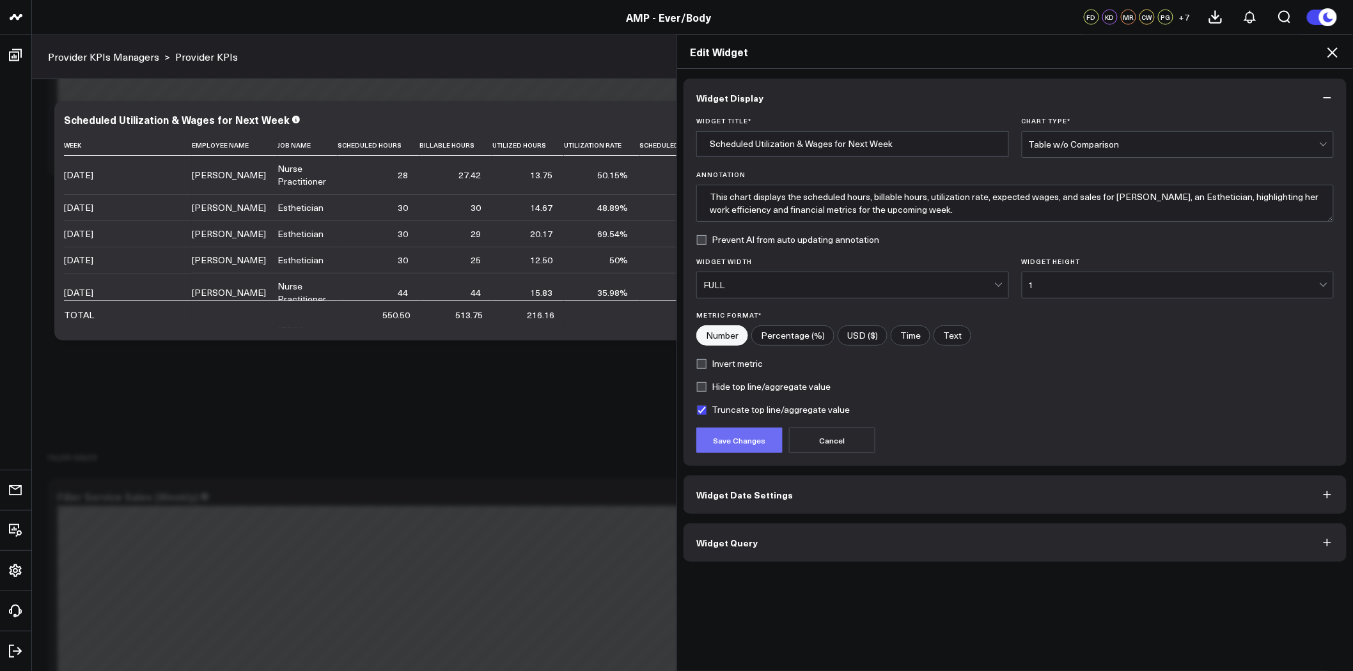
click at [738, 441] on button "Save Changes" at bounding box center [739, 441] width 86 height 26
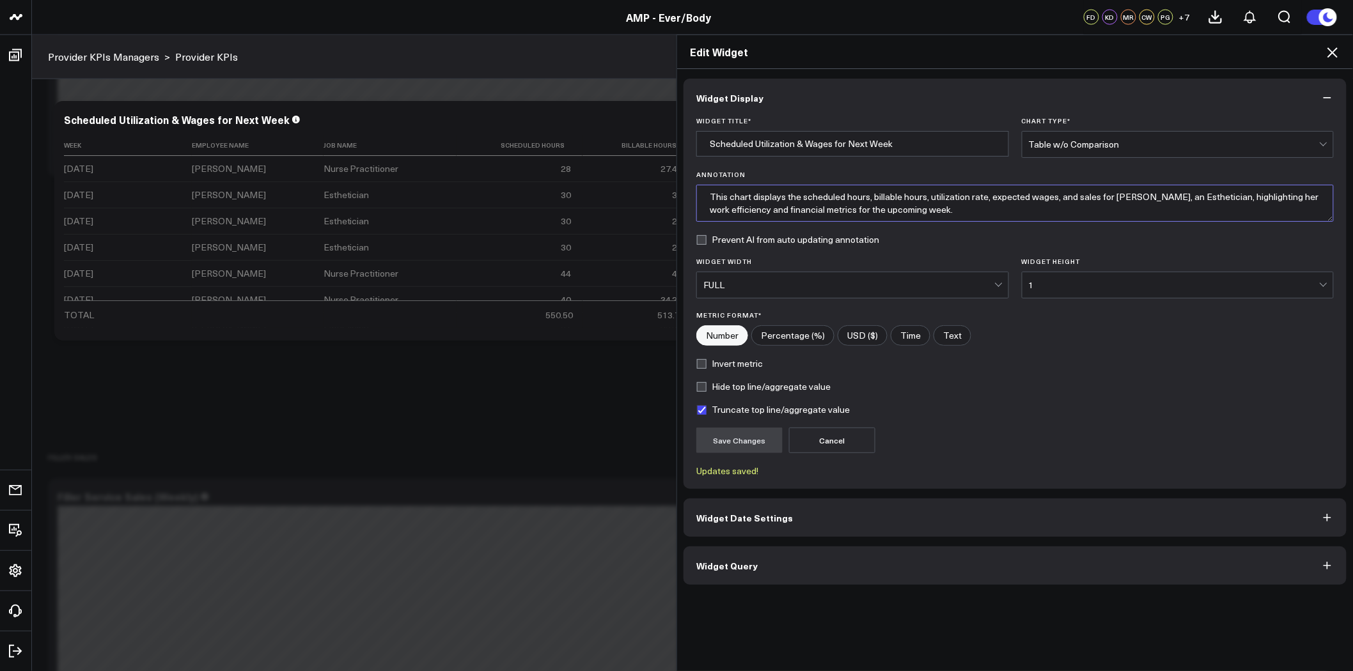
click at [913, 203] on textarea "This chart displays the scheduled hours, billable hours, utilization rate, expe…" at bounding box center [1015, 203] width 638 height 37
click at [937, 209] on textarea "This chart displays the scheduled hours, billable hours, utilization rate, expe…" at bounding box center [1015, 203] width 638 height 37
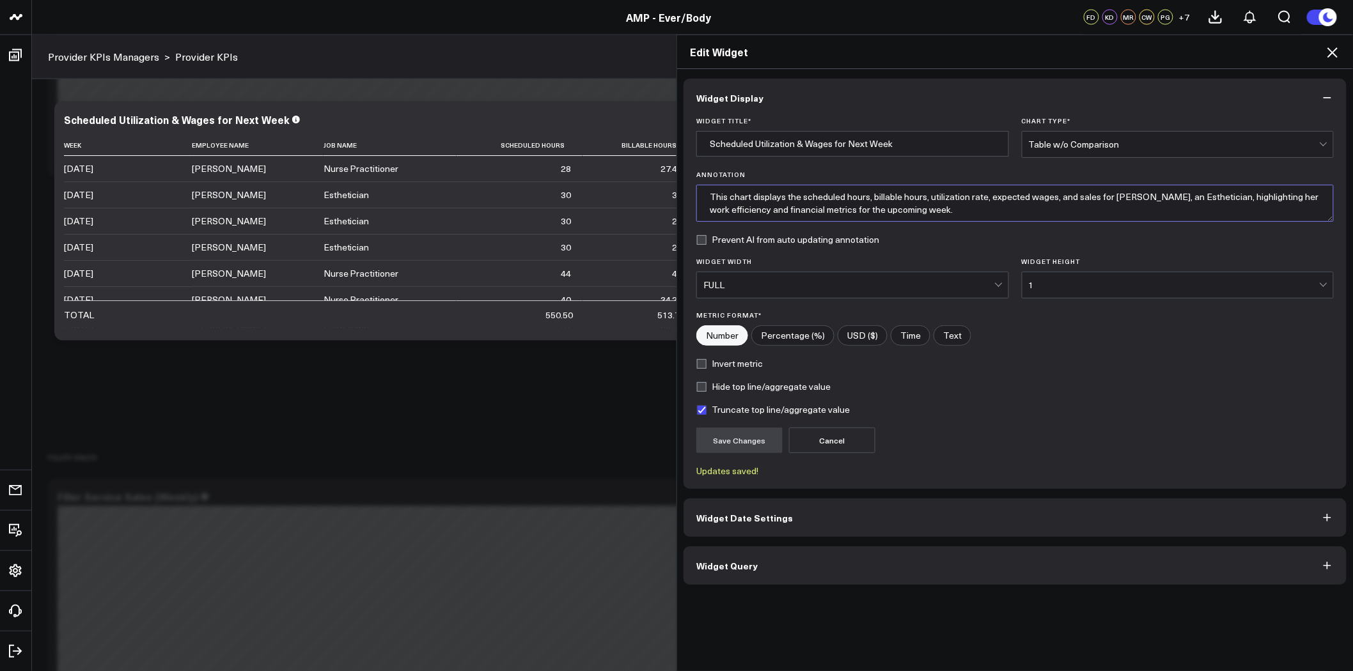
drag, startPoint x: 1095, startPoint y: 197, endPoint x: 1145, endPoint y: 221, distance: 55.5
click at [1145, 221] on textarea "This chart displays the scheduled hours, billable hours, utilization rate, expe…" at bounding box center [1015, 203] width 638 height 37
type textarea "This chart displays the scheduled hours, billable hours, utilization rate, expe…"
click at [753, 436] on button "Save Changes" at bounding box center [739, 441] width 86 height 26
click at [1332, 50] on icon at bounding box center [1332, 52] width 15 height 15
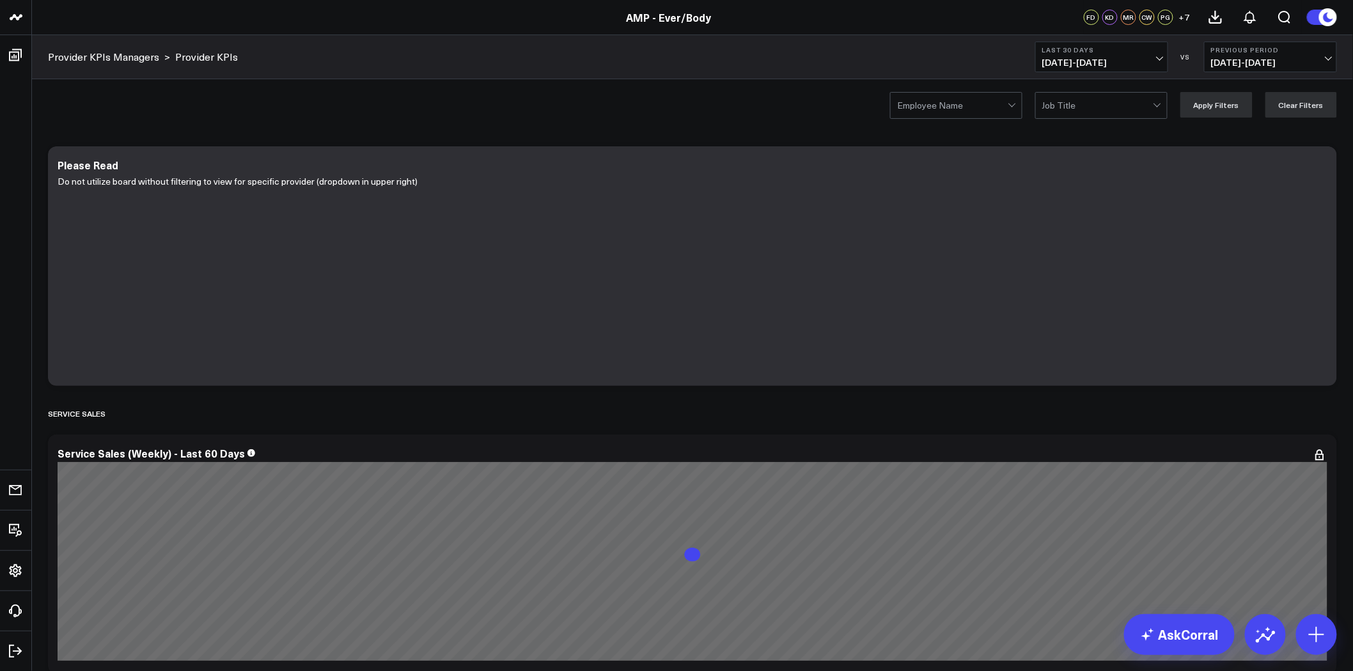
click at [973, 104] on div at bounding box center [952, 106] width 111 height 26
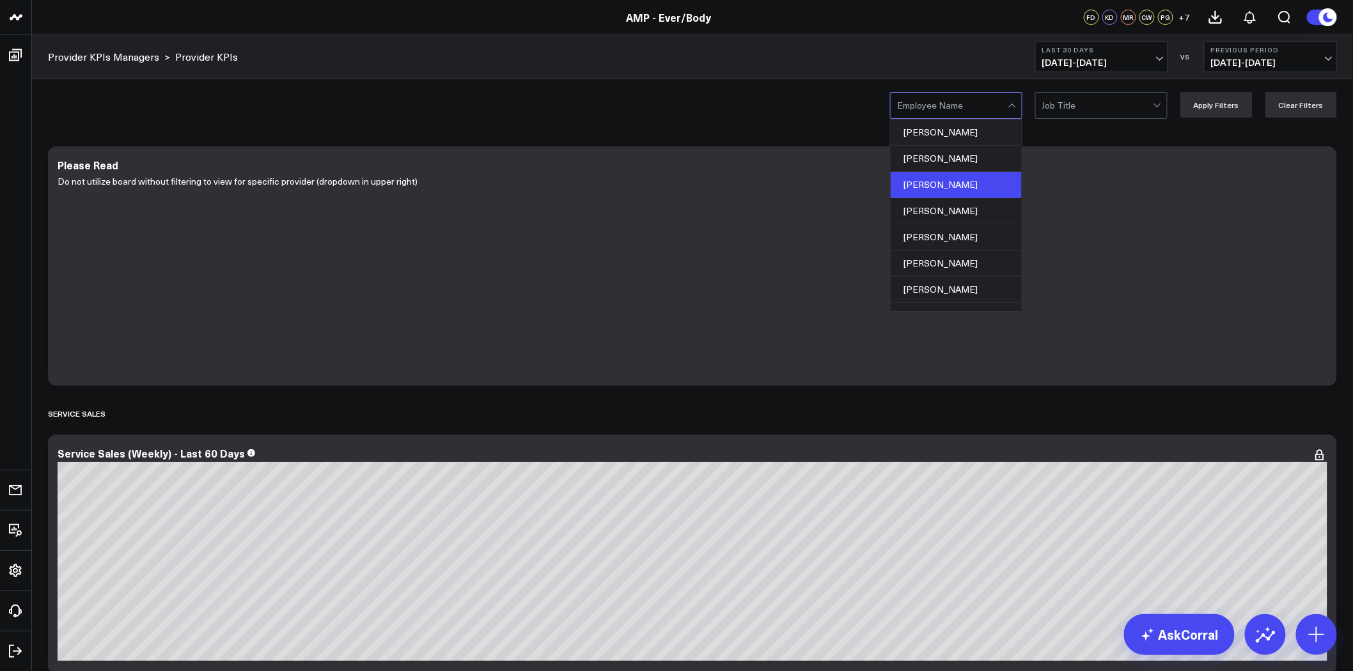
click at [963, 183] on div "[PERSON_NAME]" at bounding box center [956, 185] width 131 height 26
click at [1223, 99] on button "Apply Filters" at bounding box center [1216, 105] width 72 height 26
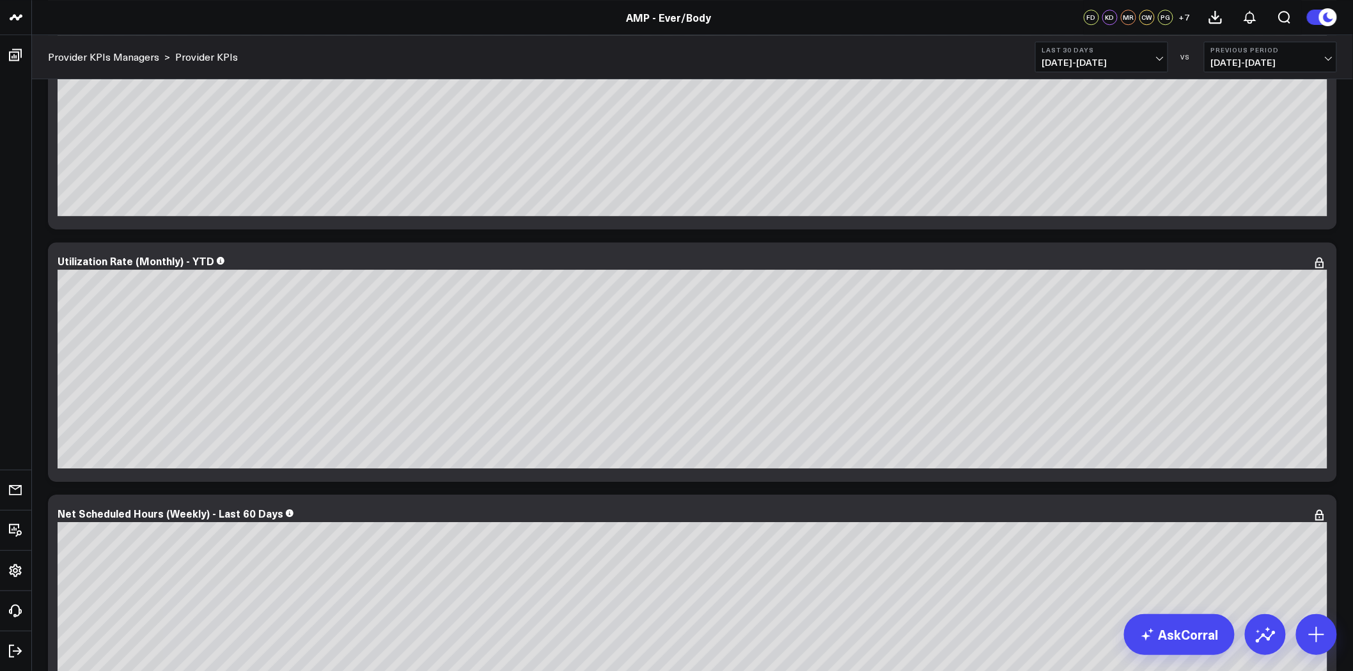
scroll to position [1385, 0]
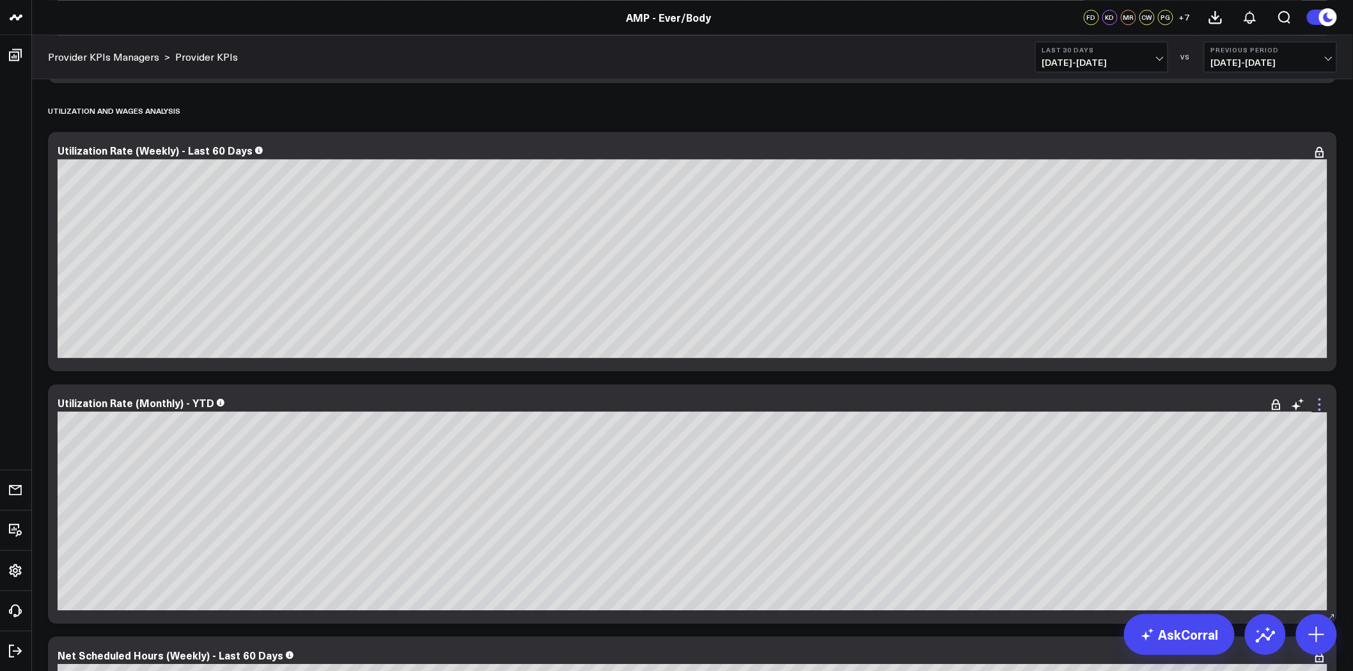
click at [1315, 403] on icon at bounding box center [1319, 404] width 15 height 15
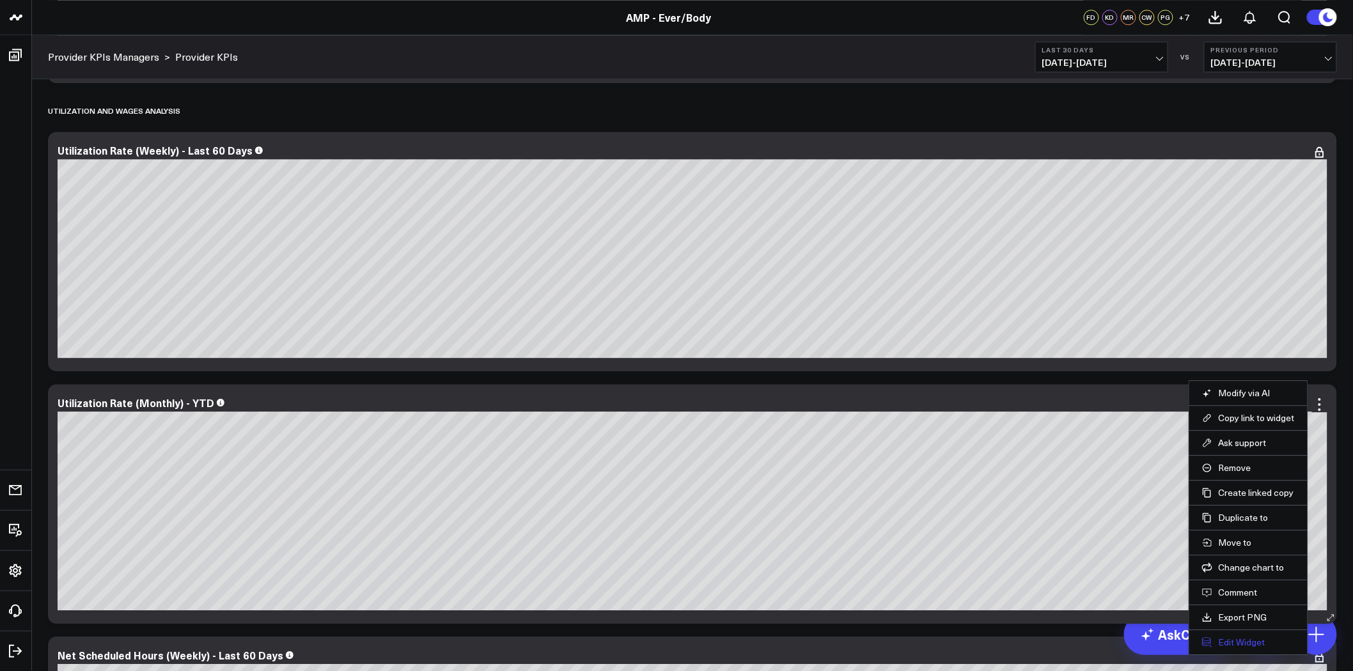
click at [1248, 637] on button "Edit Widget" at bounding box center [1248, 643] width 93 height 12
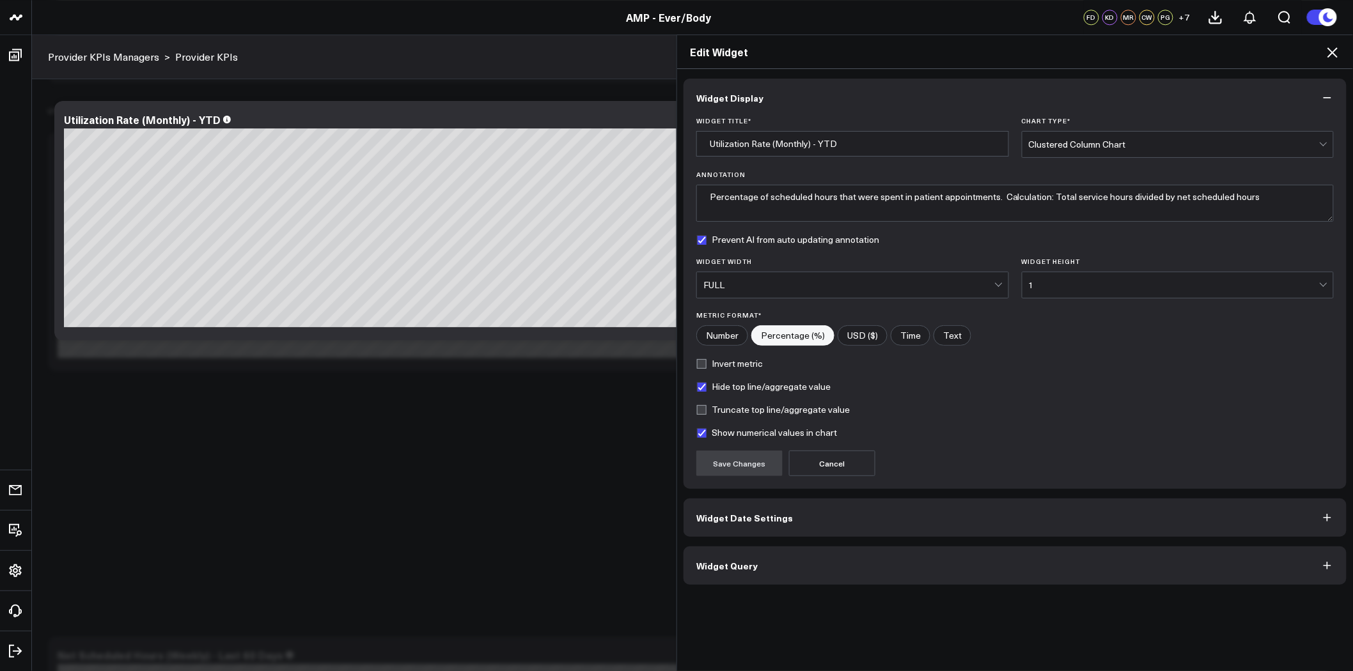
click at [864, 510] on button "Widget Date Settings" at bounding box center [1015, 518] width 663 height 38
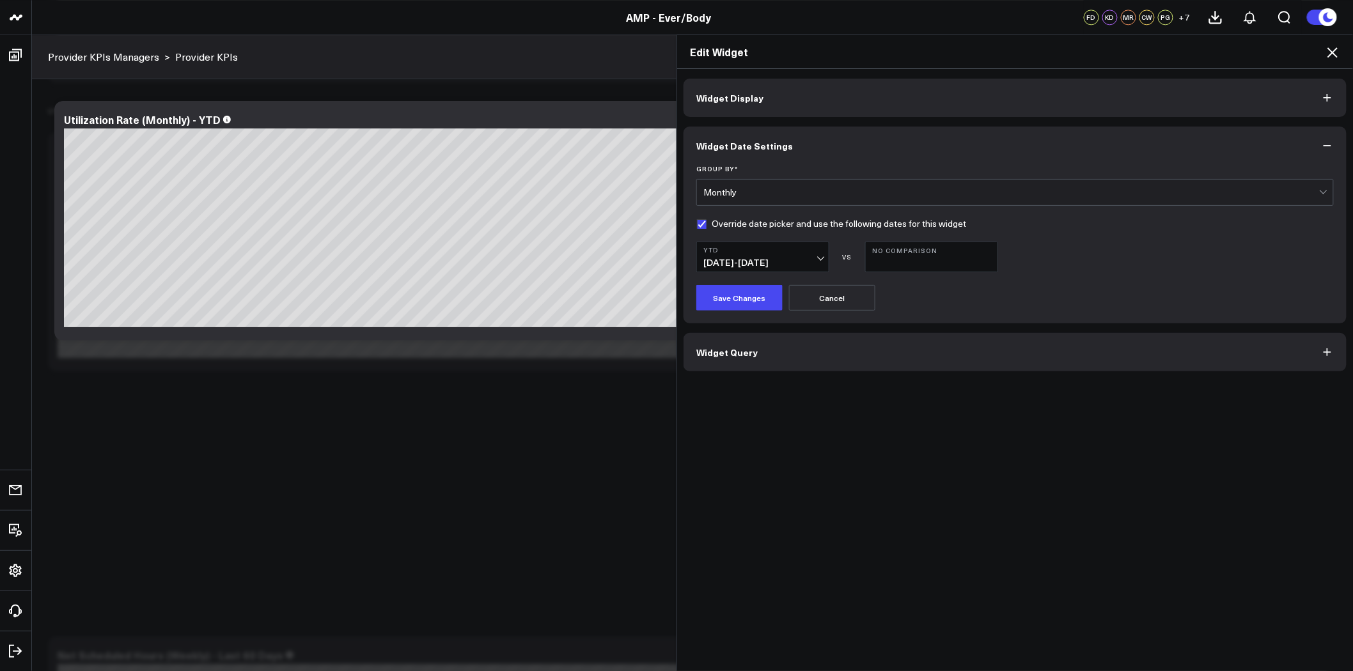
click at [865, 347] on button "Widget Query" at bounding box center [1015, 352] width 663 height 38
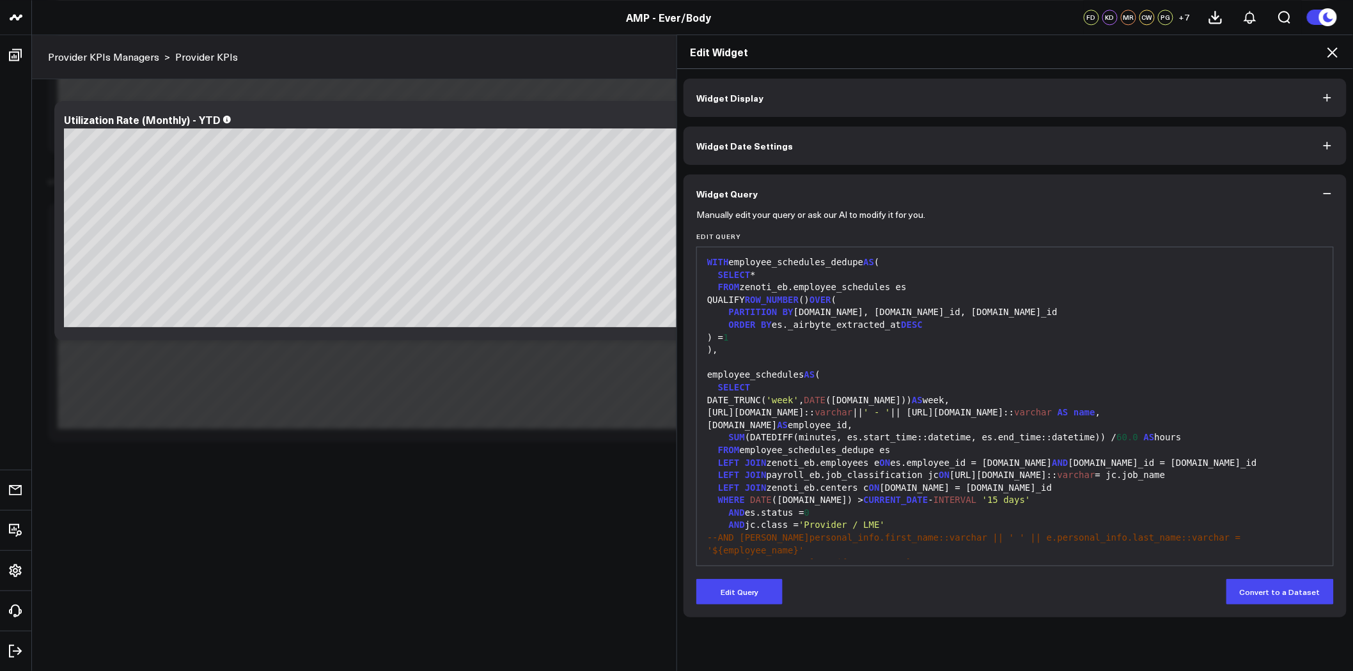
click at [799, 400] on span "'week'" at bounding box center [783, 400] width 33 height 10
click at [744, 592] on button "Edit Query" at bounding box center [739, 592] width 86 height 26
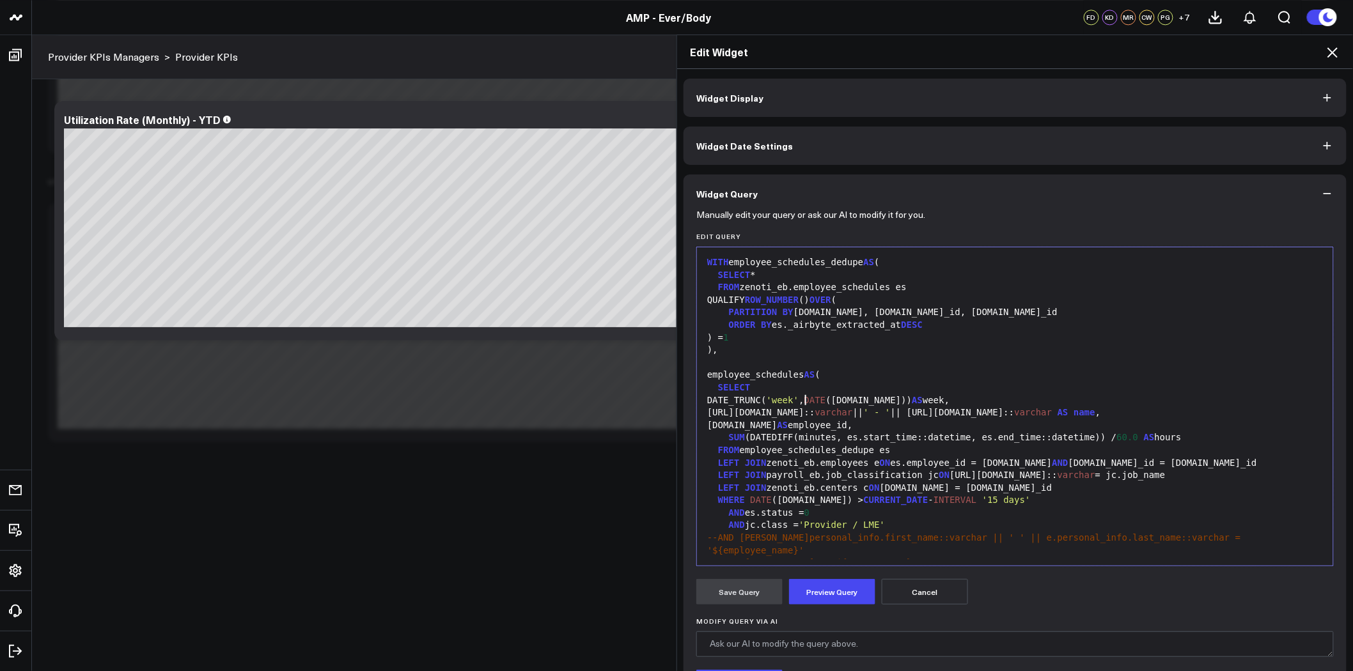
click at [799, 400] on span "'week'" at bounding box center [783, 400] width 33 height 10
click at [909, 399] on div "DATE_TRUNC( 'month' , DATE (es.date)) AS week," at bounding box center [1014, 401] width 623 height 13
click at [834, 445] on div "FROM employee_schedules_dedupe es" at bounding box center [1014, 450] width 623 height 13
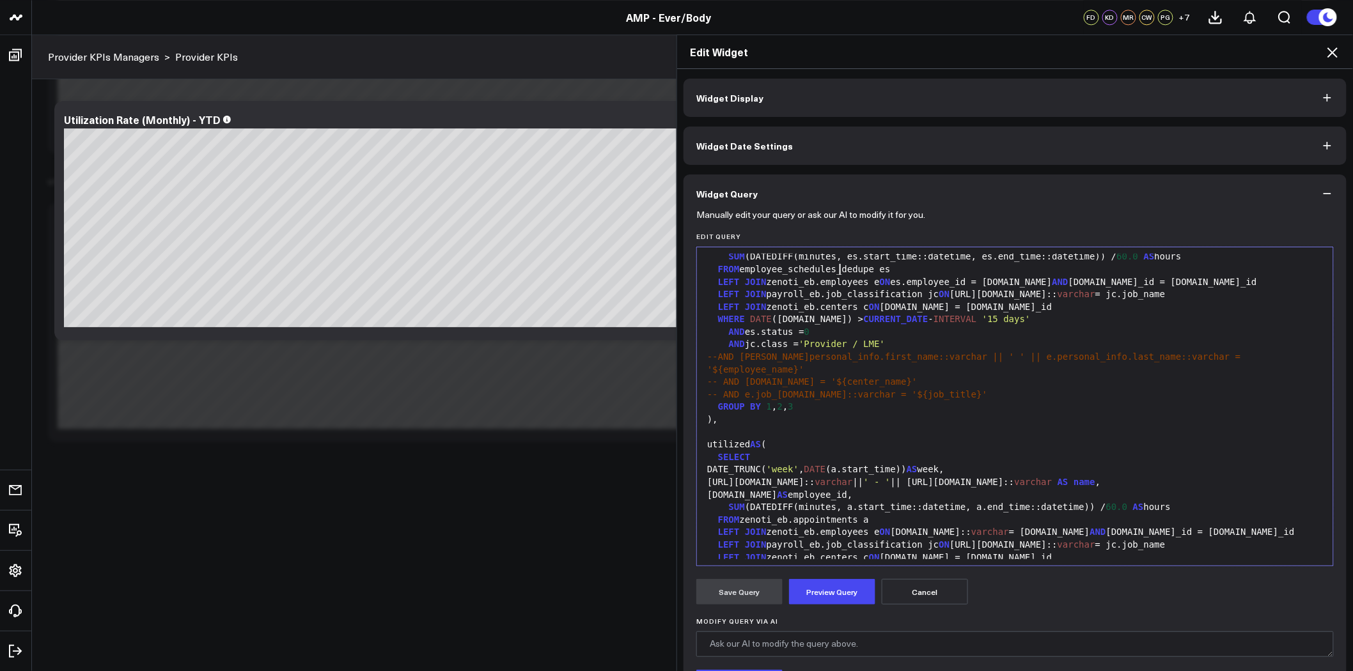
scroll to position [213, 0]
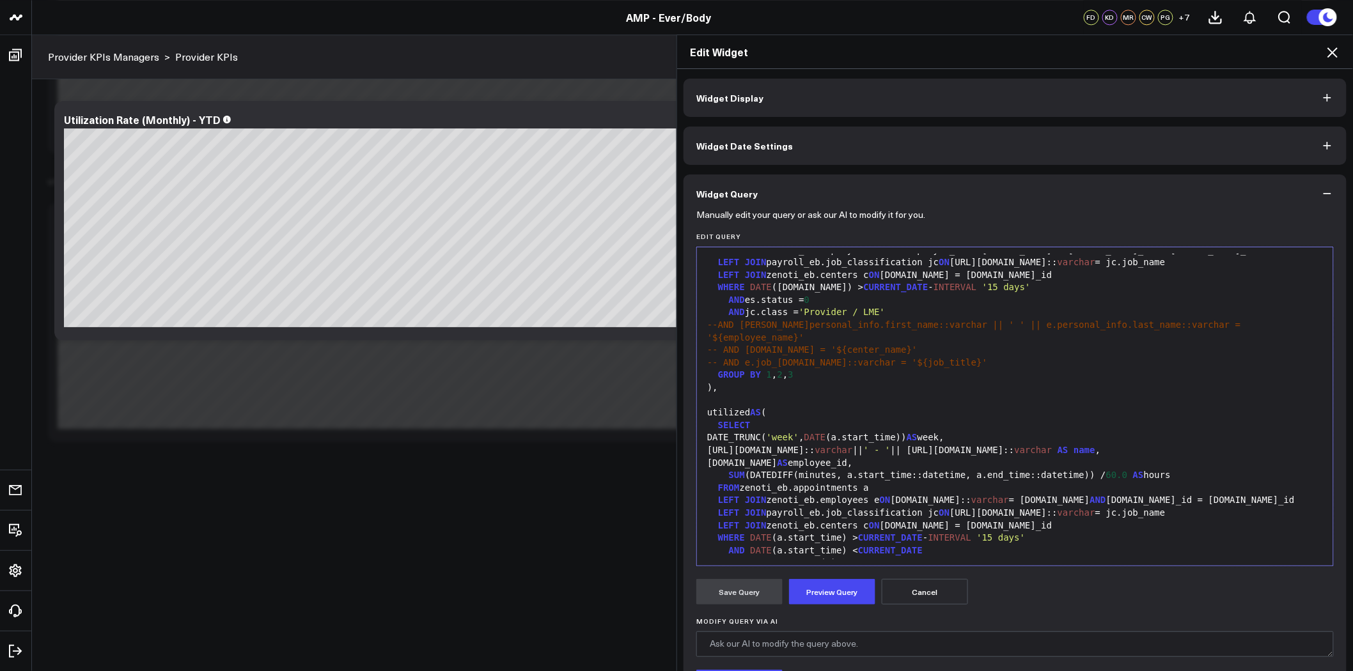
click at [799, 432] on span "'week'" at bounding box center [783, 437] width 33 height 10
drag, startPoint x: 936, startPoint y: 422, endPoint x: 953, endPoint y: 423, distance: 16.7
click at [953, 432] on div "DATE_TRUNC( 'month' , DATE (a.start_time)) AS week," at bounding box center [1014, 438] width 623 height 13
click at [1018, 395] on div at bounding box center [1014, 401] width 623 height 13
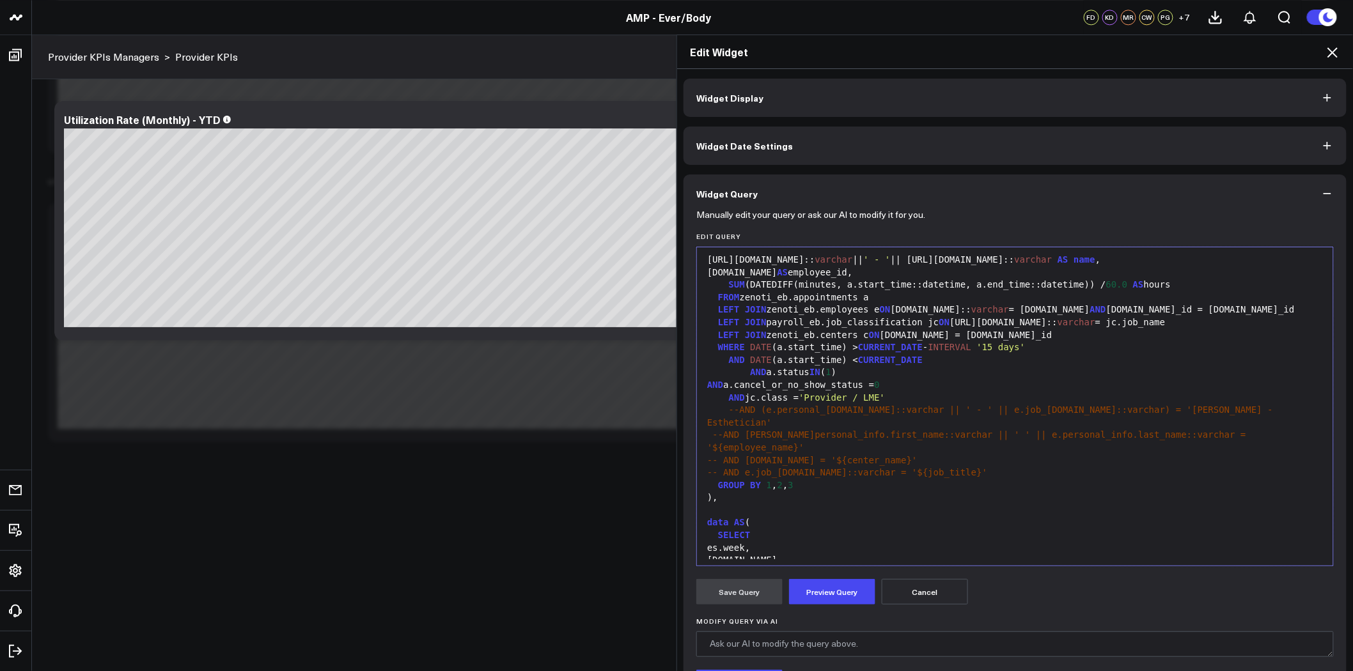
scroll to position [497, 0]
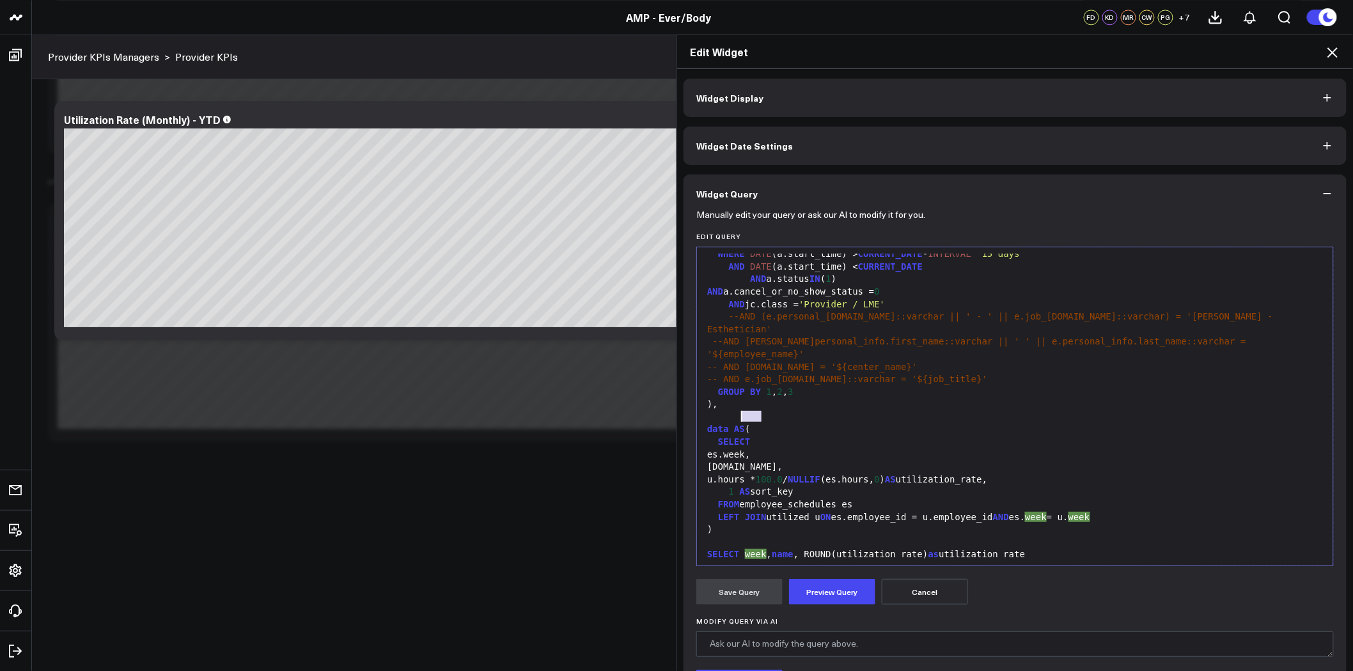
drag, startPoint x: 757, startPoint y: 418, endPoint x: 737, endPoint y: 416, distance: 19.9
click at [737, 449] on div "es.week," at bounding box center [1014, 455] width 623 height 13
click at [758, 549] on div "SELECT week, name , ROUND(utilization_rate) as utilization_rate" at bounding box center [1014, 555] width 623 height 13
click at [973, 423] on div "data AS (" at bounding box center [1014, 429] width 623 height 13
drag, startPoint x: 1018, startPoint y: 482, endPoint x: 1036, endPoint y: 478, distance: 18.3
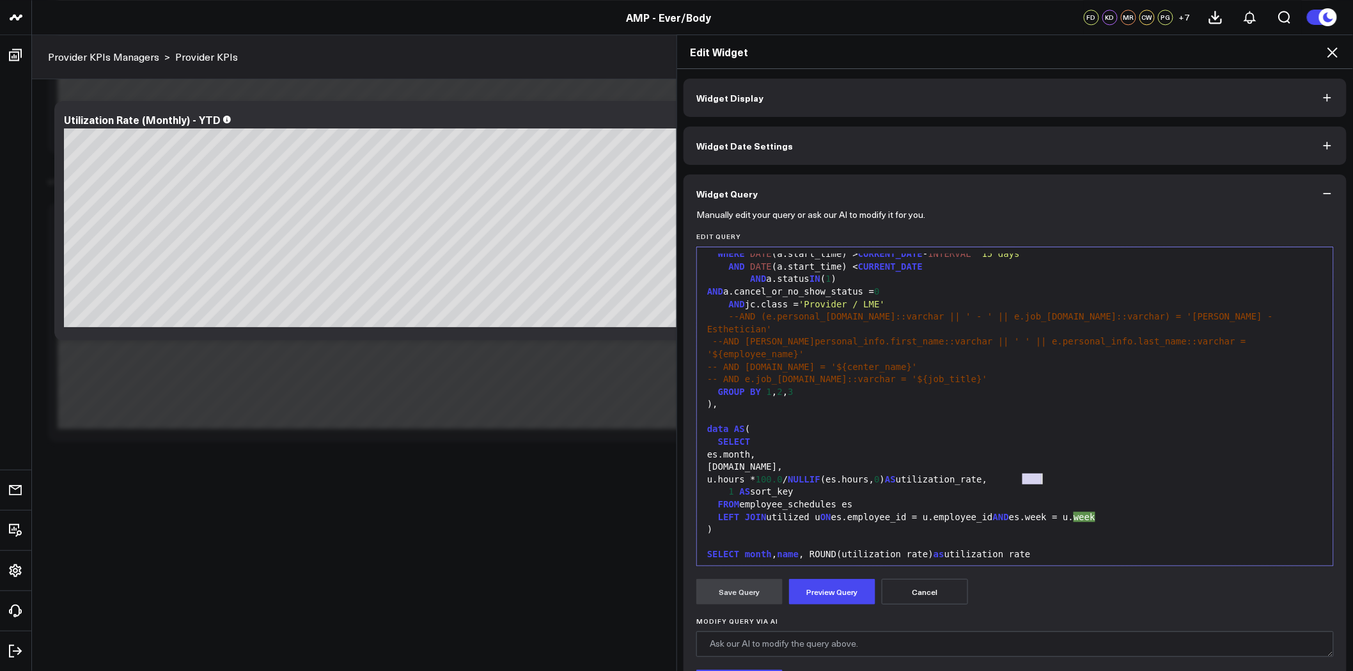
click at [1036, 512] on div "LEFT JOIN utilized u ON es.employee_id = u.employee_id AND es.week = u. week" at bounding box center [1014, 518] width 623 height 13
click at [1078, 461] on div "es.name," at bounding box center [1014, 467] width 623 height 13
click at [836, 592] on button "Preview Query" at bounding box center [832, 592] width 86 height 26
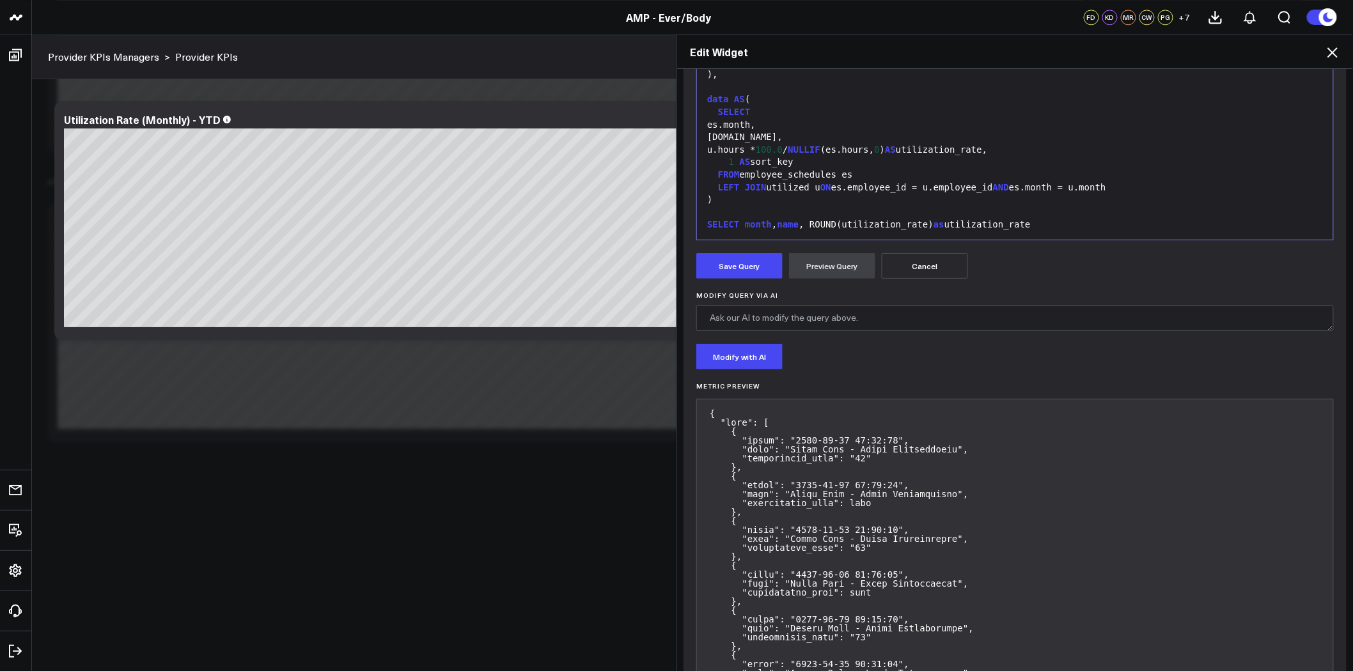
scroll to position [327, 0]
click at [744, 264] on button "Save Query" at bounding box center [739, 266] width 86 height 26
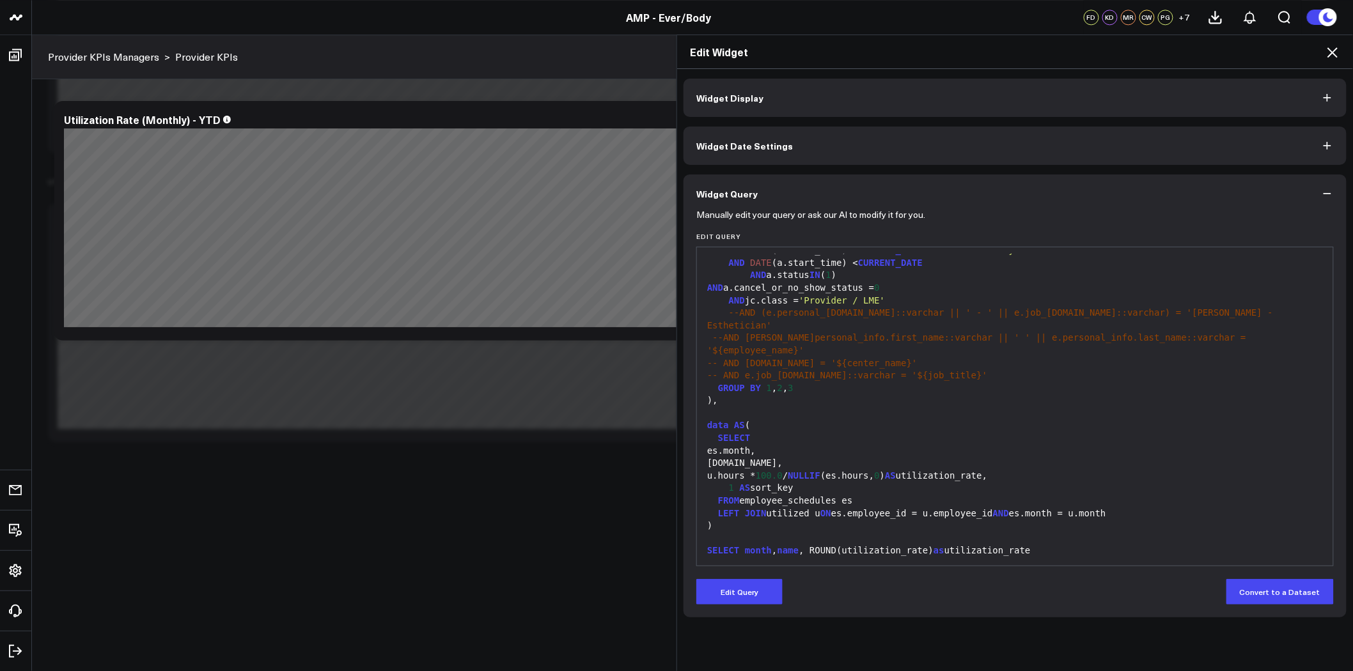
scroll to position [0, 0]
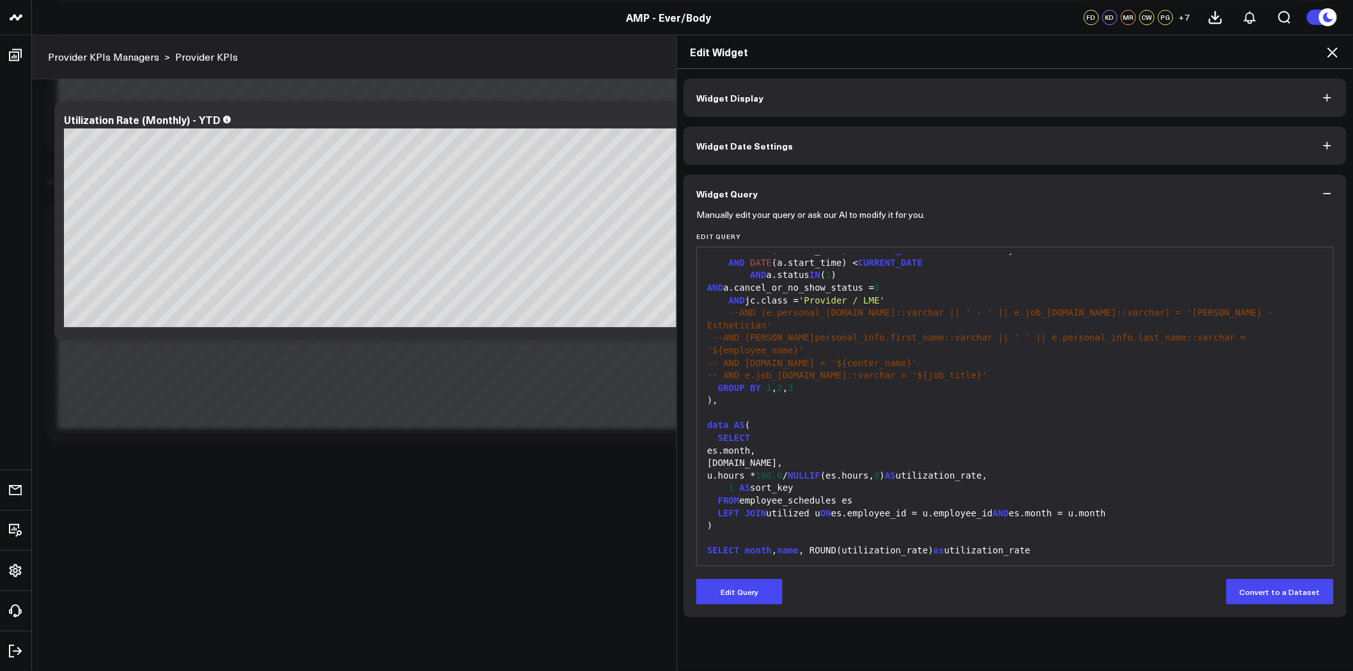
click at [1334, 47] on icon at bounding box center [1332, 52] width 15 height 15
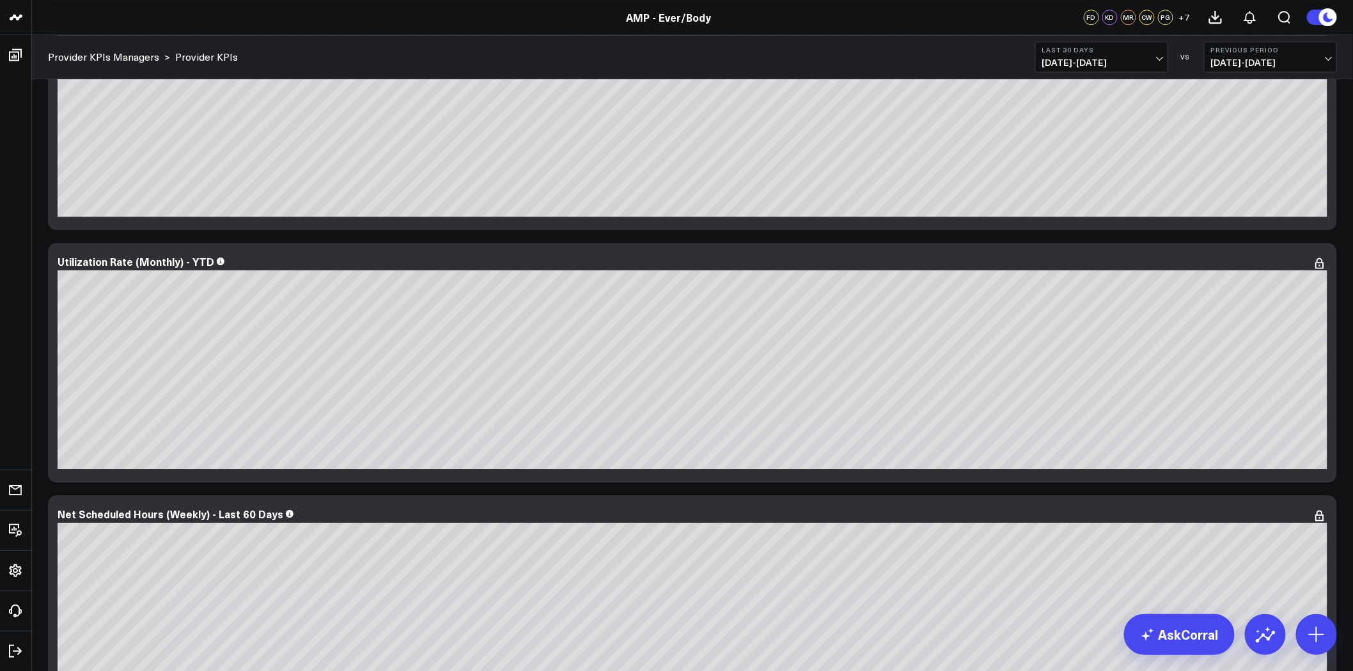
scroll to position [1527, 0]
click at [1314, 263] on icon at bounding box center [1319, 262] width 15 height 15
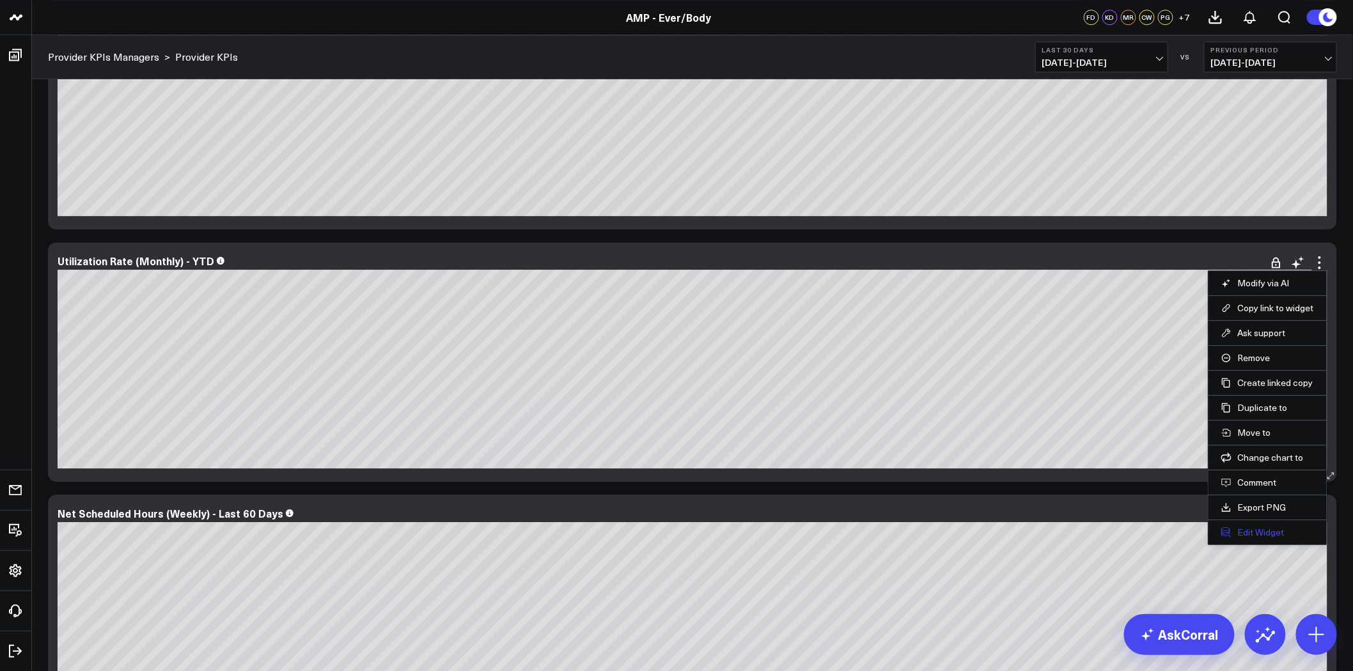
click at [1273, 535] on button "Edit Widget" at bounding box center [1267, 533] width 93 height 12
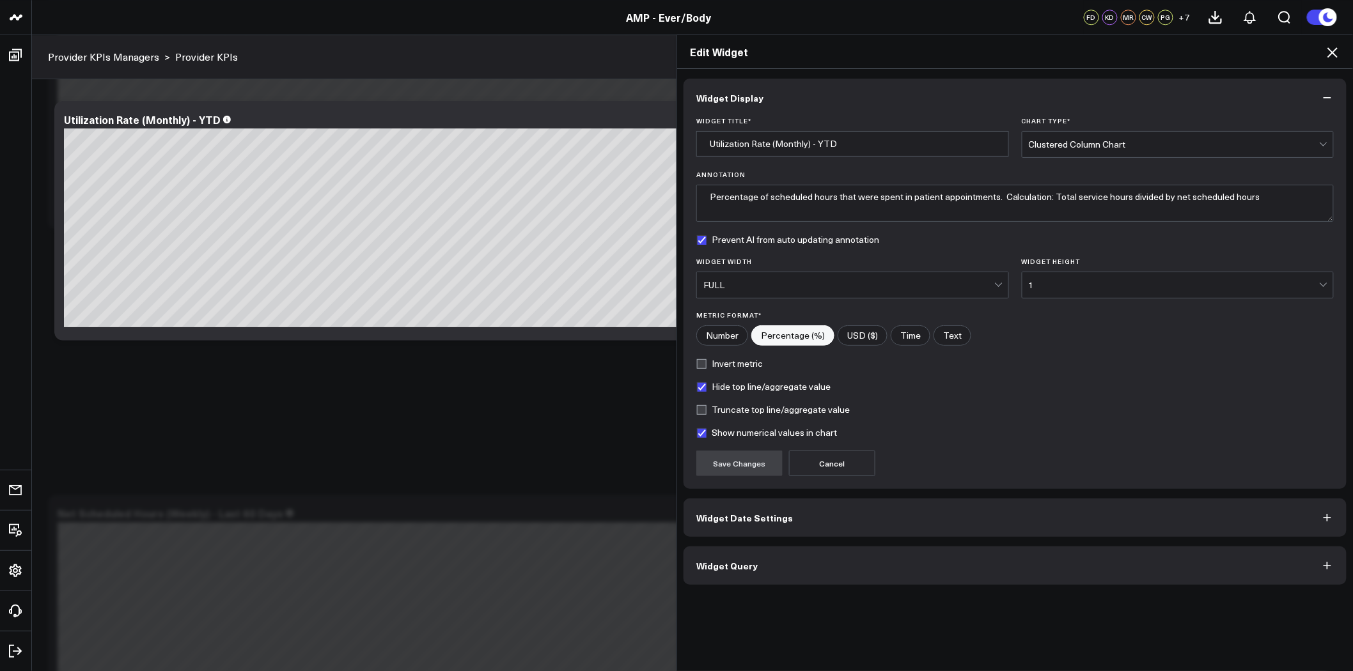
click at [883, 522] on button "Widget Date Settings" at bounding box center [1015, 518] width 663 height 38
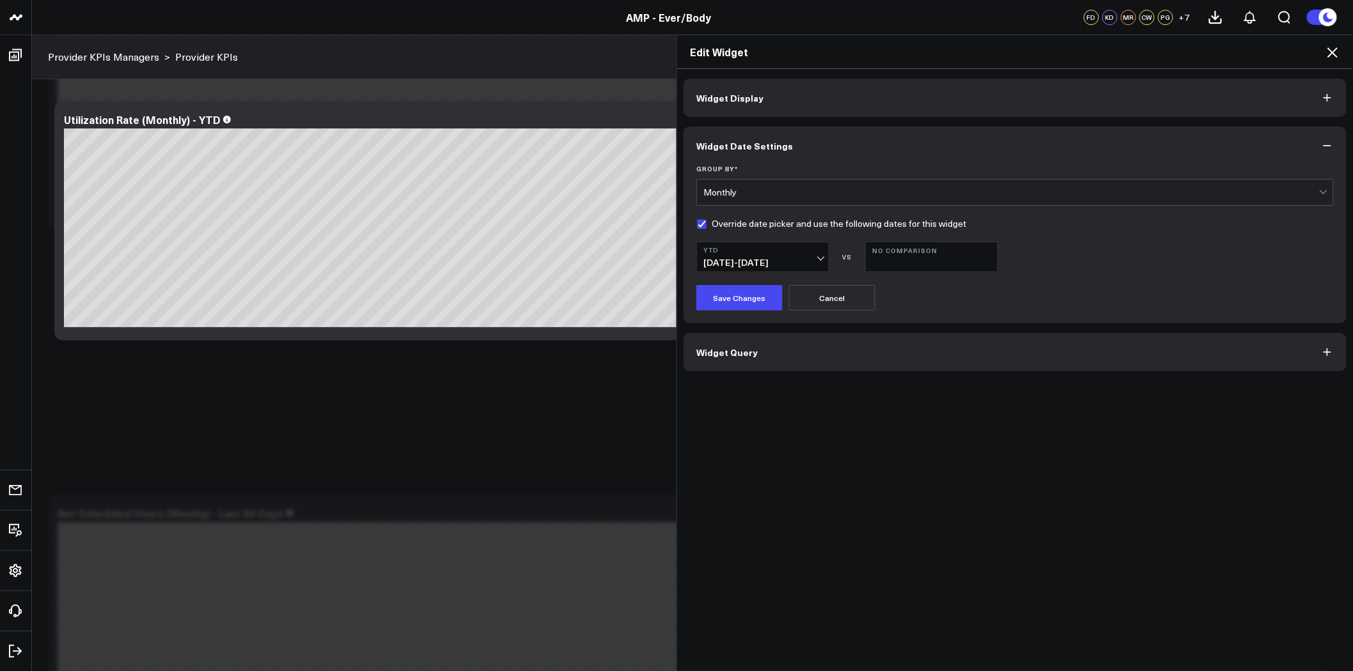
click at [873, 356] on button "Widget Query" at bounding box center [1015, 352] width 663 height 38
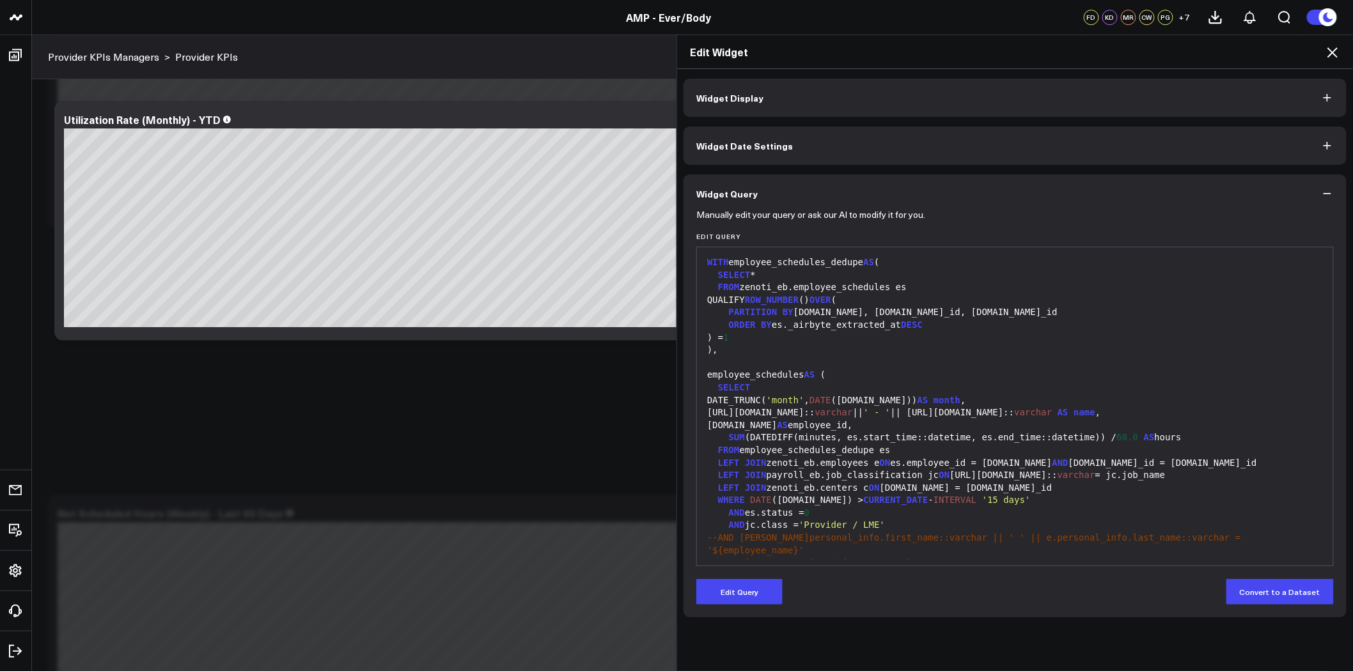
click at [906, 370] on div "employee_schedules AS (" at bounding box center [1014, 375] width 623 height 13
click at [891, 395] on div "DATE_TRUNC( 'month' , DATE (es.date)) AS month ," at bounding box center [1014, 401] width 623 height 13
click at [934, 398] on span "month" at bounding box center [947, 400] width 27 height 10
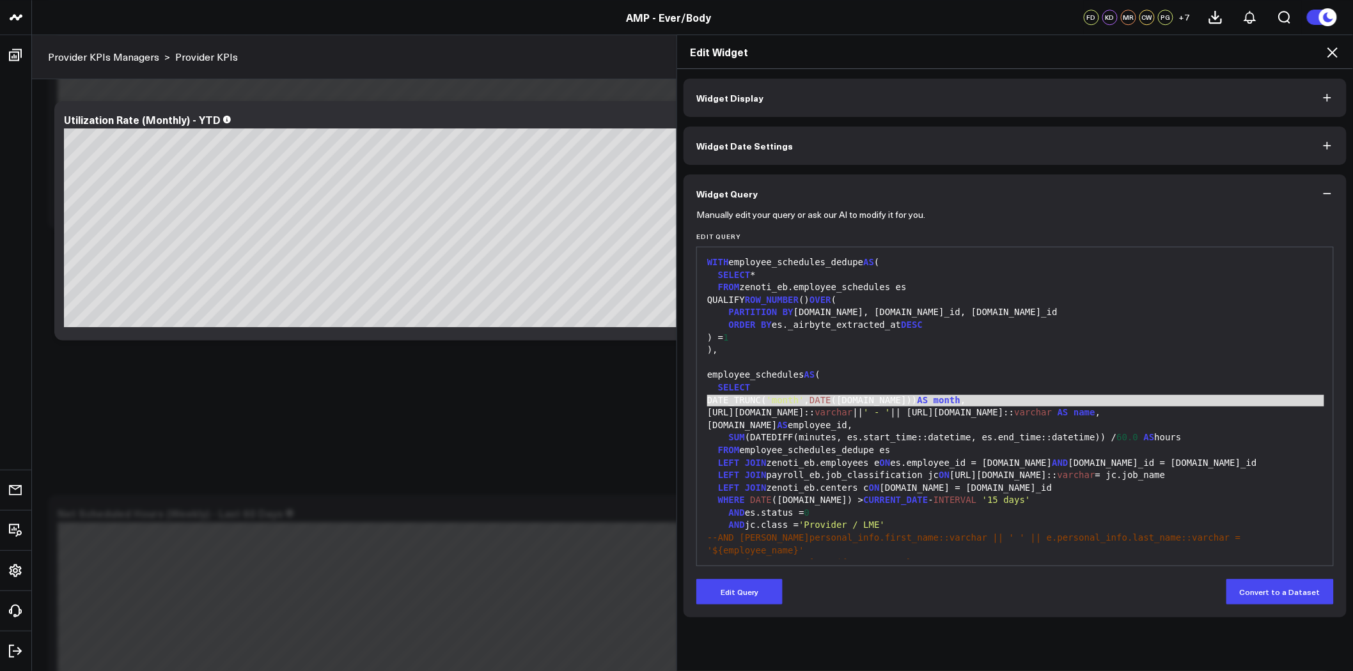
click at [934, 398] on span "month" at bounding box center [947, 400] width 27 height 10
click at [934, 399] on span "month" at bounding box center [947, 400] width 27 height 10
click at [934, 401] on span "month" at bounding box center [947, 400] width 27 height 10
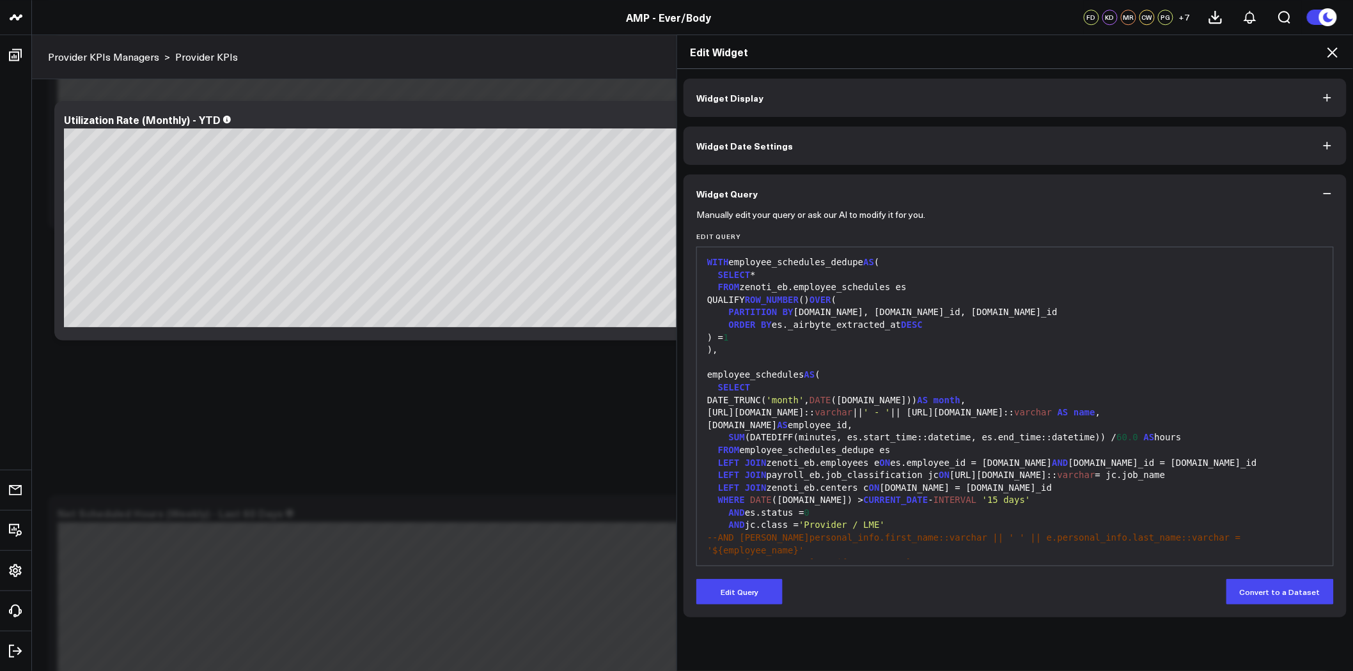
click at [934, 398] on span "month" at bounding box center [947, 400] width 27 height 10
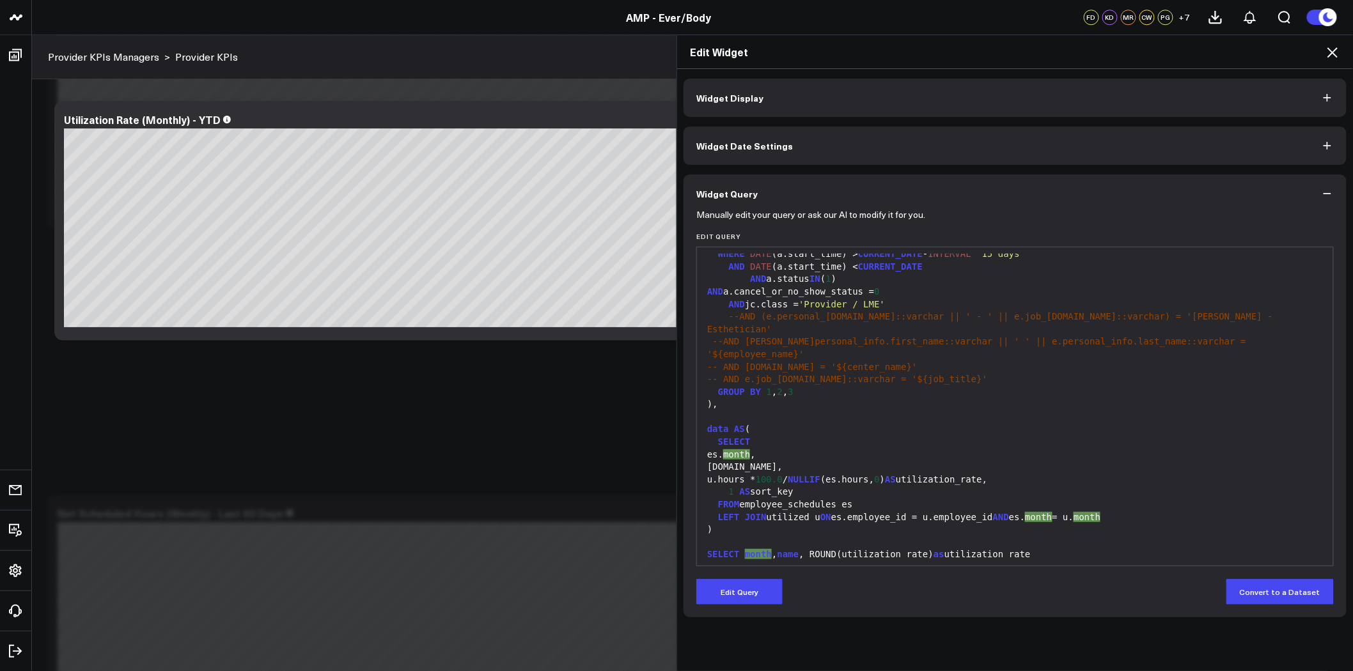
scroll to position [501, 0]
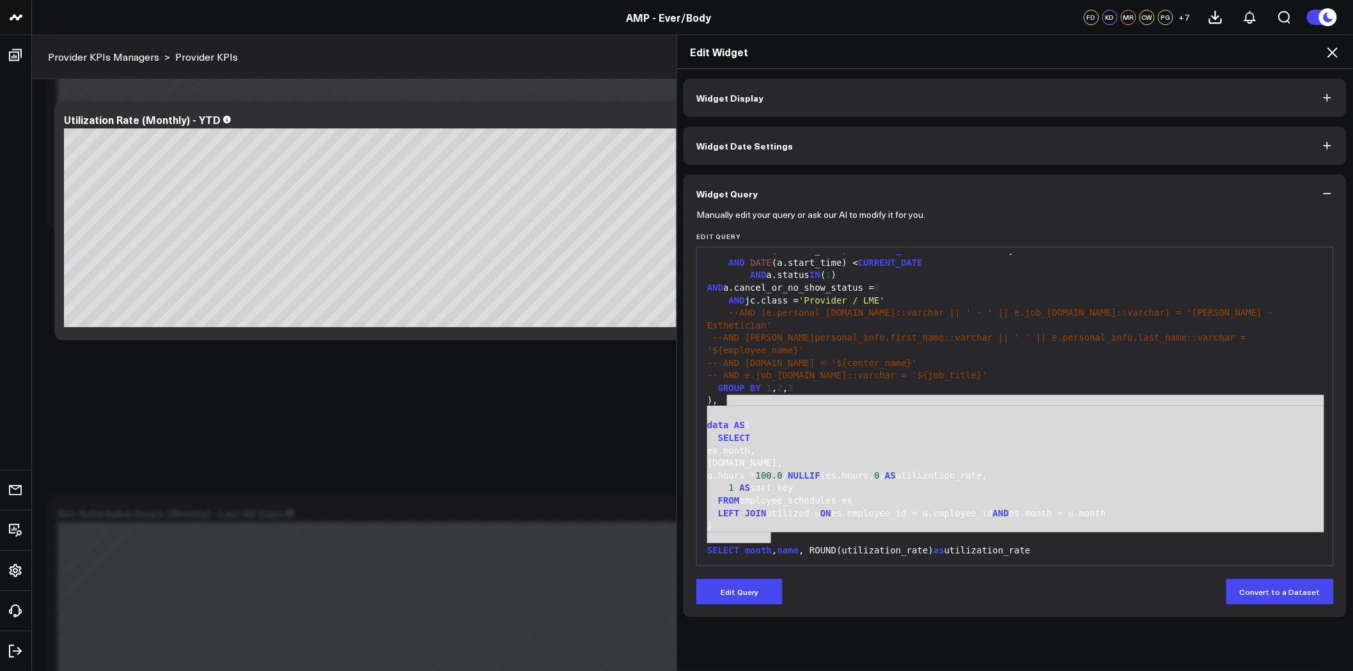
drag, startPoint x: 774, startPoint y: 535, endPoint x: 720, endPoint y: 392, distance: 152.4
click at [720, 392] on div "WITH employee_schedules_dedupe AS ( SELECT * FROM zenoti_eb.employee_schedules …" at bounding box center [1014, 175] width 623 height 845
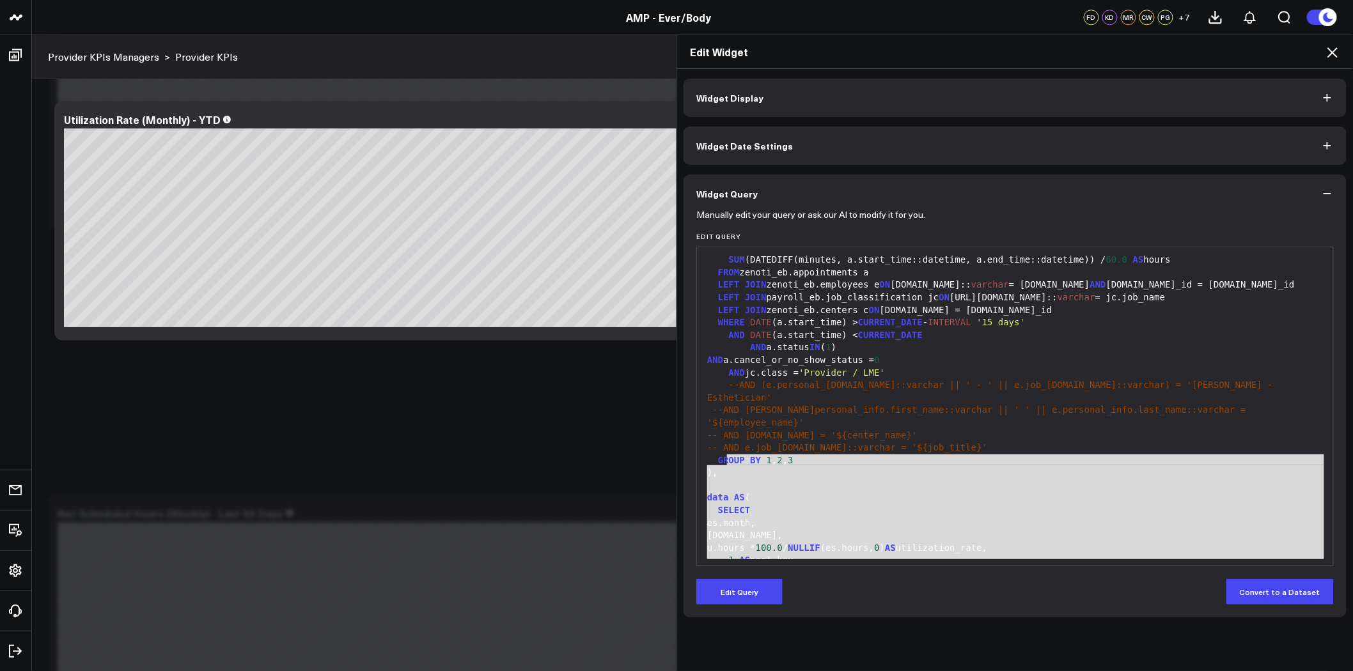
scroll to position [497, 0]
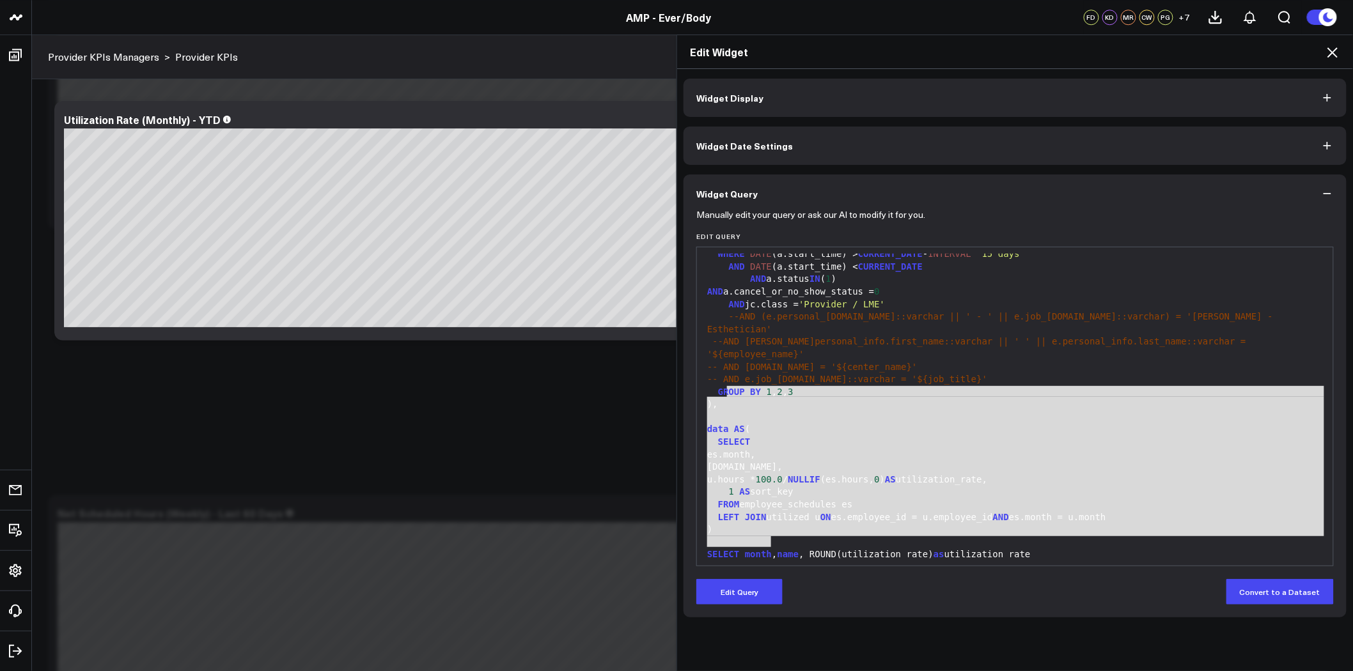
click at [897, 461] on div "es.name," at bounding box center [1014, 467] width 623 height 13
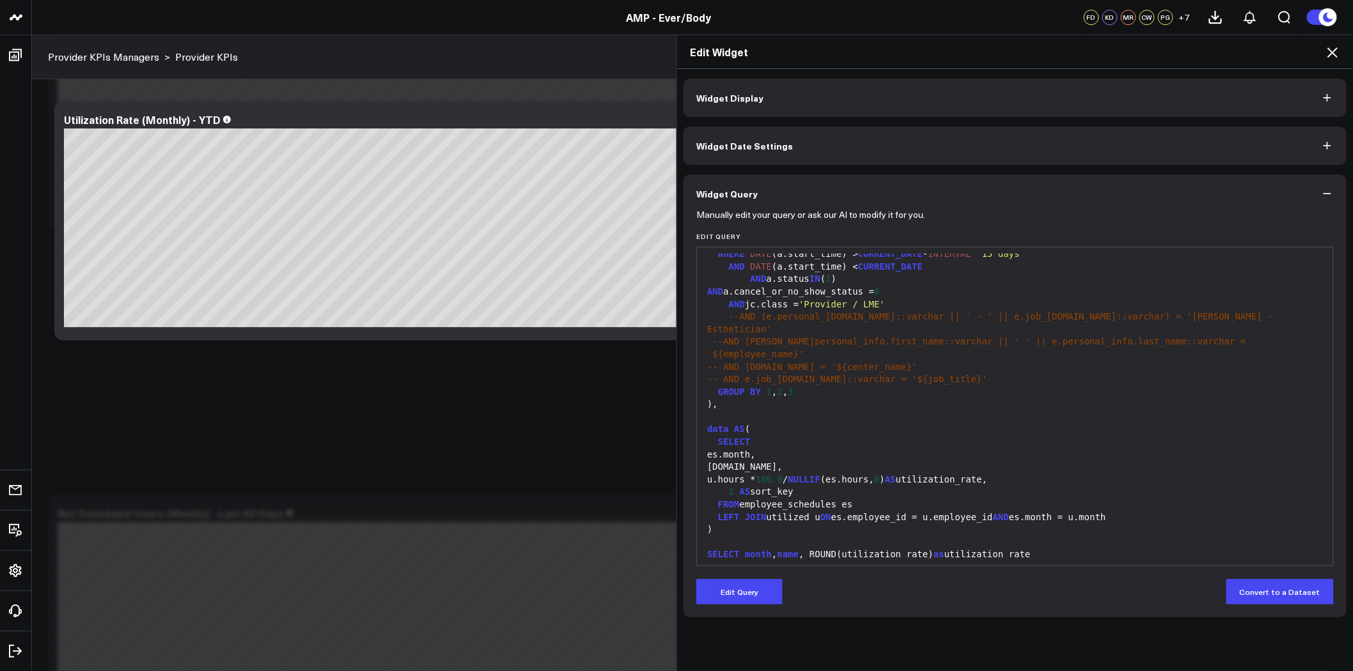
scroll to position [501, 0]
click at [1333, 52] on icon at bounding box center [1333, 52] width 10 height 10
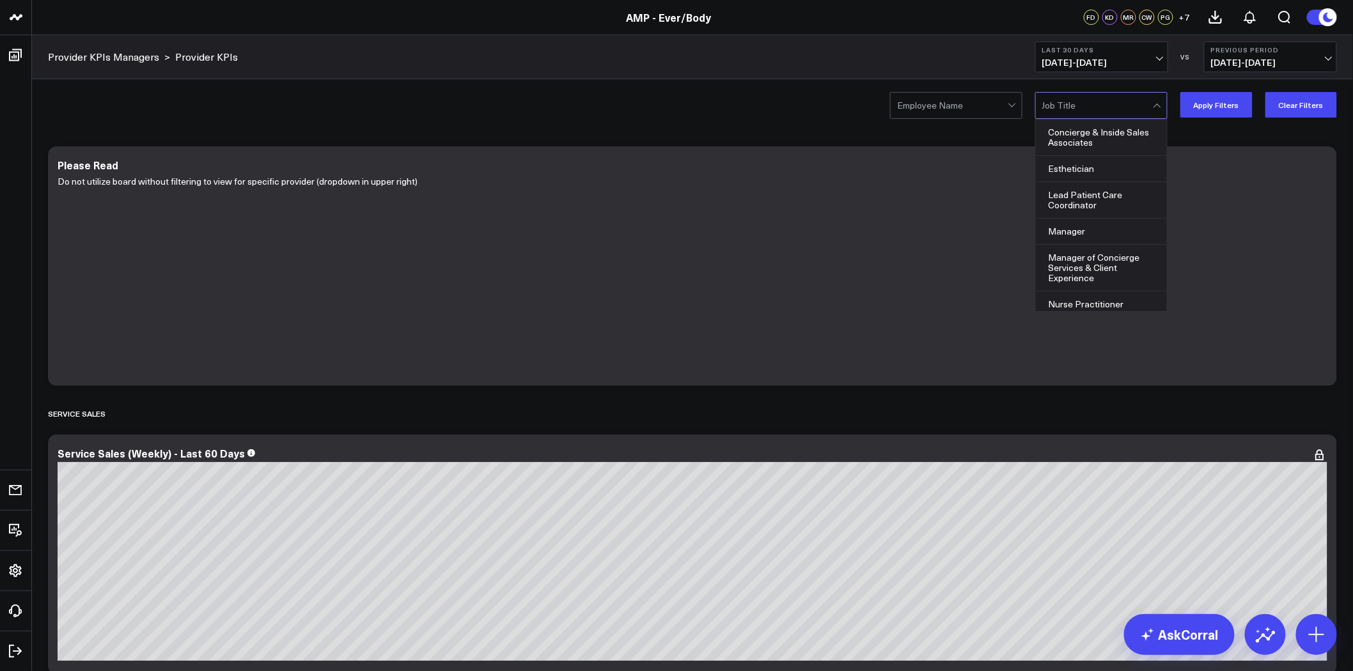
click at [1101, 106] on div at bounding box center [1097, 106] width 111 height 26
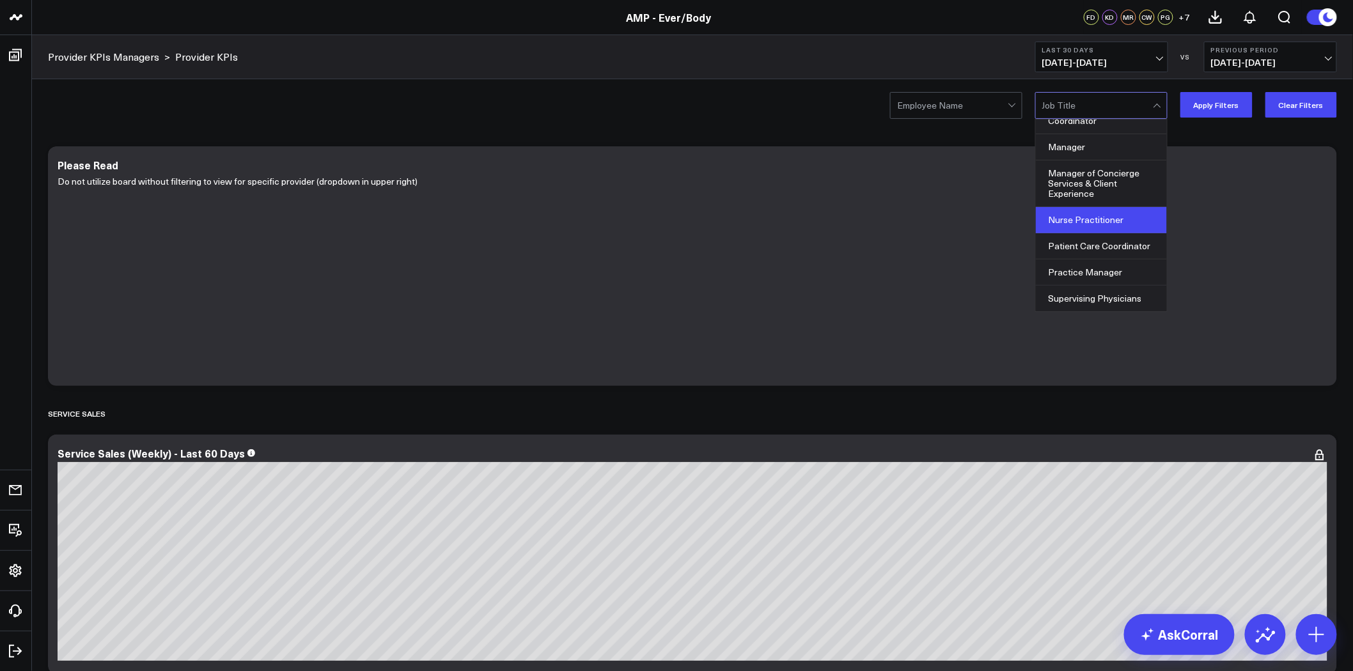
scroll to position [14, 0]
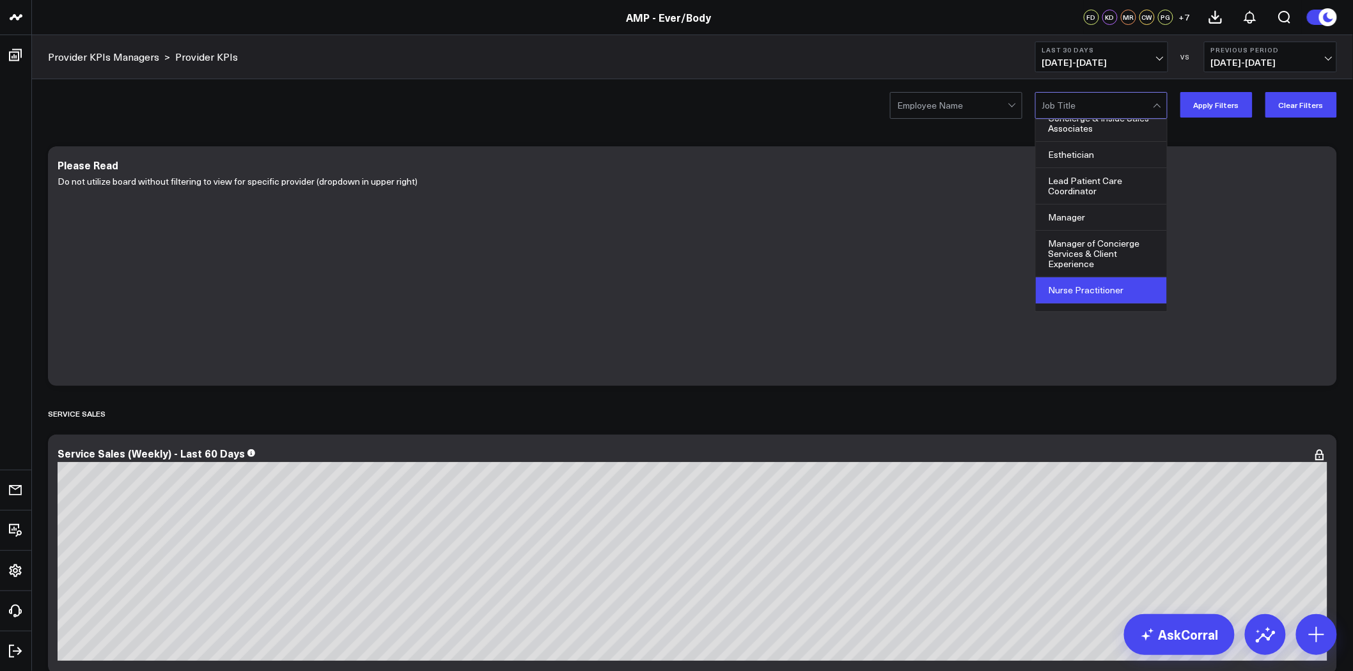
click at [1124, 283] on div "Nurse Practitioner" at bounding box center [1101, 291] width 131 height 26
click at [1229, 105] on button "Apply Filters" at bounding box center [1216, 105] width 72 height 26
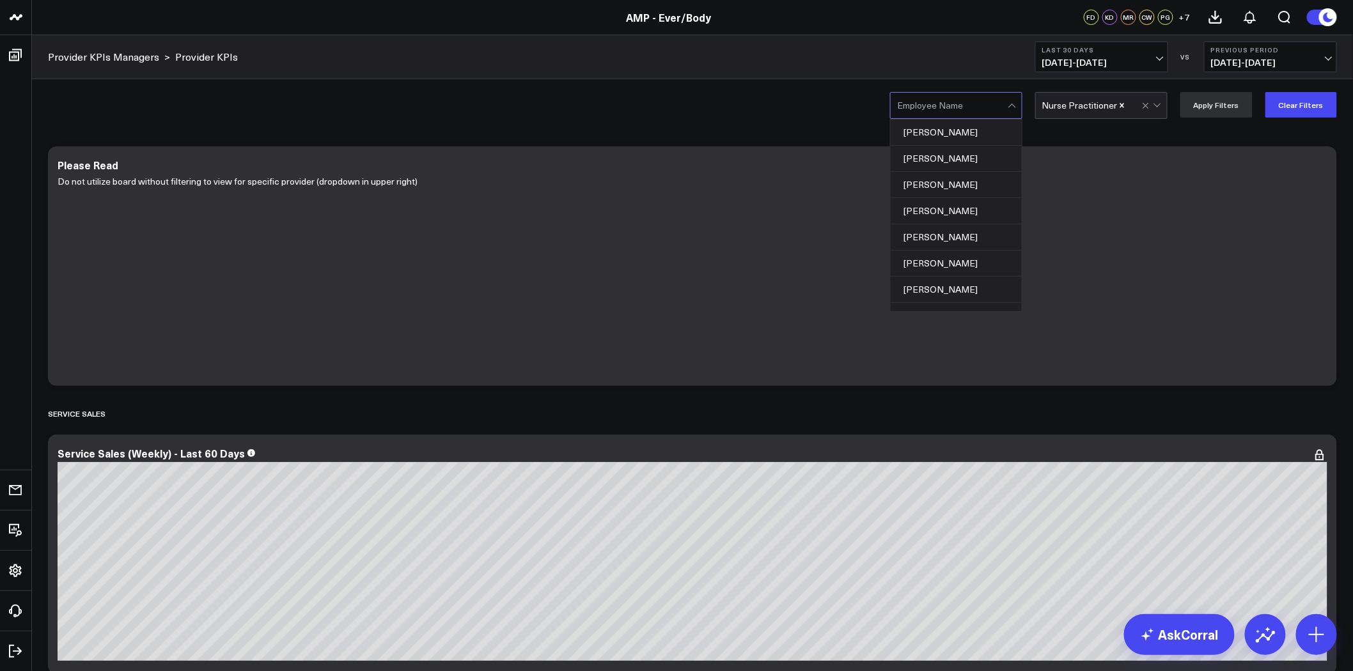
click at [958, 99] on div at bounding box center [952, 106] width 111 height 26
click at [954, 133] on div "[PERSON_NAME]" at bounding box center [956, 133] width 131 height 26
click at [1217, 106] on button "Apply Filters" at bounding box center [1216, 105] width 72 height 26
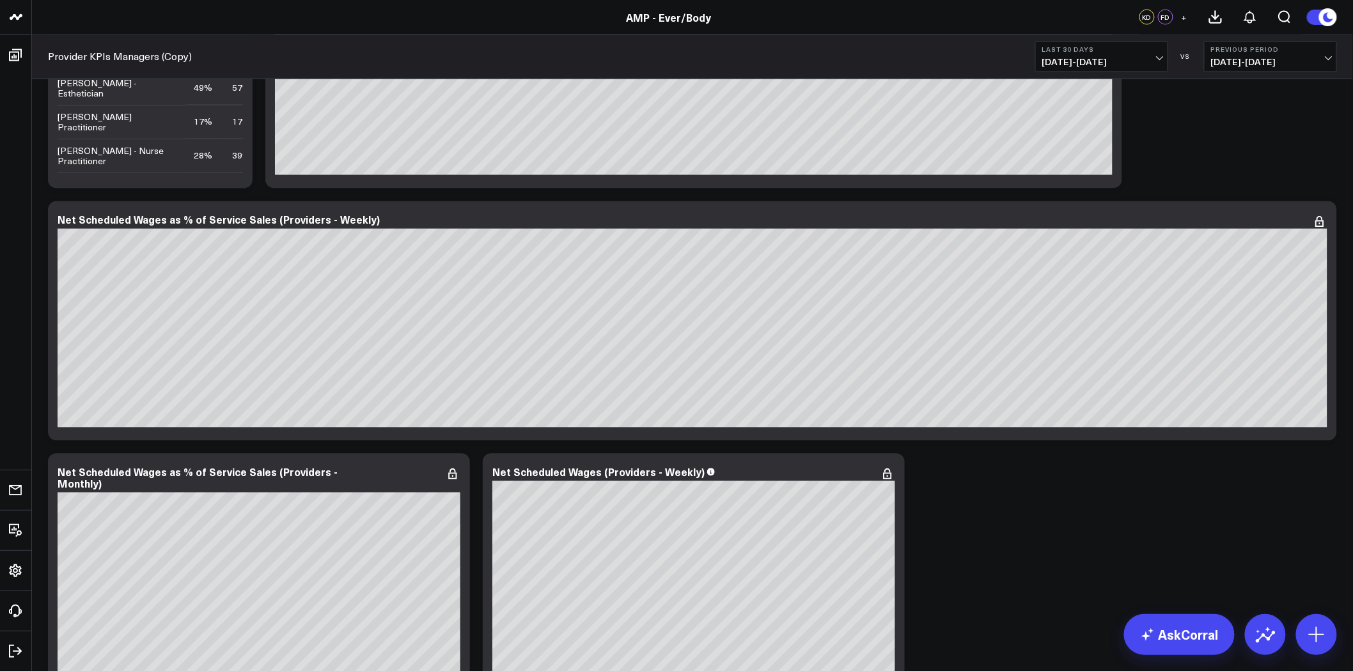
scroll to position [1065, 0]
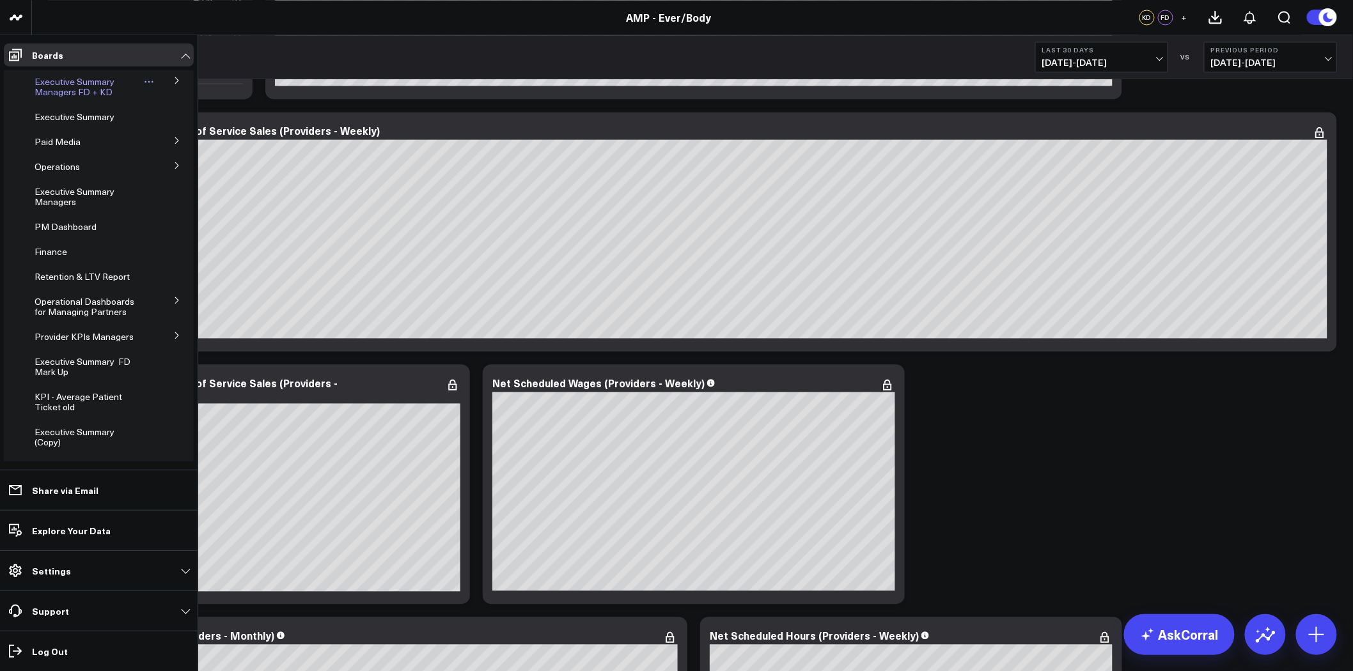
click at [144, 79] on icon at bounding box center [149, 82] width 10 height 10
click at [214, 145] on button "Duplicate Board" at bounding box center [205, 148] width 104 height 25
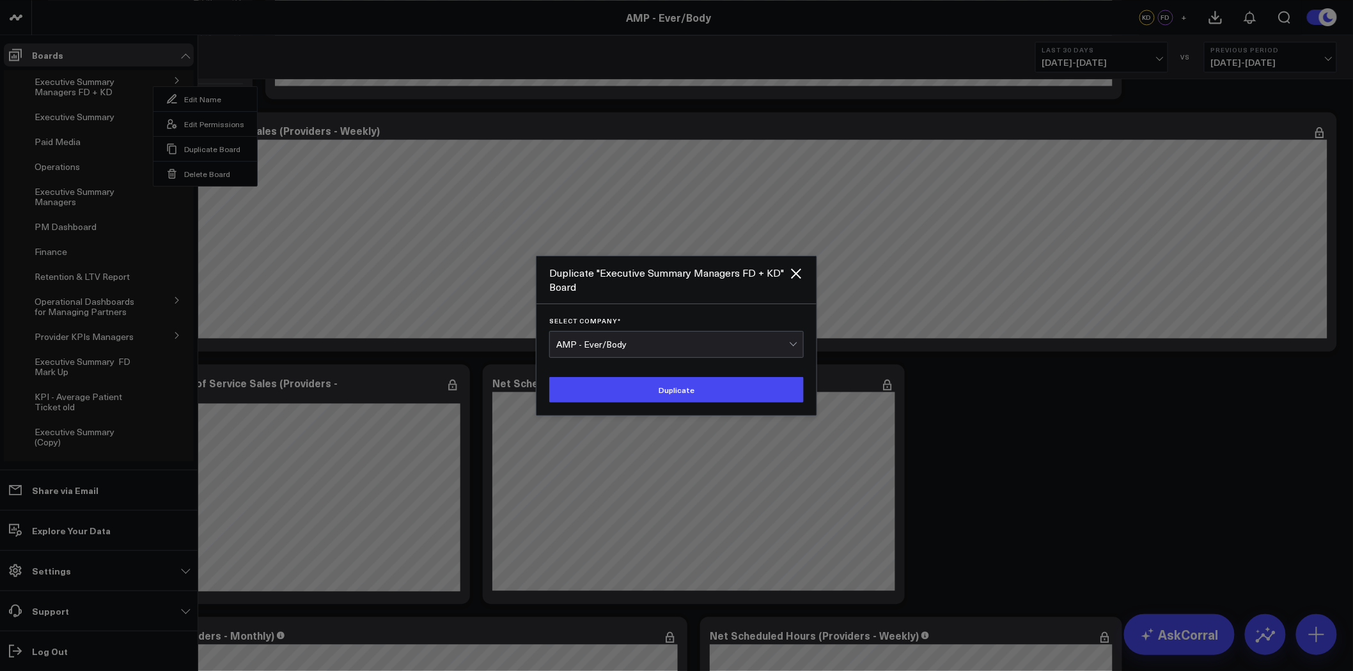
click at [730, 346] on div "AMP - Ever/Body" at bounding box center [672, 345] width 233 height 10
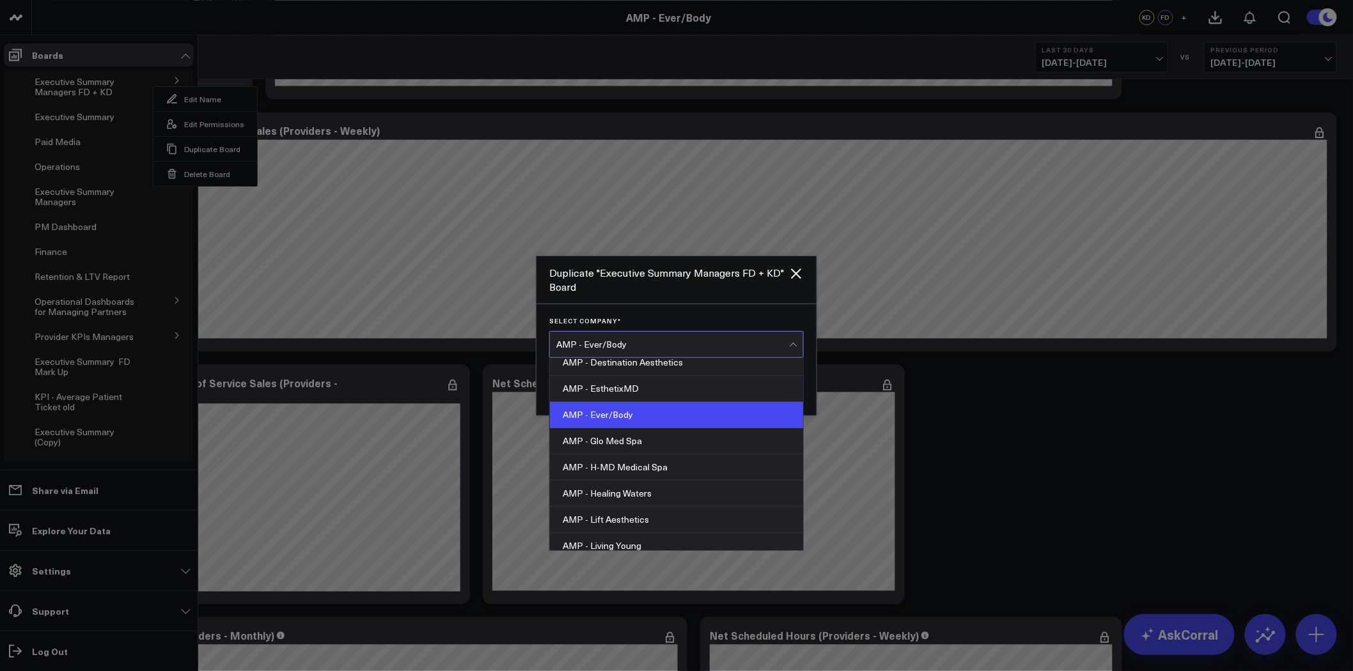
scroll to position [213, 0]
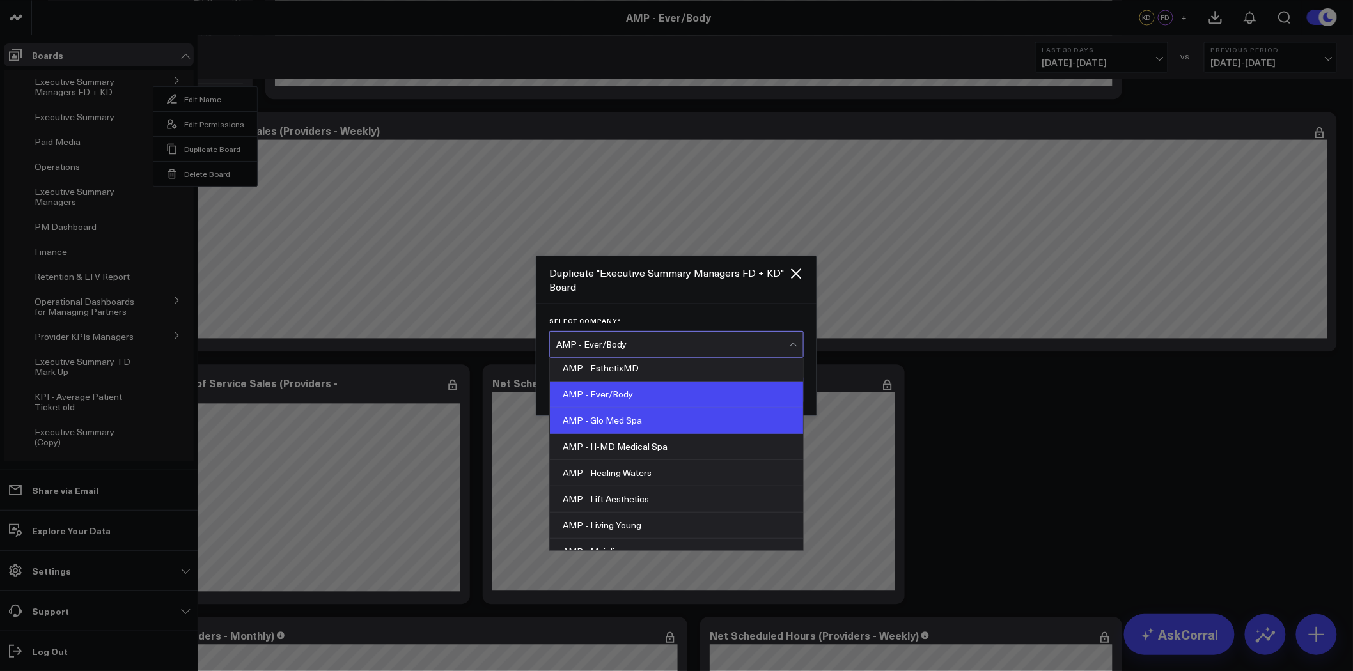
click at [670, 423] on div "AMP - Glo Med Spa" at bounding box center [676, 421] width 253 height 26
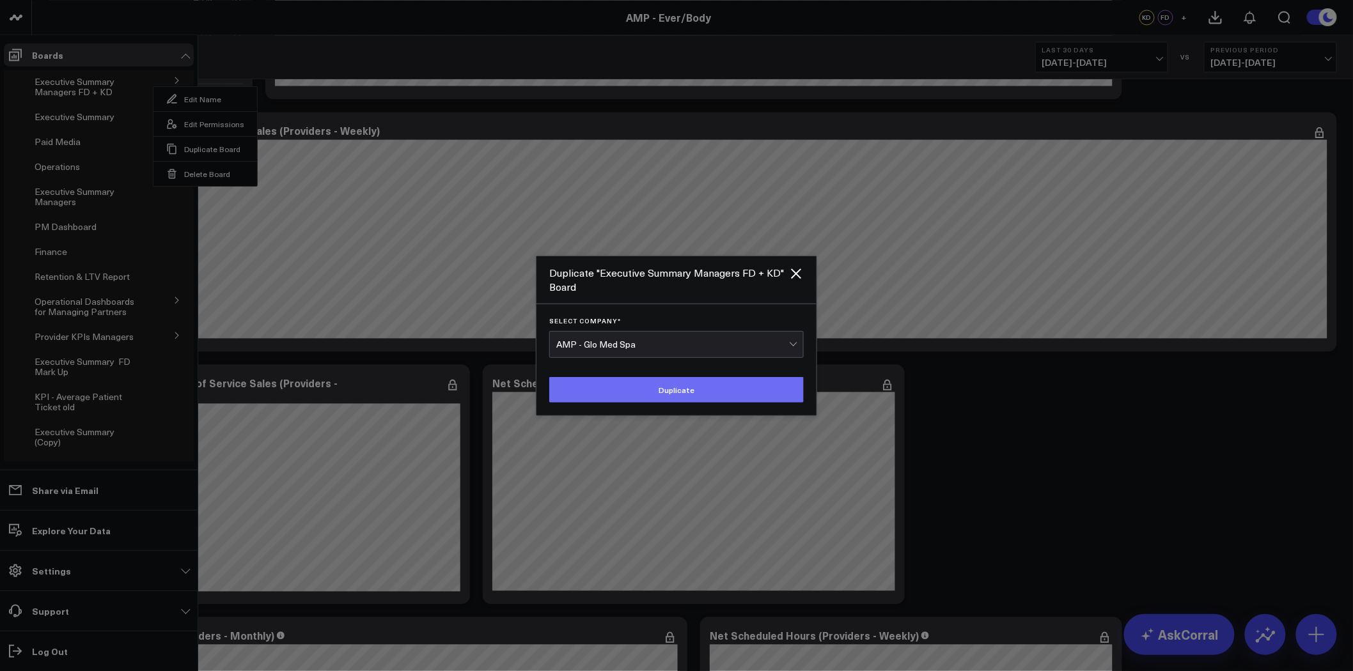
click at [686, 389] on button "Duplicate" at bounding box center [676, 390] width 255 height 26
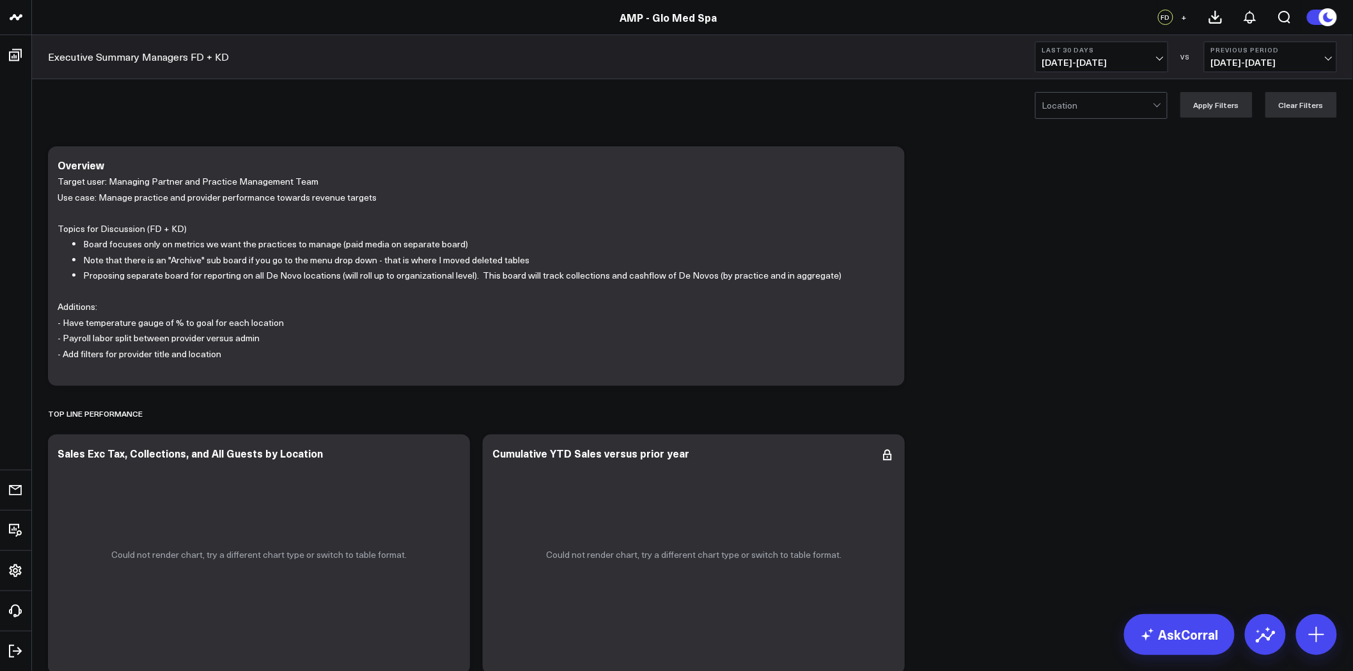
click at [1058, 106] on div at bounding box center [1097, 106] width 111 height 26
click at [886, 459] on icon at bounding box center [887, 455] width 15 height 15
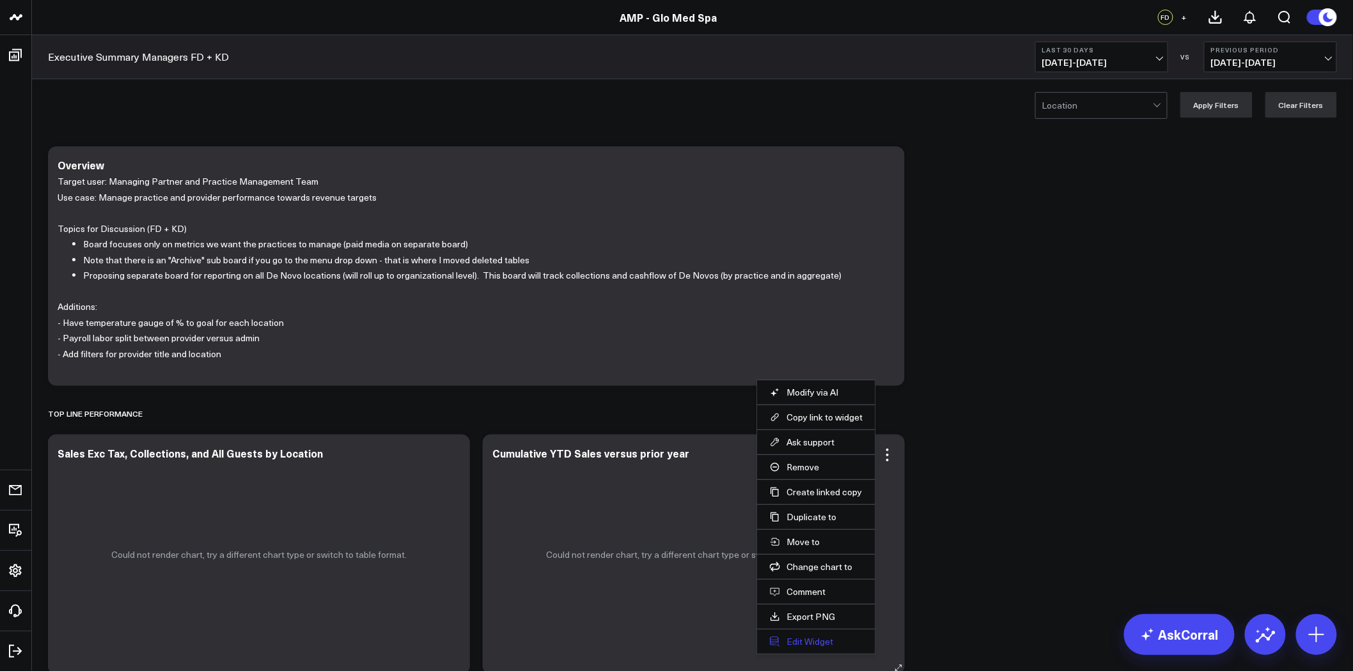
click at [825, 641] on button "Edit Widget" at bounding box center [816, 642] width 93 height 12
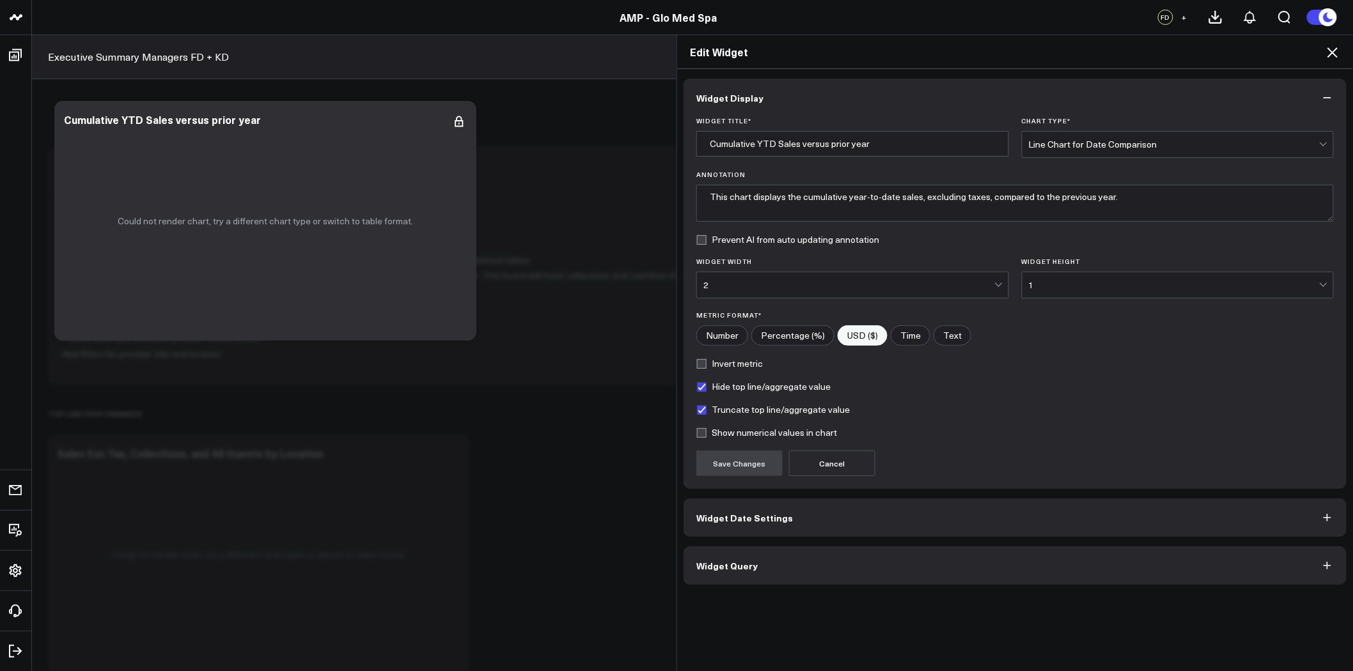
click at [943, 563] on button "Widget Query" at bounding box center [1015, 566] width 663 height 38
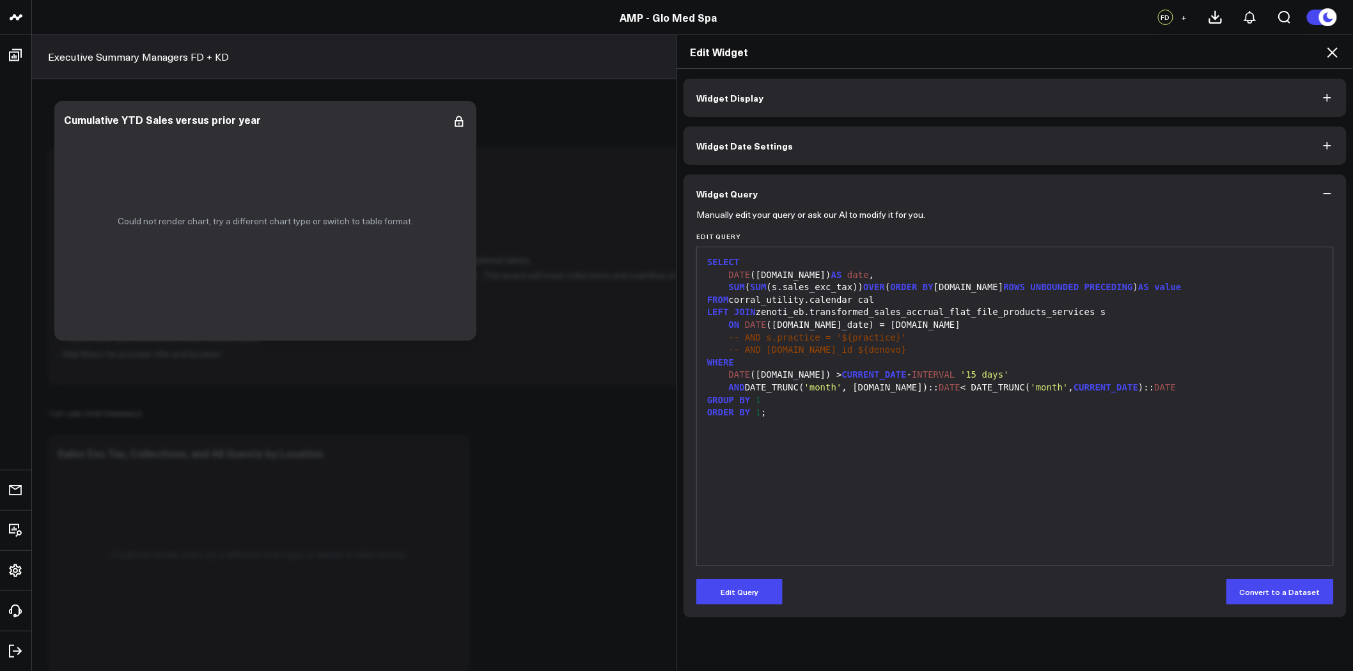
click at [1335, 52] on icon at bounding box center [1332, 52] width 15 height 15
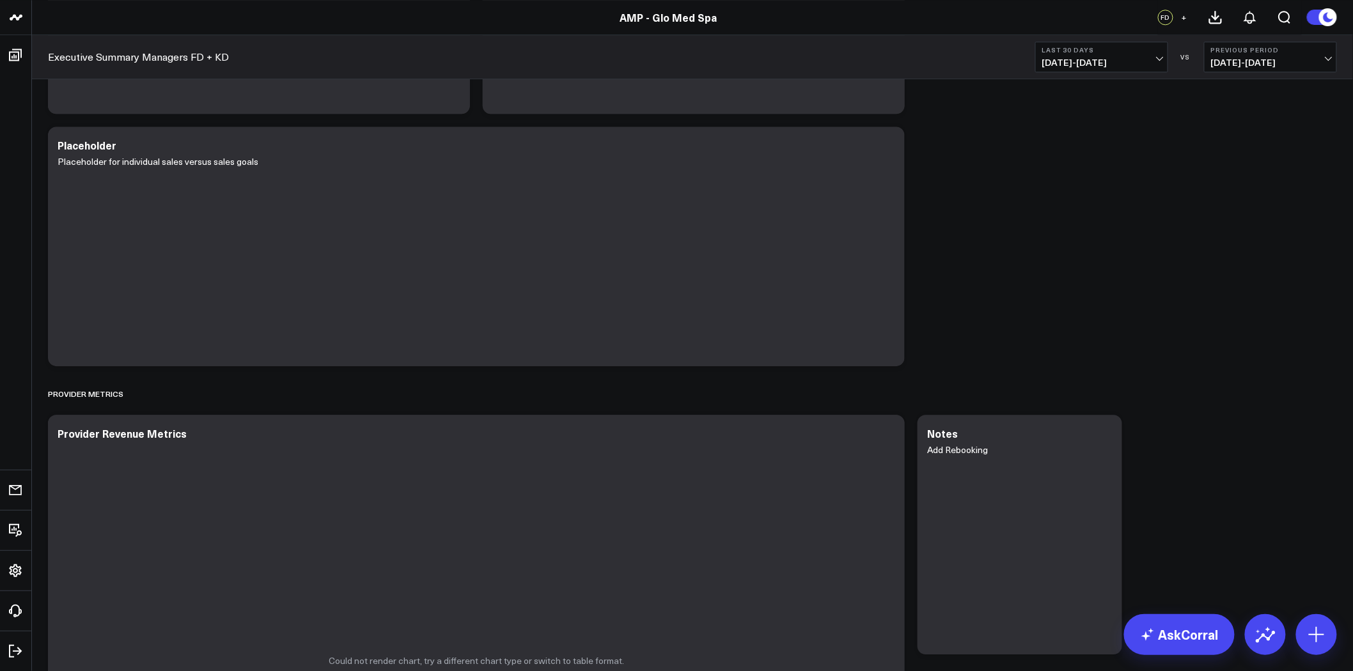
scroll to position [1136, 0]
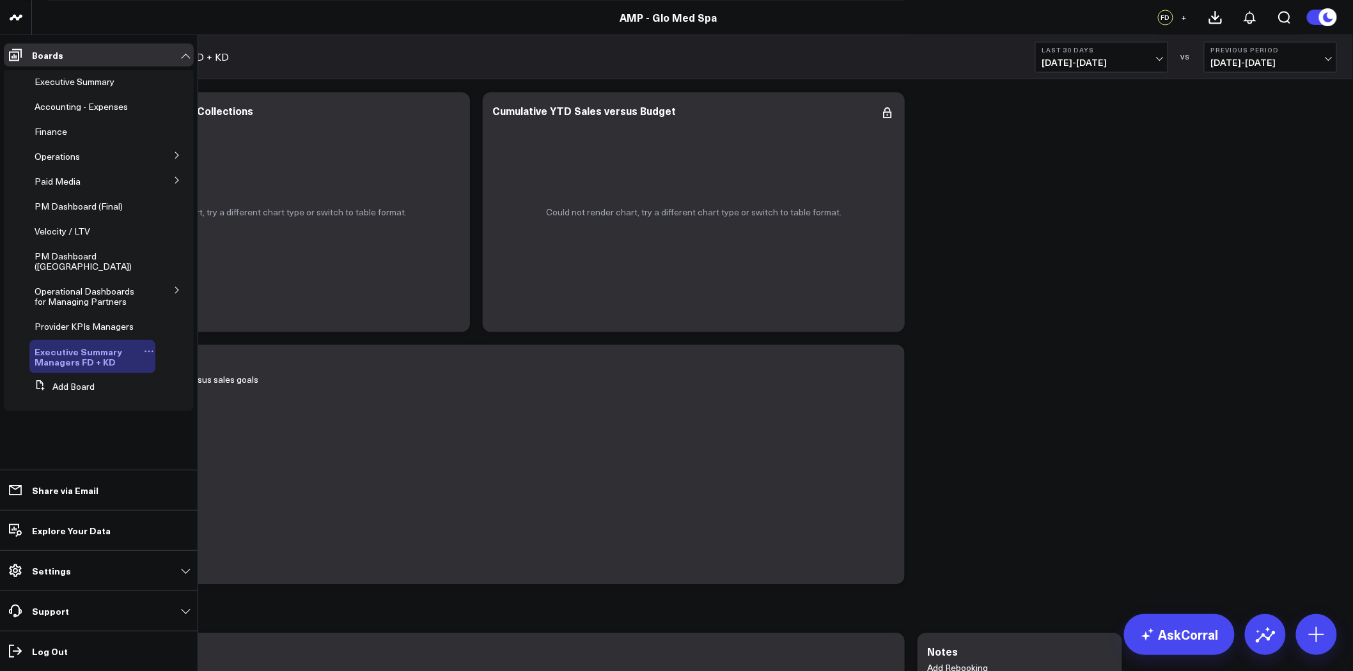
click at [150, 350] on icon at bounding box center [149, 352] width 10 height 10
click at [215, 443] on button "Delete Board" at bounding box center [212, 443] width 104 height 25
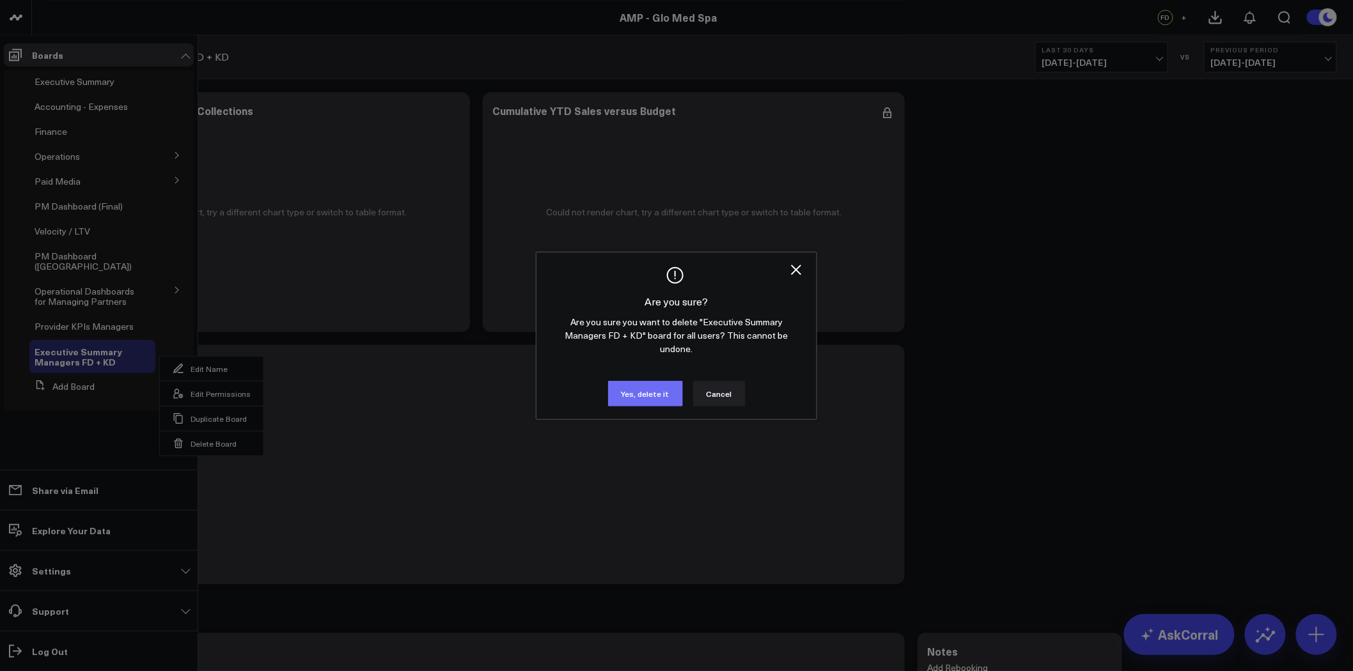
click at [657, 387] on button "Yes, delete it" at bounding box center [645, 394] width 75 height 26
click at [653, 393] on button "Yes, delete it" at bounding box center [645, 394] width 75 height 26
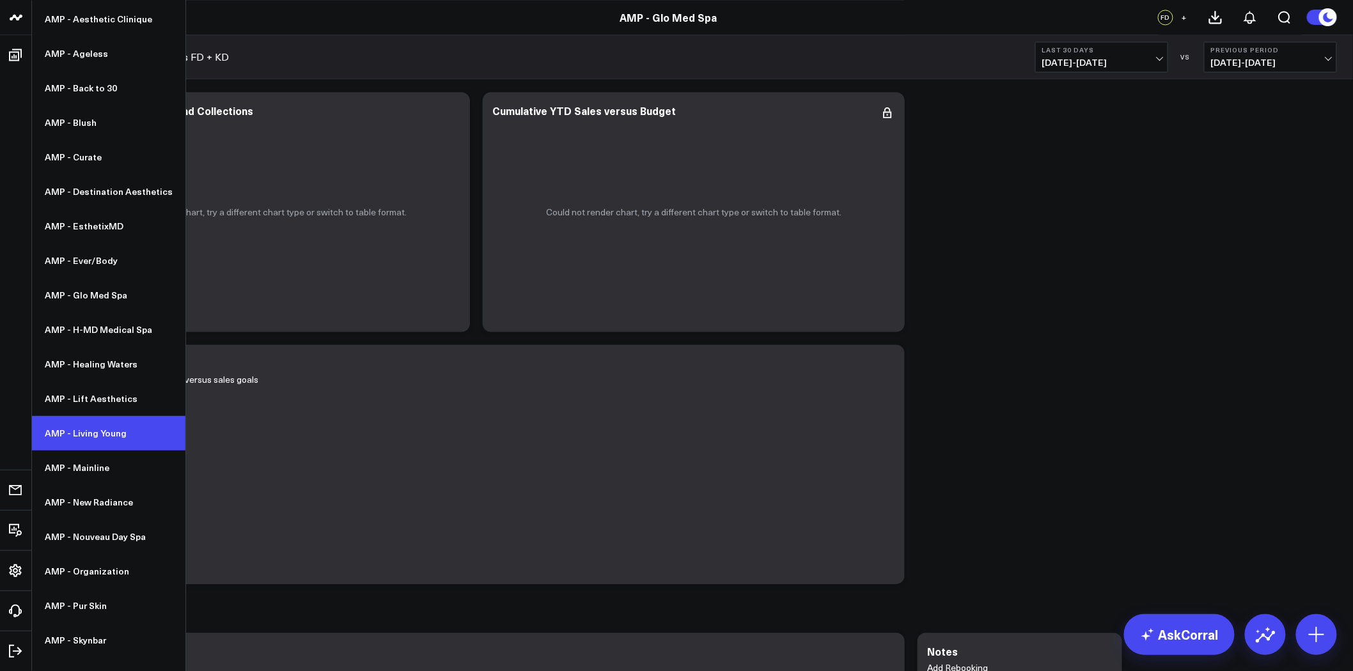
scroll to position [118, 0]
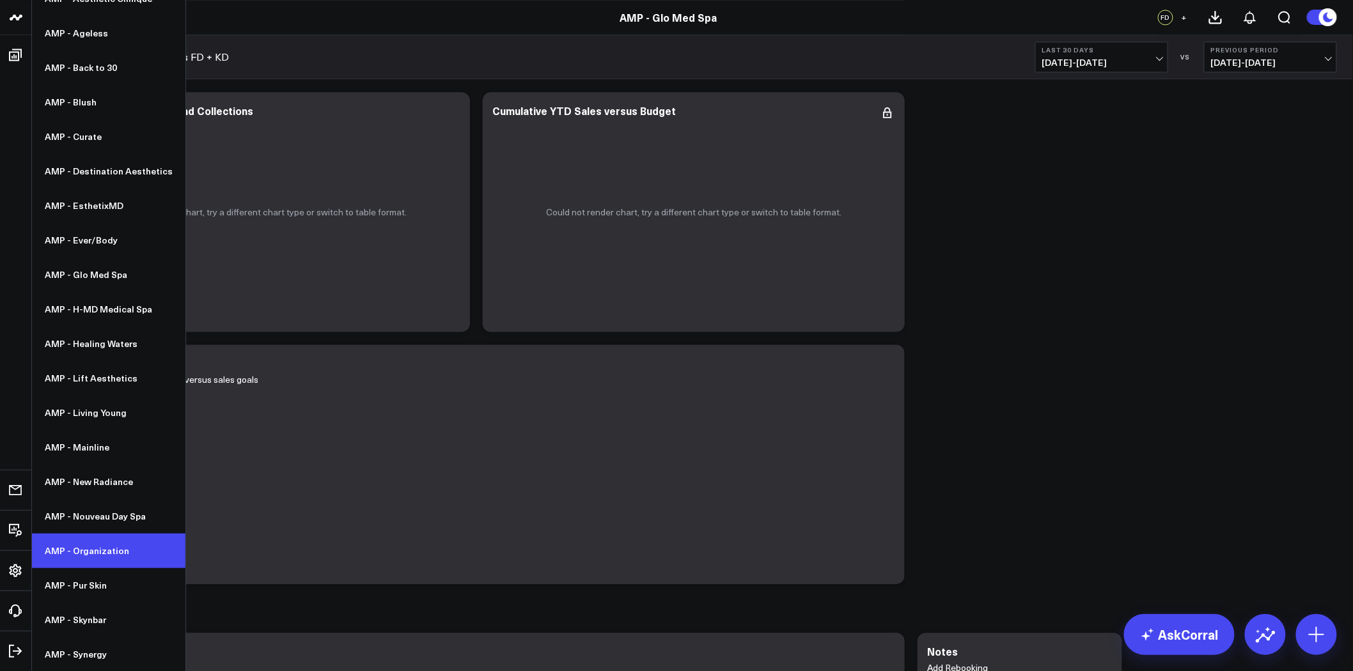
click at [102, 550] on link "AMP - Organization" at bounding box center [108, 551] width 153 height 35
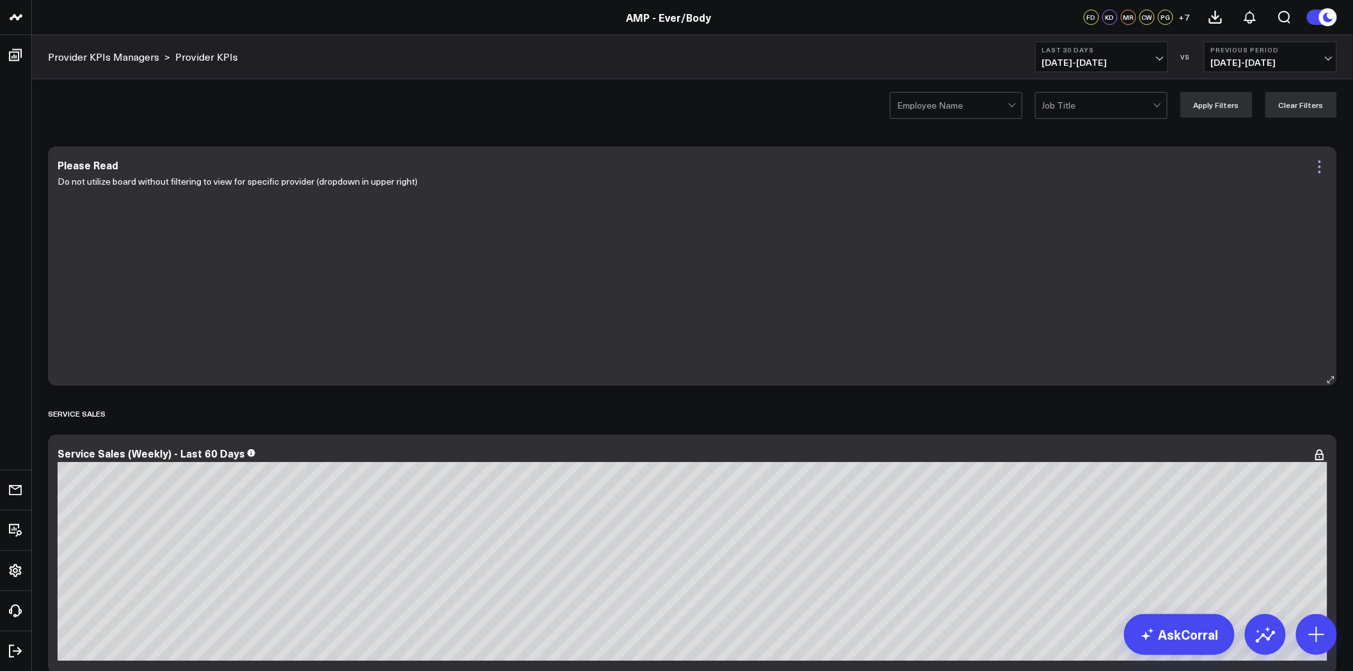
click at [1319, 168] on icon at bounding box center [1320, 167] width 3 height 3
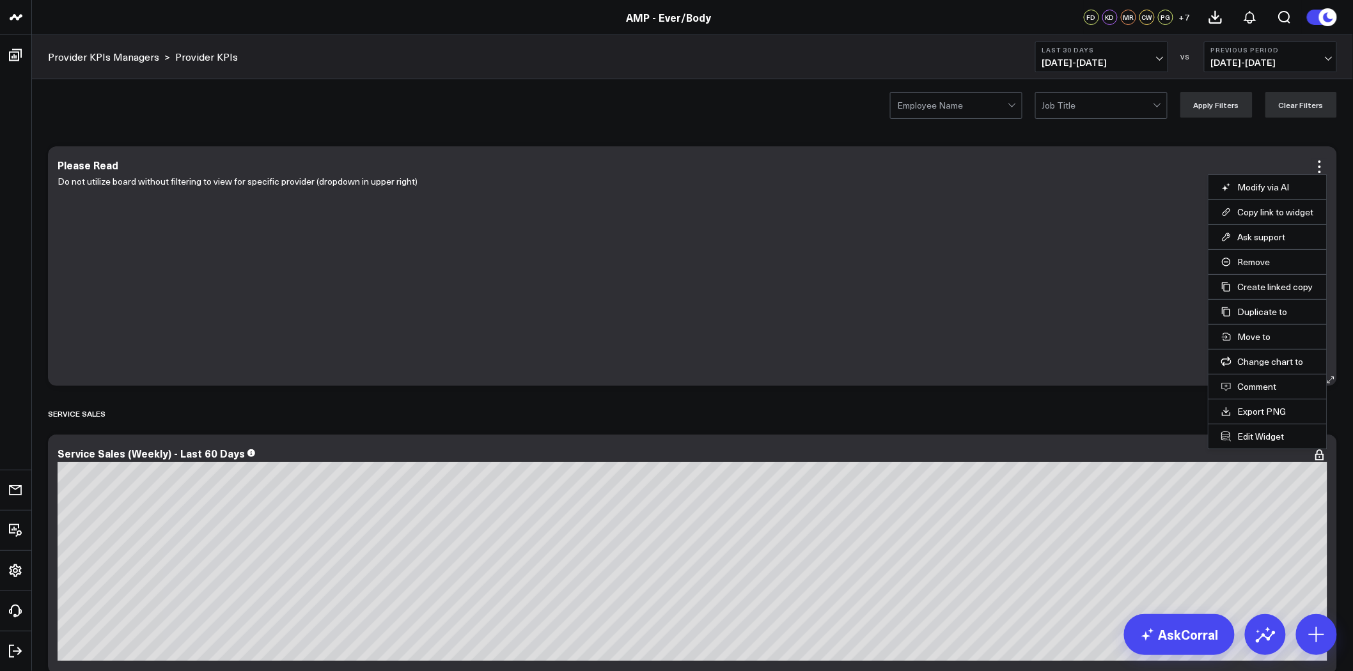
click at [1261, 444] on li "Edit Widget" at bounding box center [1268, 436] width 118 height 25
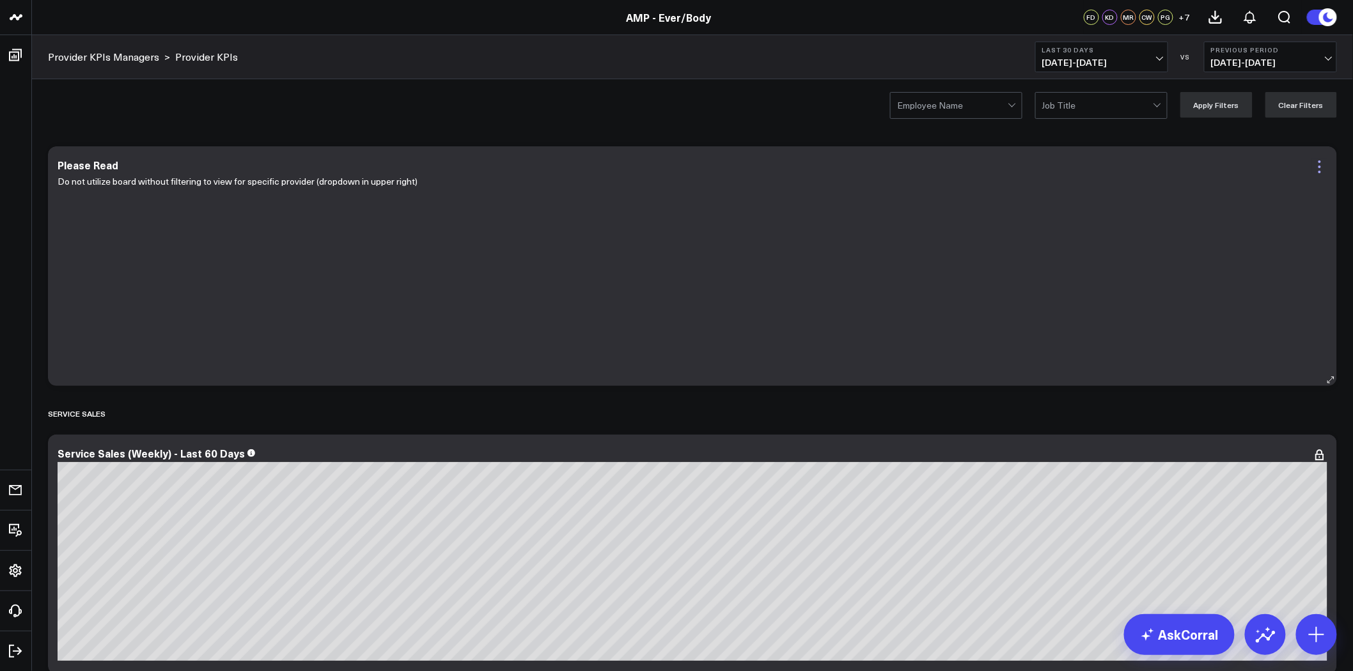
click at [1320, 164] on icon at bounding box center [1319, 166] width 15 height 15
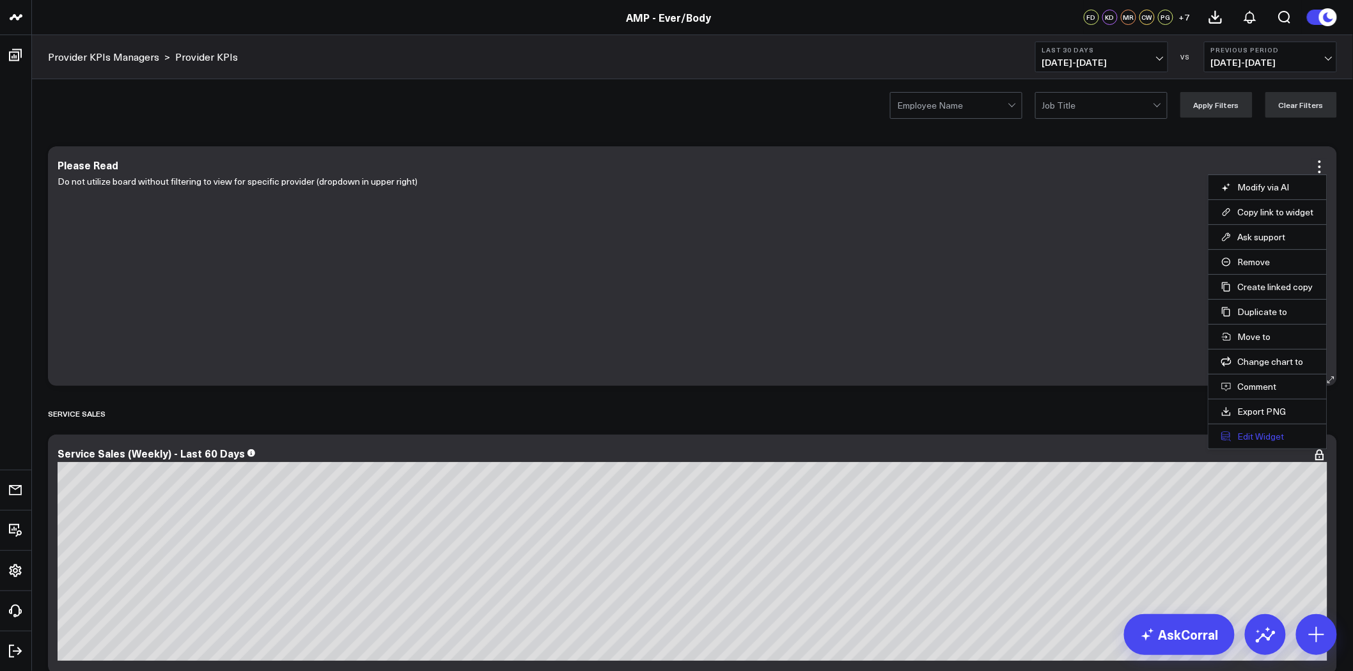
click at [1274, 437] on button "Edit Widget" at bounding box center [1267, 437] width 93 height 12
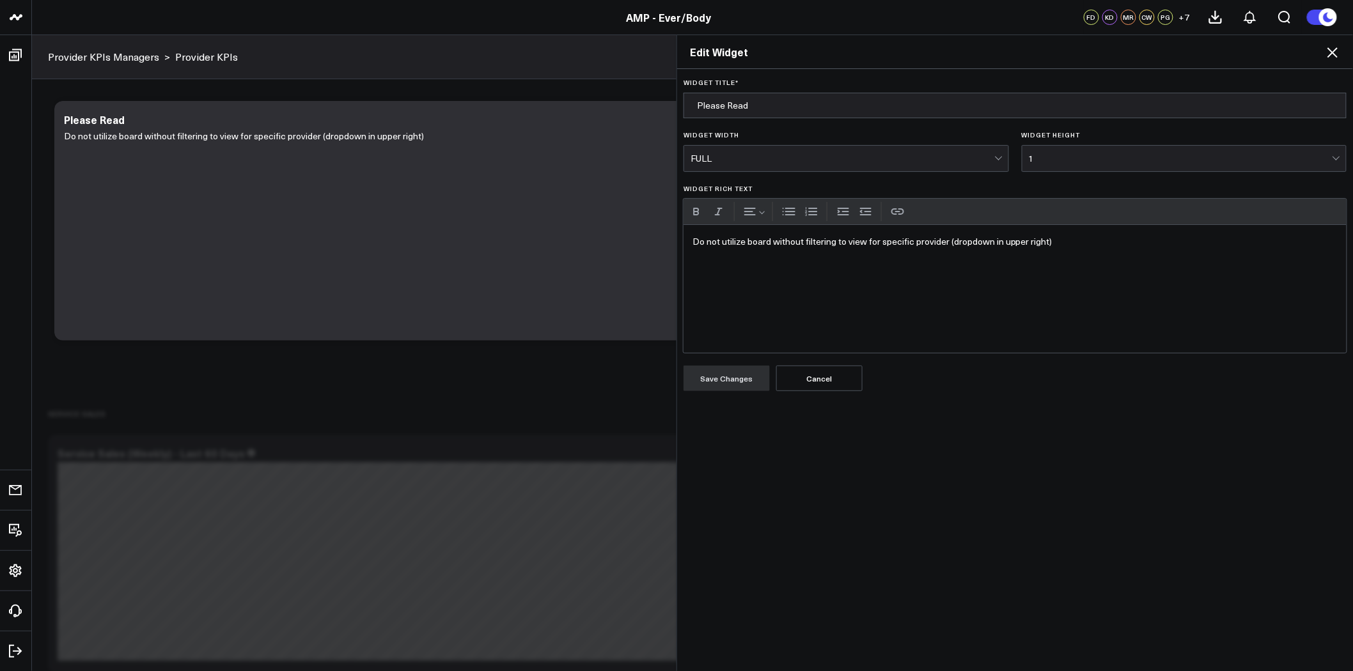
click at [693, 240] on p "Do not utilize board without filtering to view for specific provider (dropdown …" at bounding box center [1015, 242] width 645 height 16
click at [739, 380] on button "Save Changes" at bounding box center [727, 379] width 86 height 26
click at [1335, 52] on icon at bounding box center [1332, 52] width 15 height 15
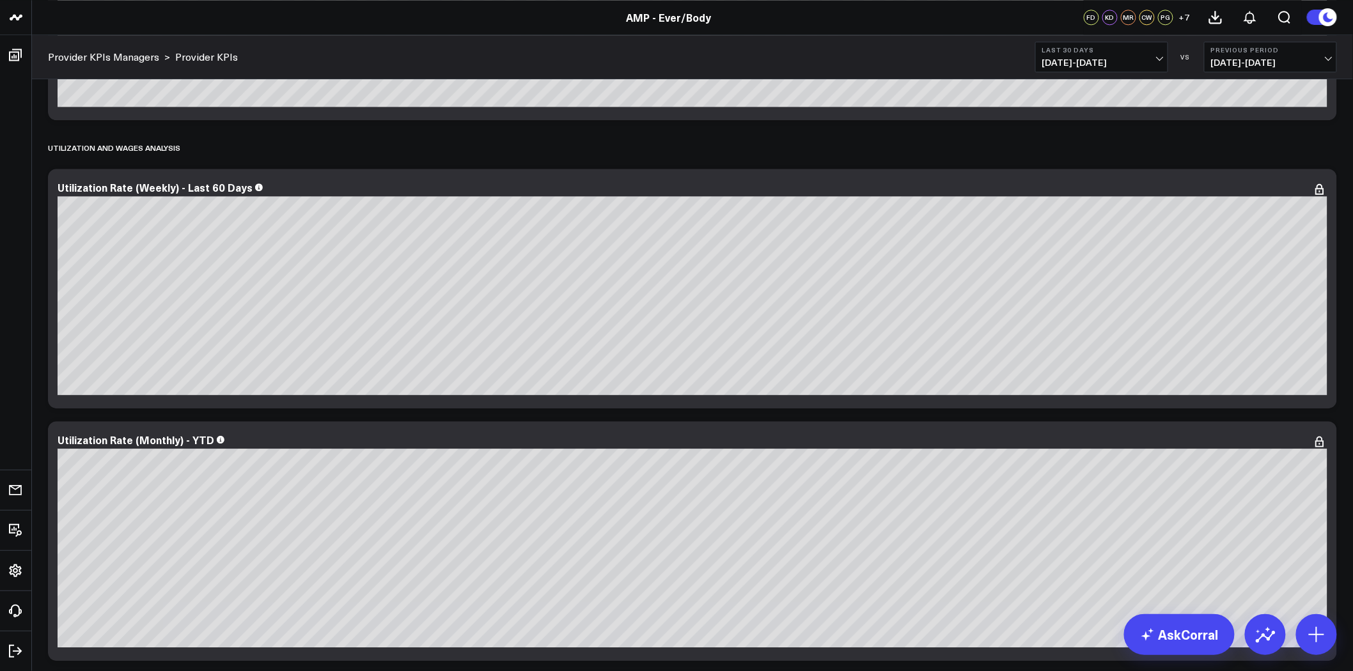
scroll to position [1421, 0]
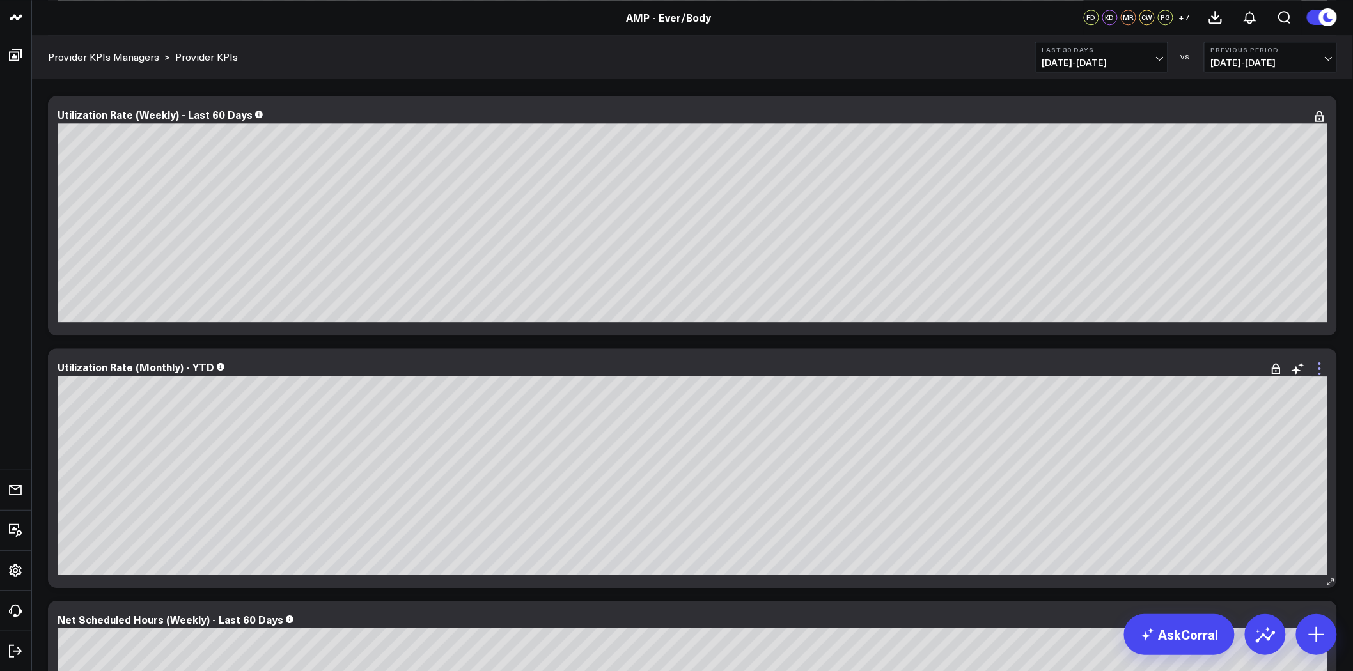
click at [1319, 368] on icon at bounding box center [1319, 368] width 15 height 15
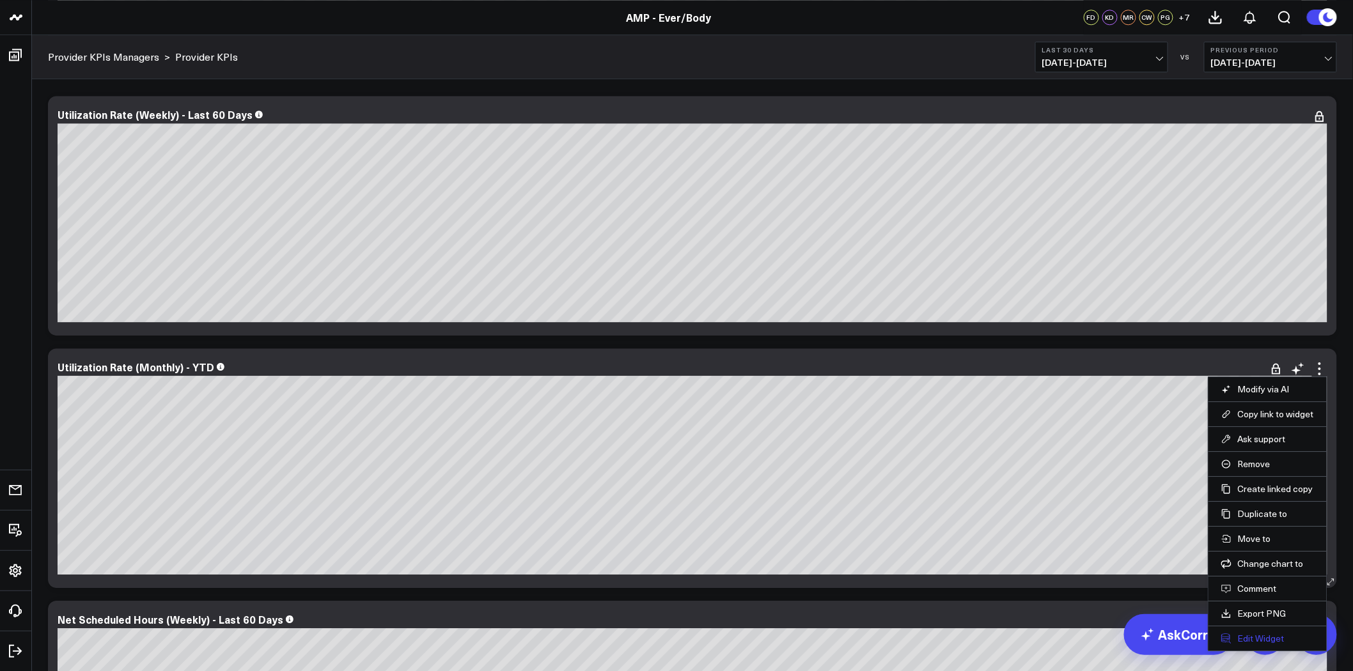
click at [1277, 634] on button "Edit Widget" at bounding box center [1267, 639] width 93 height 12
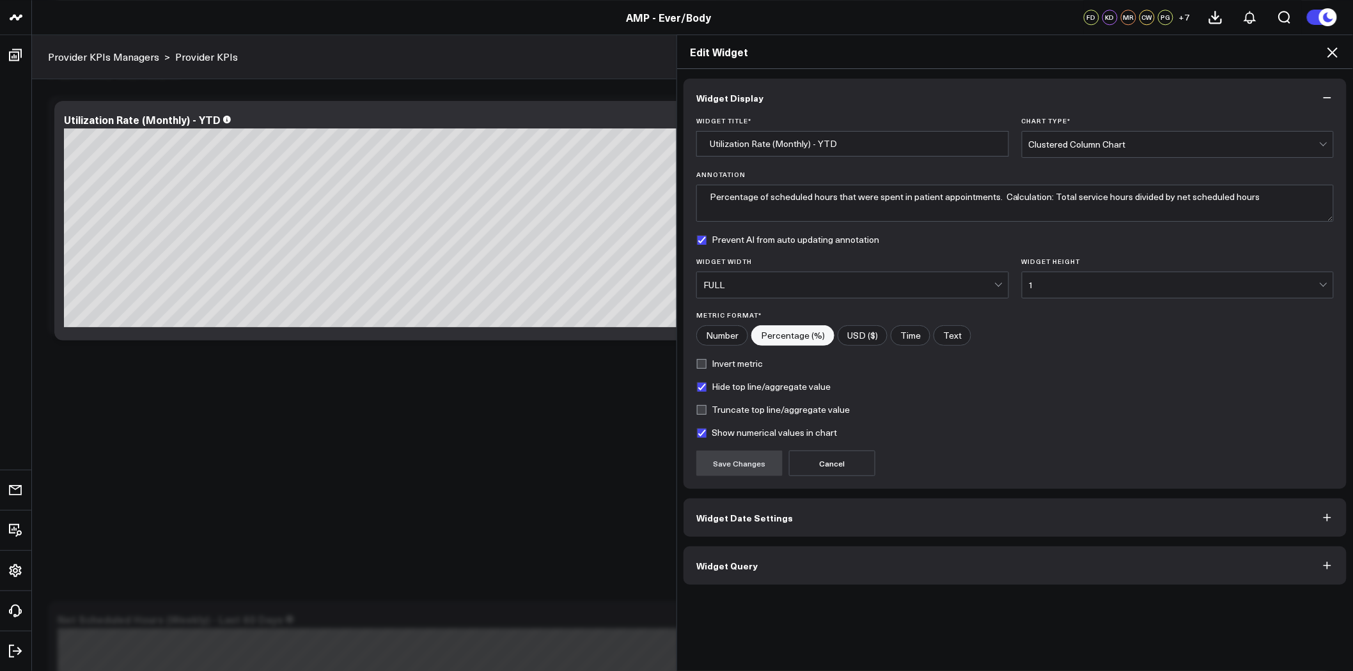
click at [902, 568] on button "Widget Query" at bounding box center [1015, 566] width 663 height 38
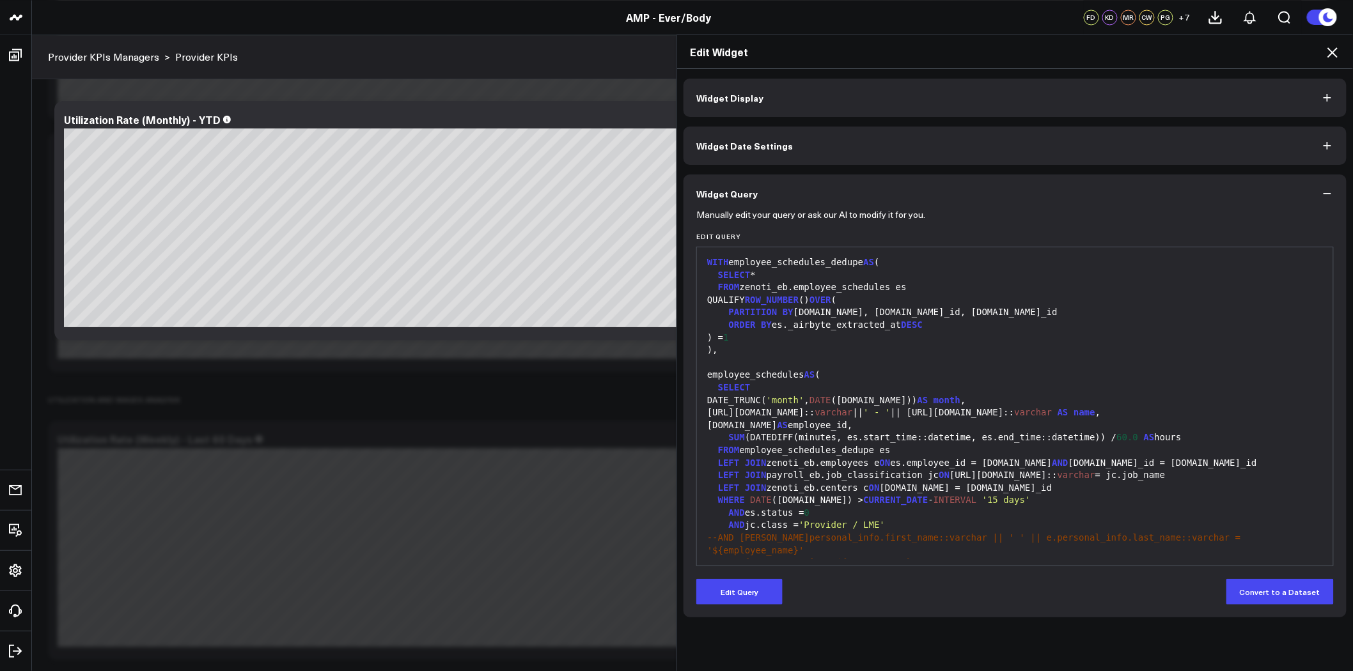
scroll to position [923, 0]
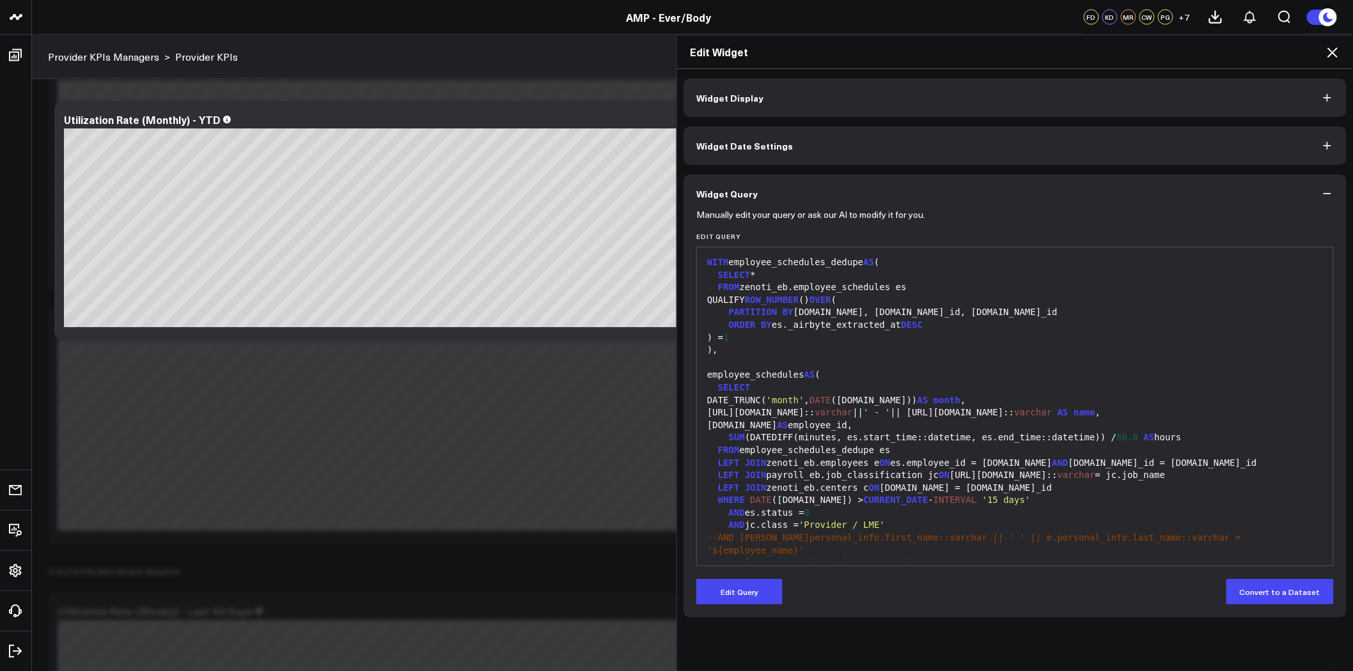
click at [1333, 50] on icon at bounding box center [1332, 52] width 15 height 15
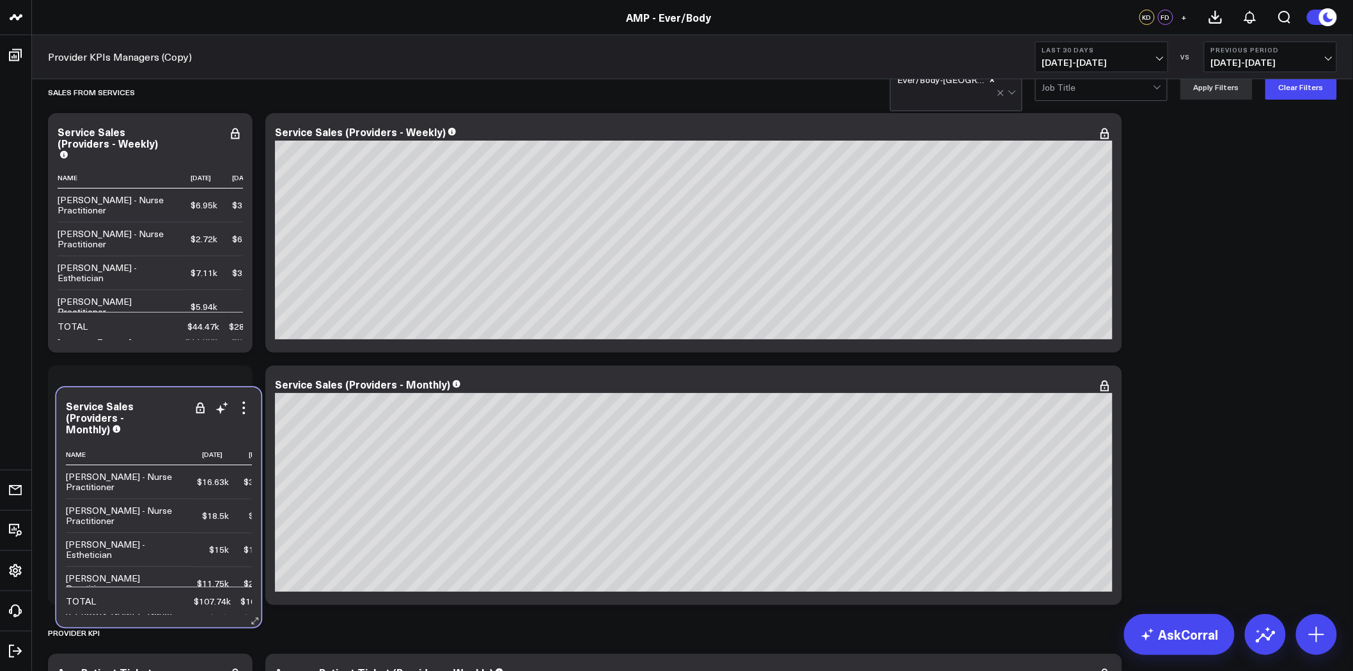
scroll to position [32, 0]
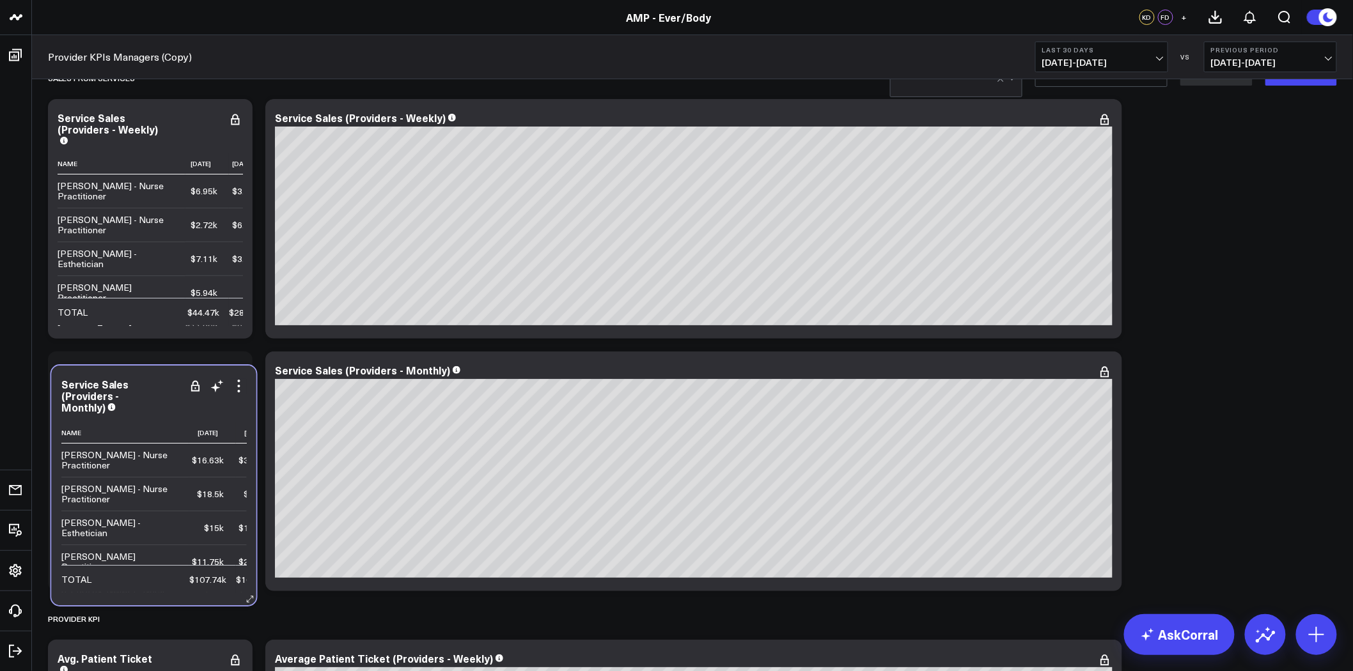
drag, startPoint x: 129, startPoint y: 611, endPoint x: 132, endPoint y: 580, distance: 31.6
click at [132, 580] on div "Service Sales (Providers - Monthly) Name 2025-06-01 2025-07-01 2025-08-01 2025-…" at bounding box center [154, 486] width 205 height 240
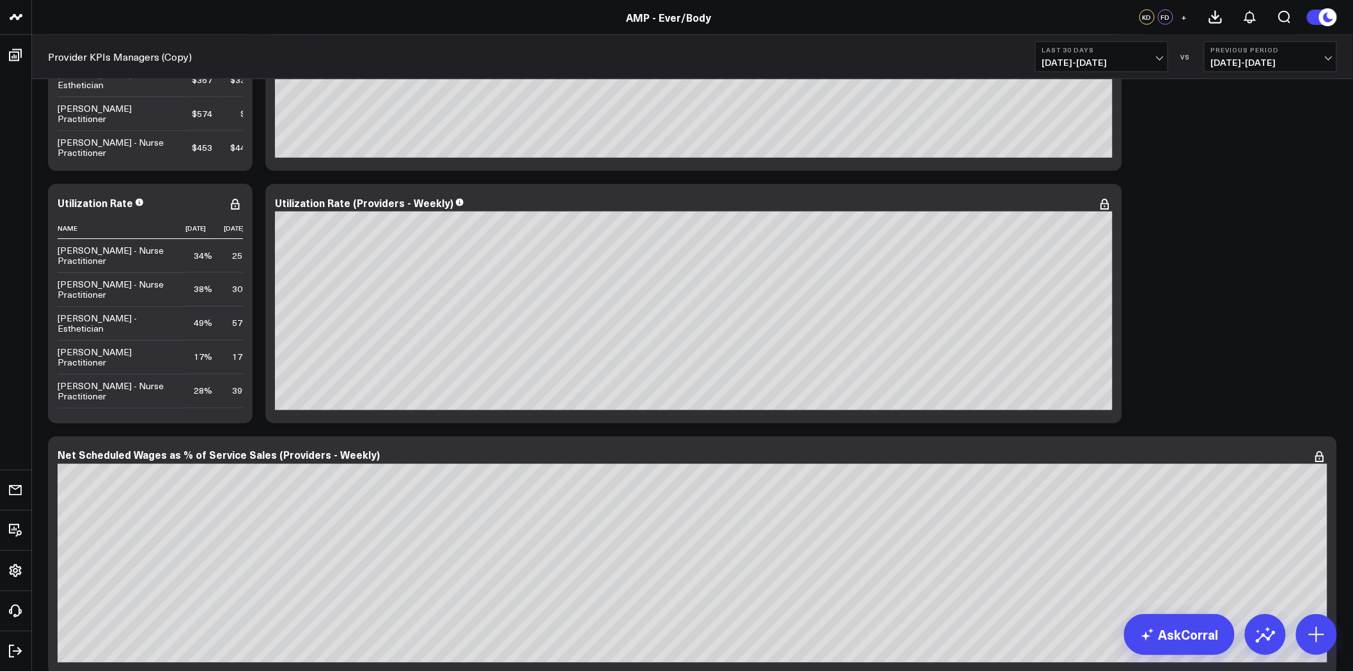
scroll to position [608, 0]
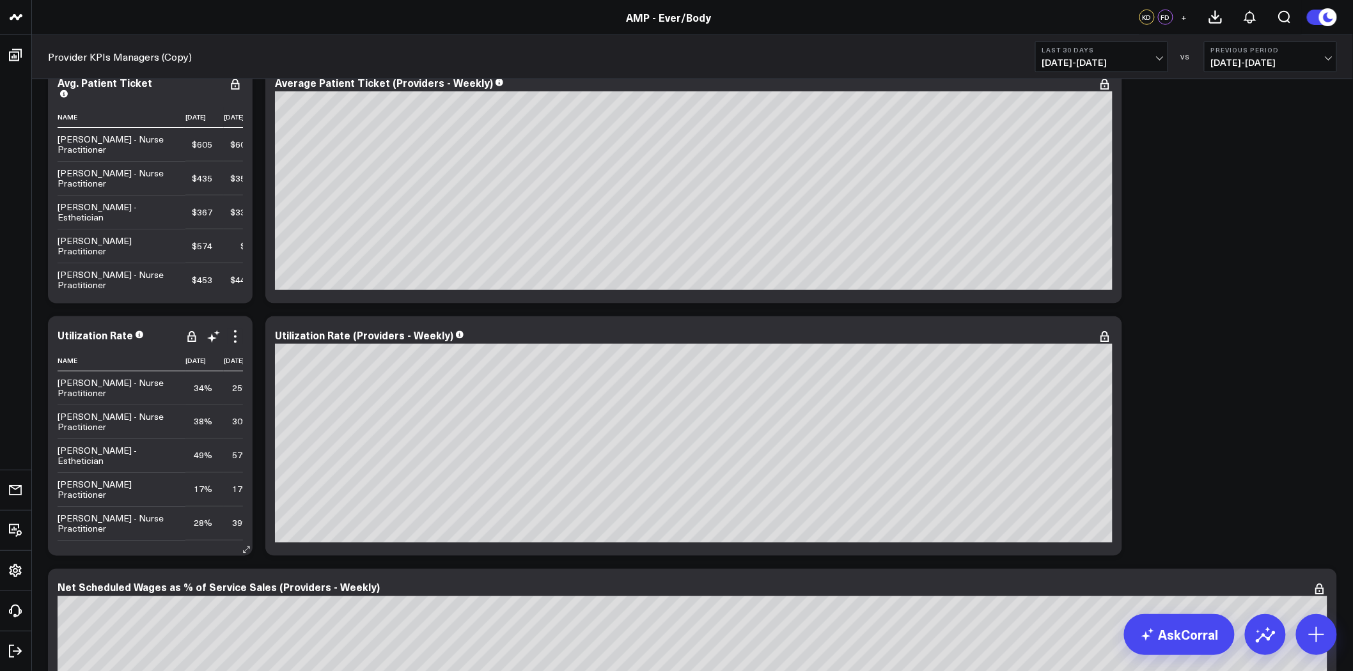
drag, startPoint x: 822, startPoint y: 331, endPoint x: 222, endPoint y: 329, distance: 599.8
click at [222, 329] on div "Modify via AI Copy link to widget Ask support Remove Create linked copy Executi…" at bounding box center [210, 336] width 65 height 15
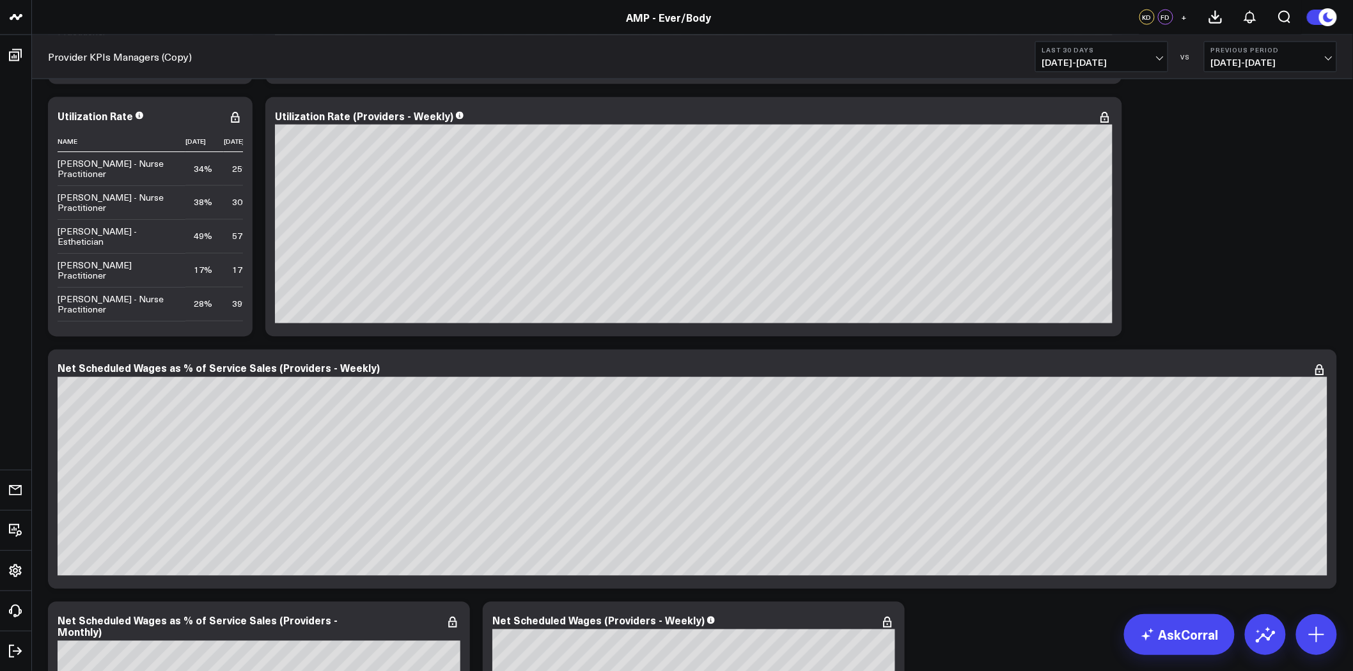
scroll to position [821, 0]
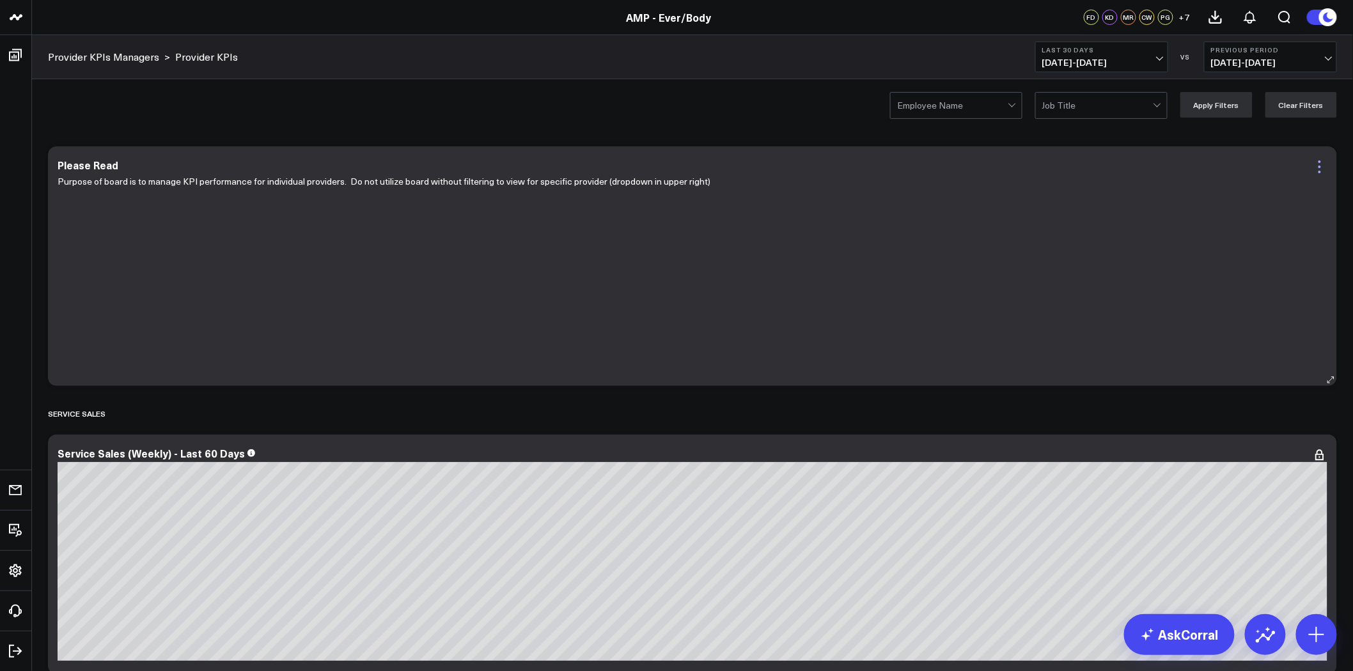
click at [1319, 168] on icon at bounding box center [1319, 166] width 15 height 15
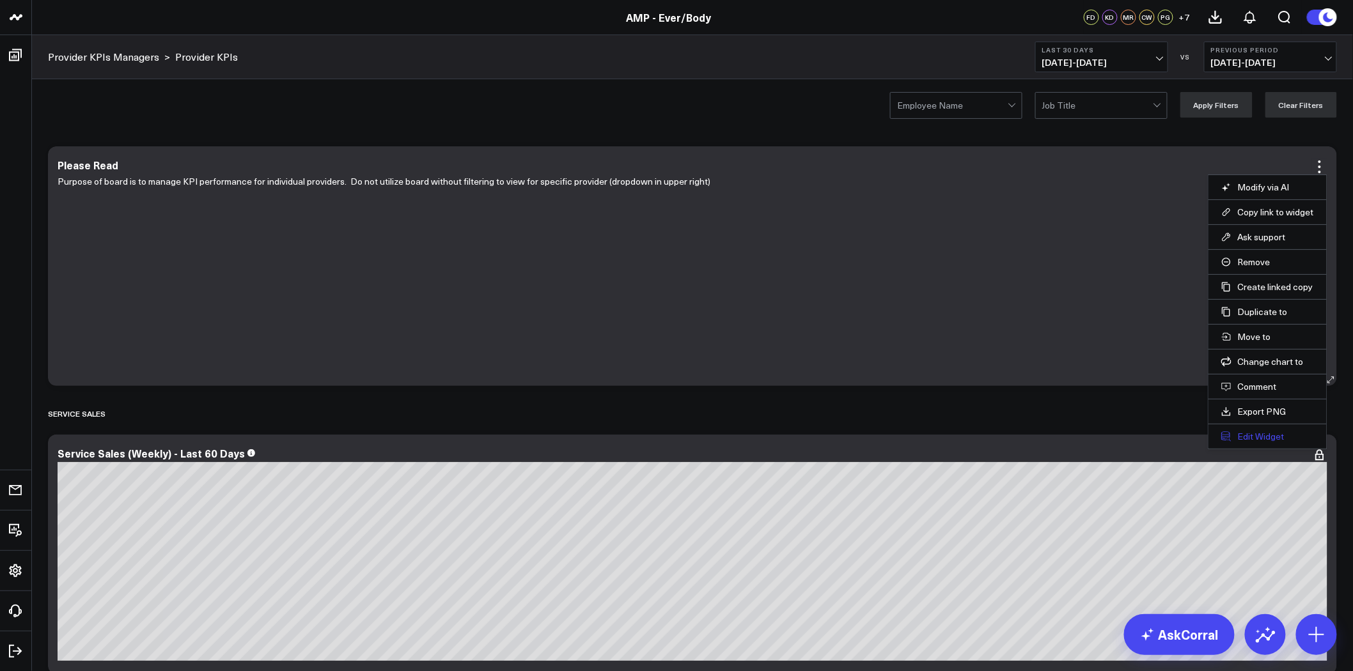
click at [1263, 437] on button "Edit Widget" at bounding box center [1267, 437] width 93 height 12
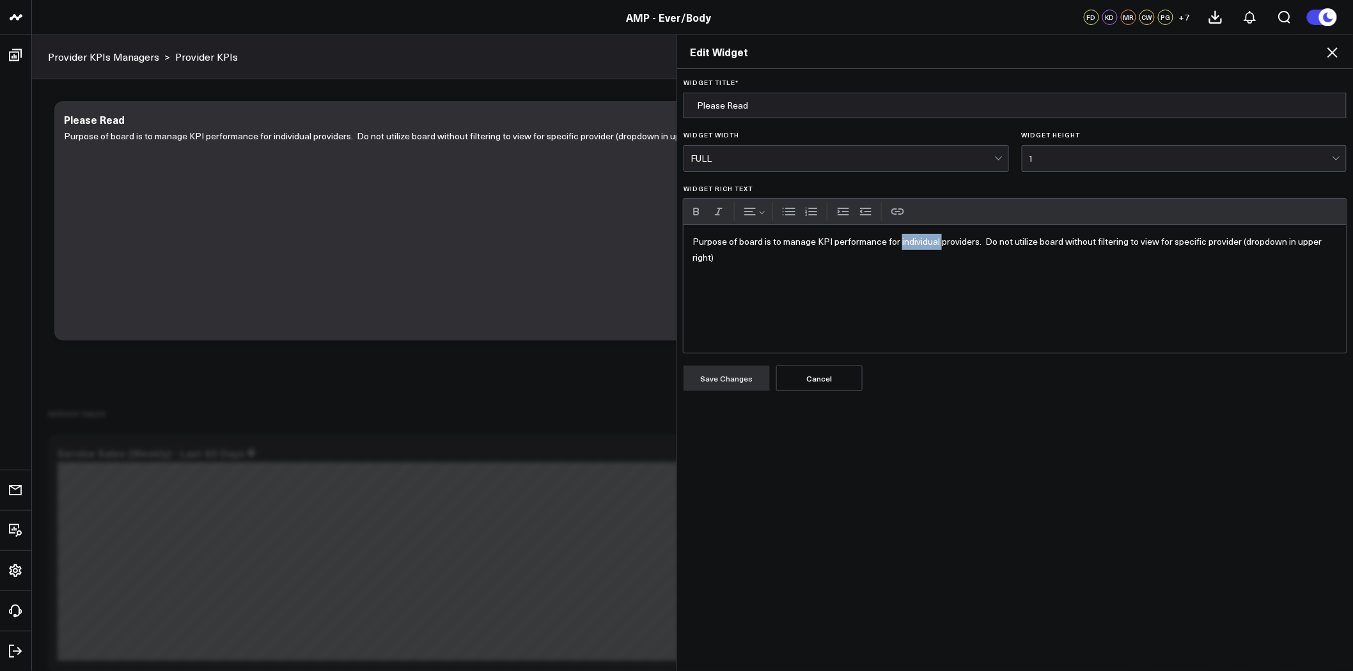
drag, startPoint x: 934, startPoint y: 243, endPoint x: 893, endPoint y: 242, distance: 40.9
click at [893, 242] on p "Purpose of board is to manage KPI performance for individual providers. Do not …" at bounding box center [1015, 249] width 645 height 31
click at [691, 214] on button "Bold" at bounding box center [696, 211] width 19 height 19
click at [727, 372] on button "Save Changes" at bounding box center [727, 379] width 86 height 26
click at [1335, 52] on icon at bounding box center [1332, 52] width 15 height 15
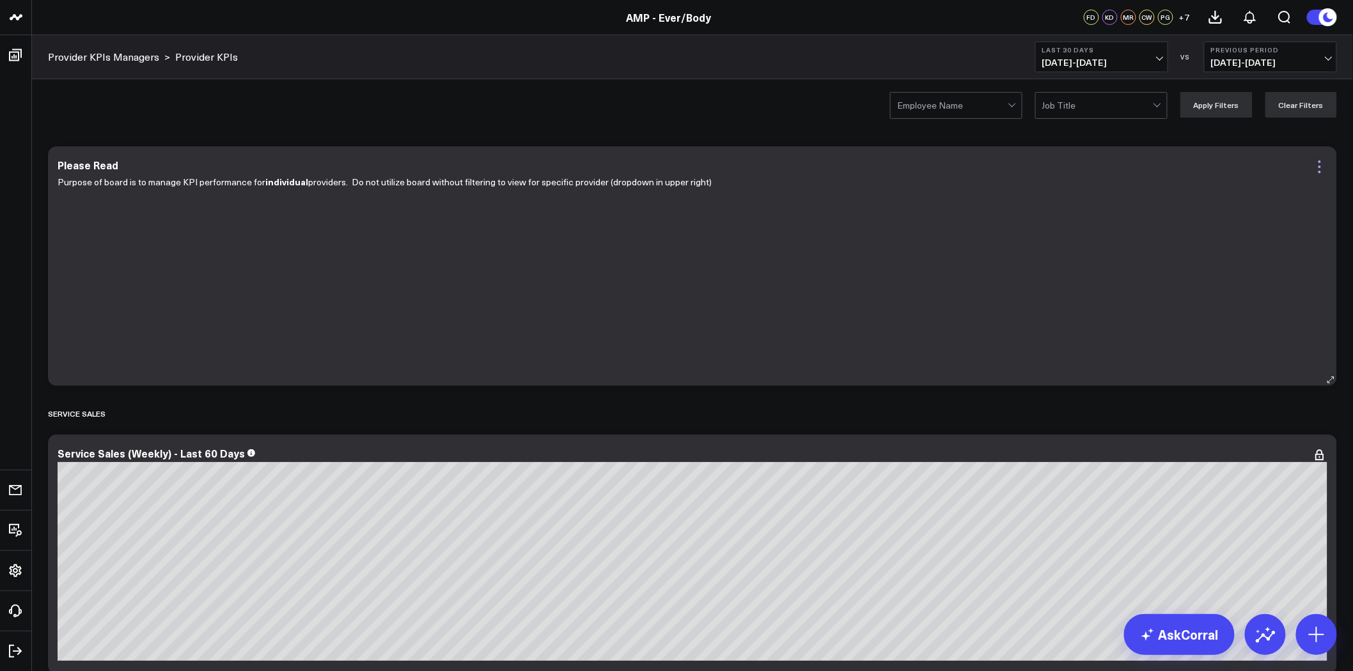
click at [1320, 166] on icon at bounding box center [1320, 167] width 3 height 3
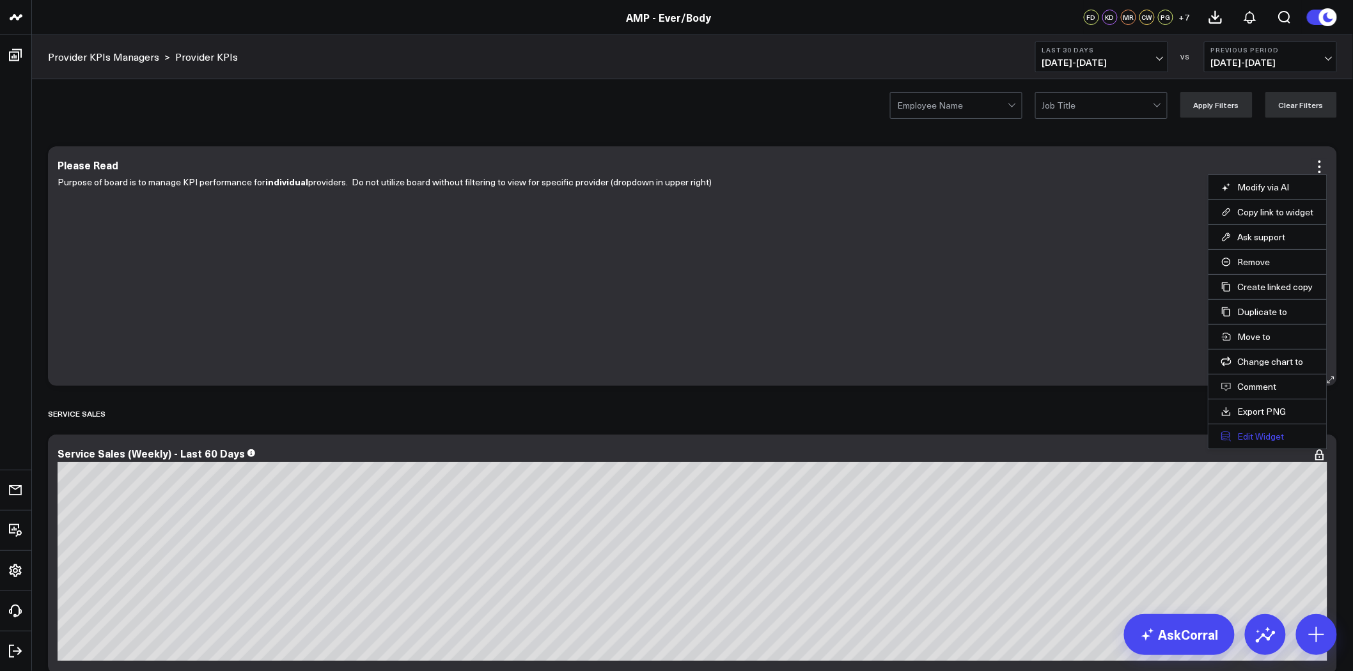
click at [1275, 435] on button "Edit Widget" at bounding box center [1267, 437] width 93 height 12
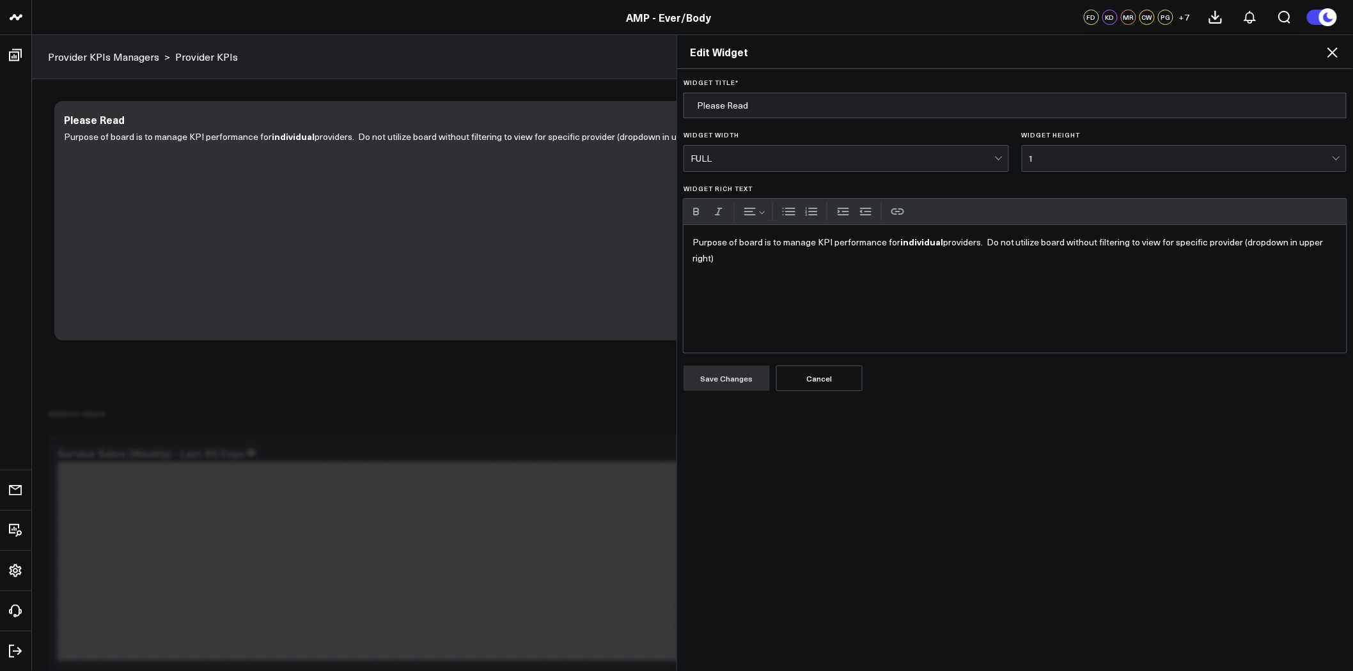
click at [1235, 240] on p "Purpose of board is to manage KPI performance for individual providers. Do not …" at bounding box center [1015, 250] width 645 height 32
click at [1306, 241] on p "Purpose of board is to manage KPI performance for individual providers. Do not …" at bounding box center [1015, 250] width 645 height 32
click at [732, 380] on button "Save Changes" at bounding box center [727, 379] width 86 height 26
click at [1332, 53] on icon at bounding box center [1333, 52] width 10 height 10
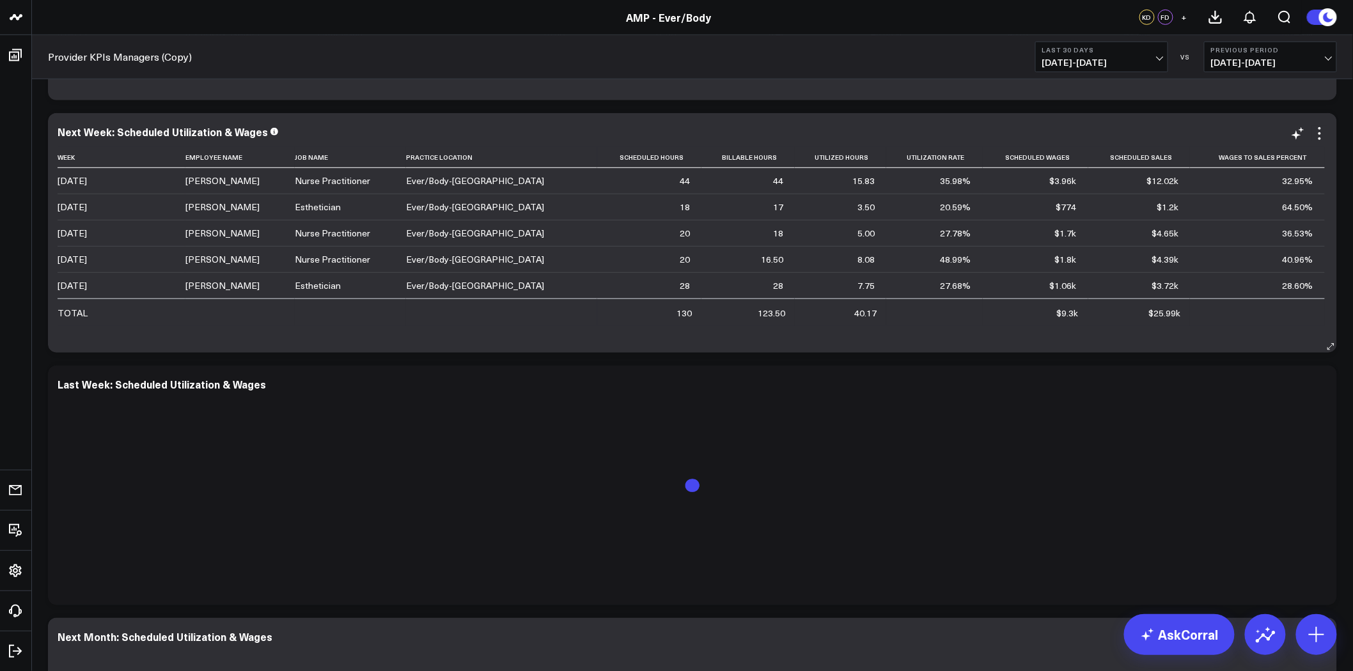
scroll to position [2558, 0]
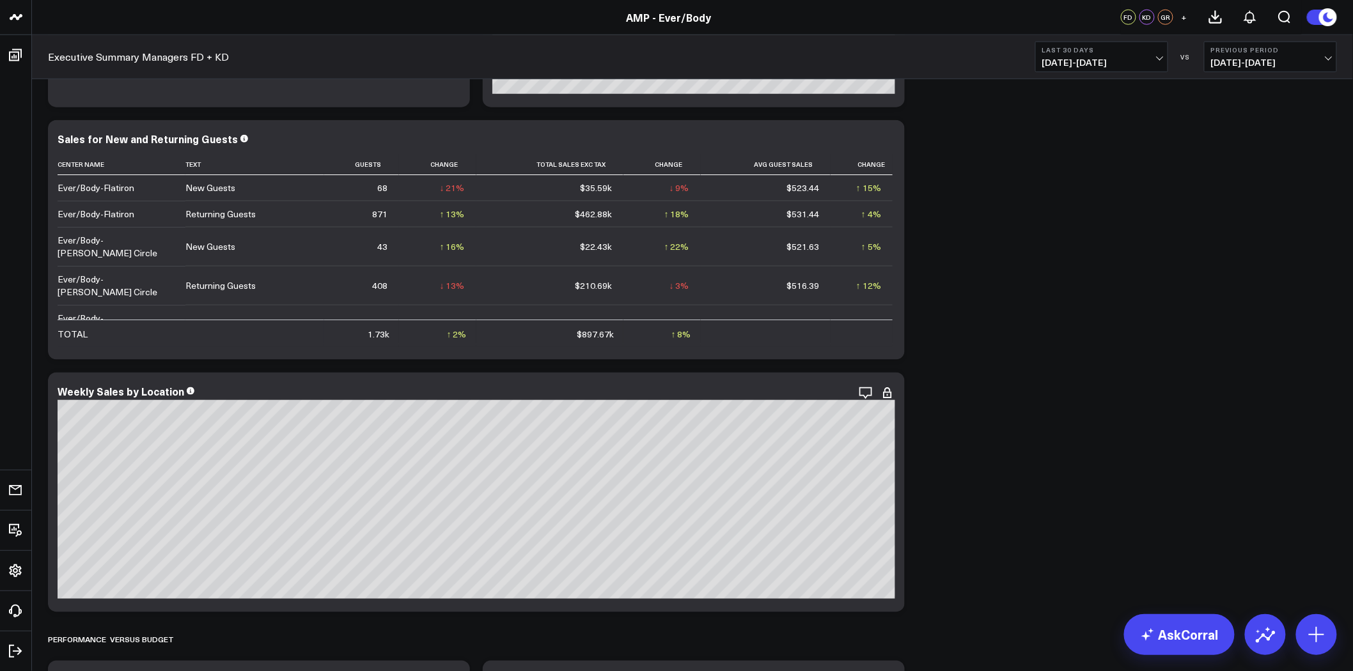
scroll to position [568, 0]
click at [827, 391] on icon "button" at bounding box center [822, 392] width 15 height 15
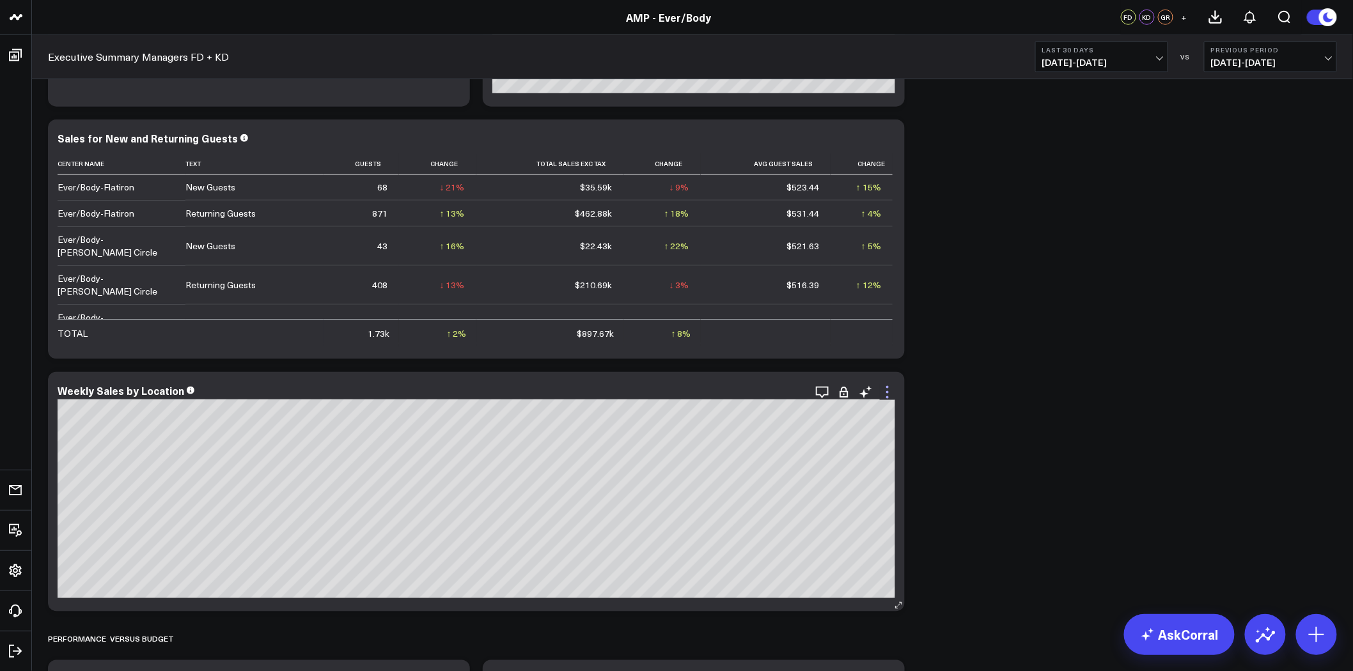
click at [888, 388] on icon at bounding box center [887, 392] width 15 height 15
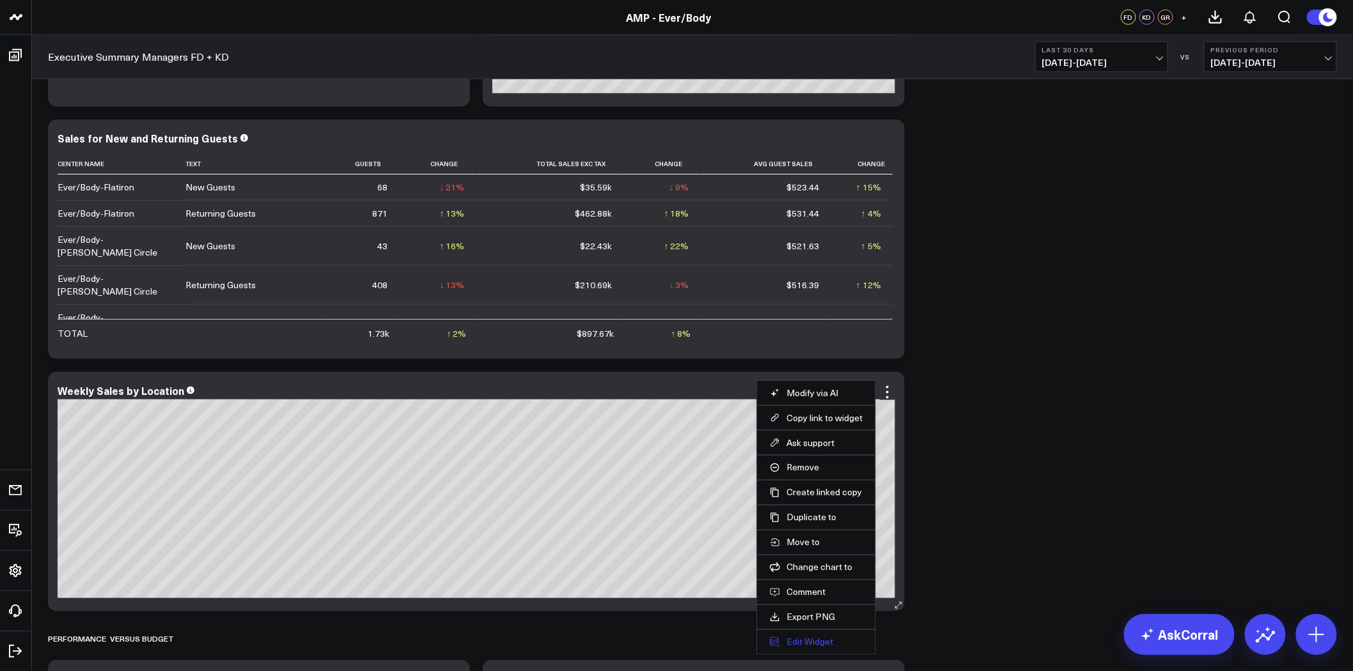
click at [813, 644] on button "Edit Widget" at bounding box center [816, 643] width 93 height 12
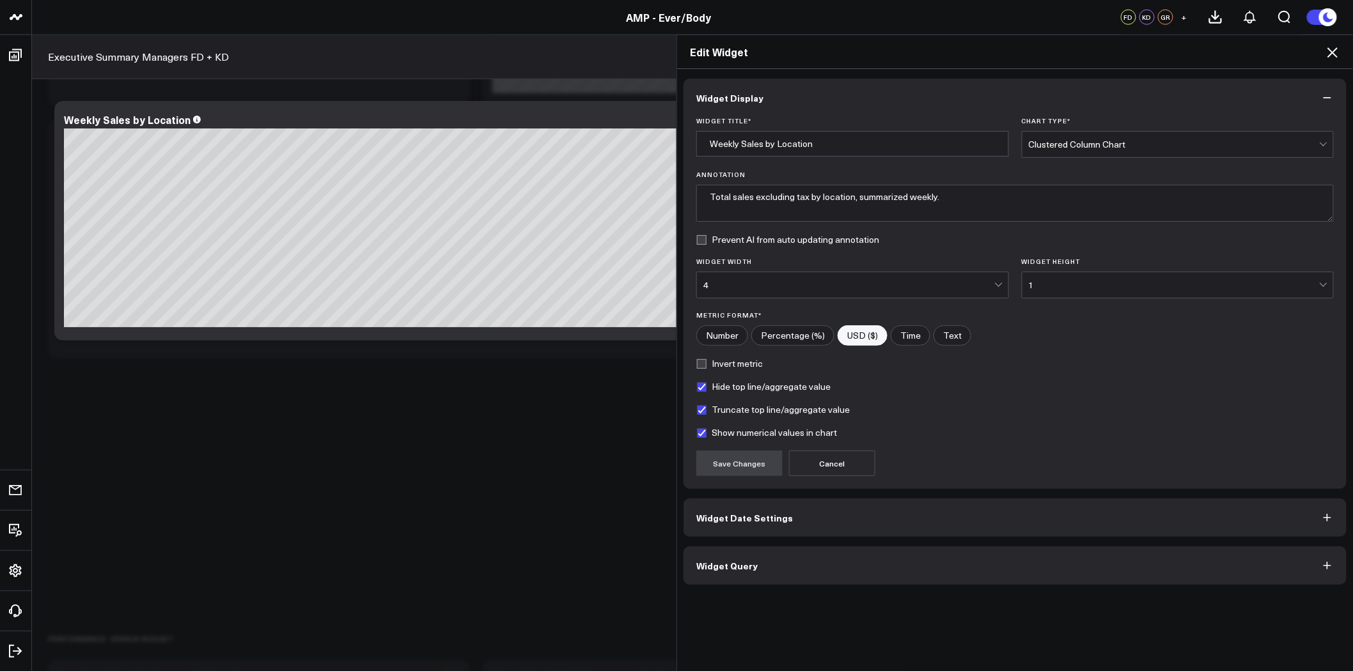
click at [751, 516] on span "Widget Date Settings" at bounding box center [744, 518] width 97 height 10
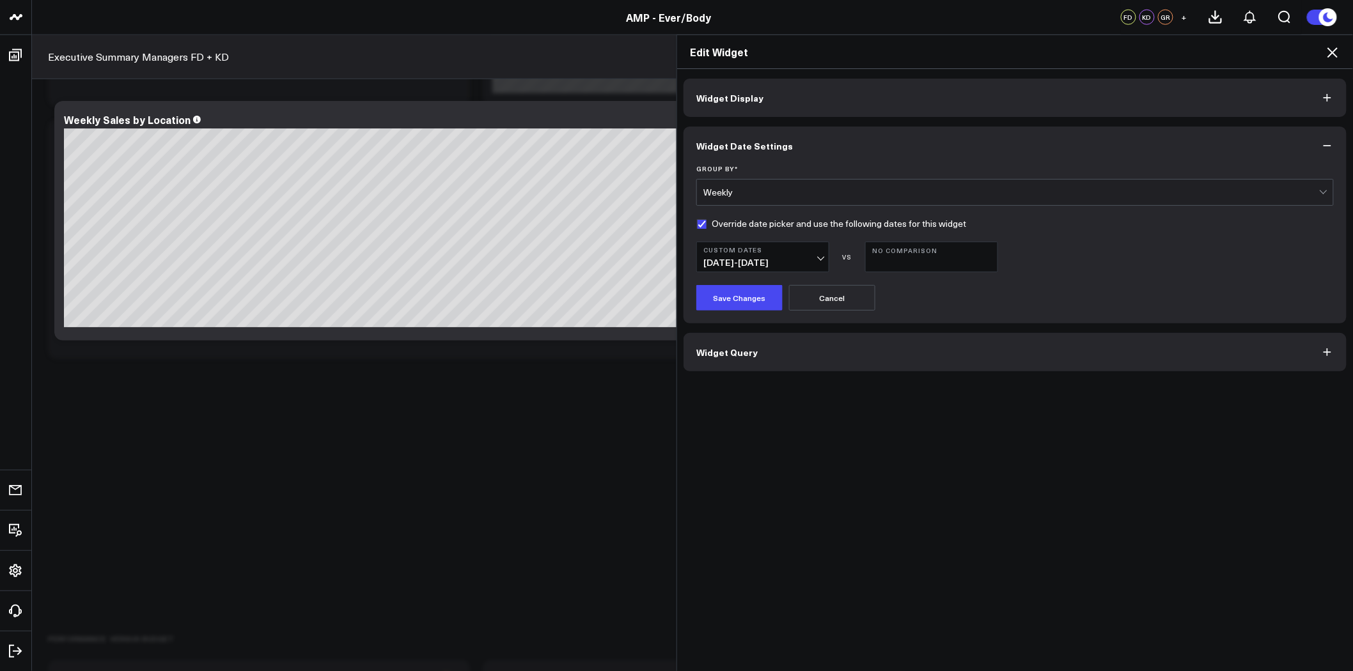
click at [804, 252] on b "Custom Dates" at bounding box center [762, 250] width 119 height 8
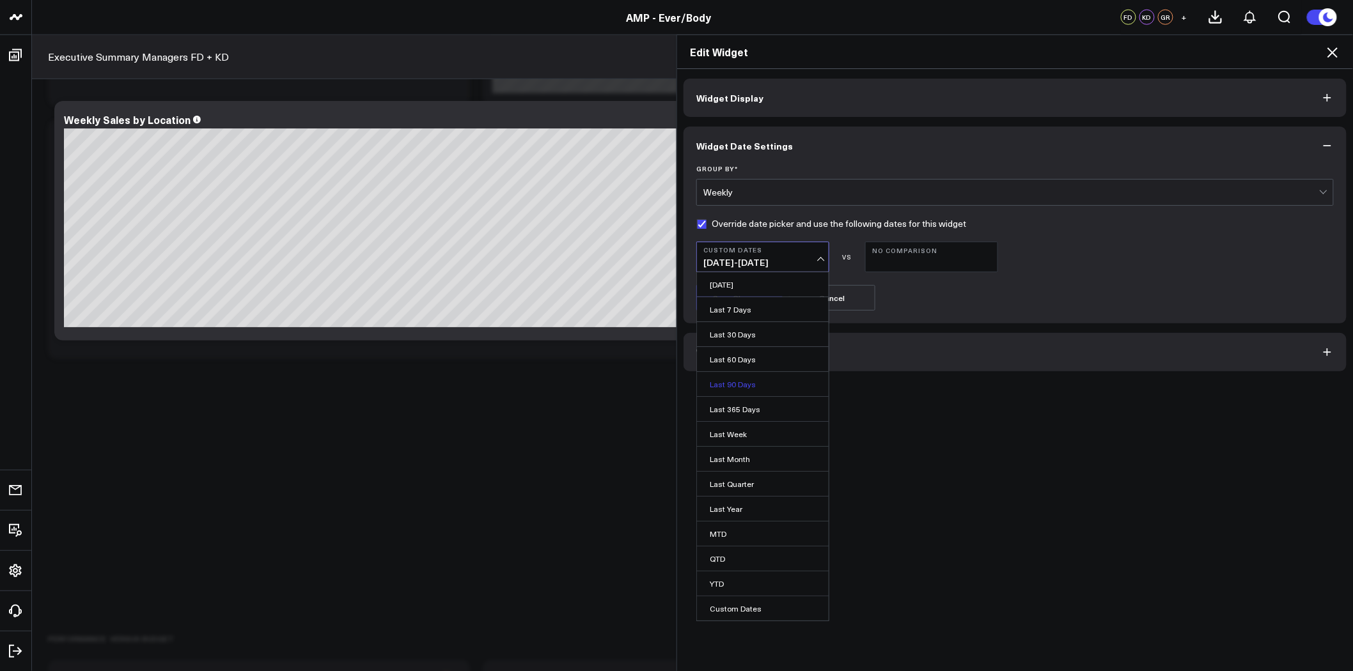
click at [762, 385] on link "Last 90 Days" at bounding box center [763, 384] width 132 height 24
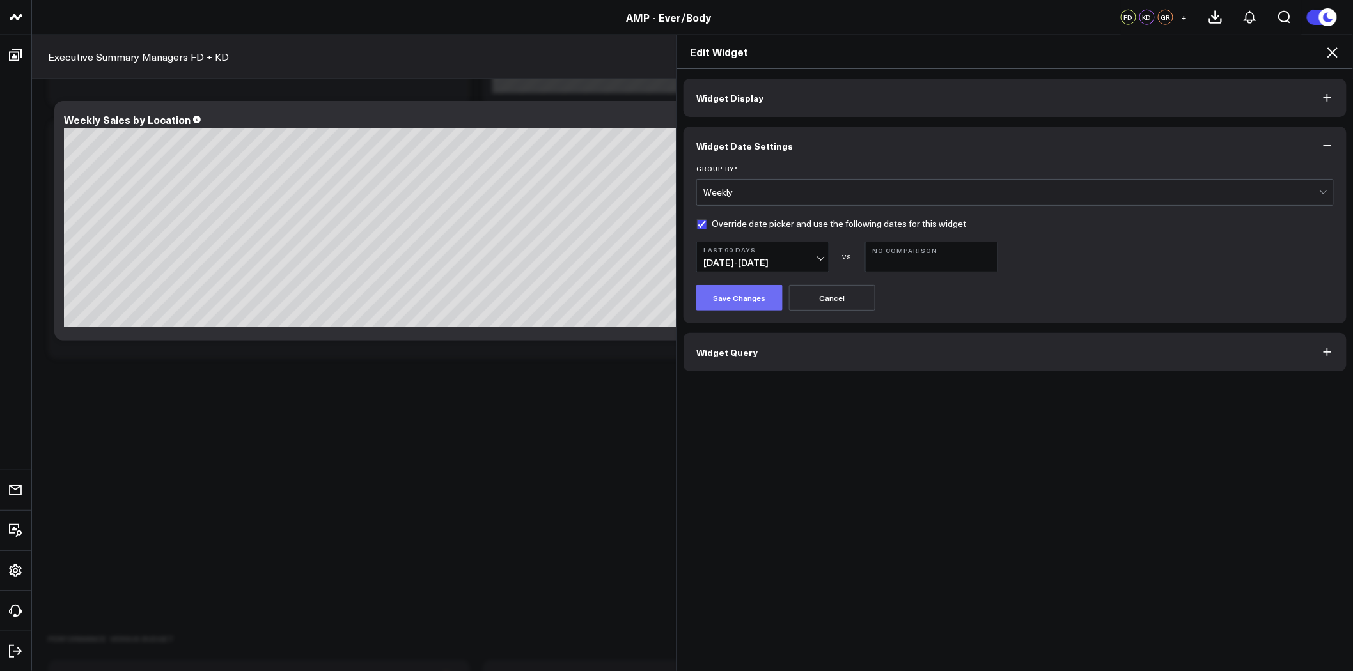
click at [750, 302] on button "Save Changes" at bounding box center [739, 298] width 86 height 26
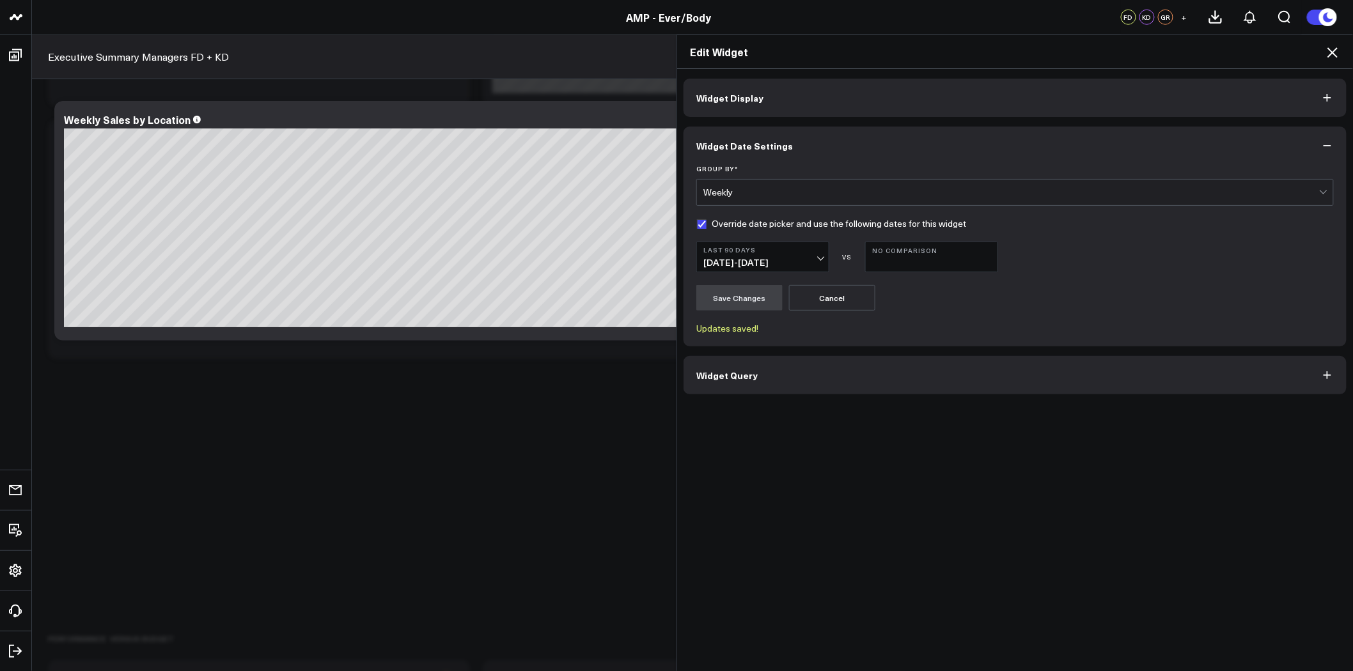
click at [1340, 51] on icon at bounding box center [1332, 52] width 15 height 15
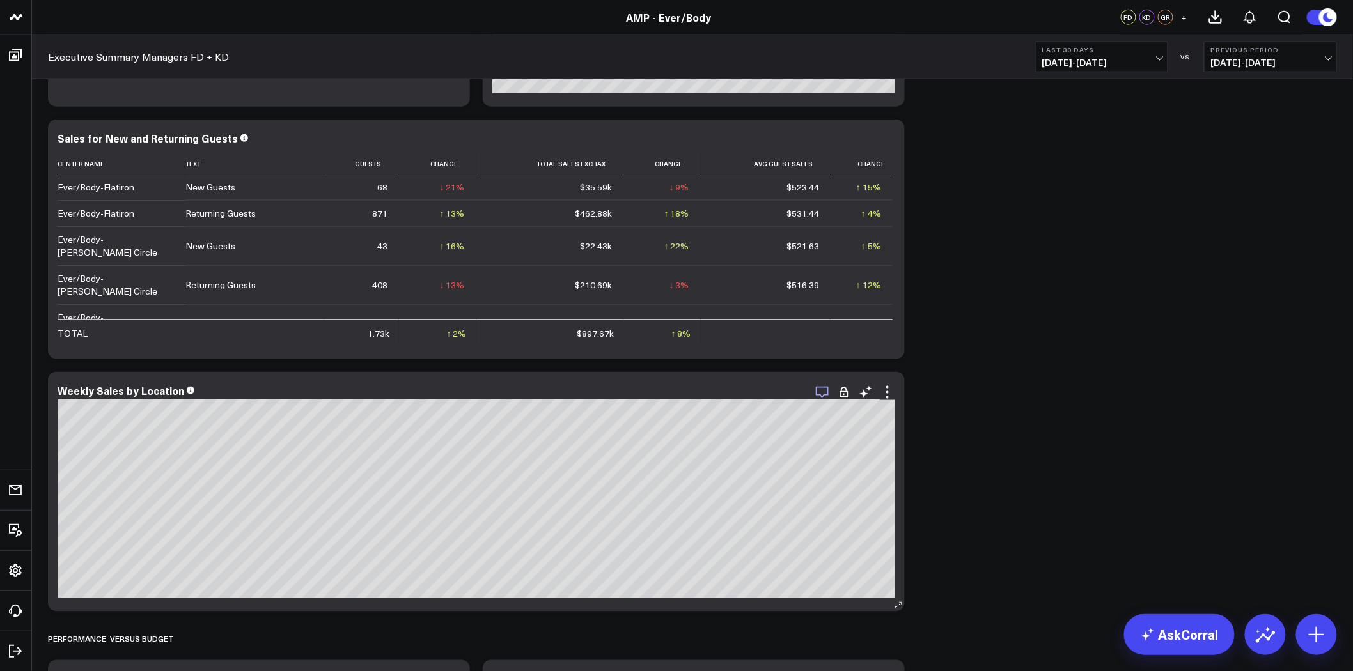
click at [823, 391] on icon "button" at bounding box center [822, 392] width 15 height 15
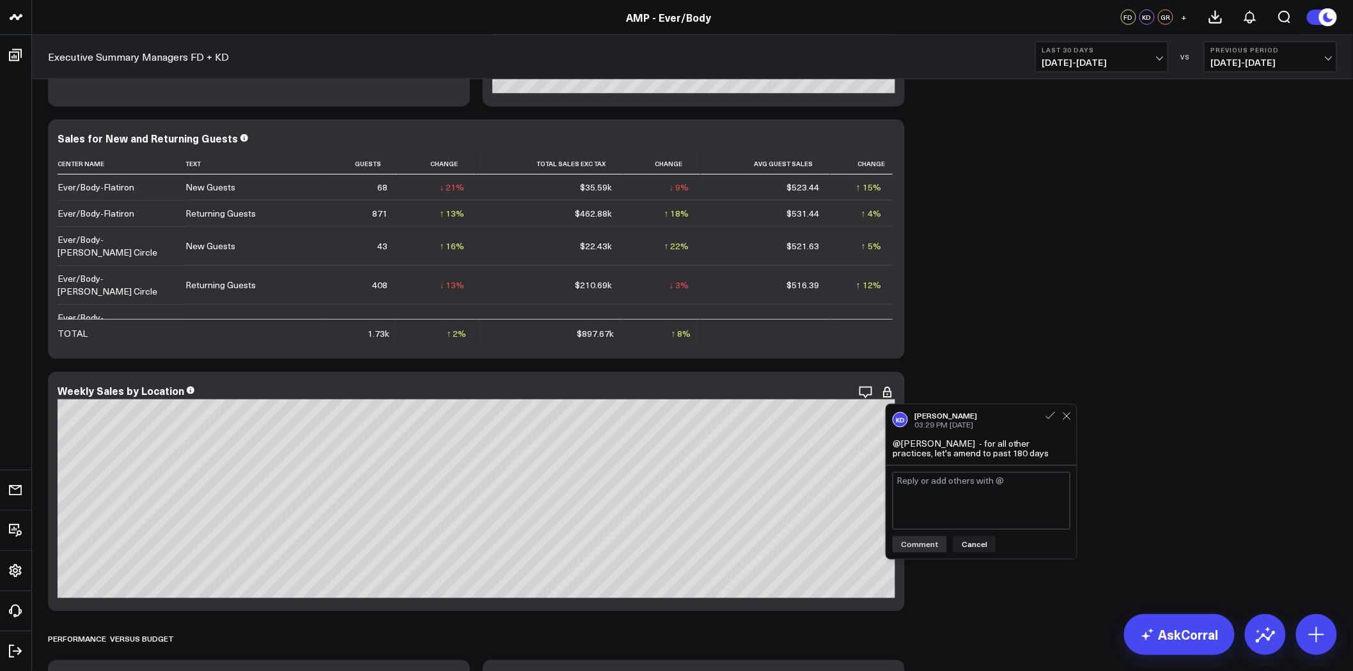
click at [1007, 492] on textarea at bounding box center [982, 502] width 178 height 58
click at [822, 393] on icon "button" at bounding box center [822, 392] width 15 height 15
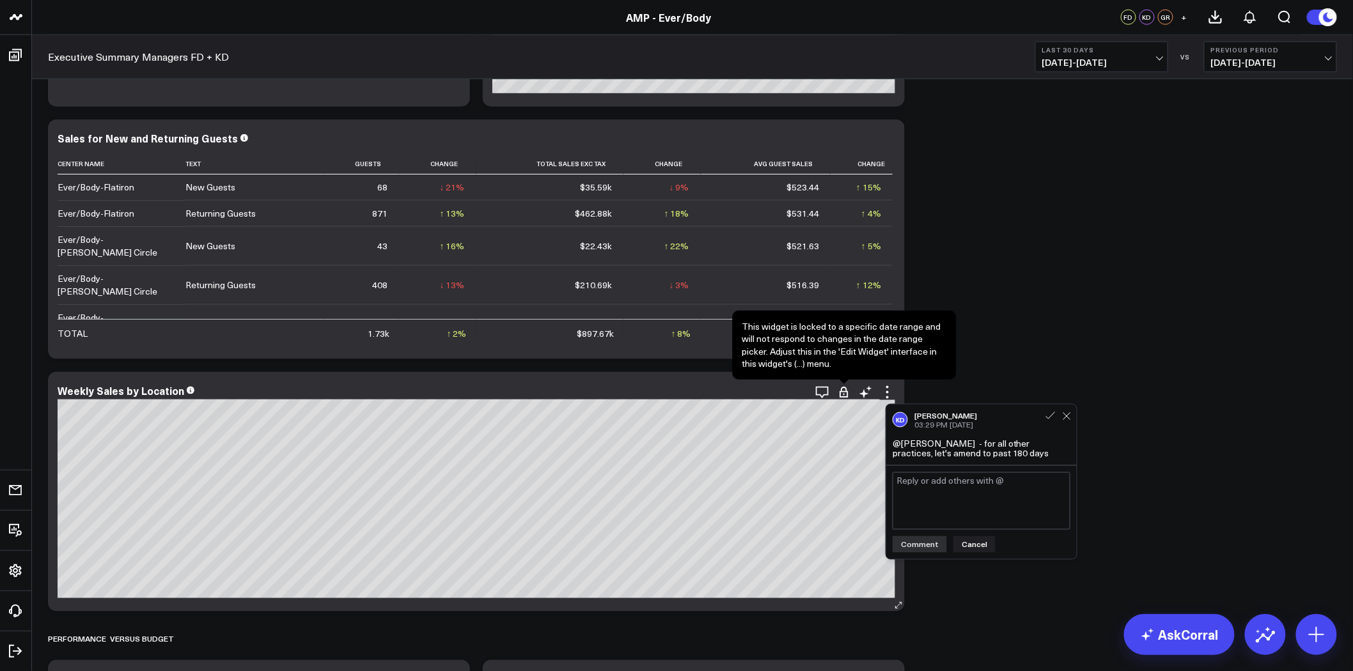
click at [846, 393] on icon at bounding box center [844, 392] width 13 height 13
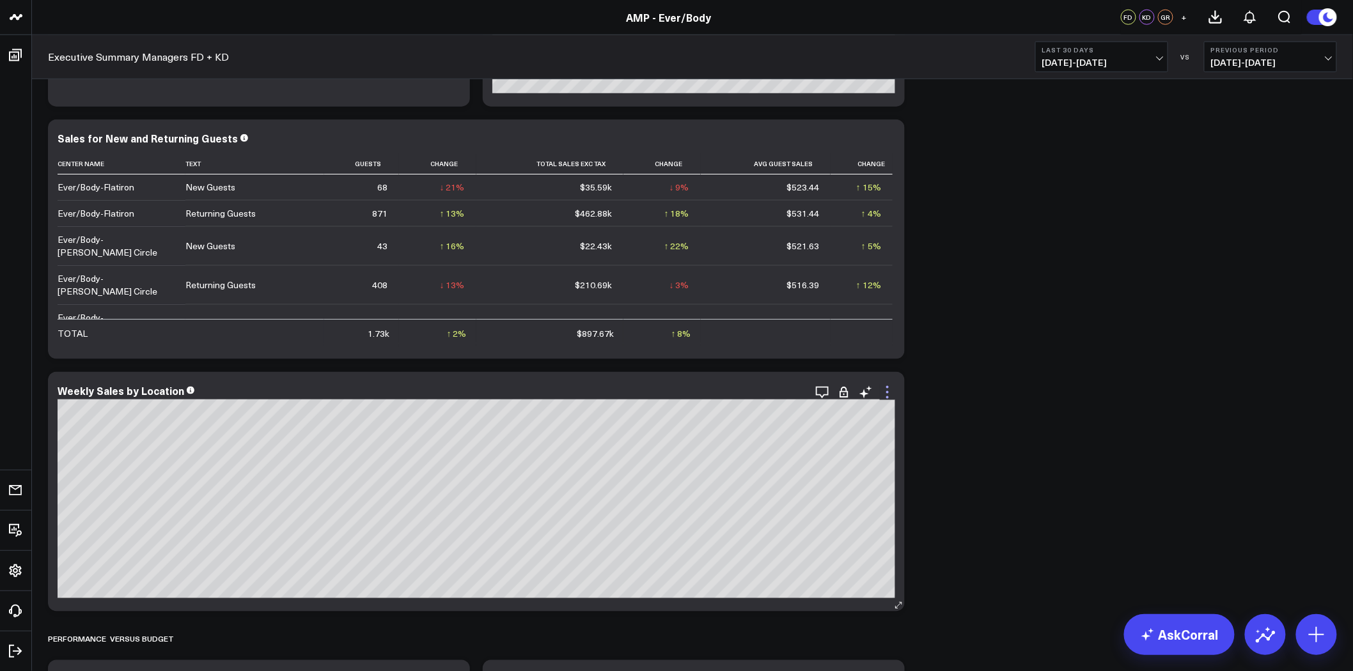
click at [891, 393] on icon at bounding box center [887, 392] width 15 height 15
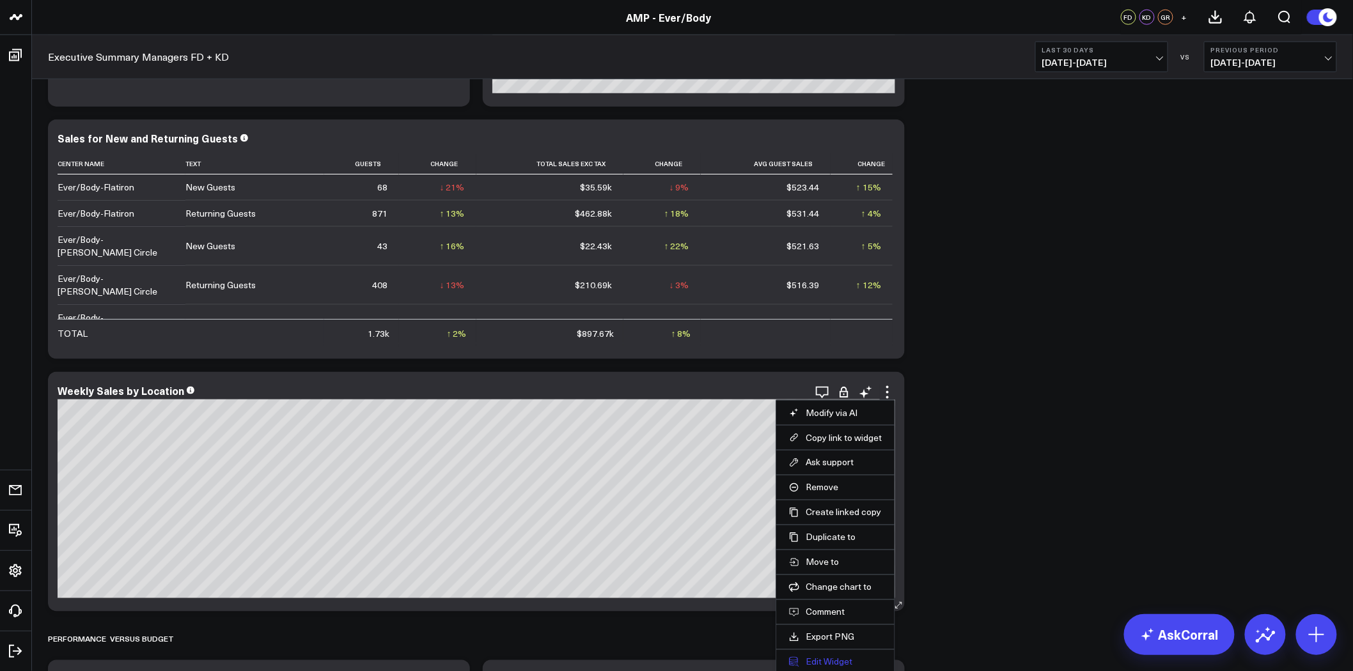
click at [835, 662] on button "Edit Widget" at bounding box center [835, 663] width 93 height 12
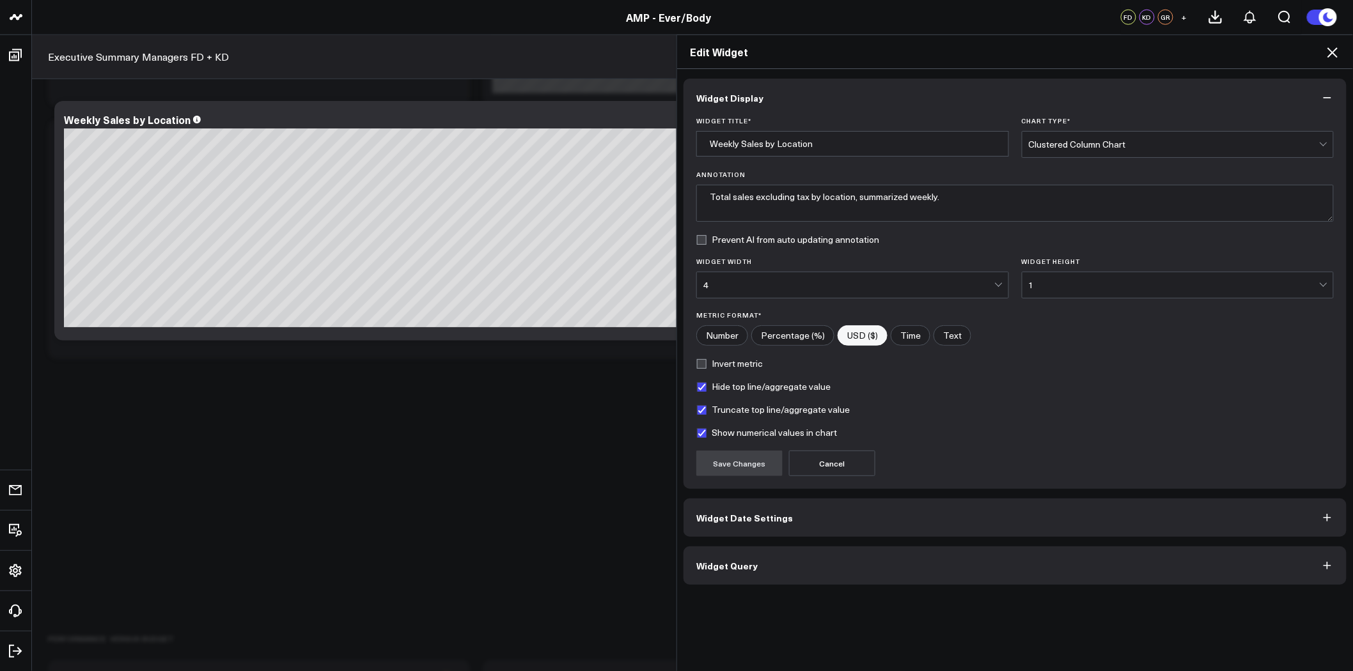
click at [820, 525] on button "Widget Date Settings" at bounding box center [1015, 518] width 663 height 38
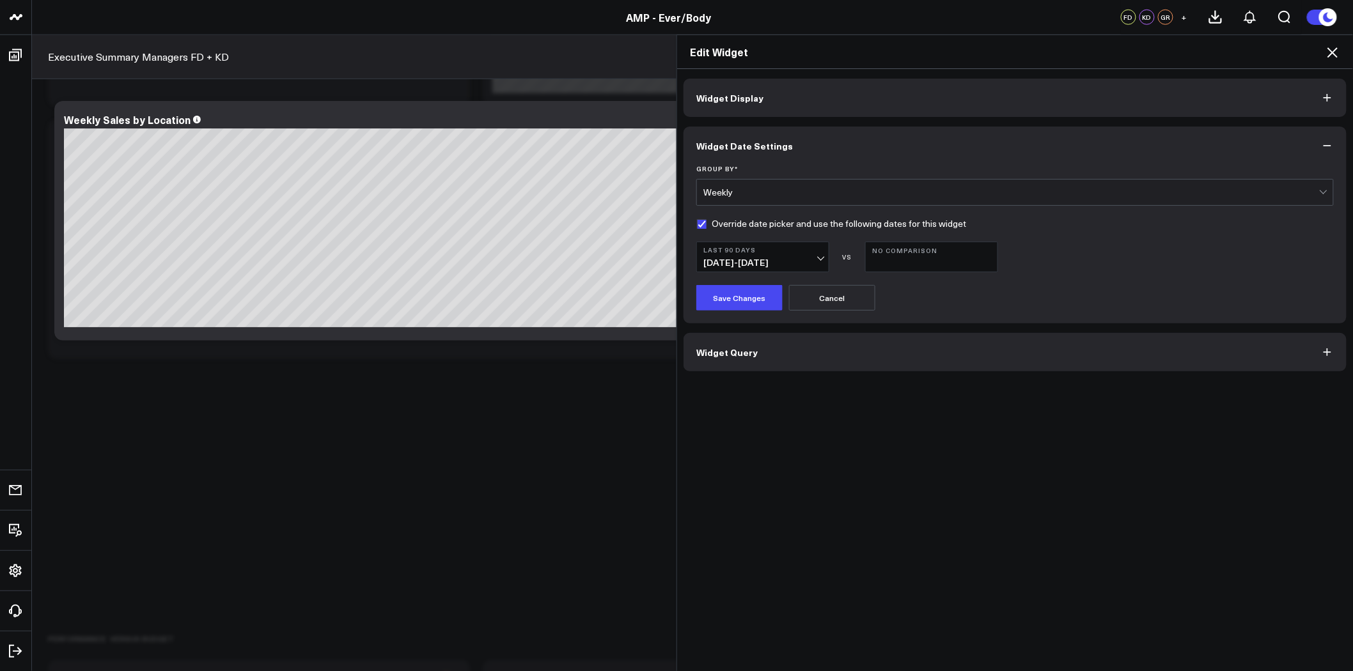
click at [795, 257] on button "Last 90 Days [DATE] - [DATE]" at bounding box center [762, 257] width 133 height 31
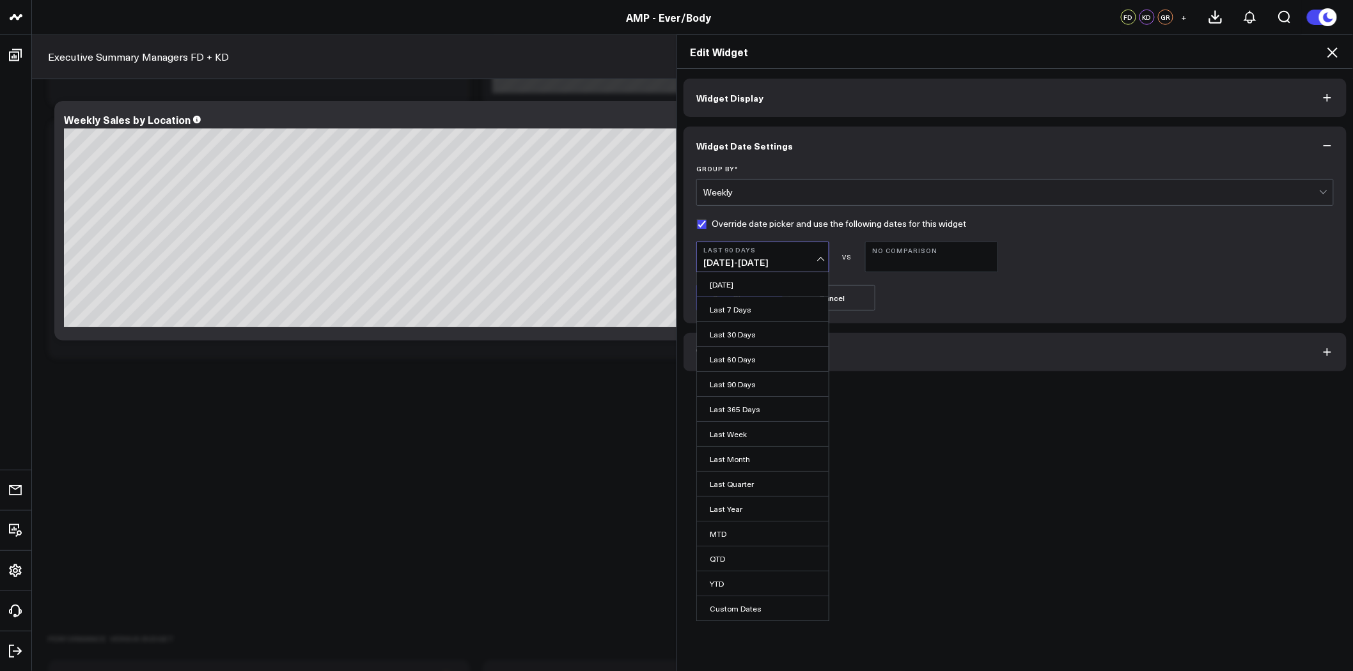
click at [1050, 375] on div "Widget Display Widget Date Settings Group By * Weekly Override date picker and …" at bounding box center [1015, 370] width 676 height 603
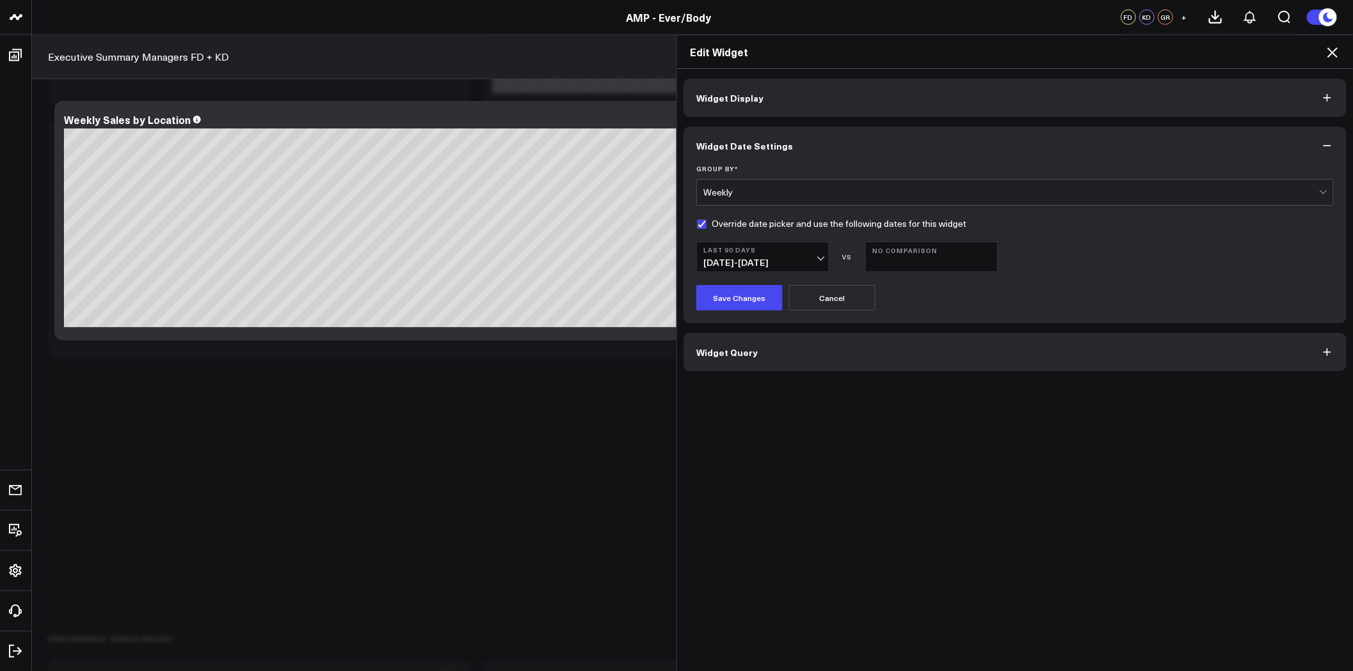
click at [1333, 52] on icon at bounding box center [1333, 52] width 10 height 10
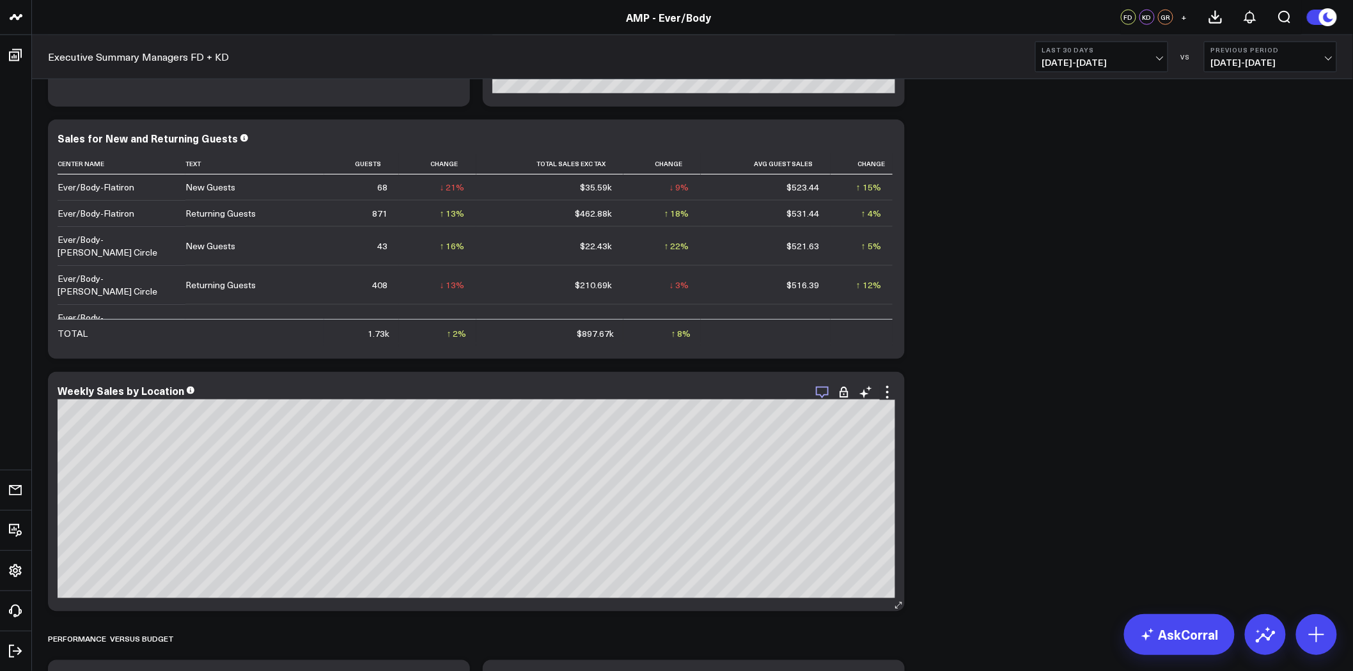
click at [825, 393] on icon "button" at bounding box center [822, 392] width 15 height 15
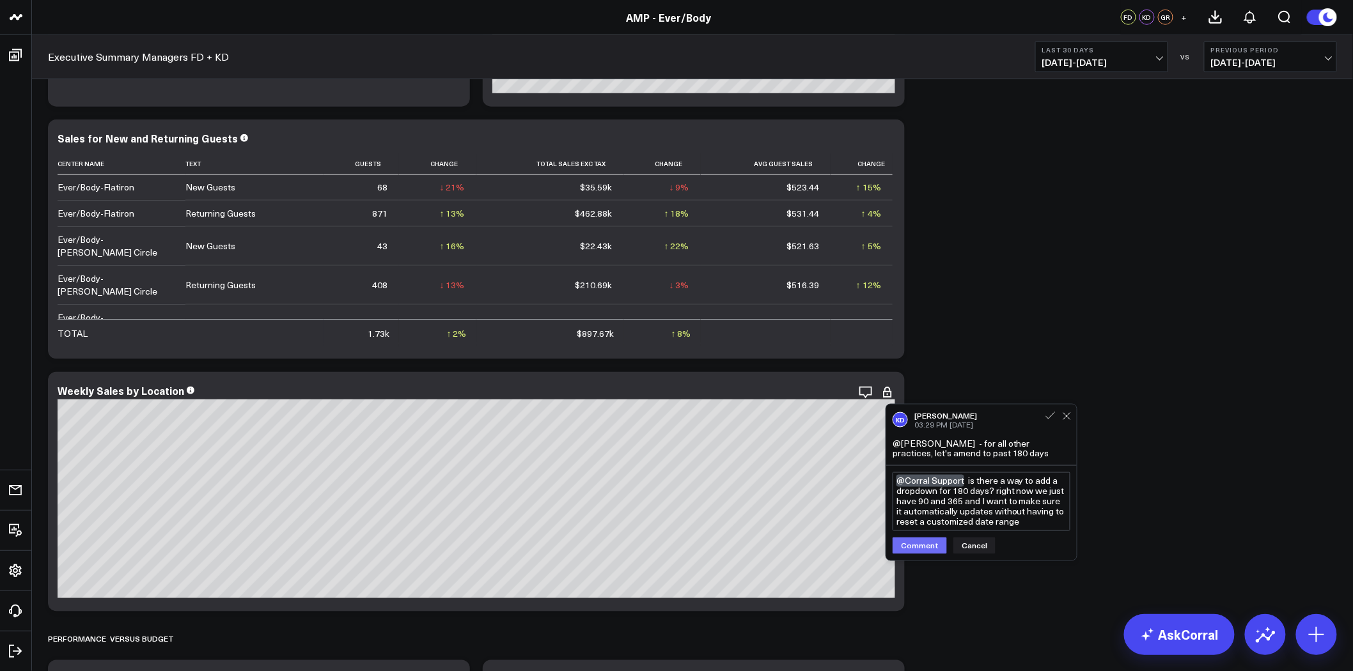
type textarea "@Corral Support is there a way to add a dropdown for 180 days? right now we jus…"
click at [919, 546] on button "Comment" at bounding box center [920, 546] width 54 height 17
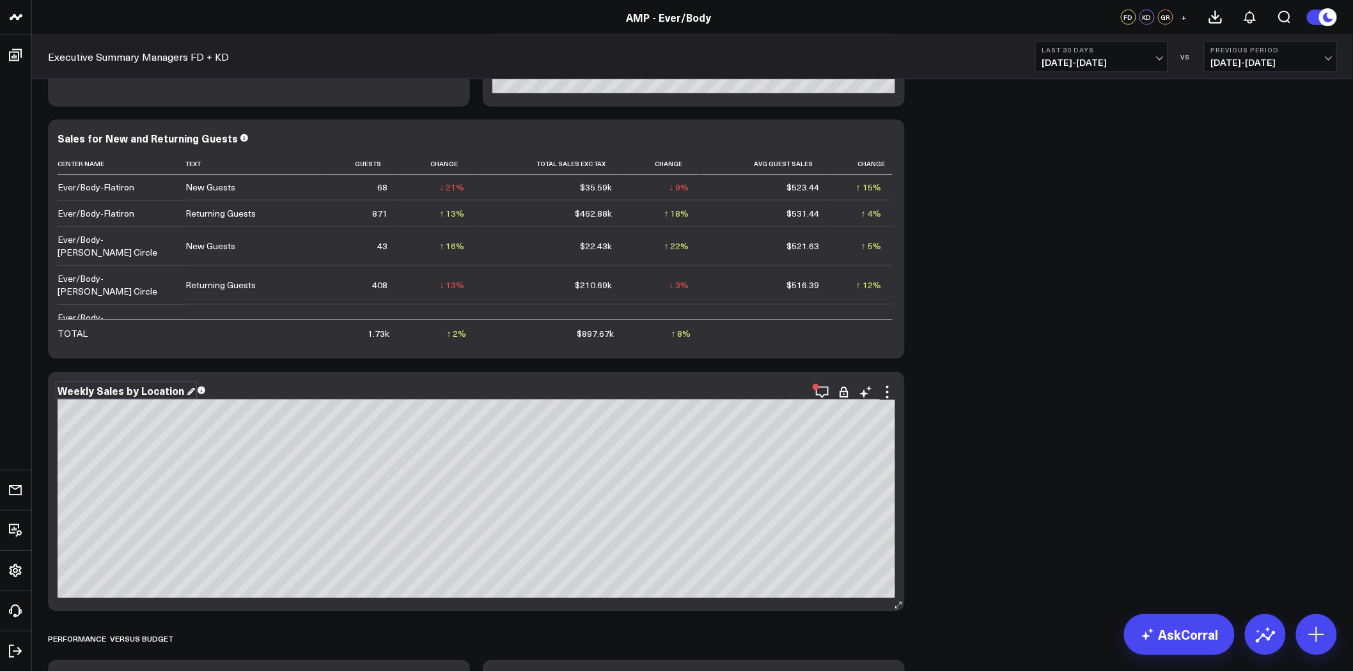
click at [176, 391] on div "Weekly Sales by Location" at bounding box center [126, 391] width 137 height 14
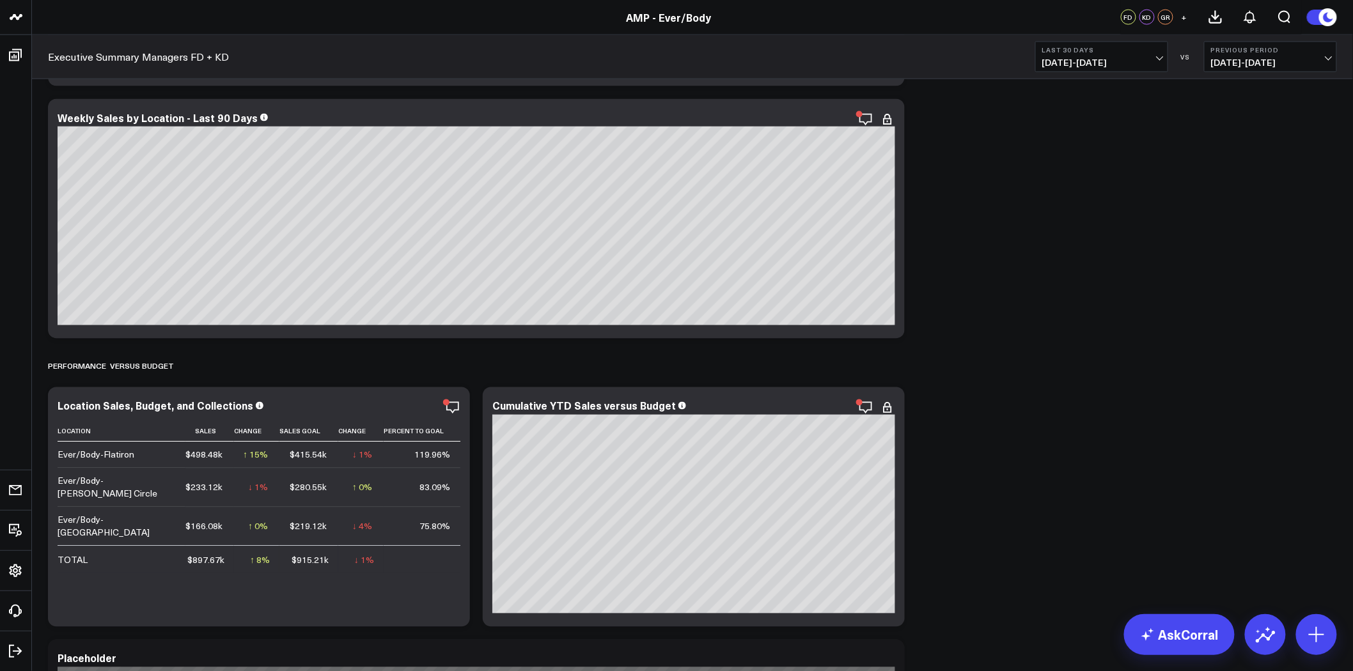
scroll to position [923, 0]
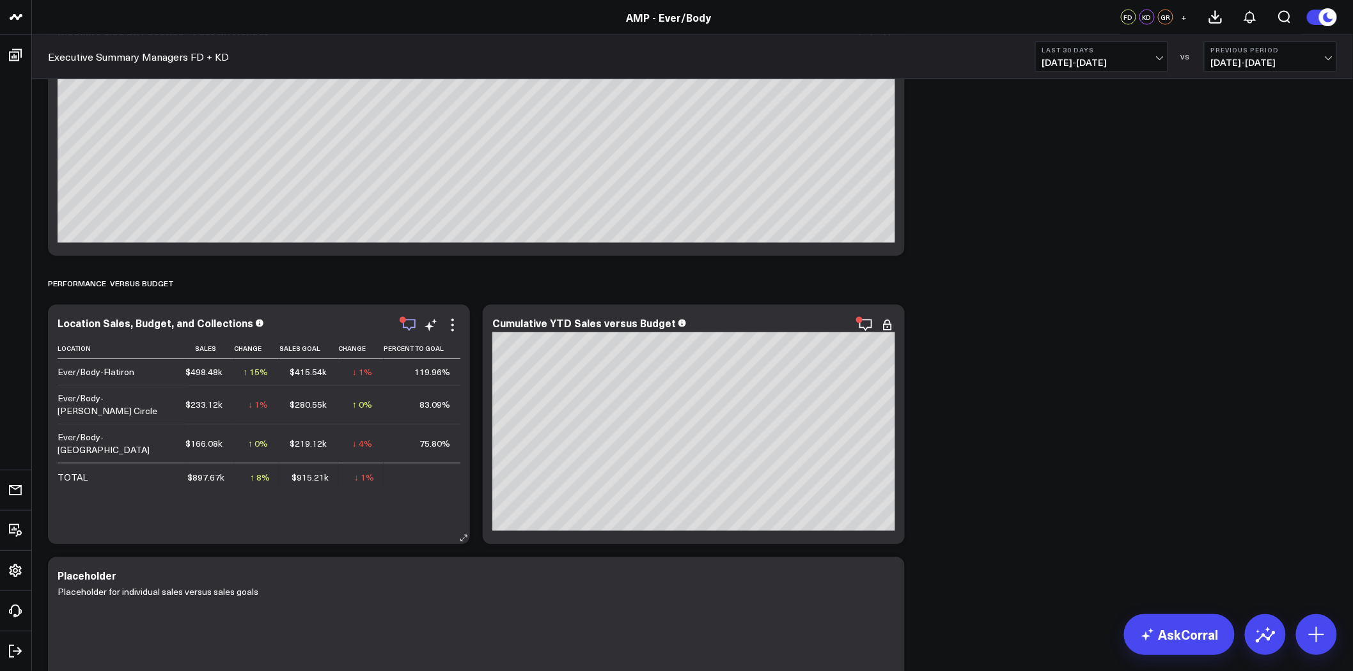
click at [406, 325] on icon "button" at bounding box center [409, 325] width 15 height 15
click at [820, 322] on icon "button" at bounding box center [822, 325] width 15 height 15
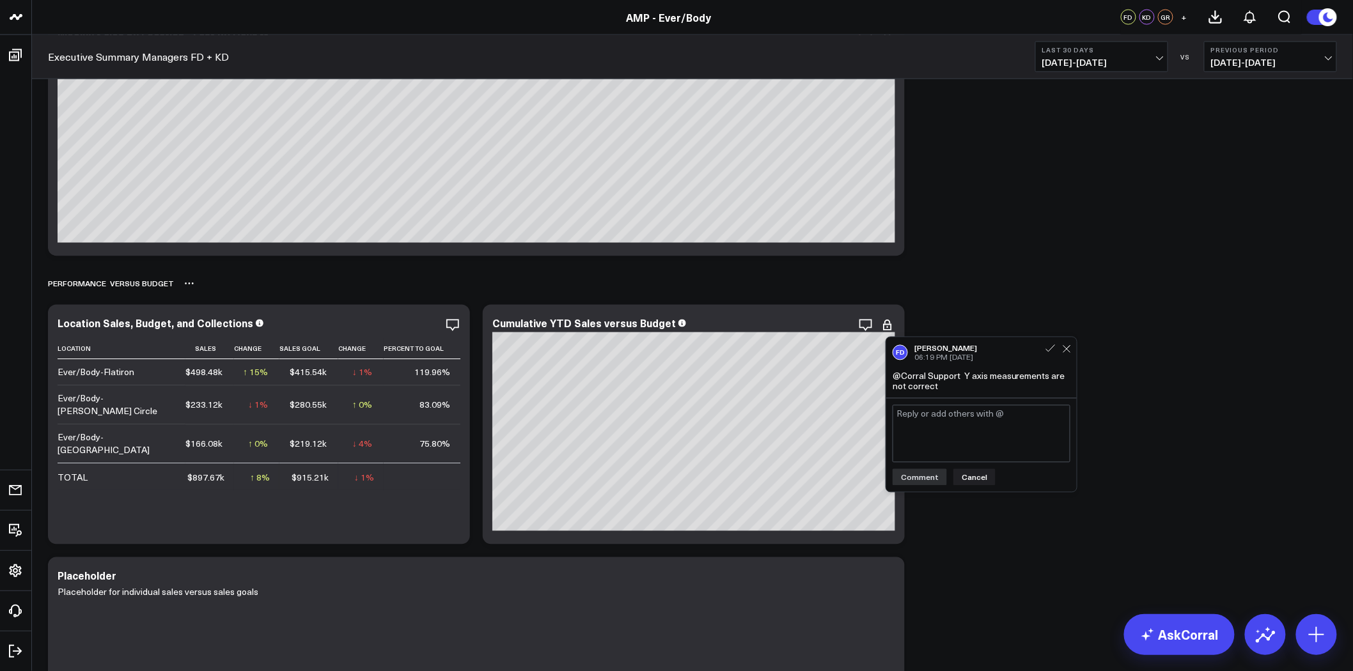
click at [1064, 289] on div "PERFORMANCE VERSUS BUDGET" at bounding box center [692, 283] width 1289 height 29
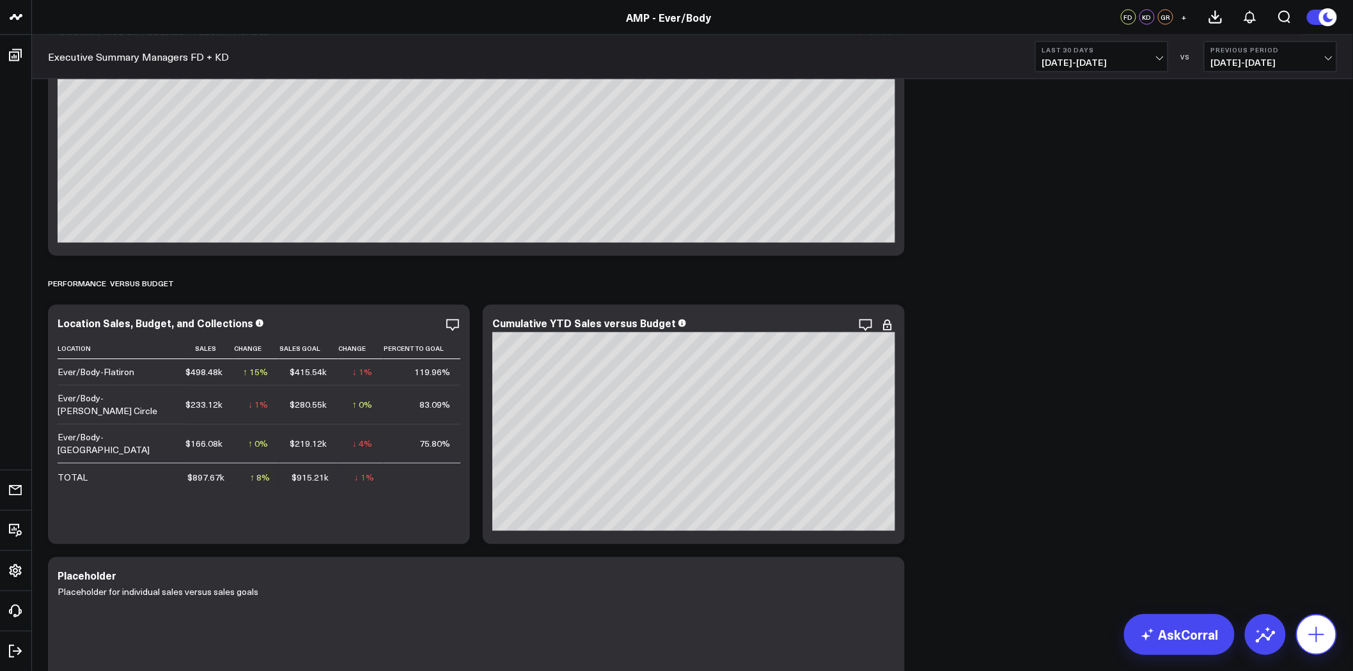
click at [1330, 635] on button at bounding box center [1316, 635] width 41 height 41
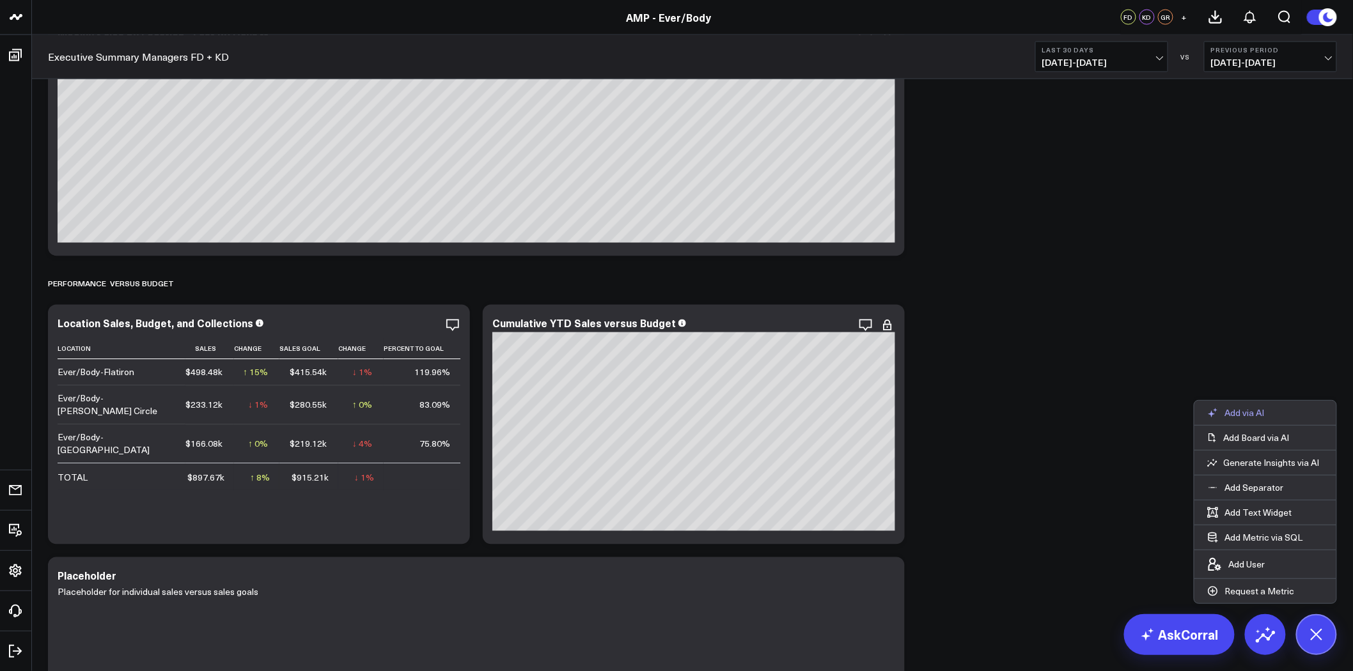
click at [1266, 409] on button "Add via AI" at bounding box center [1236, 413] width 83 height 24
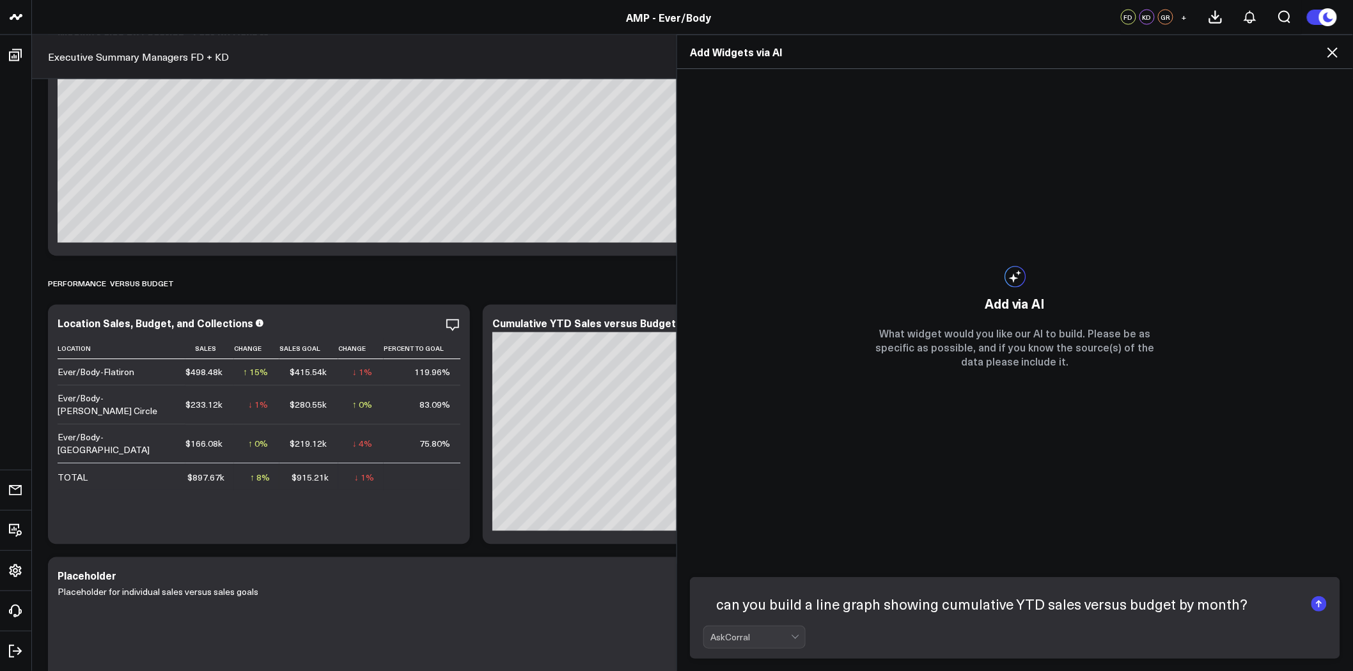
type textarea "can you build a line graph showing cumulative YTD sales versus budget by month?"
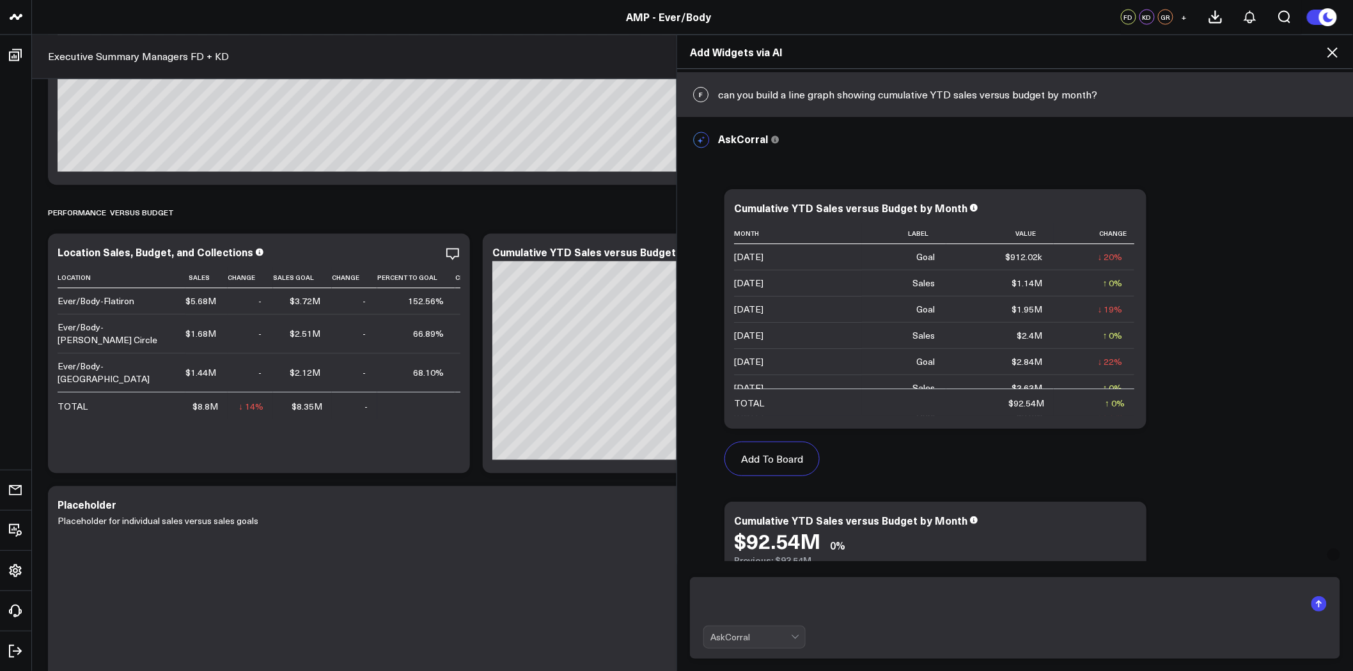
click at [1338, 52] on icon at bounding box center [1332, 52] width 15 height 15
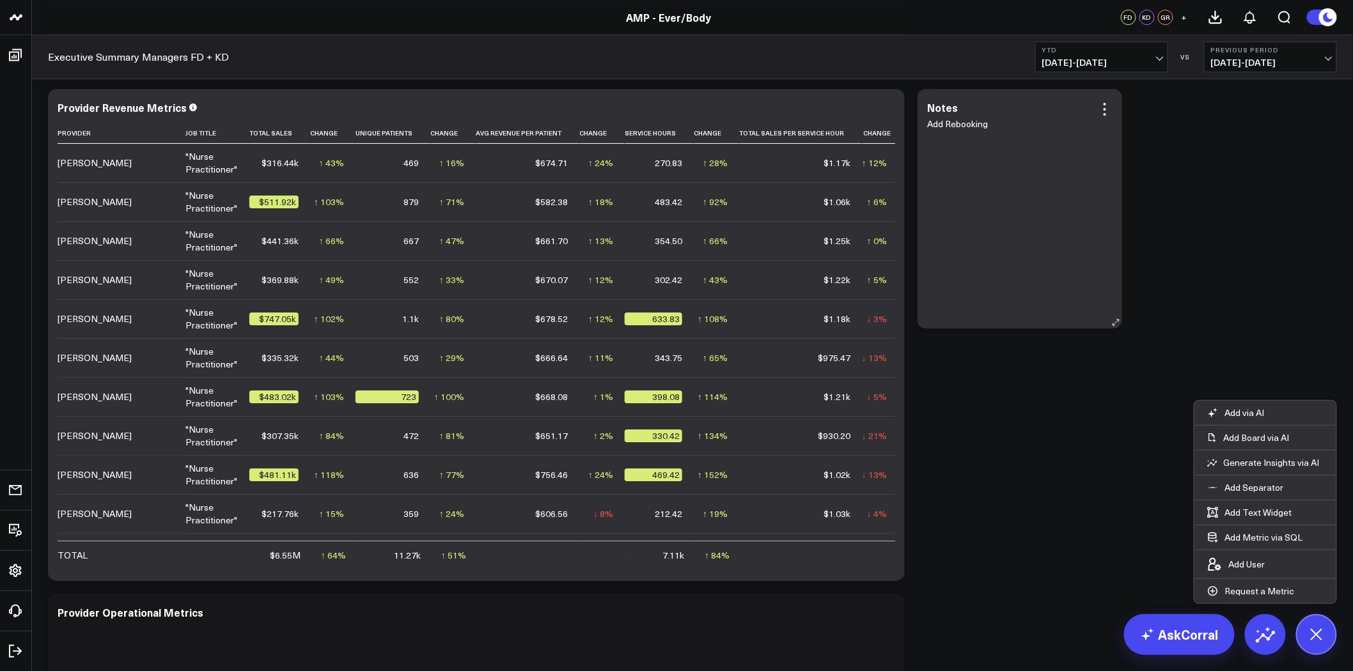
scroll to position [1563, 0]
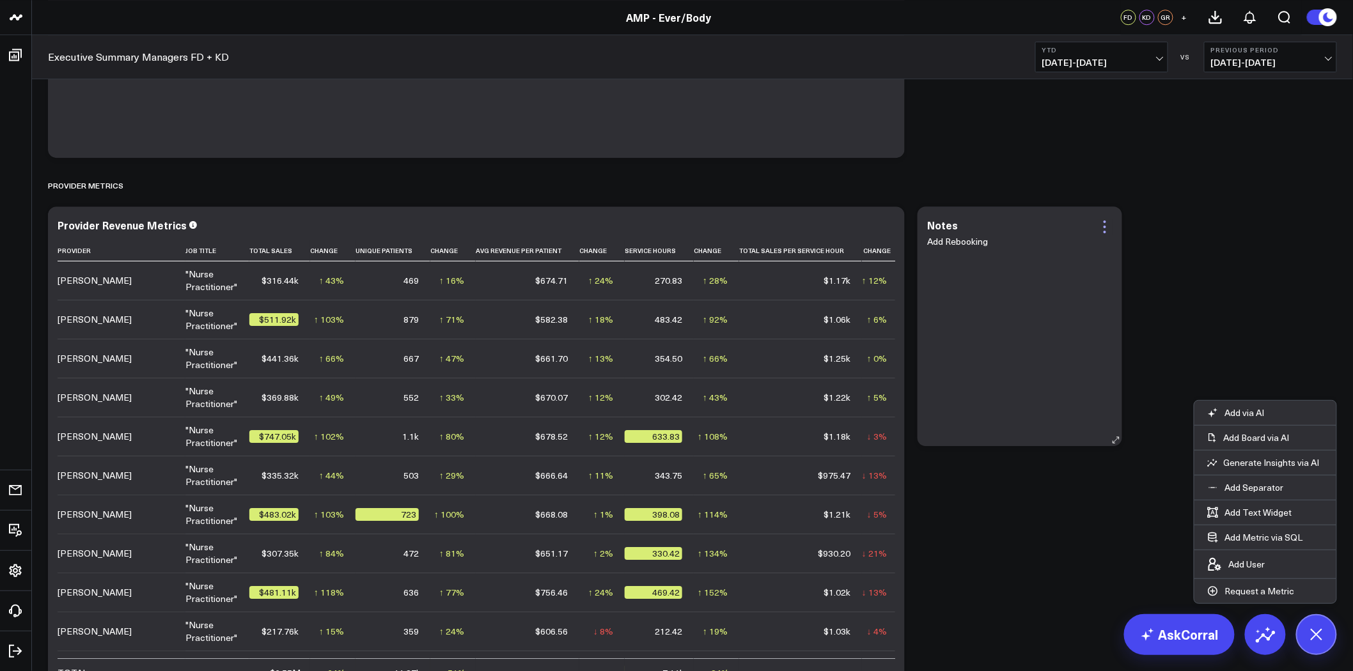
click at [1104, 229] on icon at bounding box center [1104, 226] width 15 height 15
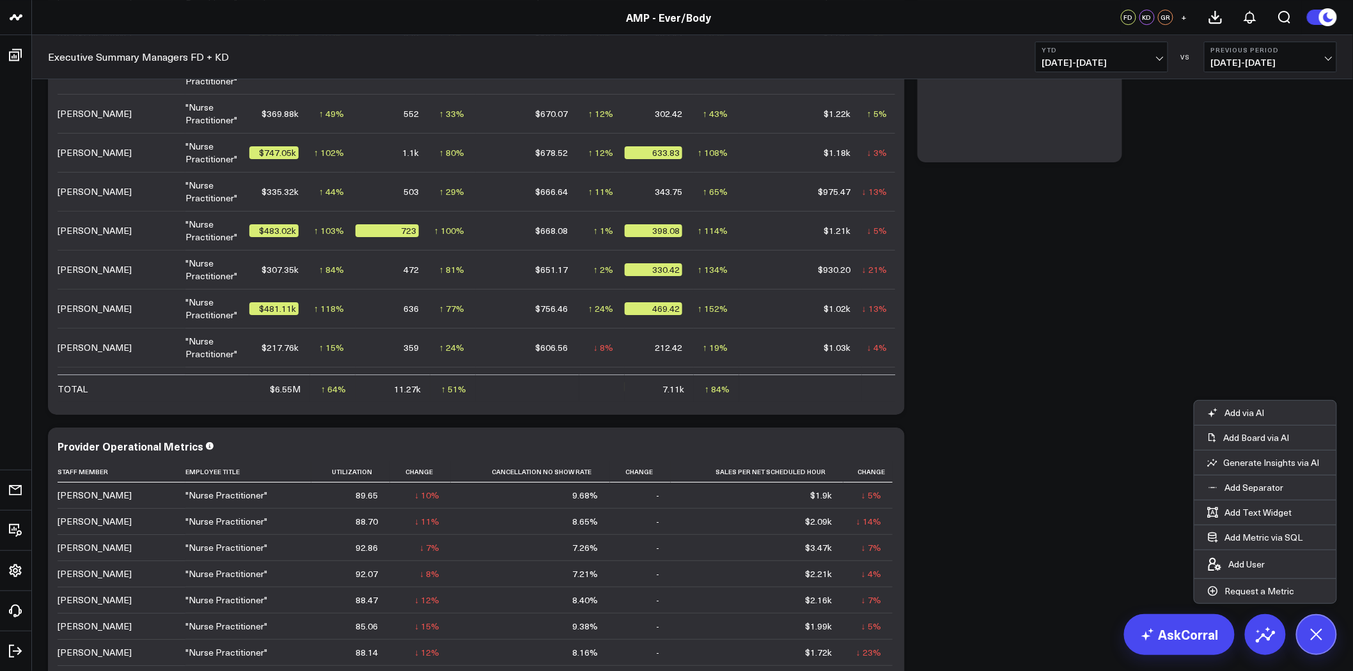
scroll to position [2131, 0]
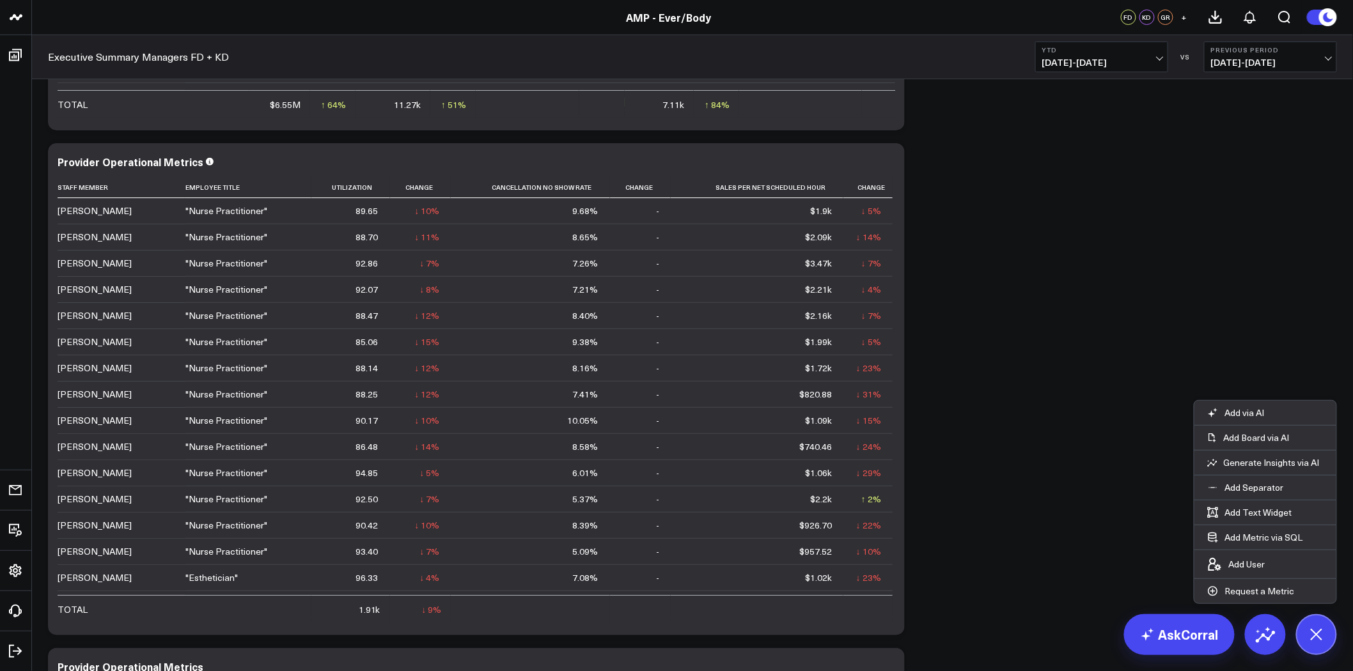
click at [1250, 54] on button "Previous Period [DATE] - [DATE]" at bounding box center [1270, 57] width 133 height 31
click at [1262, 86] on link "Previous Period" at bounding box center [1271, 84] width 132 height 24
click at [1107, 58] on span "[DATE] - [DATE]" at bounding box center [1101, 63] width 119 height 10
click at [1085, 382] on link "YTD" at bounding box center [1102, 384] width 132 height 24
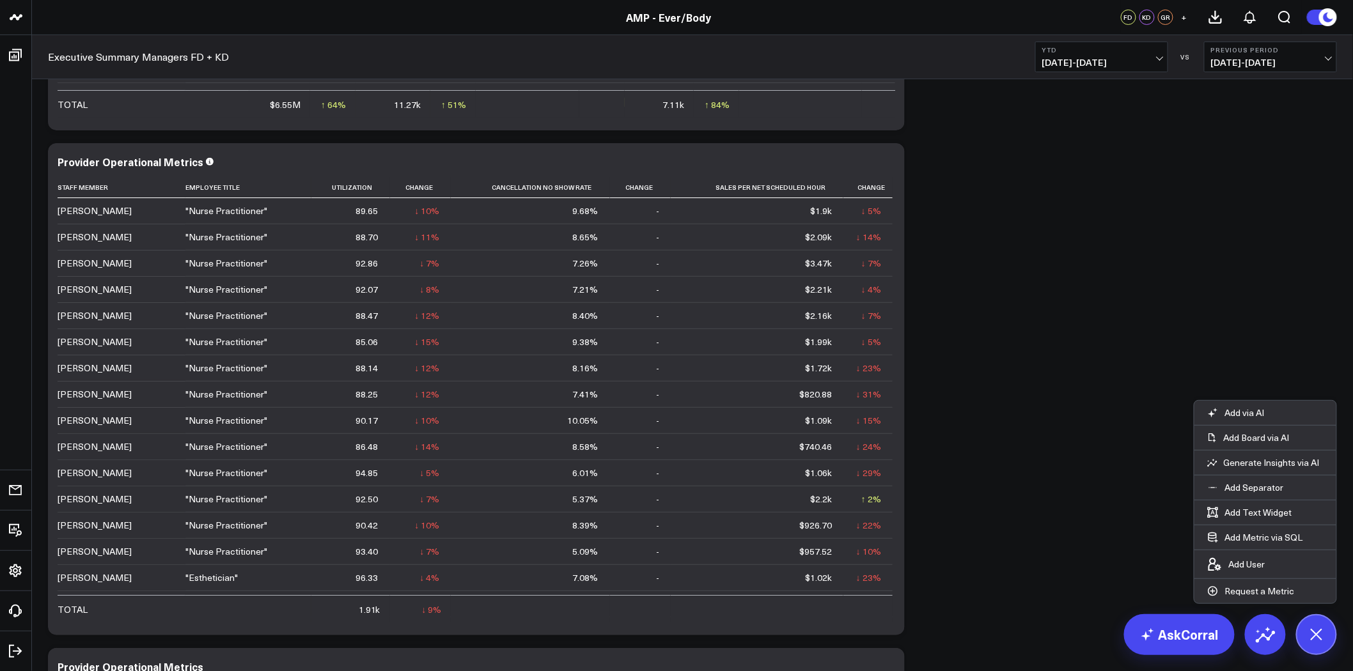
click at [1292, 47] on b "Previous Period" at bounding box center [1270, 50] width 119 height 8
click at [1244, 137] on link "YoY" at bounding box center [1271, 134] width 132 height 24
click at [1250, 52] on b "YoY" at bounding box center [1270, 50] width 119 height 8
click at [1254, 86] on link "Previous Period" at bounding box center [1271, 84] width 132 height 24
